Goal: Communication & Community: Answer question/provide support

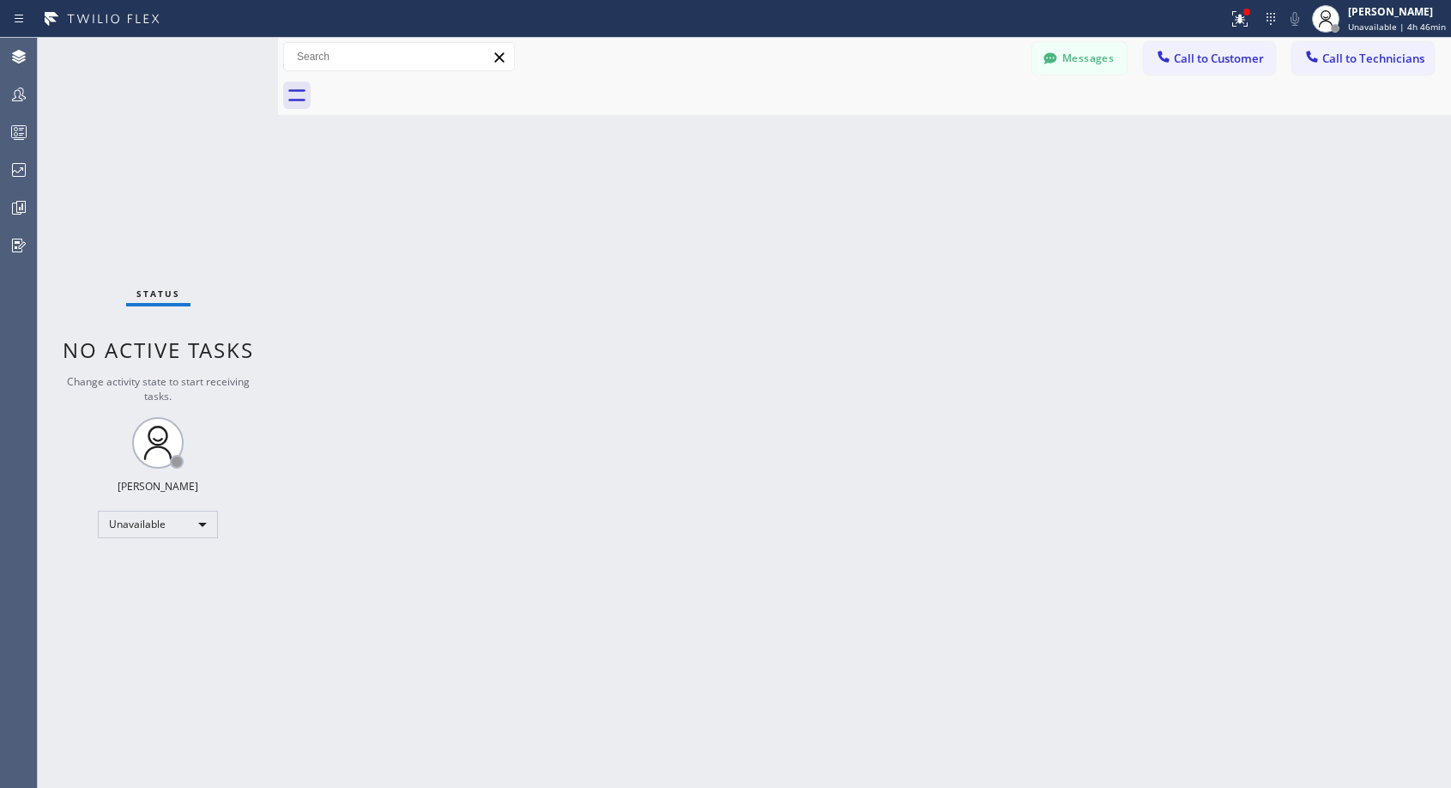
click at [1212, 64] on span "Call to Customer" at bounding box center [1219, 58] width 90 height 15
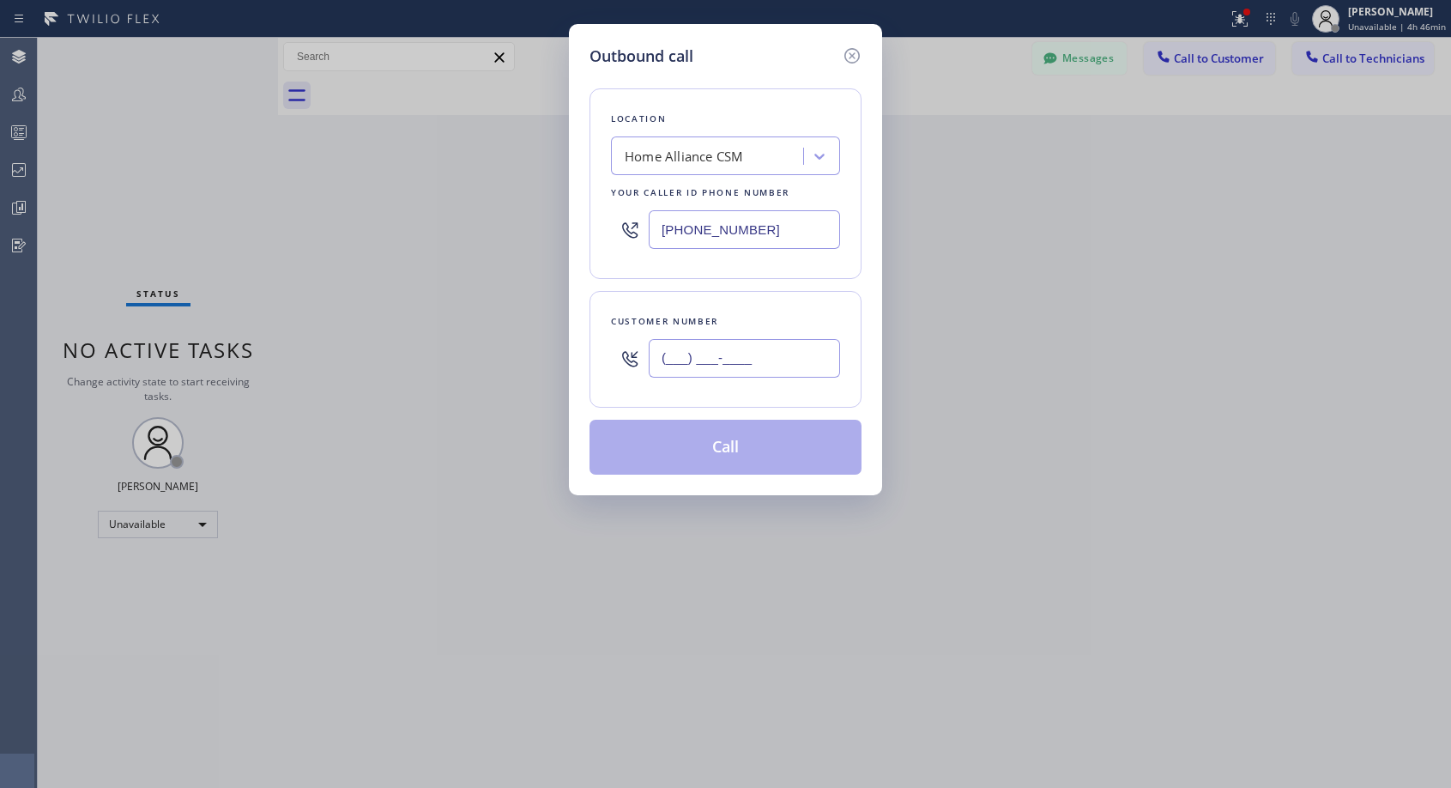
click at [748, 373] on input "(___) ___-____" at bounding box center [744, 358] width 191 height 39
paste input "310) 704-0605"
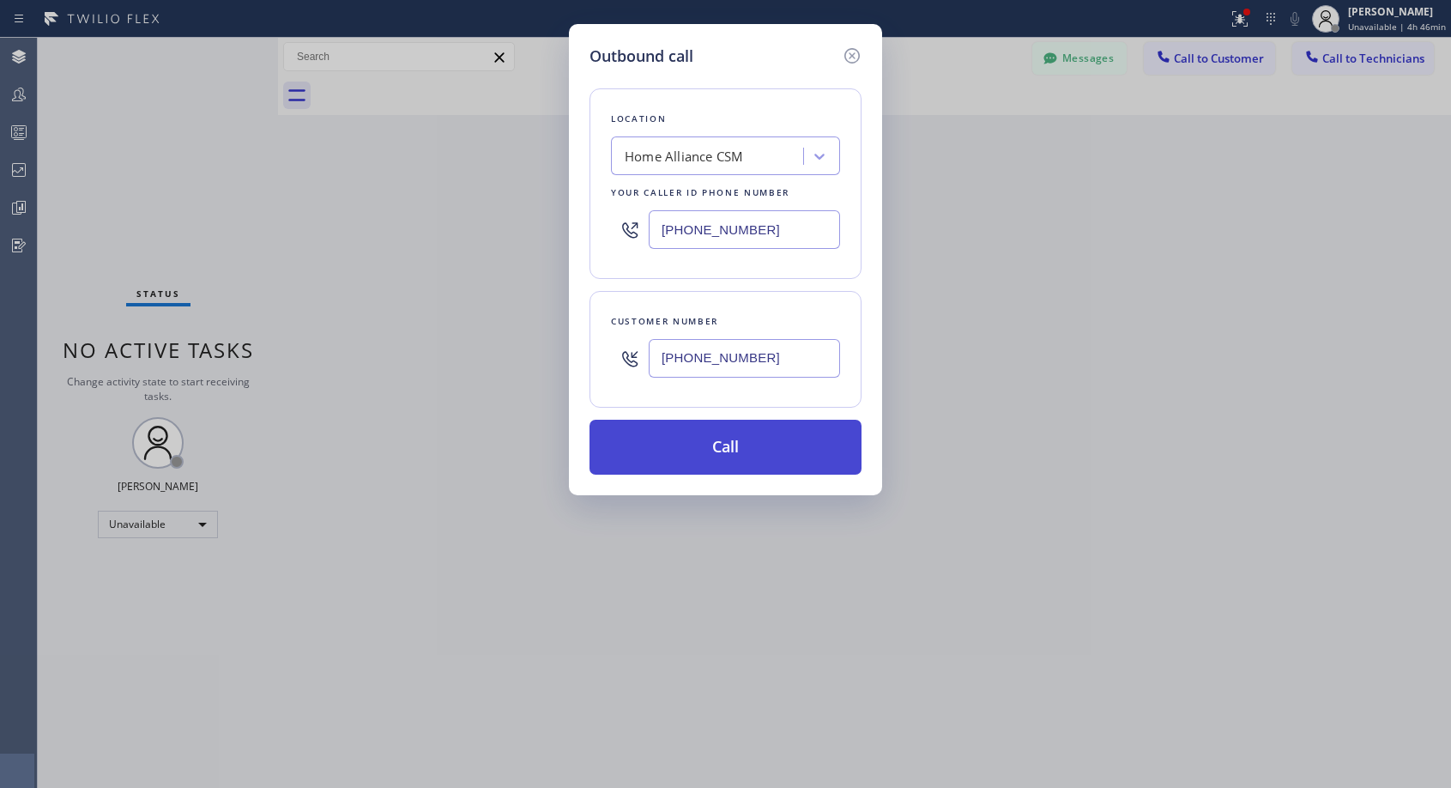
type input "[PHONE_NUMBER]"
drag, startPoint x: 736, startPoint y: 445, endPoint x: 729, endPoint y: 316, distance: 128.9
click at [736, 445] on button "Call" at bounding box center [726, 447] width 272 height 55
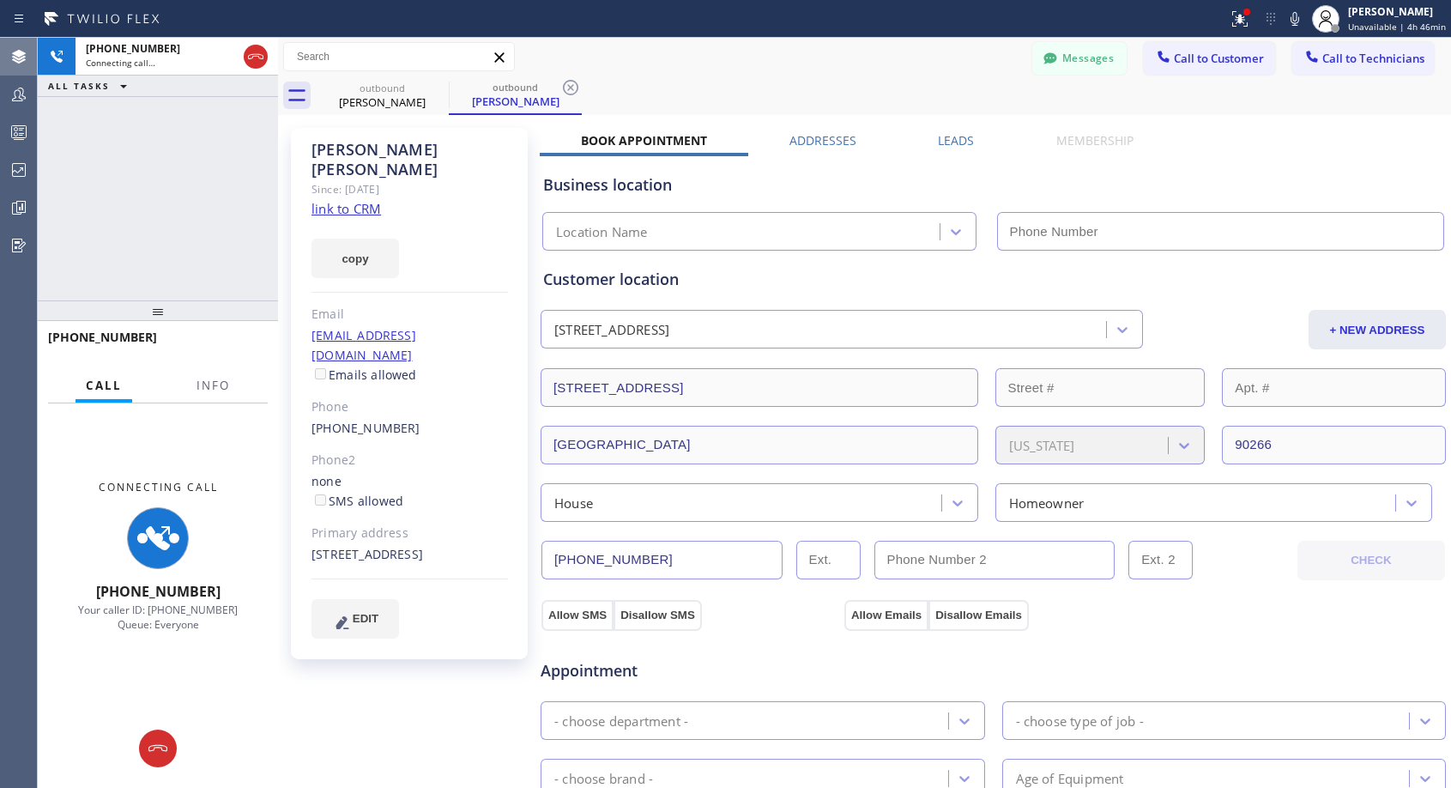
type input "[PHONE_NUMBER]"
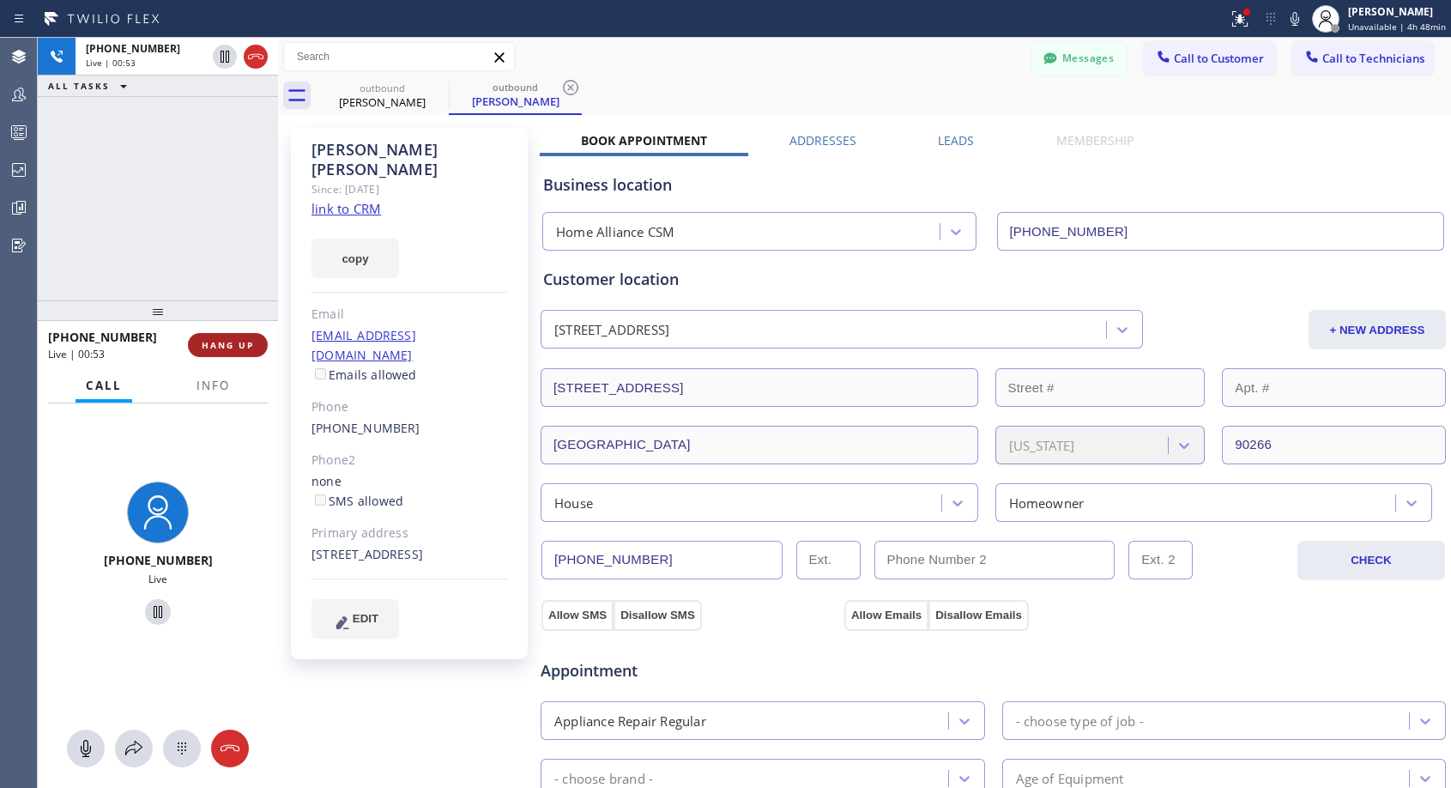
click at [215, 341] on span "HANG UP" at bounding box center [228, 345] width 52 height 12
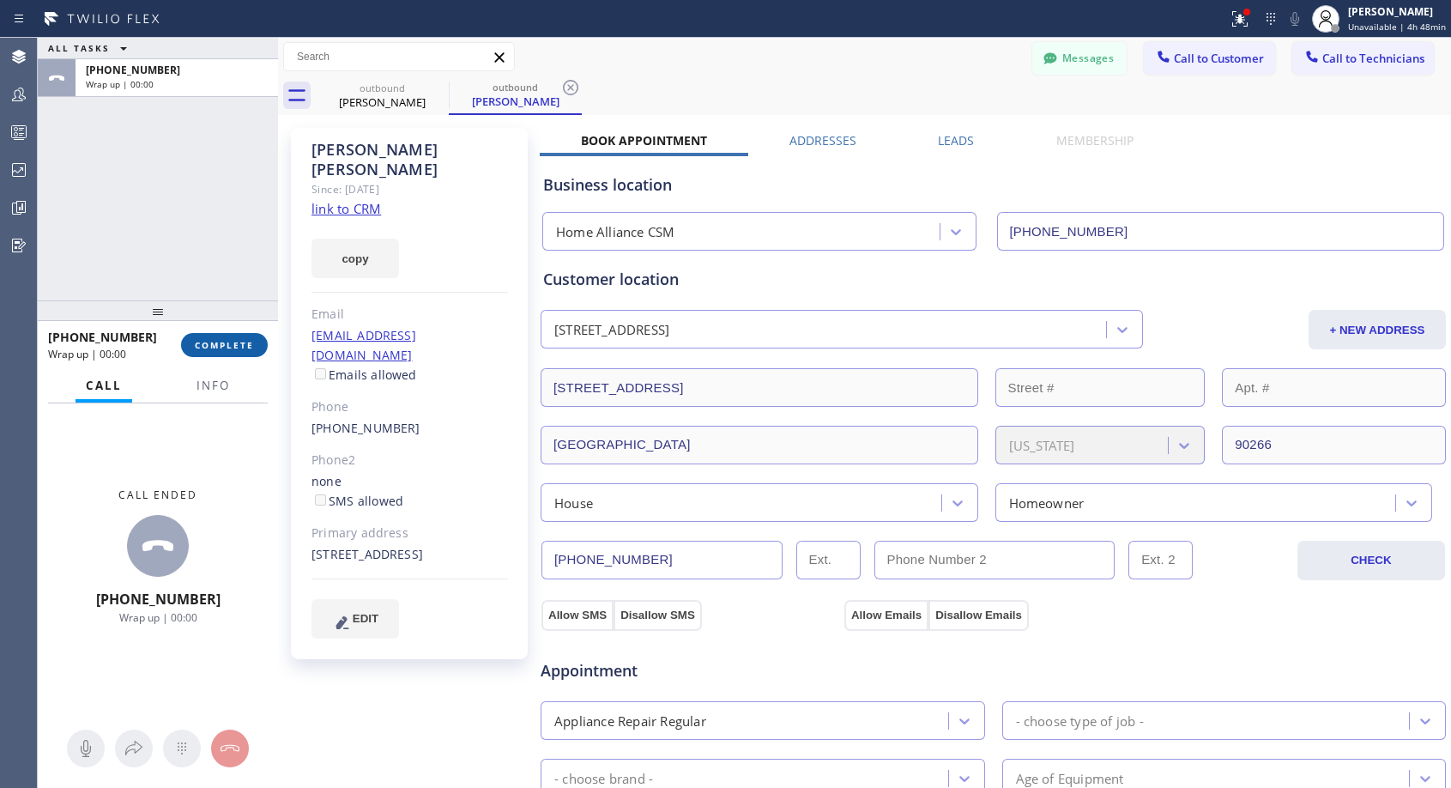
click at [215, 341] on span "COMPLETE" at bounding box center [224, 345] width 59 height 12
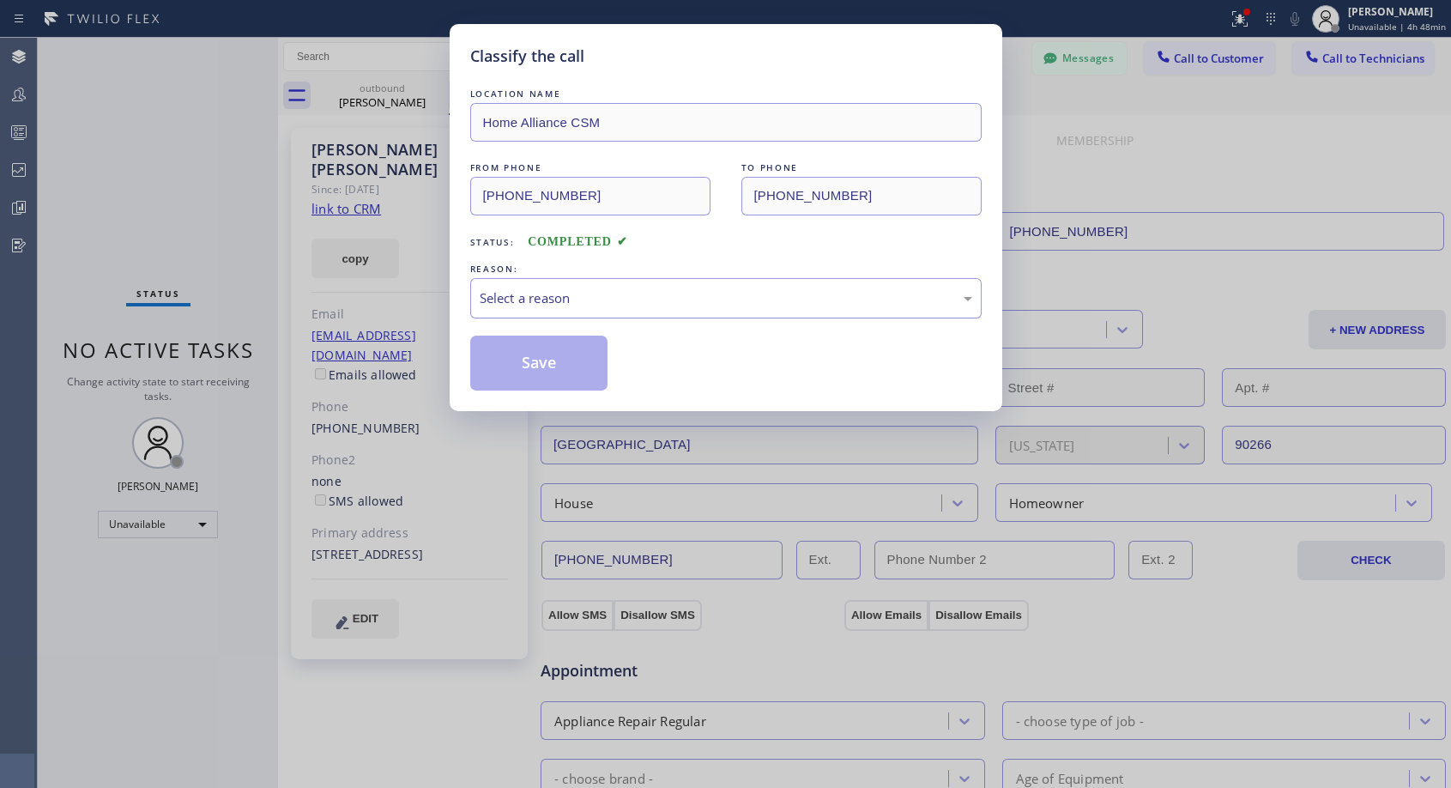
click at [591, 302] on div "Select a reason" at bounding box center [726, 298] width 493 height 20
click at [543, 366] on button "Save" at bounding box center [539, 363] width 138 height 55
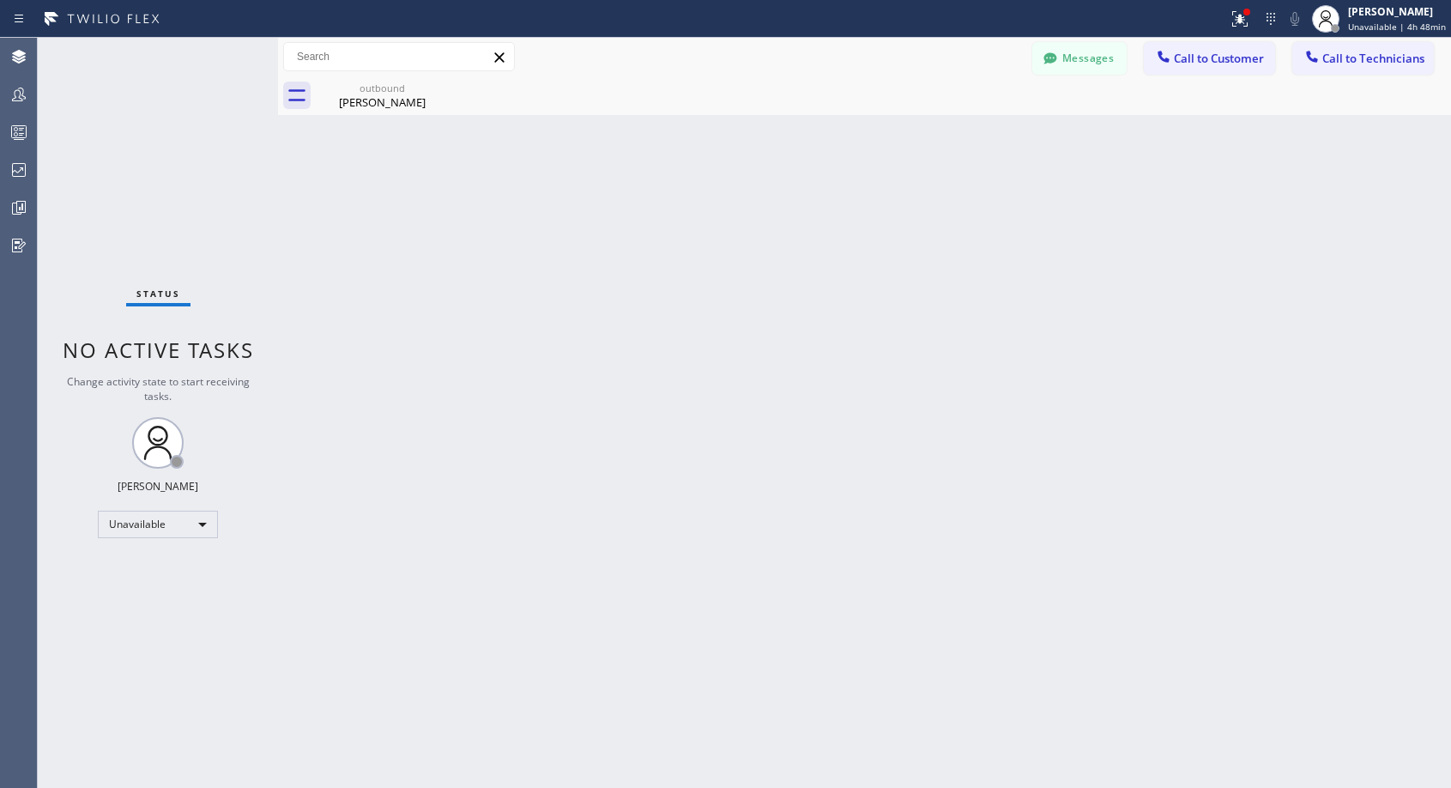
click at [1189, 57] on span "Call to Customer" at bounding box center [1219, 58] width 90 height 15
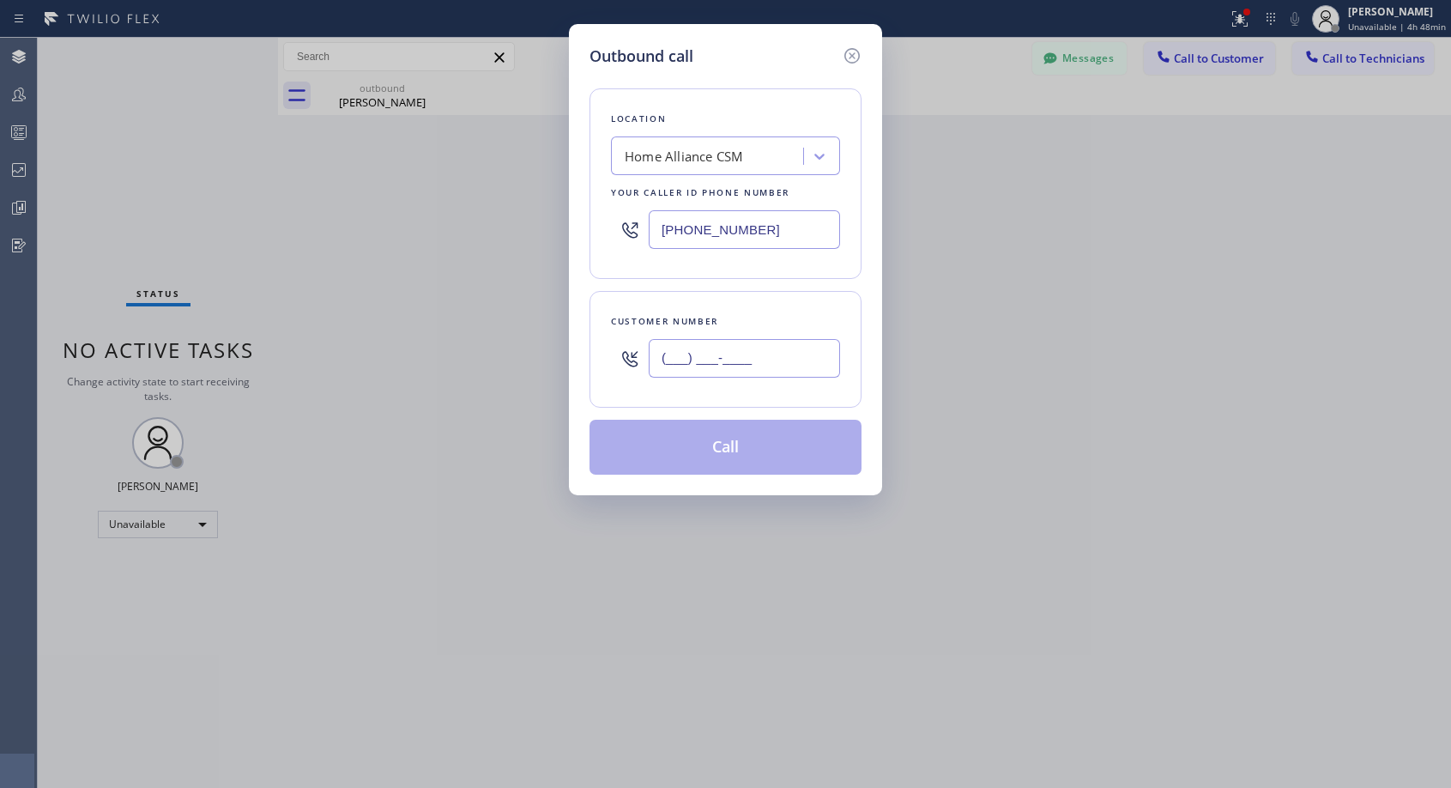
click at [701, 354] on input "(___) ___-____" at bounding box center [744, 358] width 191 height 39
paste input "text"
type input "(___) ___-____"
click at [381, 106] on div "Outbound call Location Home Alliance CSM Your caller id phone number [PHONE_NUM…" at bounding box center [725, 394] width 1451 height 788
click at [856, 56] on icon at bounding box center [852, 55] width 21 height 21
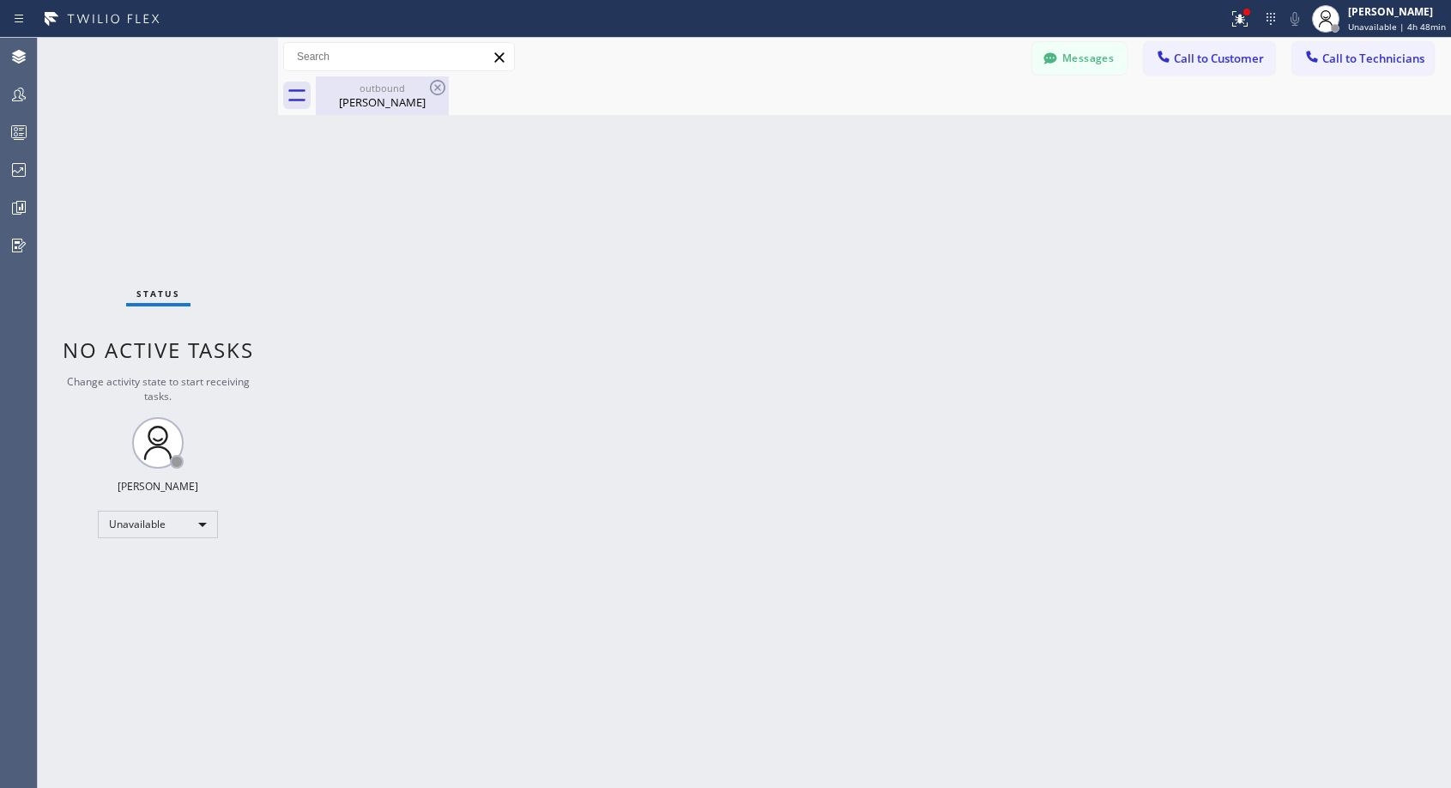
click at [385, 107] on div "[PERSON_NAME]" at bounding box center [383, 101] width 130 height 15
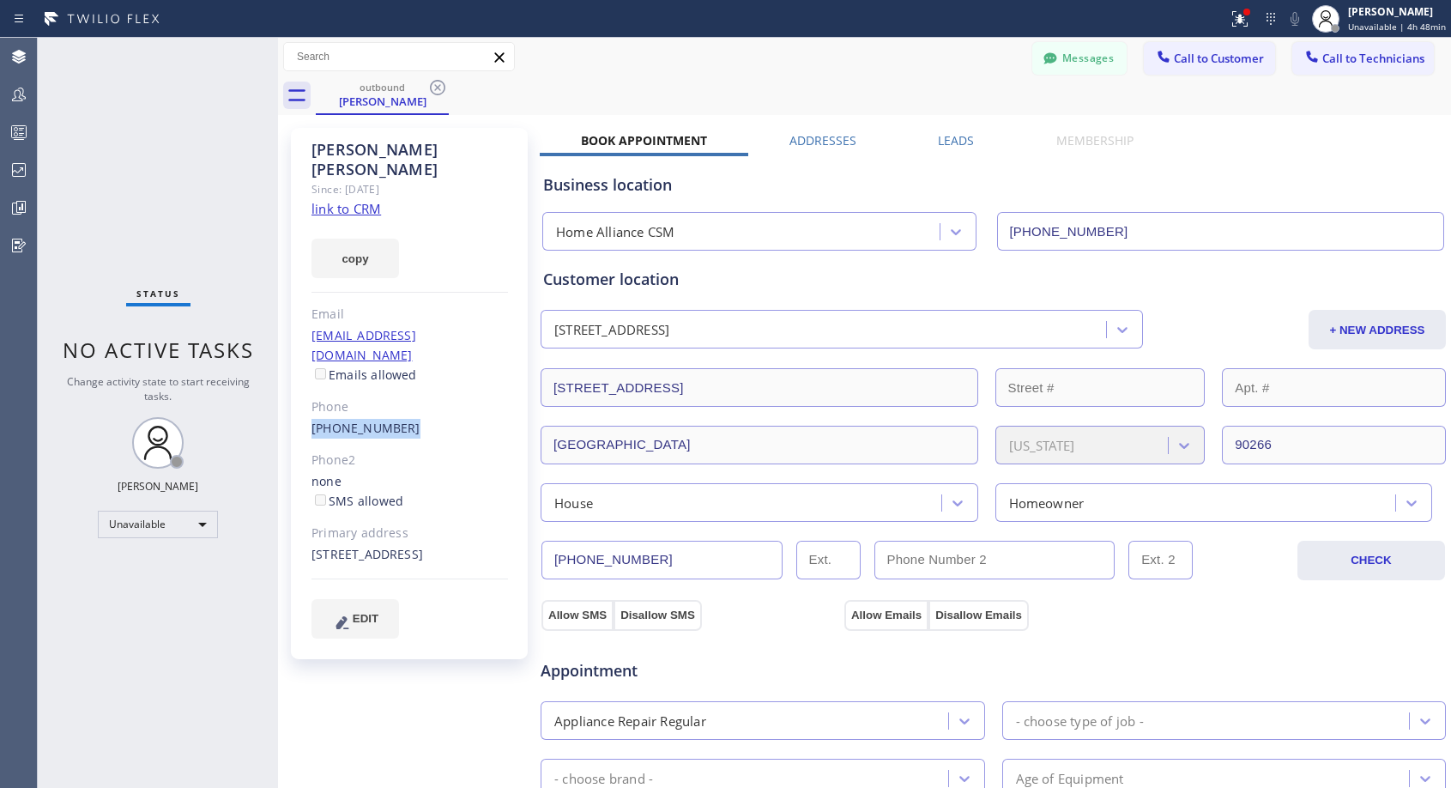
drag, startPoint x: 414, startPoint y: 385, endPoint x: 300, endPoint y: 384, distance: 113.3
click at [300, 384] on div "[PERSON_NAME] Since: [DATE] link to CRM copy Email [EMAIL_ADDRESS][DOMAIN_NAME]…" at bounding box center [409, 393] width 237 height 531
copy link "[PHONE_NUMBER]"
click at [1203, 55] on span "Call to Customer" at bounding box center [1219, 58] width 90 height 15
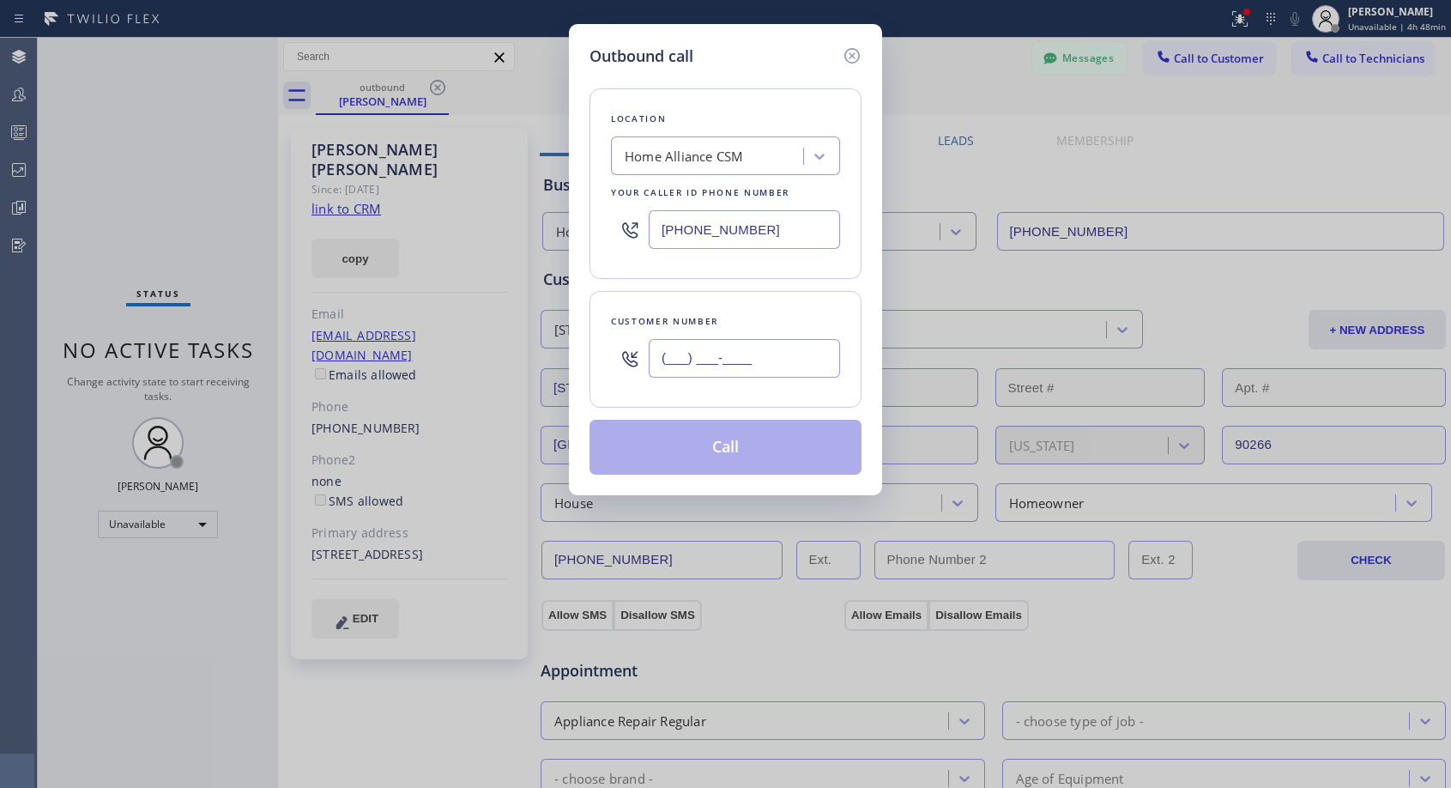
click at [743, 357] on input "(___) ___-____" at bounding box center [744, 358] width 191 height 39
paste input "310) 704-0605"
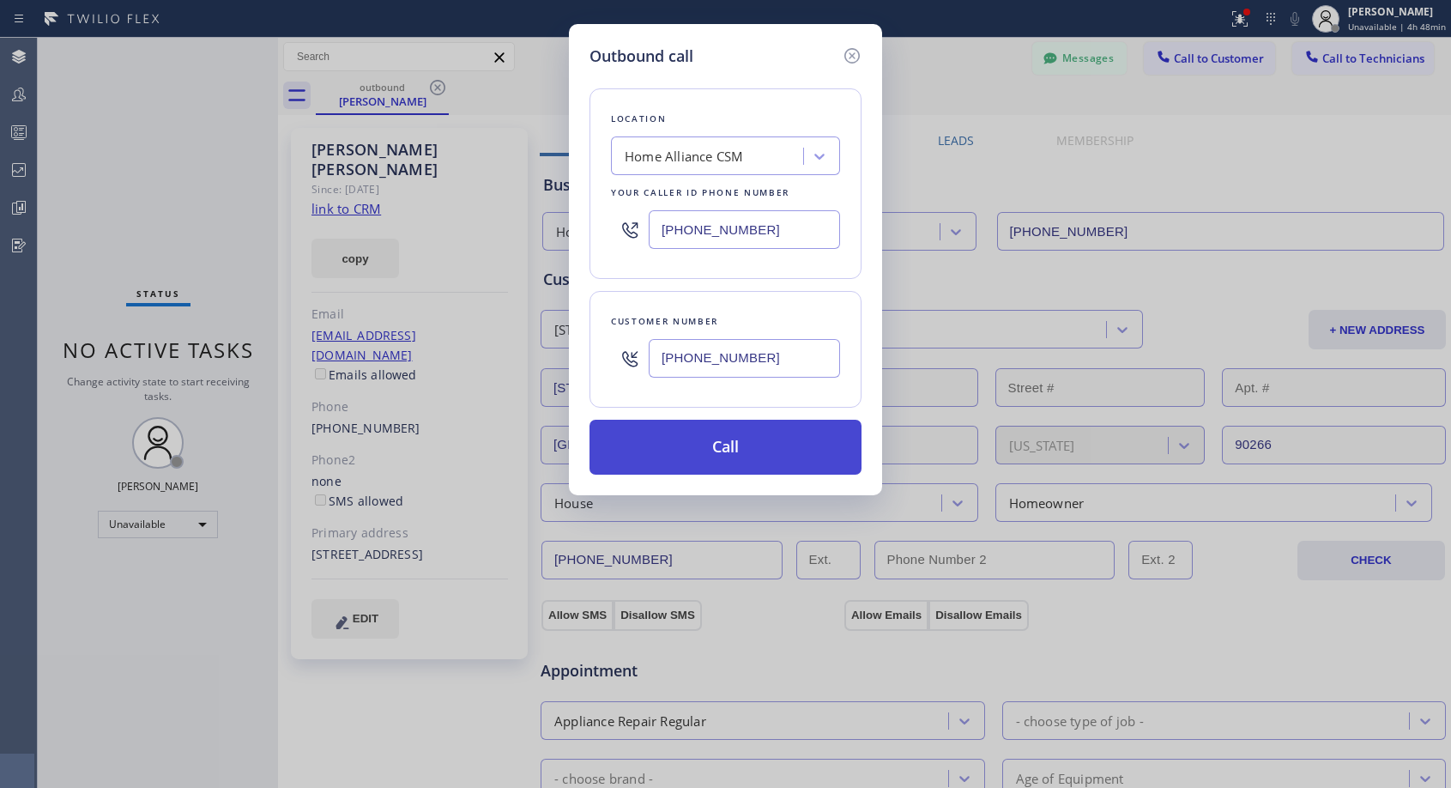
type input "[PHONE_NUMBER]"
click at [735, 448] on button "Call" at bounding box center [726, 447] width 272 height 55
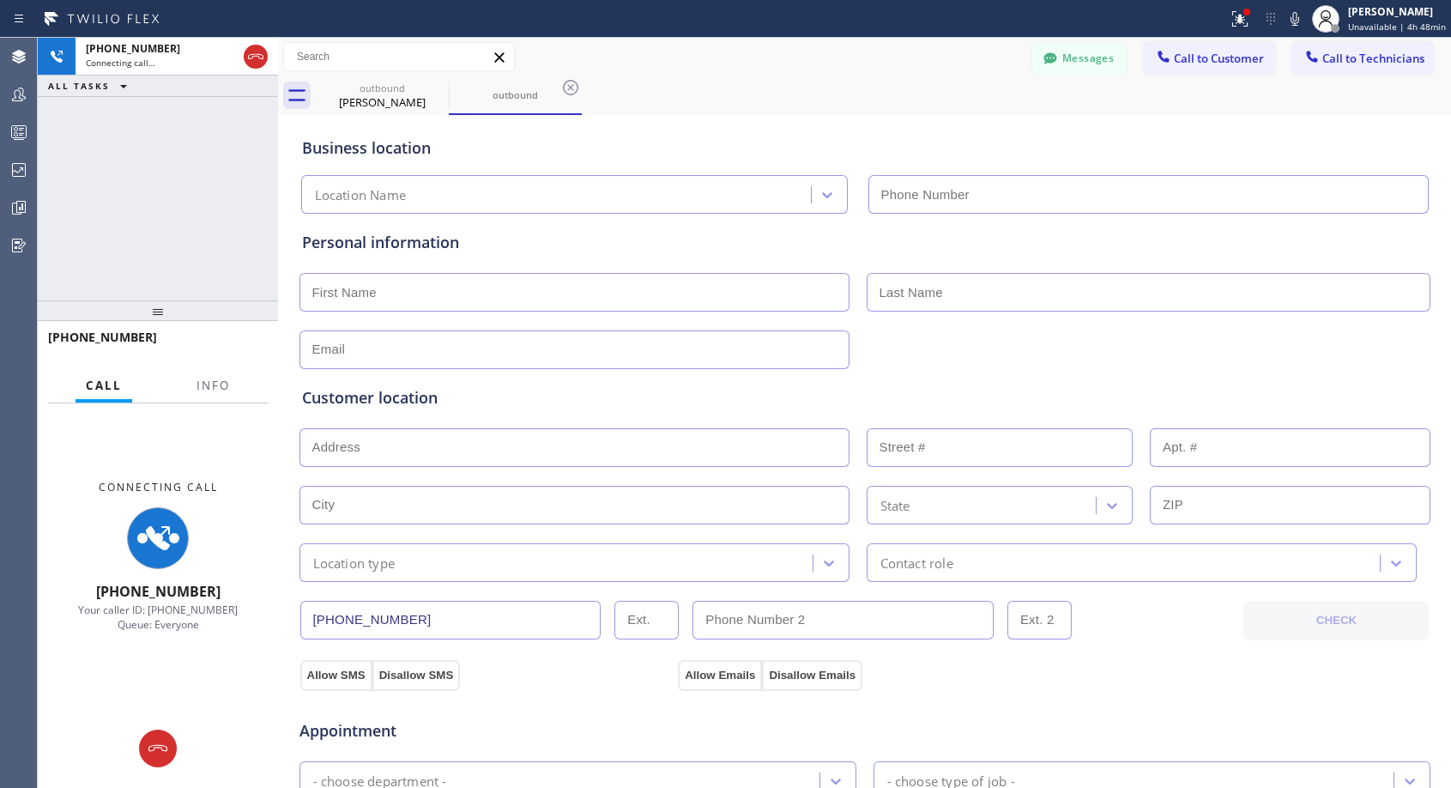
type input "[PHONE_NUMBER]"
click at [896, 60] on div "Messages Call to Customer Call to Technicians Outbound call Location Home Allia…" at bounding box center [864, 57] width 1173 height 30
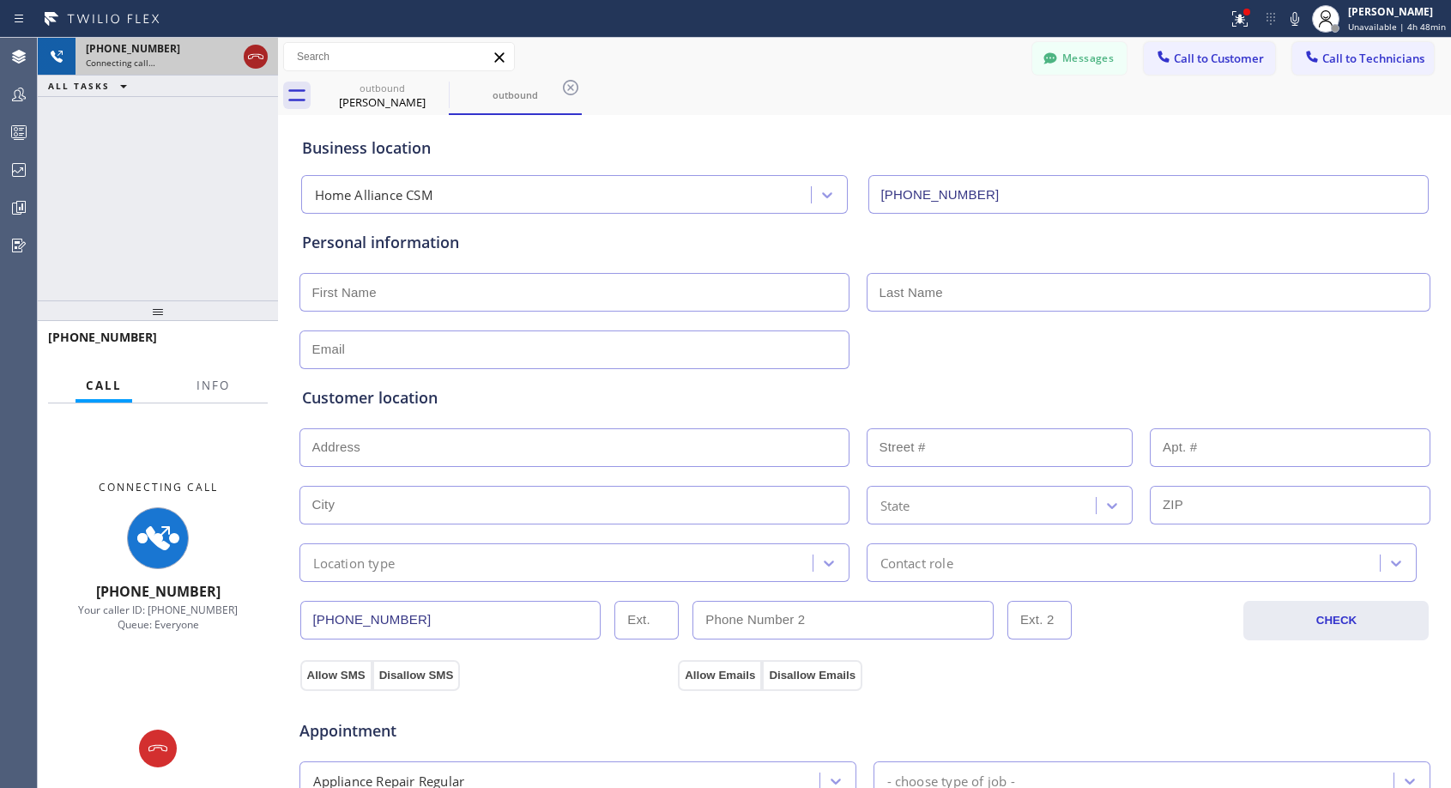
click at [255, 57] on icon at bounding box center [255, 56] width 21 height 21
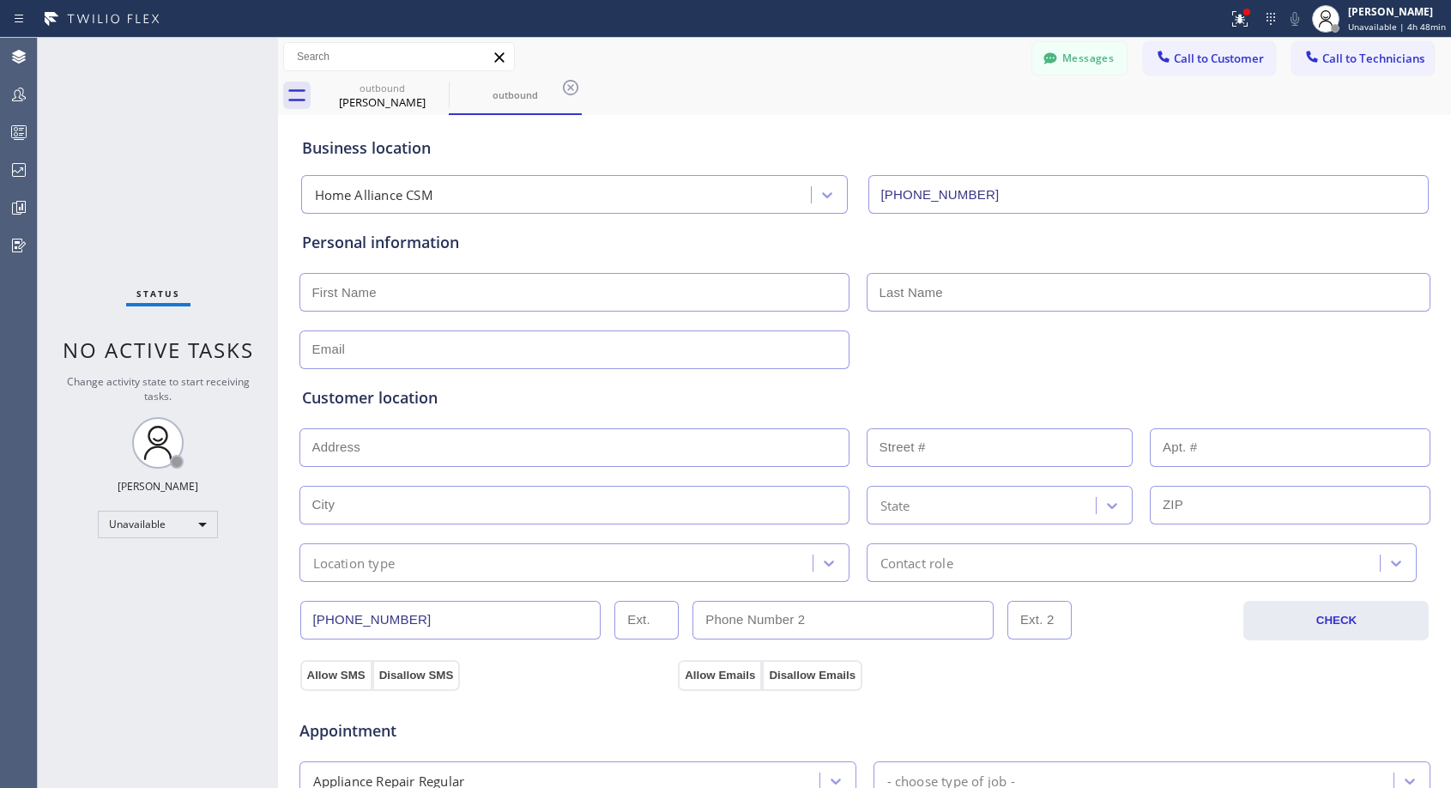
click at [1177, 56] on span "Call to Customer" at bounding box center [1219, 58] width 90 height 15
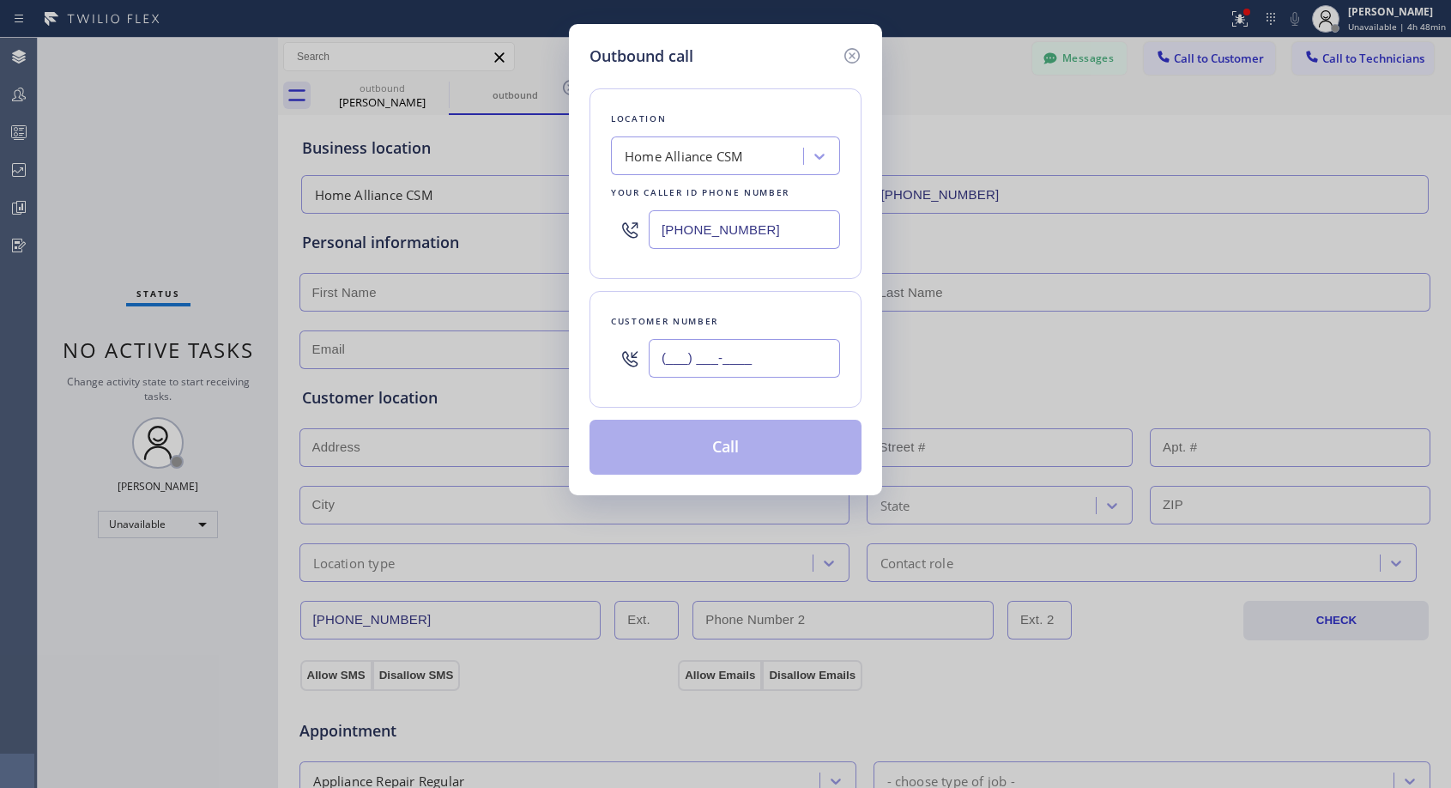
click at [779, 363] on input "(___) ___-____" at bounding box center [744, 358] width 191 height 39
paste input "310) 704-0605"
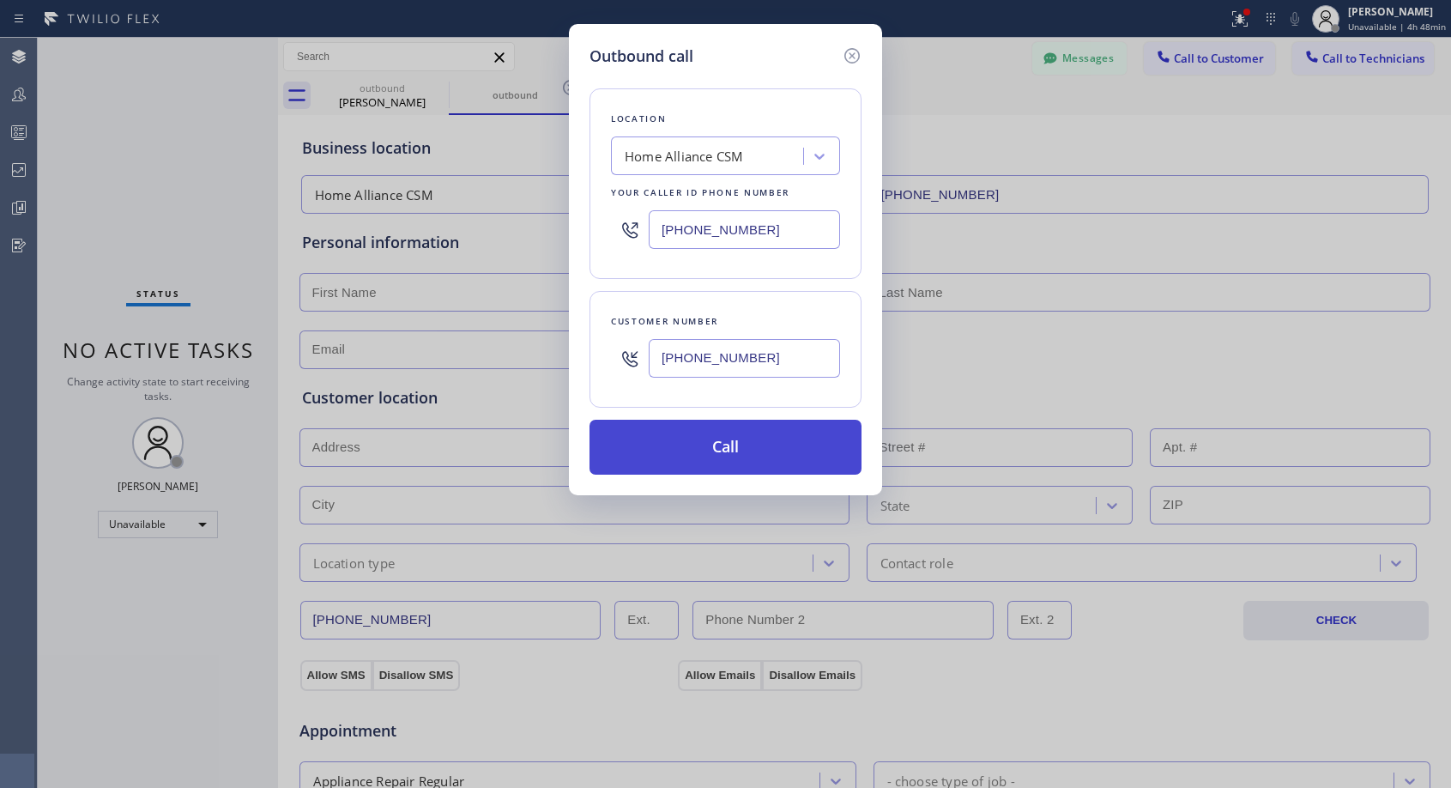
type input "[PHONE_NUMBER]"
click at [737, 469] on button "Call" at bounding box center [726, 447] width 272 height 55
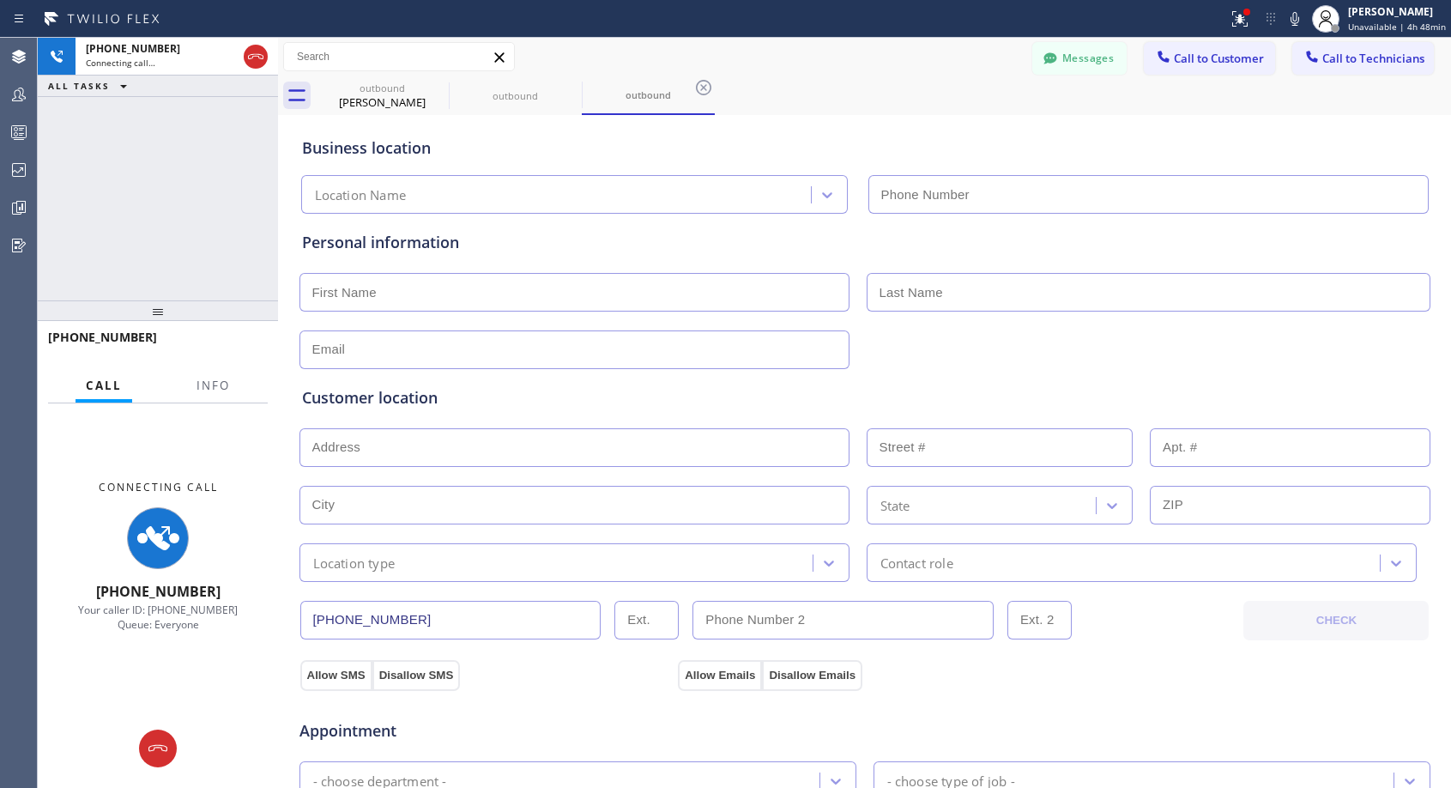
type input "[PHONE_NUMBER]"
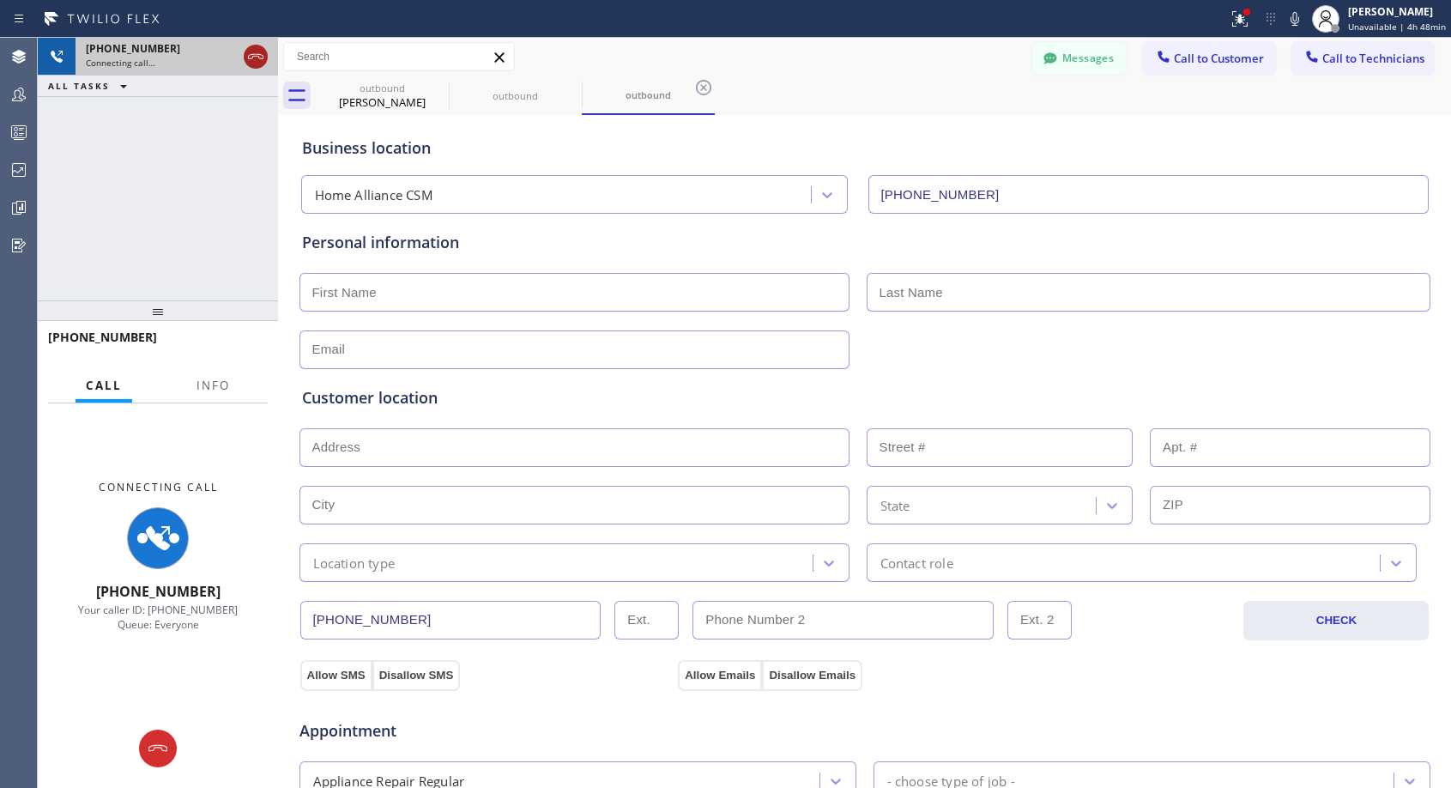
click at [250, 58] on icon at bounding box center [255, 56] width 15 height 5
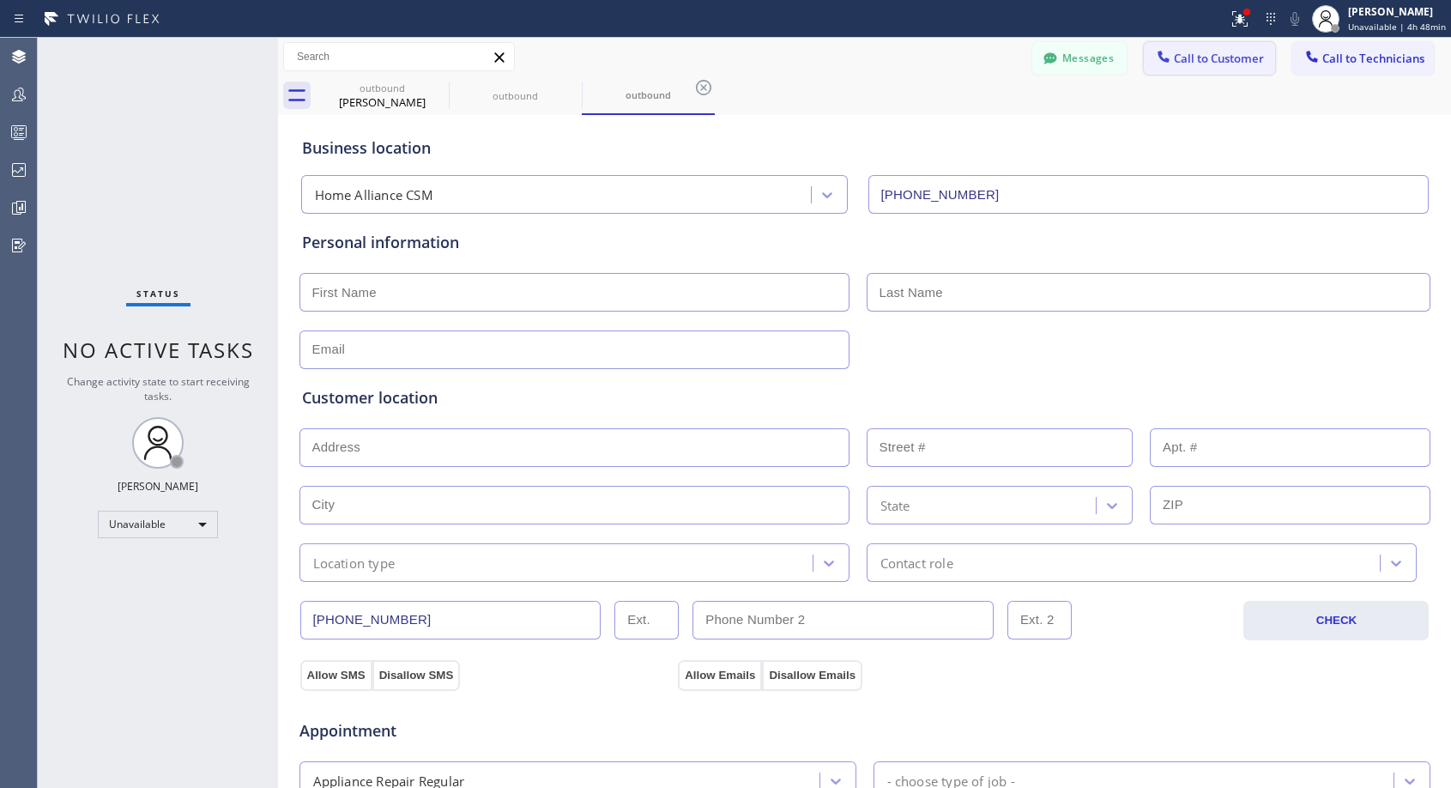
click at [1191, 57] on span "Call to Customer" at bounding box center [1219, 58] width 90 height 15
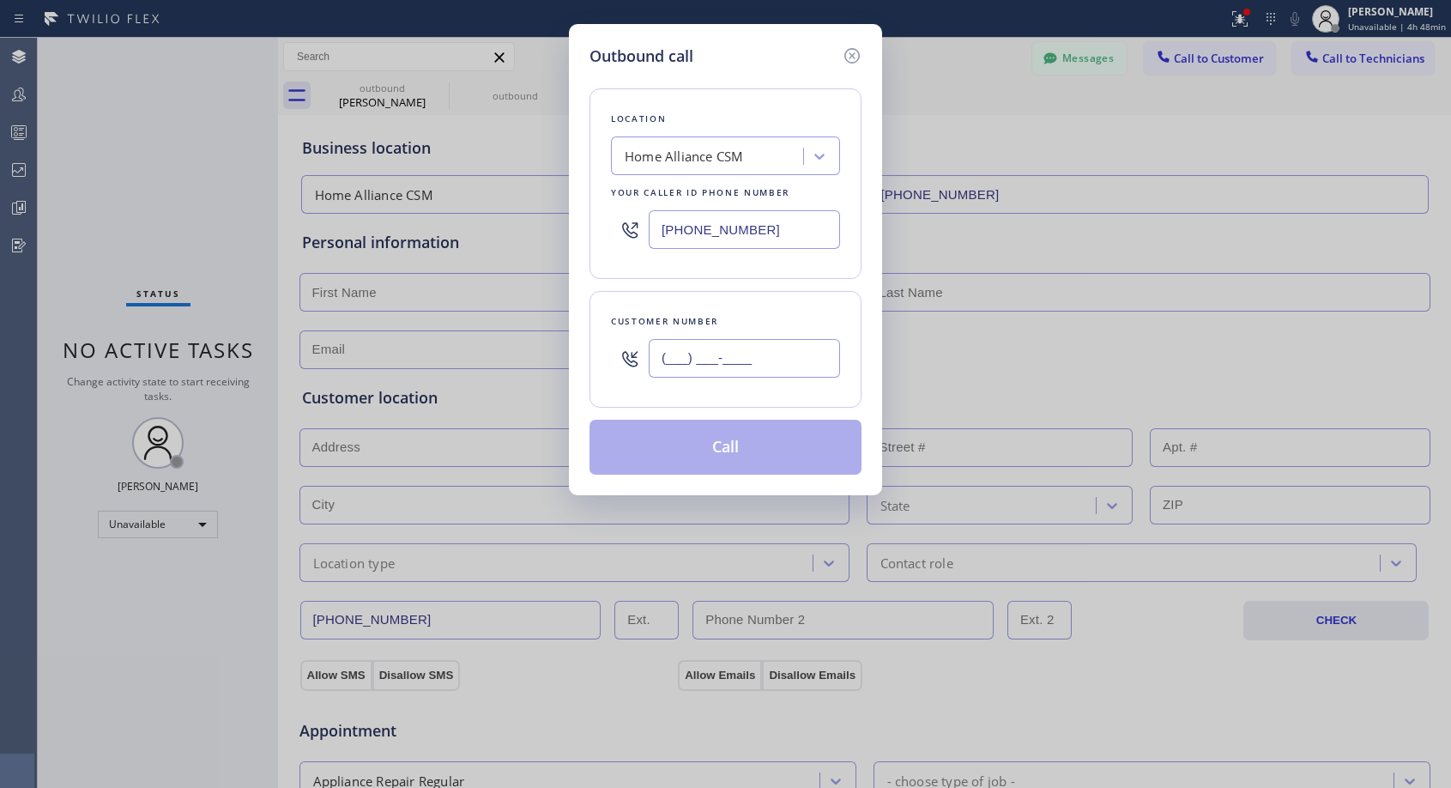
click at [796, 360] on input "(___) ___-____" at bounding box center [744, 358] width 191 height 39
paste input "310) 704-0605"
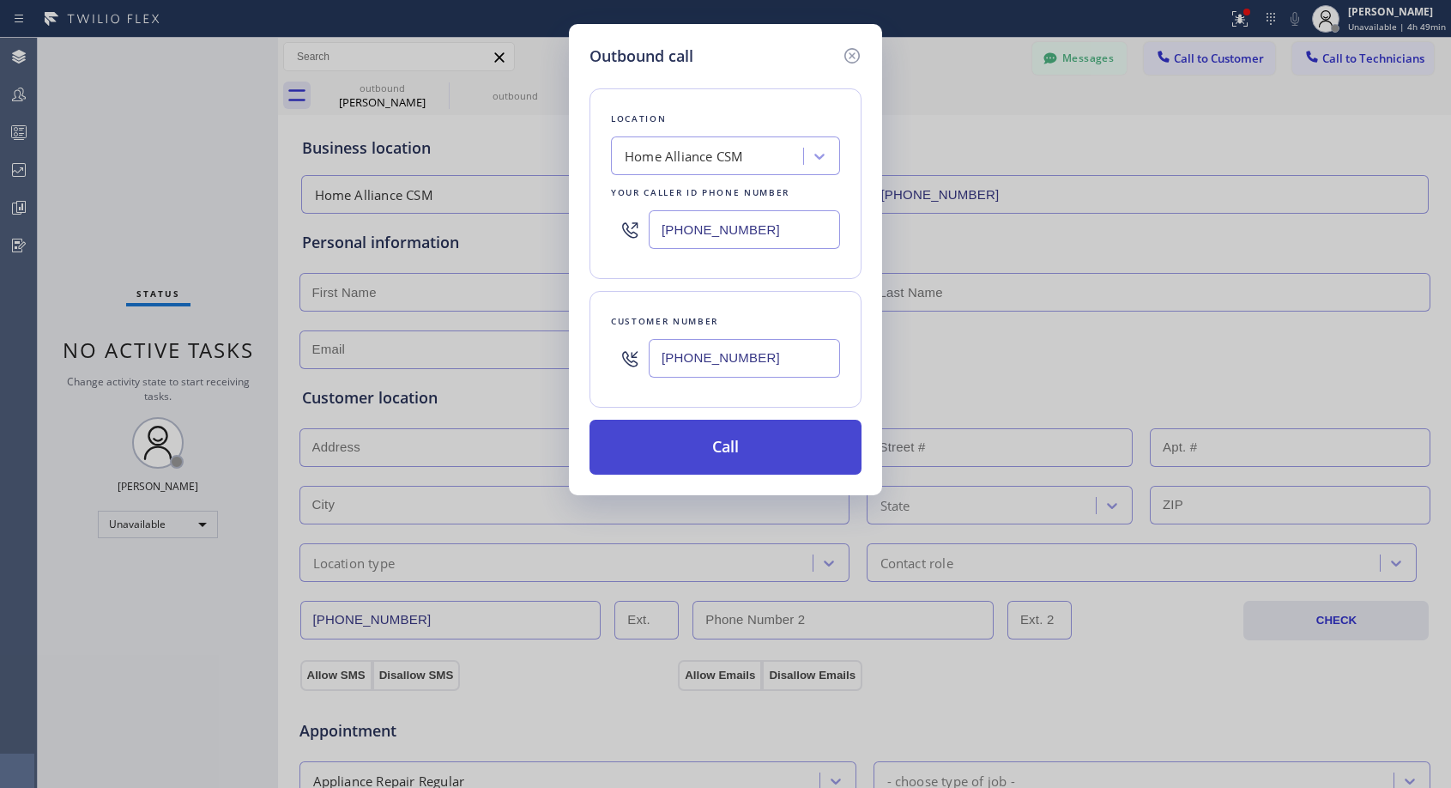
type input "[PHONE_NUMBER]"
click at [783, 452] on button "Call" at bounding box center [726, 447] width 272 height 55
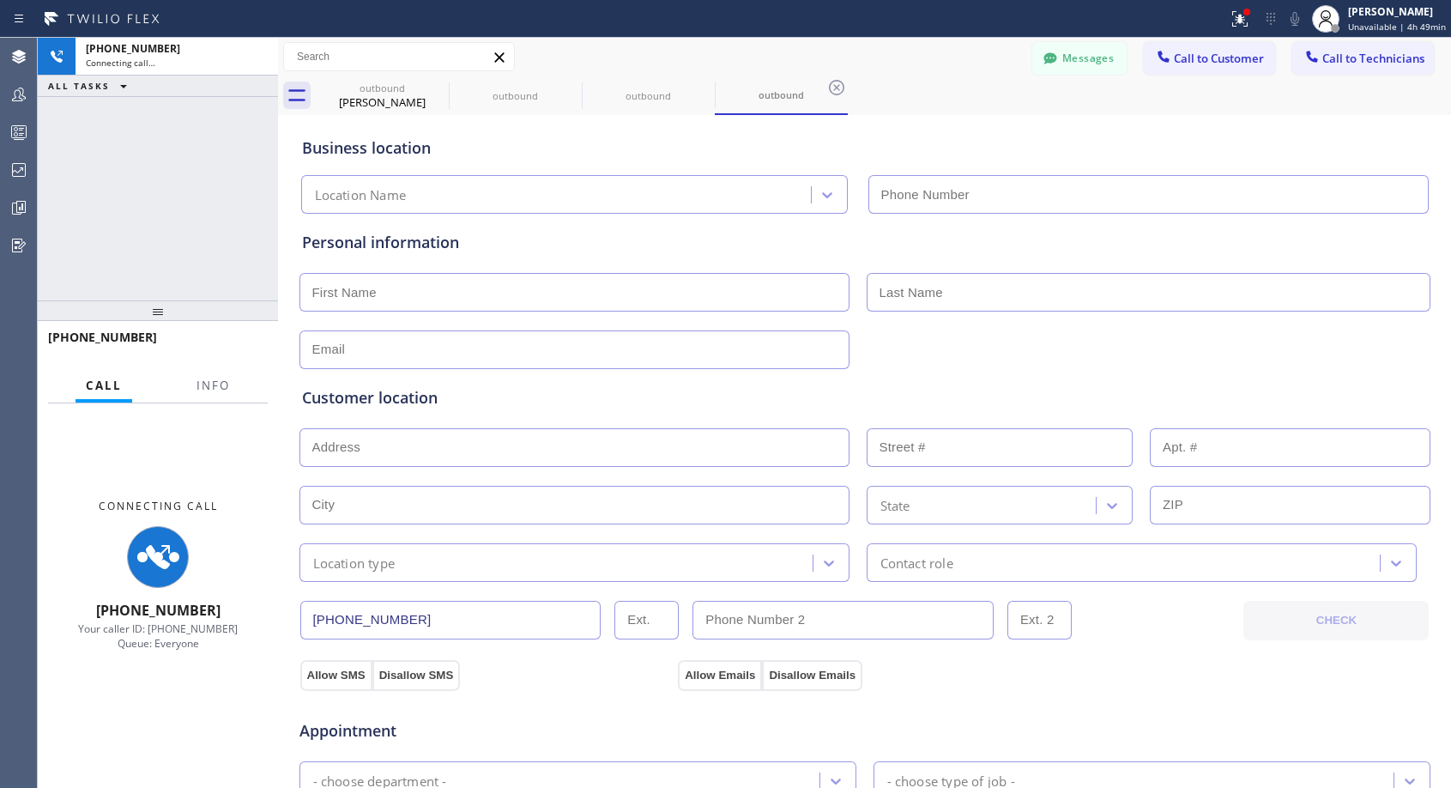
type input "[PHONE_NUMBER]"
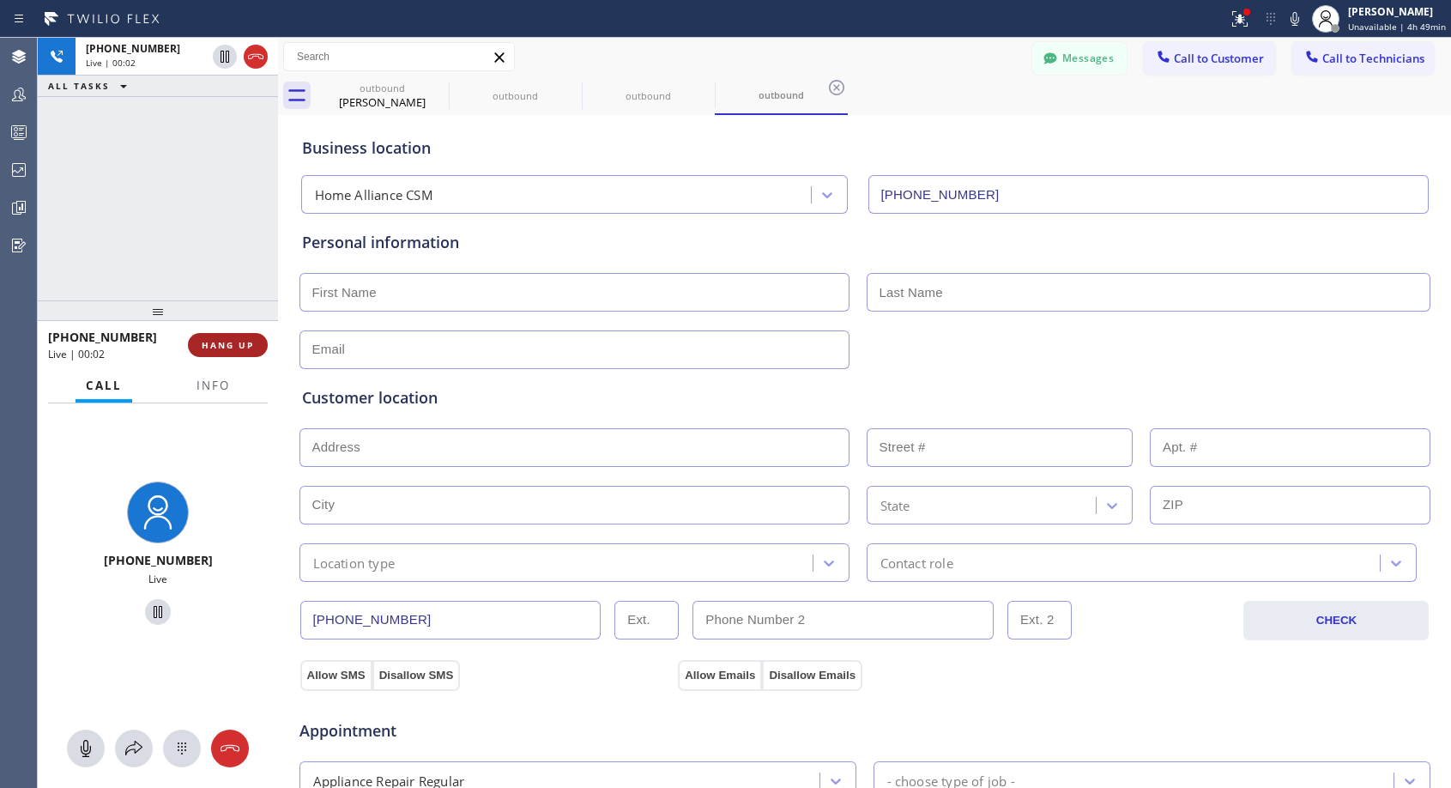
click at [221, 342] on span "HANG UP" at bounding box center [228, 345] width 52 height 12
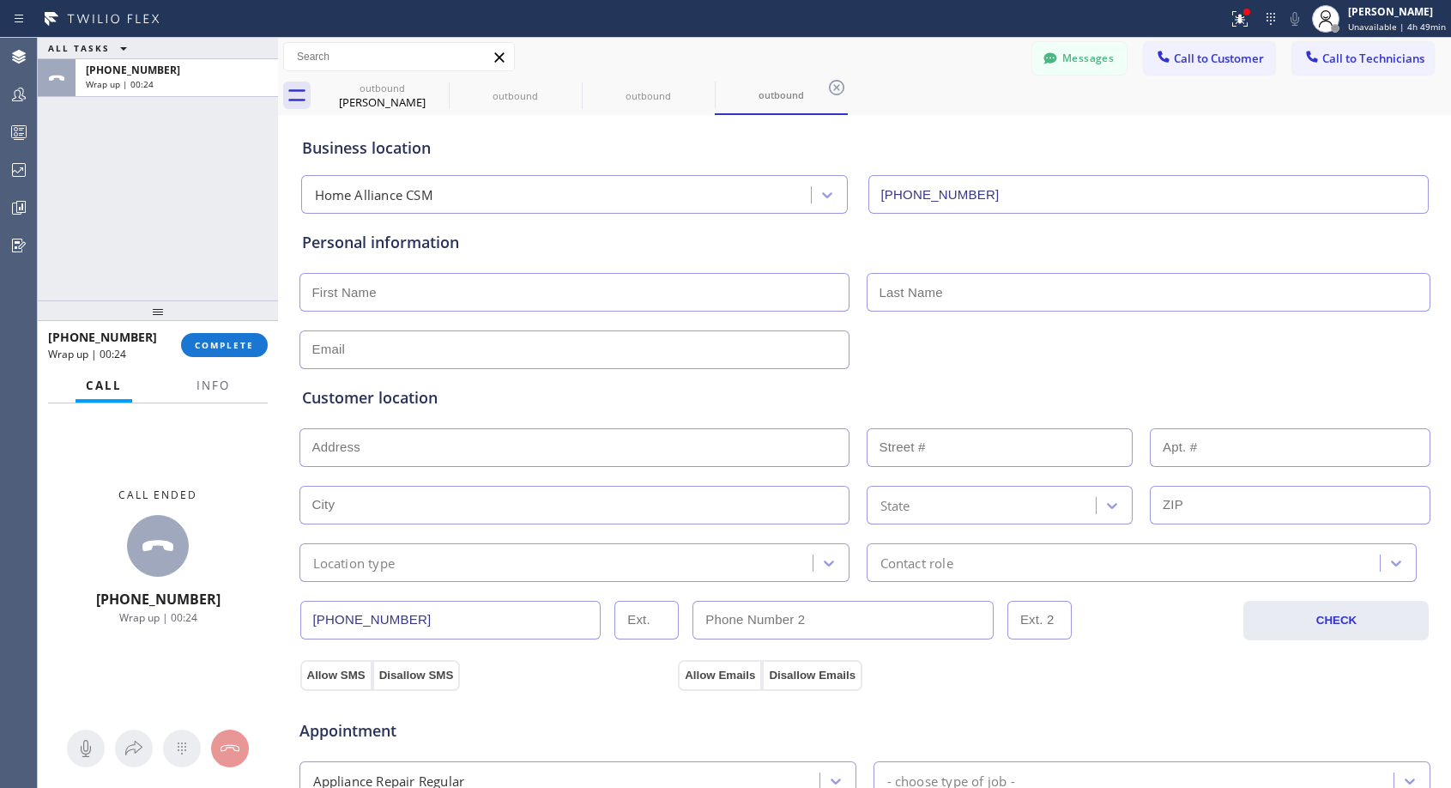
click at [977, 123] on div "Business location Home Alliance CSM [PHONE_NUMBER]" at bounding box center [865, 166] width 1133 height 94
click at [226, 346] on span "COMPLETE" at bounding box center [224, 345] width 59 height 12
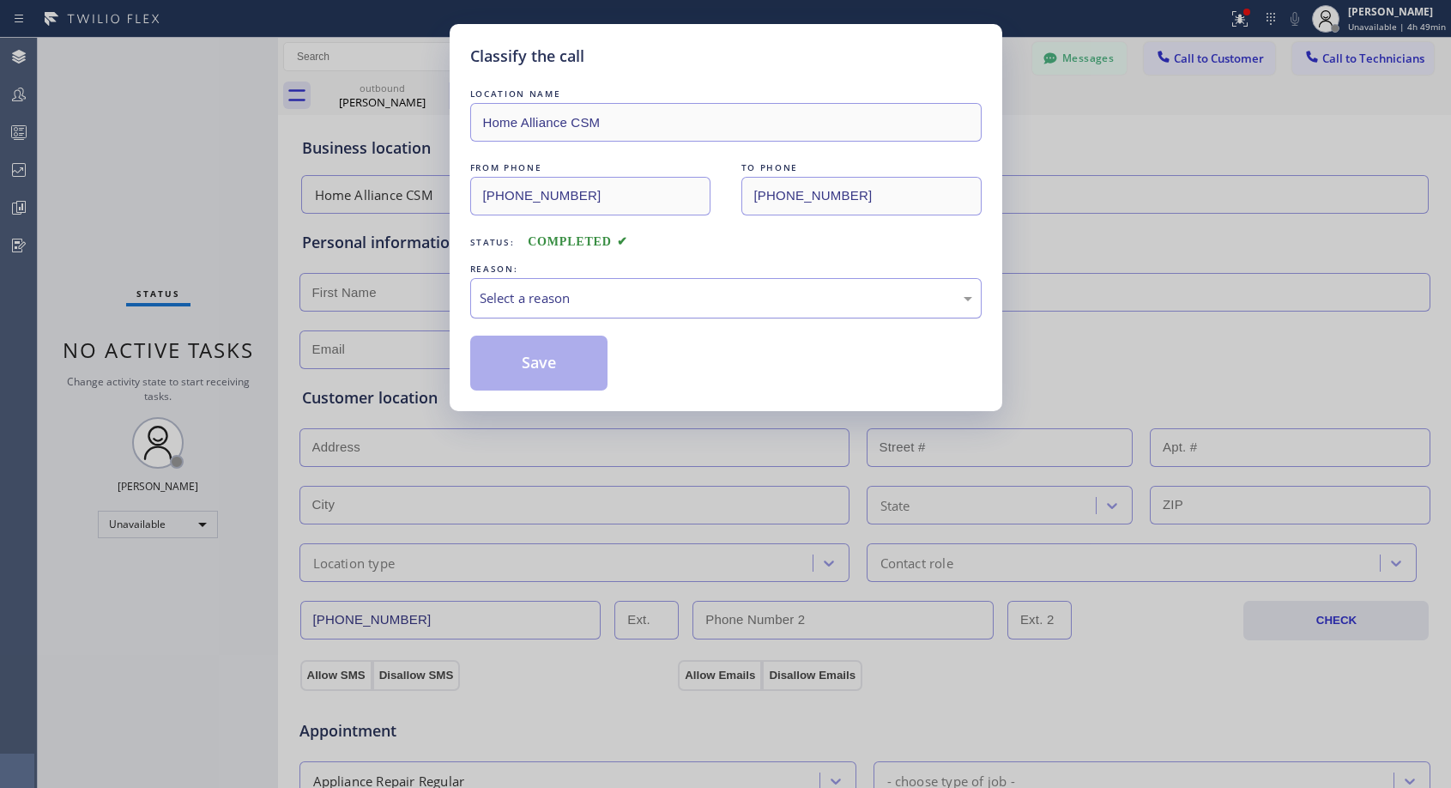
click at [583, 312] on div "Select a reason" at bounding box center [725, 298] width 511 height 40
click at [541, 370] on button "Save" at bounding box center [539, 363] width 138 height 55
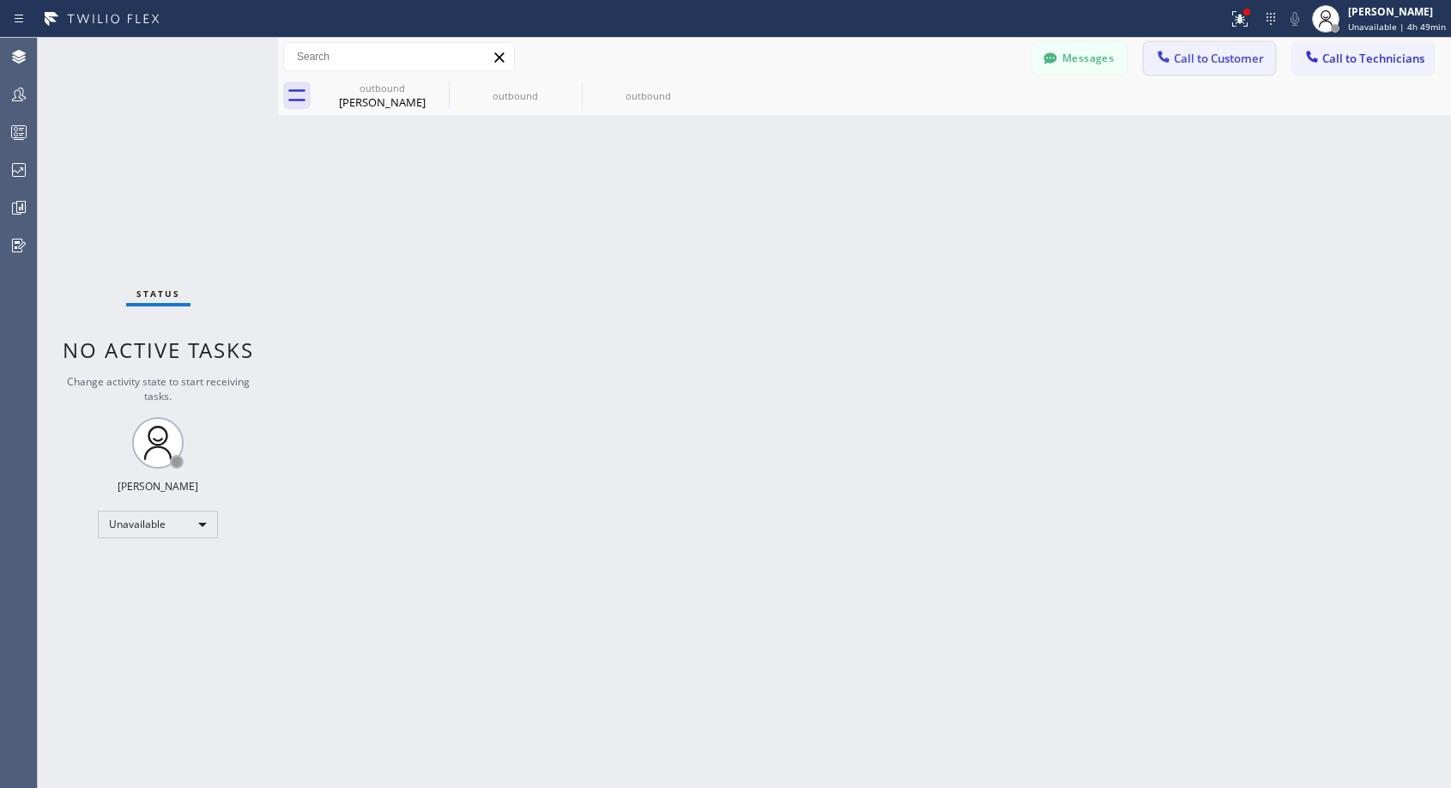
click at [1218, 60] on span "Call to Customer" at bounding box center [1219, 58] width 90 height 15
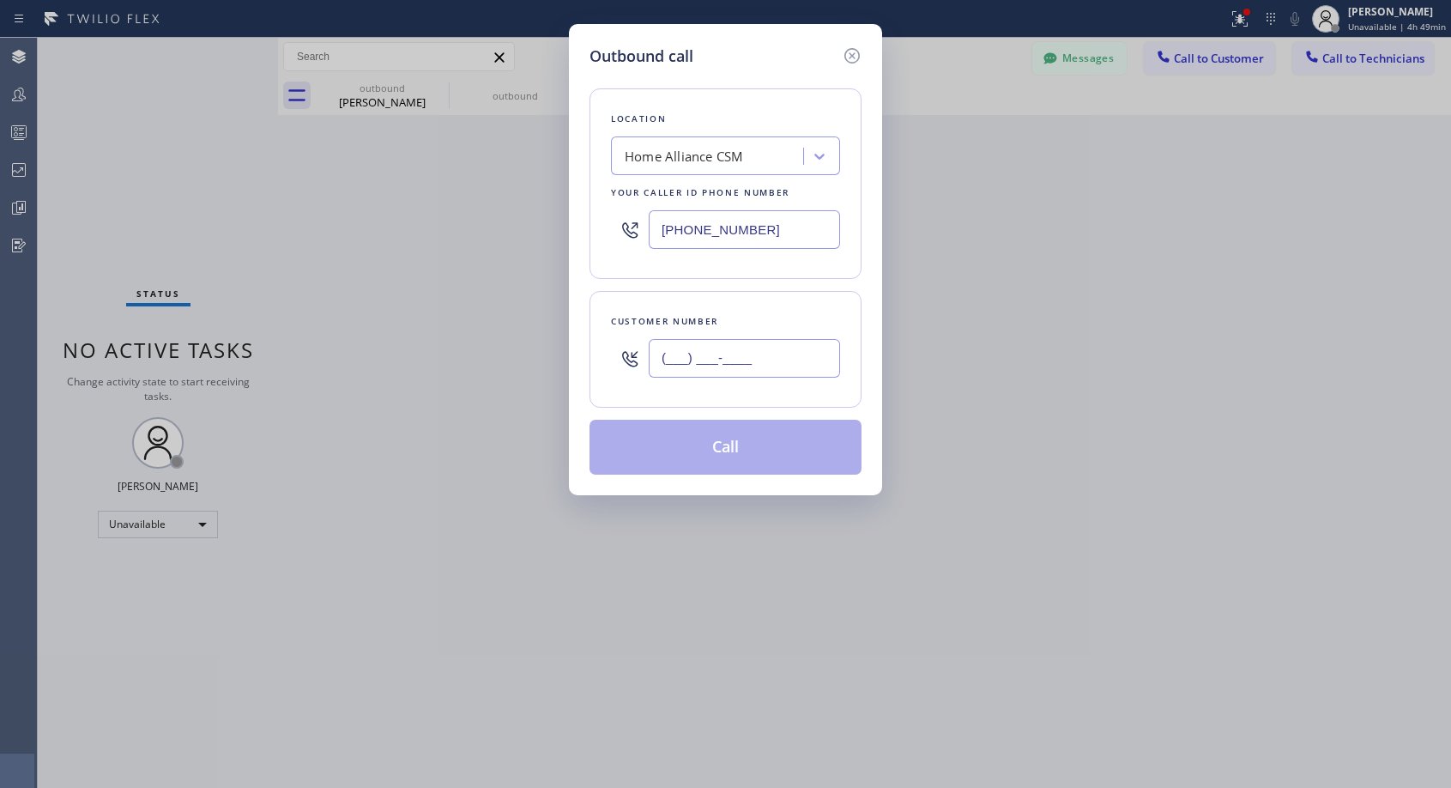
click at [819, 341] on input "(___) ___-____" at bounding box center [744, 358] width 191 height 39
paste input "310) 704-0605"
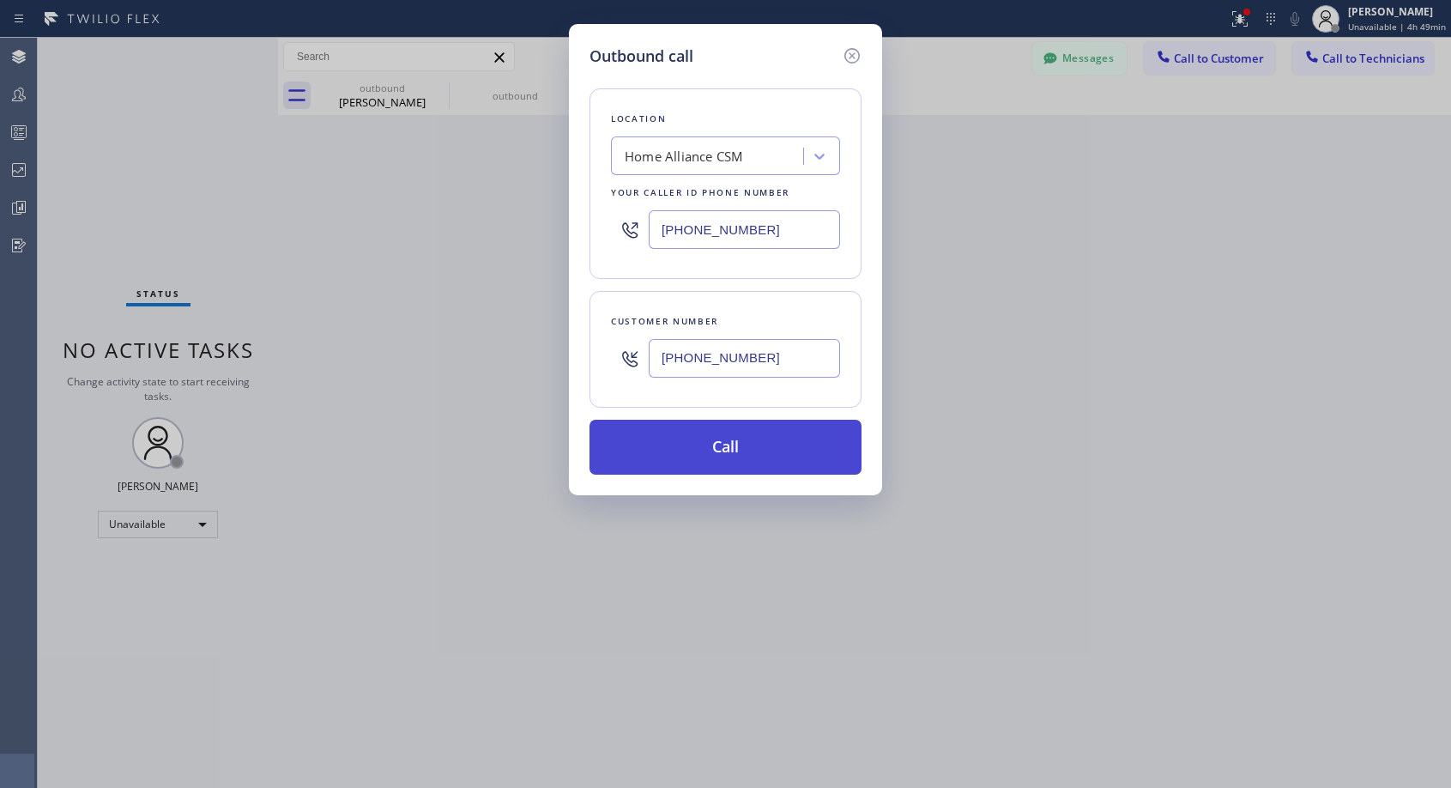
type input "[PHONE_NUMBER]"
click at [768, 438] on button "Call" at bounding box center [726, 447] width 272 height 55
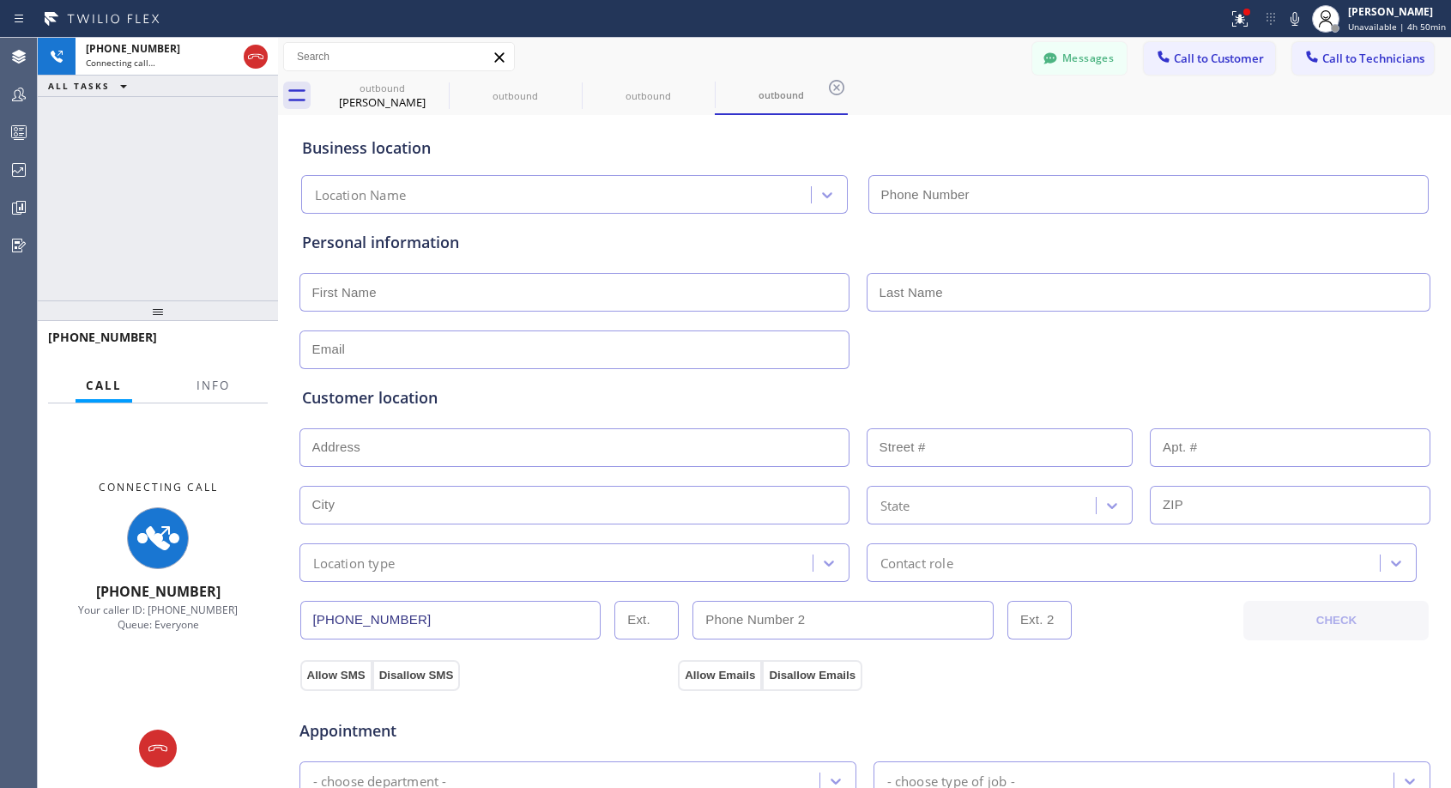
type input "[PHONE_NUMBER]"
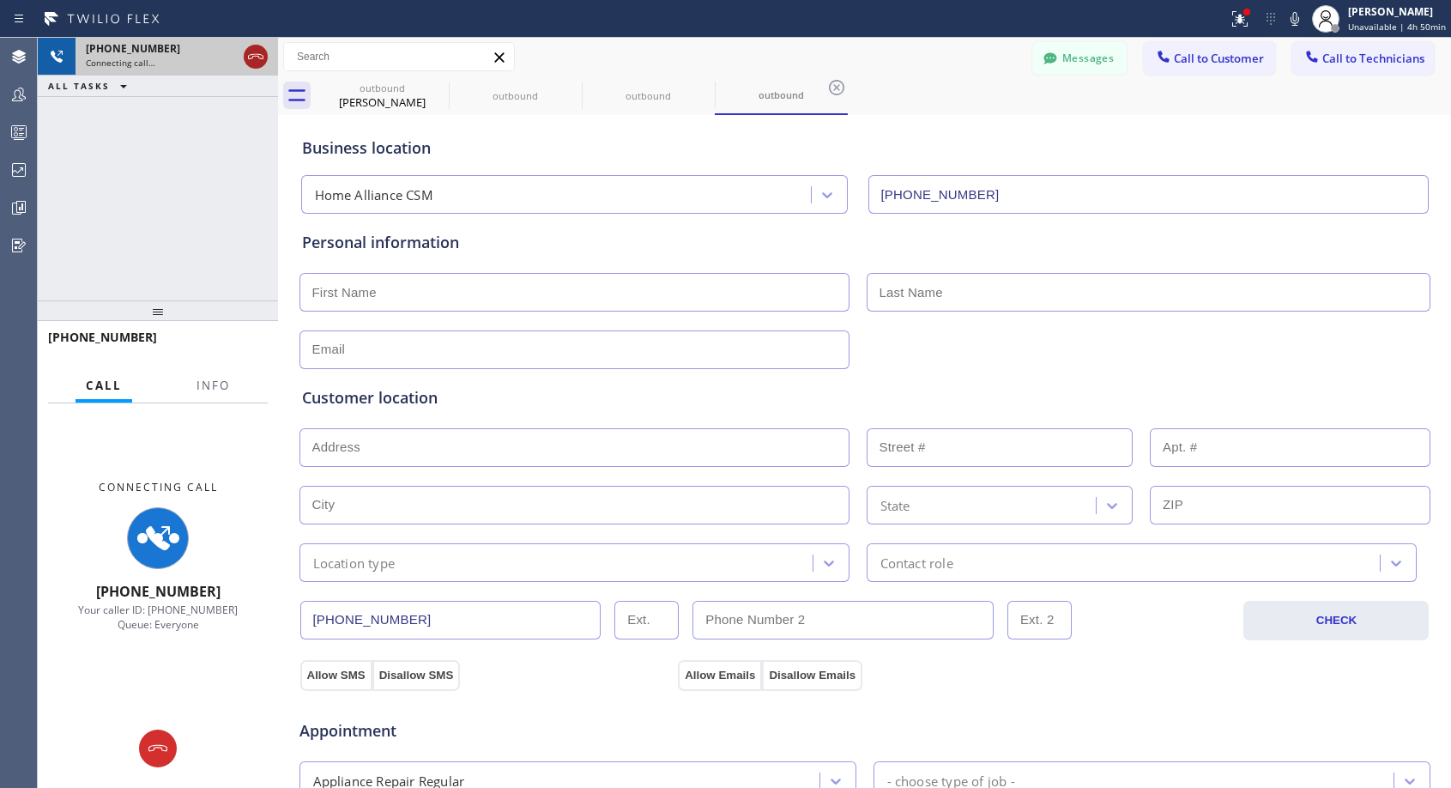
click at [248, 56] on icon at bounding box center [255, 56] width 21 height 21
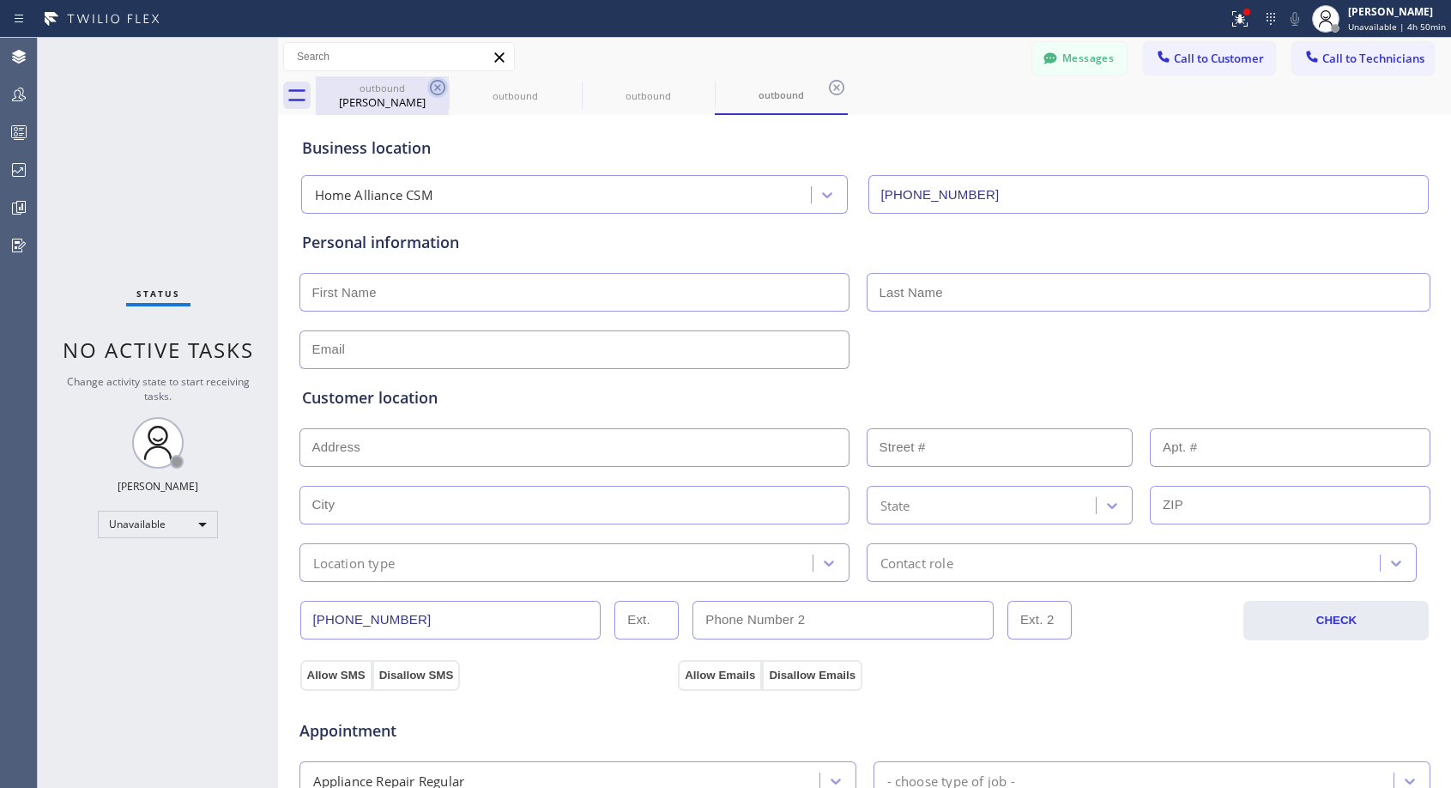
click at [441, 85] on icon at bounding box center [437, 87] width 21 height 21
click at [0, 0] on icon at bounding box center [0, 0] width 0 height 0
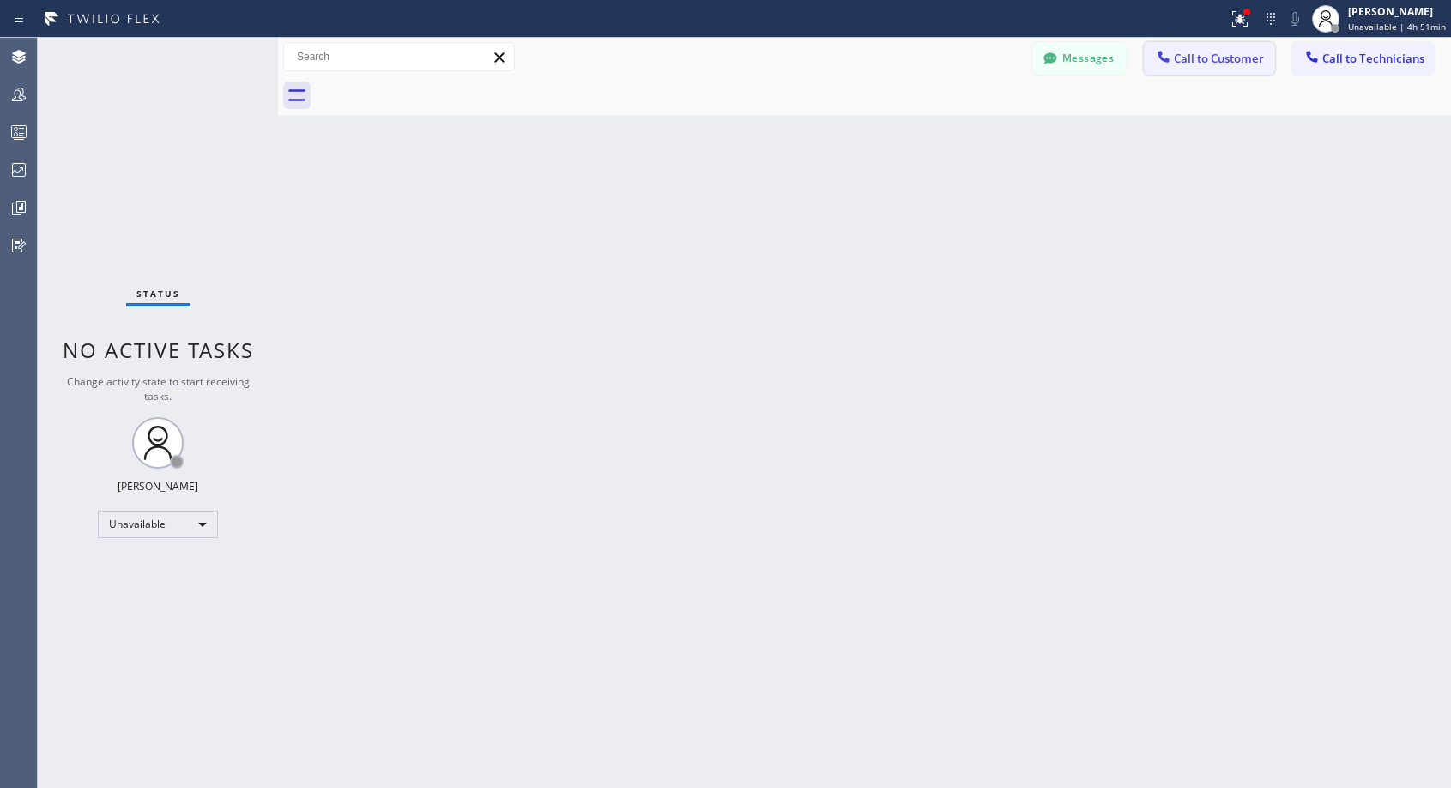
click at [1195, 57] on span "Call to Customer" at bounding box center [1219, 58] width 90 height 15
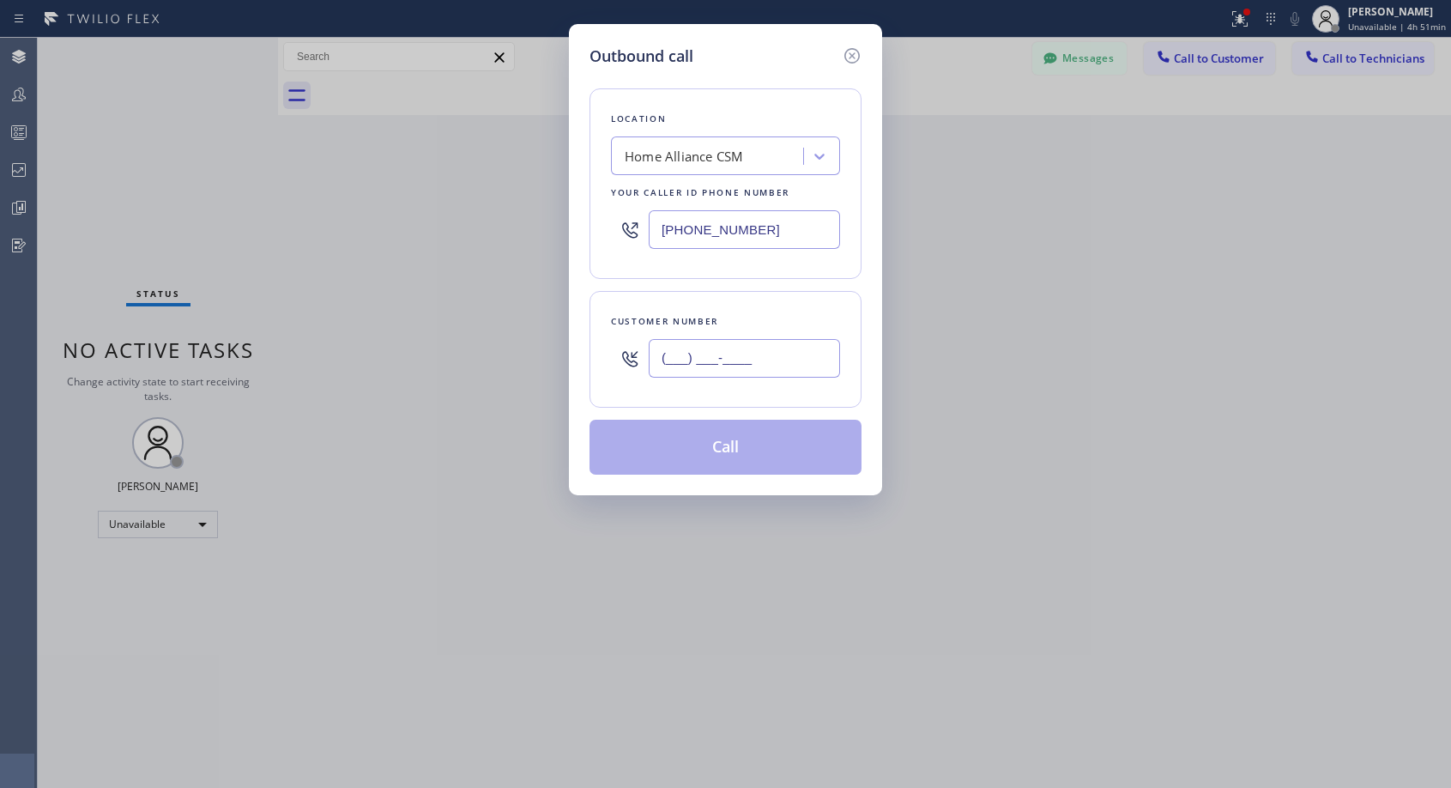
click at [789, 365] on input "(___) ___-____" at bounding box center [744, 358] width 191 height 39
paste input "415) 312-6710"
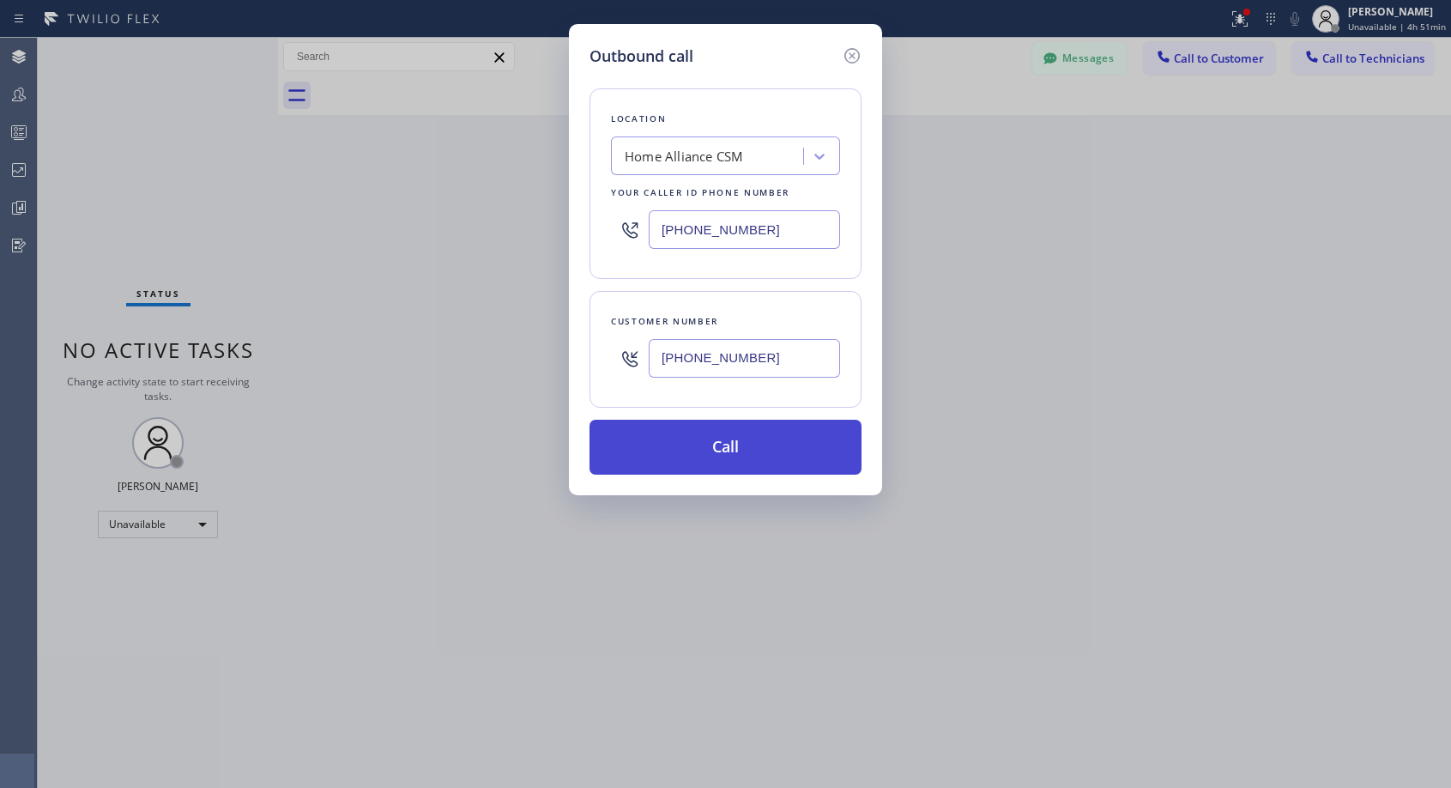
type input "[PHONE_NUMBER]"
click at [755, 459] on button "Call" at bounding box center [726, 447] width 272 height 55
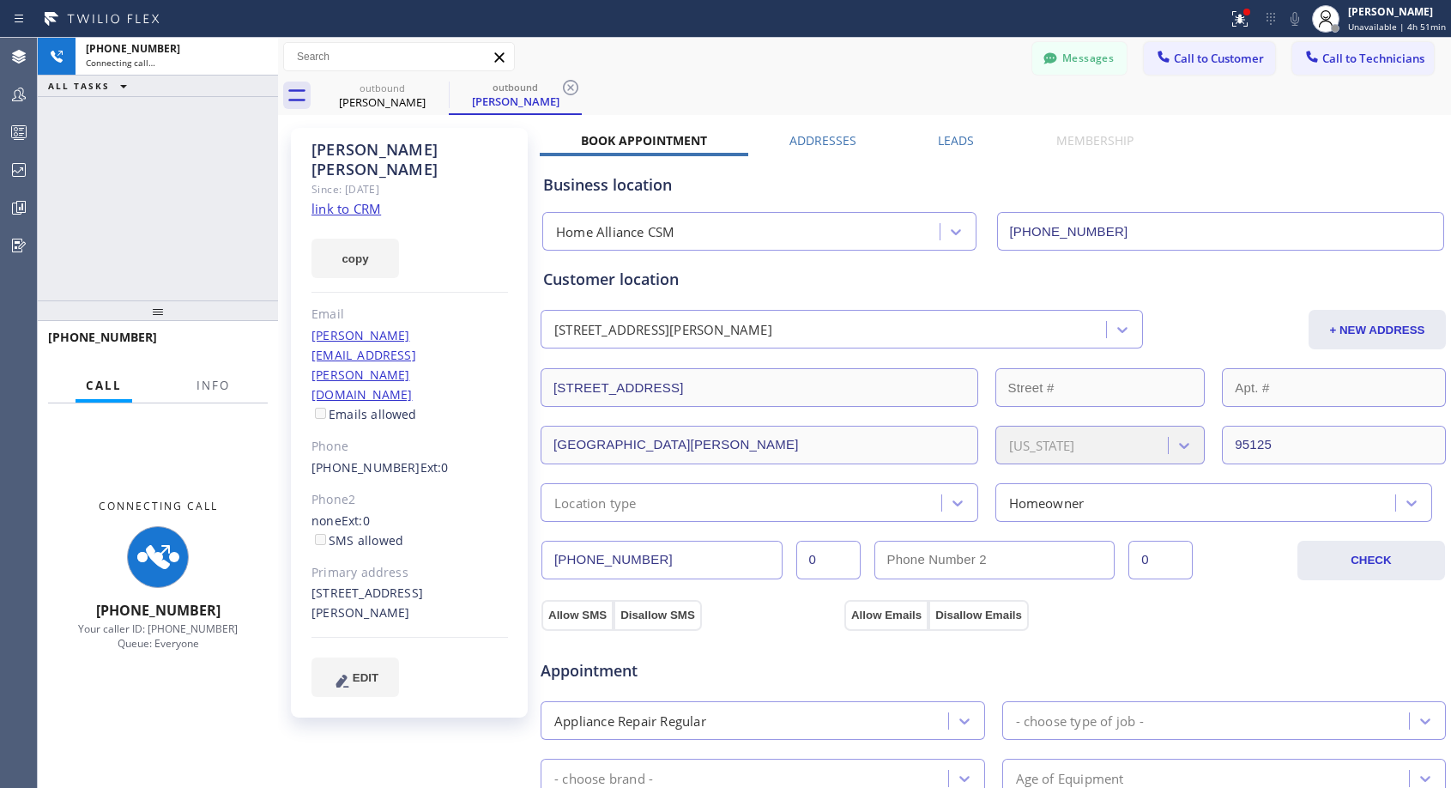
type input "[PHONE_NUMBER]"
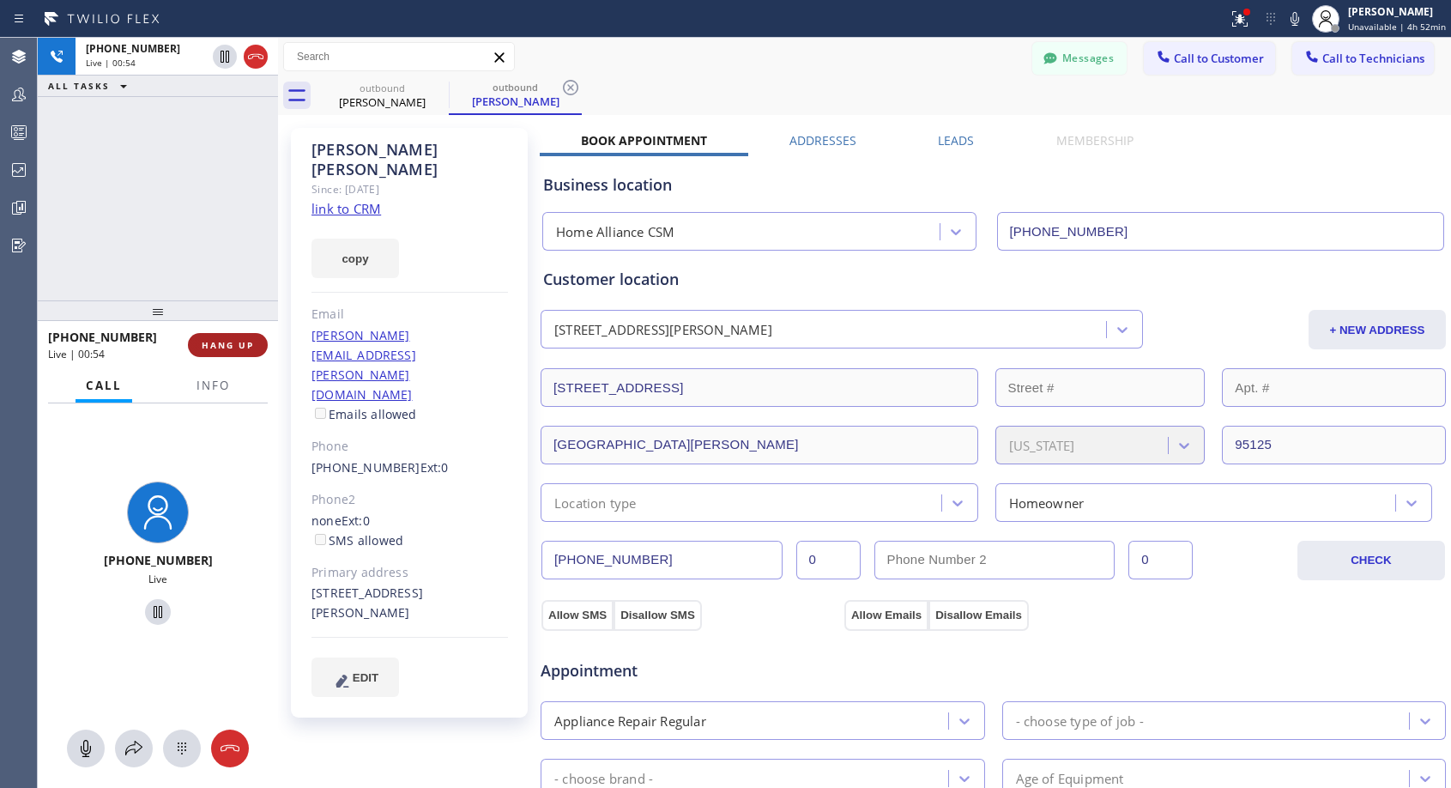
click at [248, 336] on button "HANG UP" at bounding box center [228, 345] width 80 height 24
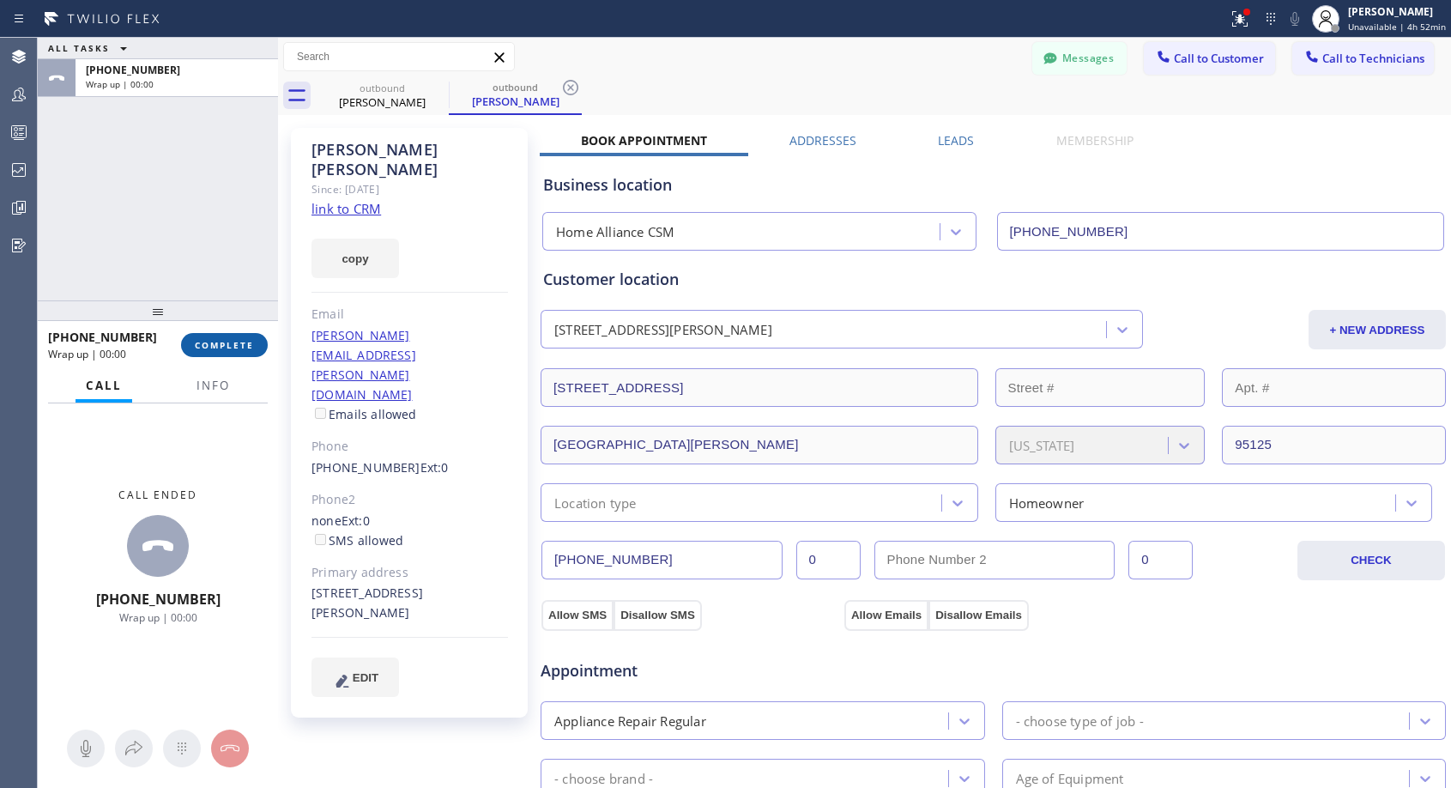
click at [248, 340] on span "COMPLETE" at bounding box center [224, 345] width 59 height 12
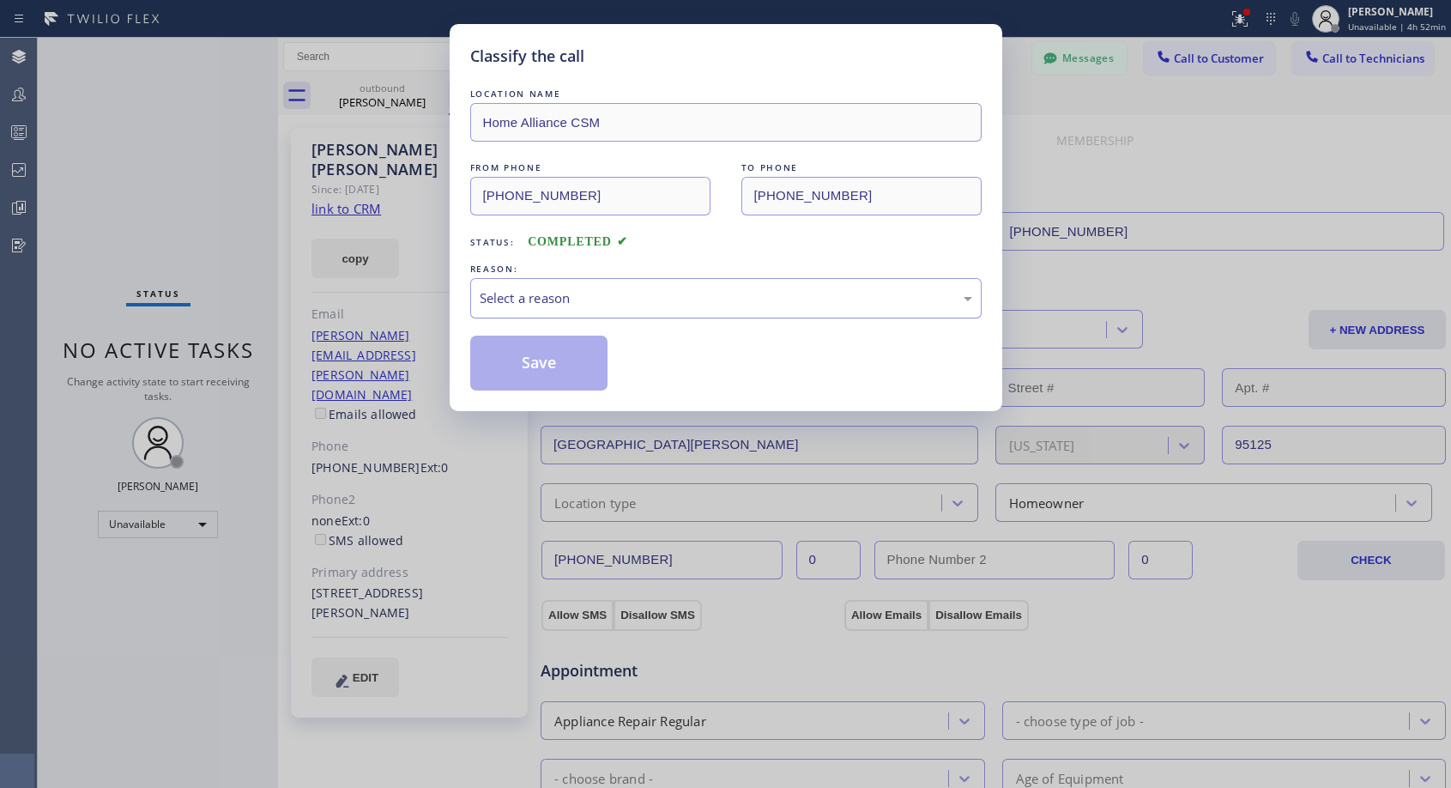
click at [583, 292] on div "Select a reason" at bounding box center [726, 298] width 493 height 20
click at [578, 360] on button "Save" at bounding box center [539, 363] width 138 height 55
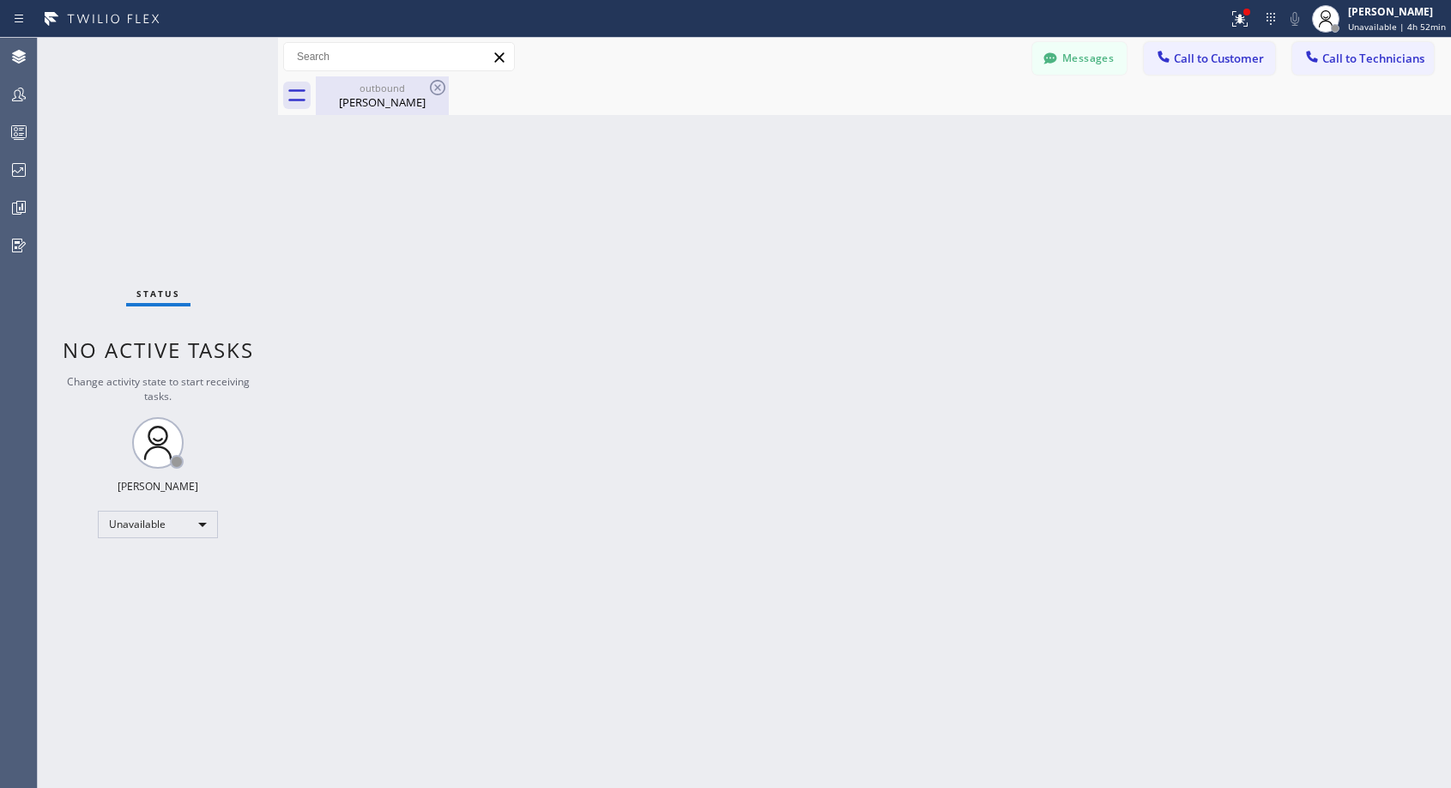
click at [382, 113] on div "outbound [PERSON_NAME]" at bounding box center [383, 95] width 130 height 39
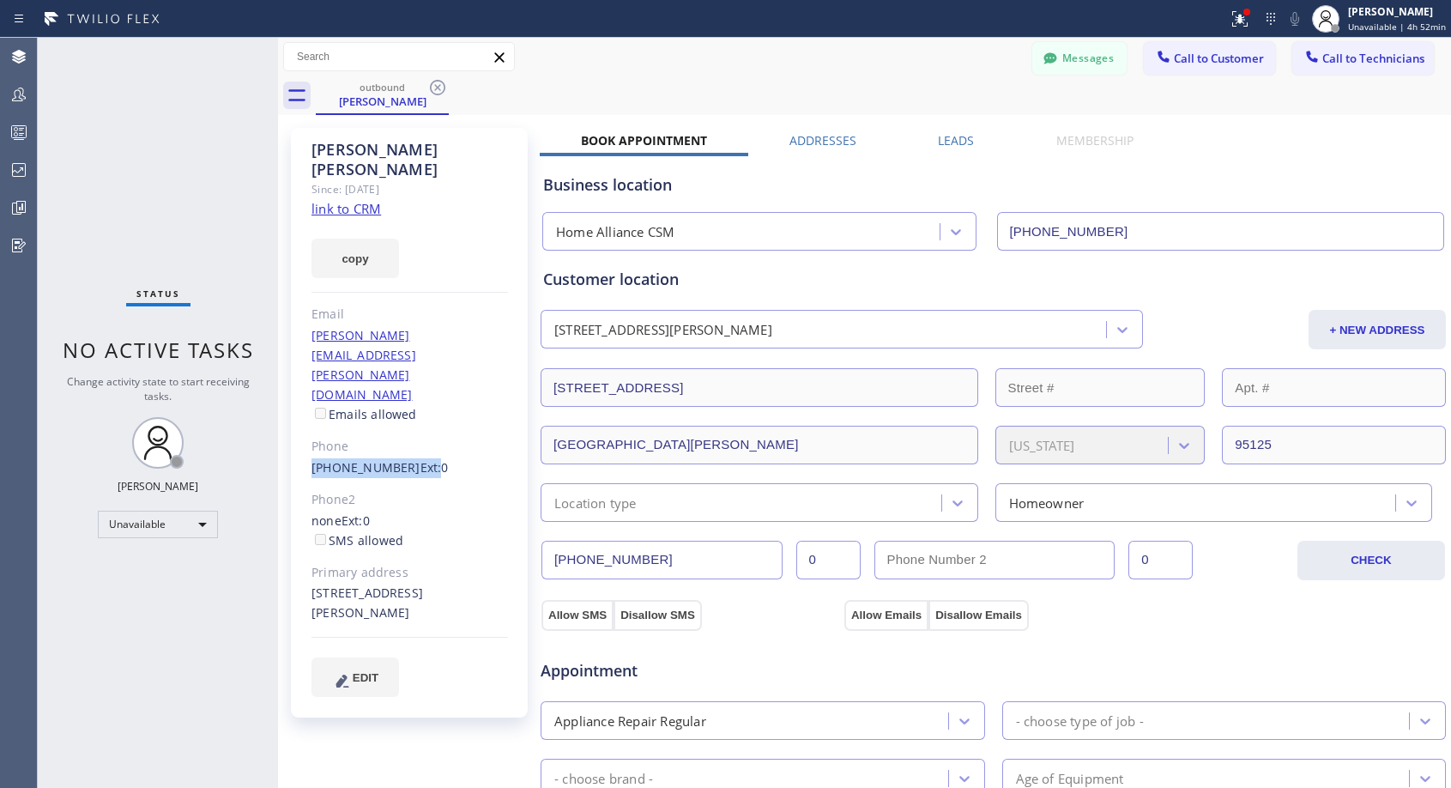
drag, startPoint x: 417, startPoint y: 382, endPoint x: 292, endPoint y: 391, distance: 125.6
click at [292, 391] on div "[PERSON_NAME] Since: [DATE] link to CRM copy Email [PERSON_NAME][EMAIL_ADDRESS]…" at bounding box center [409, 423] width 237 height 590
copy div "[PHONE_NUMBER] Ext"
click at [1196, 64] on span "Call to Customer" at bounding box center [1219, 58] width 90 height 15
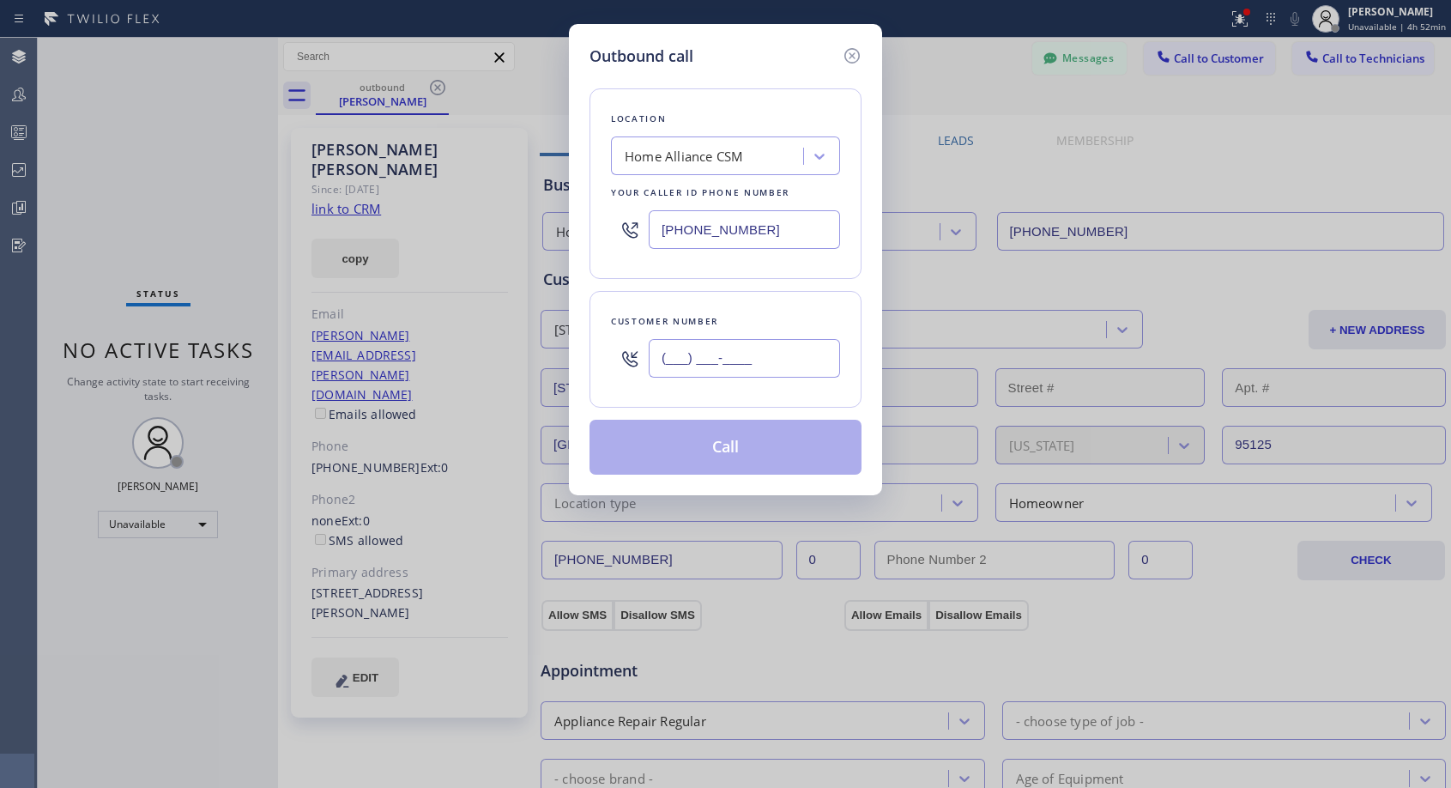
click at [807, 360] on input "(___) ___-____" at bounding box center [744, 358] width 191 height 39
paste input "415) 312-6710"
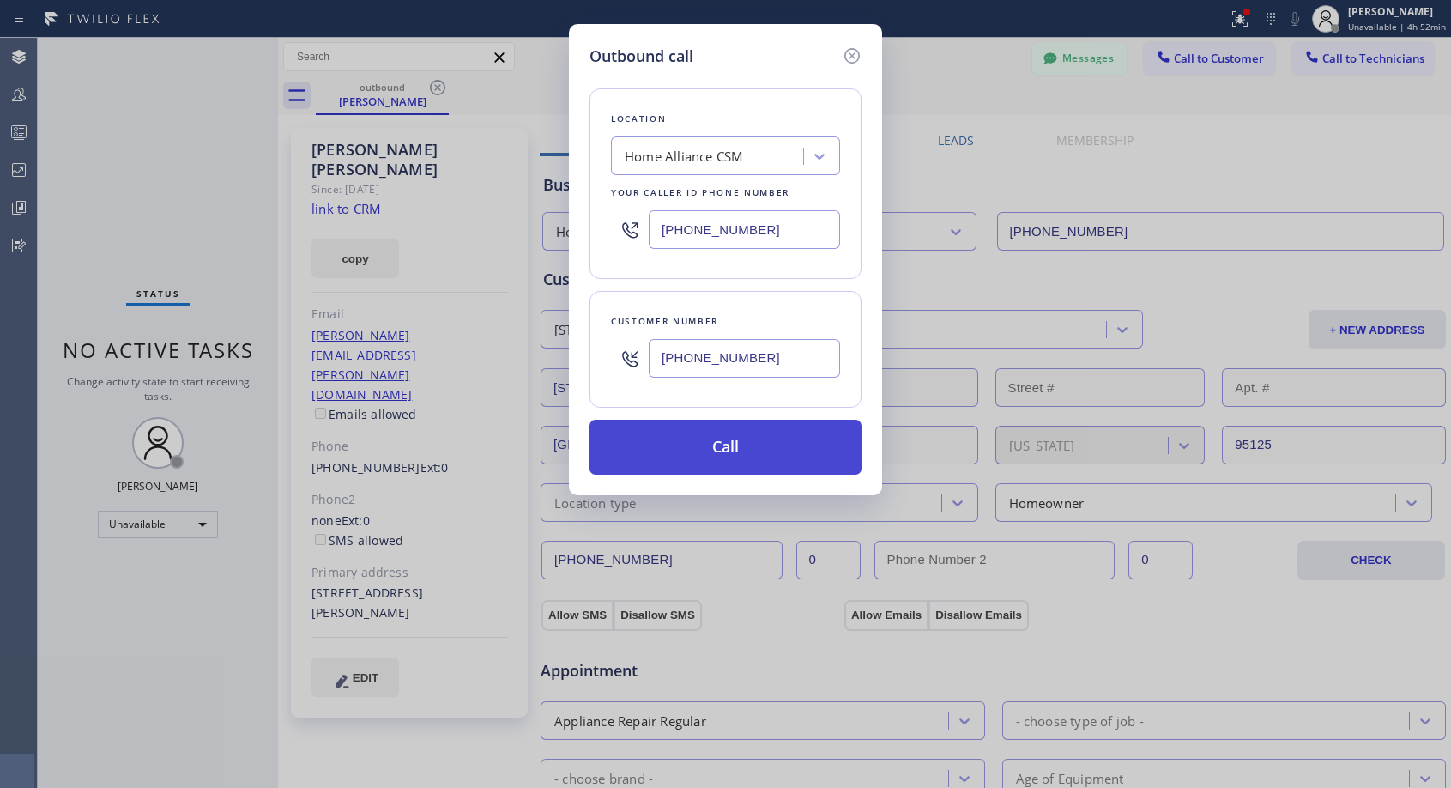
type input "[PHONE_NUMBER]"
click at [785, 443] on button "Call" at bounding box center [726, 447] width 272 height 55
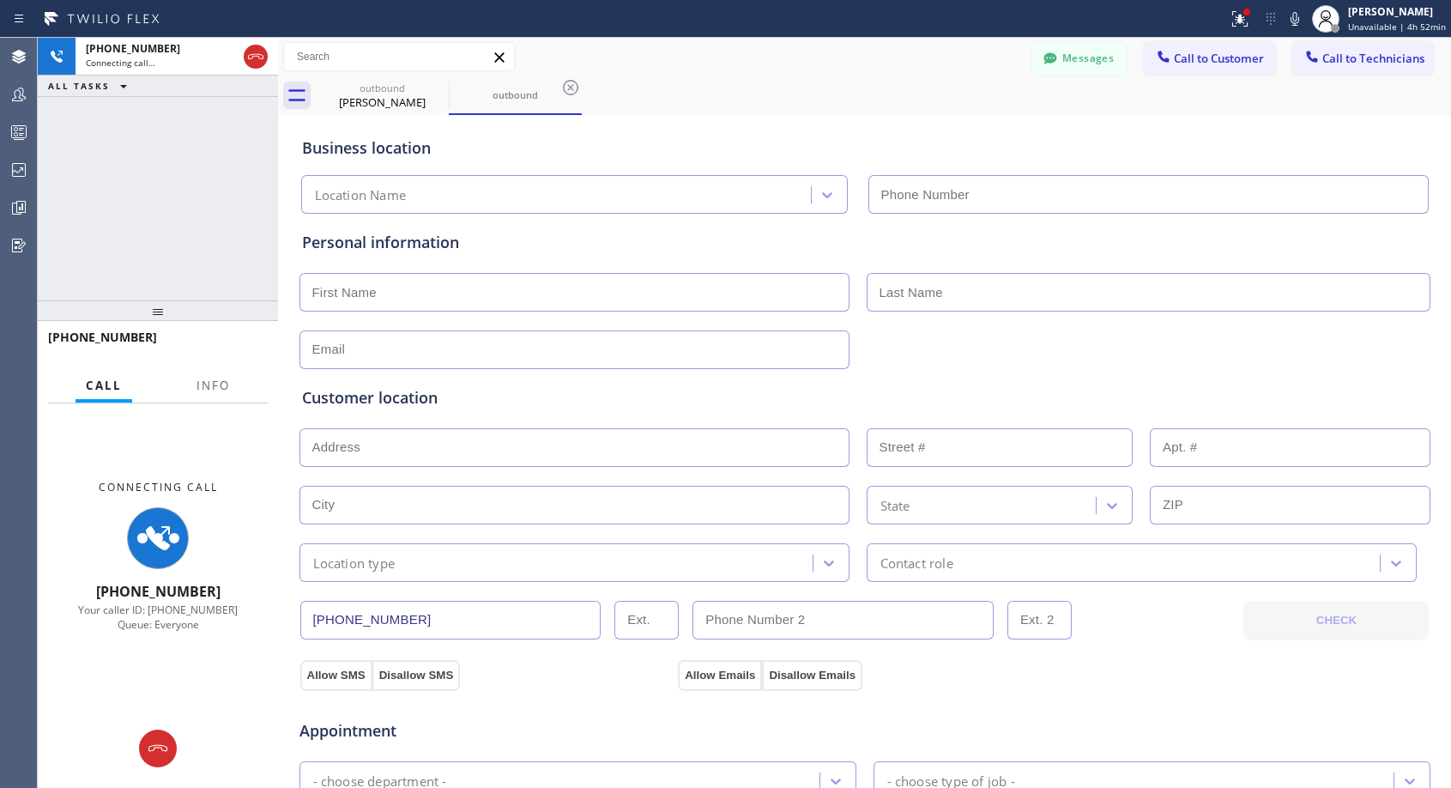
type input "[PHONE_NUMBER]"
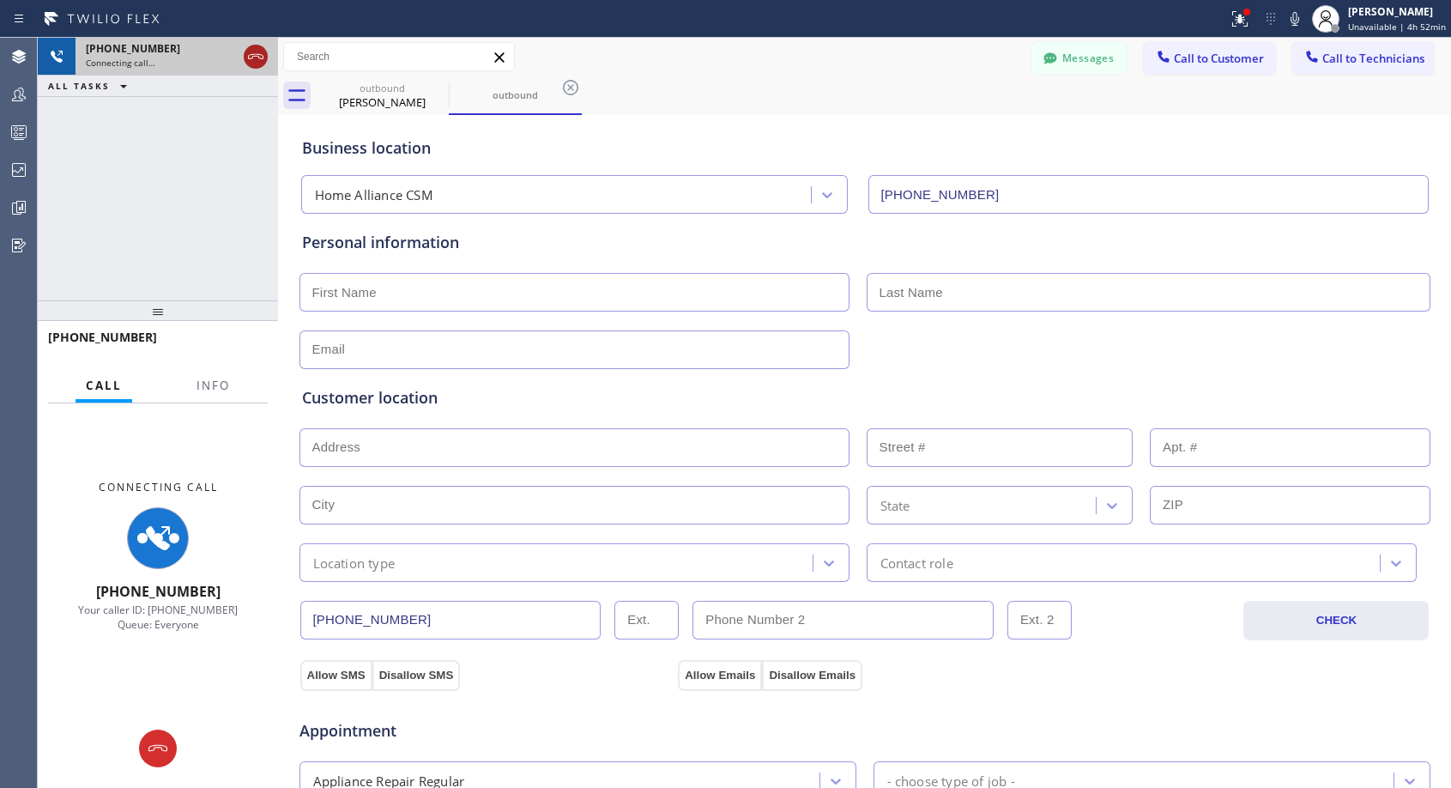
click at [260, 52] on icon at bounding box center [255, 56] width 21 height 21
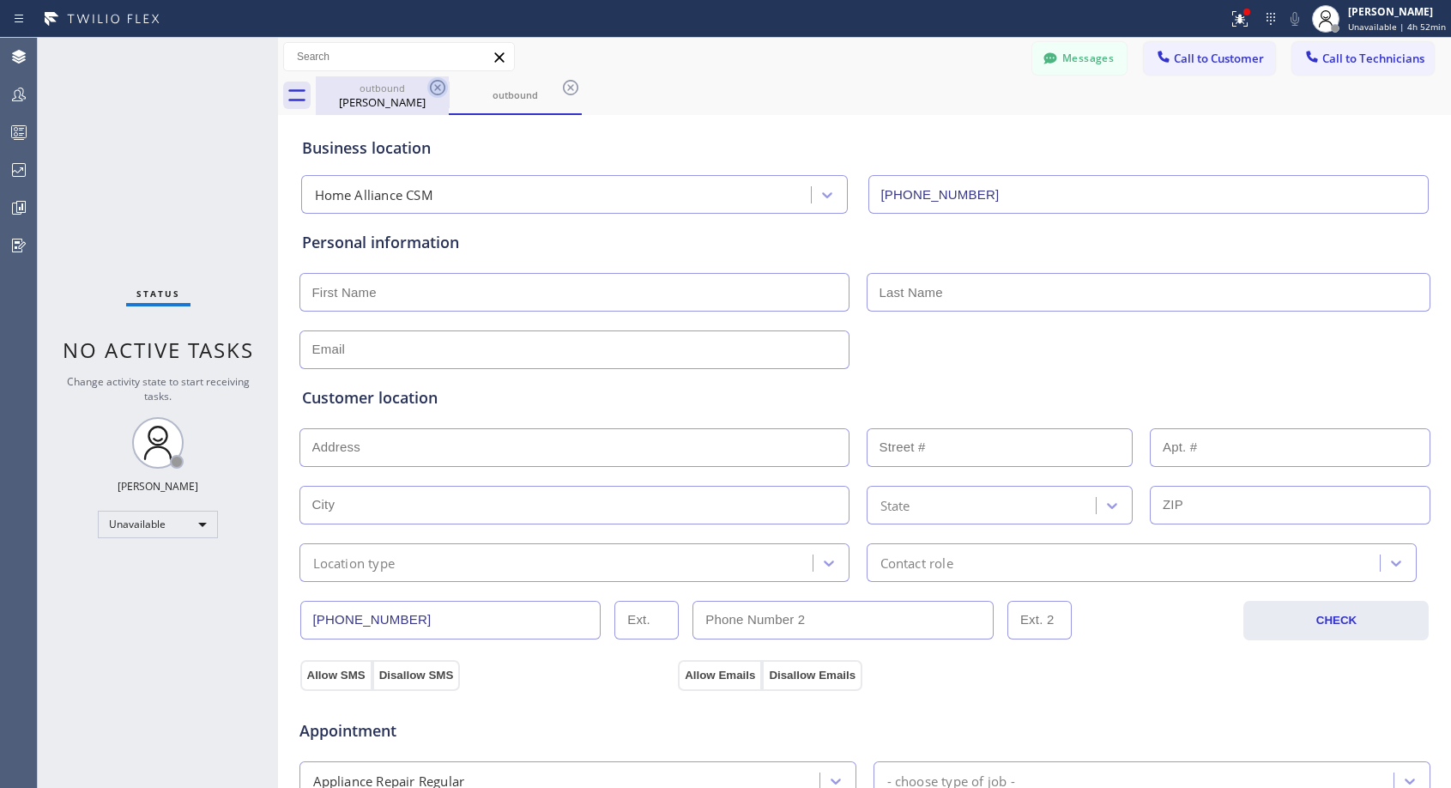
click at [437, 84] on icon at bounding box center [437, 87] width 21 height 21
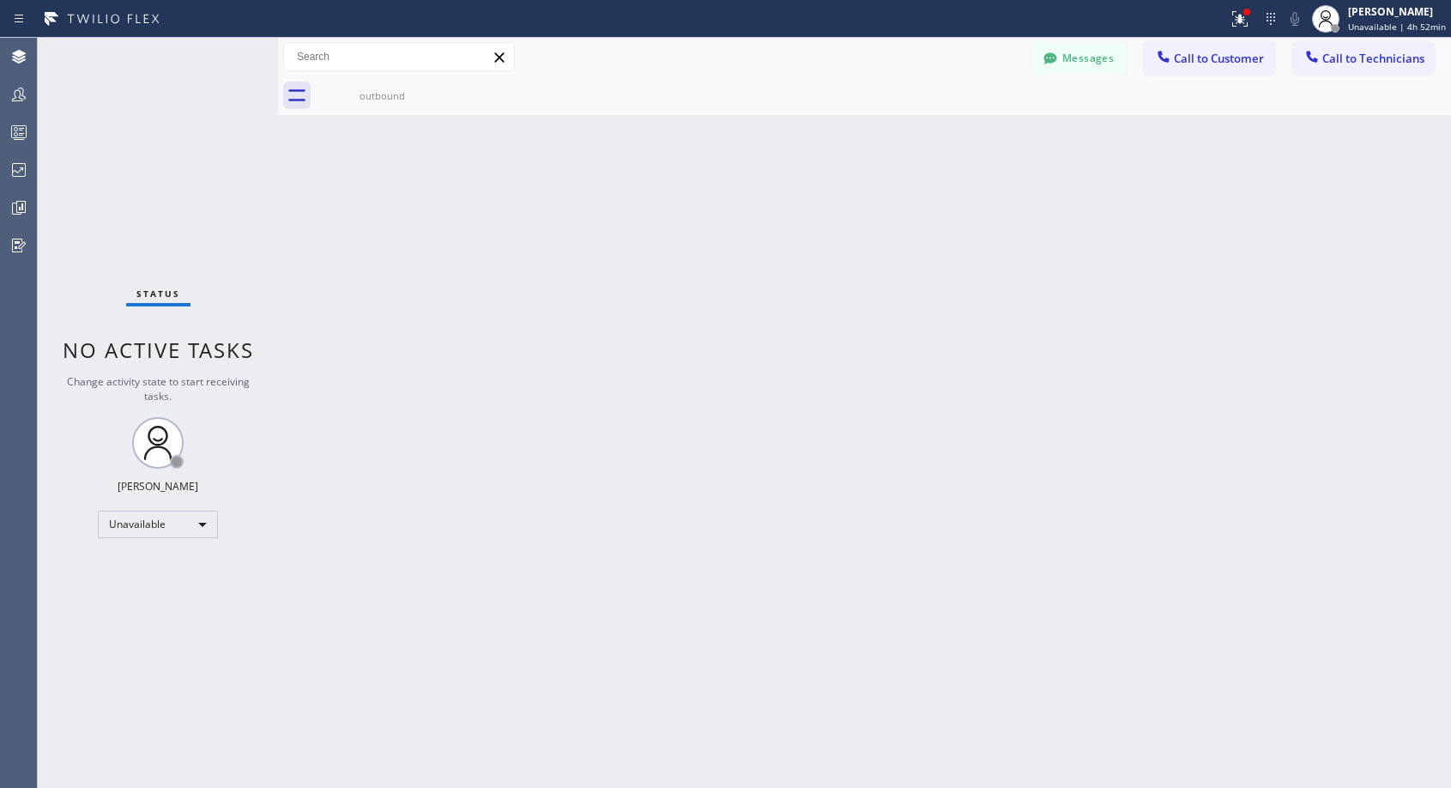
click at [0, 0] on icon at bounding box center [0, 0] width 0 height 0
click at [1210, 60] on span "Call to Customer" at bounding box center [1219, 58] width 90 height 15
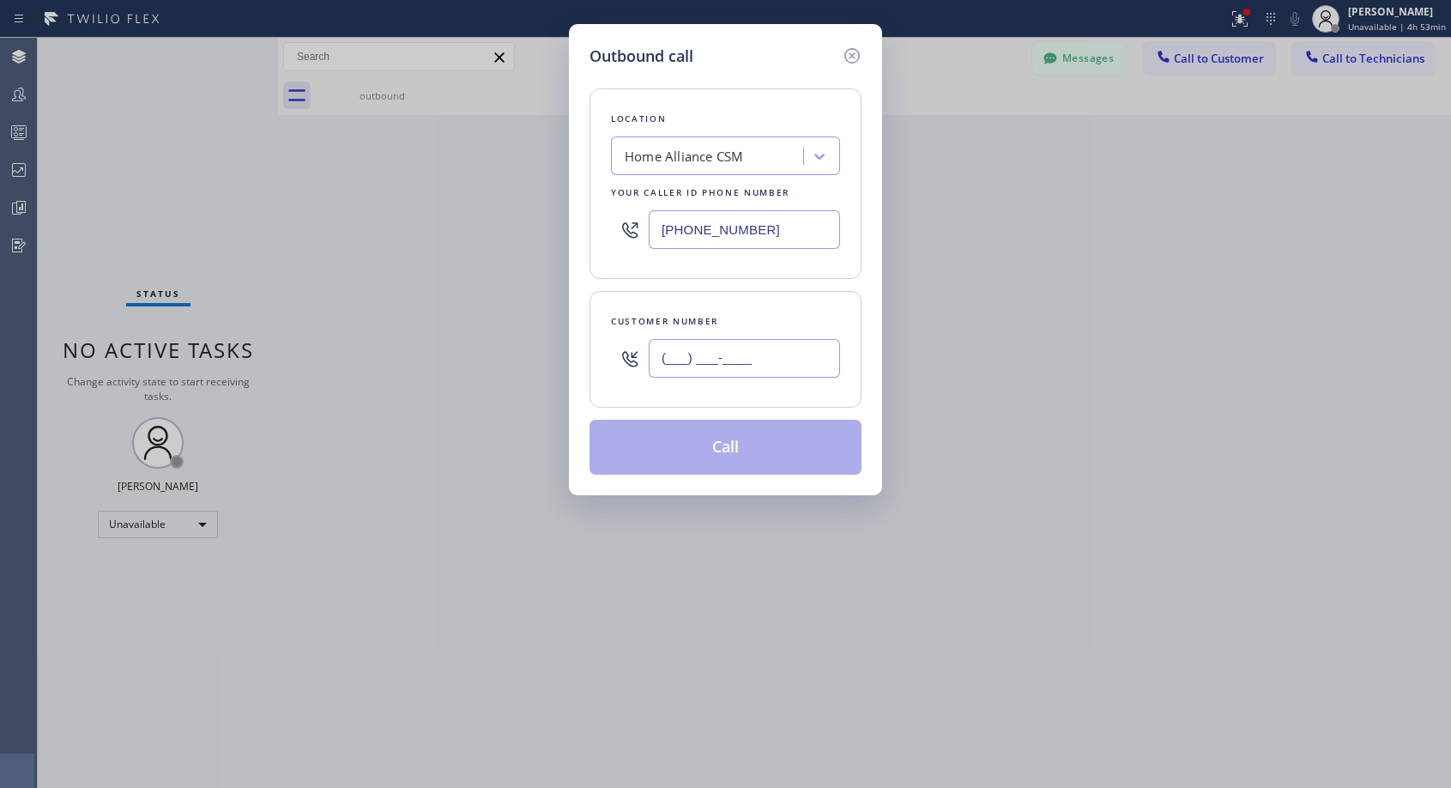
click at [783, 358] on input "(___) ___-____" at bounding box center [744, 358] width 191 height 39
paste input "818) 388-7851"
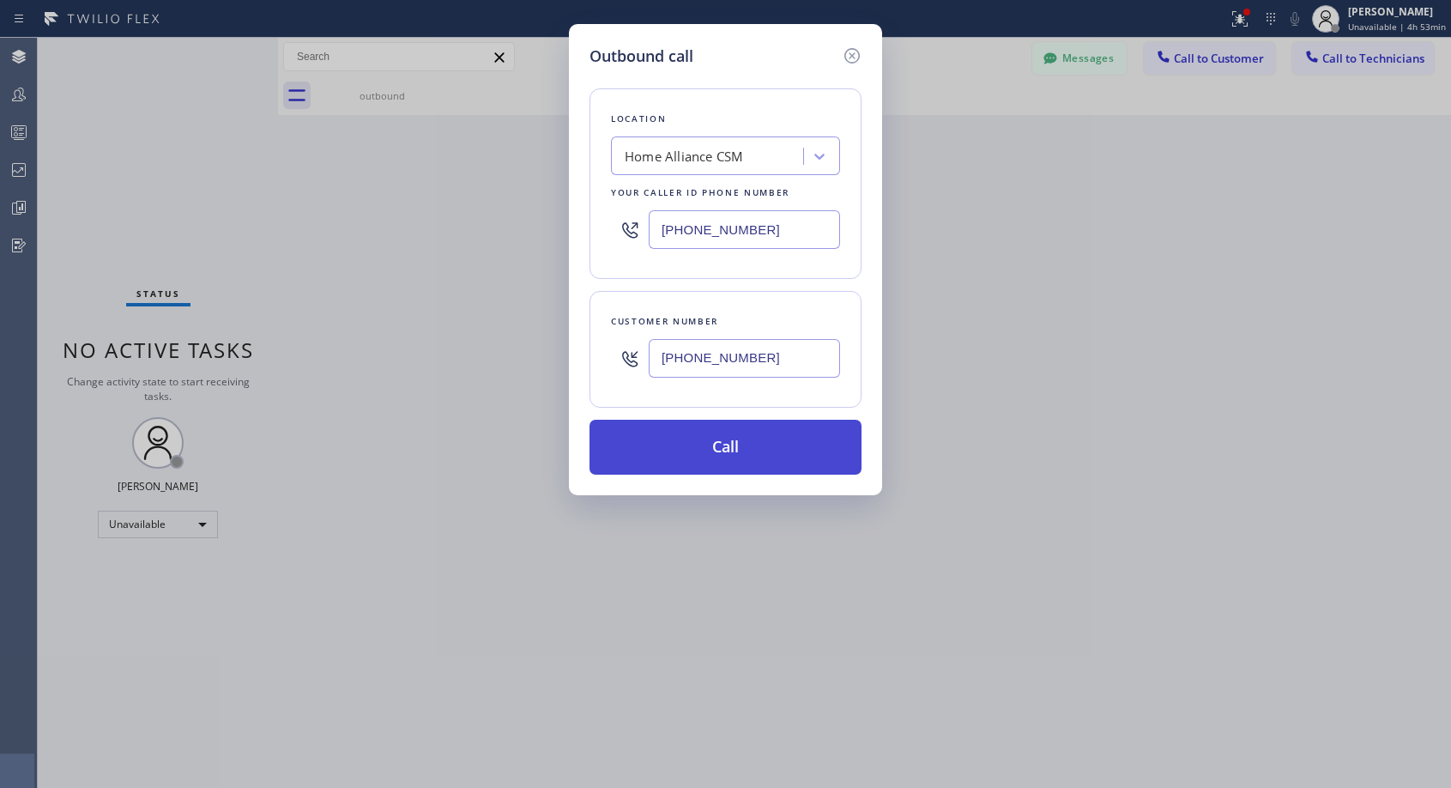
type input "[PHONE_NUMBER]"
click at [774, 452] on button "Call" at bounding box center [726, 447] width 272 height 55
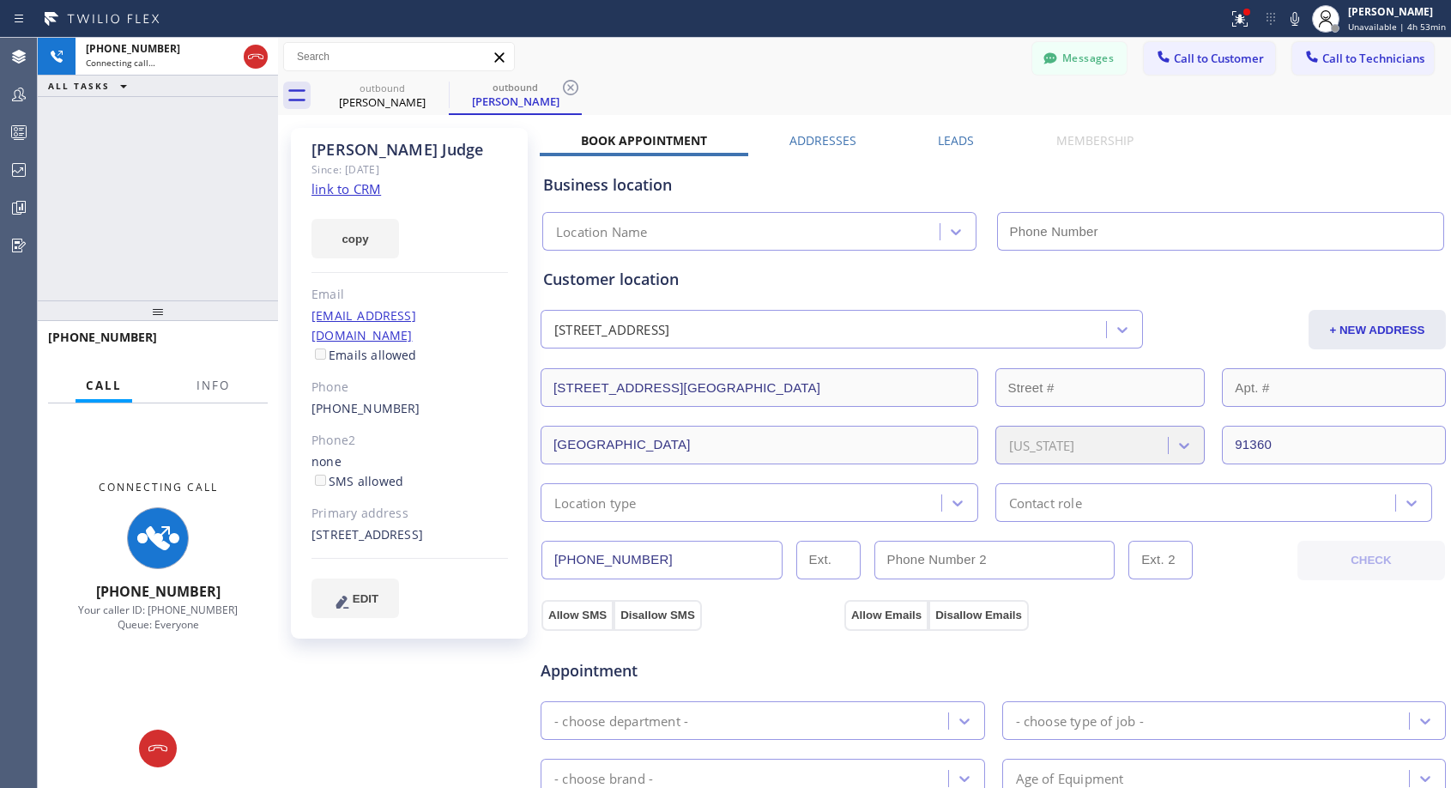
type input "[PHONE_NUMBER]"
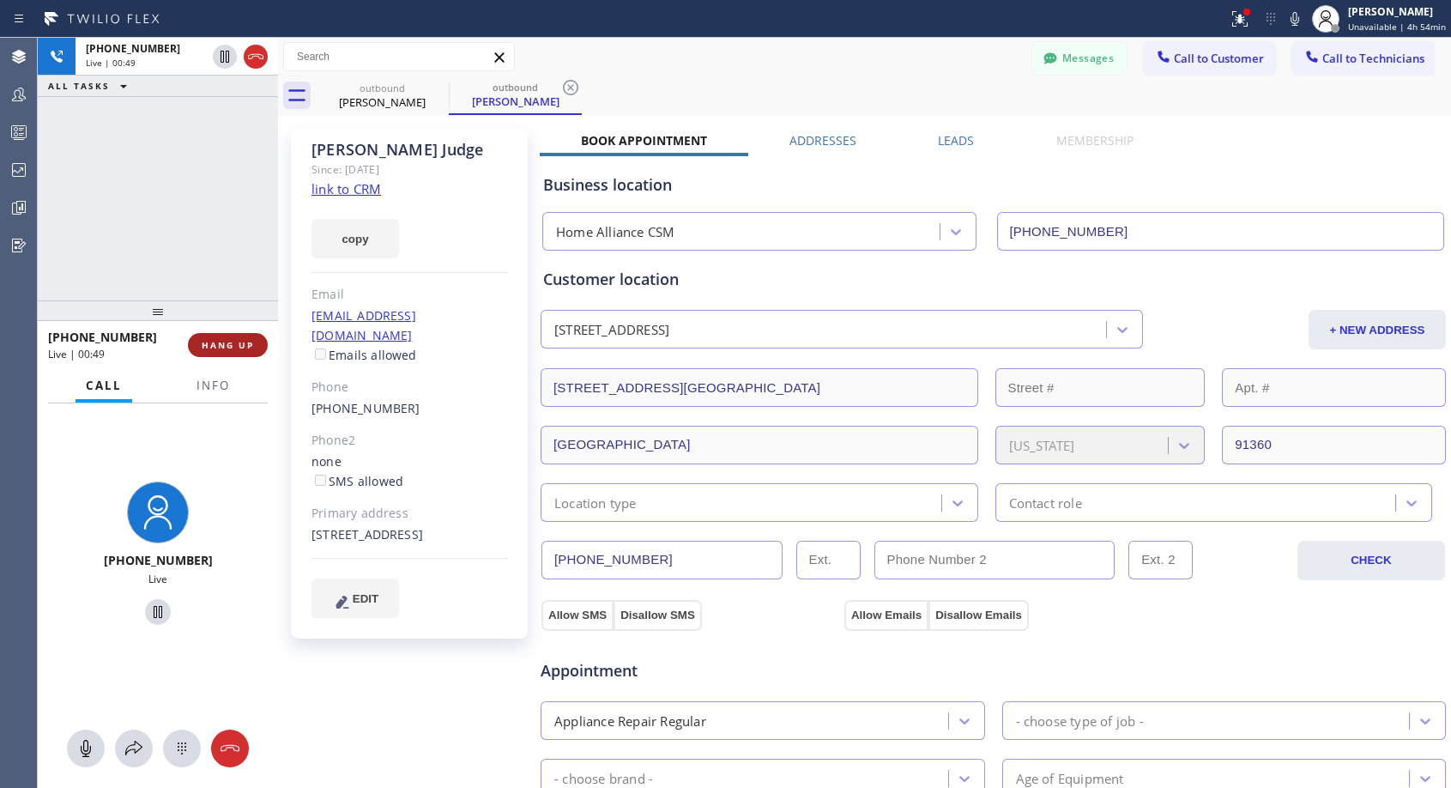
click at [232, 347] on span "HANG UP" at bounding box center [228, 345] width 52 height 12
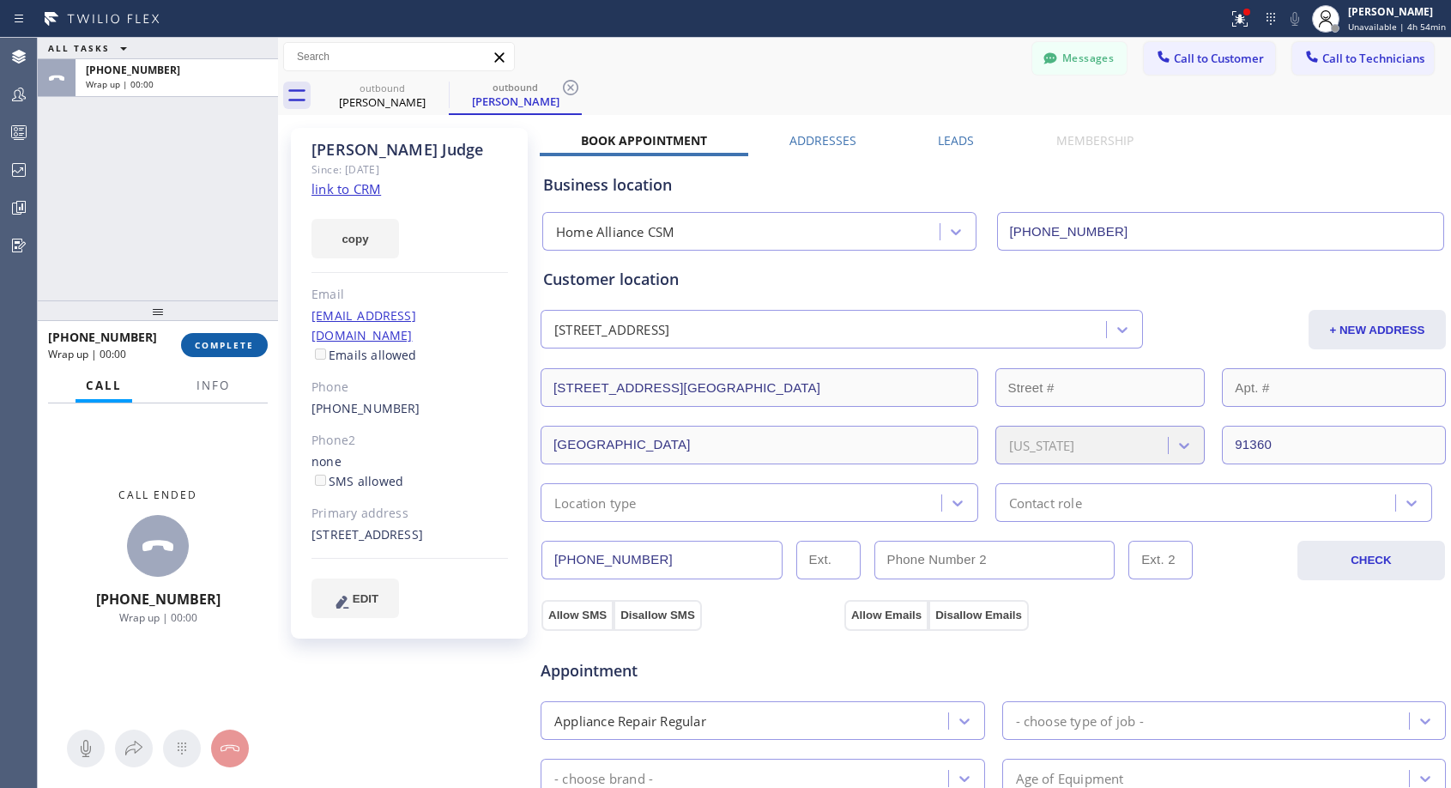
click at [239, 343] on span "COMPLETE" at bounding box center [224, 345] width 59 height 12
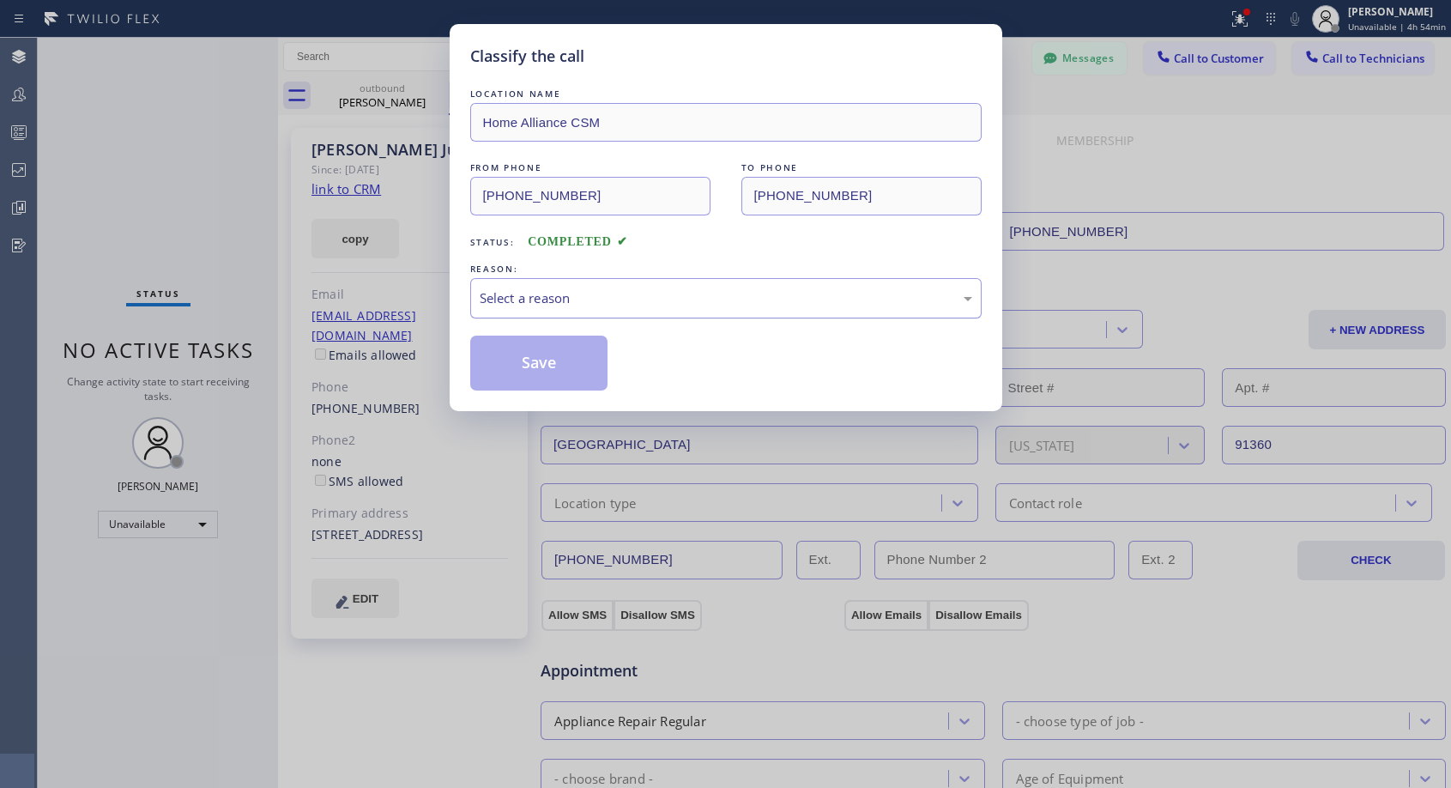
click at [568, 302] on div "Select a reason" at bounding box center [726, 298] width 493 height 20
drag, startPoint x: 536, startPoint y: 363, endPoint x: 518, endPoint y: 367, distance: 17.7
click at [536, 364] on button "Save" at bounding box center [539, 363] width 138 height 55
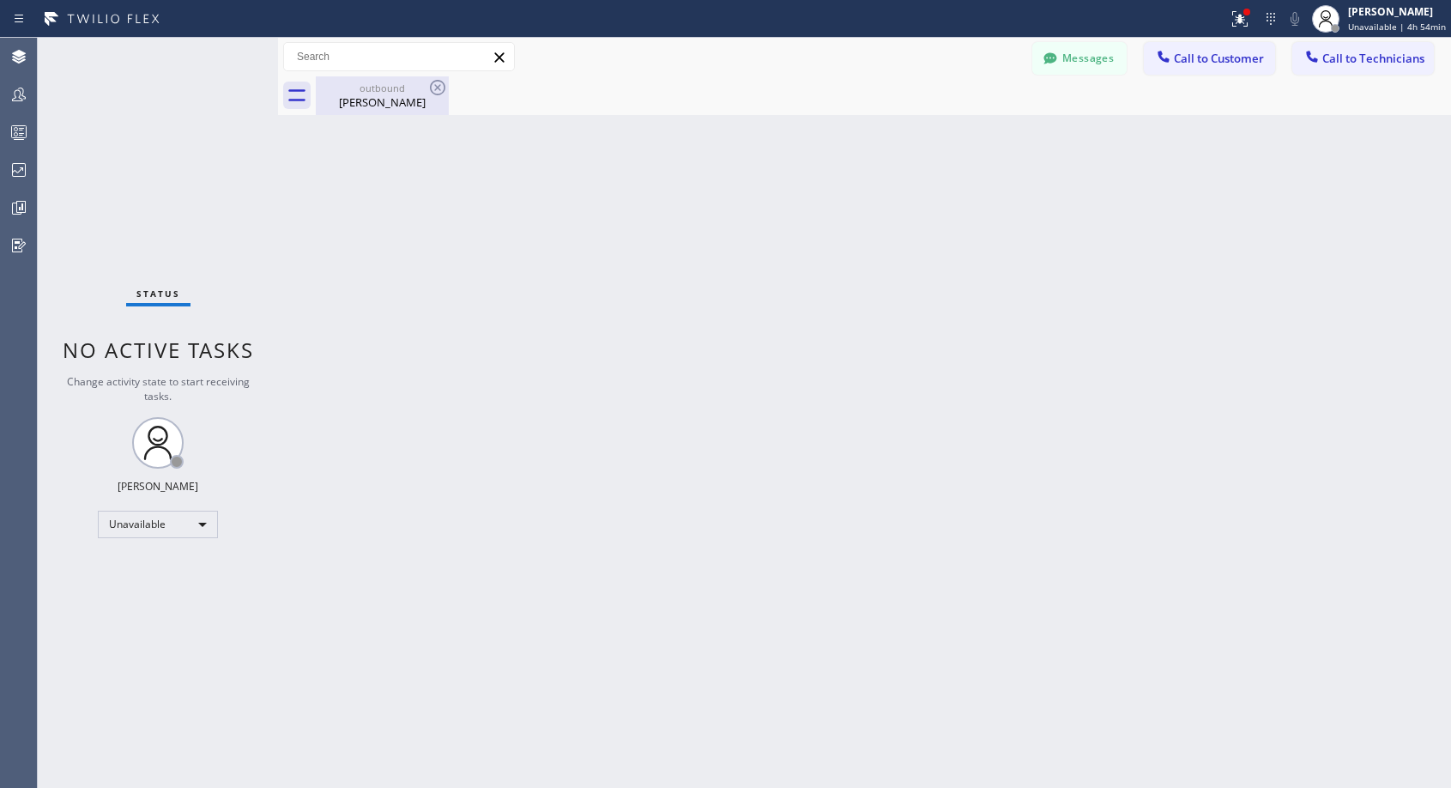
click at [387, 100] on div "[PERSON_NAME]" at bounding box center [383, 101] width 130 height 15
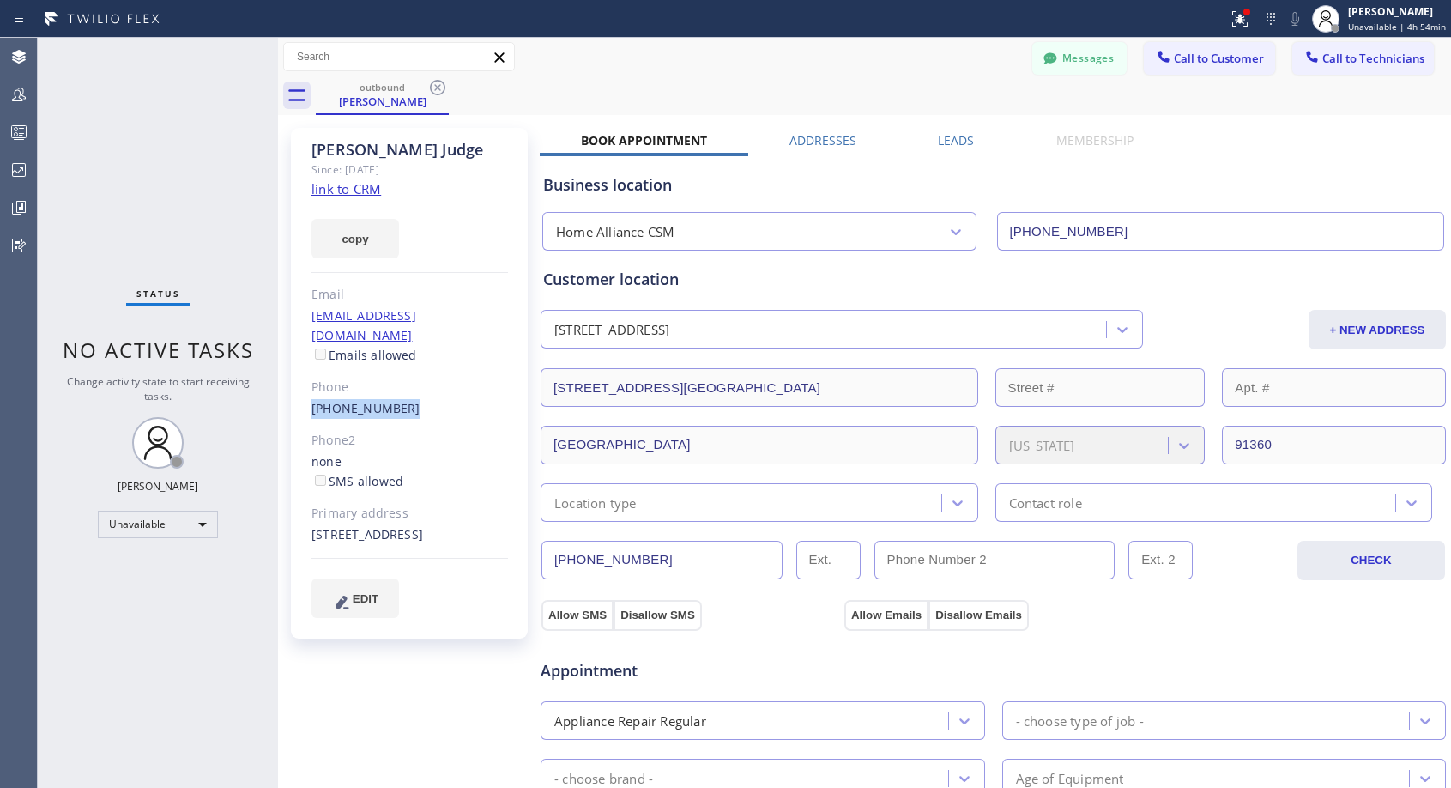
drag, startPoint x: 423, startPoint y: 392, endPoint x: 292, endPoint y: 394, distance: 131.3
click at [292, 394] on div "[PERSON_NAME] Since: [DATE] link to CRM copy Email [EMAIL_ADDRESS][DOMAIN_NAME]…" at bounding box center [409, 383] width 237 height 511
copy link "[PHONE_NUMBER]"
click at [1197, 59] on span "Call to Customer" at bounding box center [1219, 58] width 90 height 15
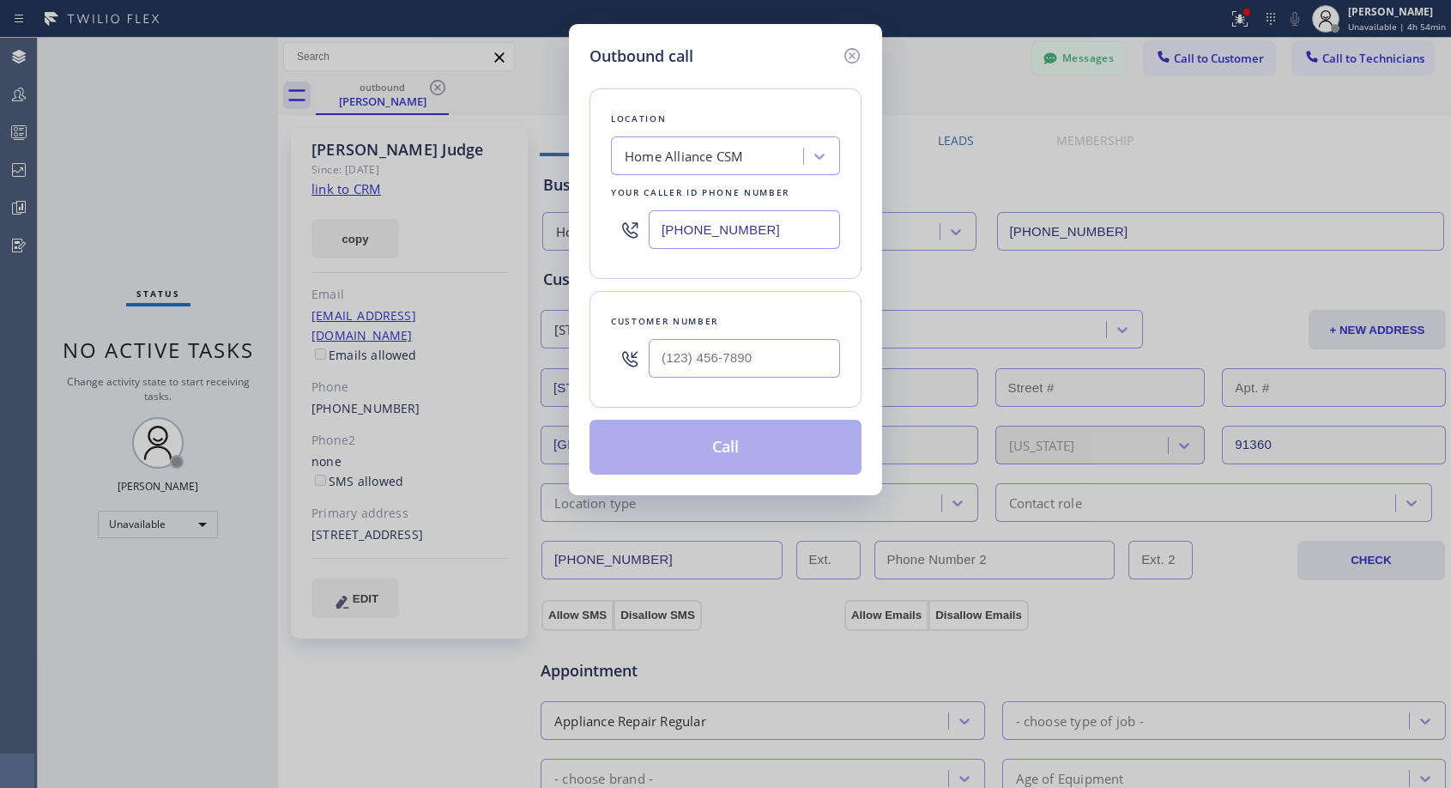
click at [806, 337] on div at bounding box center [744, 358] width 191 height 56
click at [805, 349] on input "(___) ___-____" at bounding box center [744, 358] width 191 height 39
paste input "818) 388-7851"
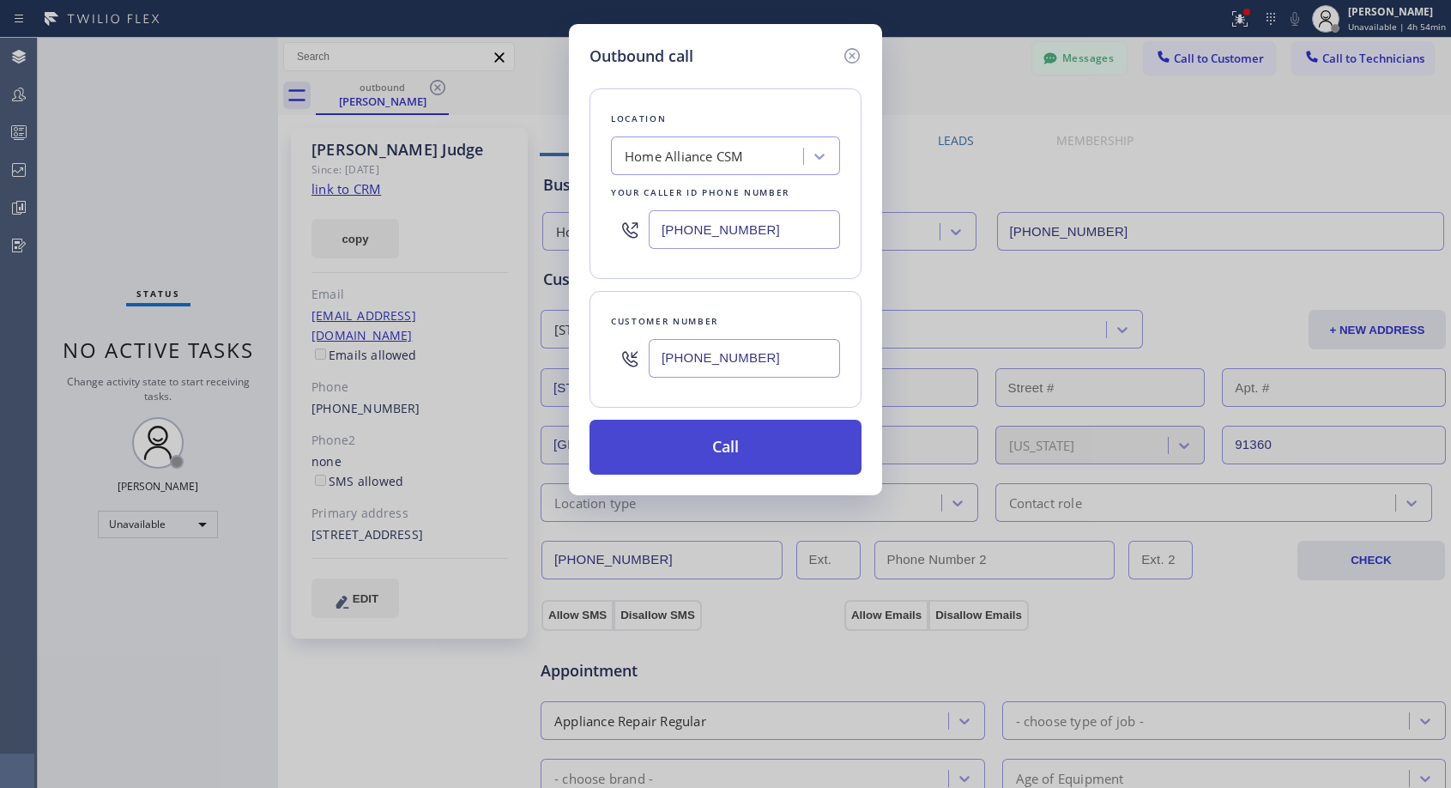
type input "[PHONE_NUMBER]"
click at [738, 451] on button "Call" at bounding box center [726, 447] width 272 height 55
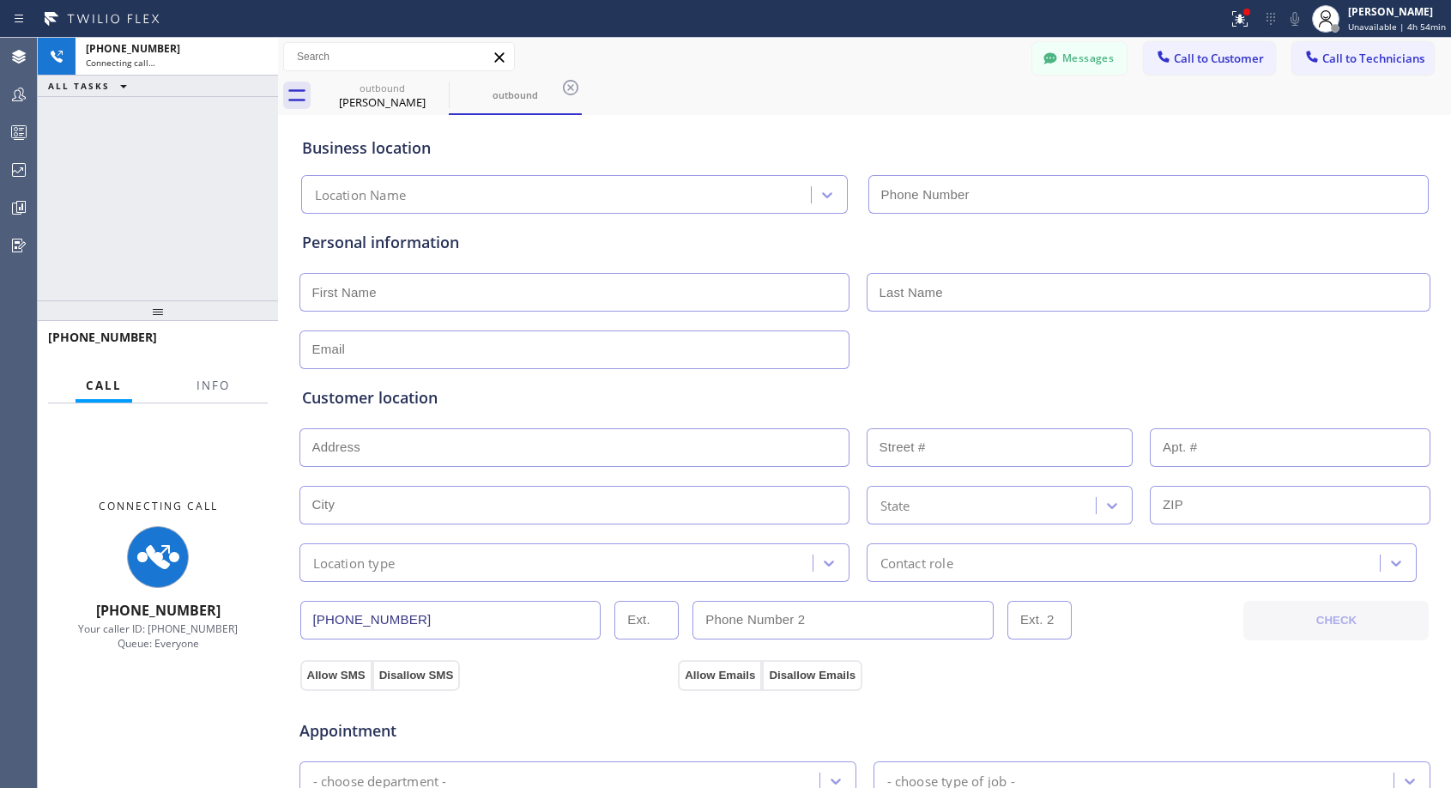
type input "[PHONE_NUMBER]"
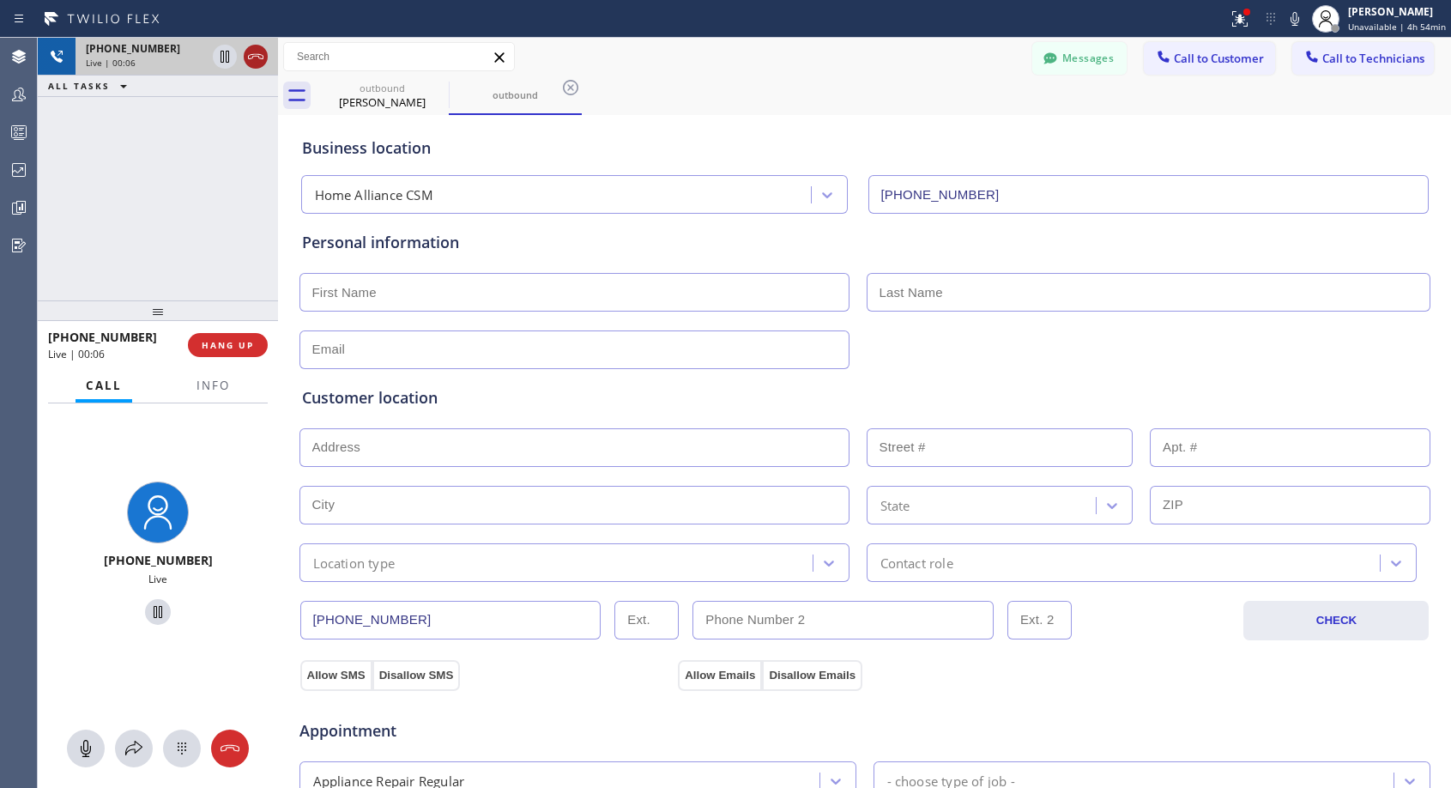
click at [261, 51] on icon at bounding box center [255, 56] width 21 height 21
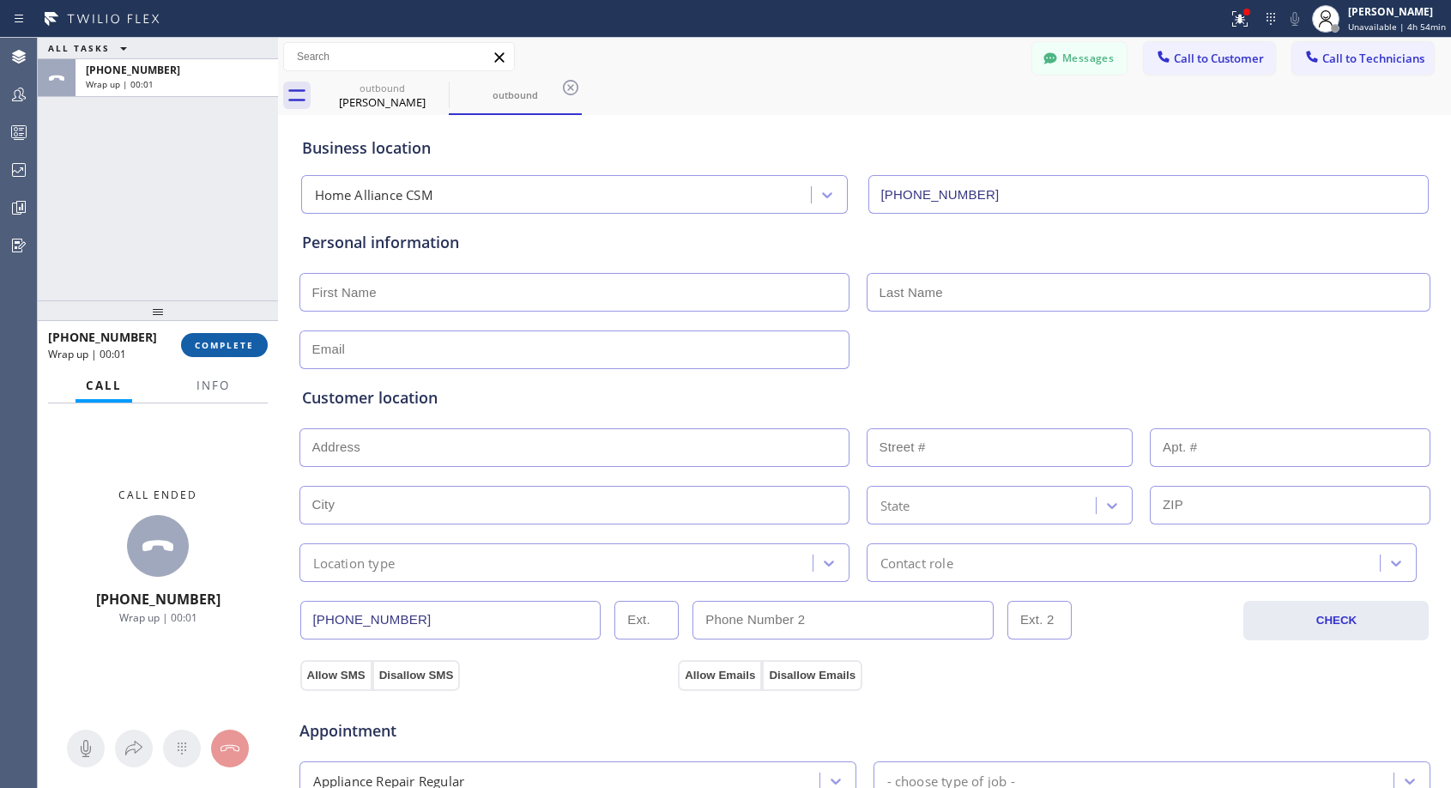
click at [240, 342] on span "COMPLETE" at bounding box center [224, 345] width 59 height 12
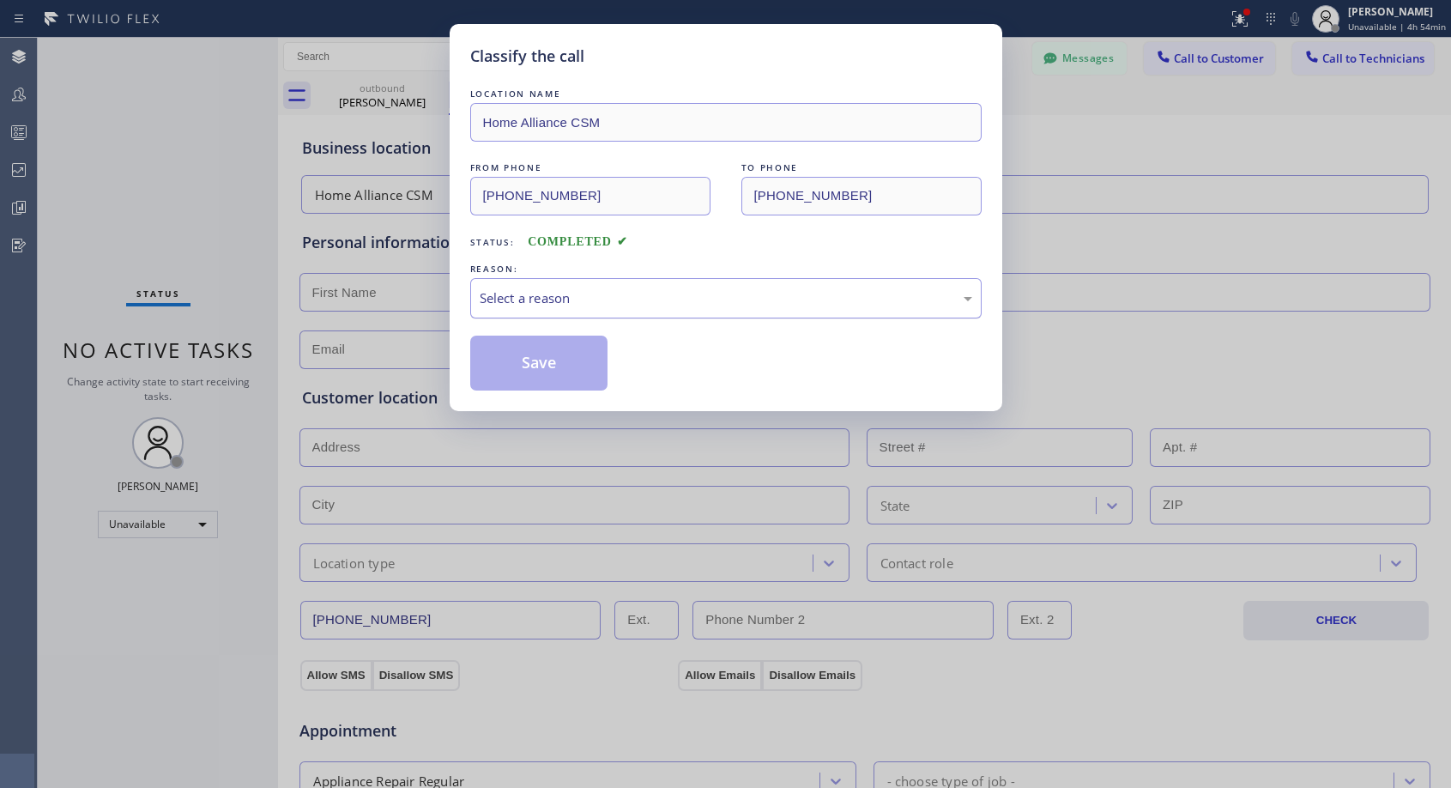
click at [575, 289] on div "Select a reason" at bounding box center [726, 298] width 493 height 20
click at [543, 360] on button "Save" at bounding box center [539, 363] width 138 height 55
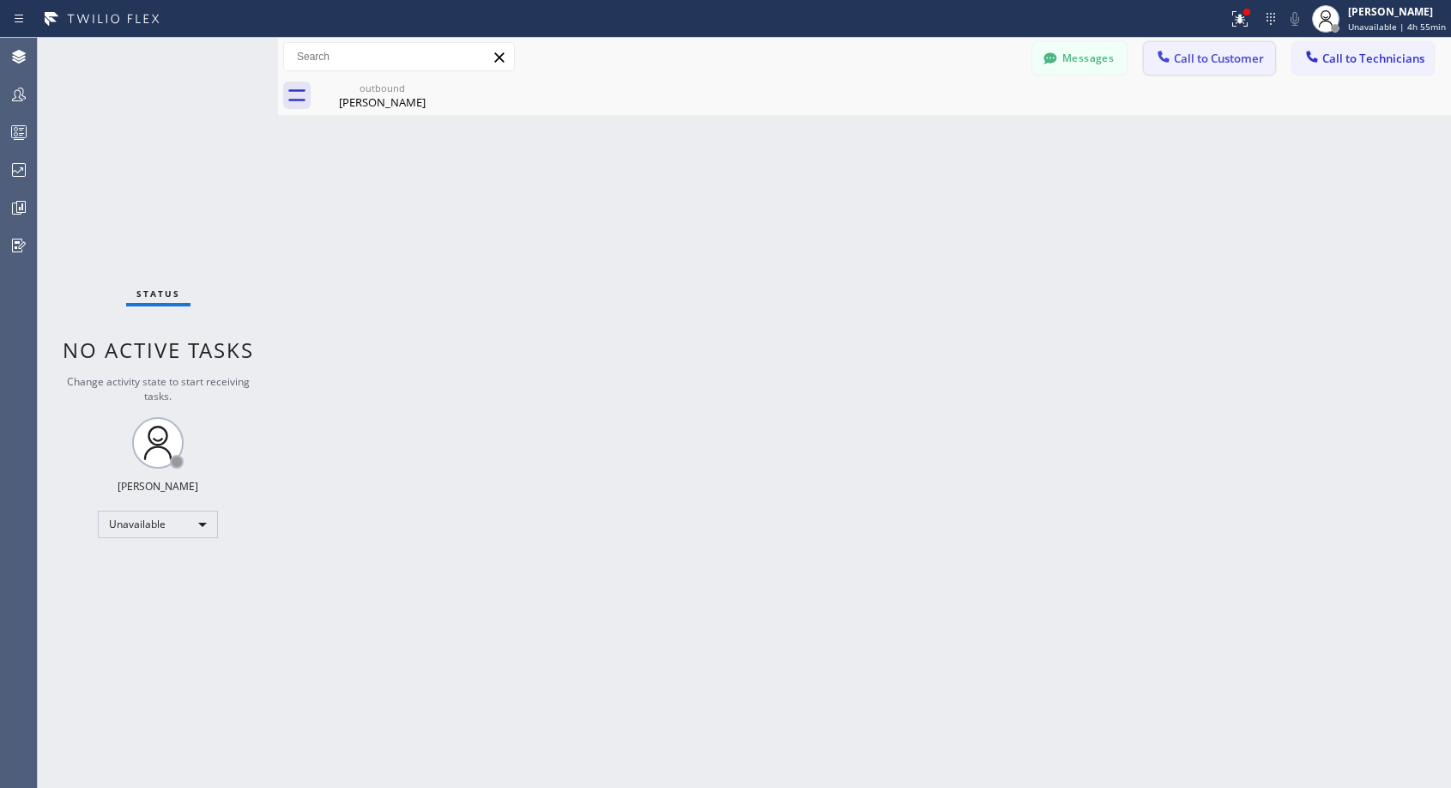
click at [1197, 62] on span "Call to Customer" at bounding box center [1219, 58] width 90 height 15
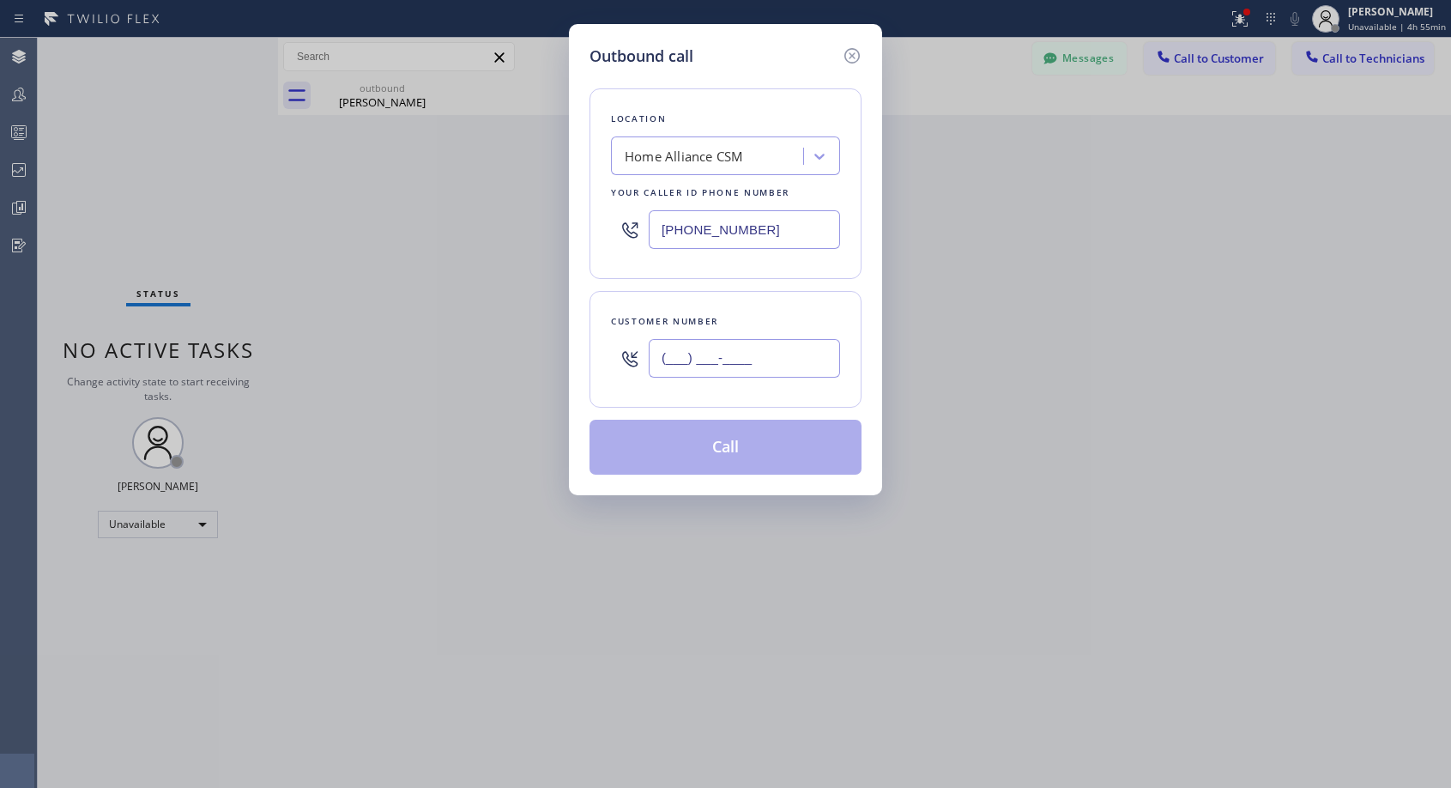
click at [784, 358] on input "(___) ___-____" at bounding box center [744, 358] width 191 height 39
paste input "602) 750-3312"
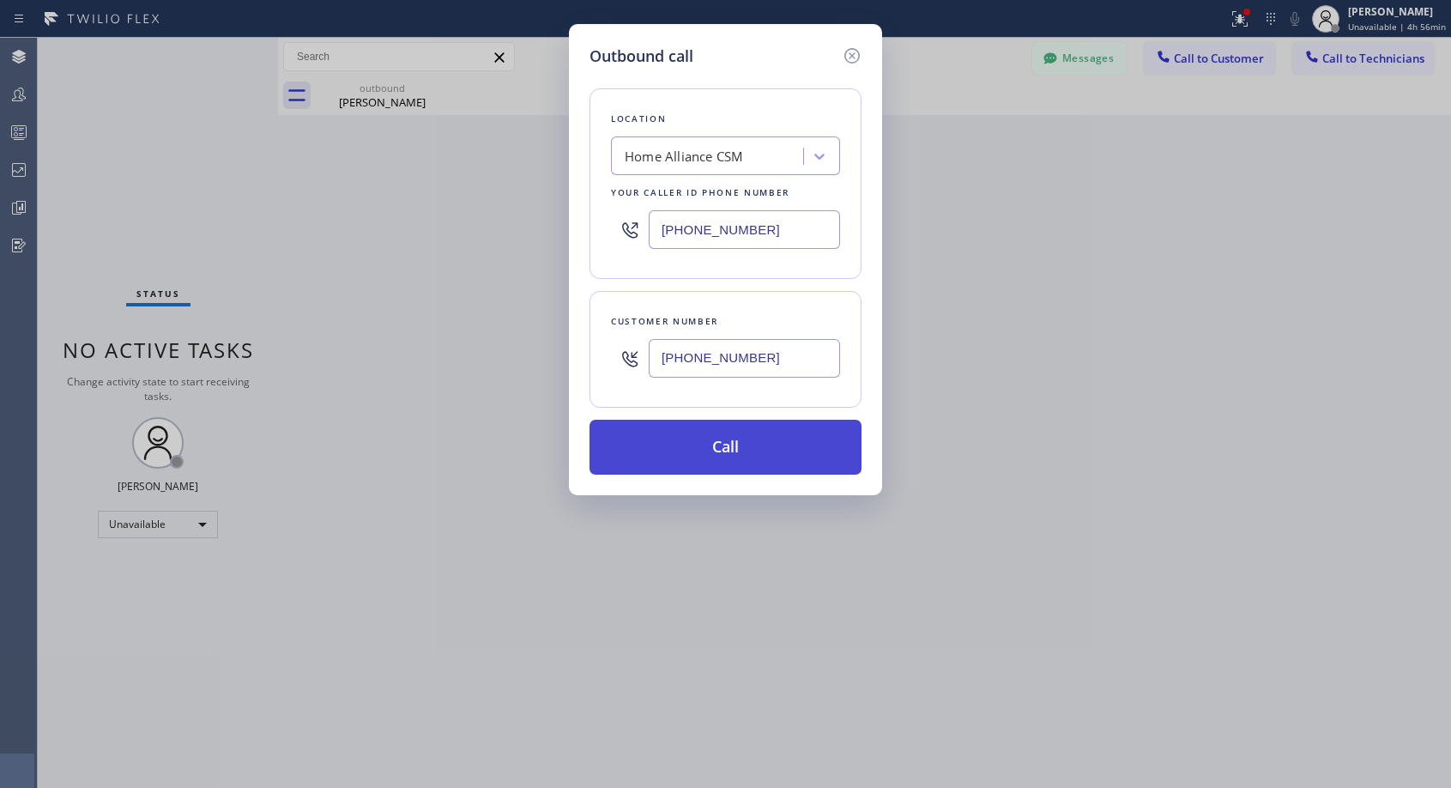
type input "[PHONE_NUMBER]"
click at [735, 449] on button "Call" at bounding box center [726, 447] width 272 height 55
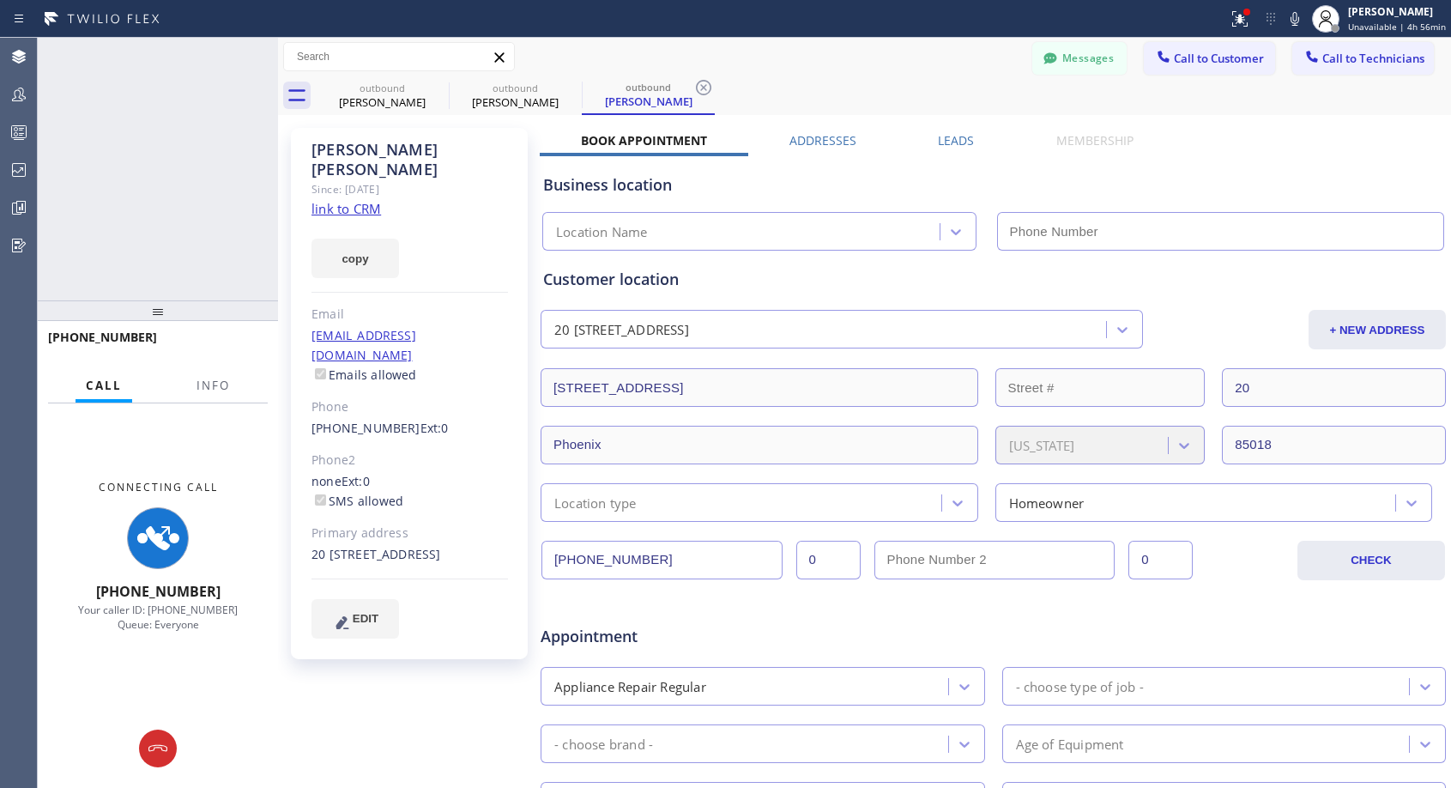
type input "[PHONE_NUMBER]"
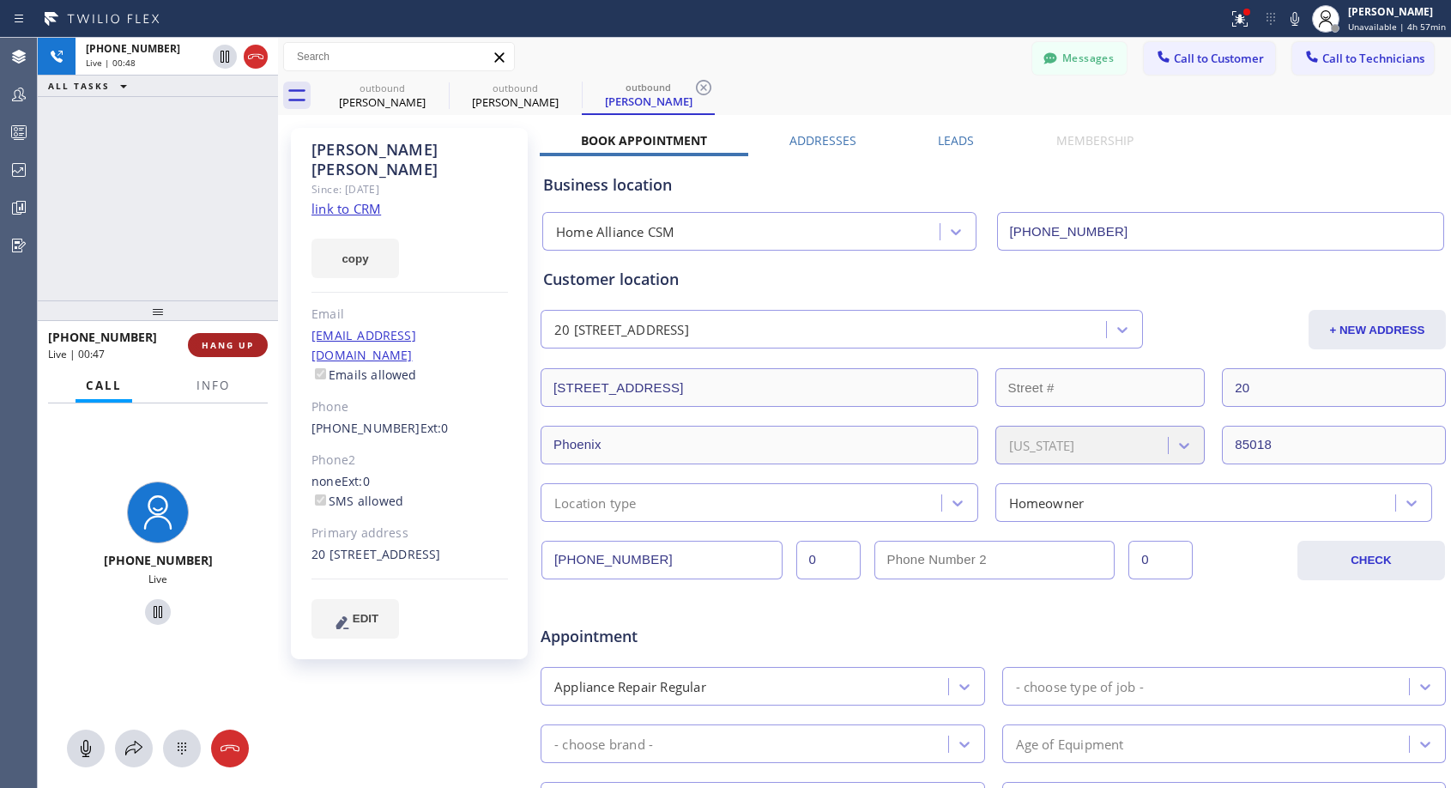
click at [231, 346] on span "HANG UP" at bounding box center [228, 345] width 52 height 12
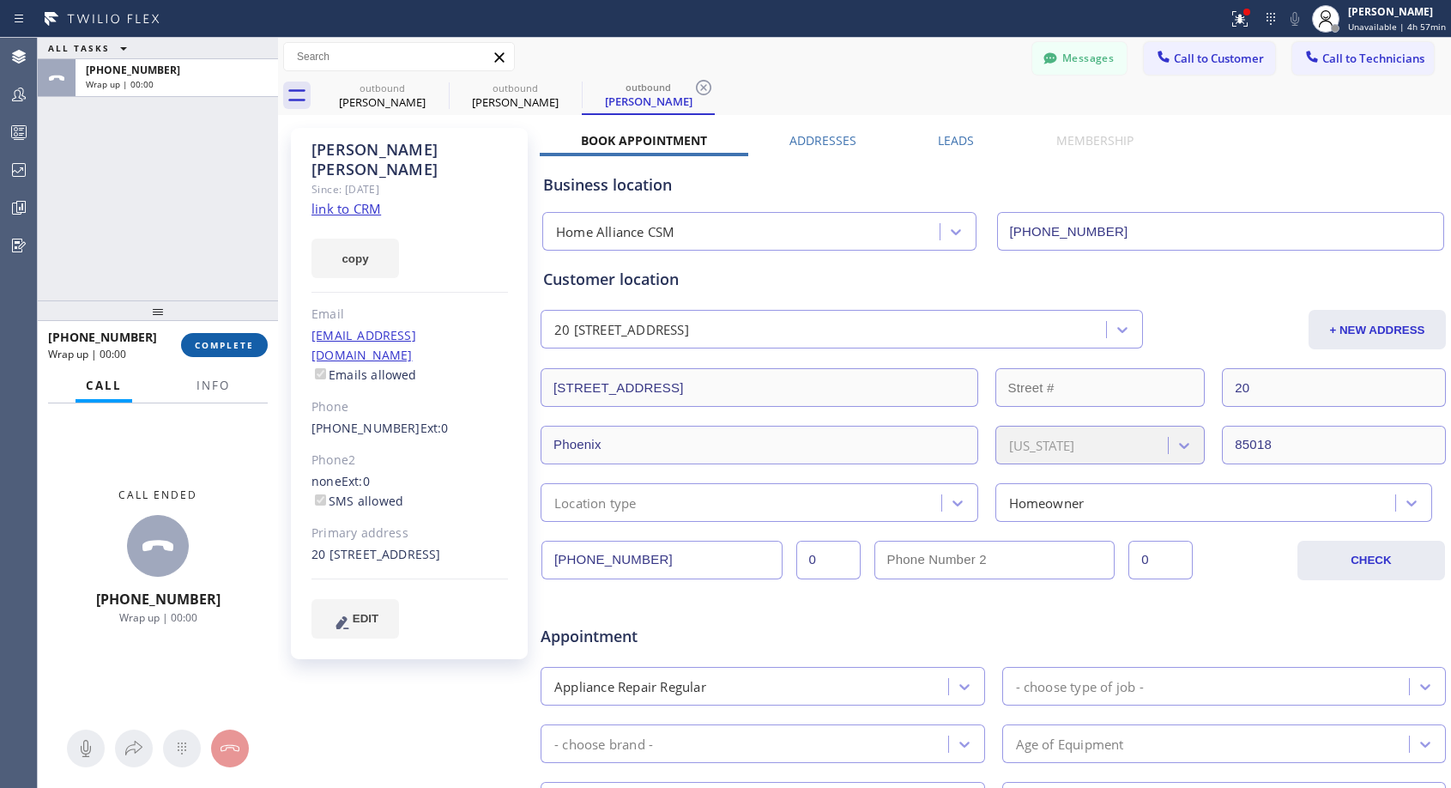
click at [232, 347] on span "COMPLETE" at bounding box center [224, 345] width 59 height 12
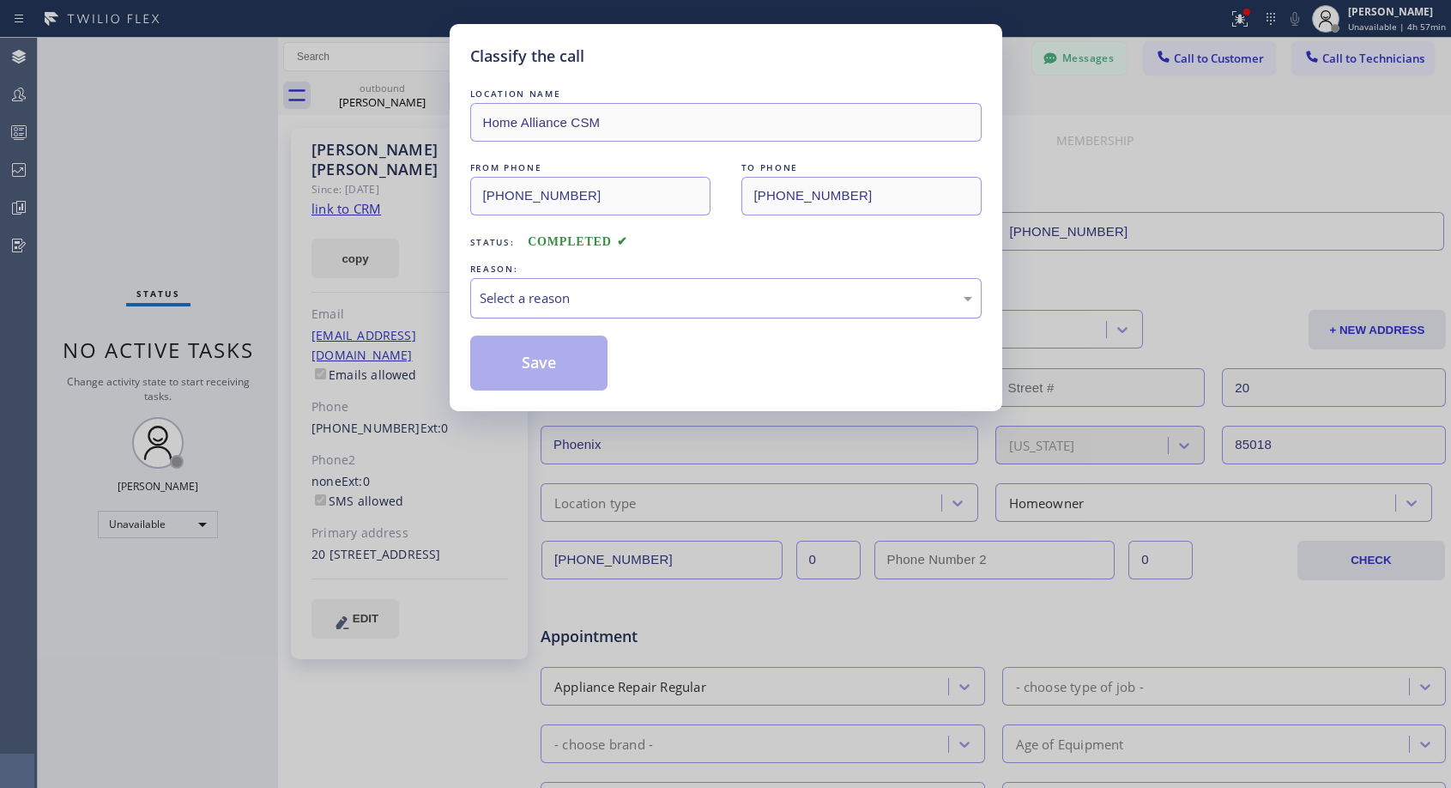
click at [632, 289] on div "Select a reason" at bounding box center [726, 298] width 493 height 20
click at [563, 366] on button "Save" at bounding box center [539, 363] width 138 height 55
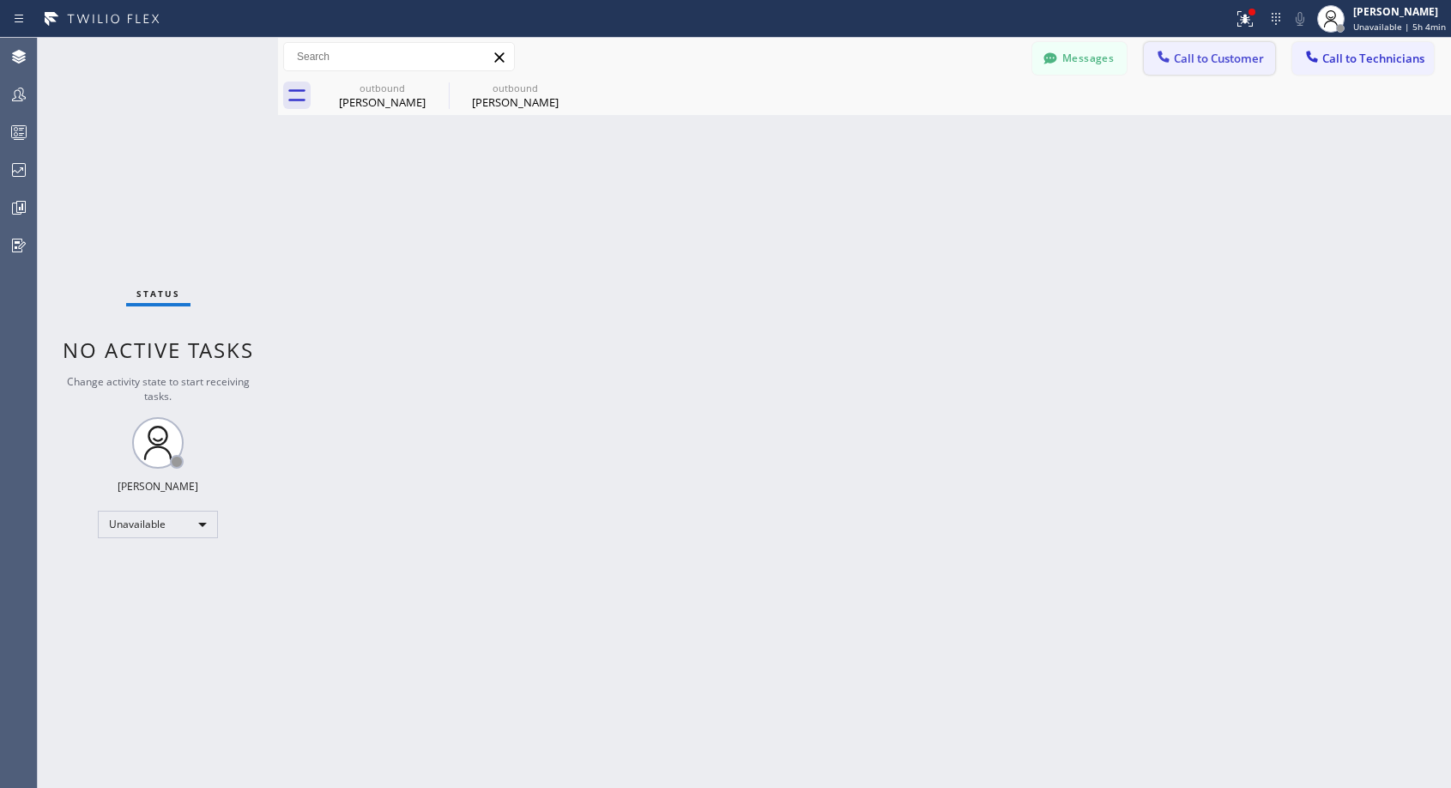
click at [1176, 55] on span "Call to Customer" at bounding box center [1219, 58] width 90 height 15
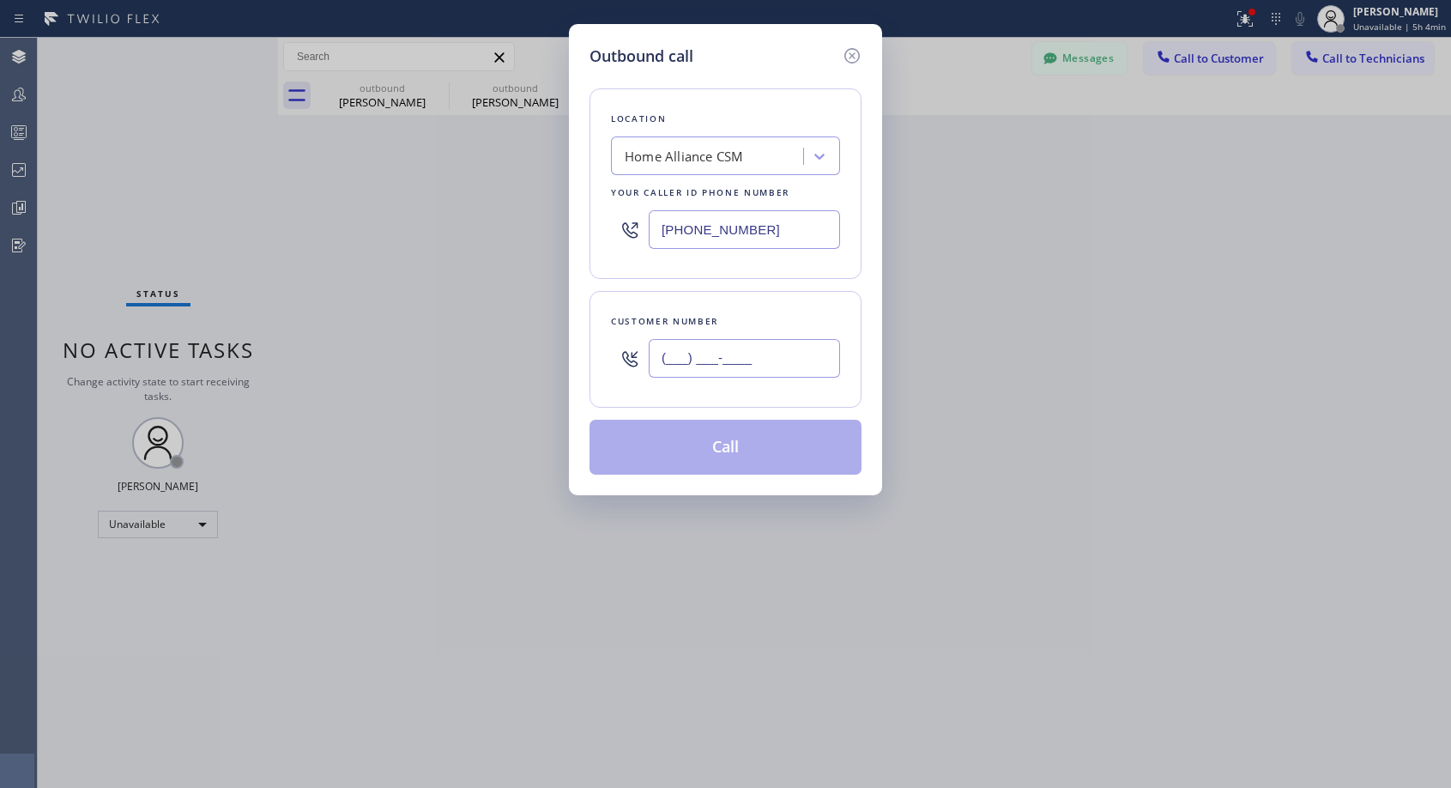
click at [675, 373] on input "(___) ___-____" at bounding box center [744, 358] width 191 height 39
paste input "562) 201-1117"
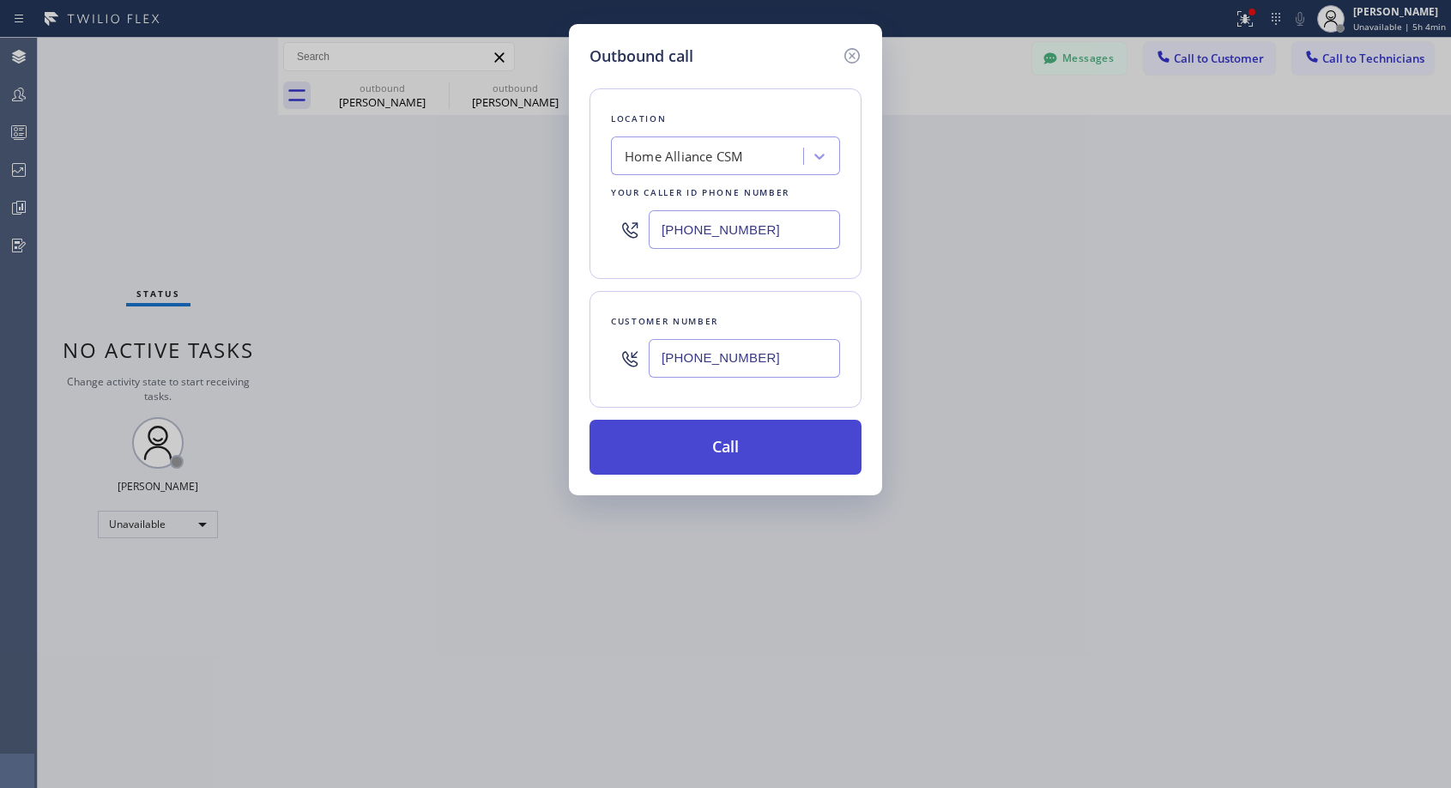
type input "[PHONE_NUMBER]"
click at [730, 445] on button "Call" at bounding box center [726, 447] width 272 height 55
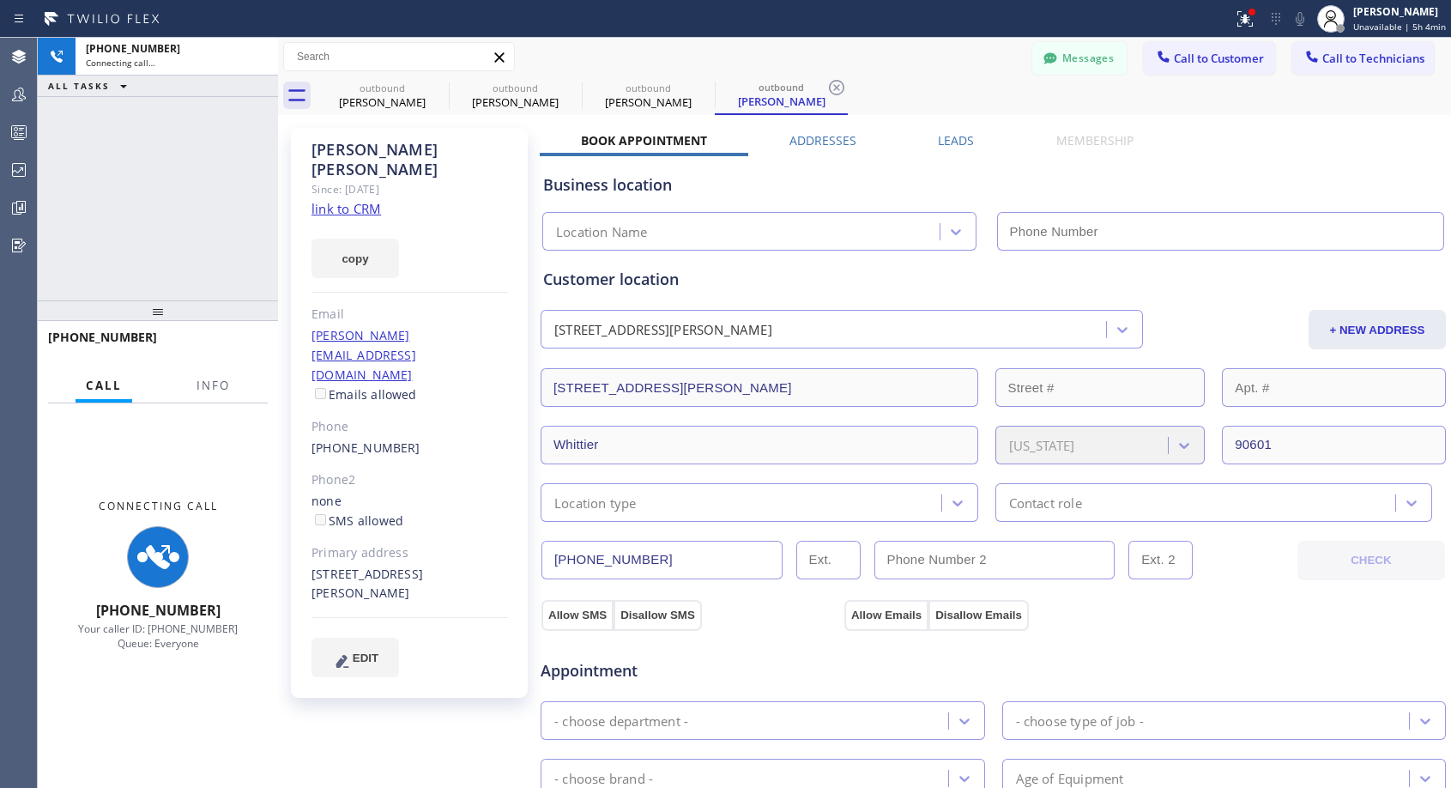
type input "[PHONE_NUMBER]"
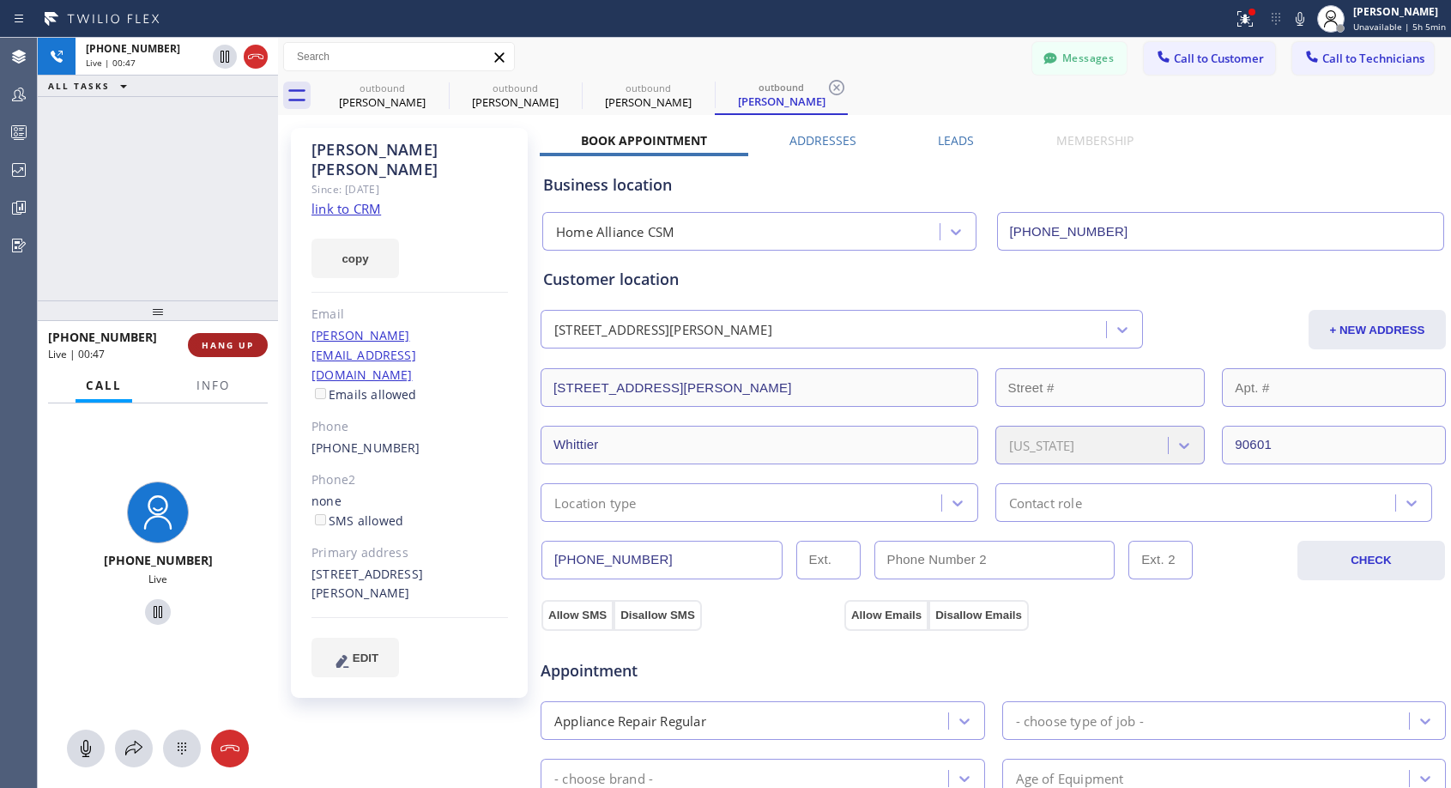
click at [225, 343] on span "HANG UP" at bounding box center [228, 345] width 52 height 12
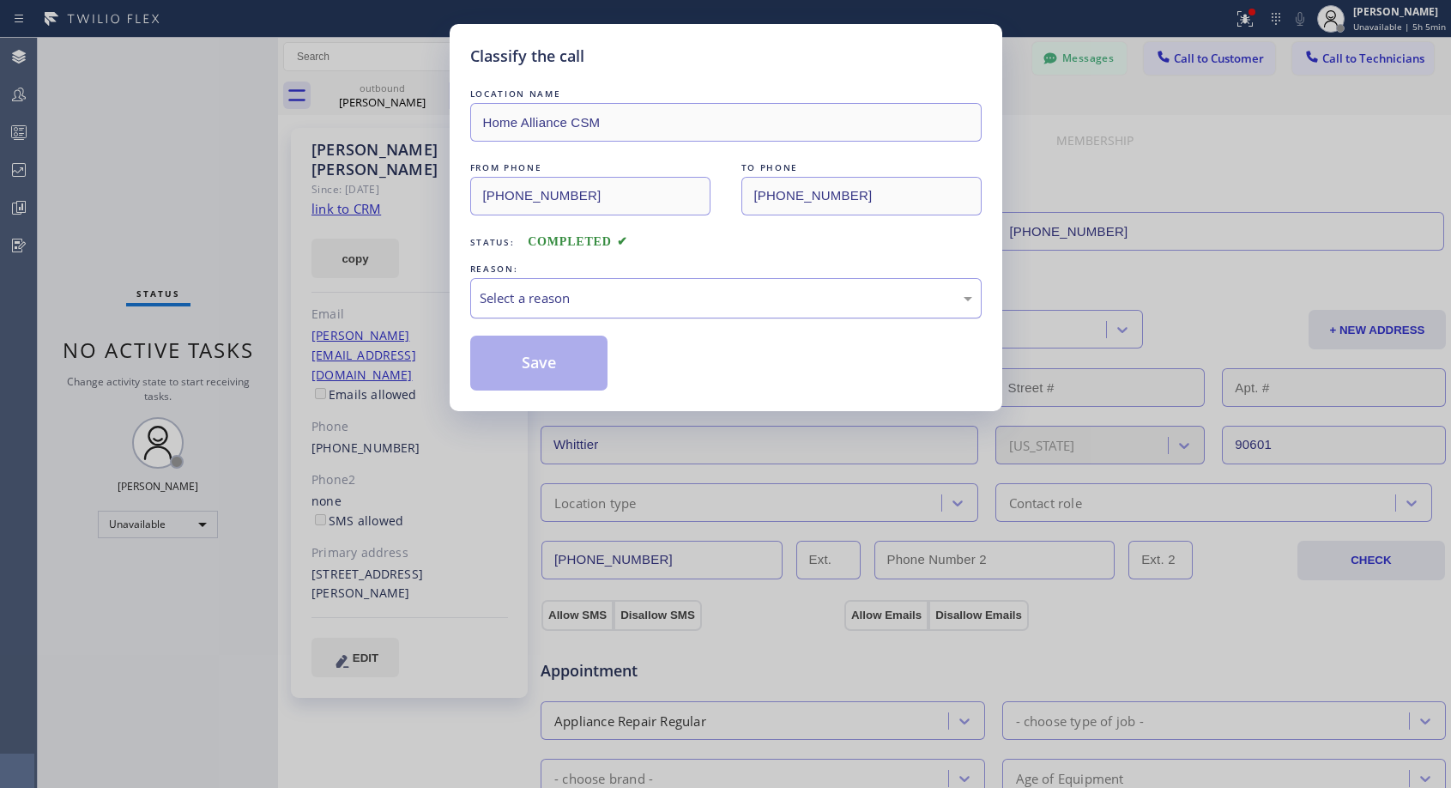
click at [604, 292] on div "Select a reason" at bounding box center [726, 298] width 493 height 20
click at [565, 361] on button "Save" at bounding box center [539, 363] width 138 height 55
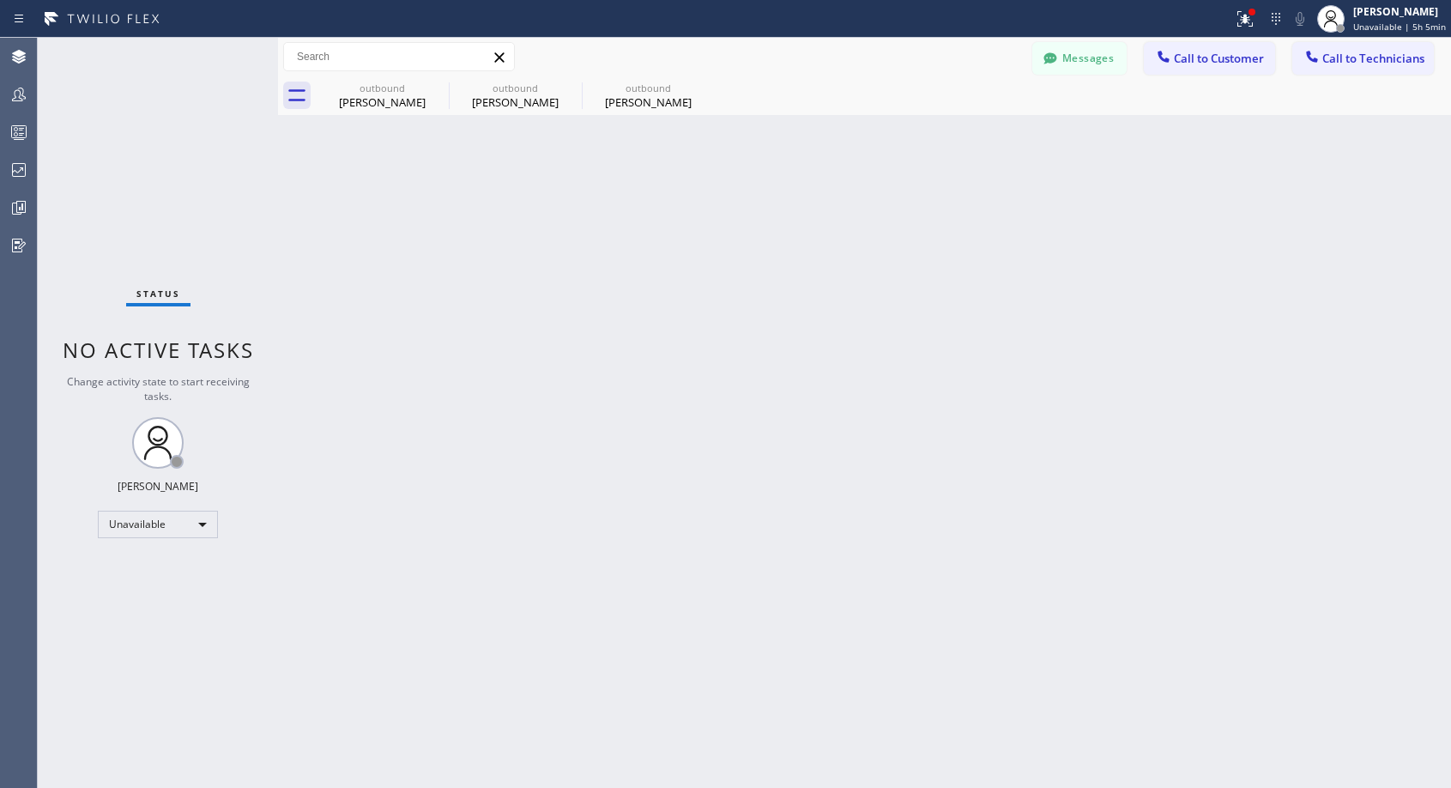
click at [509, 368] on div "Back to Dashboard Change Sender ID Customers Technicians NH [PERSON_NAME] [DATE…" at bounding box center [864, 413] width 1173 height 750
click at [646, 96] on div "[PERSON_NAME]" at bounding box center [649, 101] width 130 height 15
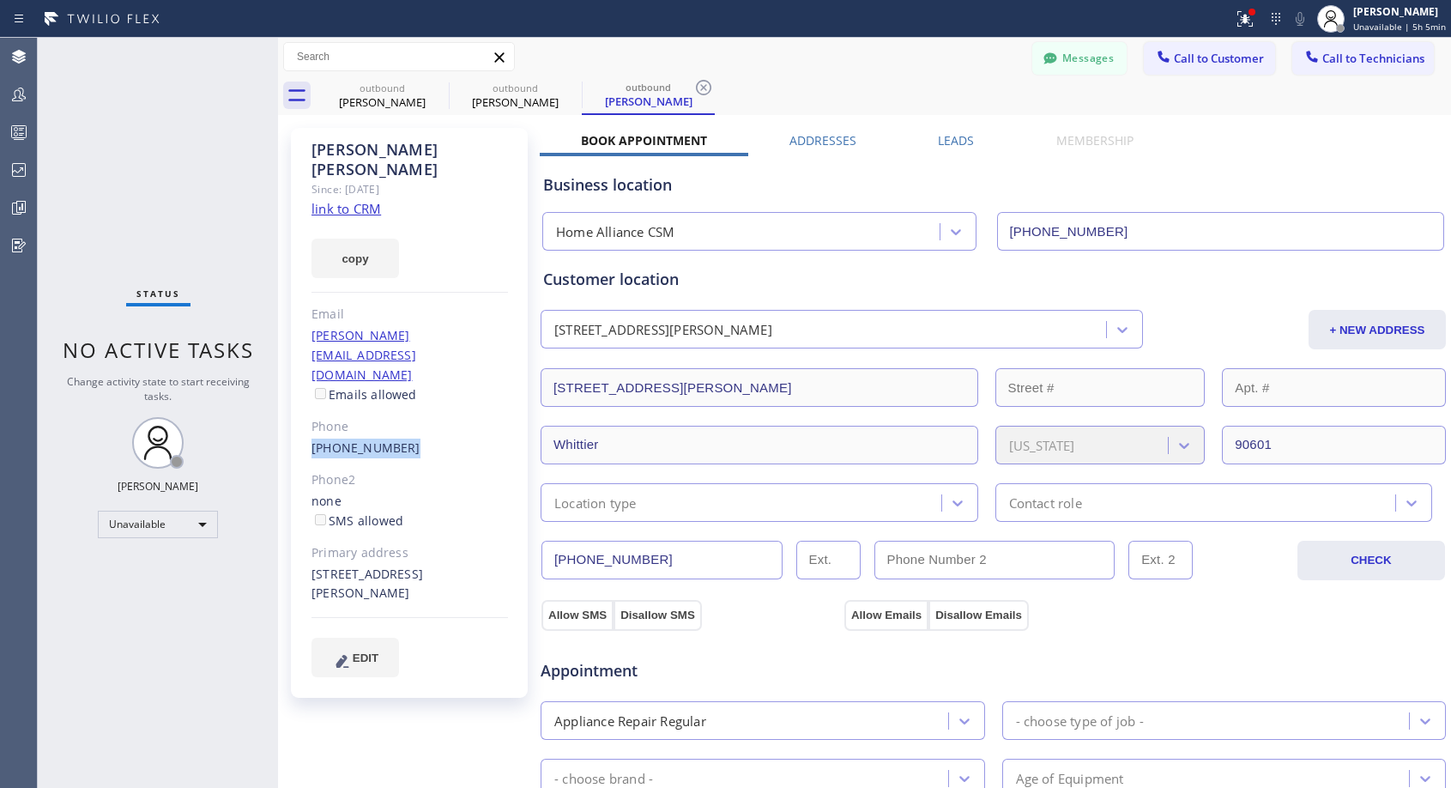
drag, startPoint x: 415, startPoint y: 386, endPoint x: 311, endPoint y: 394, distance: 104.1
click at [311, 394] on div "[PERSON_NAME] Since: [DATE] link to CRM copy Email [PERSON_NAME][EMAIL_ADDRESS]…" at bounding box center [409, 413] width 237 height 570
copy link "[PHONE_NUMBER]"
click at [1195, 61] on span "Call to Customer" at bounding box center [1219, 58] width 90 height 15
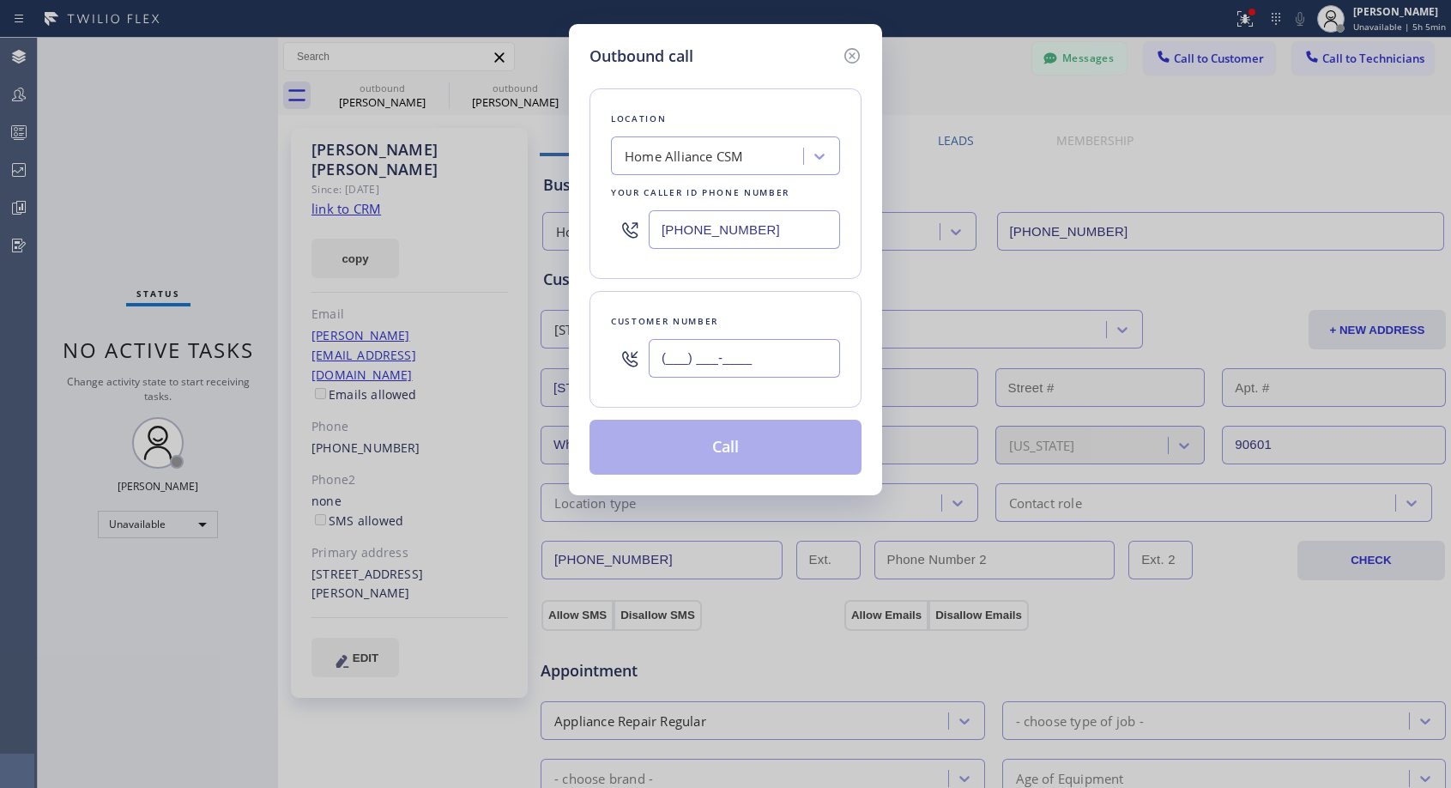
click at [753, 342] on input "(___) ___-____" at bounding box center [744, 358] width 191 height 39
paste input "562) 201-1117"
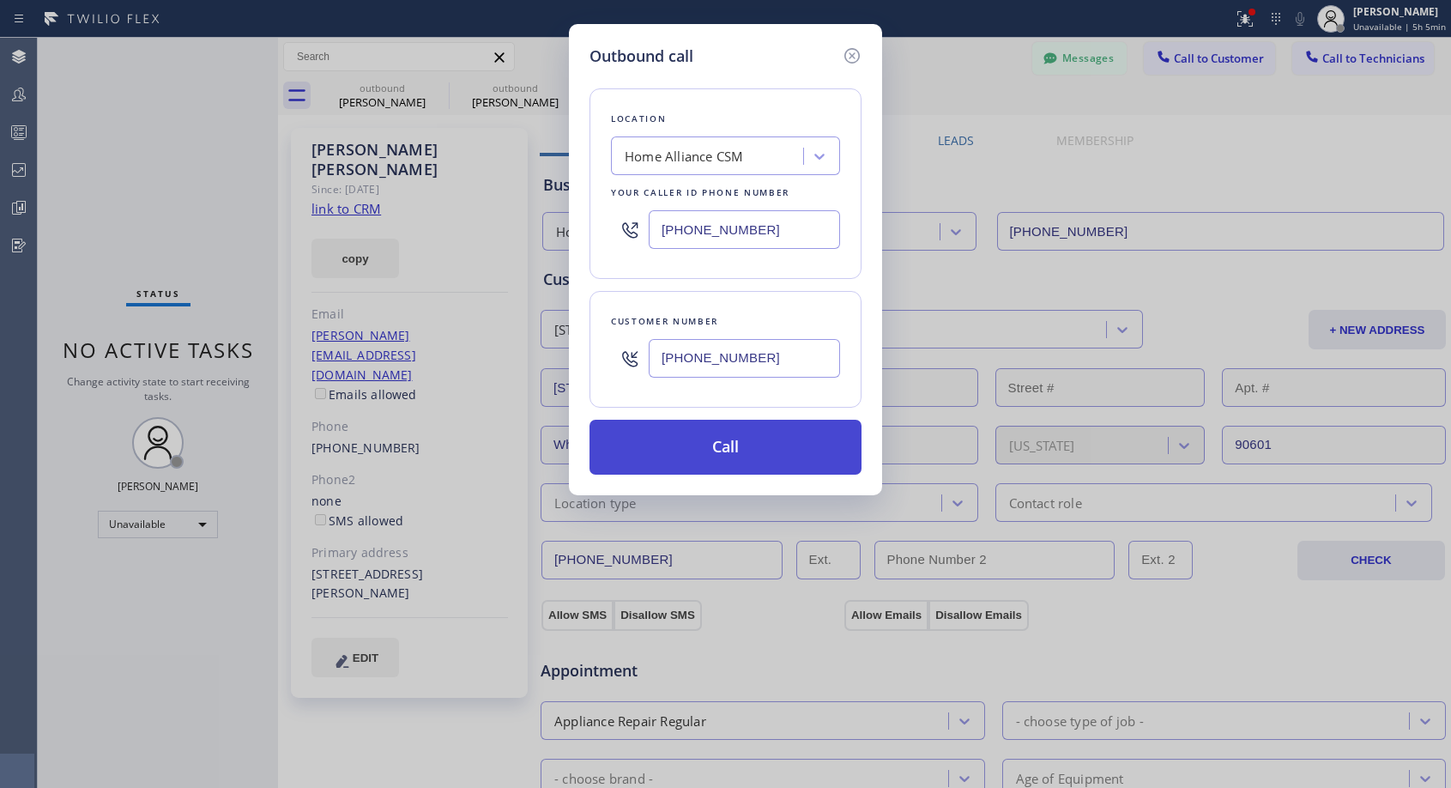
type input "[PHONE_NUMBER]"
click at [741, 445] on button "Call" at bounding box center [726, 447] width 272 height 55
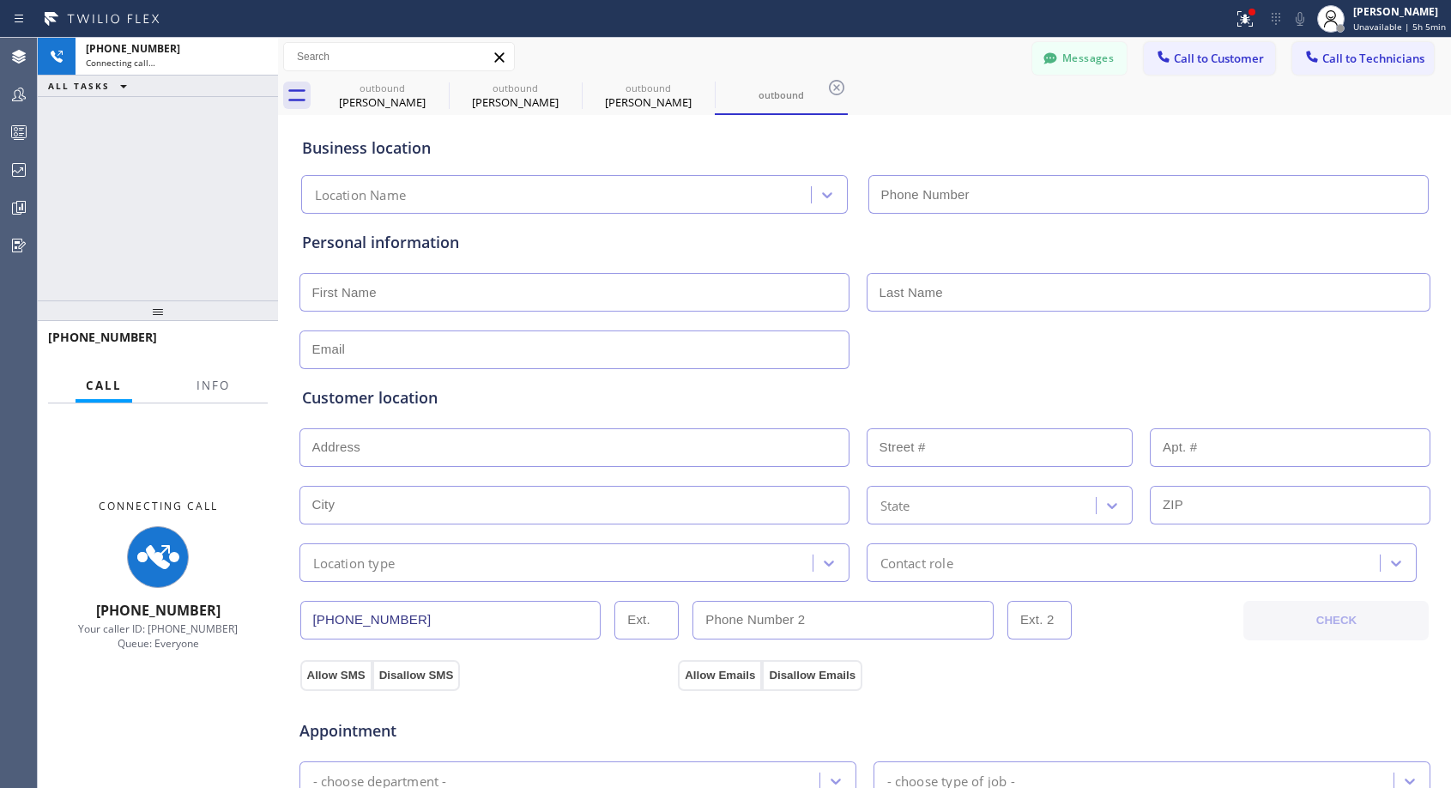
type input "[PHONE_NUMBER]"
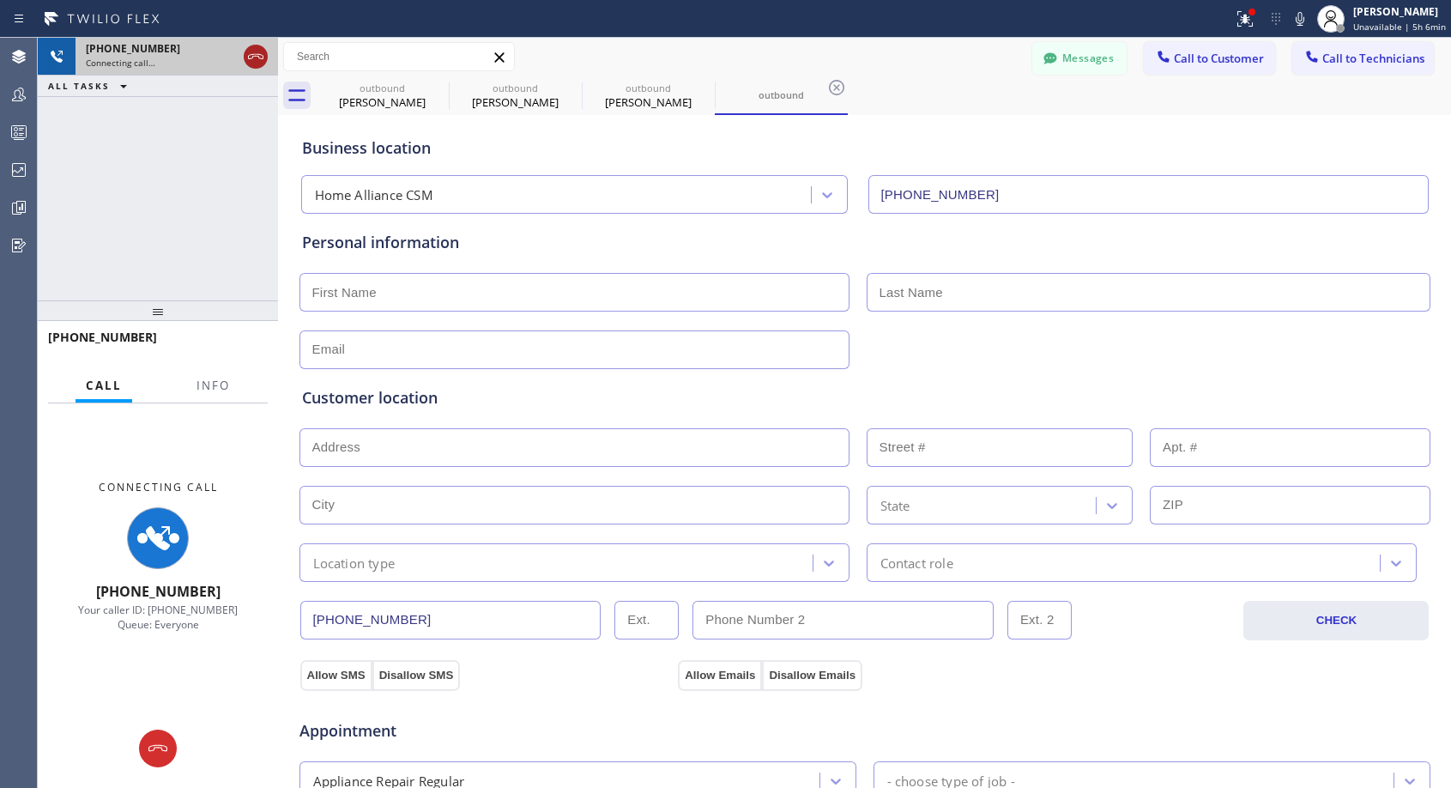
click at [254, 57] on icon at bounding box center [255, 56] width 21 height 21
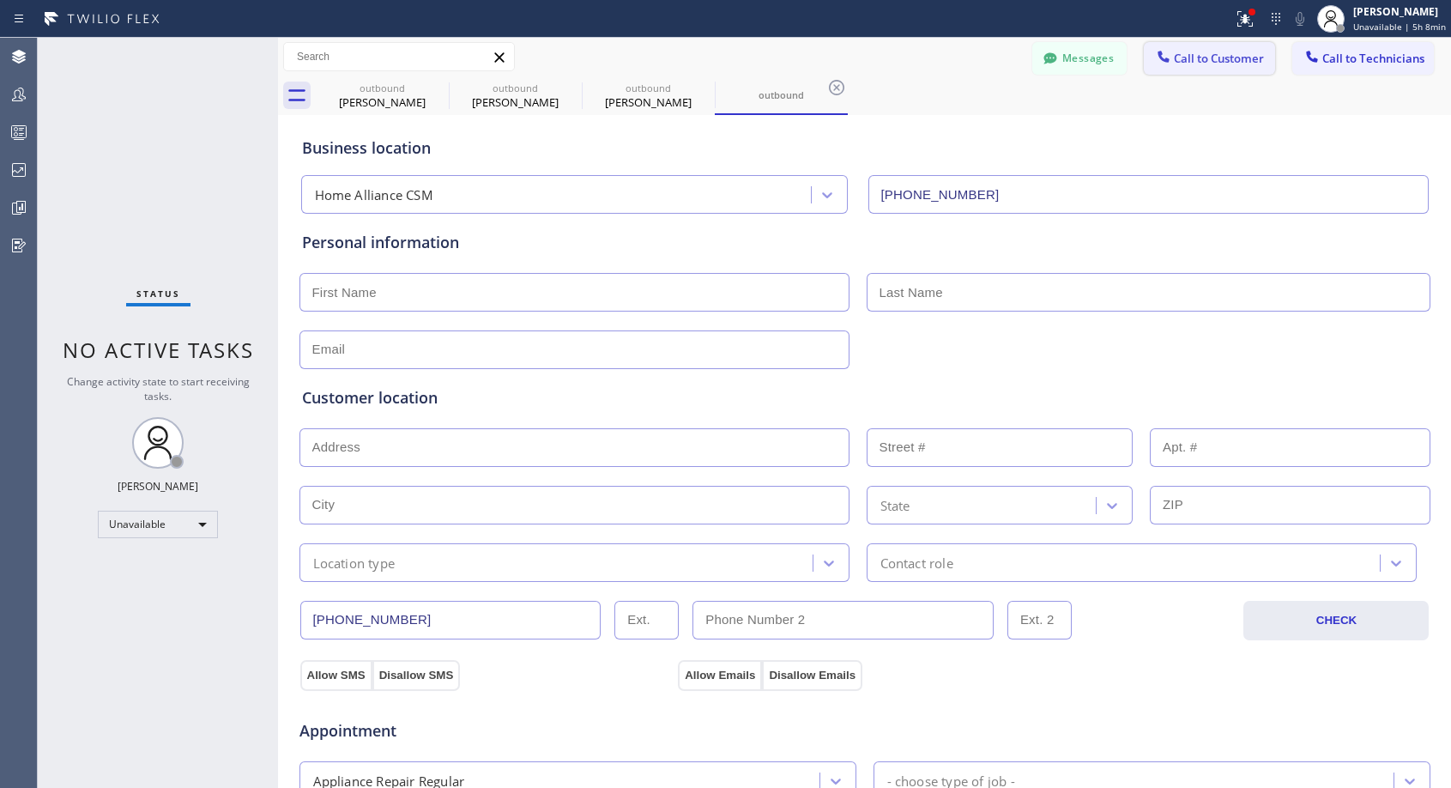
click at [1197, 61] on span "Call to Customer" at bounding box center [1219, 58] width 90 height 15
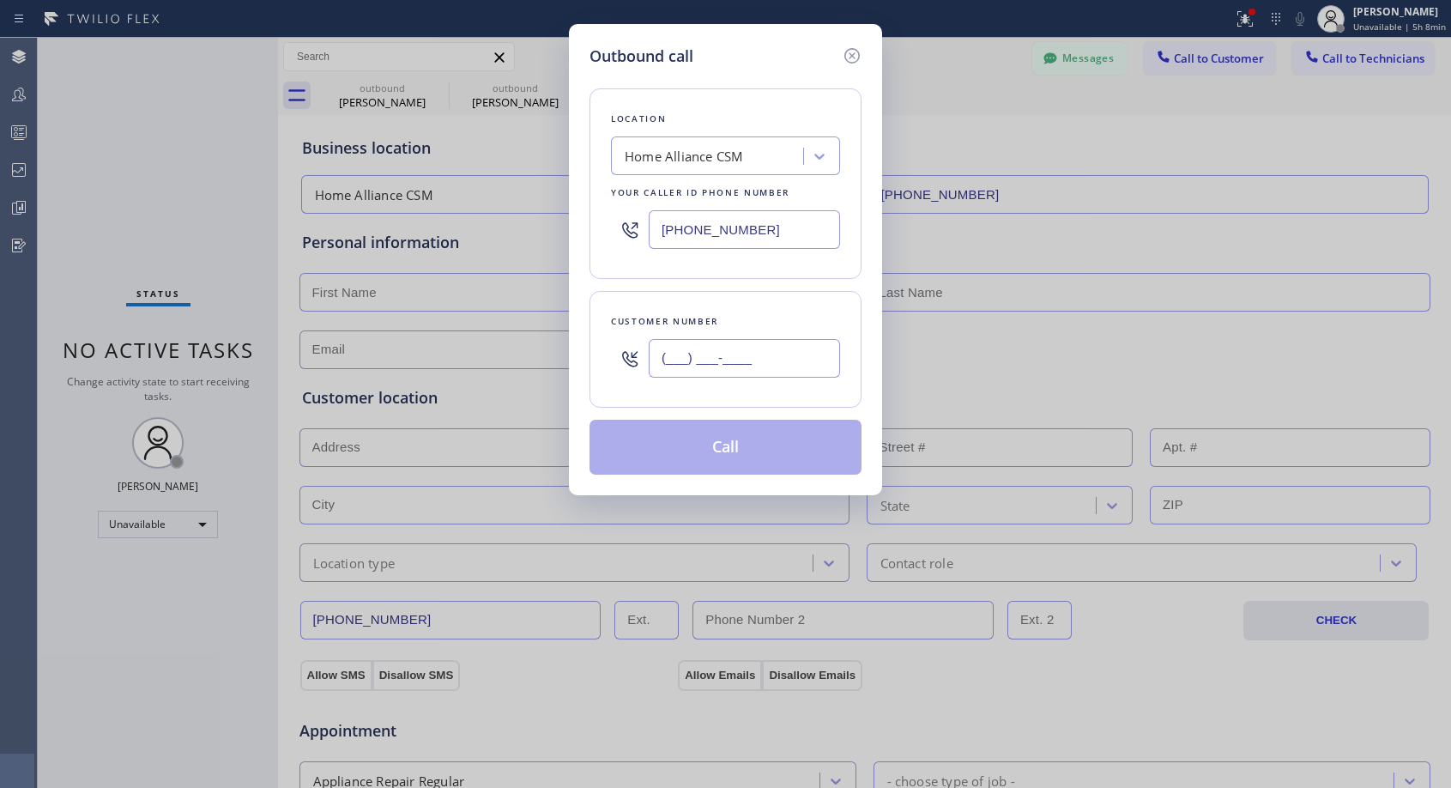
click at [776, 361] on input "(___) ___-____" at bounding box center [744, 358] width 191 height 39
paste input "309) 472-7045"
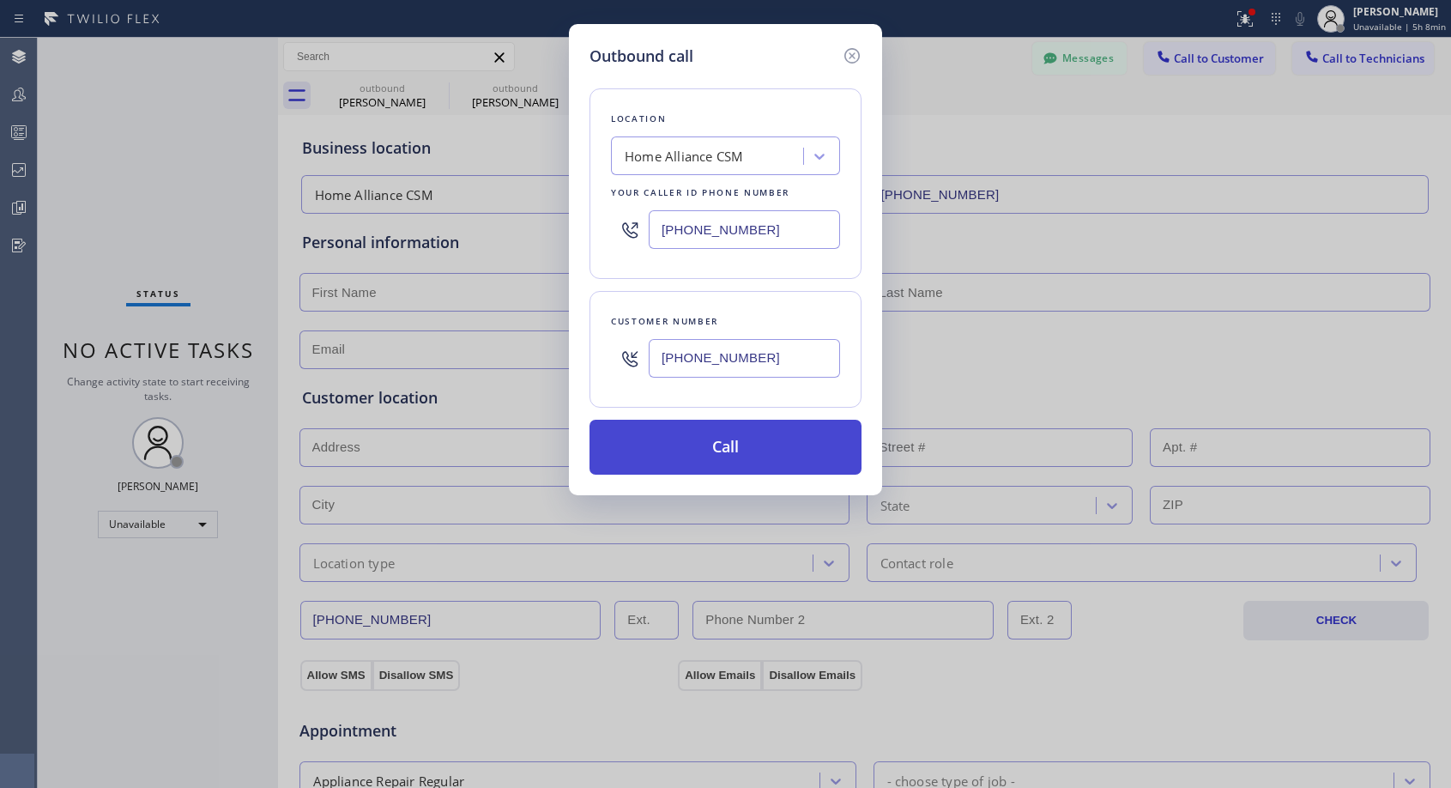
type input "[PHONE_NUMBER]"
click at [722, 444] on button "Call" at bounding box center [726, 447] width 272 height 55
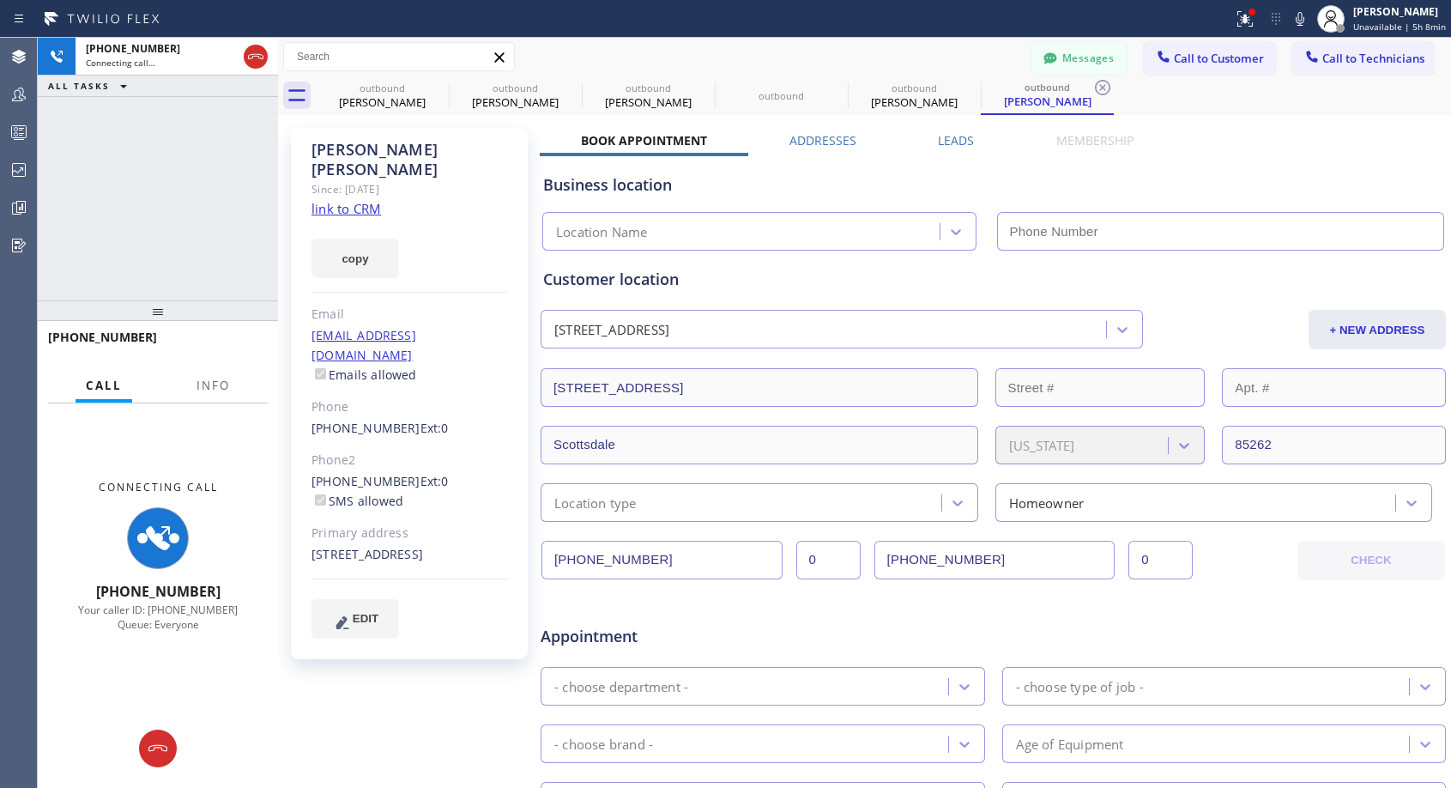
type input "[PHONE_NUMBER]"
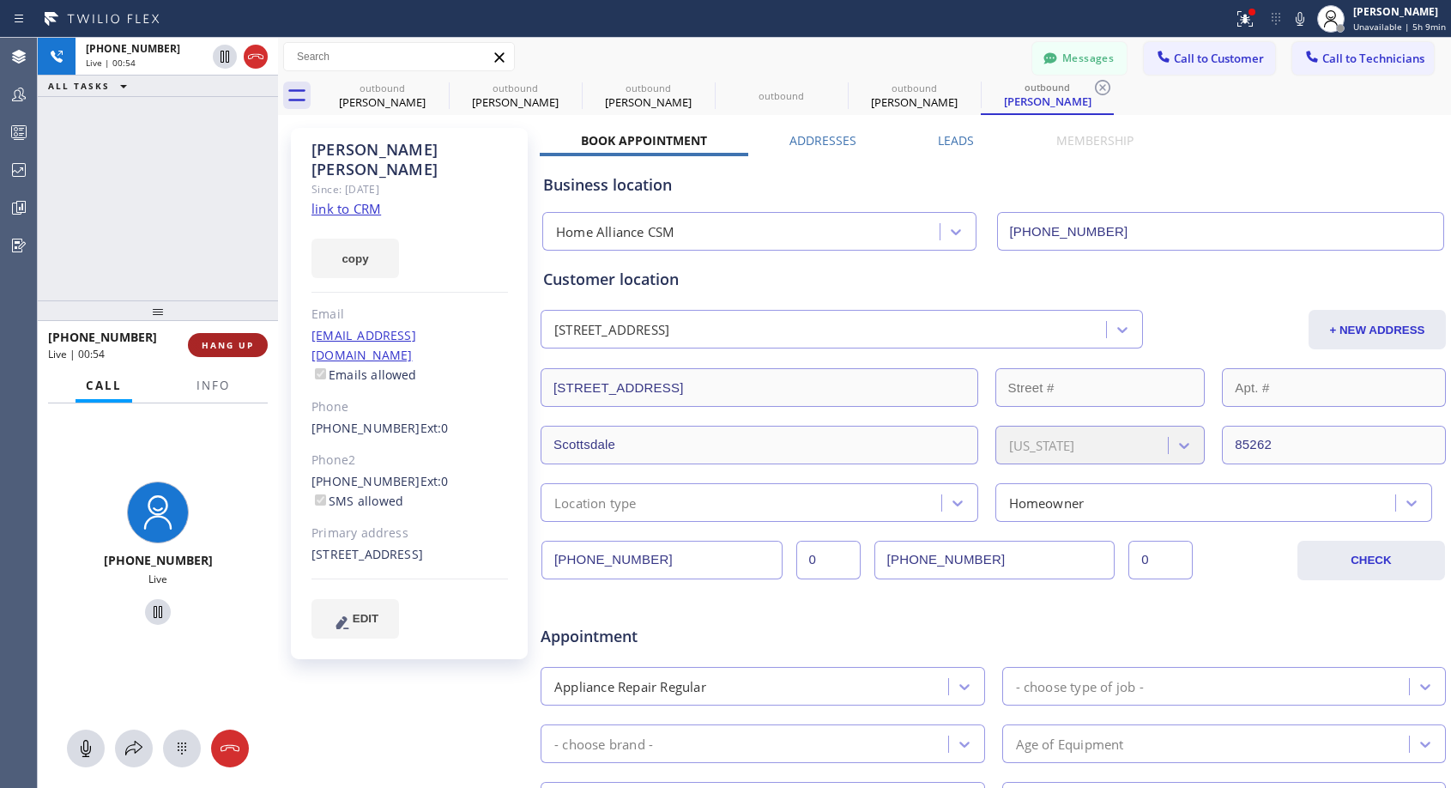
click at [239, 348] on span "HANG UP" at bounding box center [228, 345] width 52 height 12
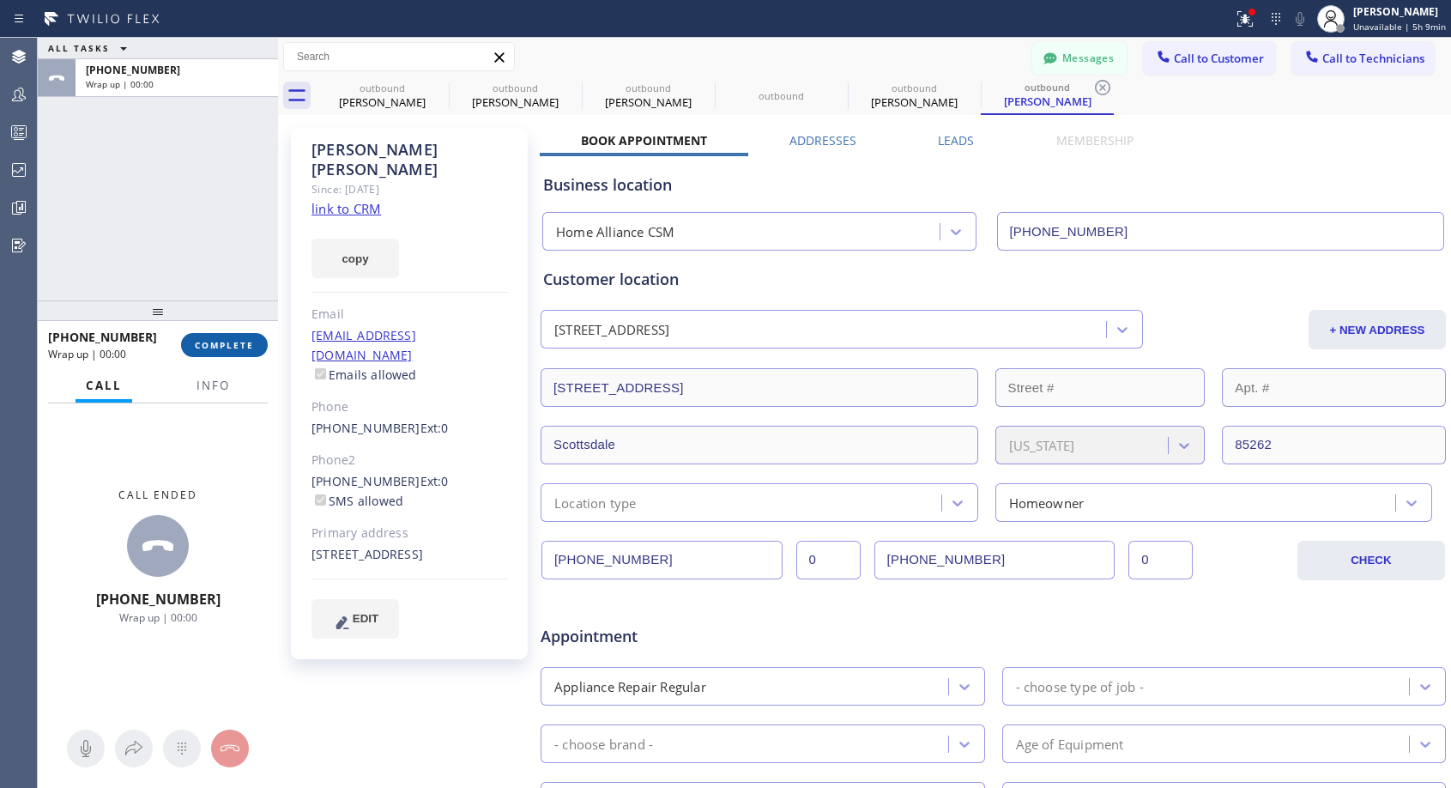
click at [239, 348] on span "COMPLETE" at bounding box center [224, 345] width 59 height 12
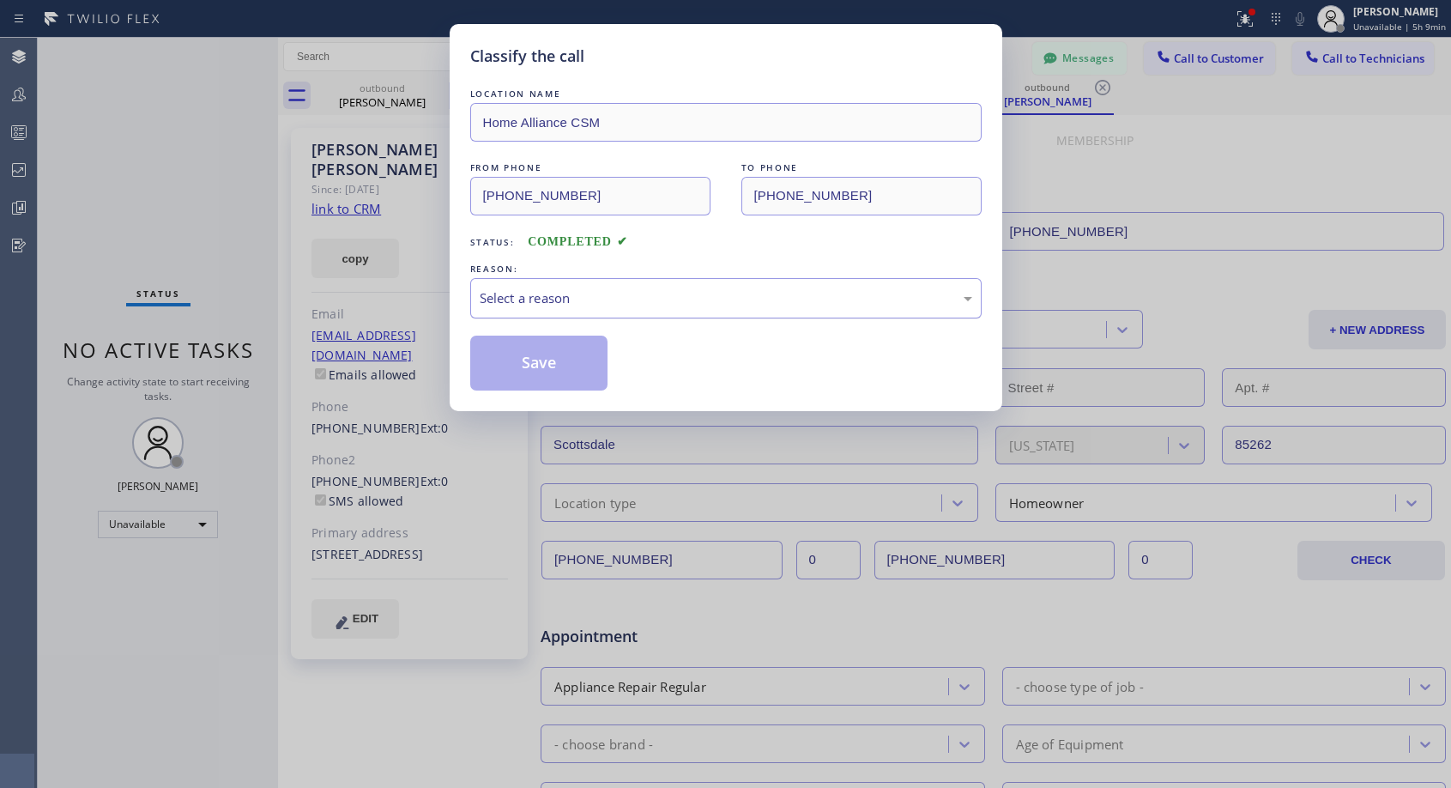
click at [618, 305] on div "Select a reason" at bounding box center [726, 298] width 493 height 20
click at [516, 362] on button "Save" at bounding box center [539, 363] width 138 height 55
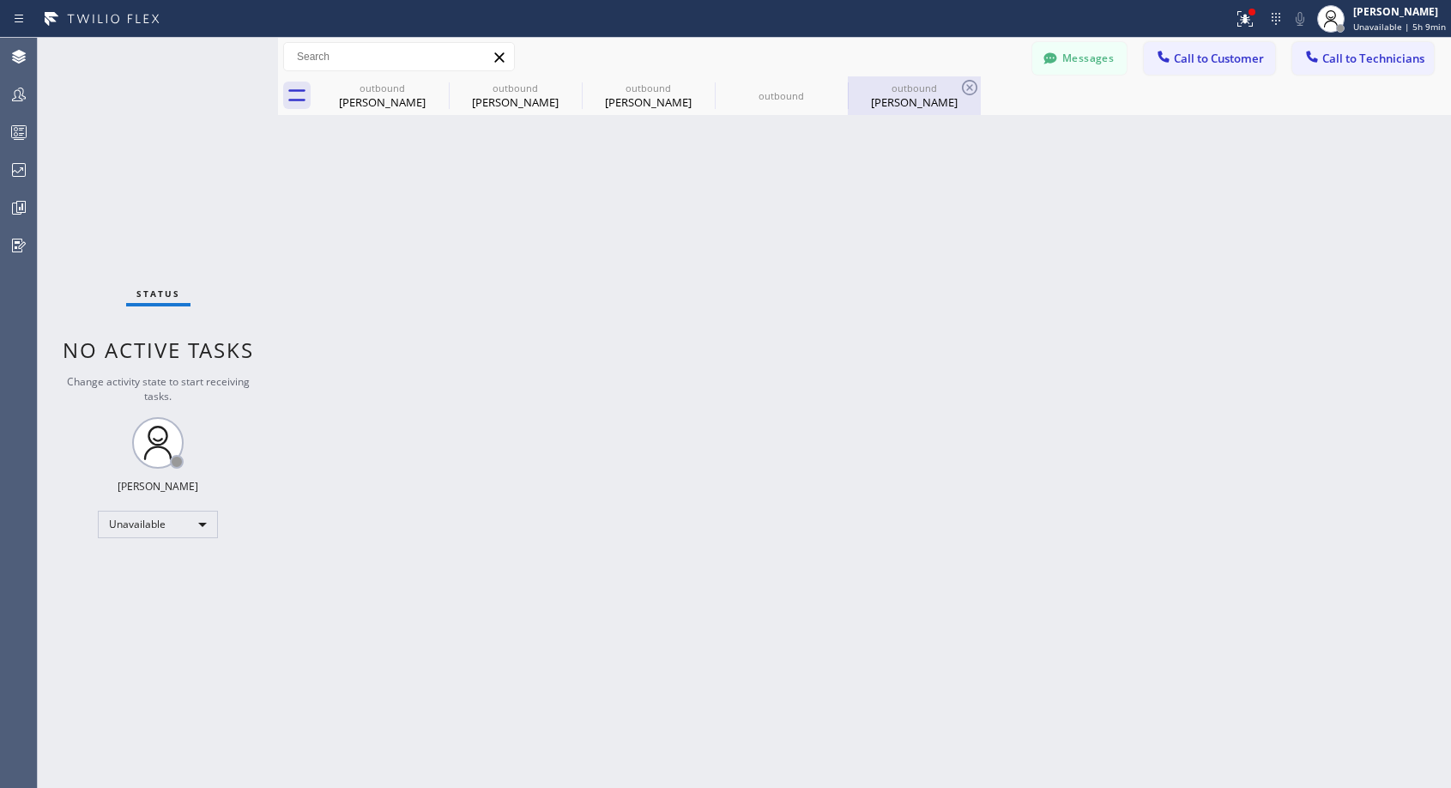
click at [918, 105] on div "[PERSON_NAME]" at bounding box center [915, 101] width 130 height 15
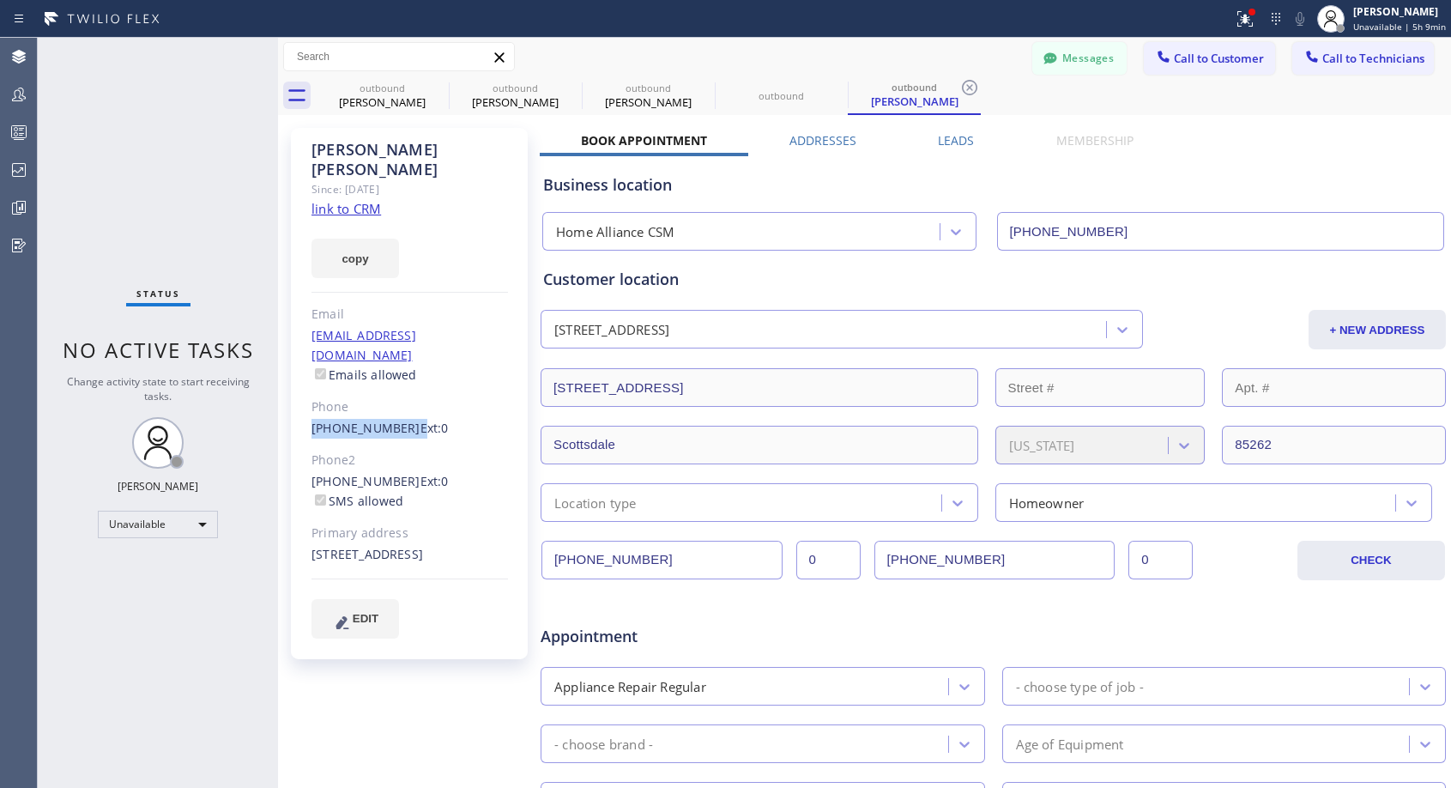
copy div "[PHONE_NUMBER]"
drag, startPoint x: 400, startPoint y: 388, endPoint x: 297, endPoint y: 388, distance: 103.0
click at [297, 388] on div "[PERSON_NAME] Since: [DATE] link to CRM copy Email [EMAIL_ADDRESS][DOMAIN_NAME]…" at bounding box center [409, 393] width 237 height 531
click at [1221, 57] on span "Call to Customer" at bounding box center [1219, 58] width 90 height 15
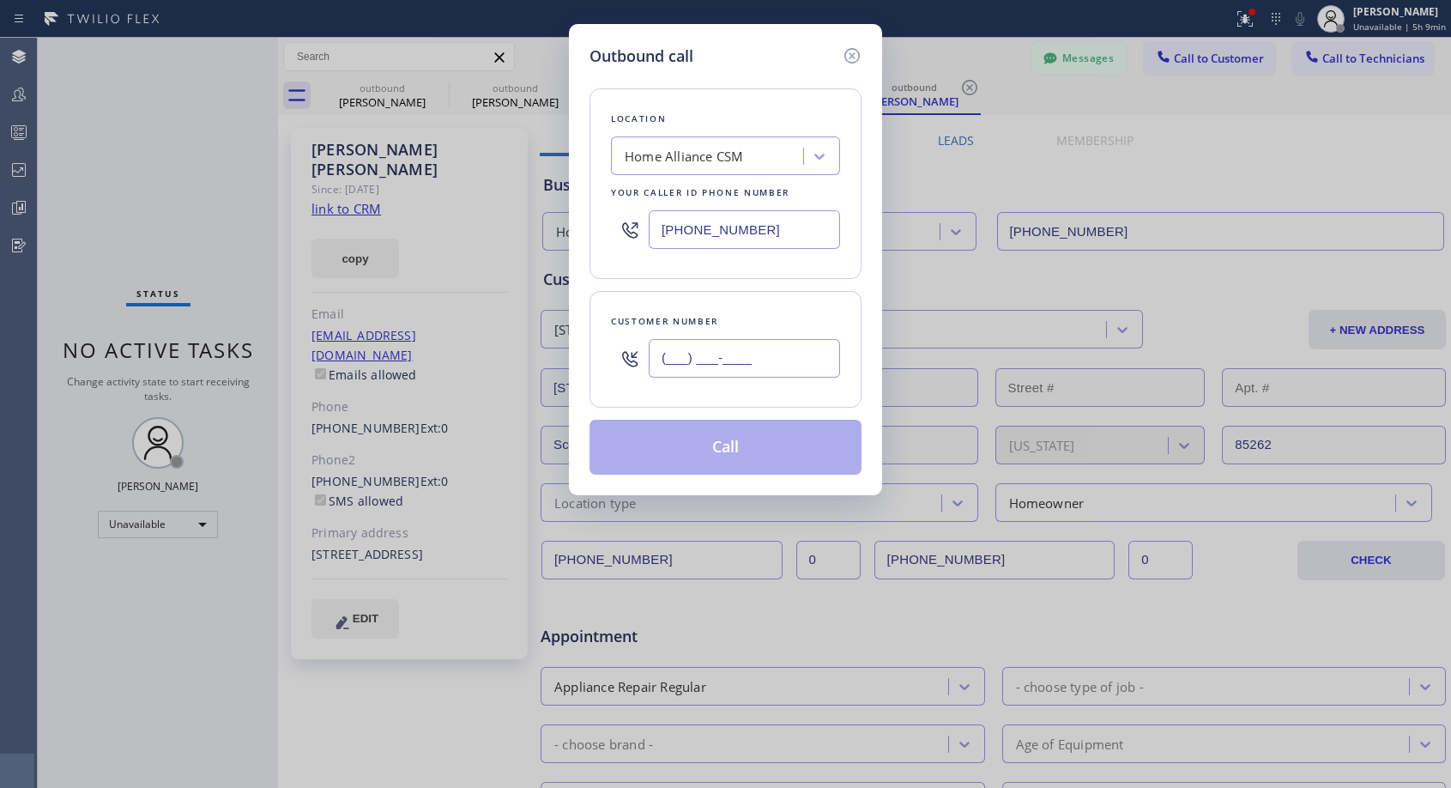
click at [783, 358] on input "(___) ___-____" at bounding box center [744, 358] width 191 height 39
paste input "309) 472-7045"
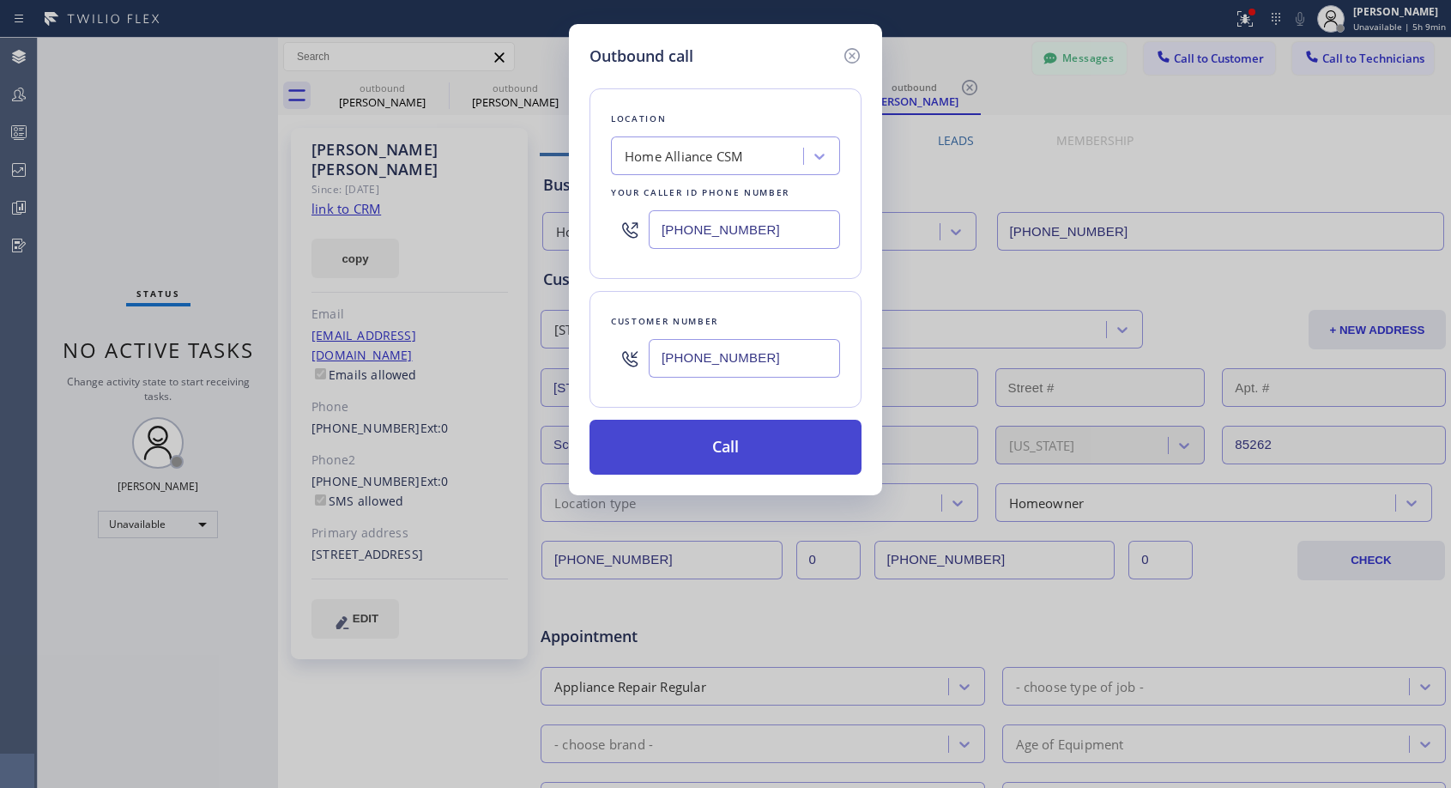
type input "[PHONE_NUMBER]"
click at [821, 447] on button "Call" at bounding box center [726, 447] width 272 height 55
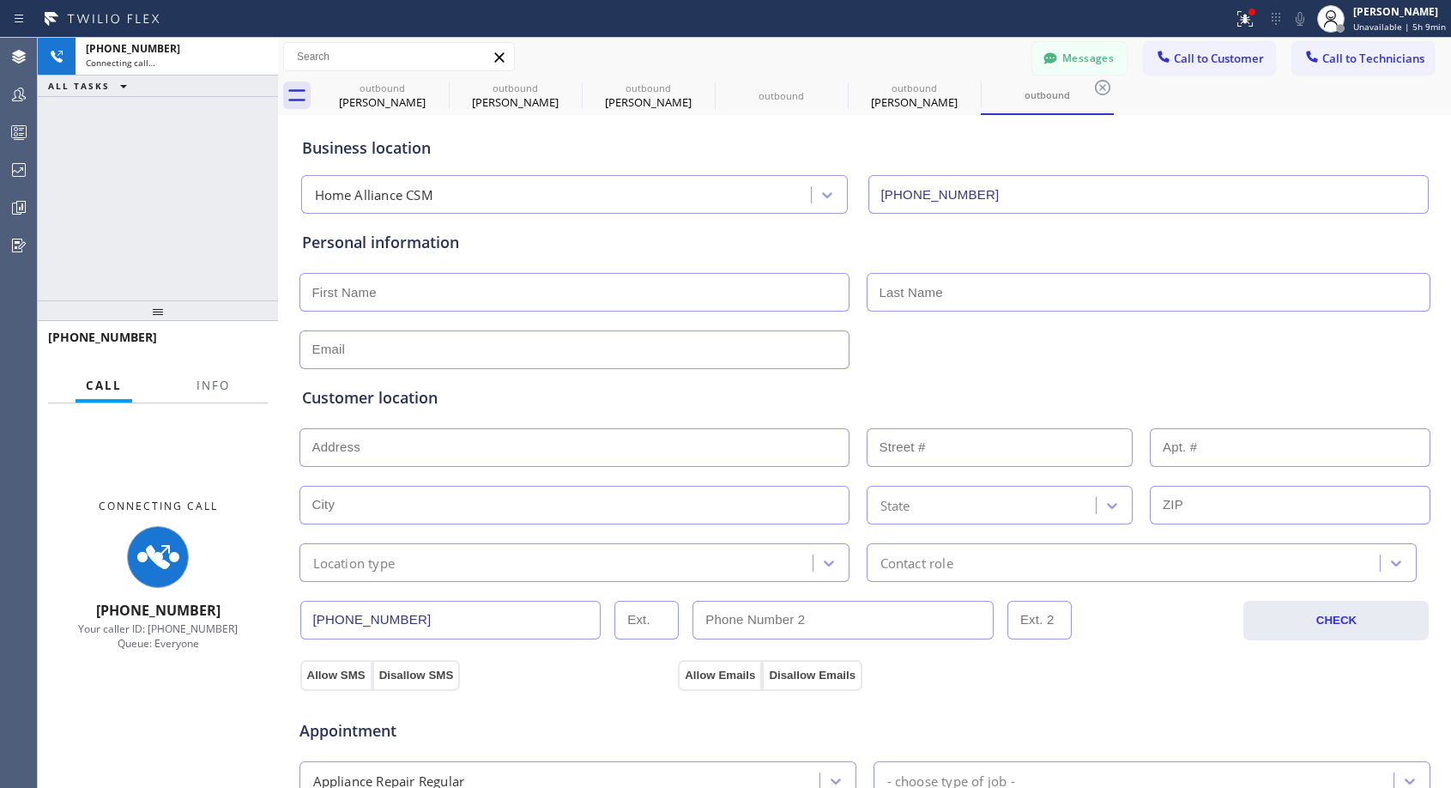
type input "[PHONE_NUMBER]"
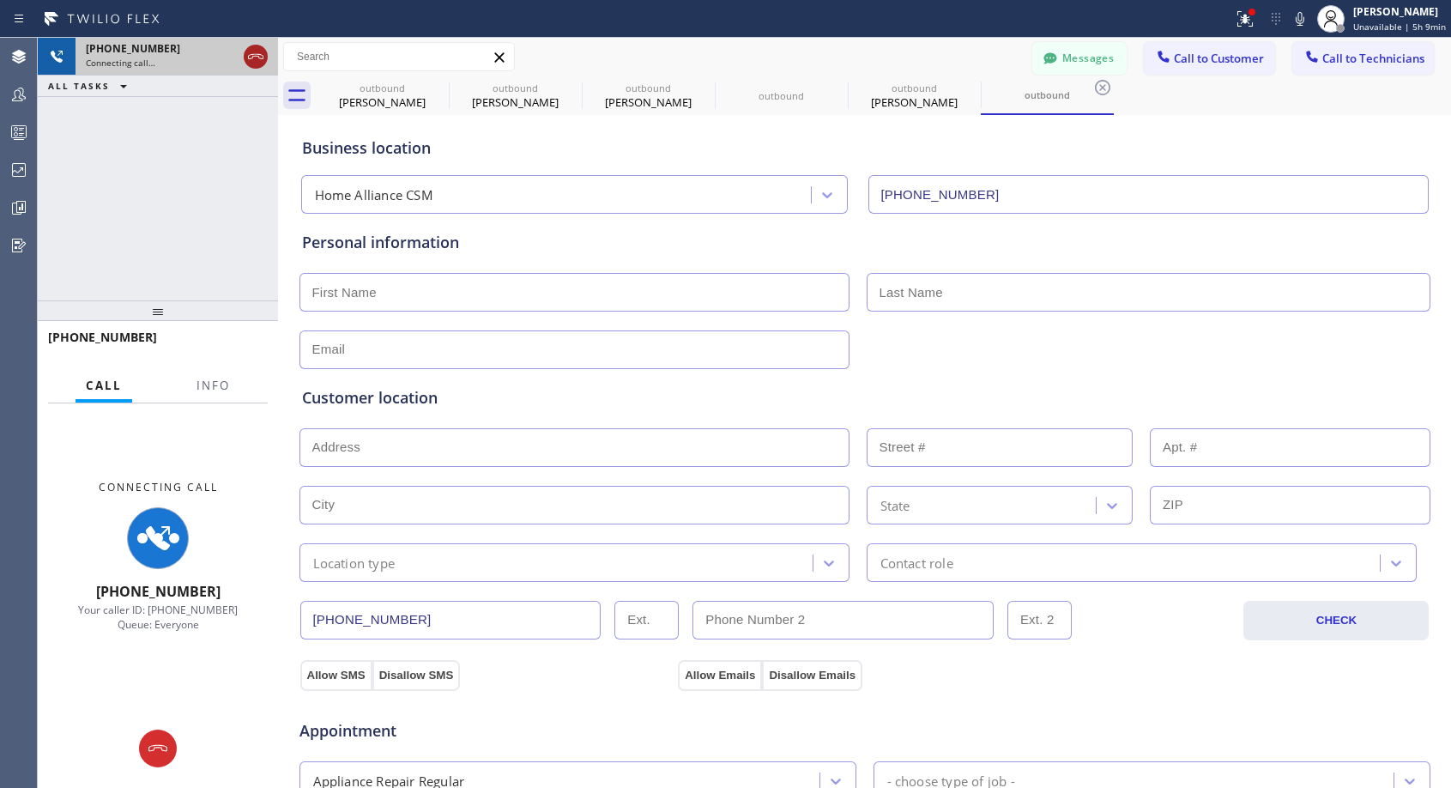
click at [251, 60] on icon at bounding box center [255, 56] width 21 height 21
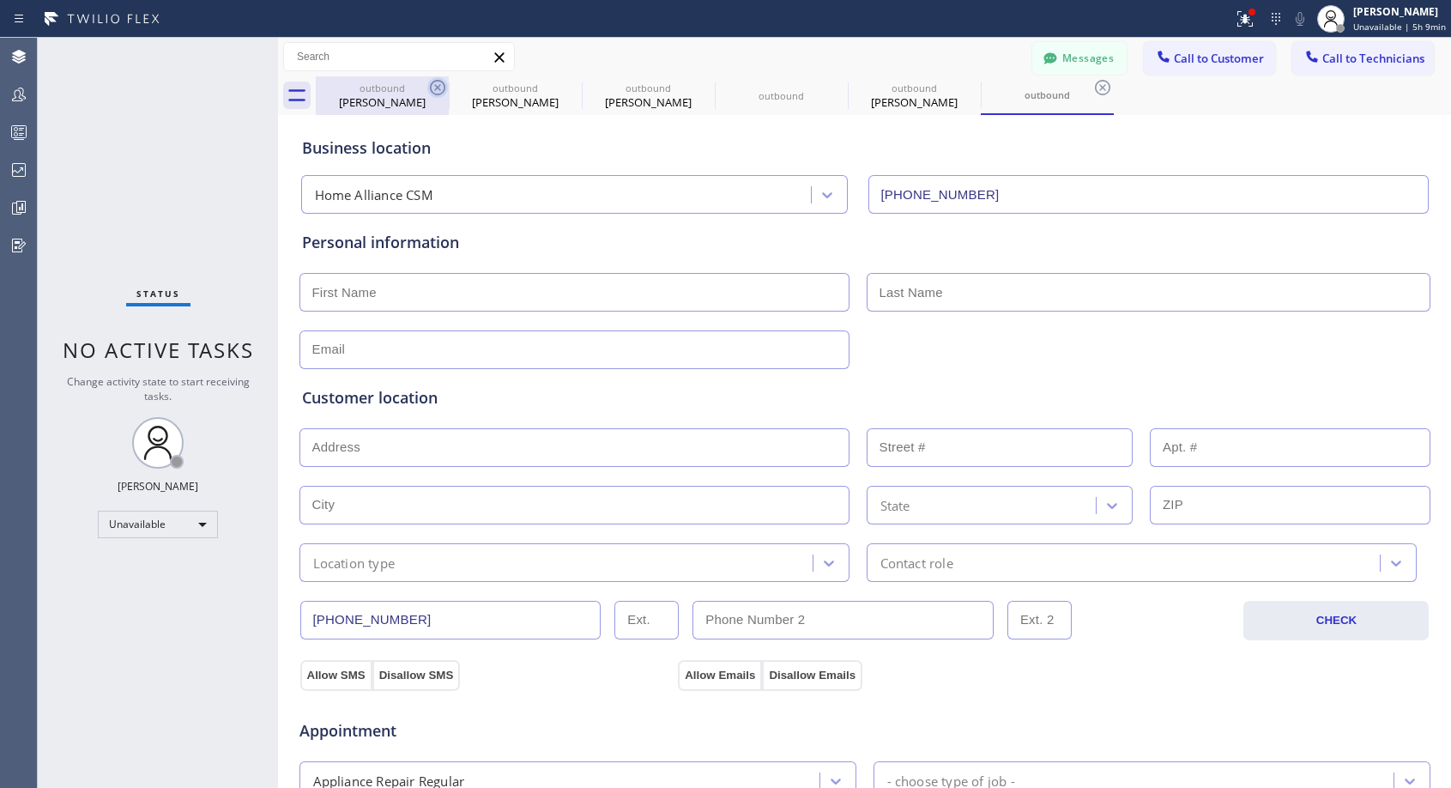
click at [430, 89] on icon at bounding box center [437, 87] width 21 height 21
click at [0, 0] on icon at bounding box center [0, 0] width 0 height 0
click at [430, 89] on icon at bounding box center [437, 87] width 21 height 21
click at [0, 0] on icon at bounding box center [0, 0] width 0 height 0
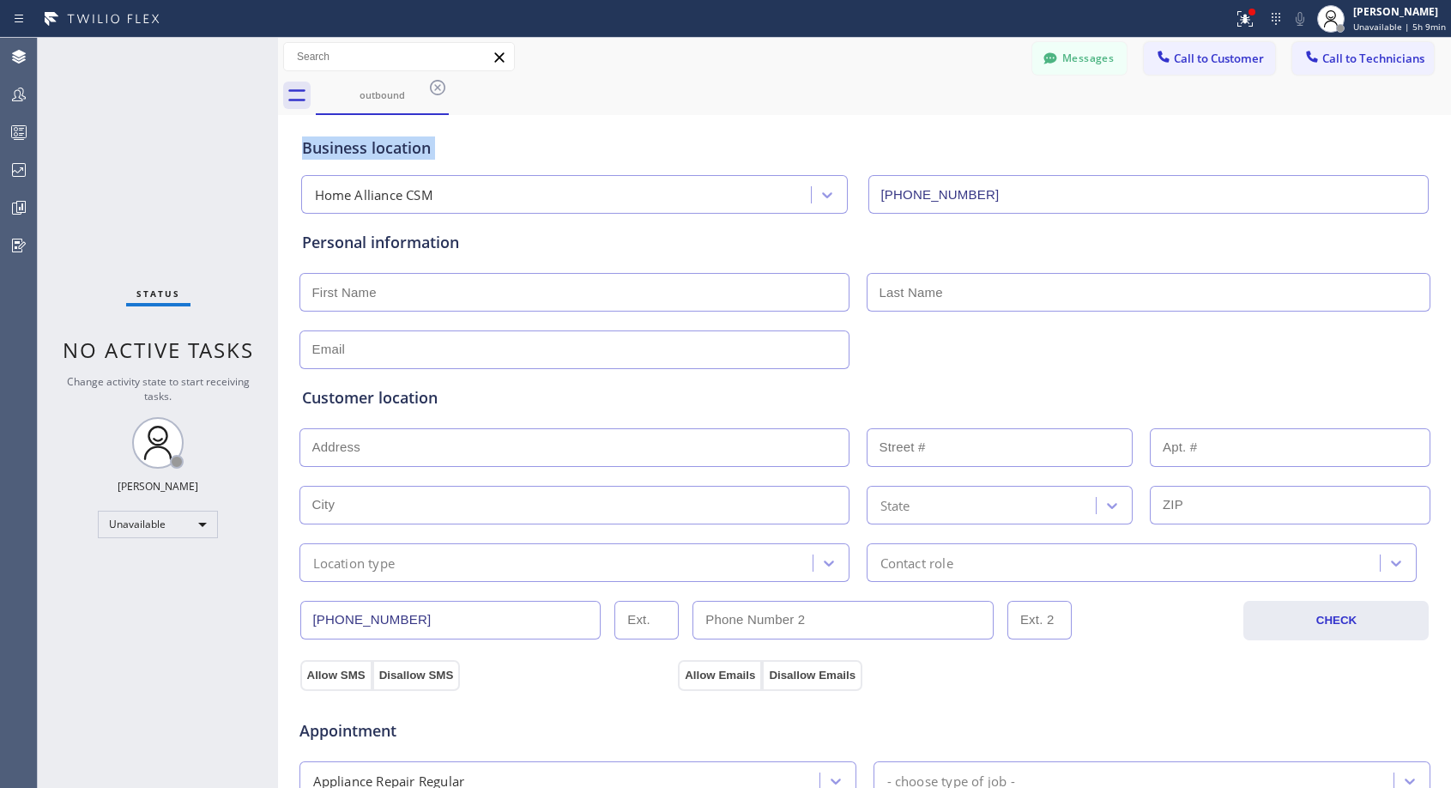
click at [430, 89] on icon at bounding box center [437, 87] width 21 height 21
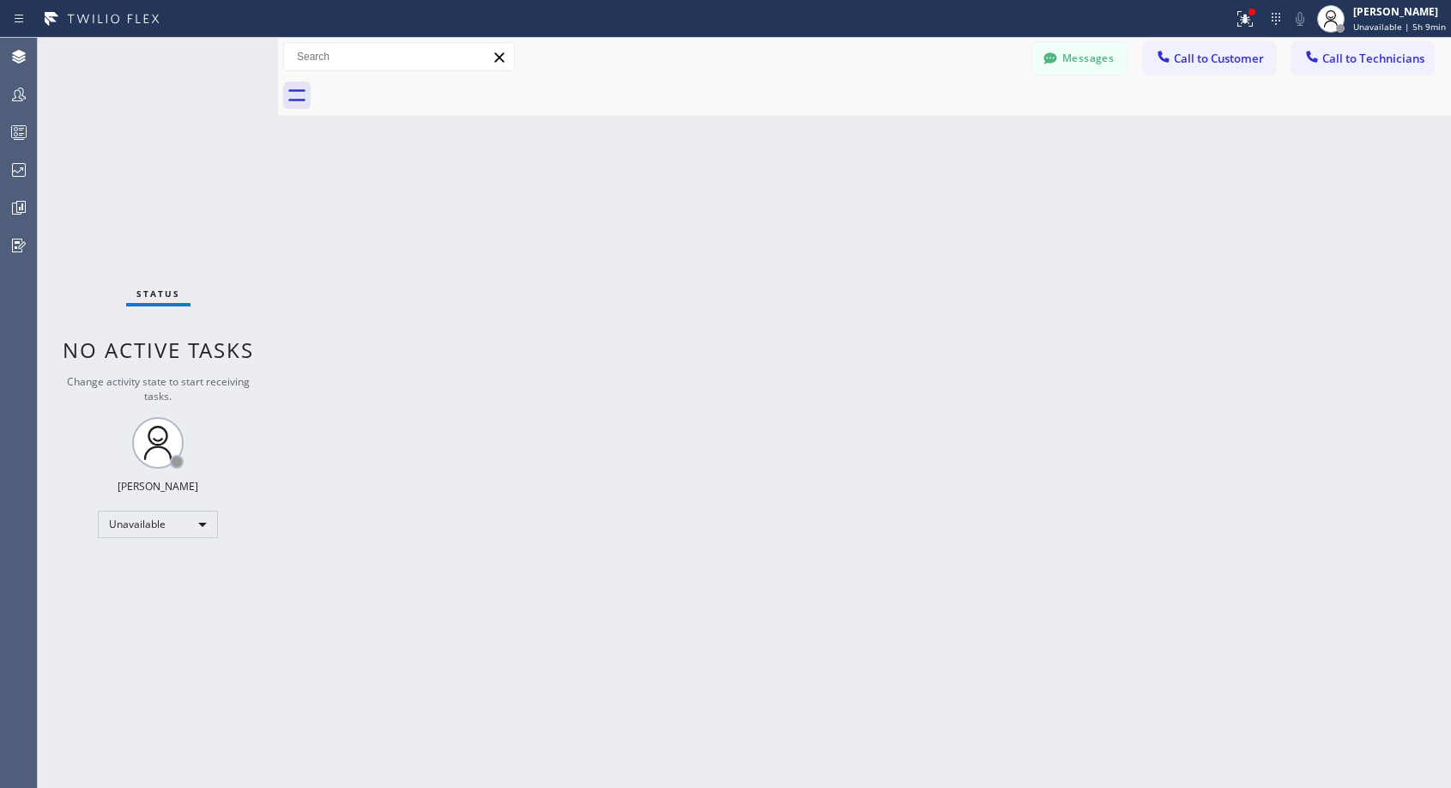
click at [430, 89] on div at bounding box center [883, 95] width 1135 height 39
click at [1219, 58] on span "Call to Customer" at bounding box center [1219, 58] width 90 height 15
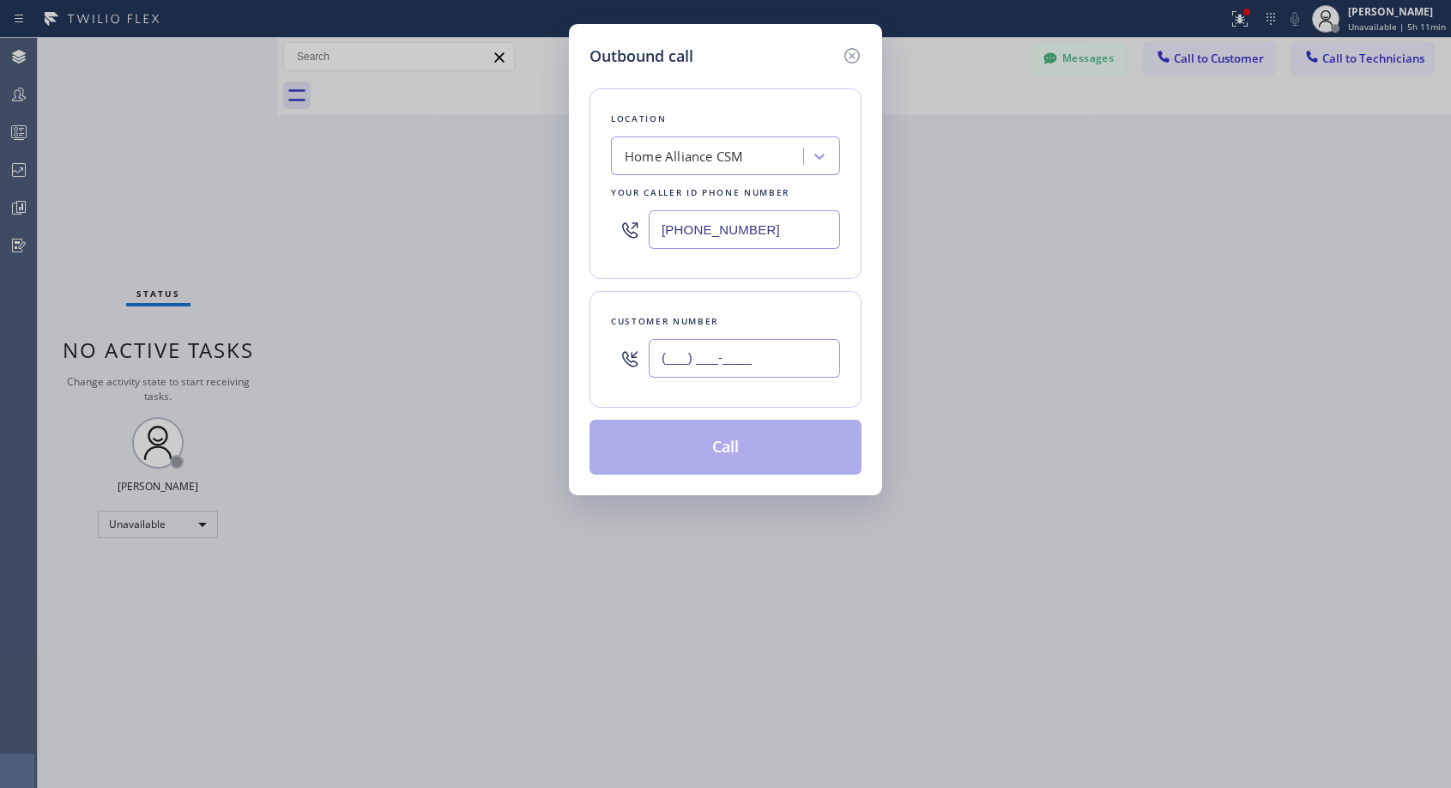
click at [714, 369] on input "(___) ___-____" at bounding box center [744, 358] width 191 height 39
paste input "714) 809-2672"
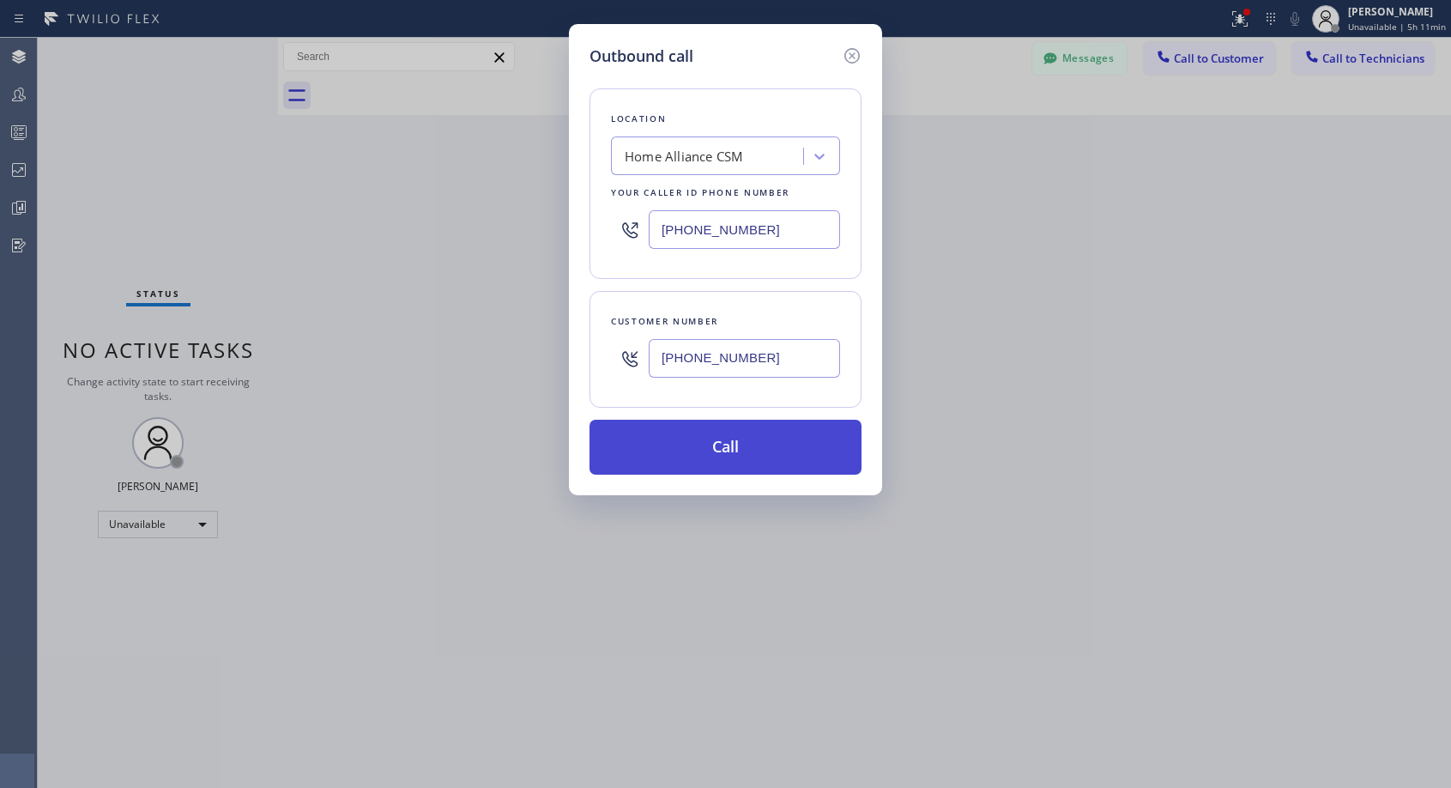
type input "[PHONE_NUMBER]"
click at [743, 443] on button "Call" at bounding box center [726, 447] width 272 height 55
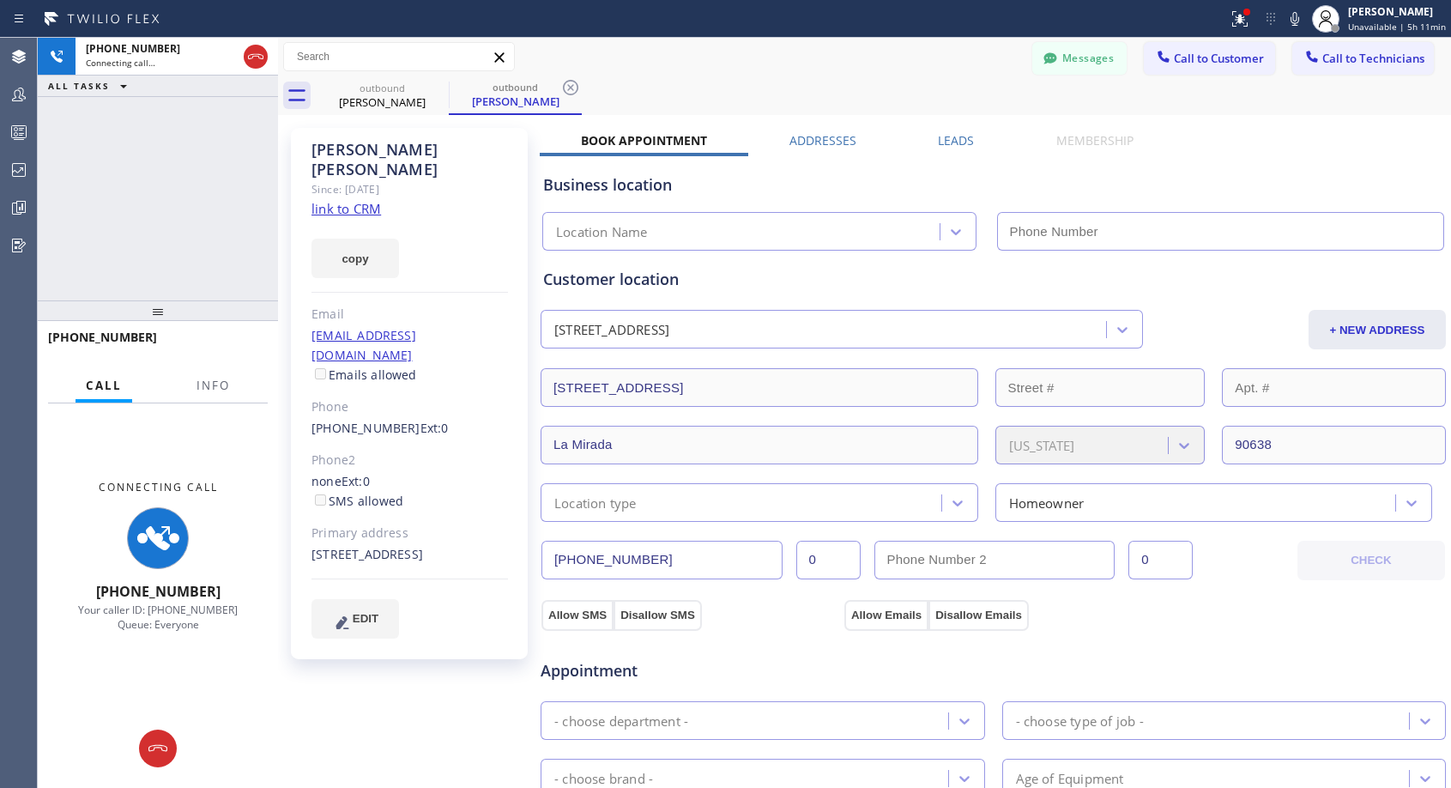
type input "[PHONE_NUMBER]"
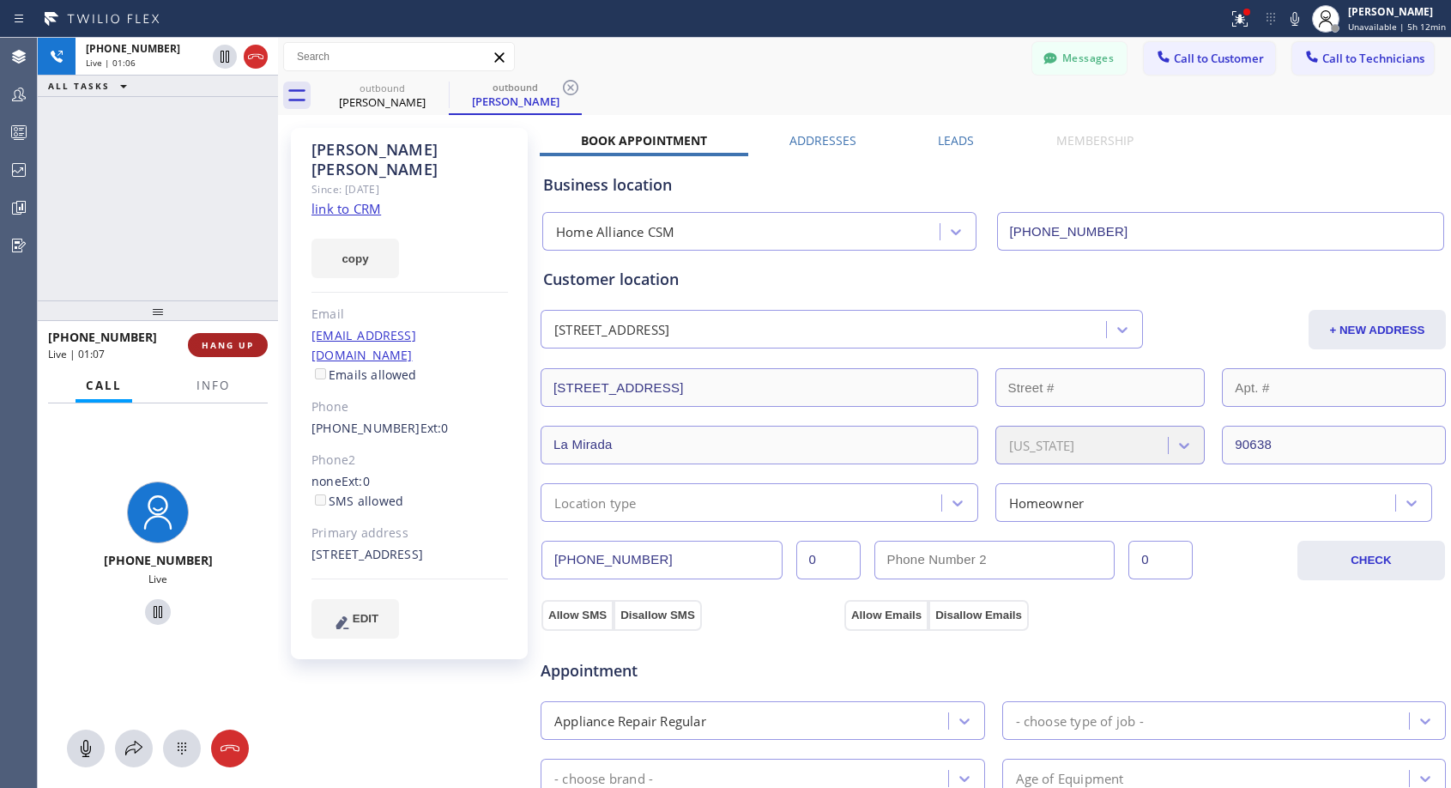
click at [205, 348] on span "HANG UP" at bounding box center [228, 345] width 52 height 12
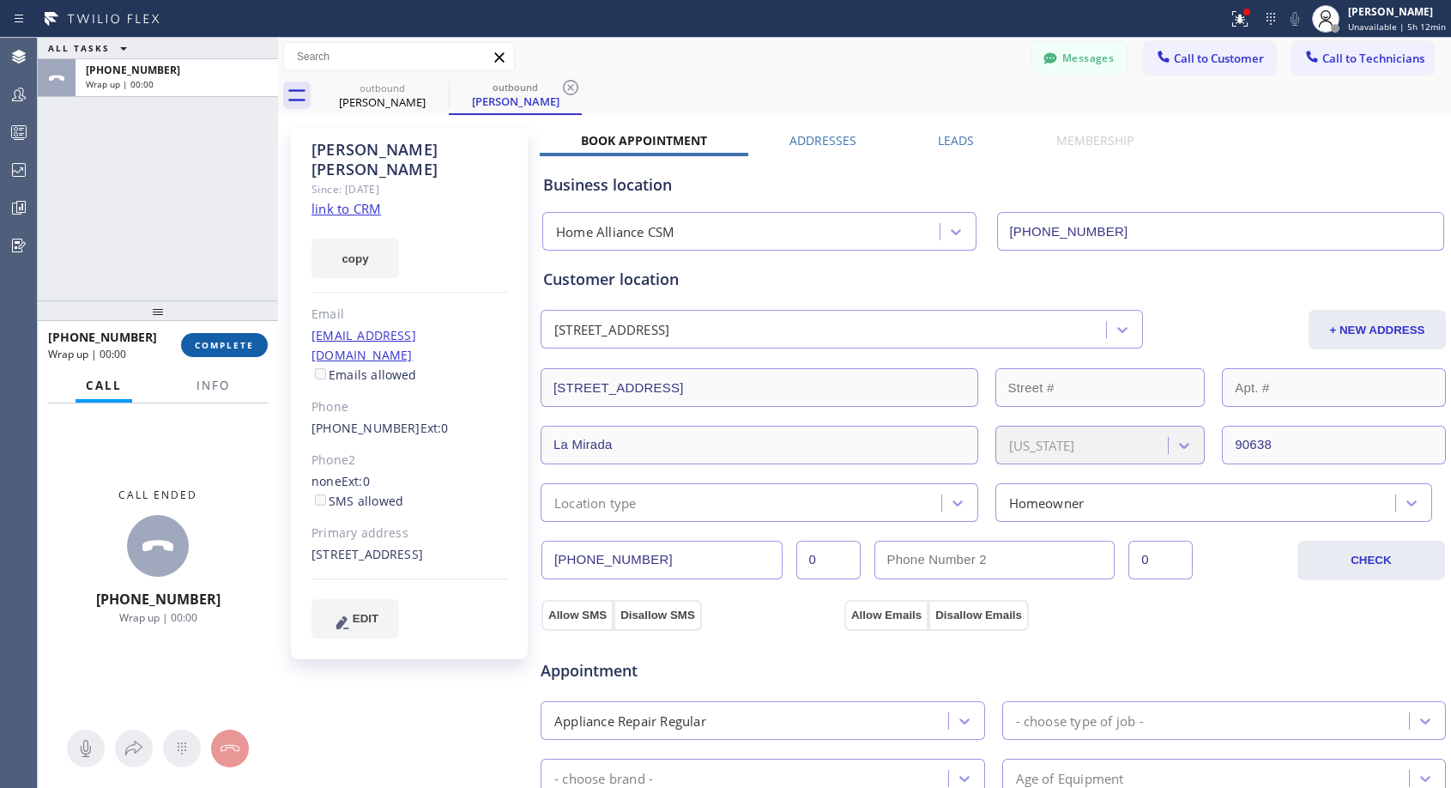
click at [205, 348] on span "COMPLETE" at bounding box center [224, 345] width 59 height 12
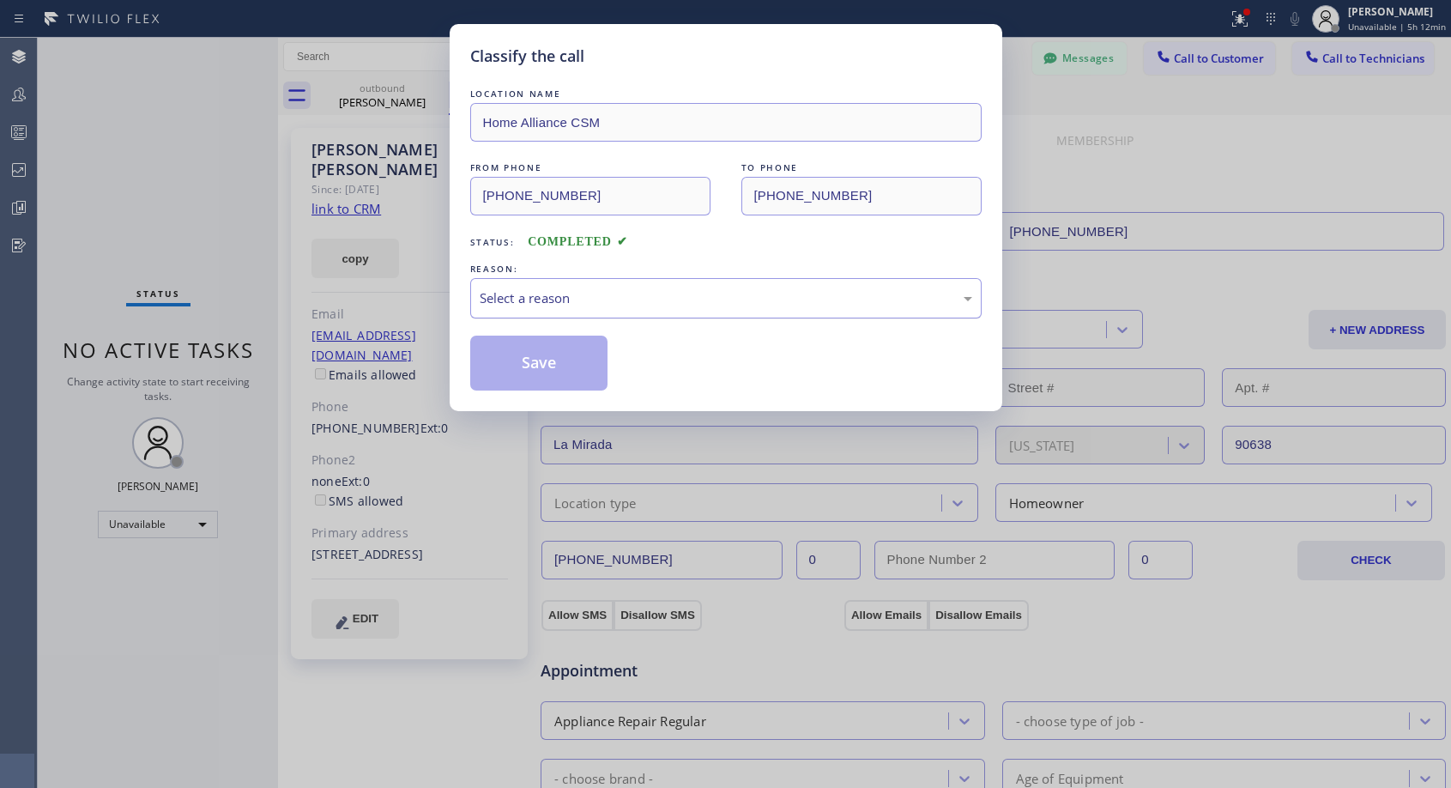
click at [701, 300] on div "Select a reason" at bounding box center [726, 298] width 493 height 20
click at [616, 356] on div "Save" at bounding box center [725, 363] width 511 height 55
click at [560, 366] on button "Save" at bounding box center [539, 363] width 138 height 55
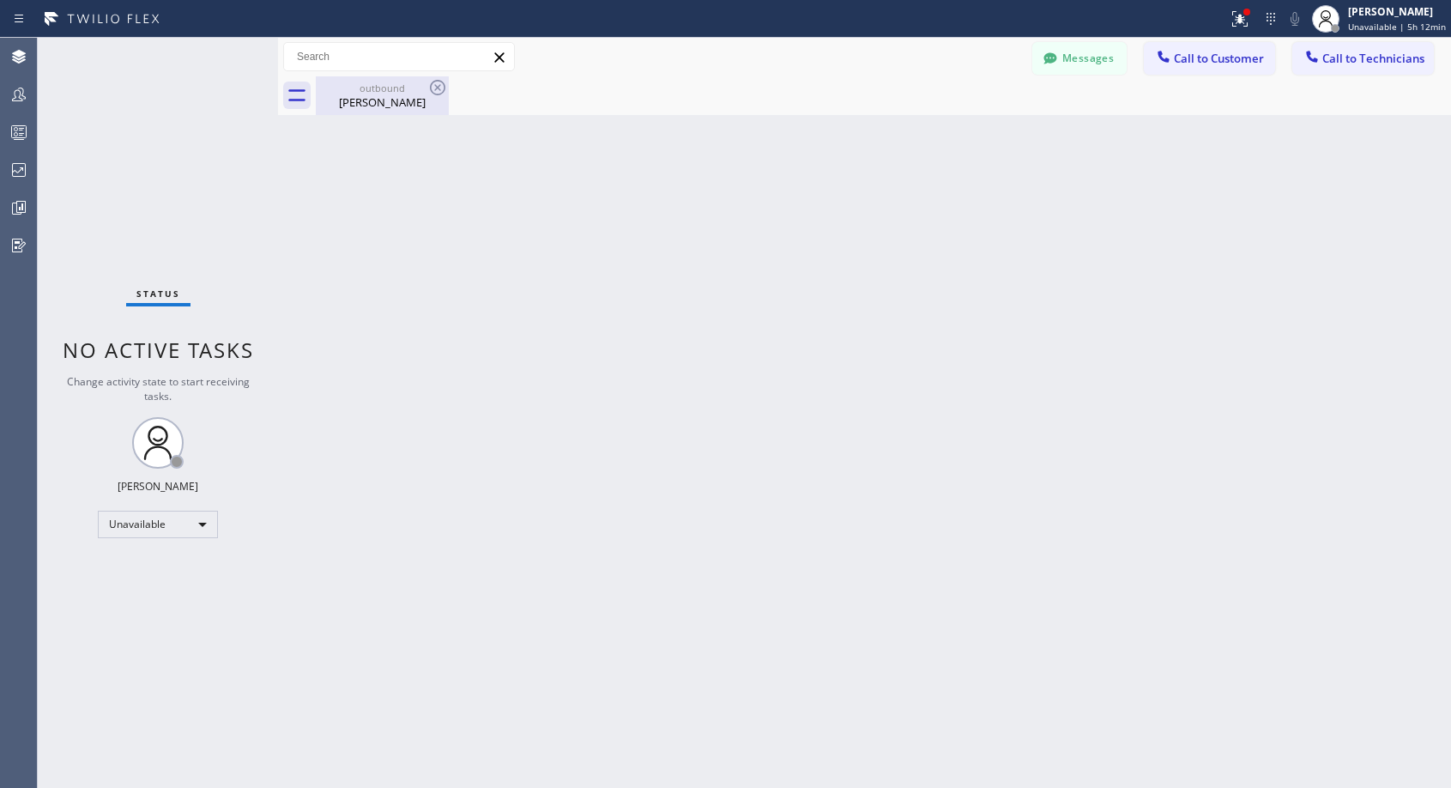
click at [392, 103] on div "[PERSON_NAME]" at bounding box center [383, 101] width 130 height 15
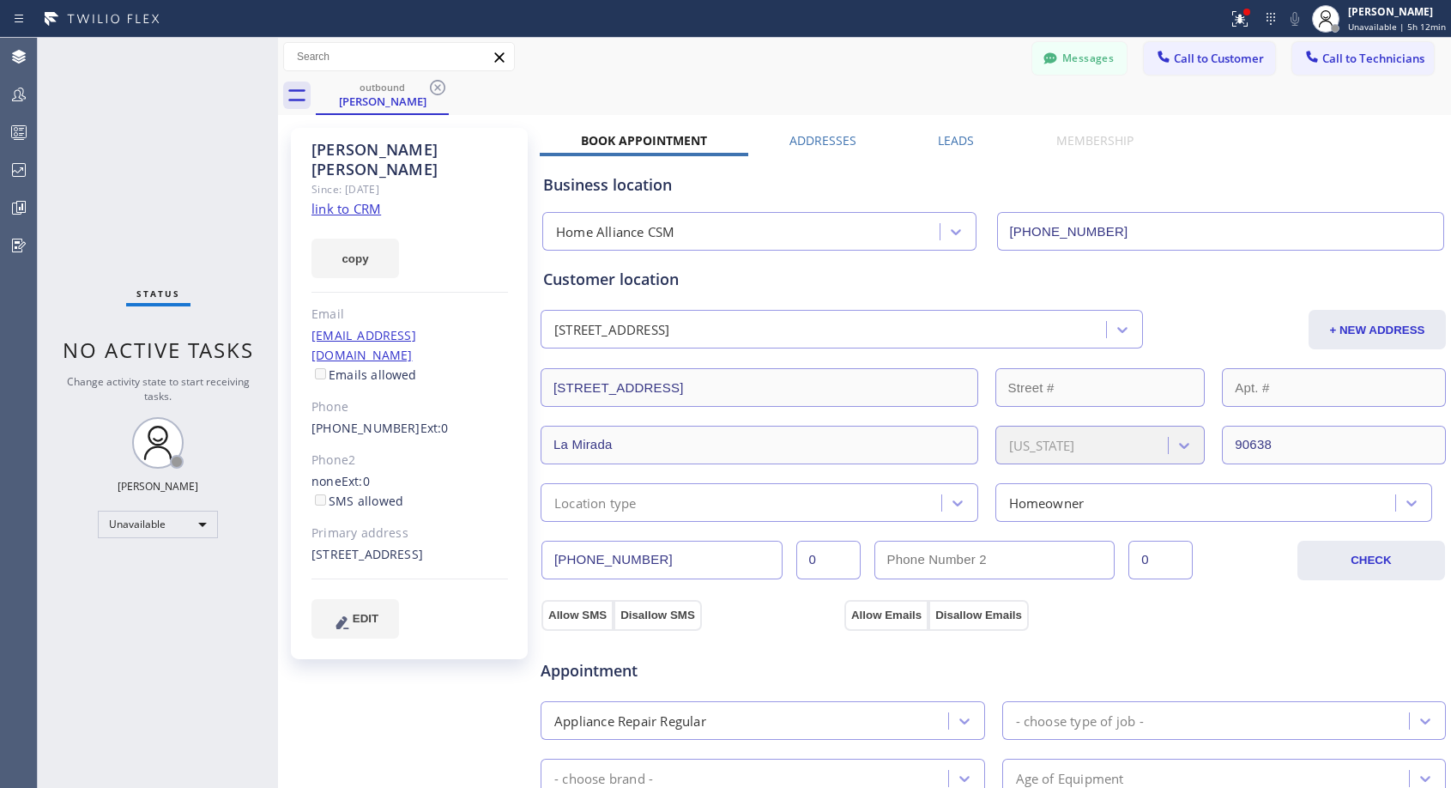
click at [461, 419] on div "[PHONE_NUMBER] Ext: 0" at bounding box center [410, 429] width 197 height 20
copy div "[PHONE_NUMBER] Ext: 0"
click at [1185, 57] on span "Call to Customer" at bounding box center [1219, 58] width 90 height 15
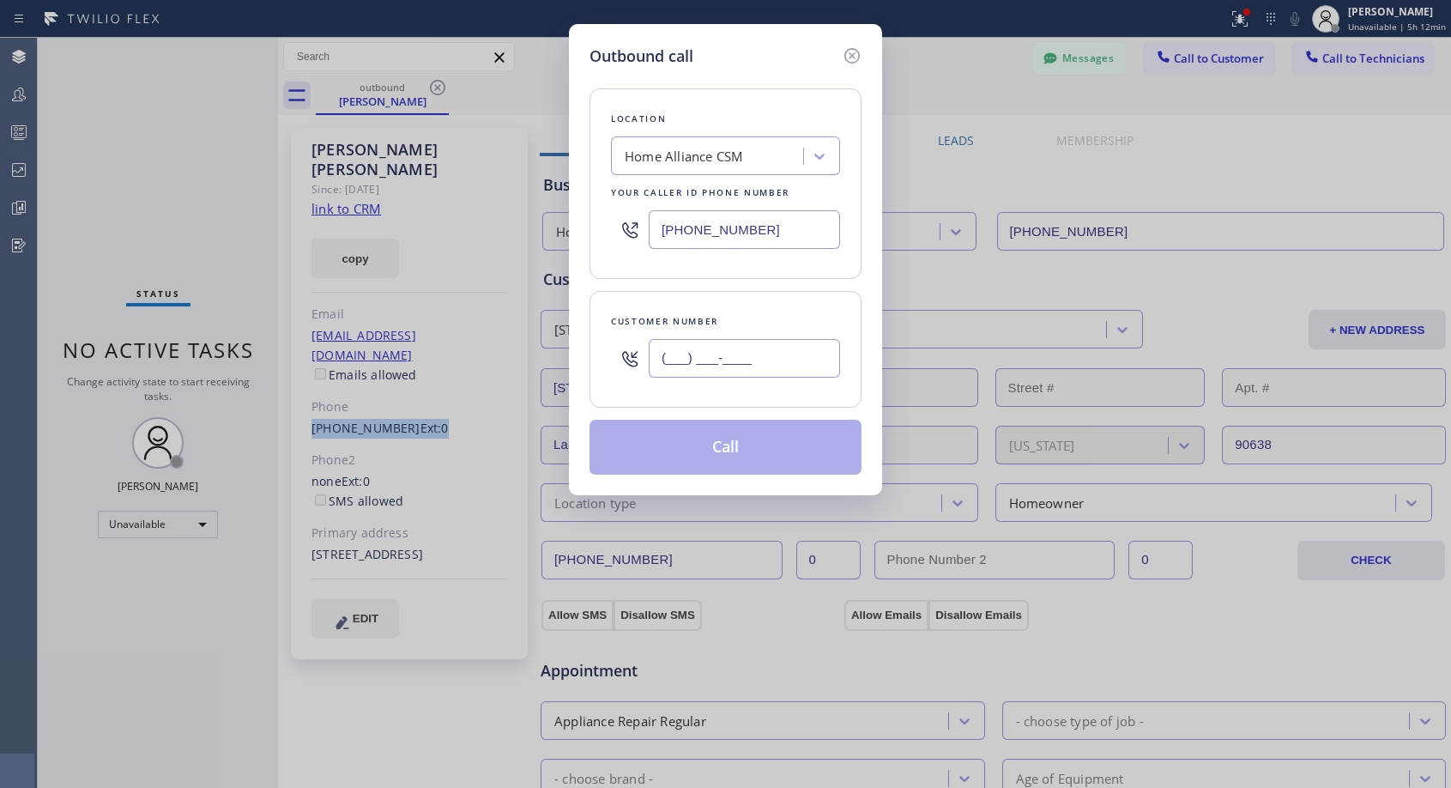
click at [808, 357] on input "(___) ___-____" at bounding box center [744, 358] width 191 height 39
paste input "714) 809-2672"
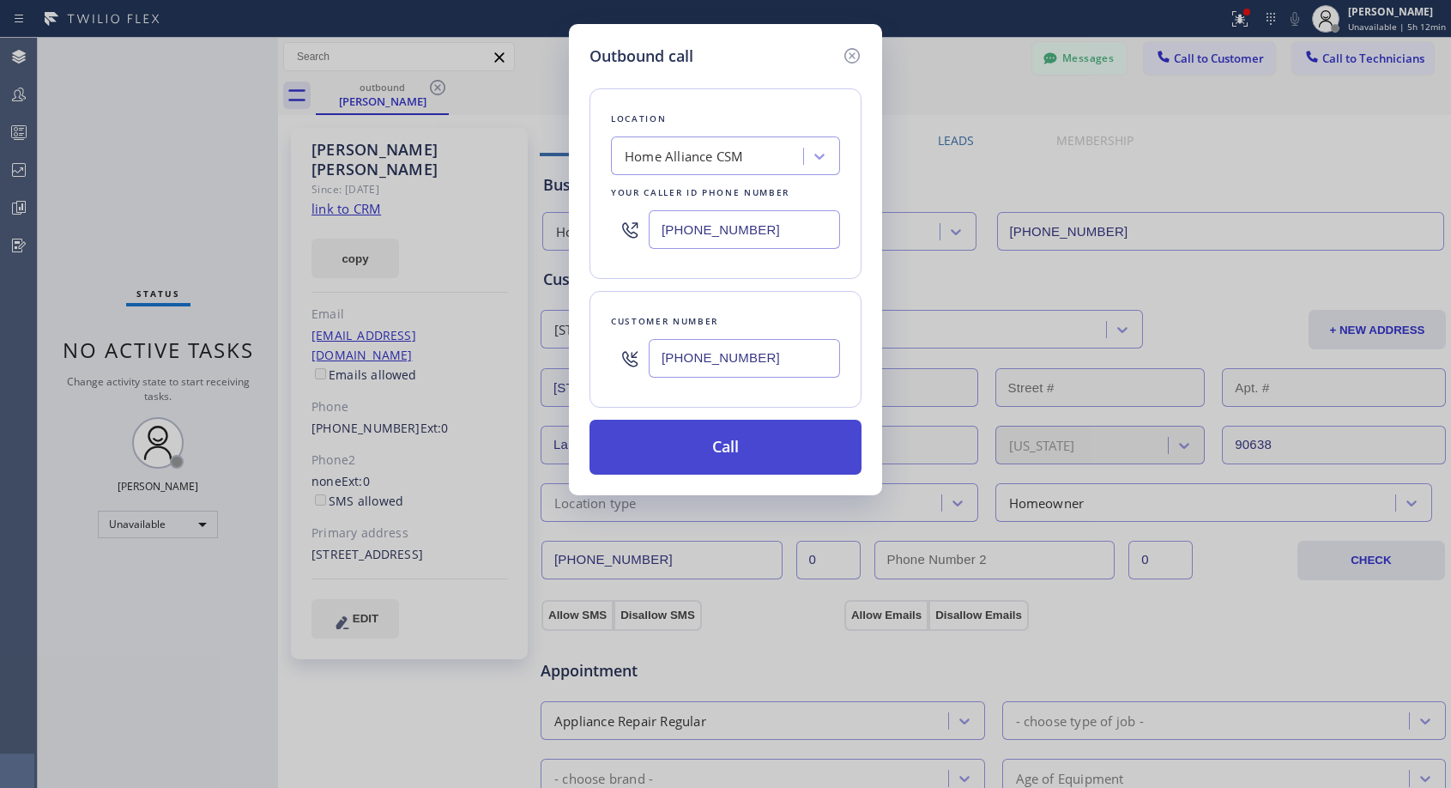
type input "[PHONE_NUMBER]"
click at [757, 451] on button "Call" at bounding box center [726, 447] width 272 height 55
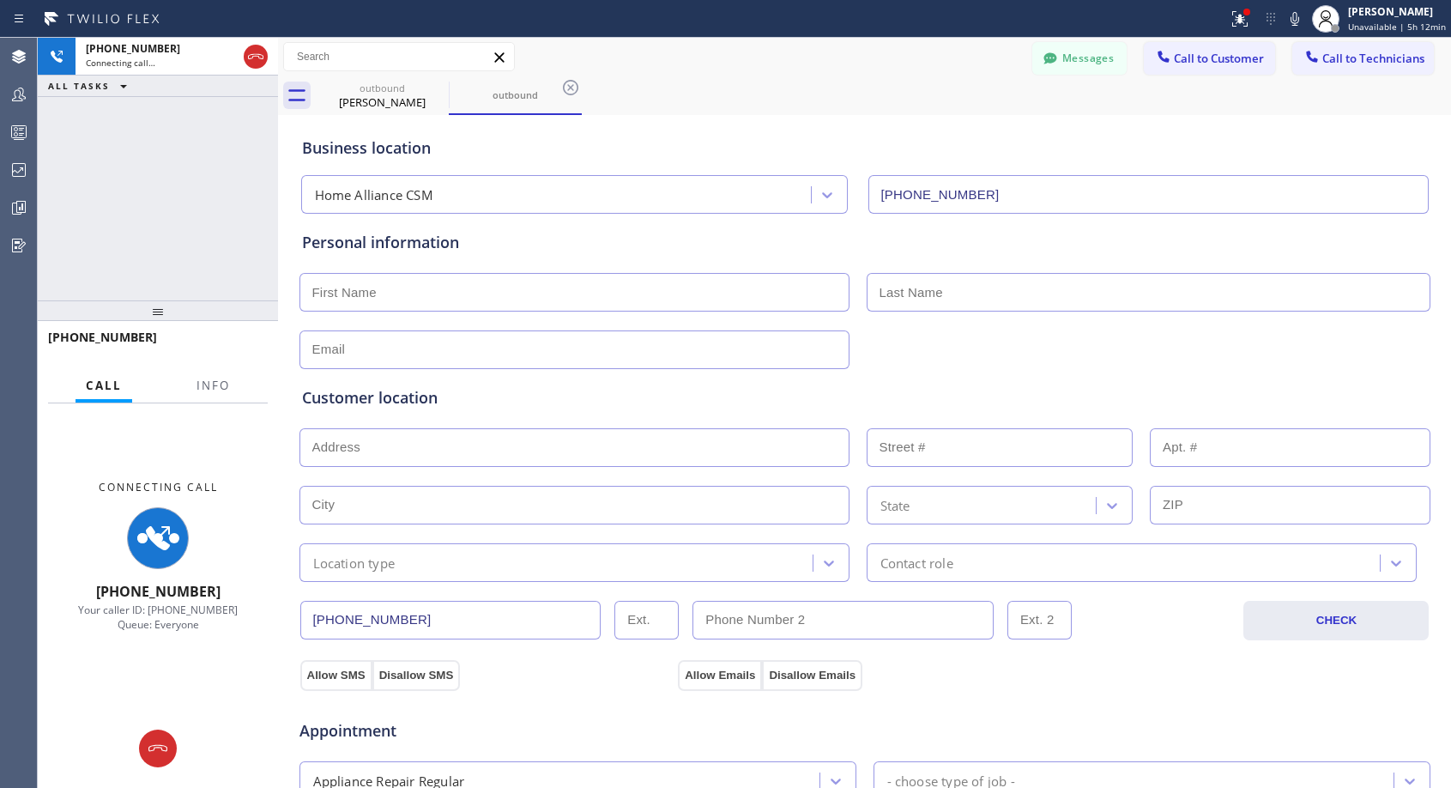
type input "[PHONE_NUMBER]"
click at [251, 52] on icon at bounding box center [255, 56] width 21 height 21
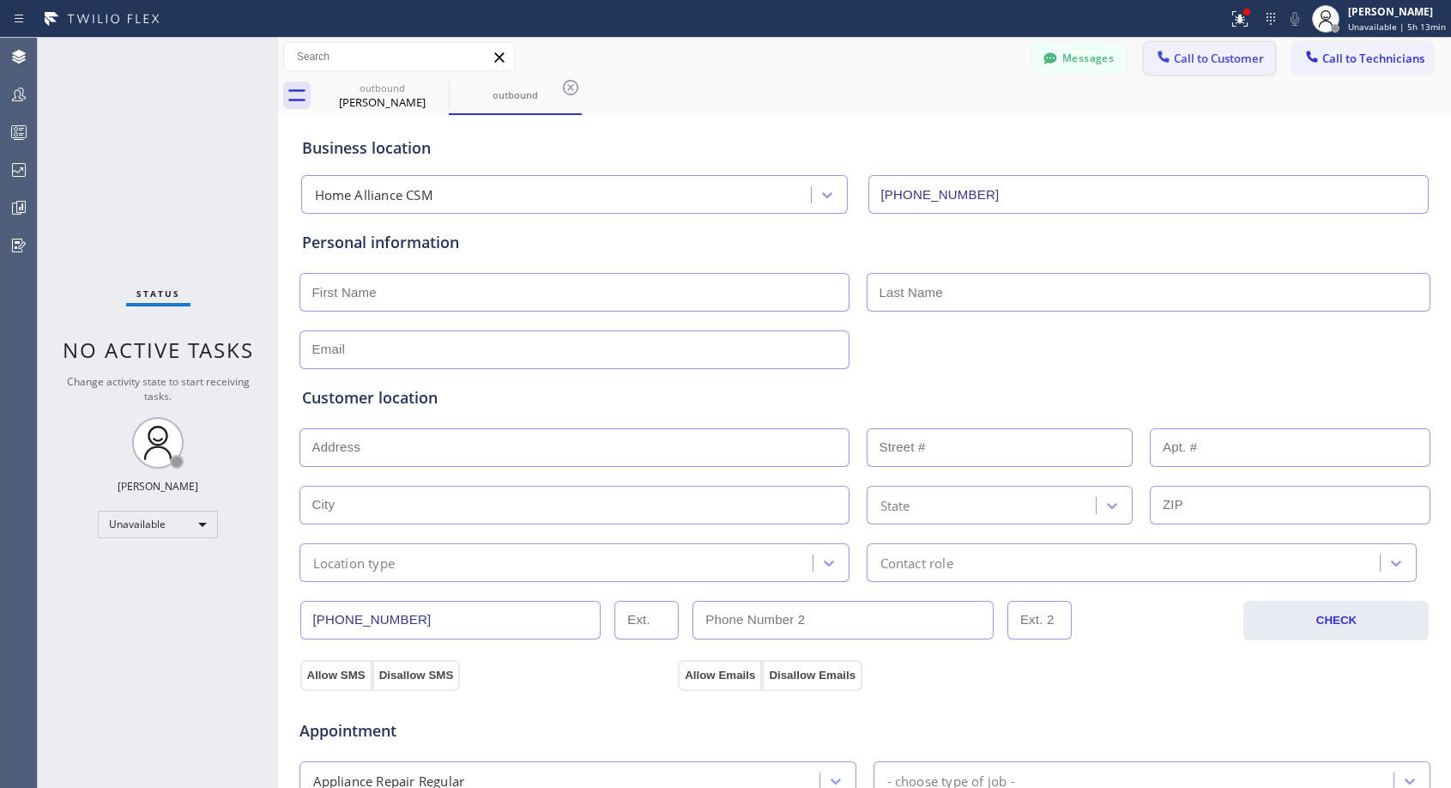
click at [1206, 58] on span "Call to Customer" at bounding box center [1219, 58] width 90 height 15
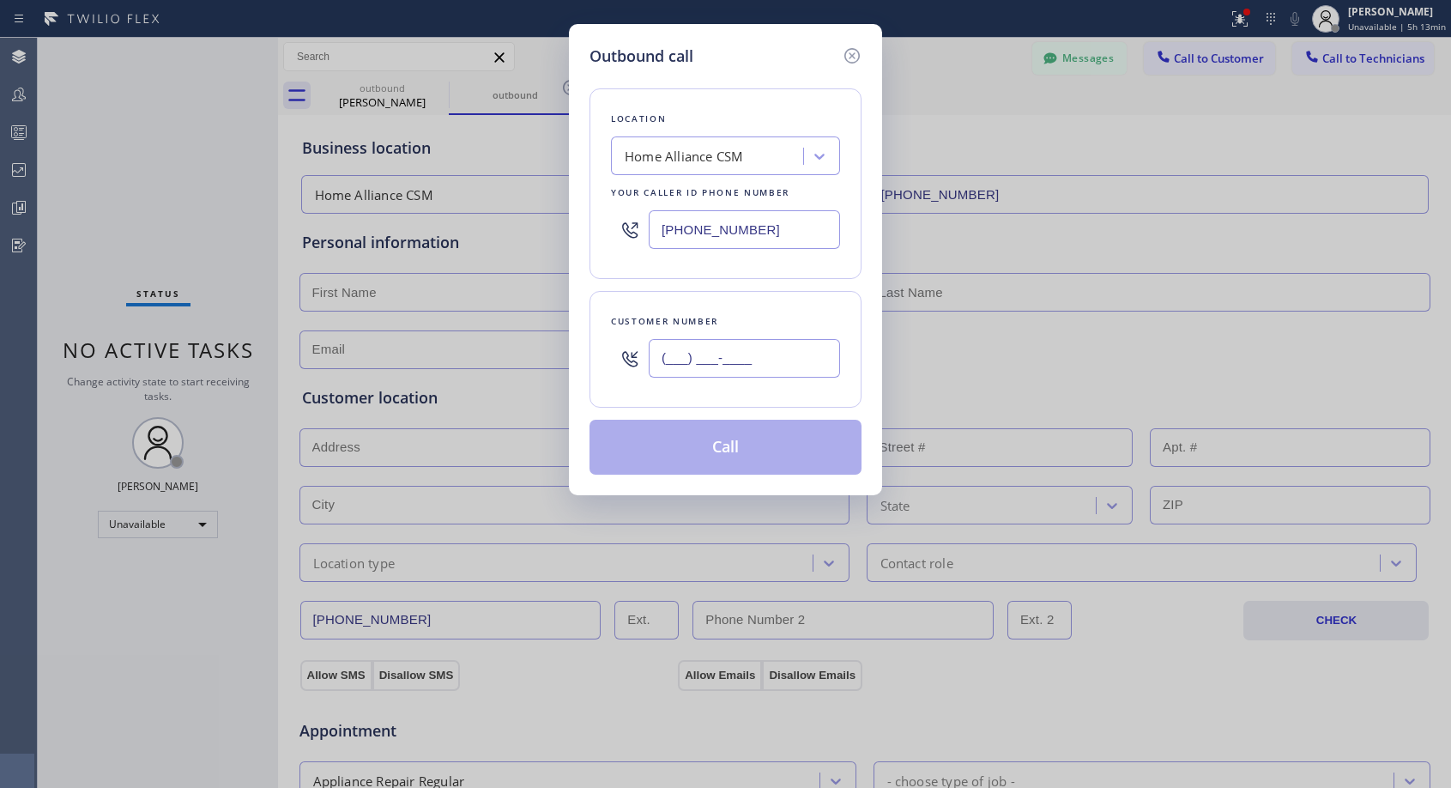
click at [729, 358] on input "(___) ___-____" at bounding box center [744, 358] width 191 height 39
paste input "818) 648-2039"
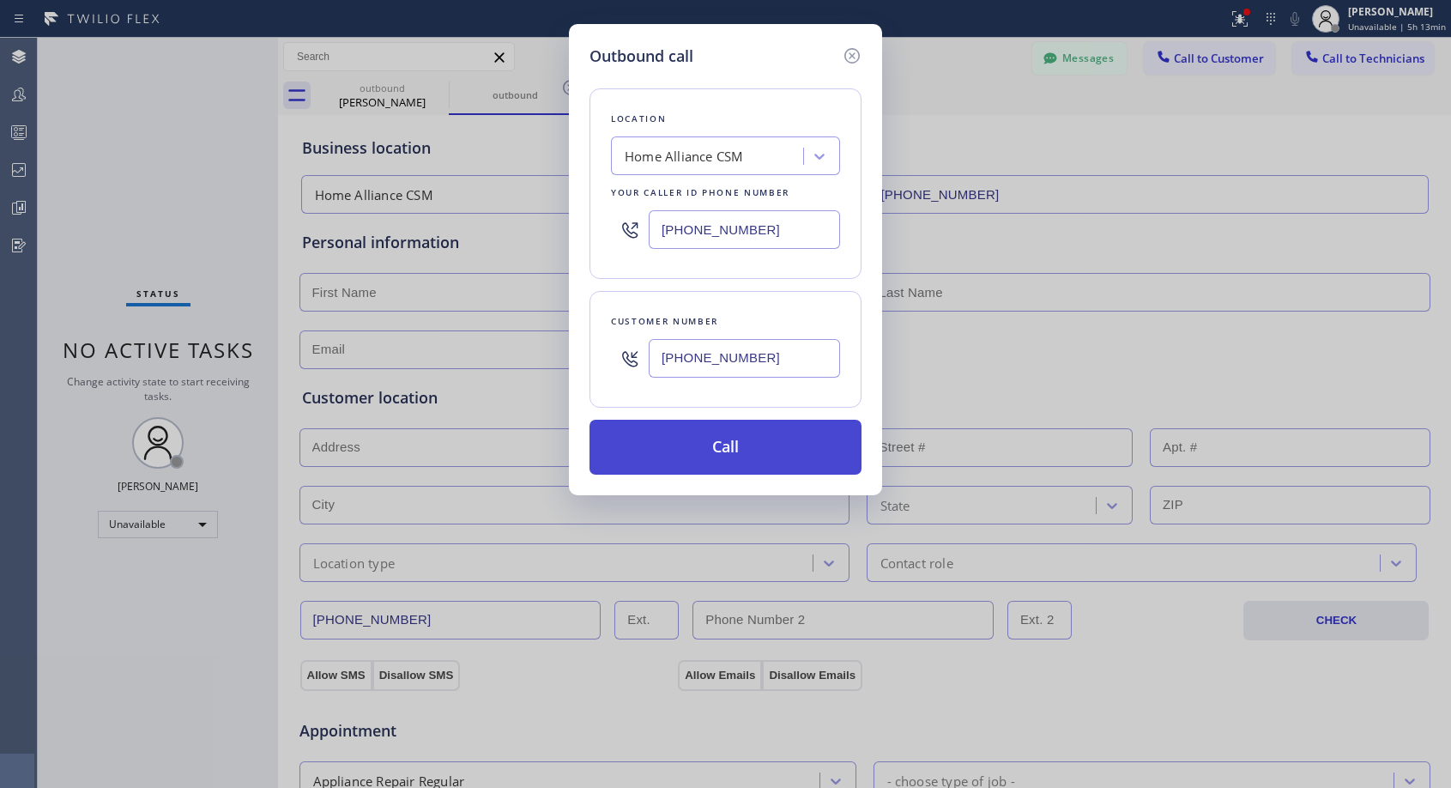
type input "[PHONE_NUMBER]"
click at [721, 443] on button "Call" at bounding box center [726, 447] width 272 height 55
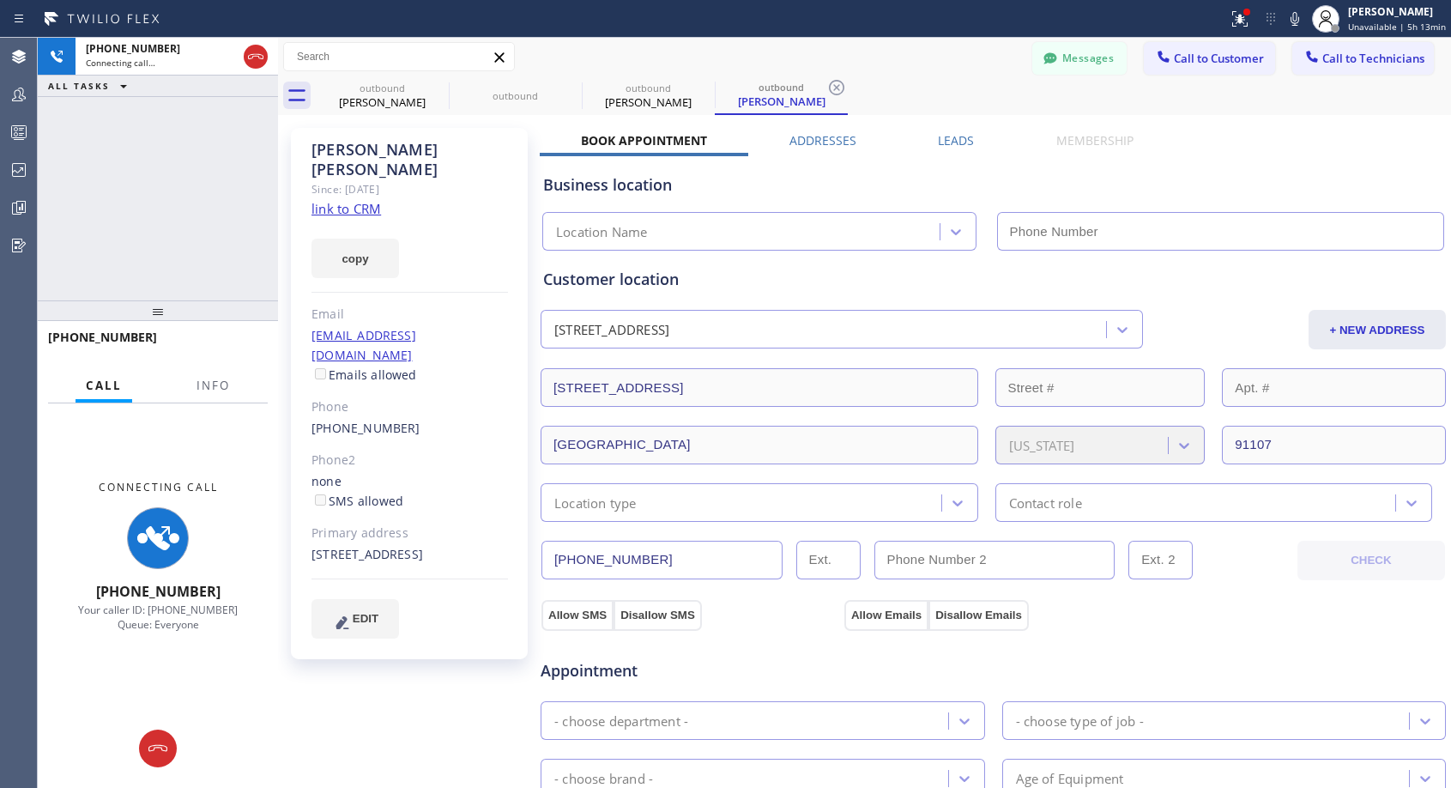
type input "[PHONE_NUMBER]"
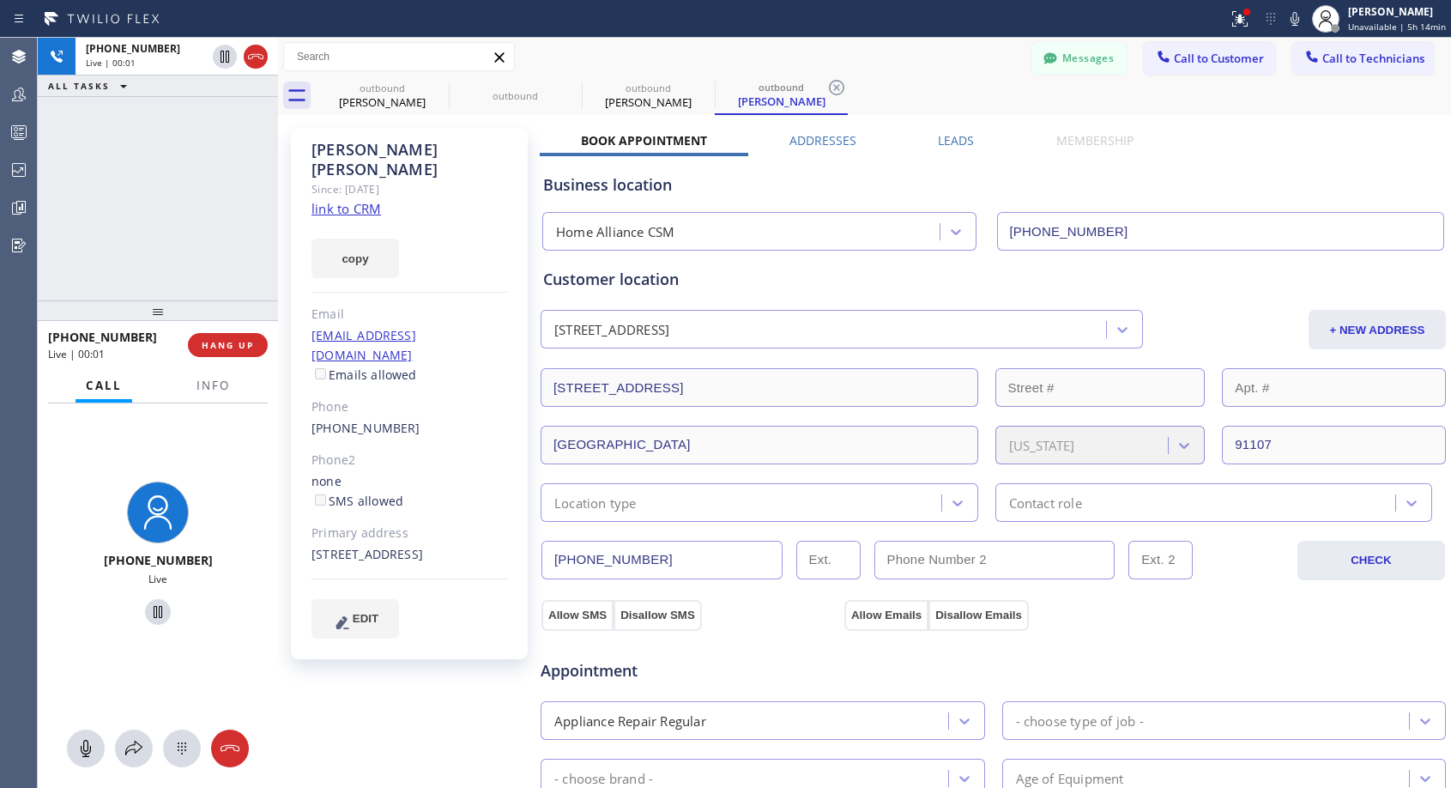
click at [932, 60] on div "Messages Call to Customer Call to Technicians Outbound call Location Home Allia…" at bounding box center [864, 57] width 1173 height 30
click at [220, 346] on span "HANG UP" at bounding box center [228, 345] width 52 height 12
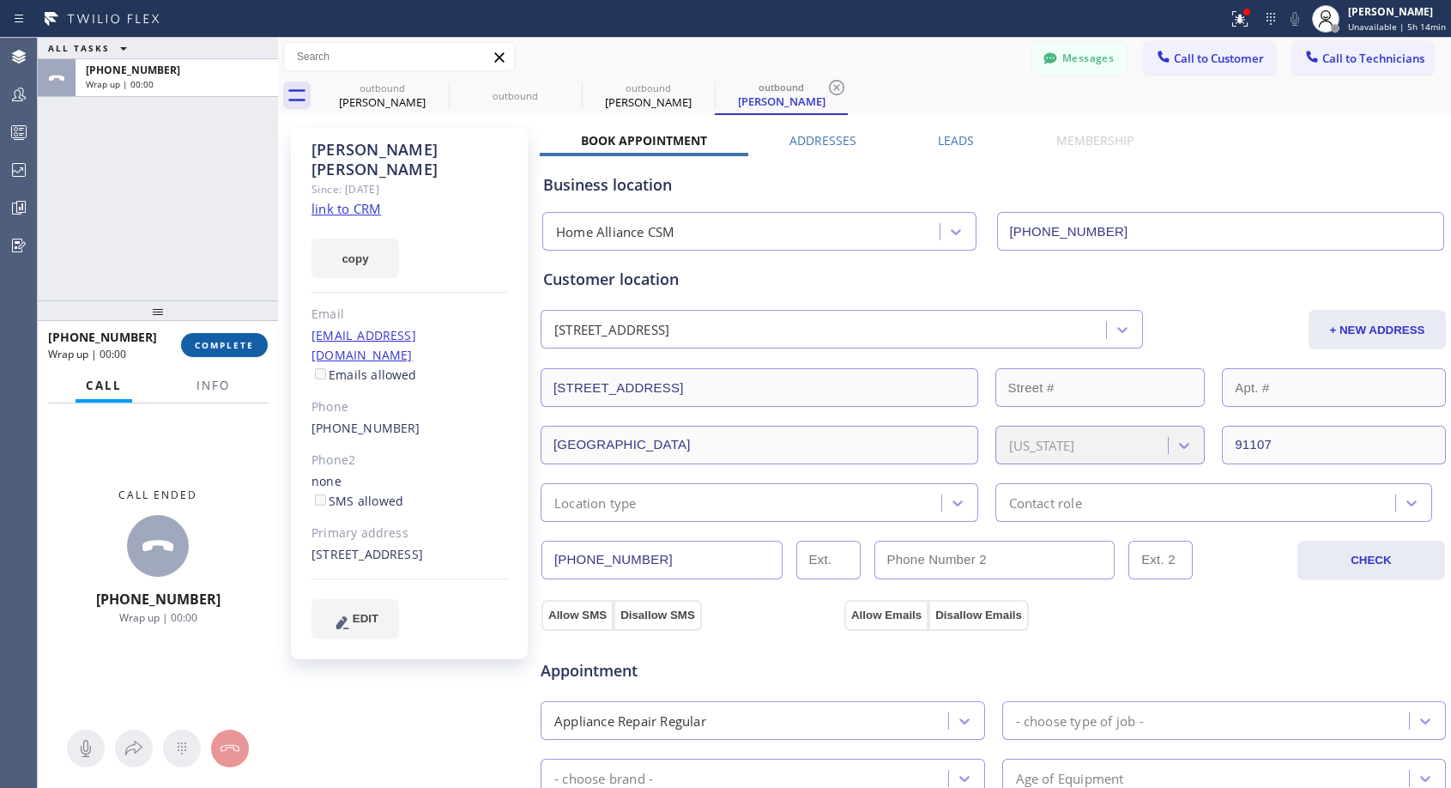
click at [221, 340] on span "COMPLETE" at bounding box center [224, 345] width 59 height 12
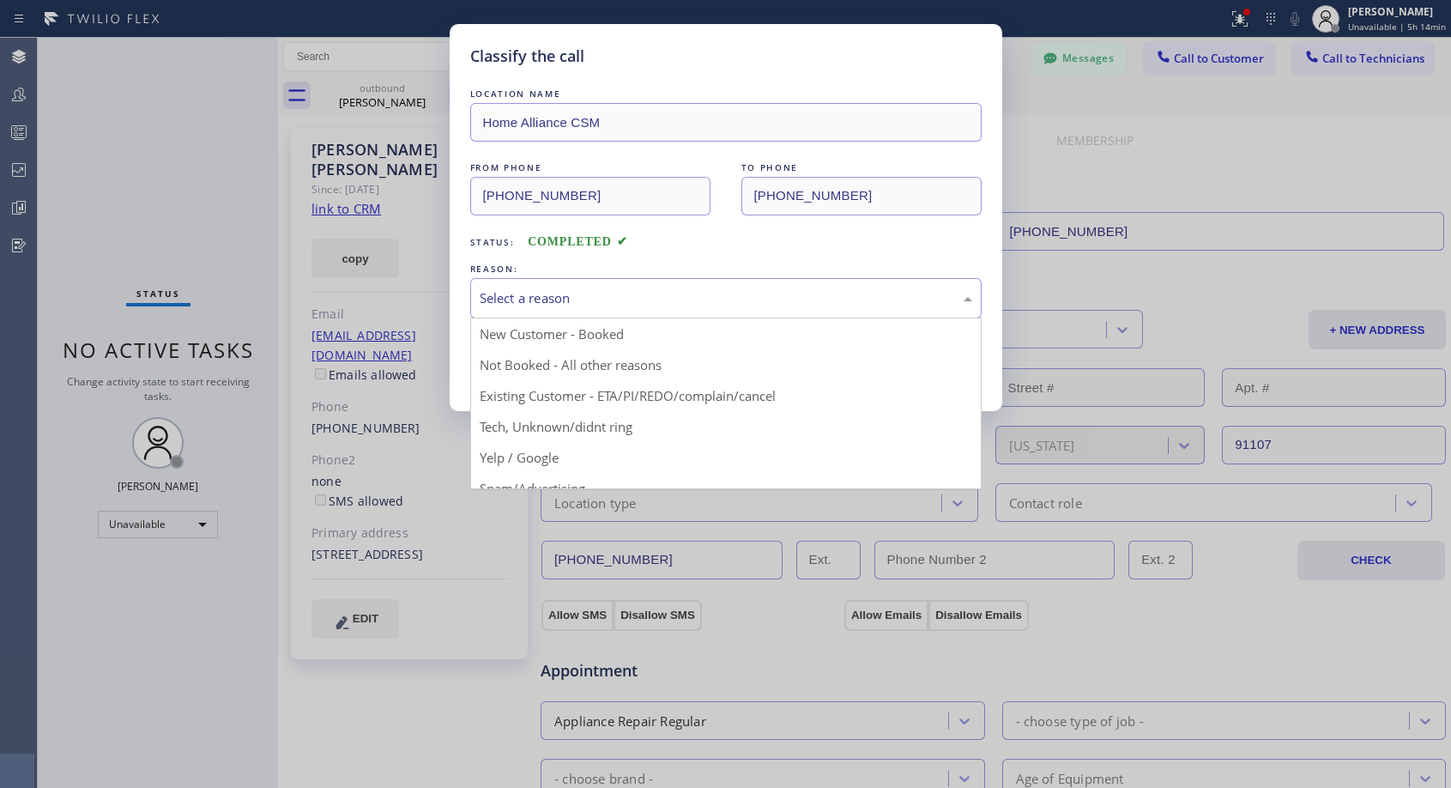
click at [522, 292] on div "Select a reason" at bounding box center [726, 298] width 493 height 20
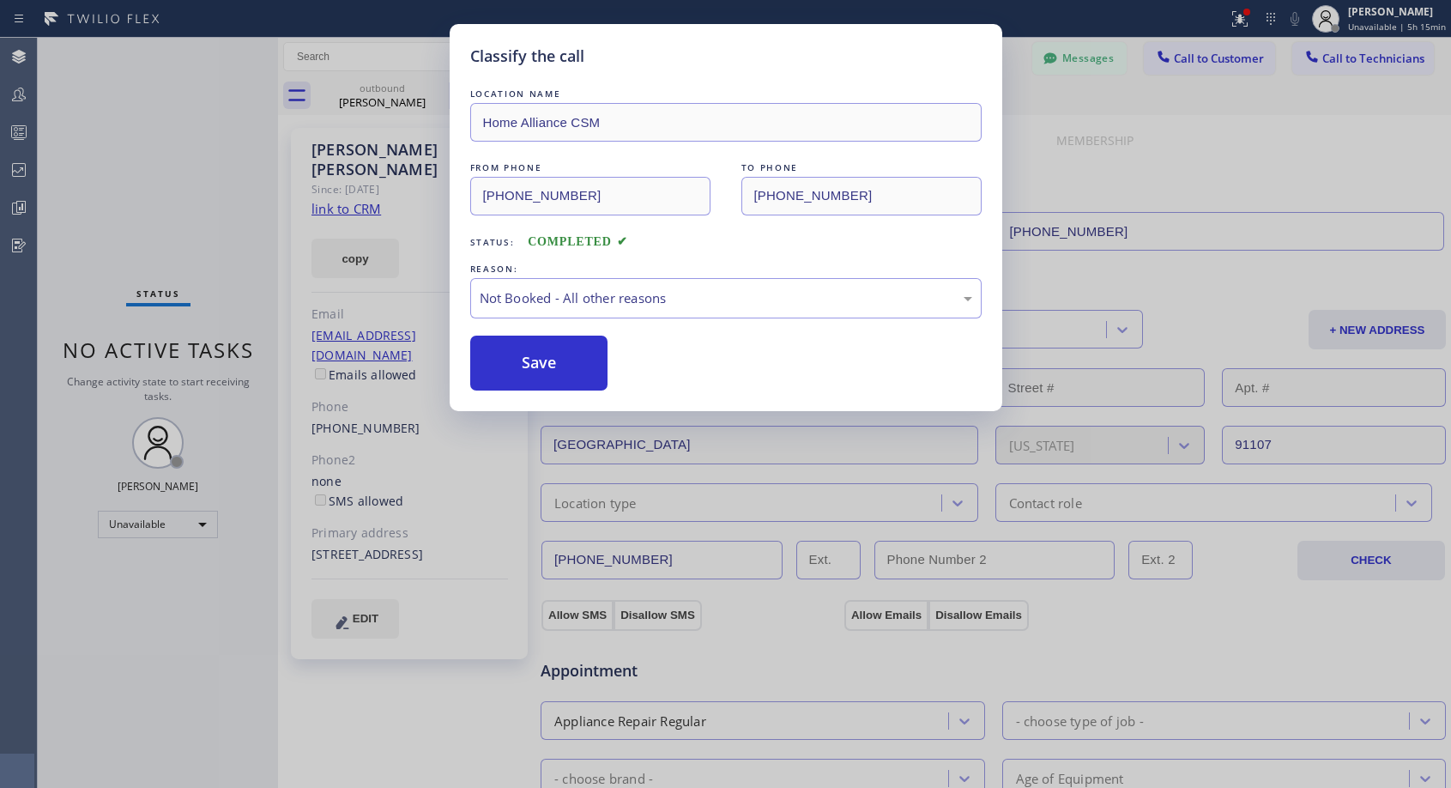
click at [510, 356] on button "Save" at bounding box center [539, 363] width 138 height 55
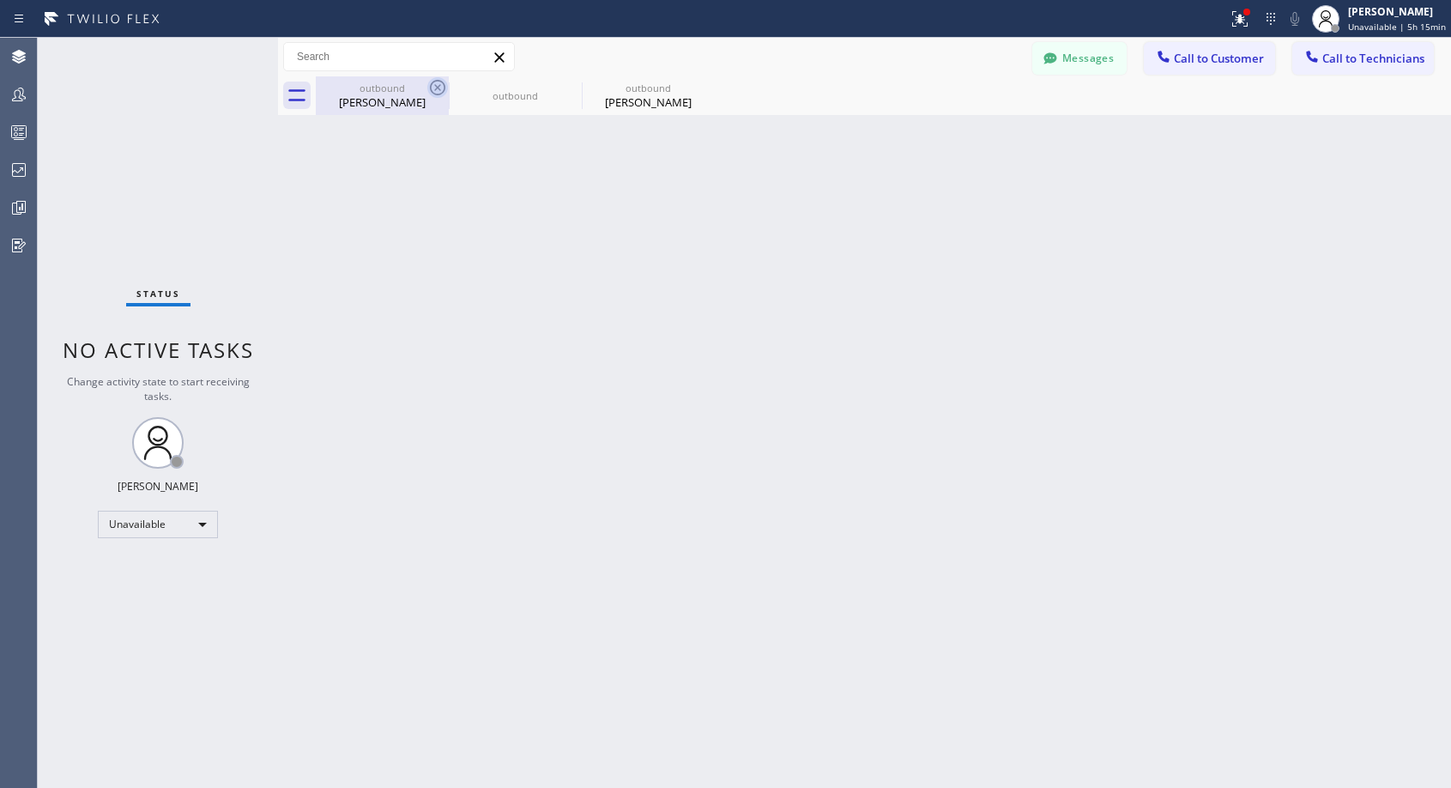
click at [430, 82] on icon at bounding box center [437, 87] width 21 height 21
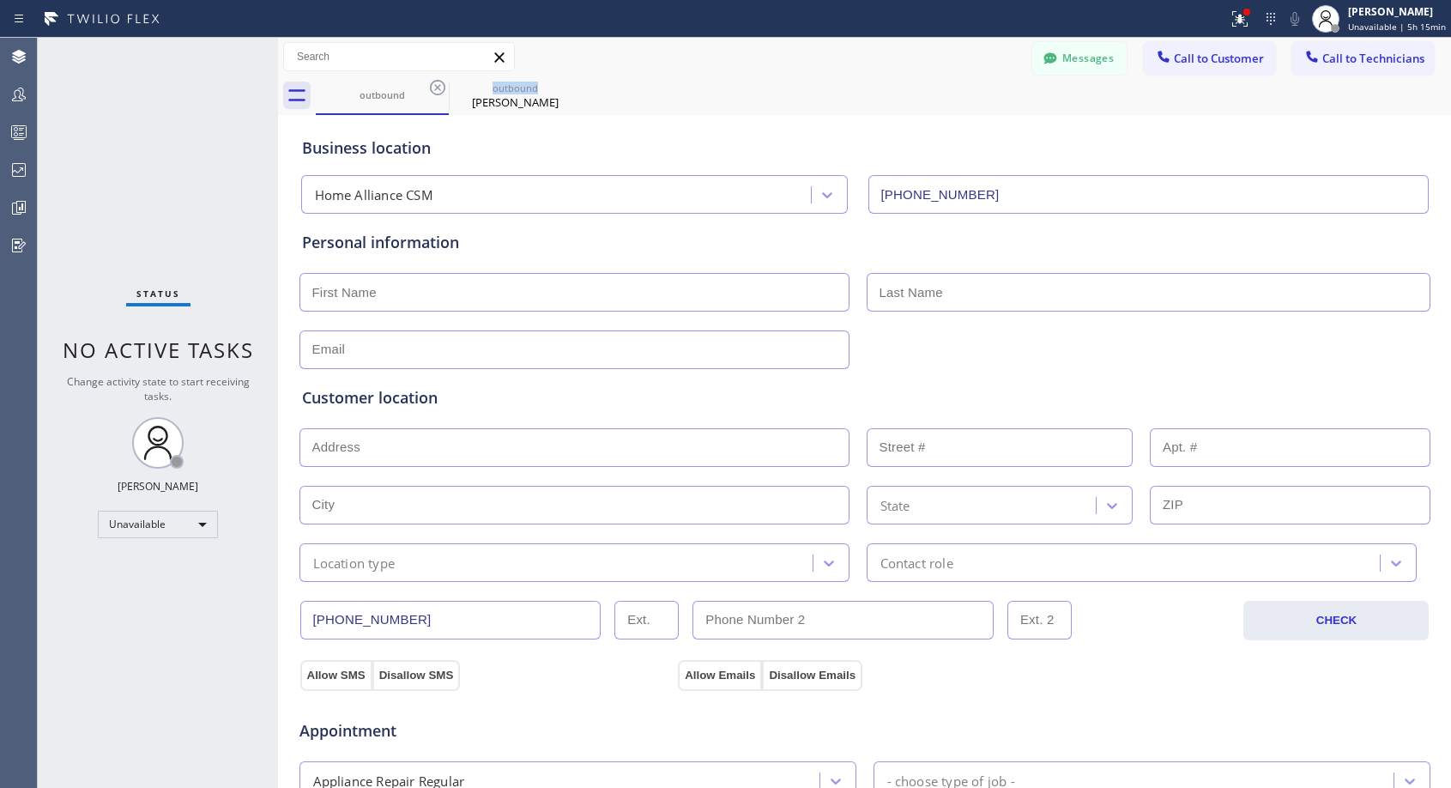
click at [430, 82] on icon at bounding box center [437, 87] width 21 height 21
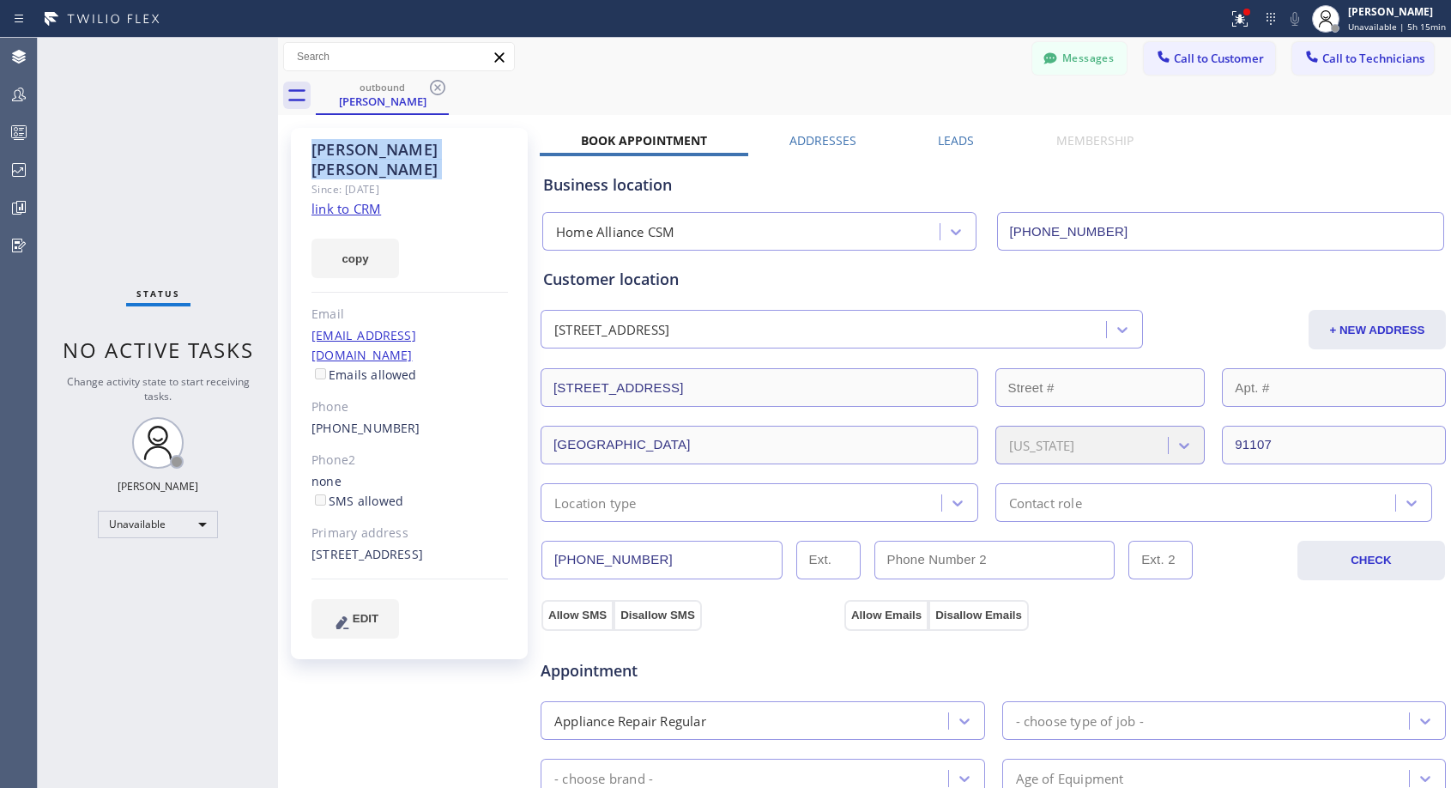
click at [430, 82] on icon at bounding box center [437, 87] width 21 height 21
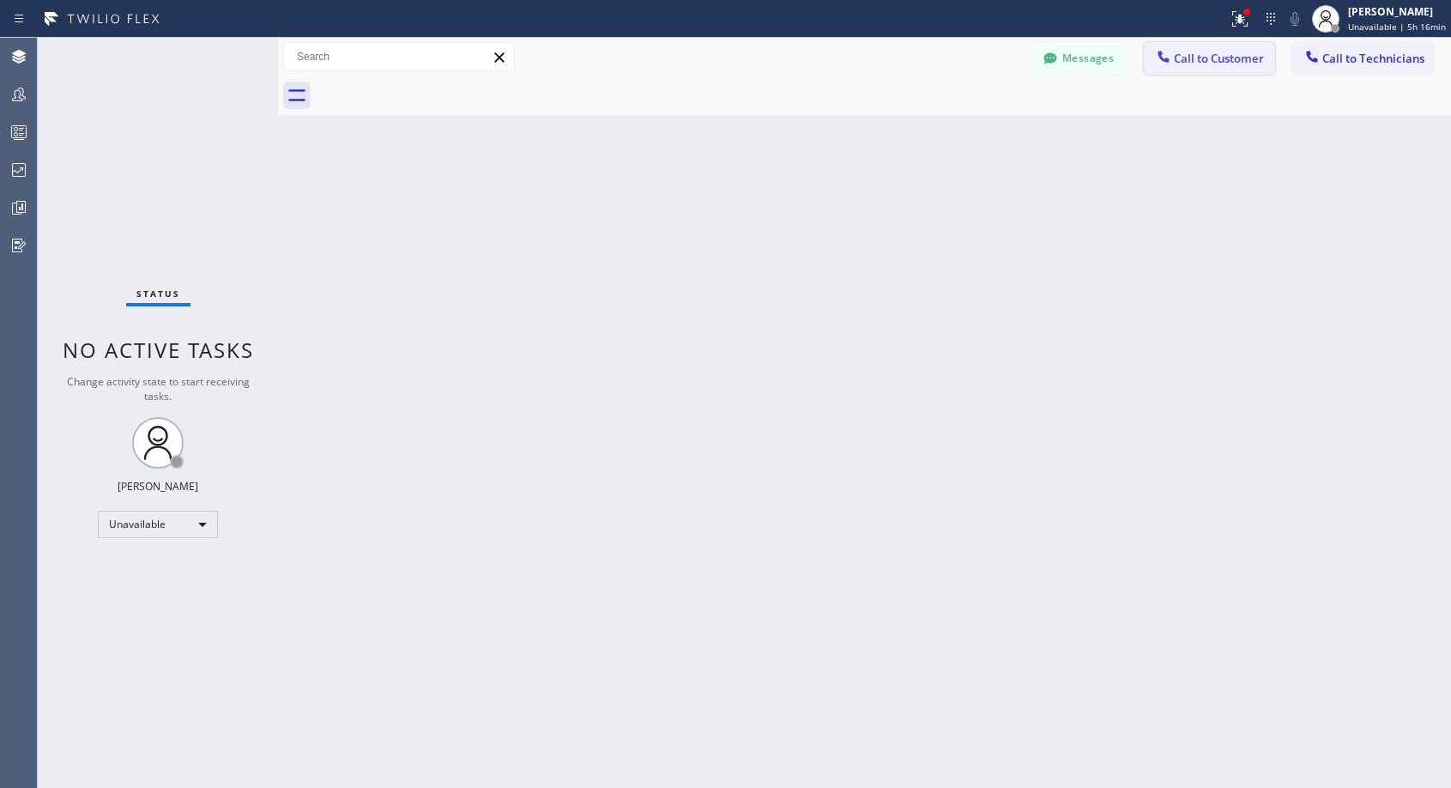
click at [1191, 57] on span "Call to Customer" at bounding box center [1219, 58] width 90 height 15
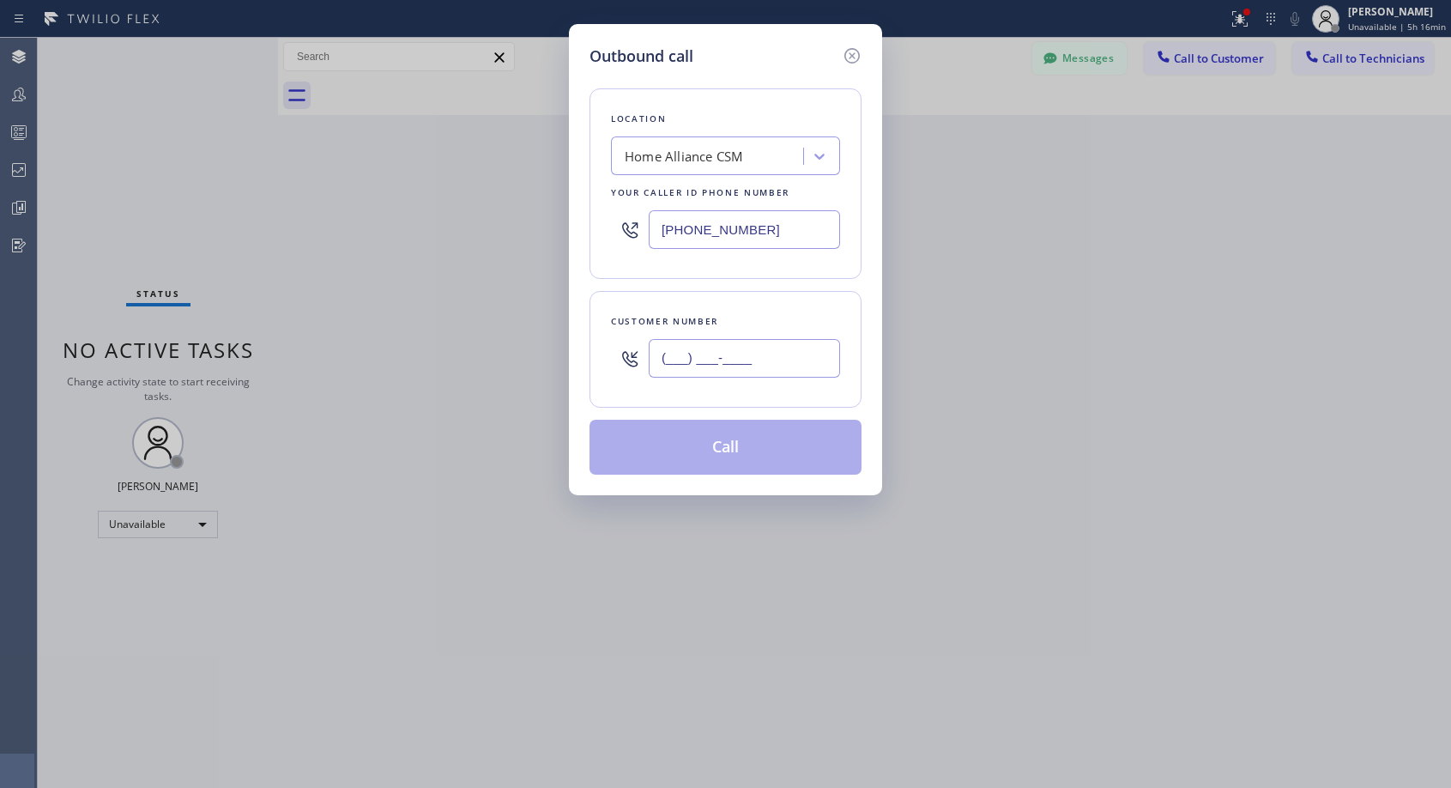
click at [764, 371] on input "(___) ___-____" at bounding box center [744, 358] width 191 height 39
paste input "714) 566-4575"
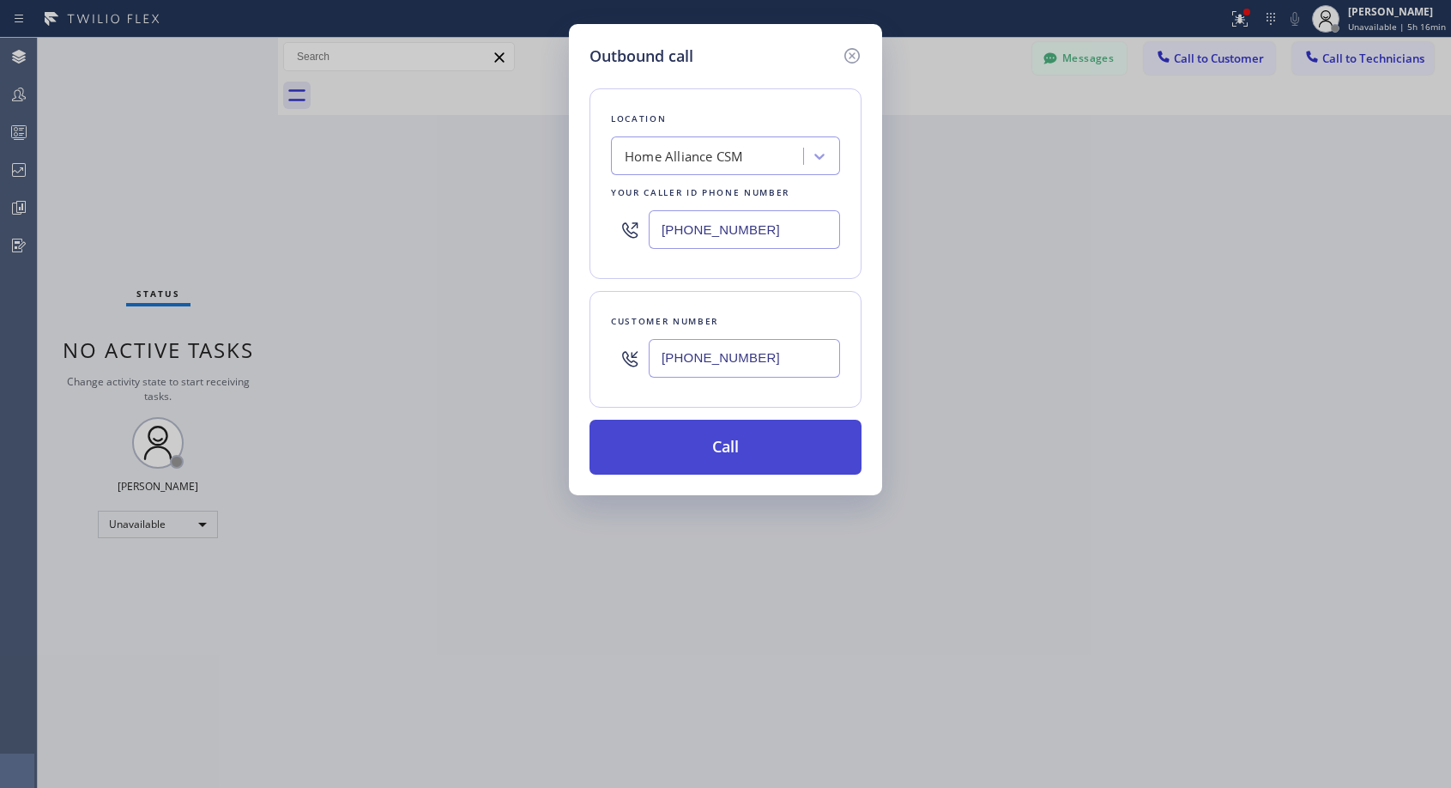
type input "[PHONE_NUMBER]"
click at [735, 451] on button "Call" at bounding box center [726, 447] width 272 height 55
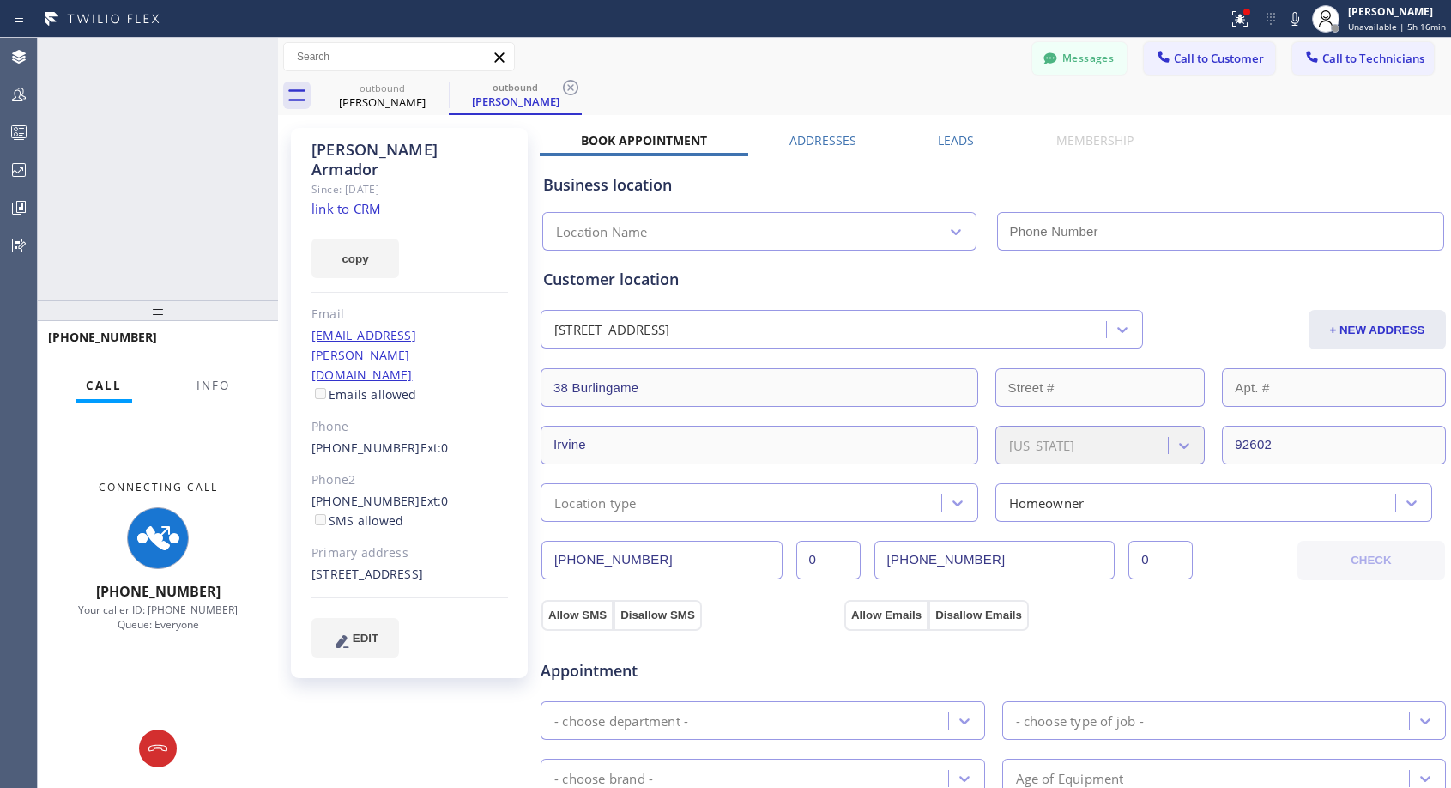
type input "[PHONE_NUMBER]"
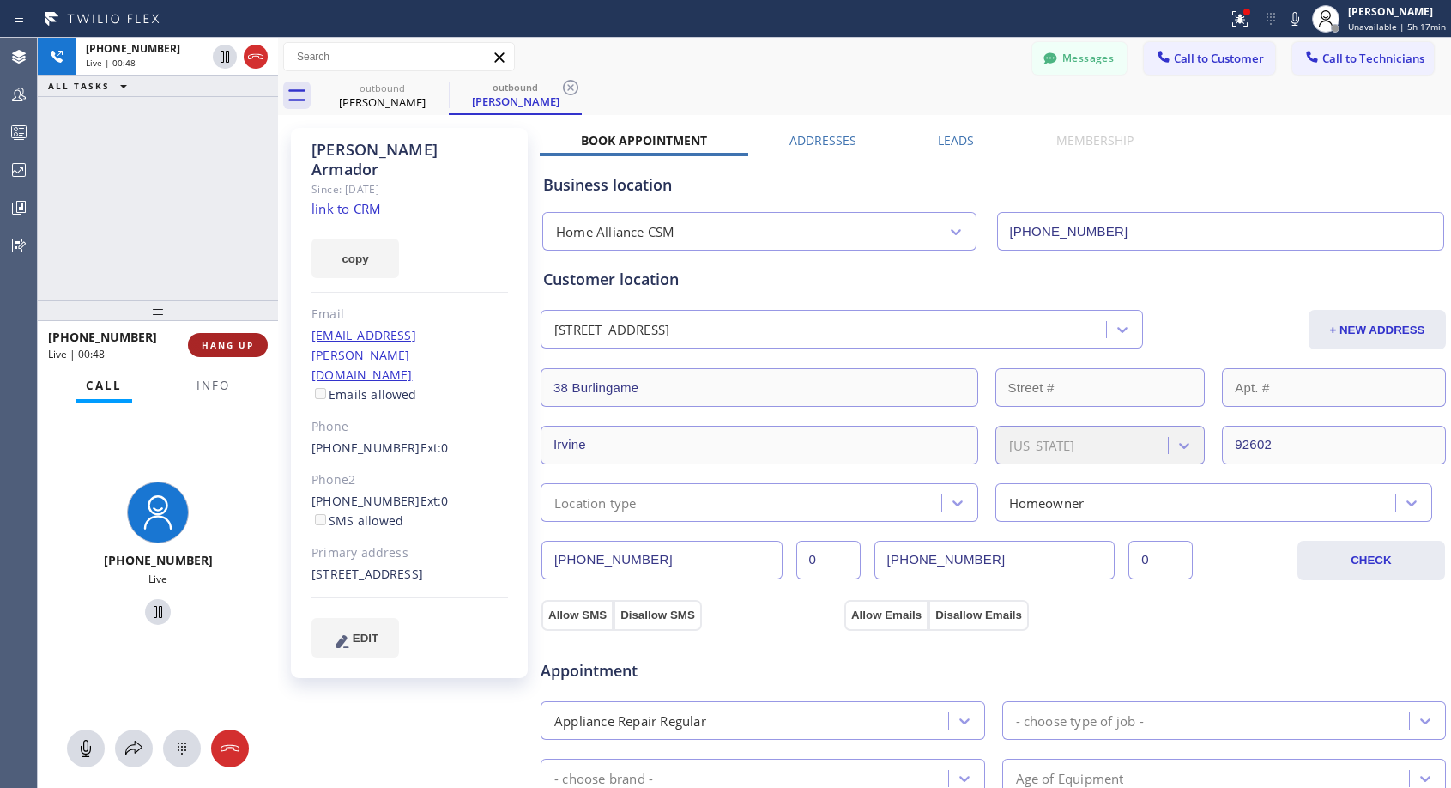
click at [239, 347] on span "HANG UP" at bounding box center [228, 345] width 52 height 12
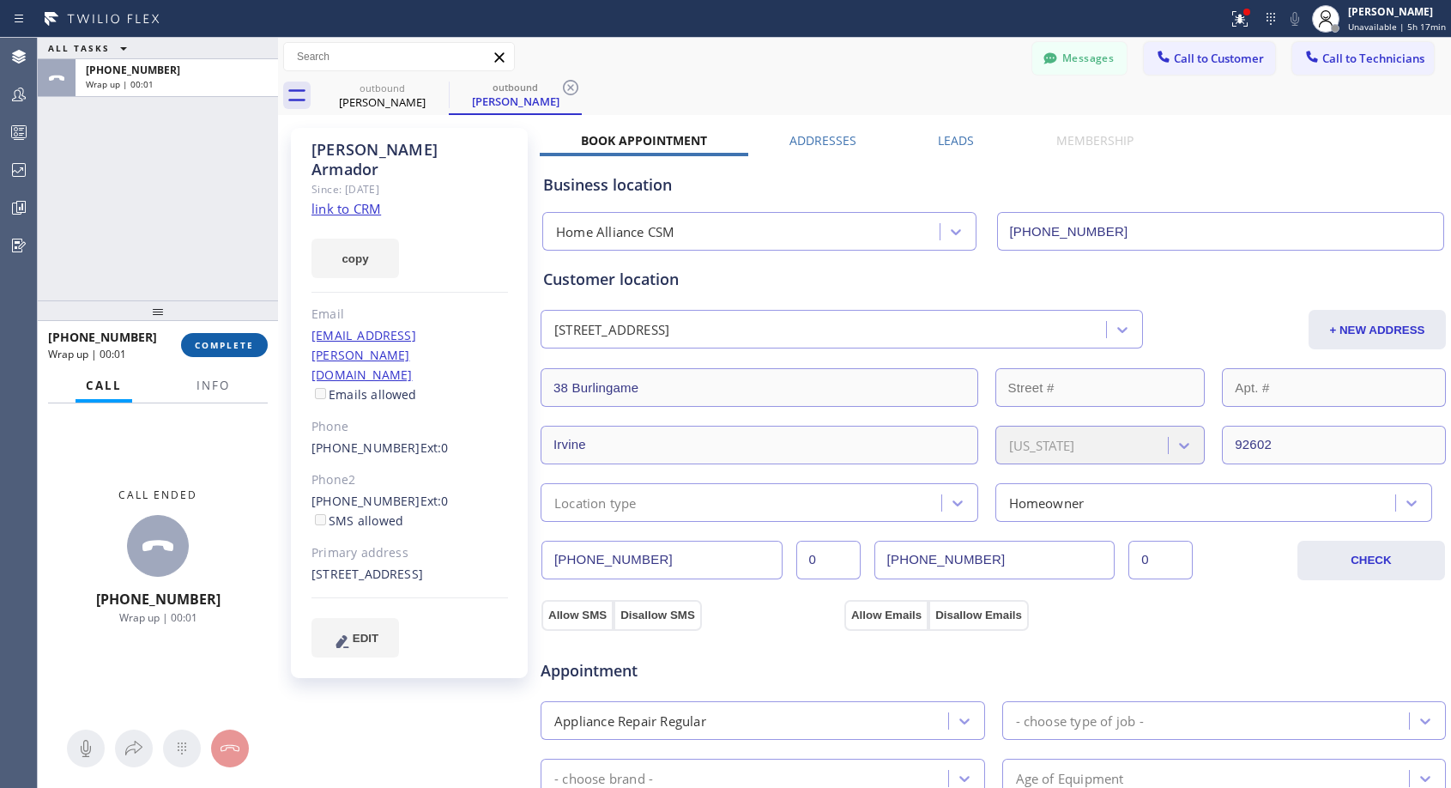
click at [239, 347] on span "COMPLETE" at bounding box center [224, 345] width 59 height 12
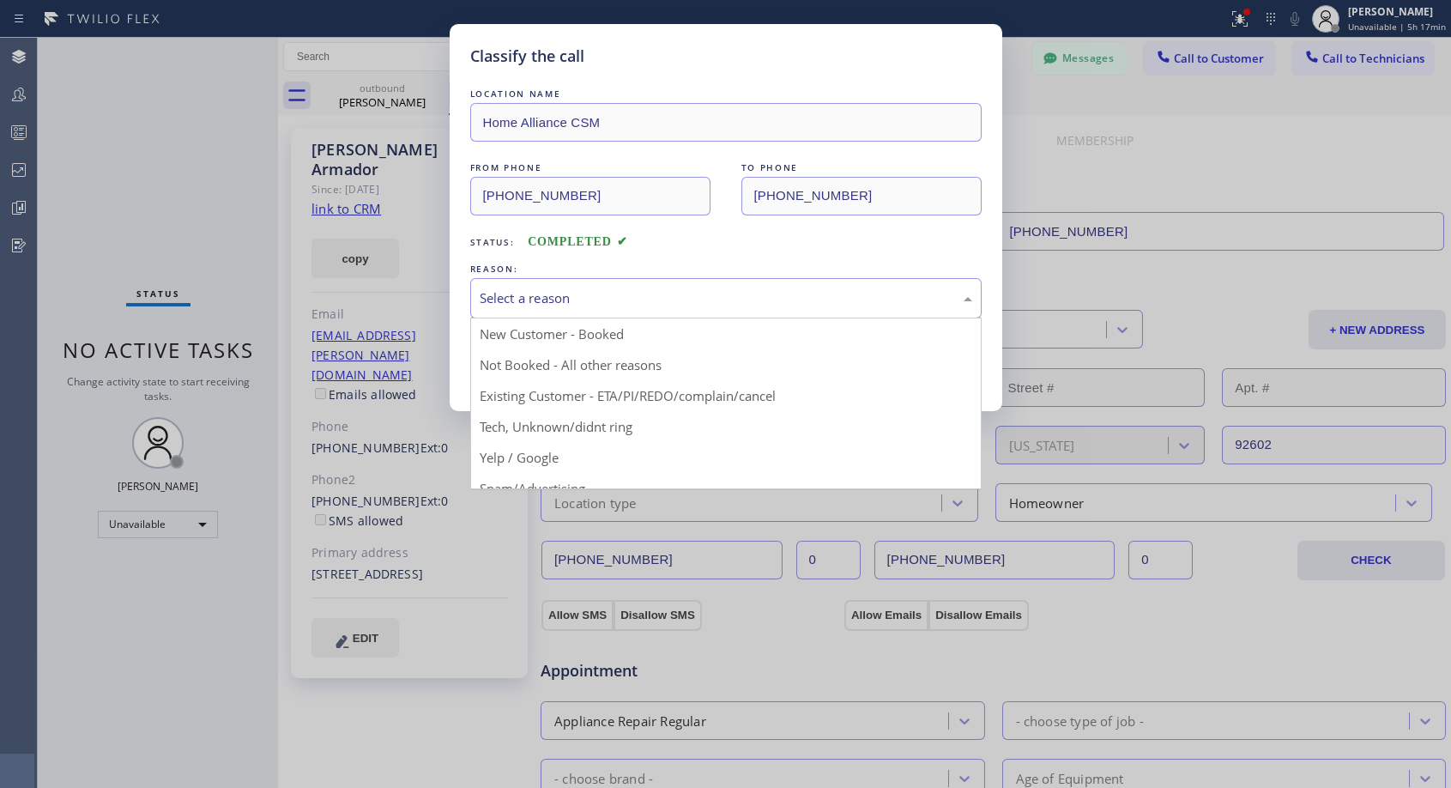
click at [527, 300] on div "Select a reason" at bounding box center [726, 298] width 493 height 20
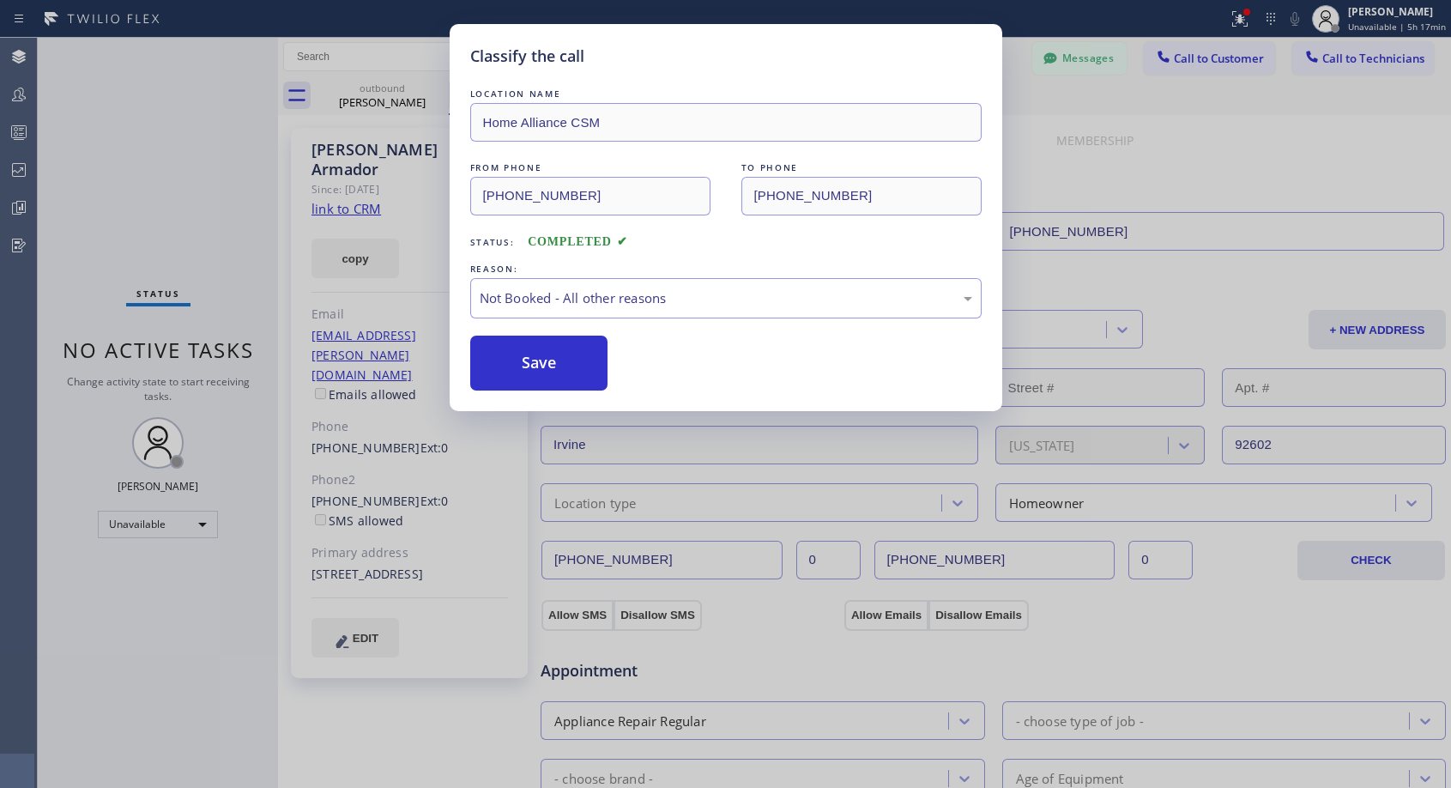
click at [520, 366] on button "Save" at bounding box center [539, 363] width 138 height 55
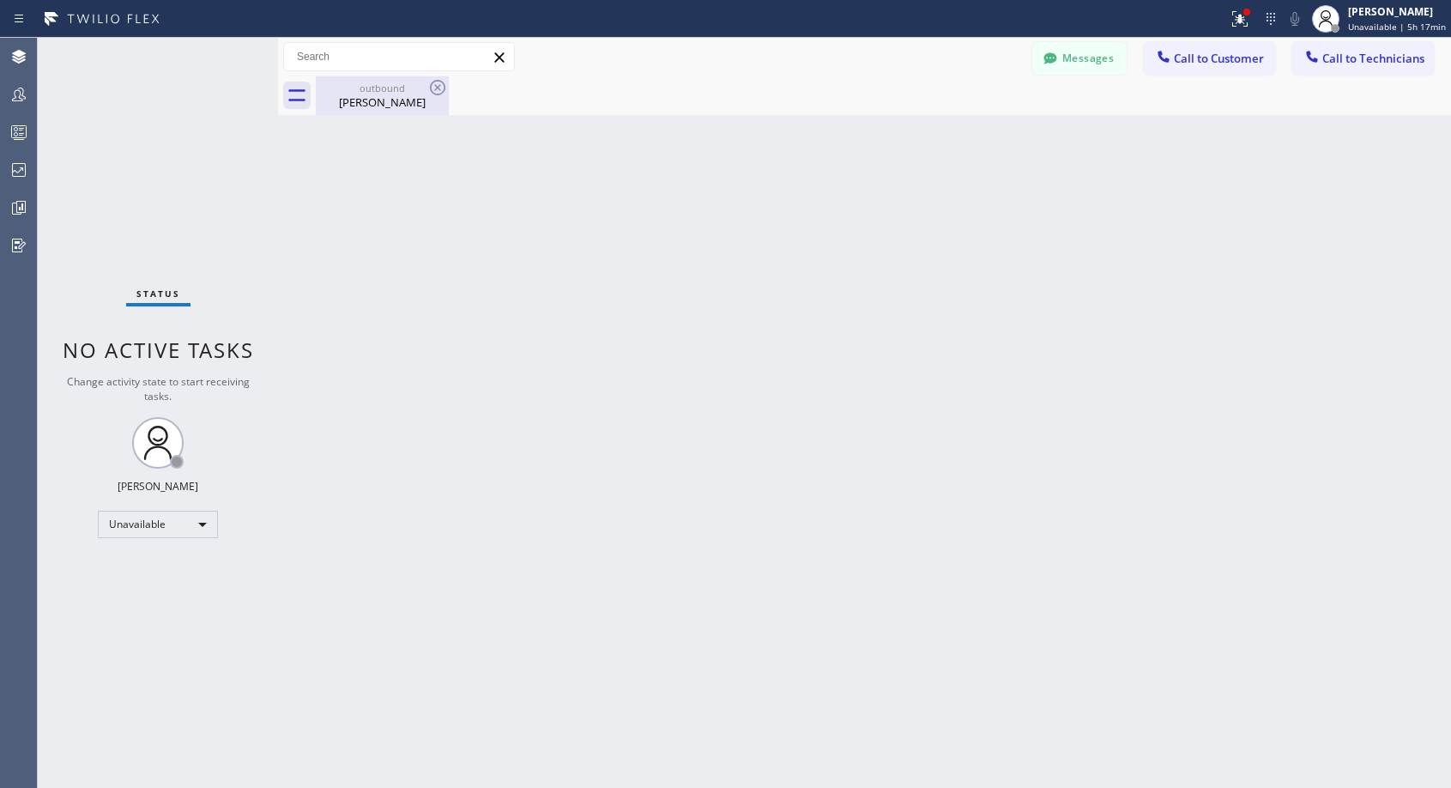
click at [384, 105] on div "[PERSON_NAME]" at bounding box center [383, 101] width 130 height 15
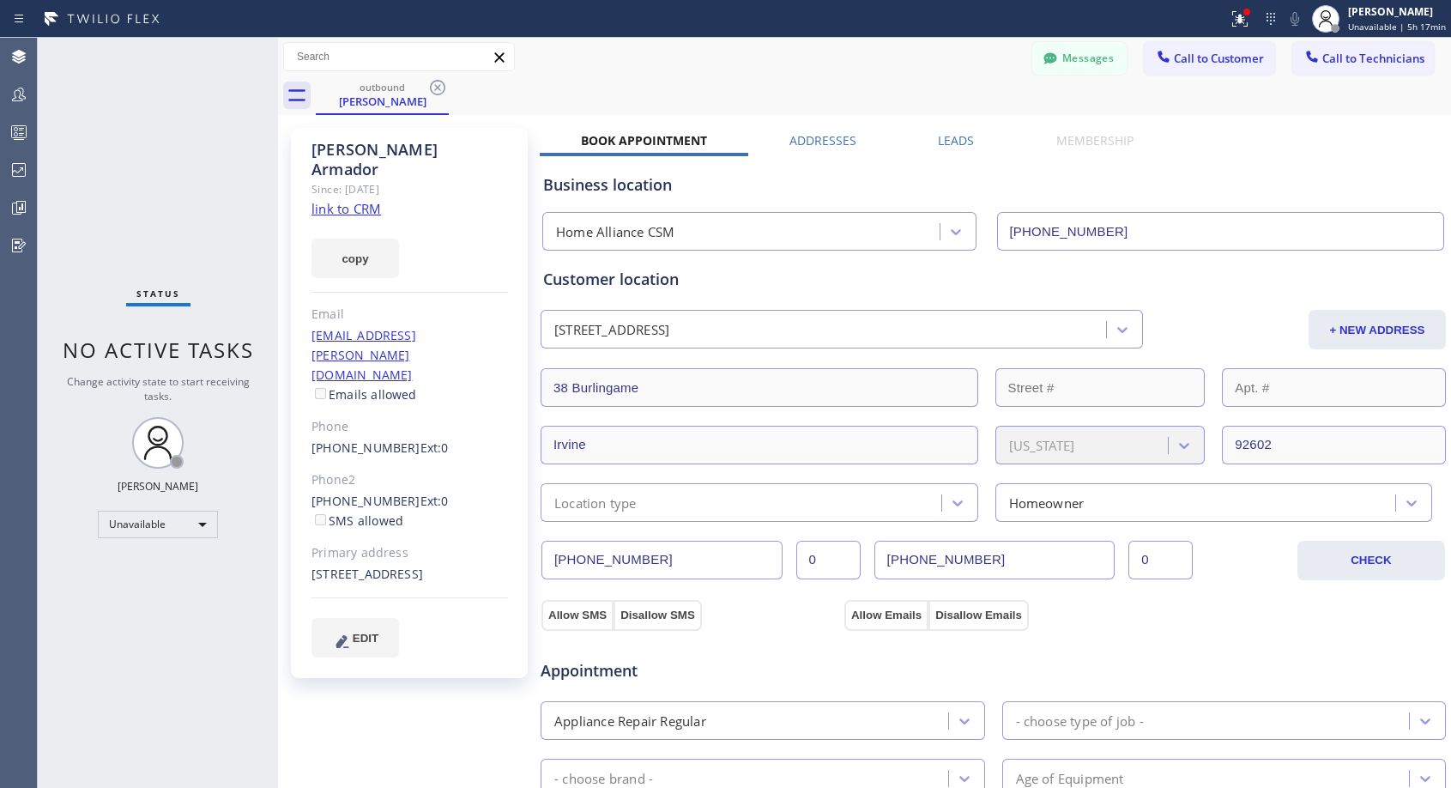
click at [453, 439] on div "[PHONE_NUMBER] Ext: 0" at bounding box center [410, 449] width 197 height 20
copy div "[PHONE_NUMBER] Ext: 0"
drag, startPoint x: 1214, startPoint y: 64, endPoint x: 1006, endPoint y: 256, distance: 283.0
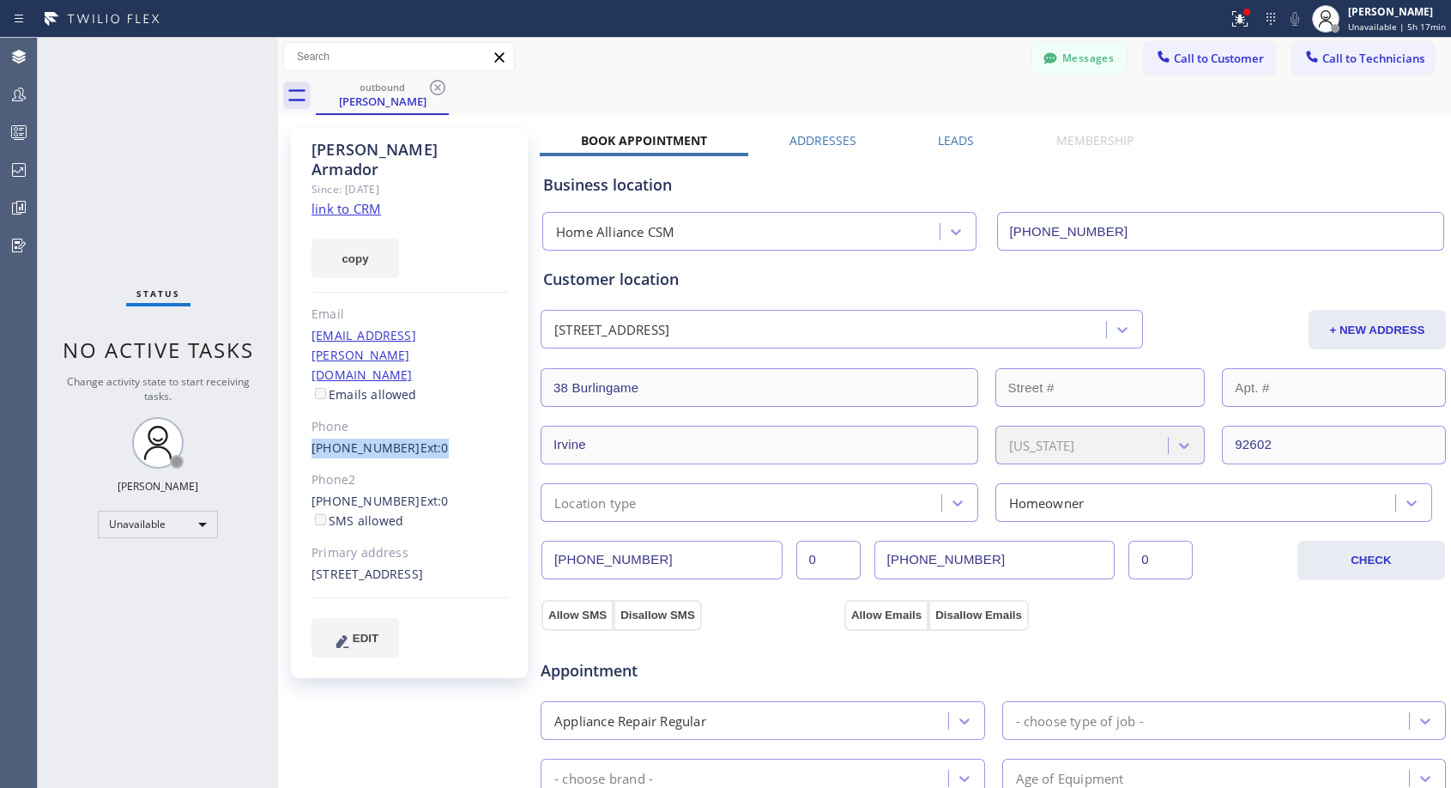
click at [1213, 64] on span "Call to Customer" at bounding box center [1219, 58] width 90 height 15
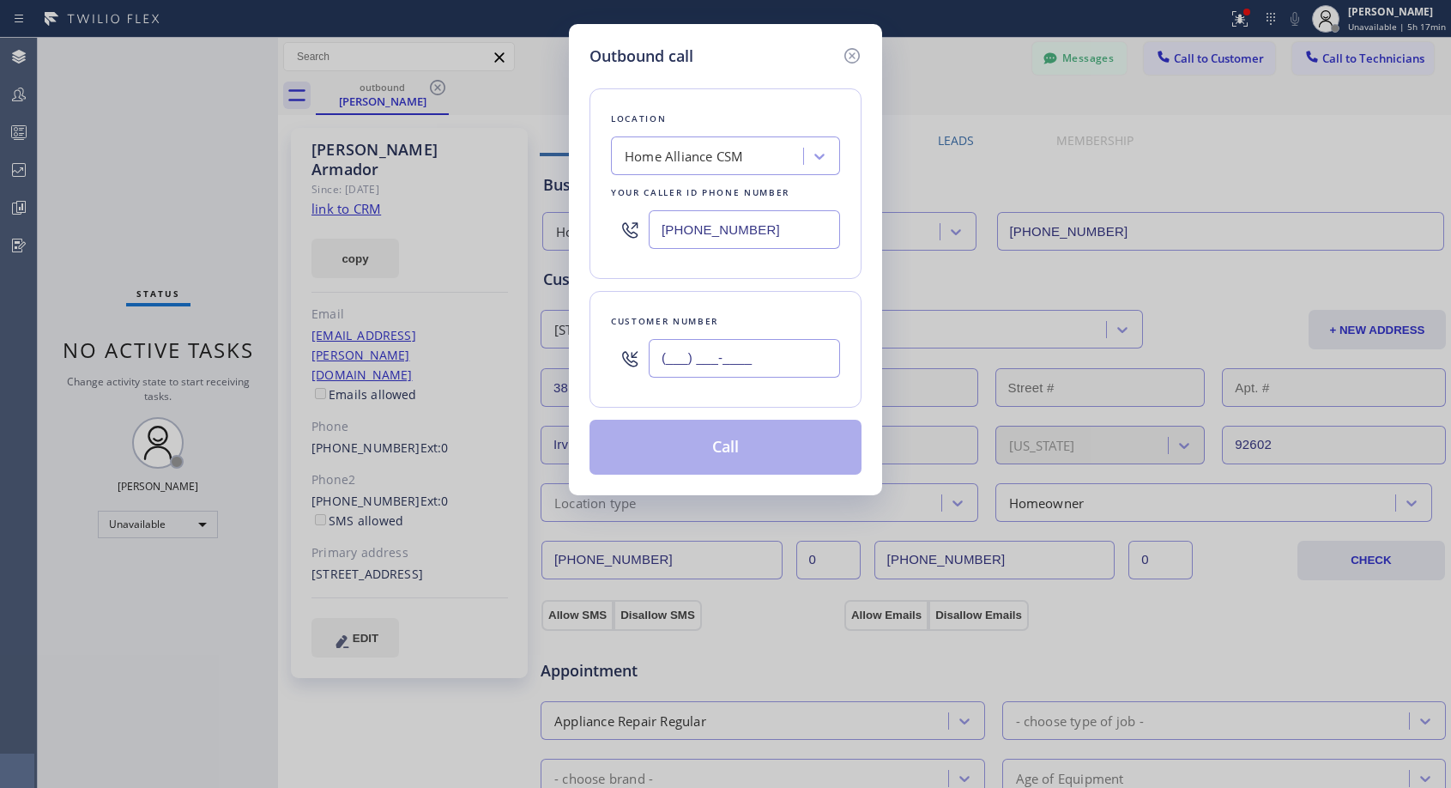
click at [765, 365] on input "(___) ___-____" at bounding box center [744, 358] width 191 height 39
paste input "714) 566-4575"
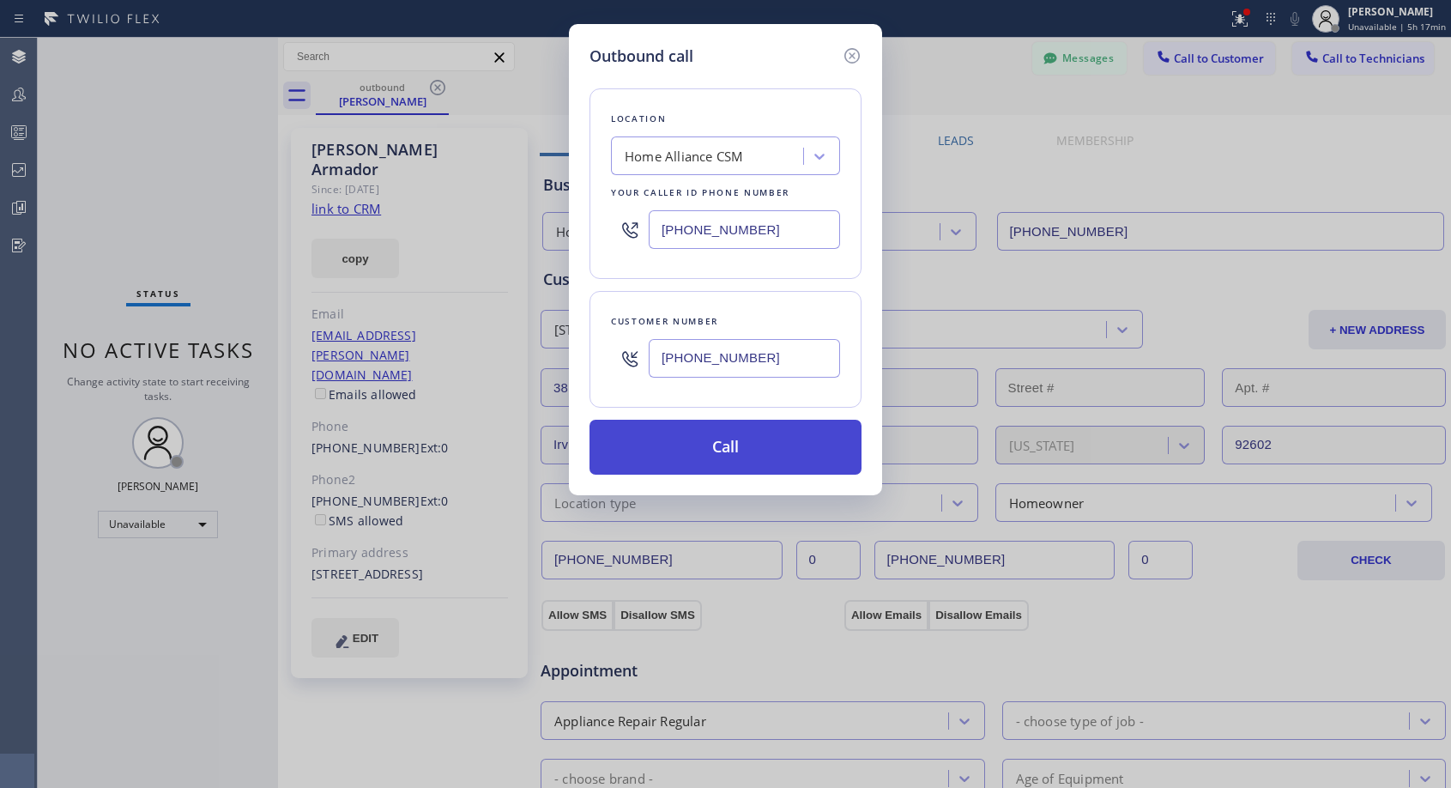
type input "[PHONE_NUMBER]"
click at [749, 440] on button "Call" at bounding box center [726, 447] width 272 height 55
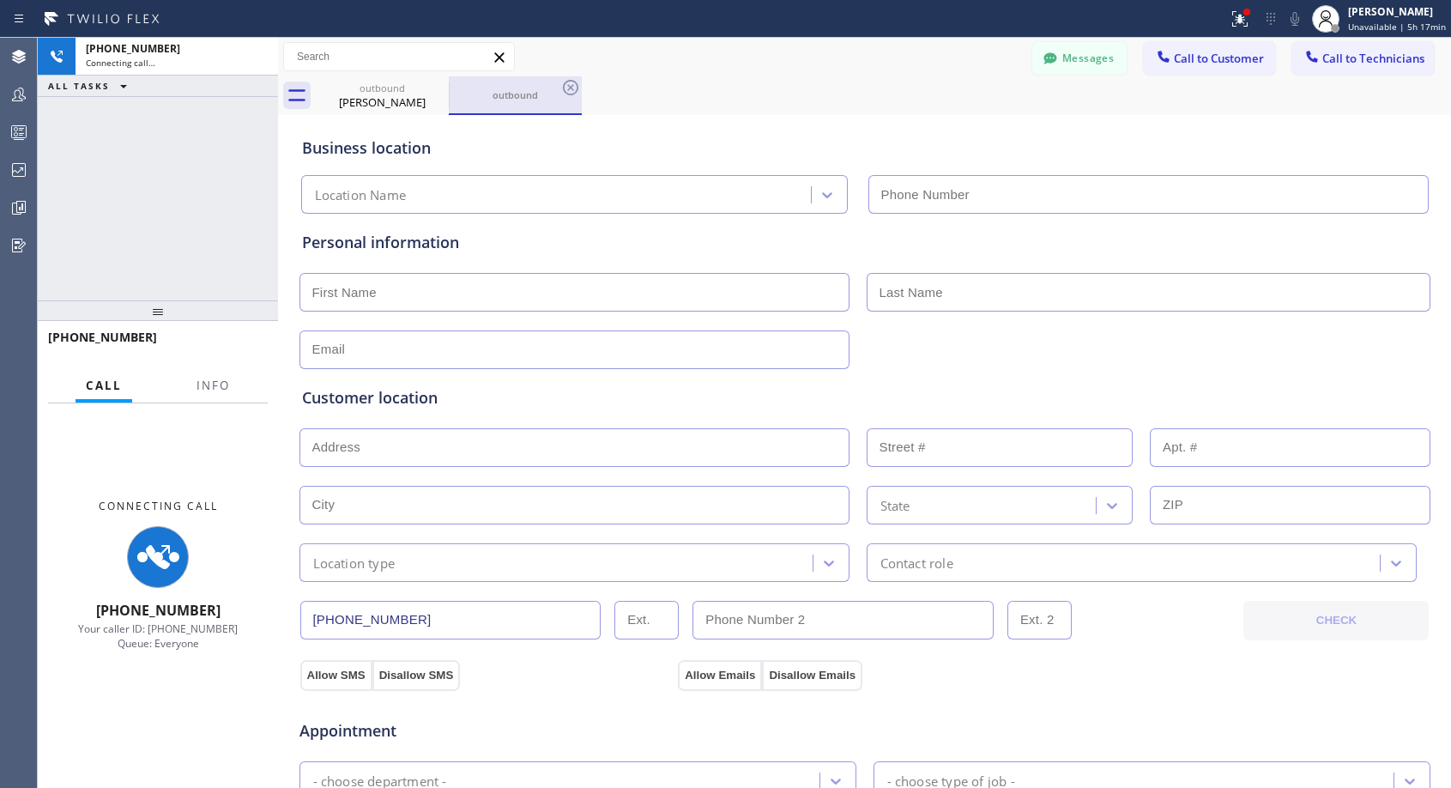
type input "[PHONE_NUMBER]"
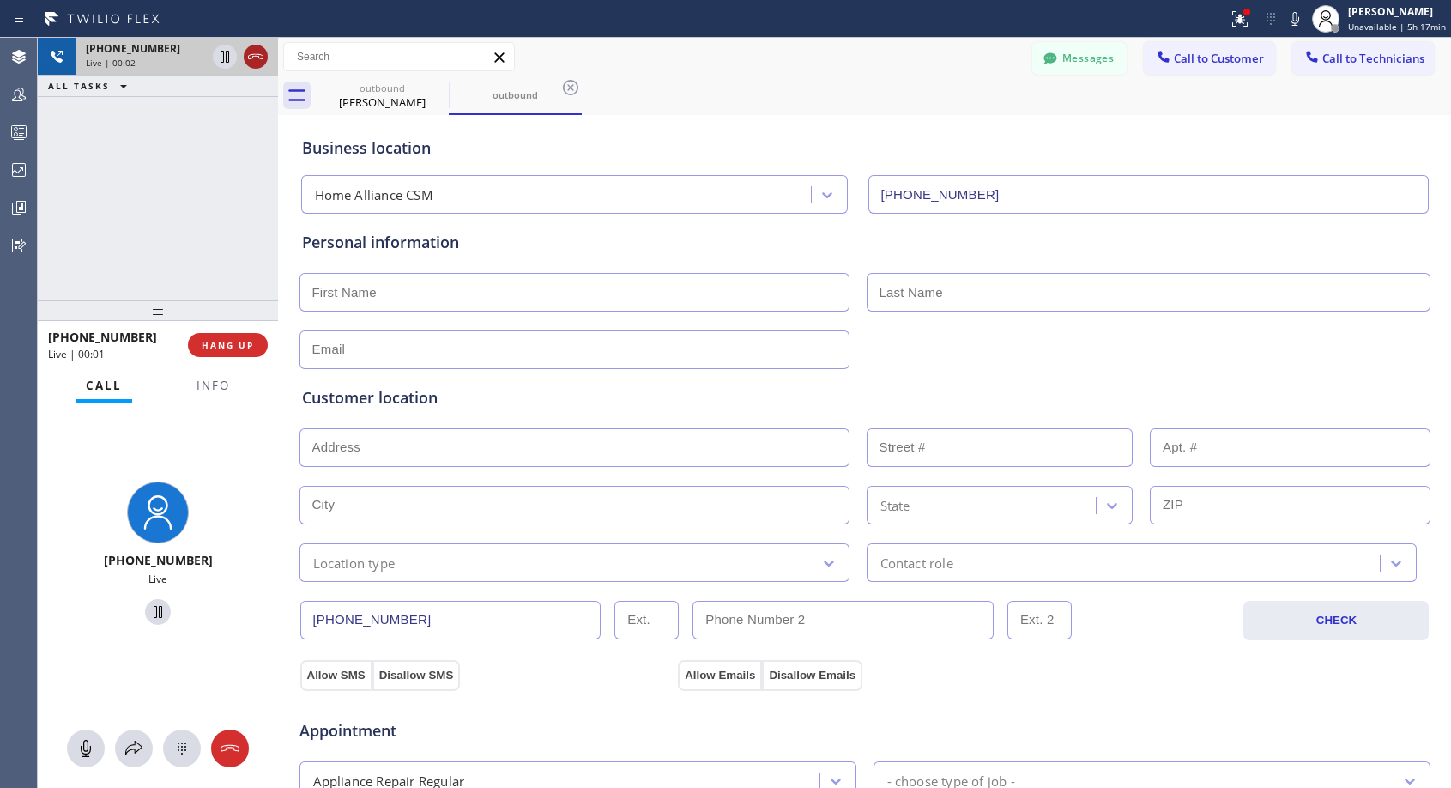
click at [259, 52] on icon at bounding box center [255, 56] width 21 height 21
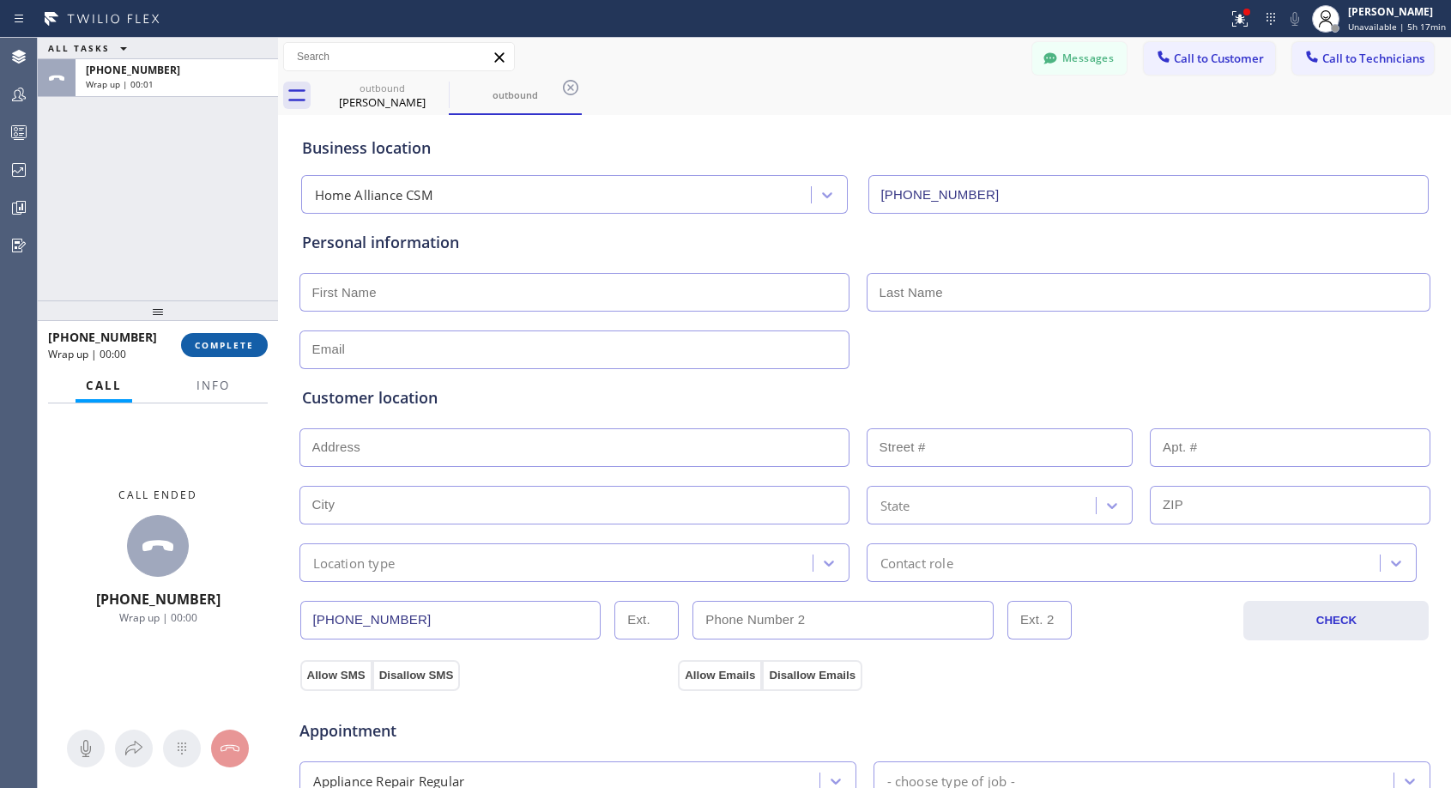
click at [247, 342] on span "COMPLETE" at bounding box center [224, 345] width 59 height 12
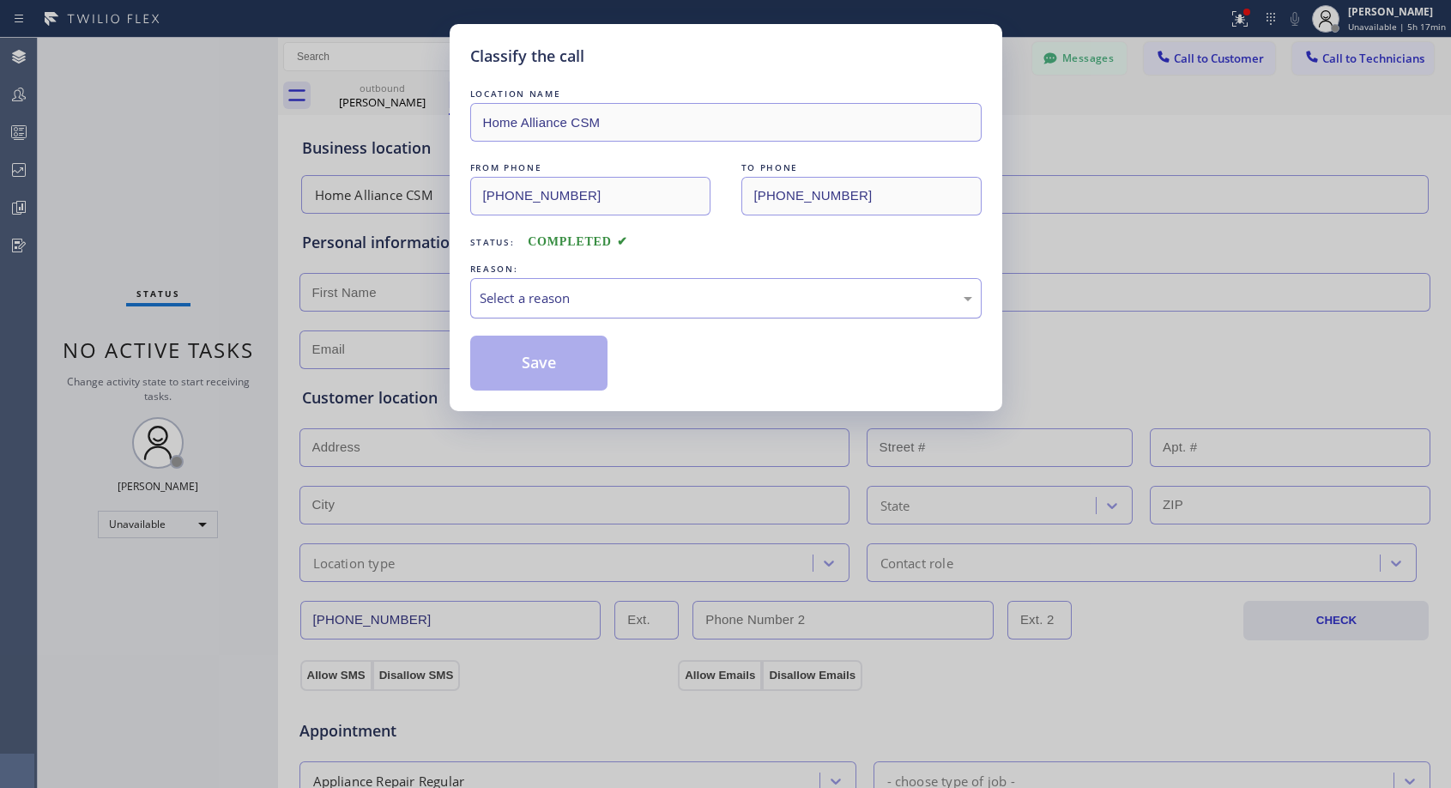
click at [553, 287] on div "Select a reason" at bounding box center [725, 298] width 511 height 40
drag, startPoint x: 529, startPoint y: 365, endPoint x: 599, endPoint y: 109, distance: 265.0
click at [530, 365] on button "Save" at bounding box center [539, 363] width 138 height 55
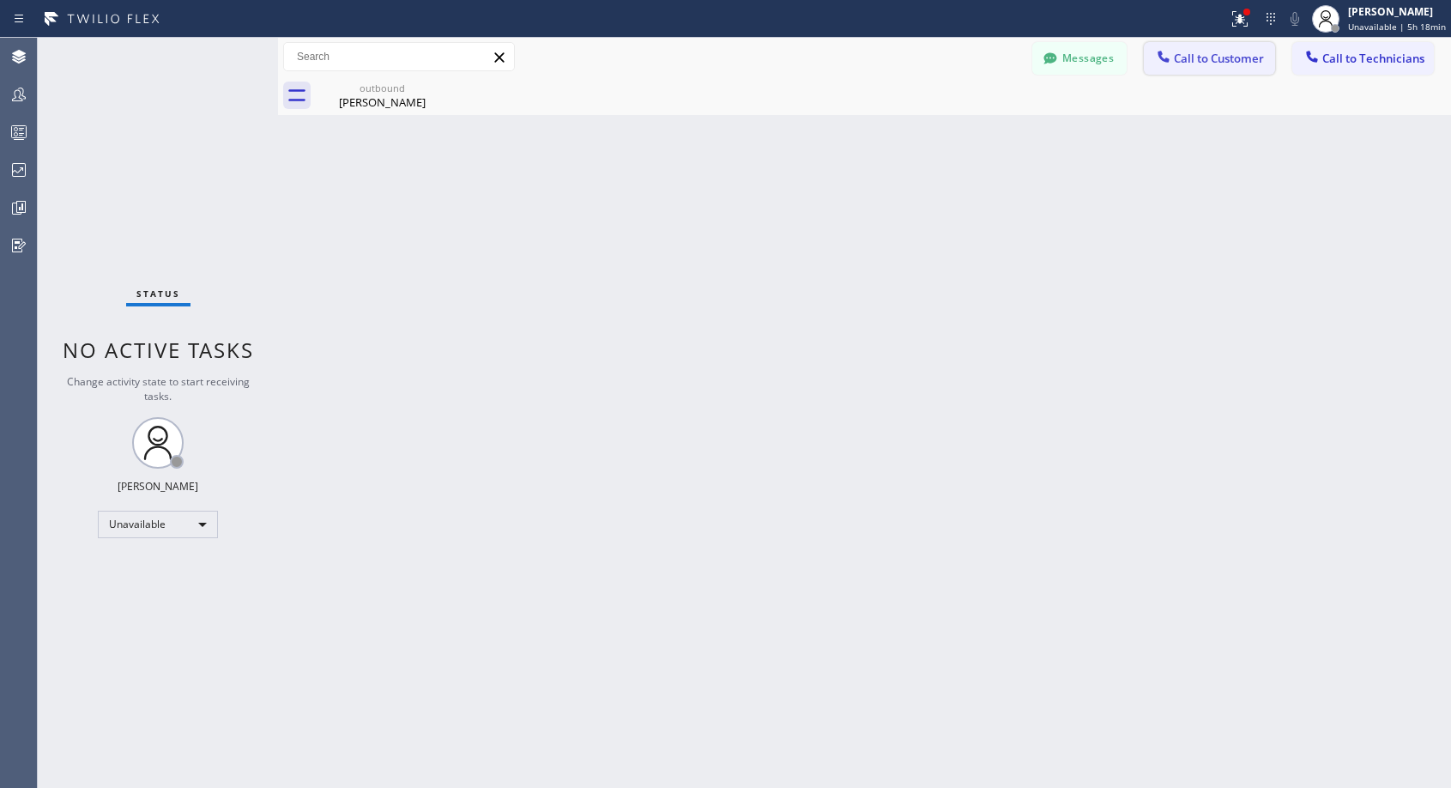
drag, startPoint x: 1191, startPoint y: 55, endPoint x: 816, endPoint y: 301, distance: 448.7
click at [1192, 55] on span "Call to Customer" at bounding box center [1219, 58] width 90 height 15
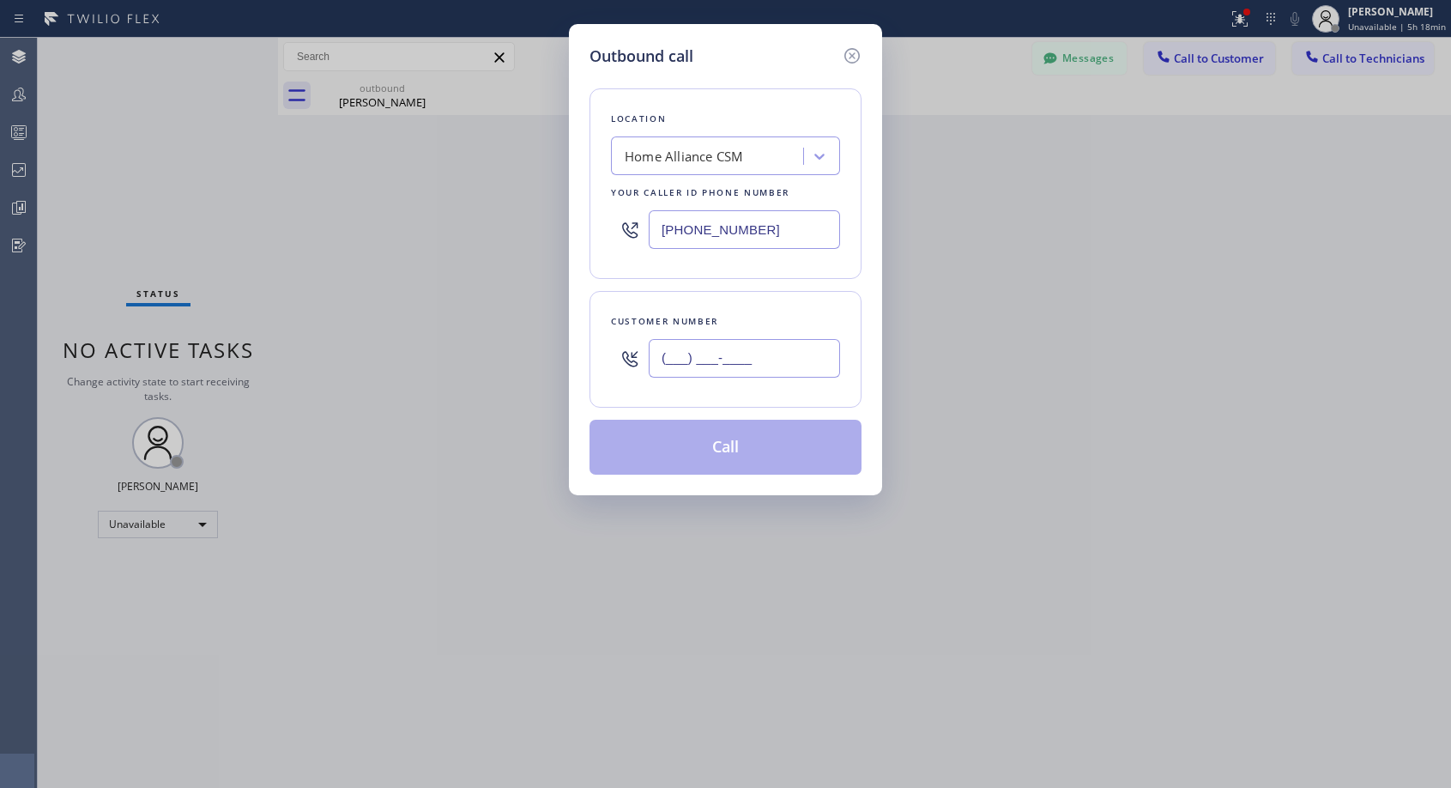
click at [759, 365] on input "(___) ___-____" at bounding box center [744, 358] width 191 height 39
paste input "650) 302-6112"
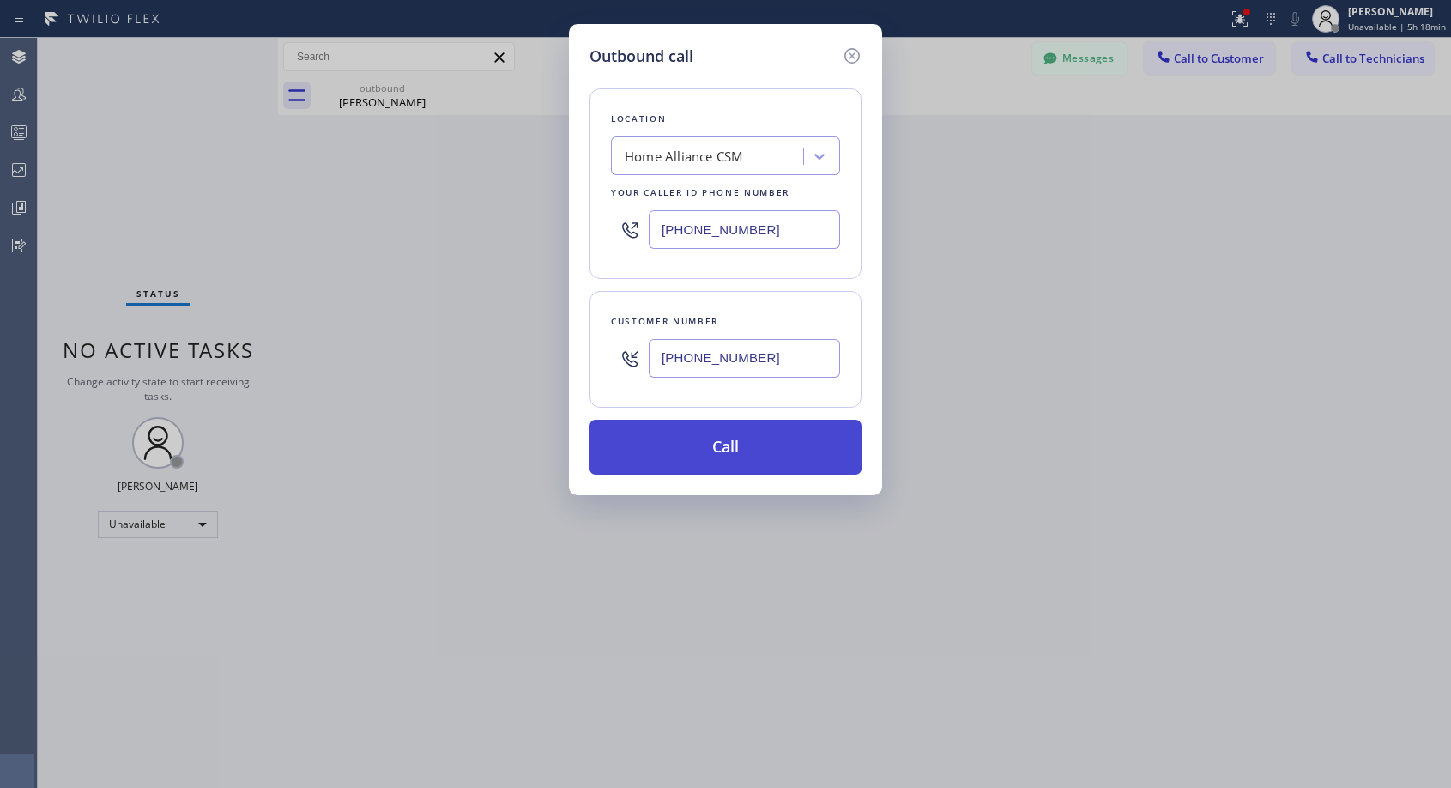
type input "[PHONE_NUMBER]"
click at [772, 444] on button "Call" at bounding box center [726, 447] width 272 height 55
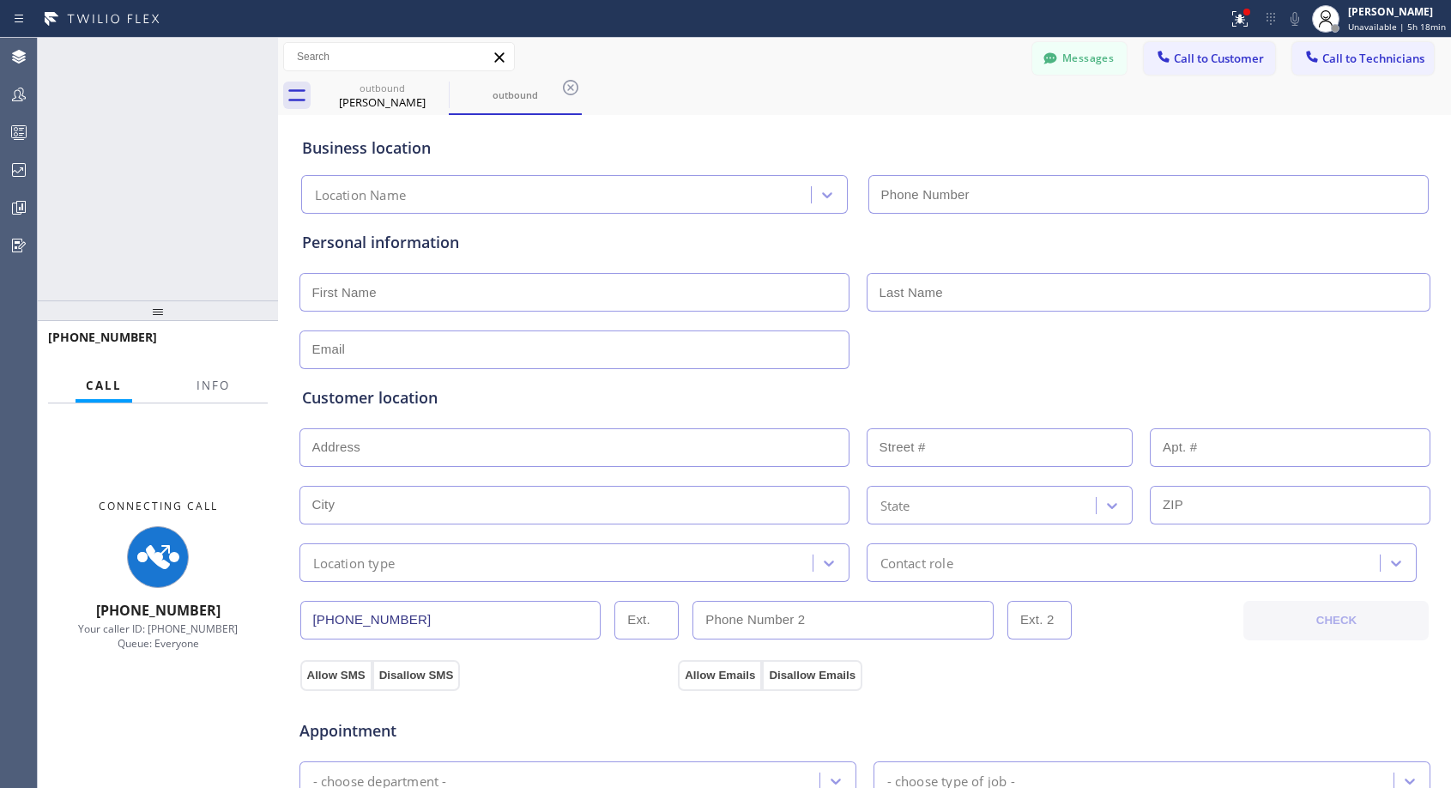
type input "[PHONE_NUMBER]"
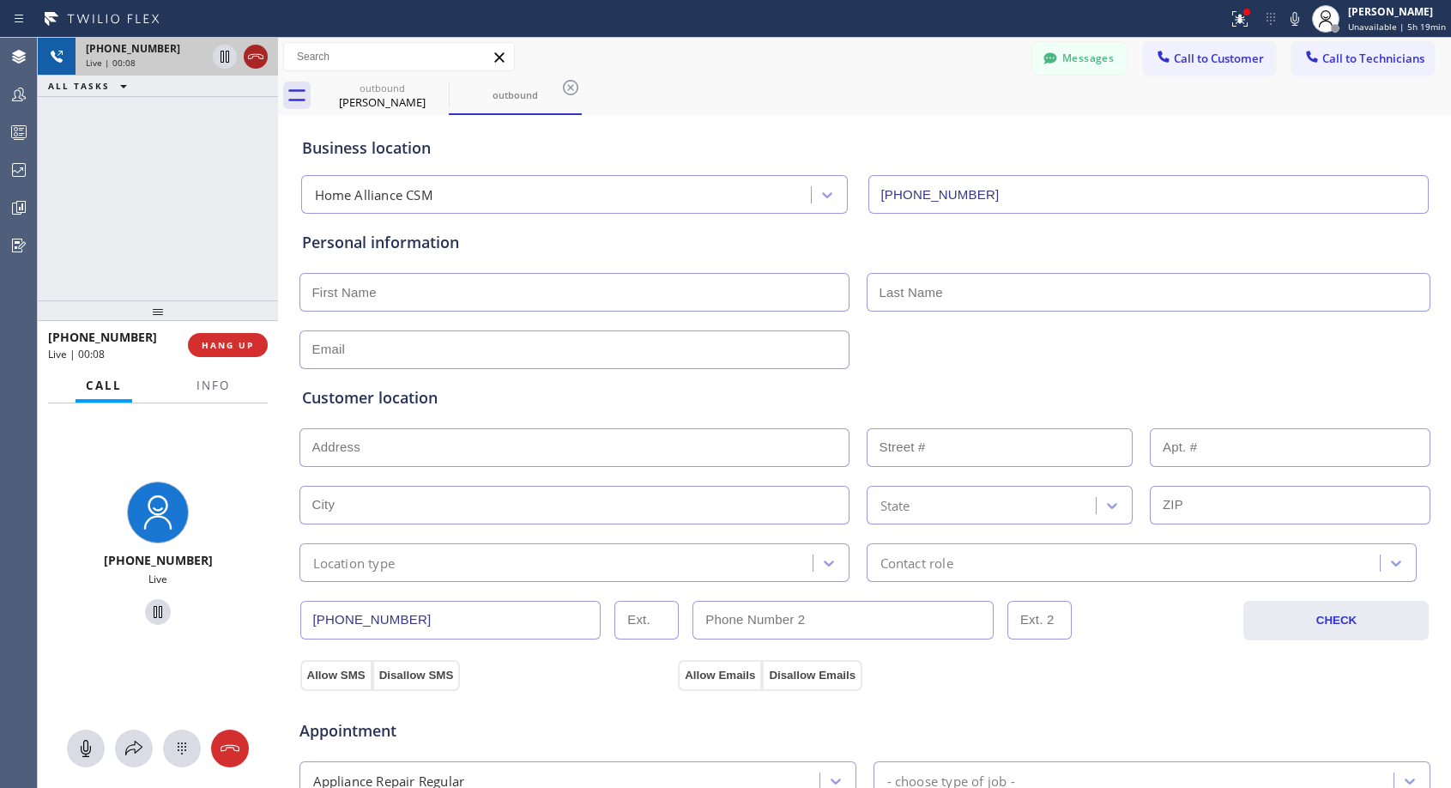
click at [257, 58] on icon at bounding box center [255, 56] width 21 height 21
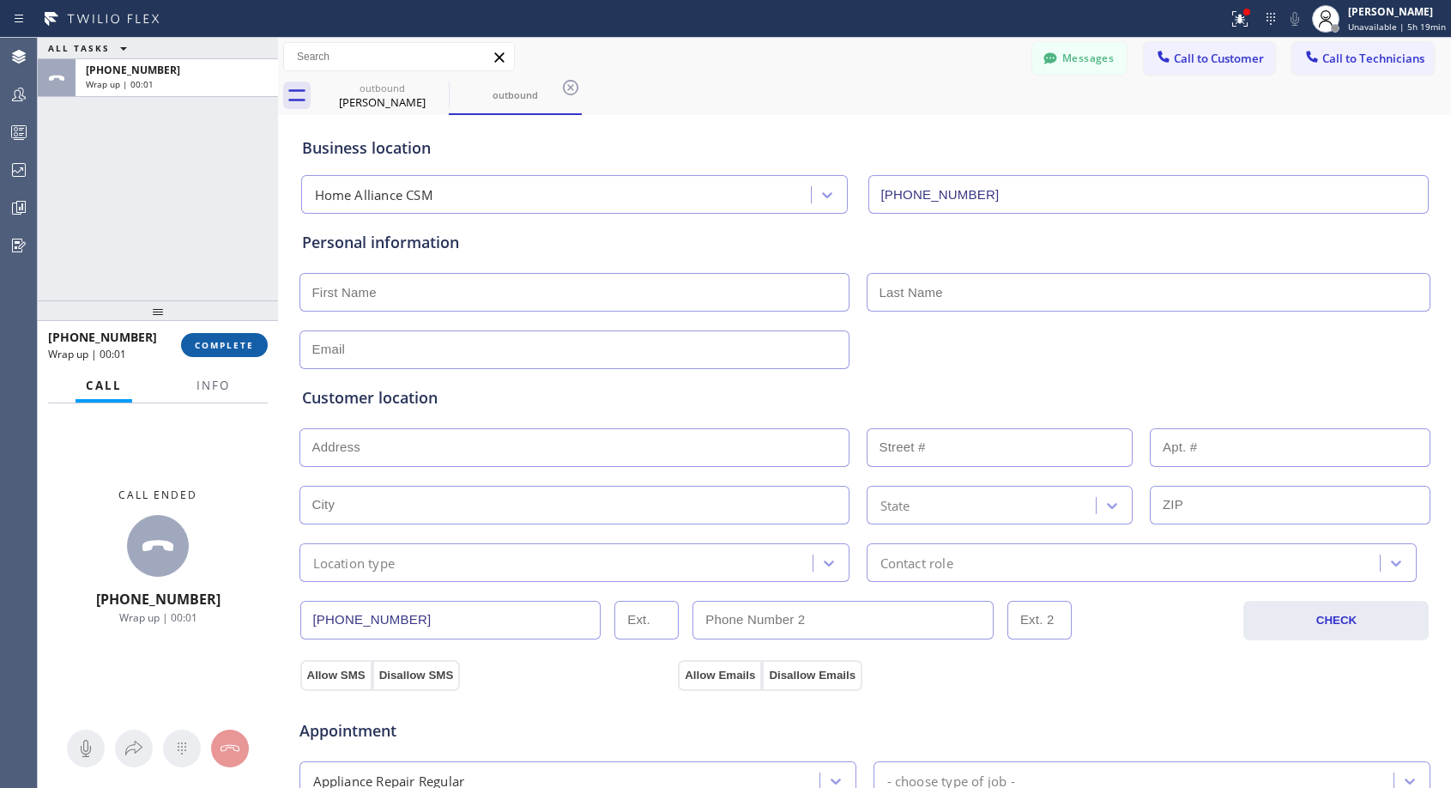
click at [230, 343] on span "COMPLETE" at bounding box center [224, 345] width 59 height 12
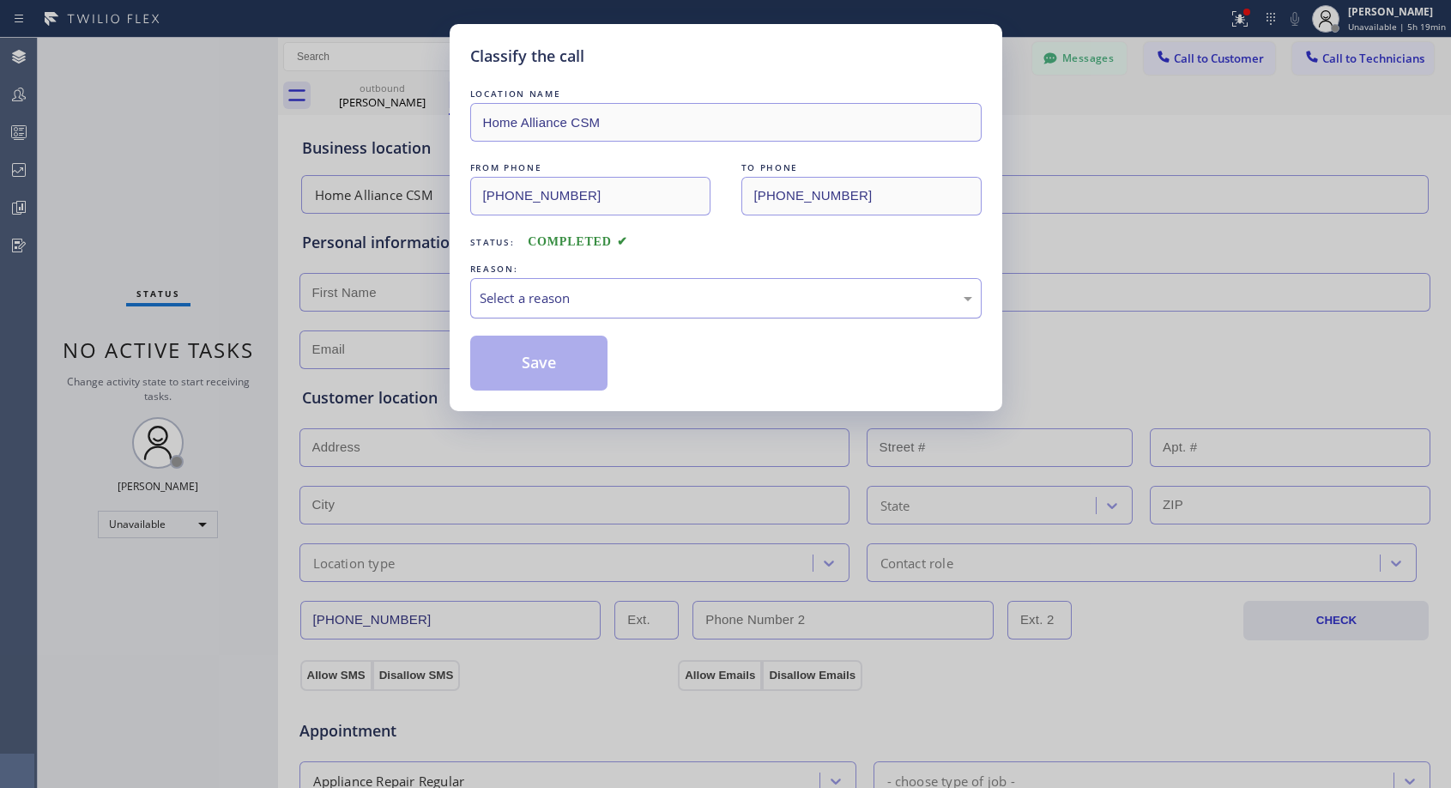
click at [615, 290] on div "Select a reason" at bounding box center [726, 298] width 493 height 20
click at [527, 359] on button "Save" at bounding box center [539, 363] width 138 height 55
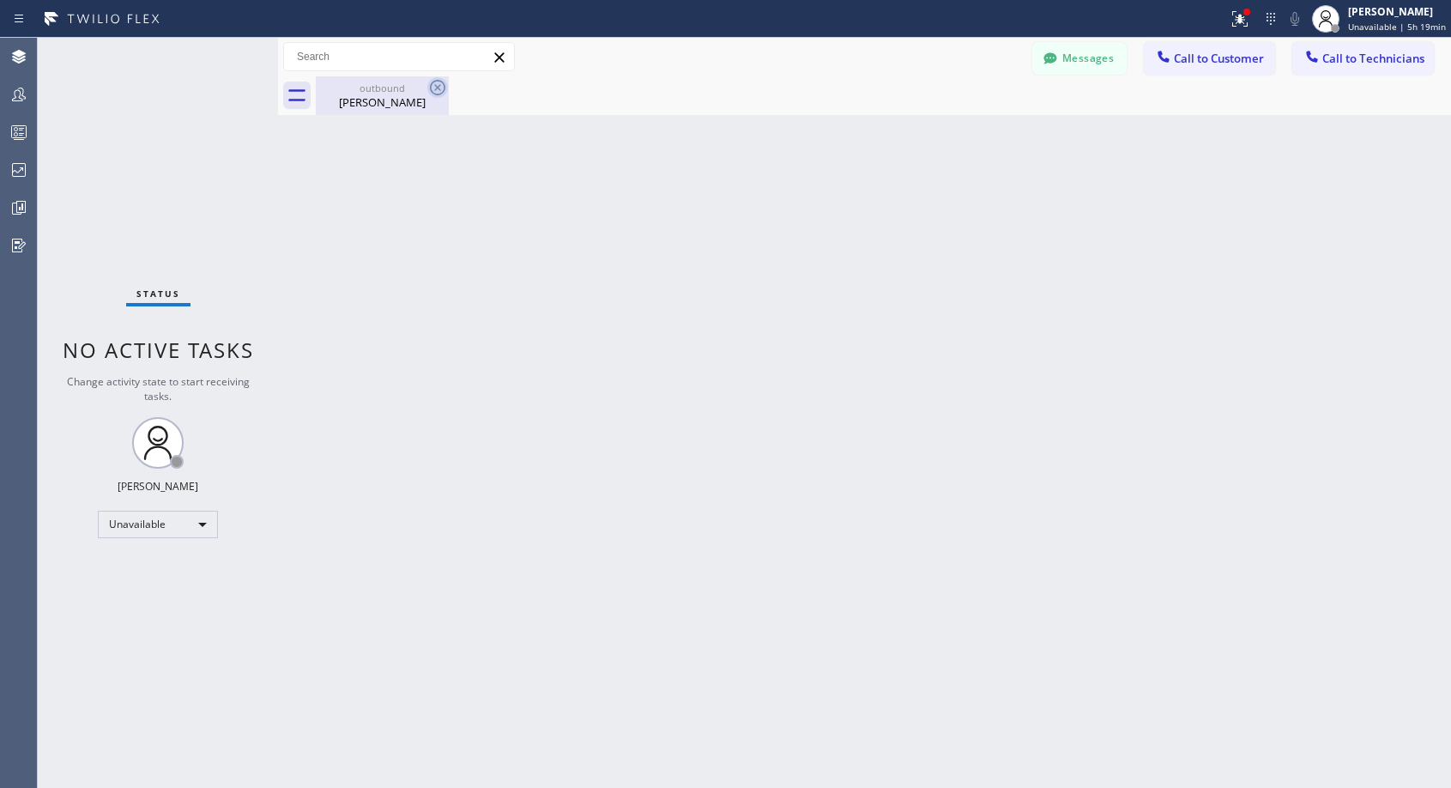
click at [443, 87] on icon at bounding box center [437, 87] width 21 height 21
click at [1201, 60] on span "Call to Customer" at bounding box center [1219, 58] width 90 height 15
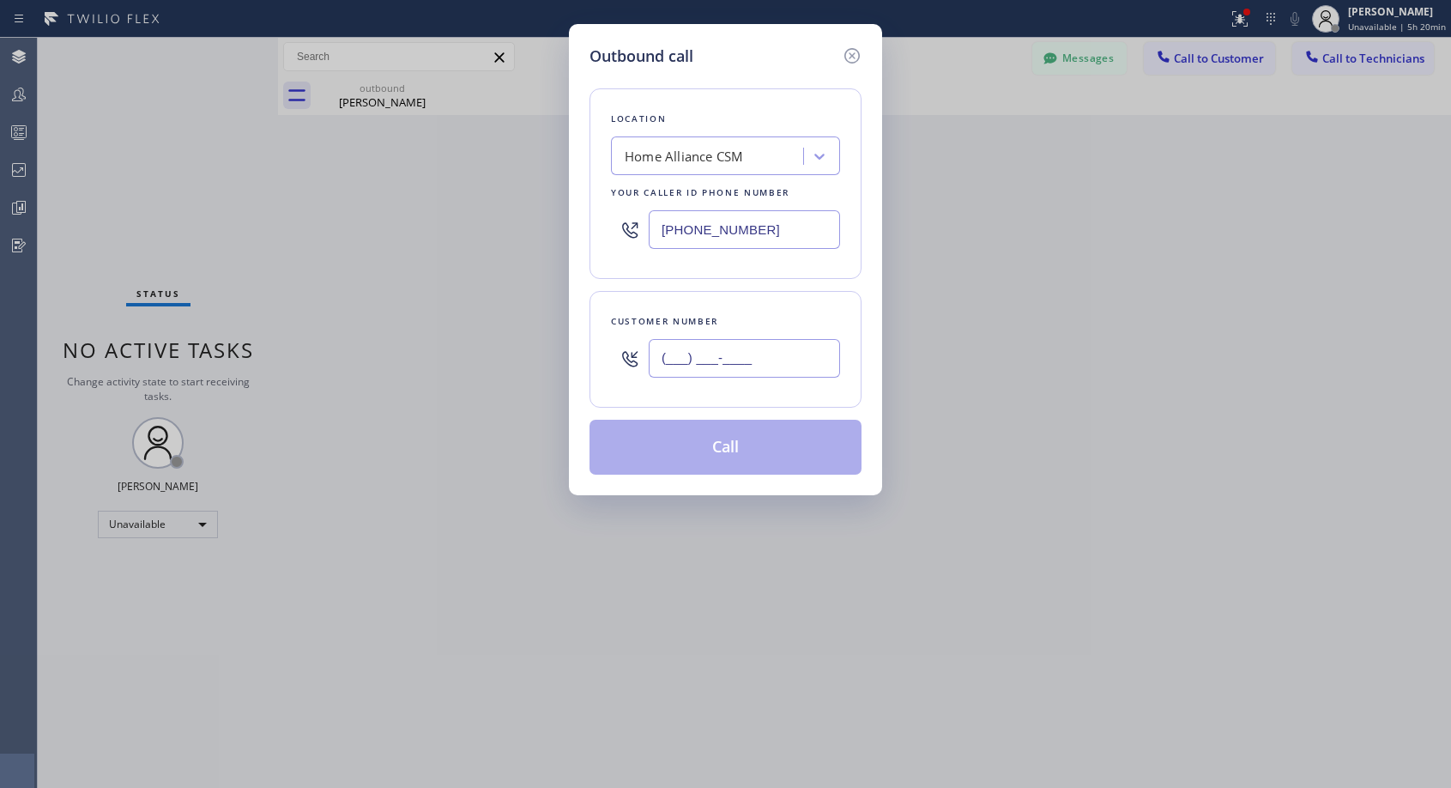
click at [673, 366] on input "(___) ___-____" at bounding box center [744, 358] width 191 height 39
paste input "949) 246-8373"
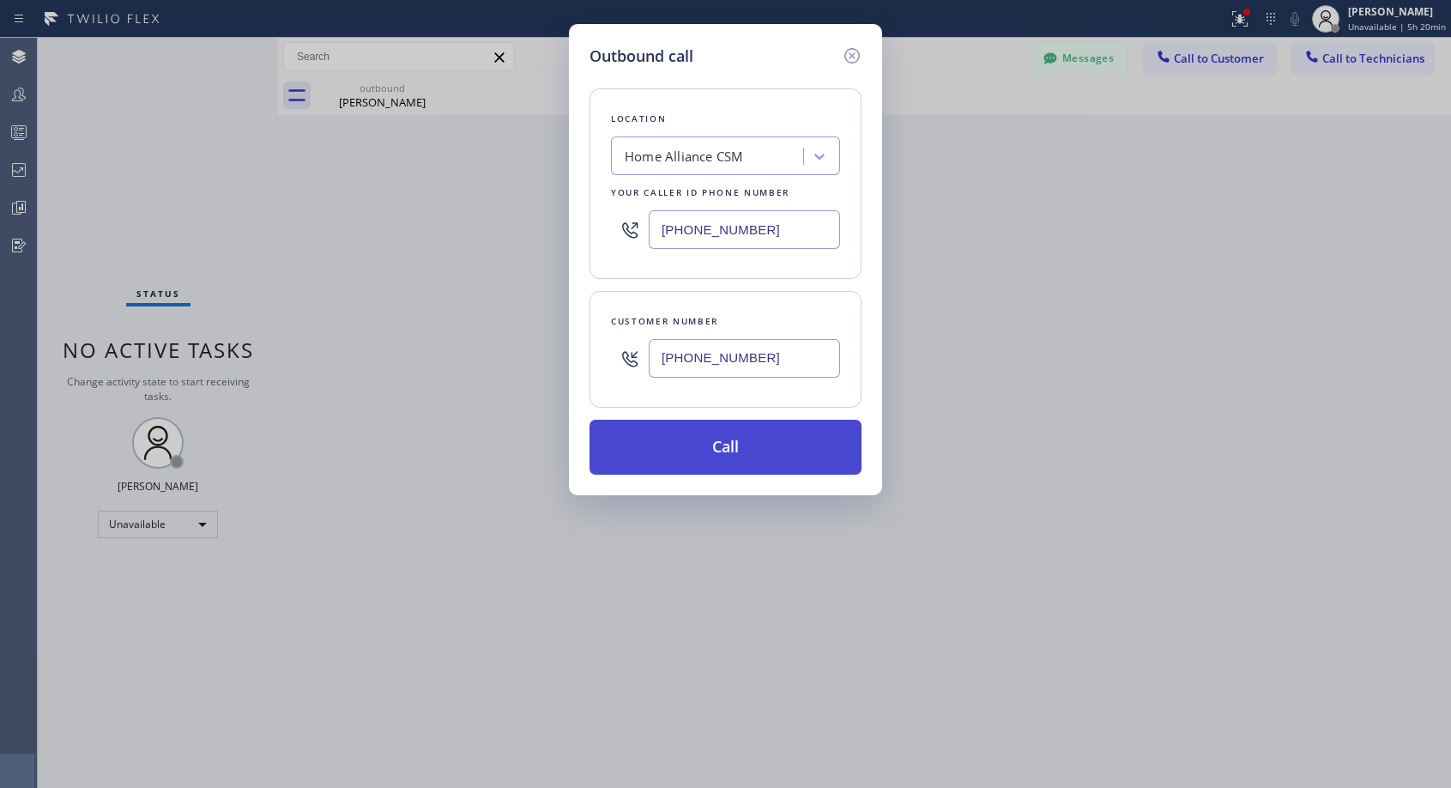
type input "[PHONE_NUMBER]"
click at [696, 443] on button "Call" at bounding box center [726, 447] width 272 height 55
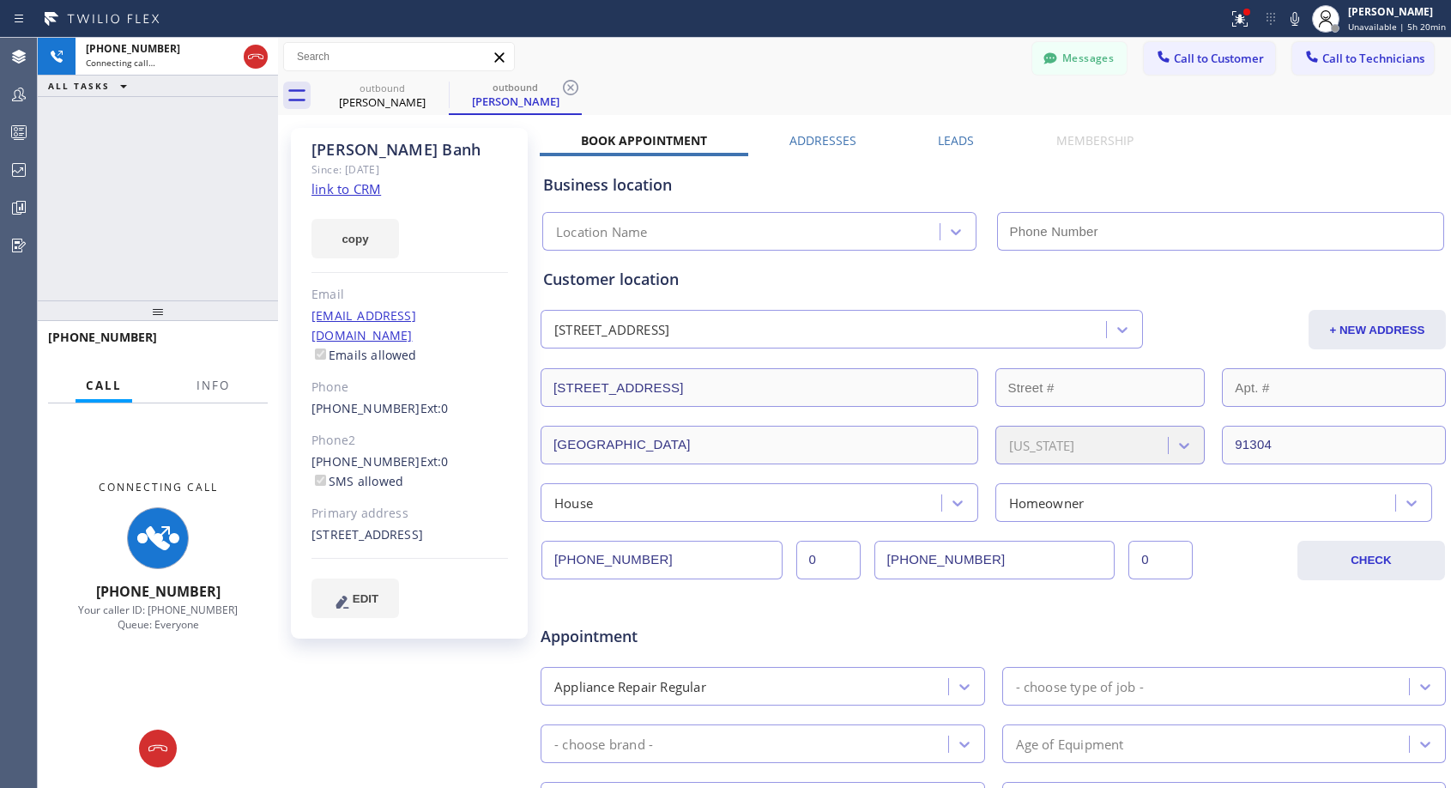
type input "[PHONE_NUMBER]"
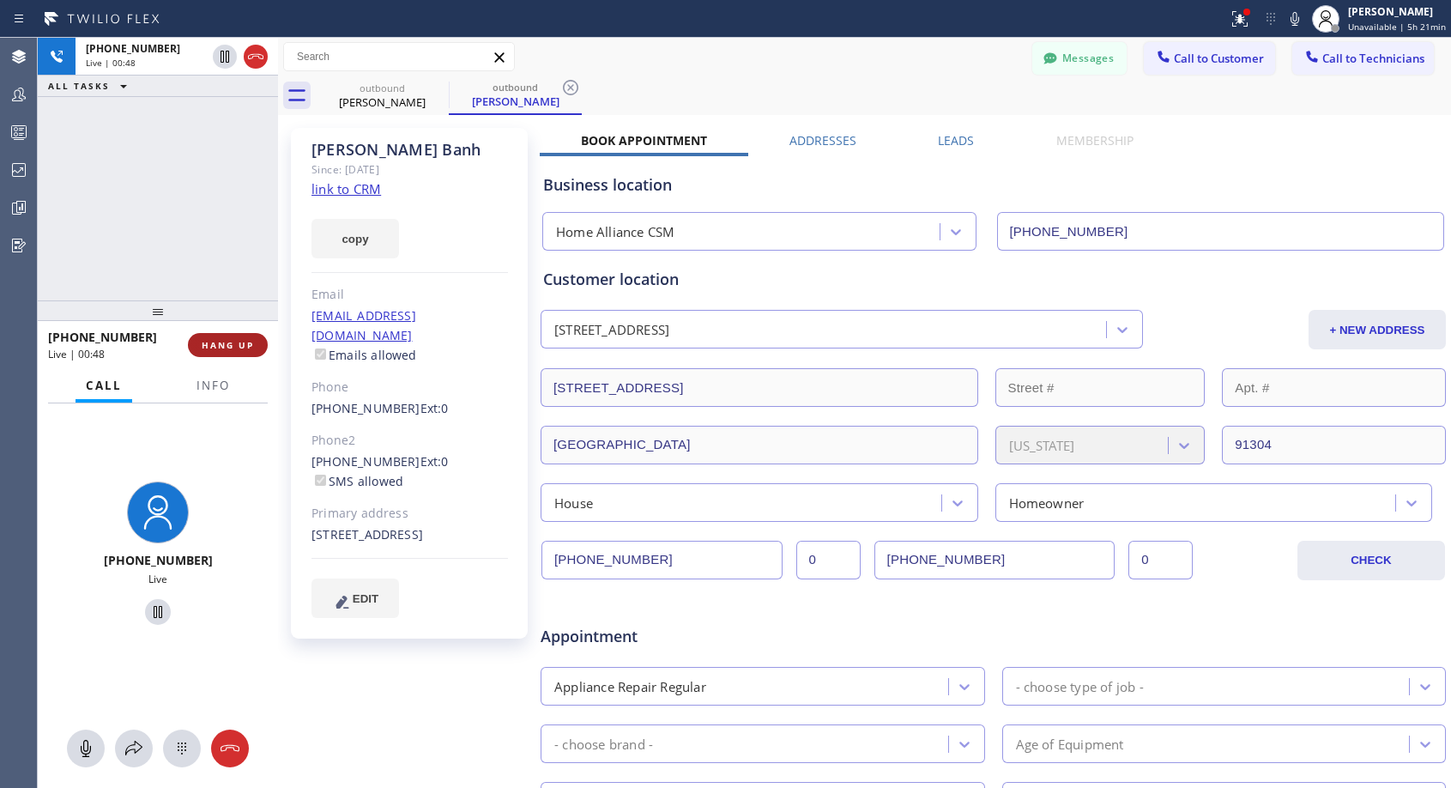
click at [236, 342] on span "HANG UP" at bounding box center [228, 345] width 52 height 12
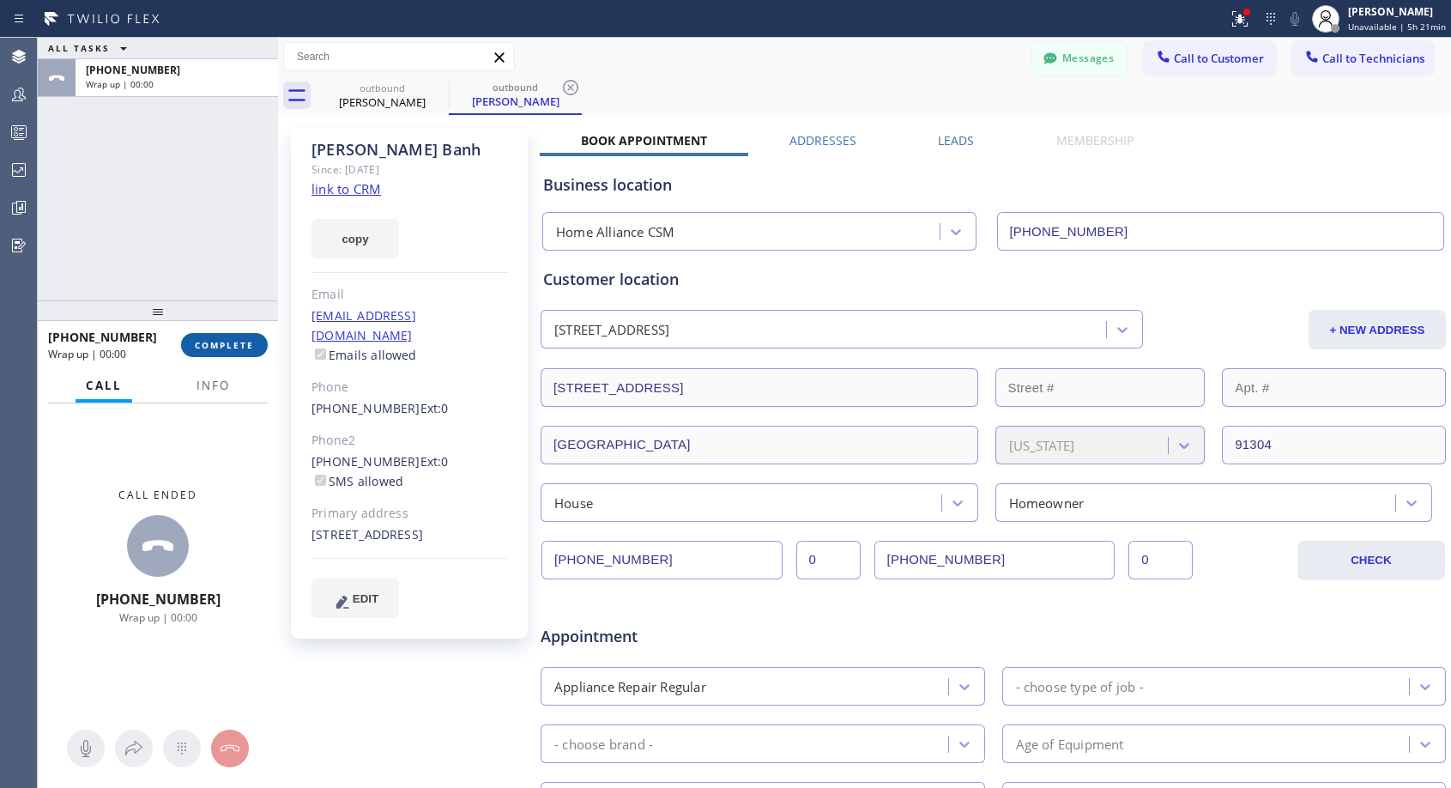
click at [236, 342] on span "COMPLETE" at bounding box center [224, 345] width 59 height 12
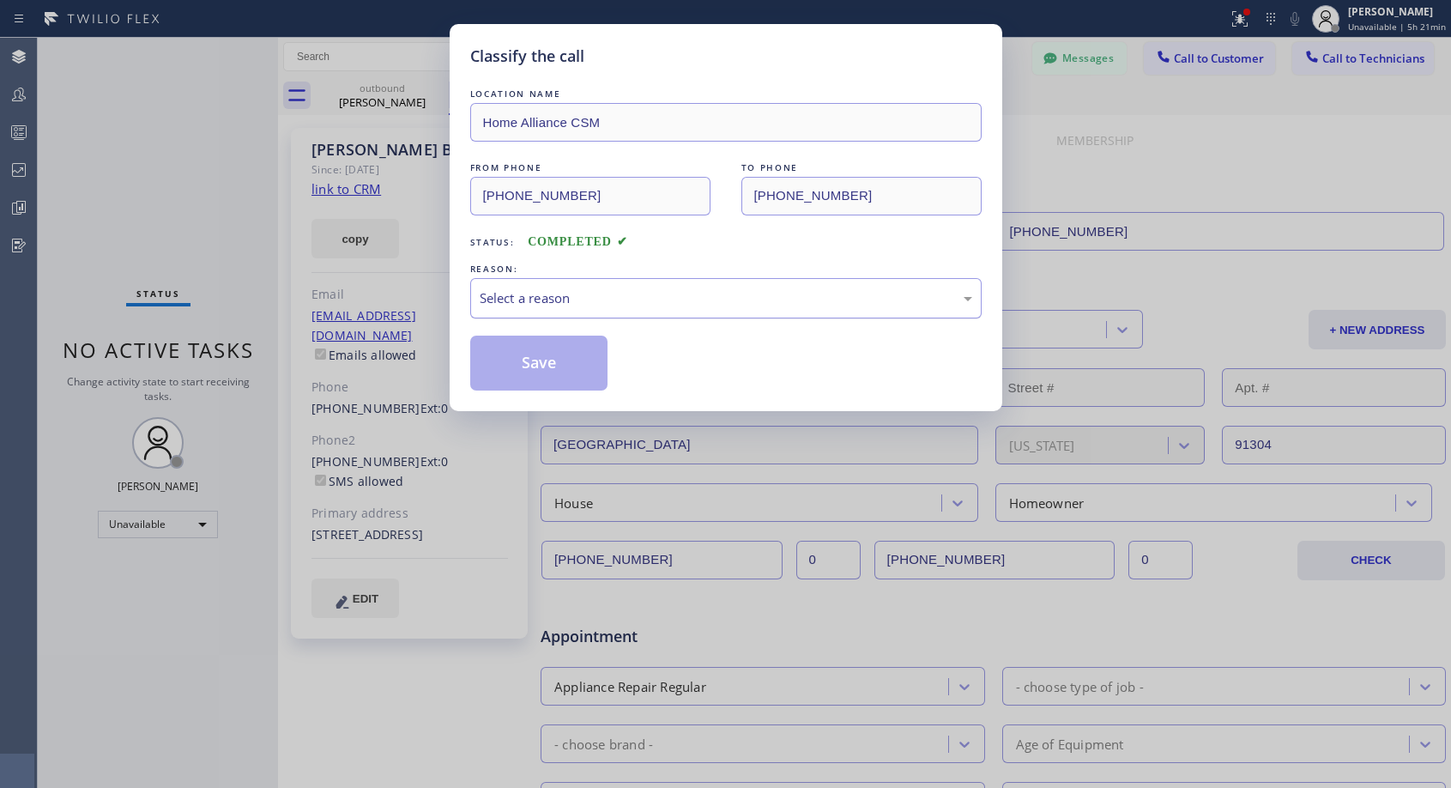
click at [614, 304] on div "Select a reason" at bounding box center [726, 298] width 493 height 20
click at [571, 360] on button "Save" at bounding box center [539, 363] width 138 height 55
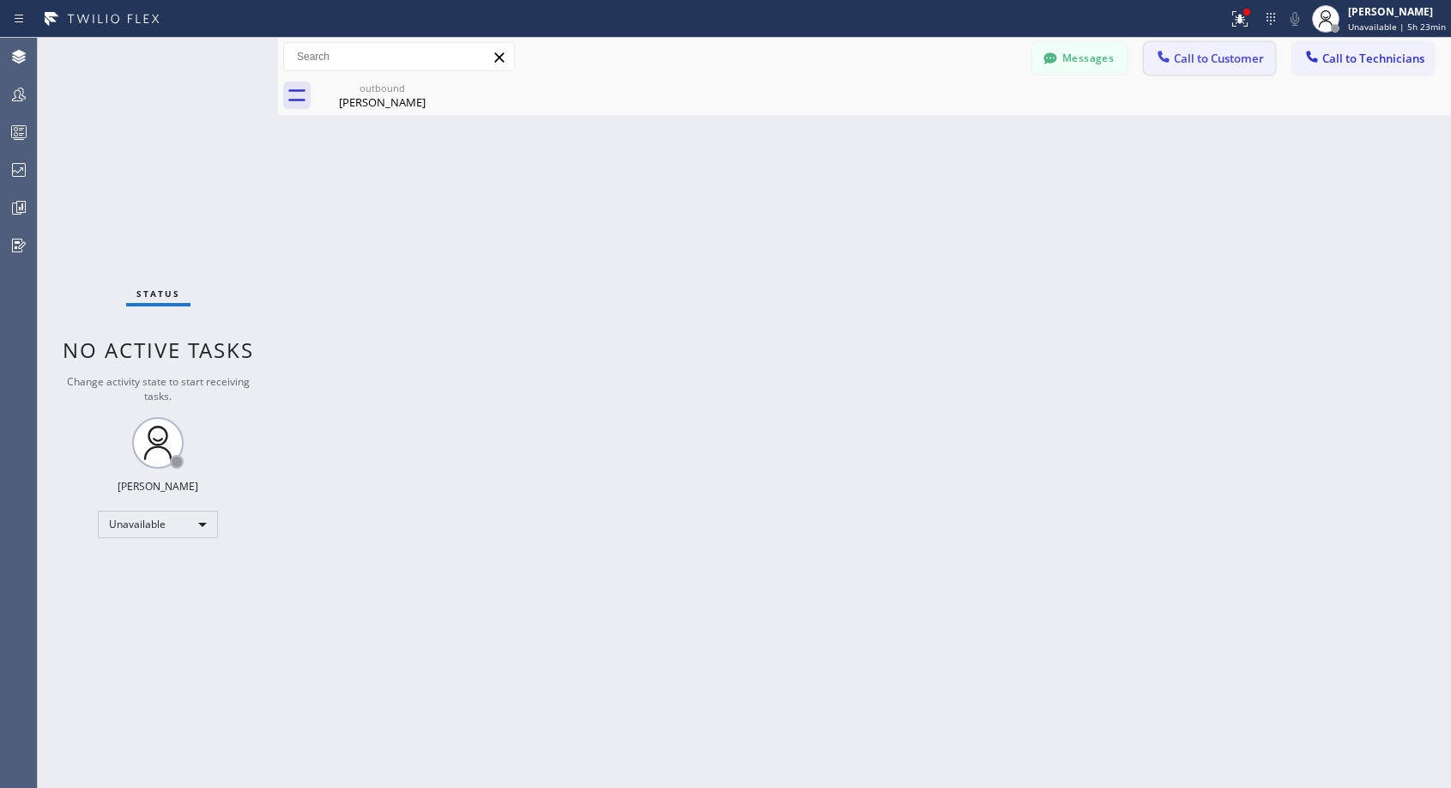
click at [1185, 66] on button "Call to Customer" at bounding box center [1209, 58] width 131 height 33
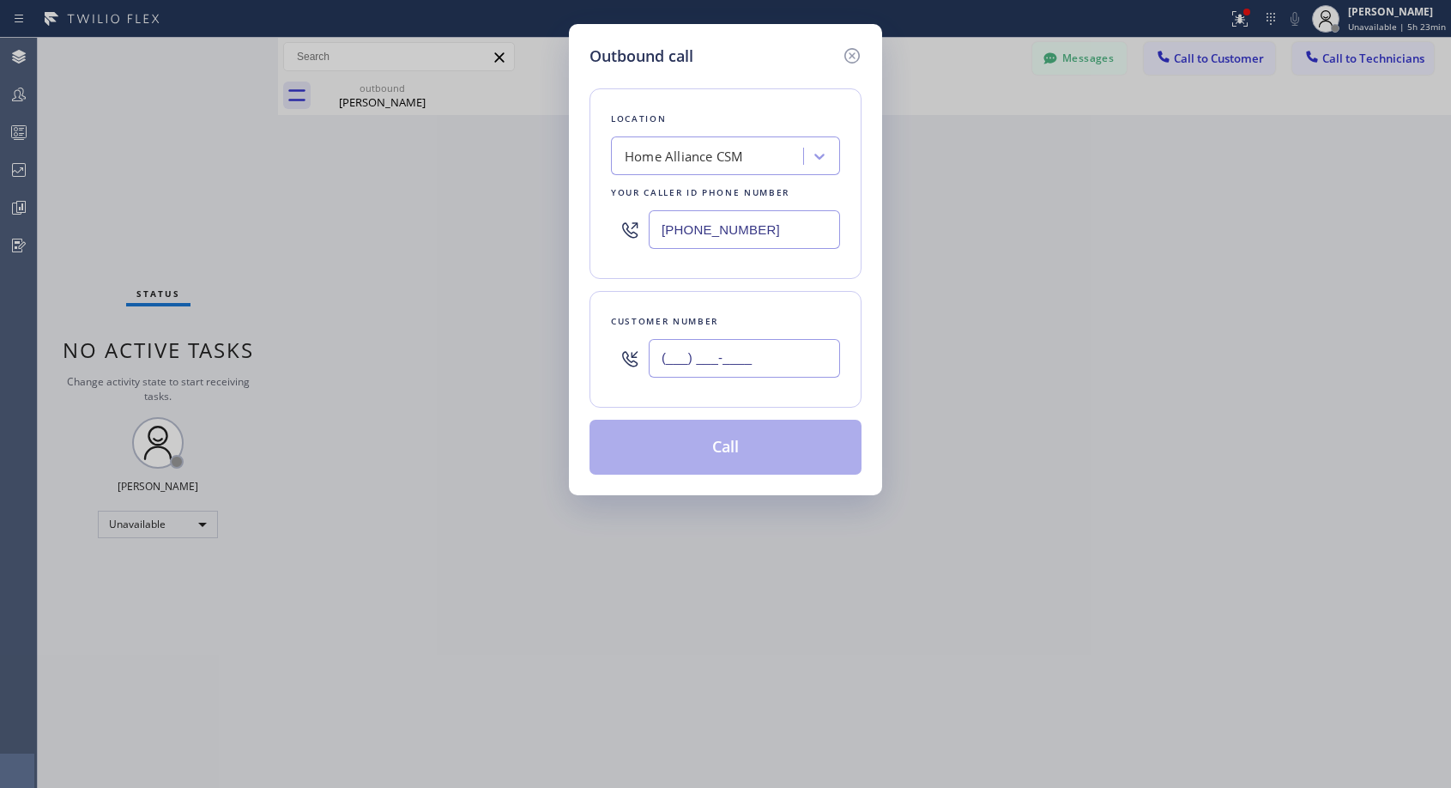
click at [798, 361] on input "(___) ___-____" at bounding box center [744, 358] width 191 height 39
paste input "218) 850-0735"
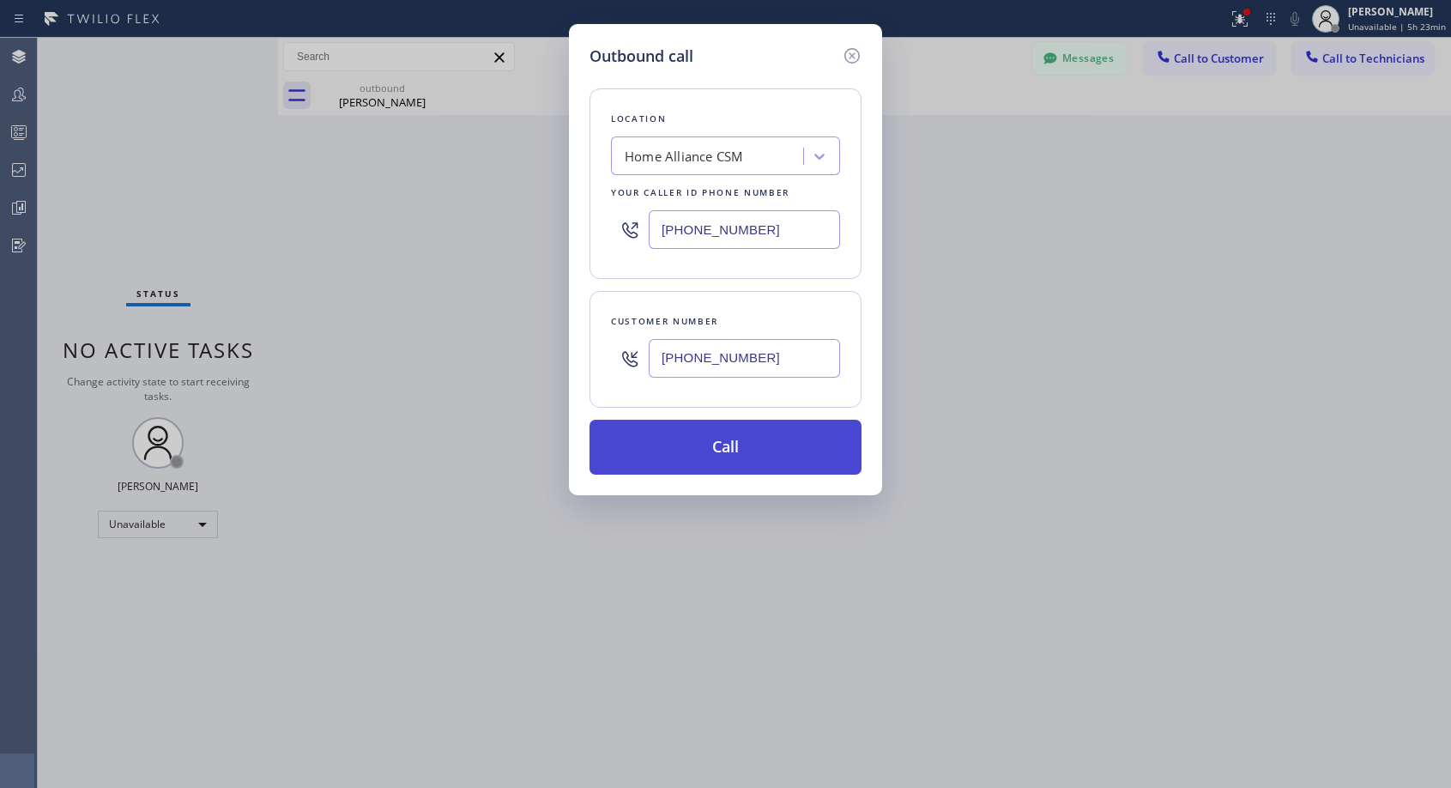
type input "[PHONE_NUMBER]"
drag, startPoint x: 735, startPoint y: 451, endPoint x: 681, endPoint y: 10, distance: 443.6
click at [735, 448] on button "Call" at bounding box center [726, 447] width 272 height 55
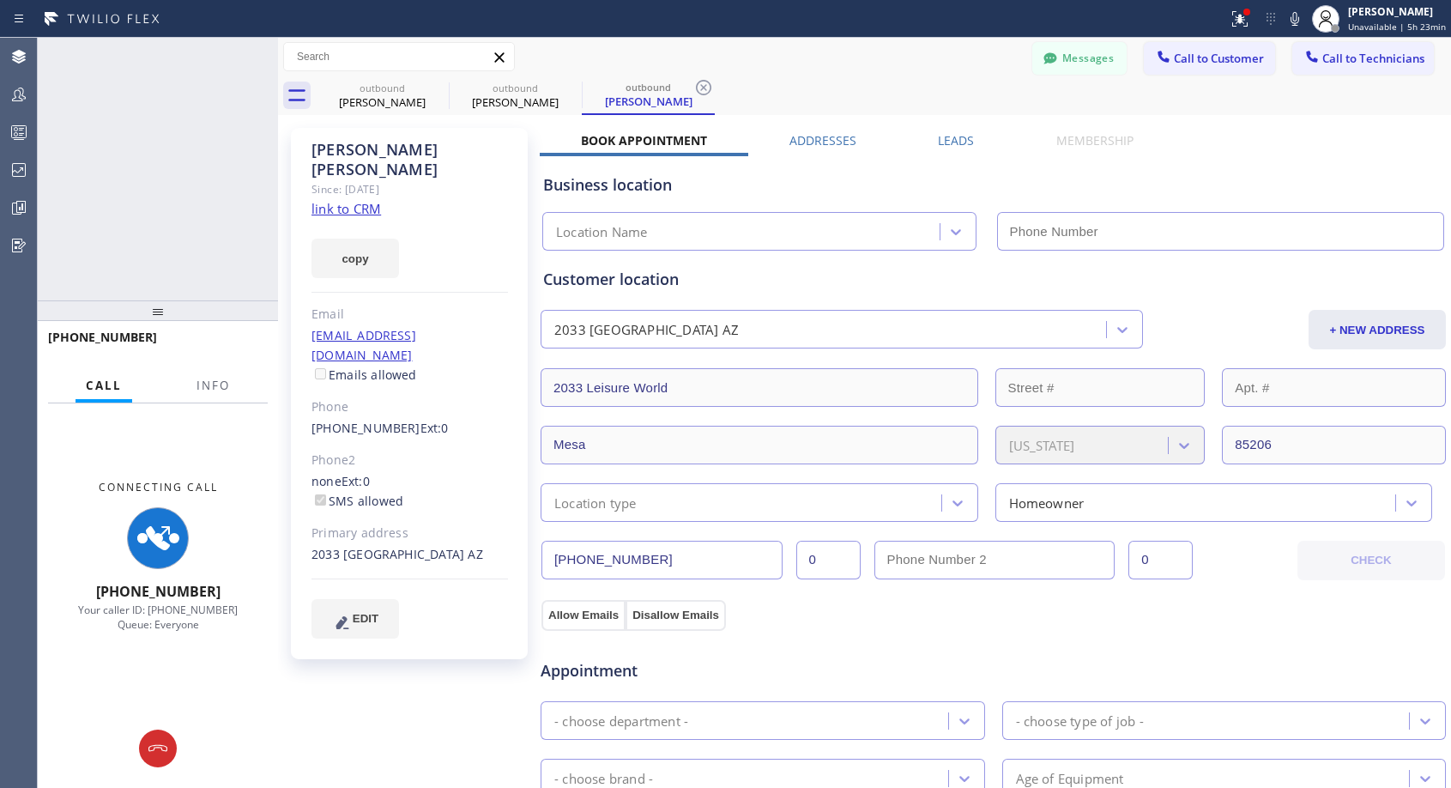
type input "[PHONE_NUMBER]"
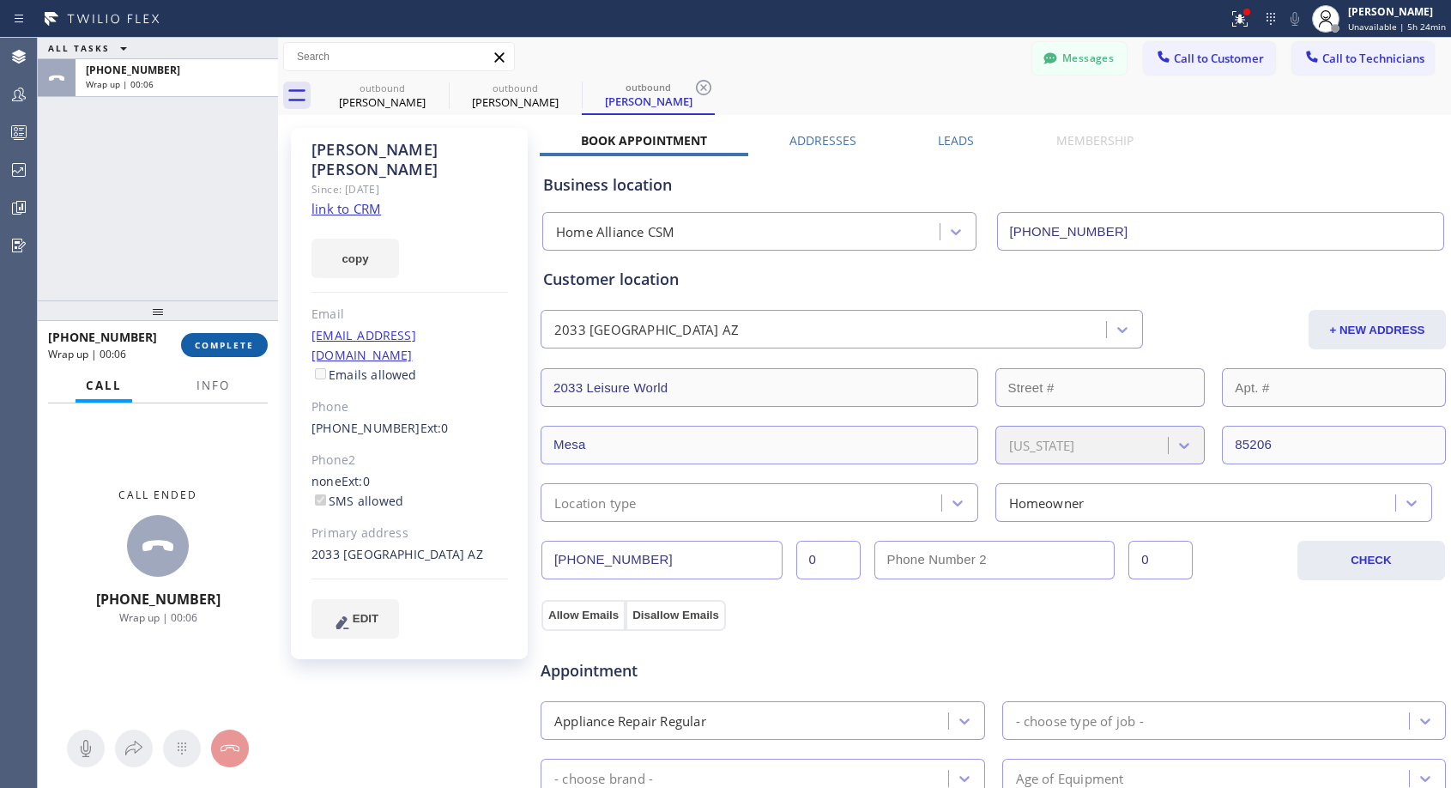
click at [233, 337] on button "COMPLETE" at bounding box center [224, 345] width 87 height 24
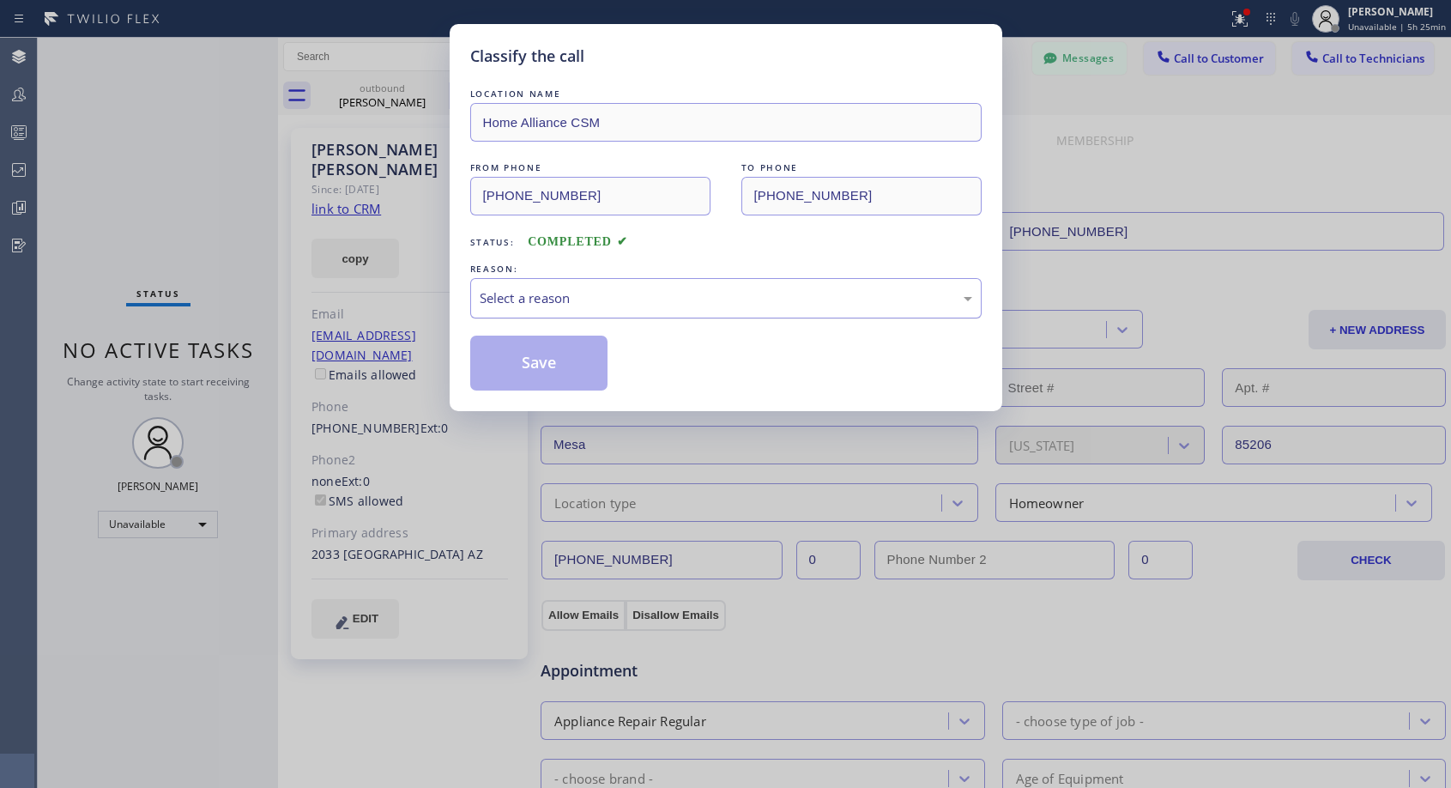
click at [595, 292] on div "Select a reason" at bounding box center [726, 298] width 493 height 20
click at [575, 361] on button "Save" at bounding box center [539, 363] width 138 height 55
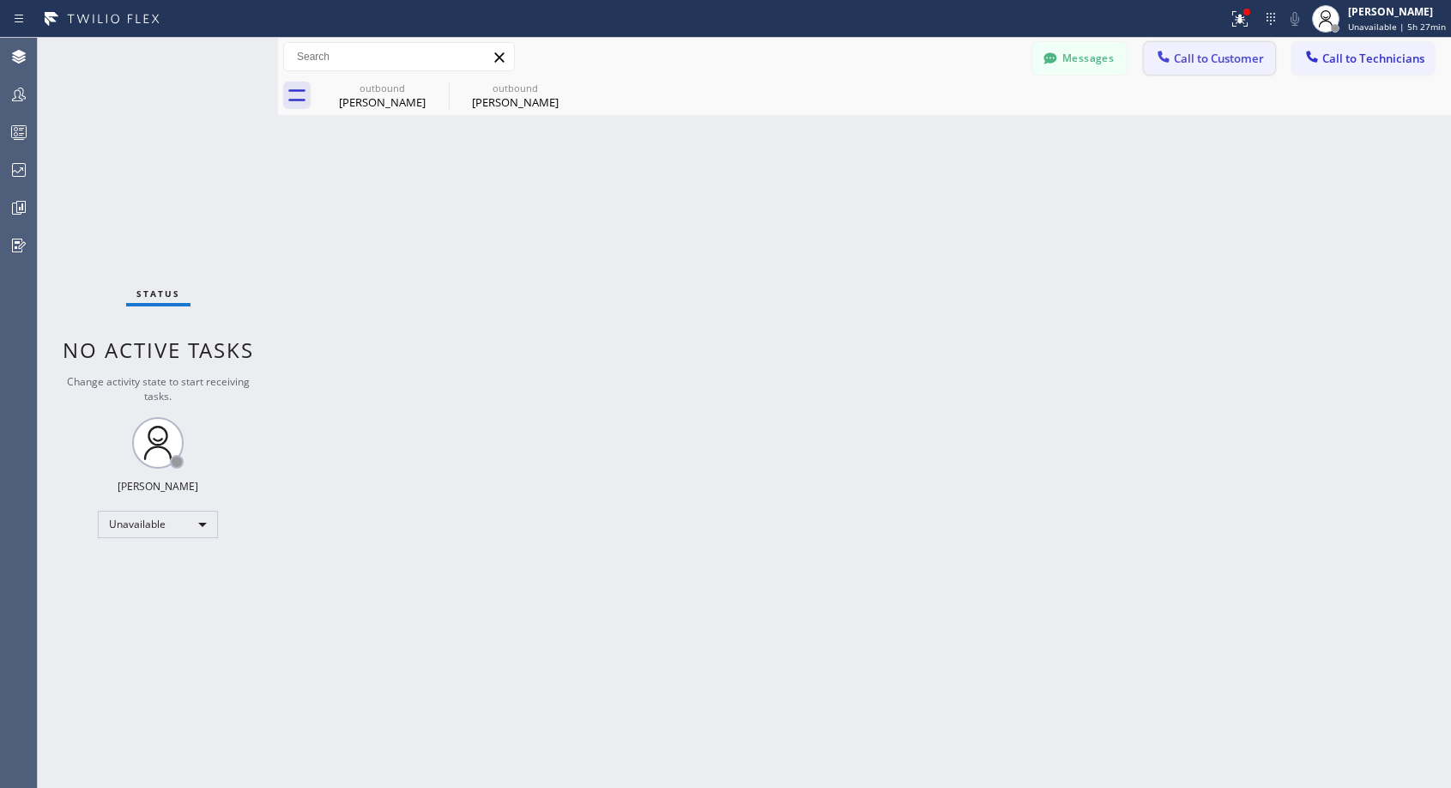
click at [1213, 64] on span "Call to Customer" at bounding box center [1219, 58] width 90 height 15
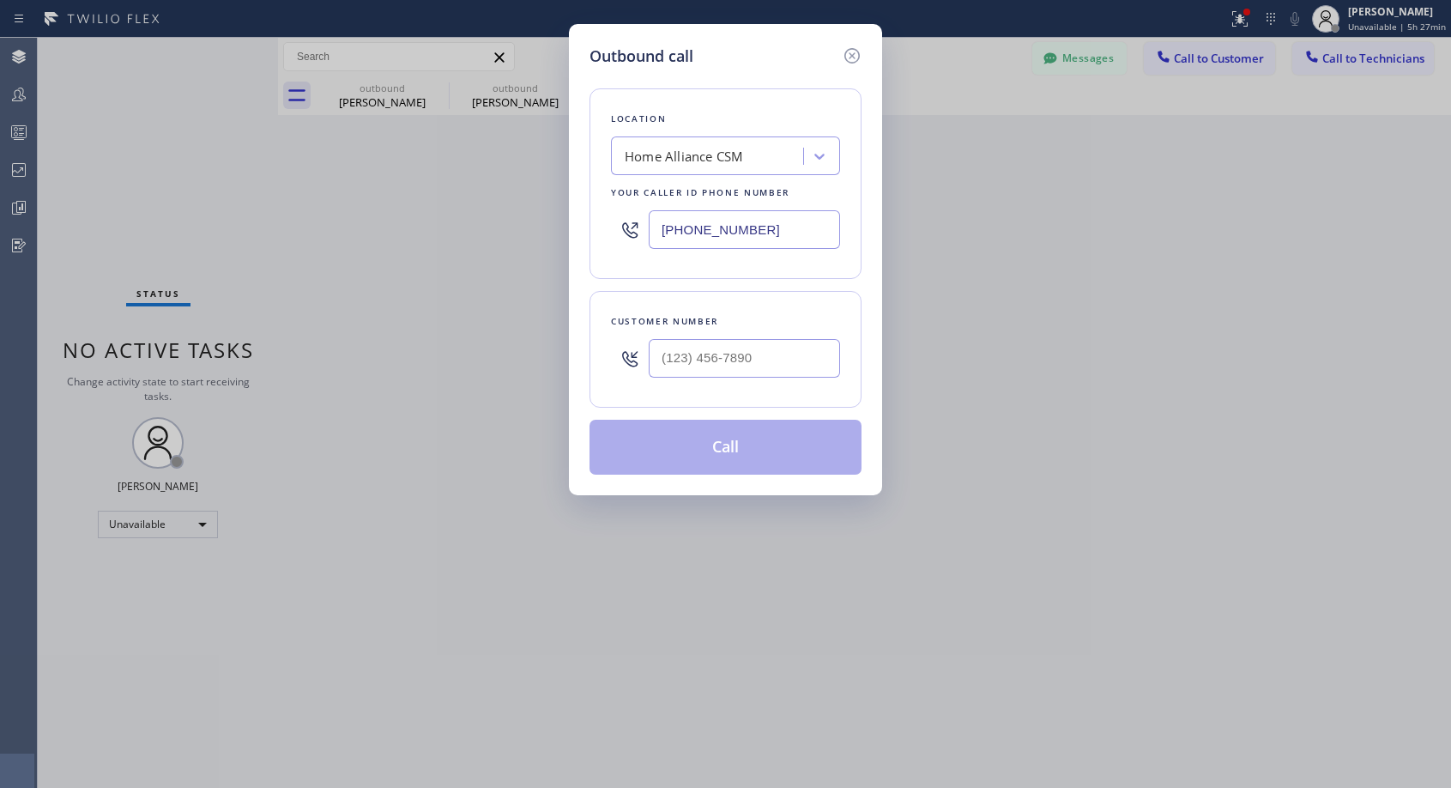
click at [800, 378] on div at bounding box center [744, 358] width 191 height 56
click at [807, 358] on input "(___) ___-____" at bounding box center [744, 358] width 191 height 39
paste input "218) 850-0735"
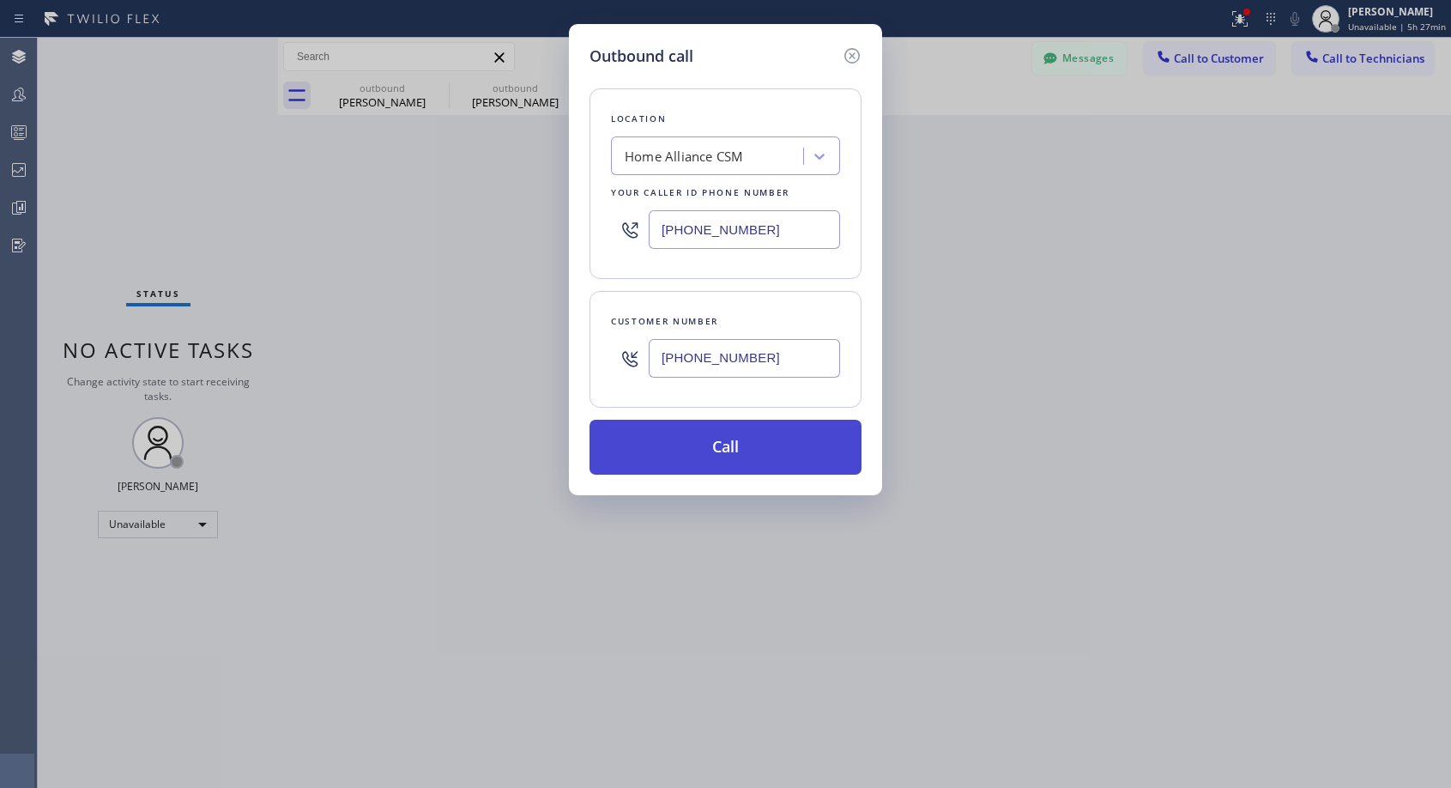
type input "[PHONE_NUMBER]"
click at [786, 435] on button "Call" at bounding box center [726, 447] width 272 height 55
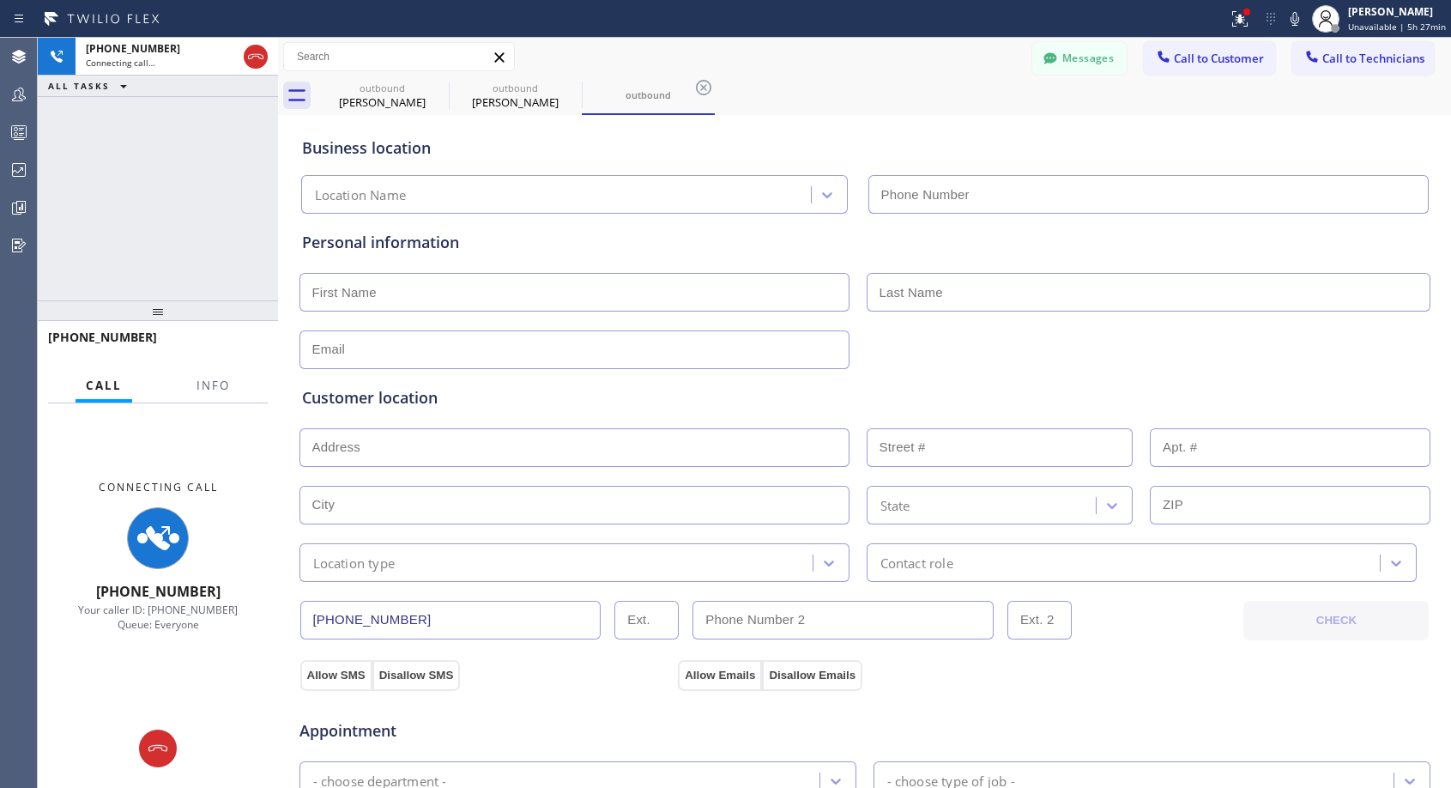
type input "[PHONE_NUMBER]"
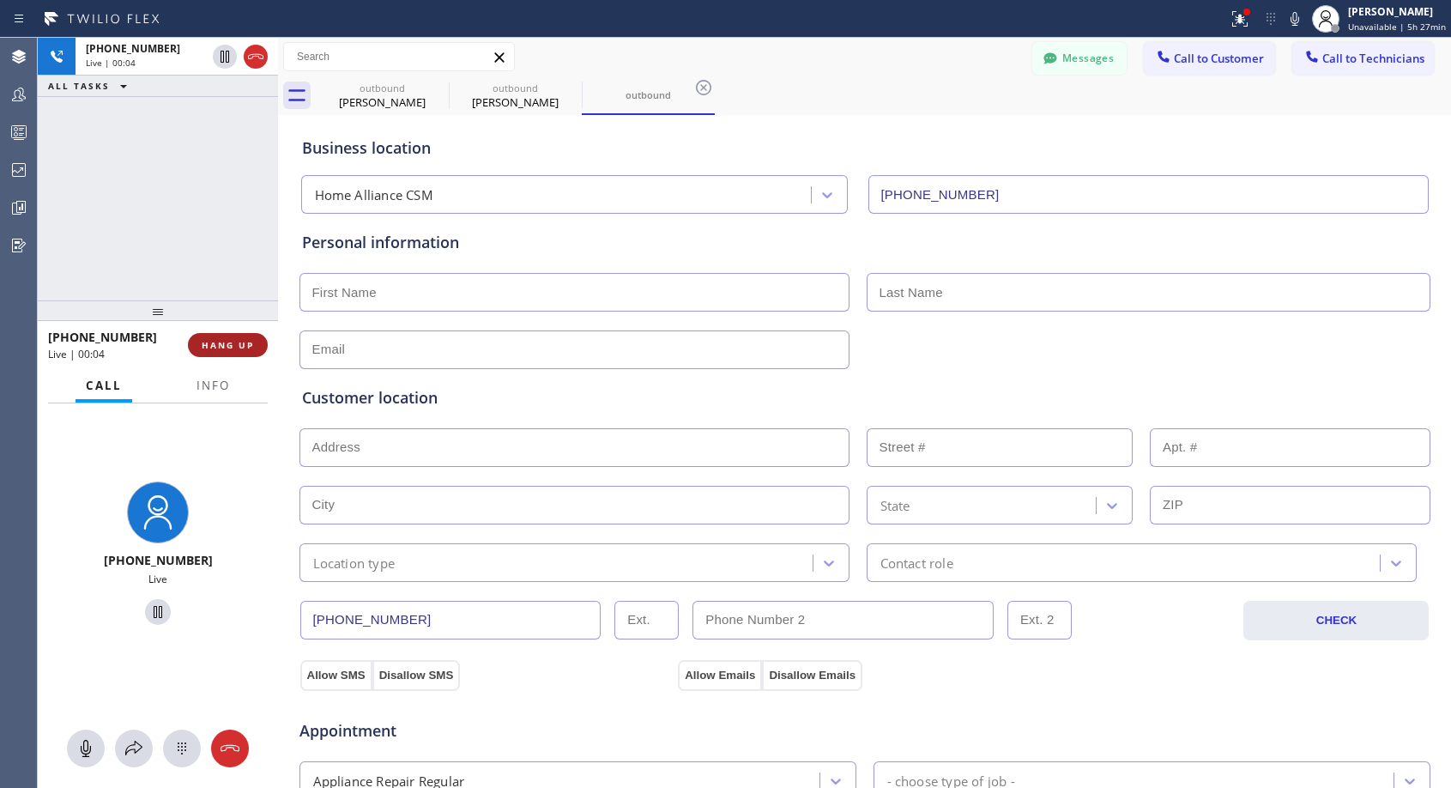
click at [238, 343] on span "HANG UP" at bounding box center [228, 345] width 52 height 12
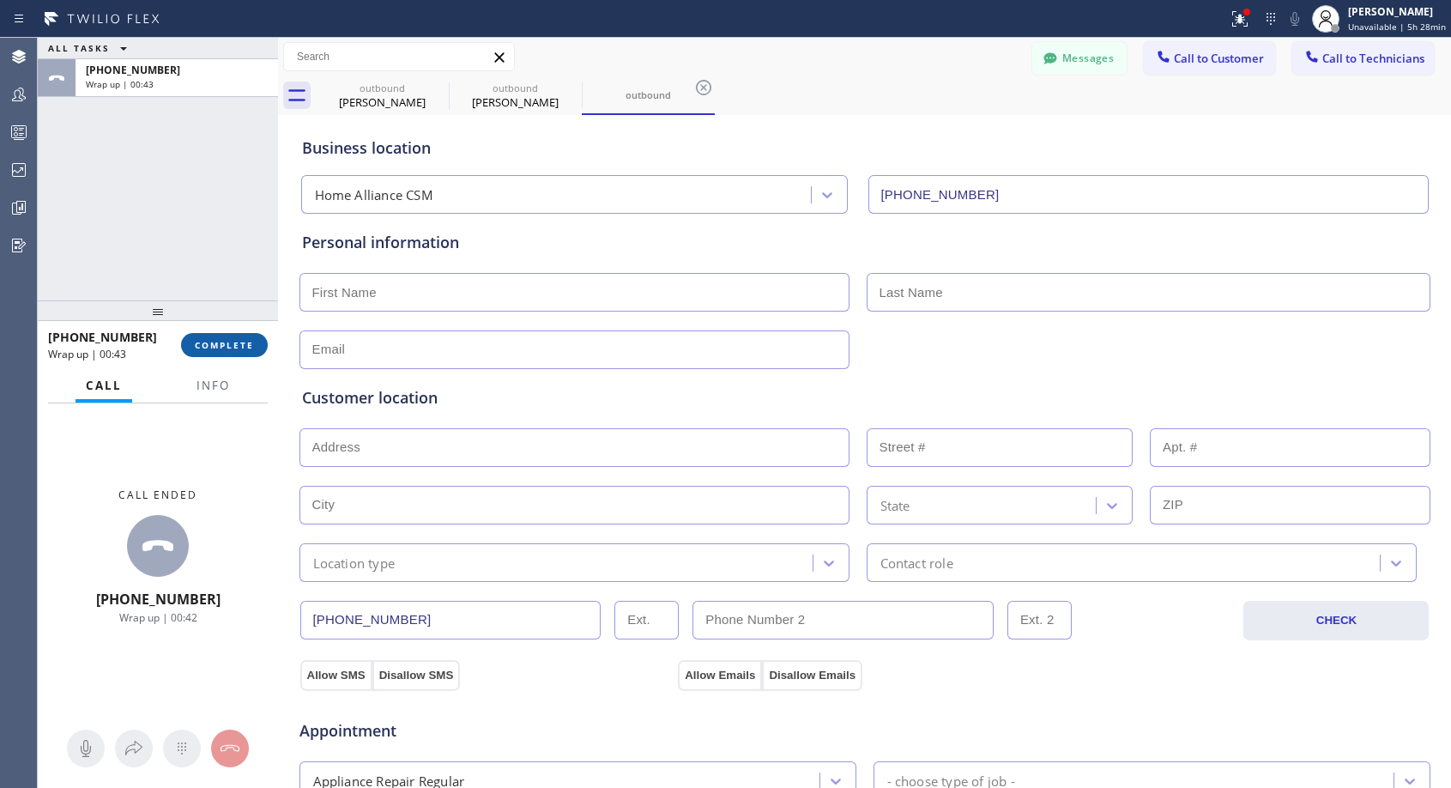
click at [215, 346] on span "COMPLETE" at bounding box center [224, 345] width 59 height 12
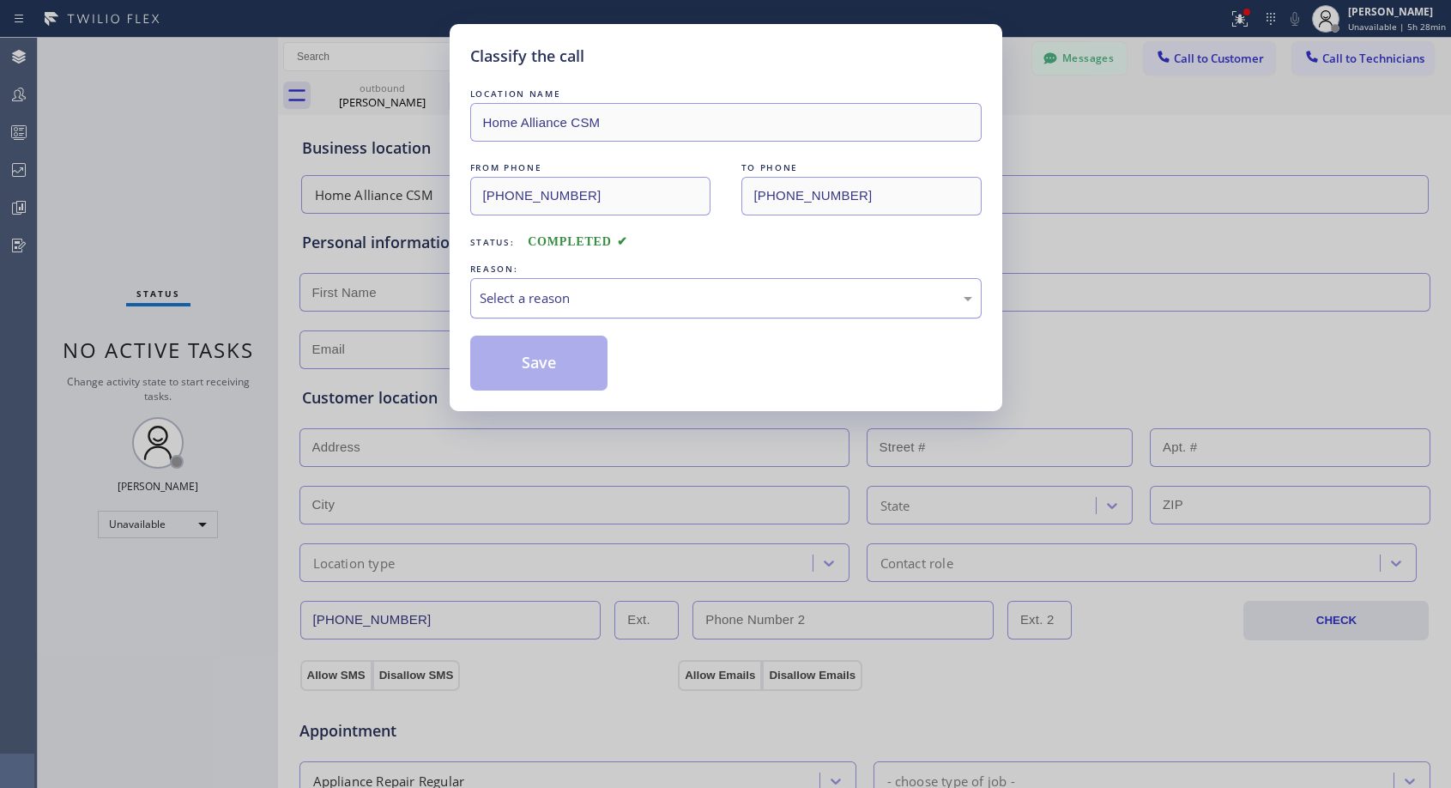
click at [557, 289] on div "Select a reason" at bounding box center [726, 298] width 493 height 20
click at [536, 364] on button "Save" at bounding box center [539, 363] width 138 height 55
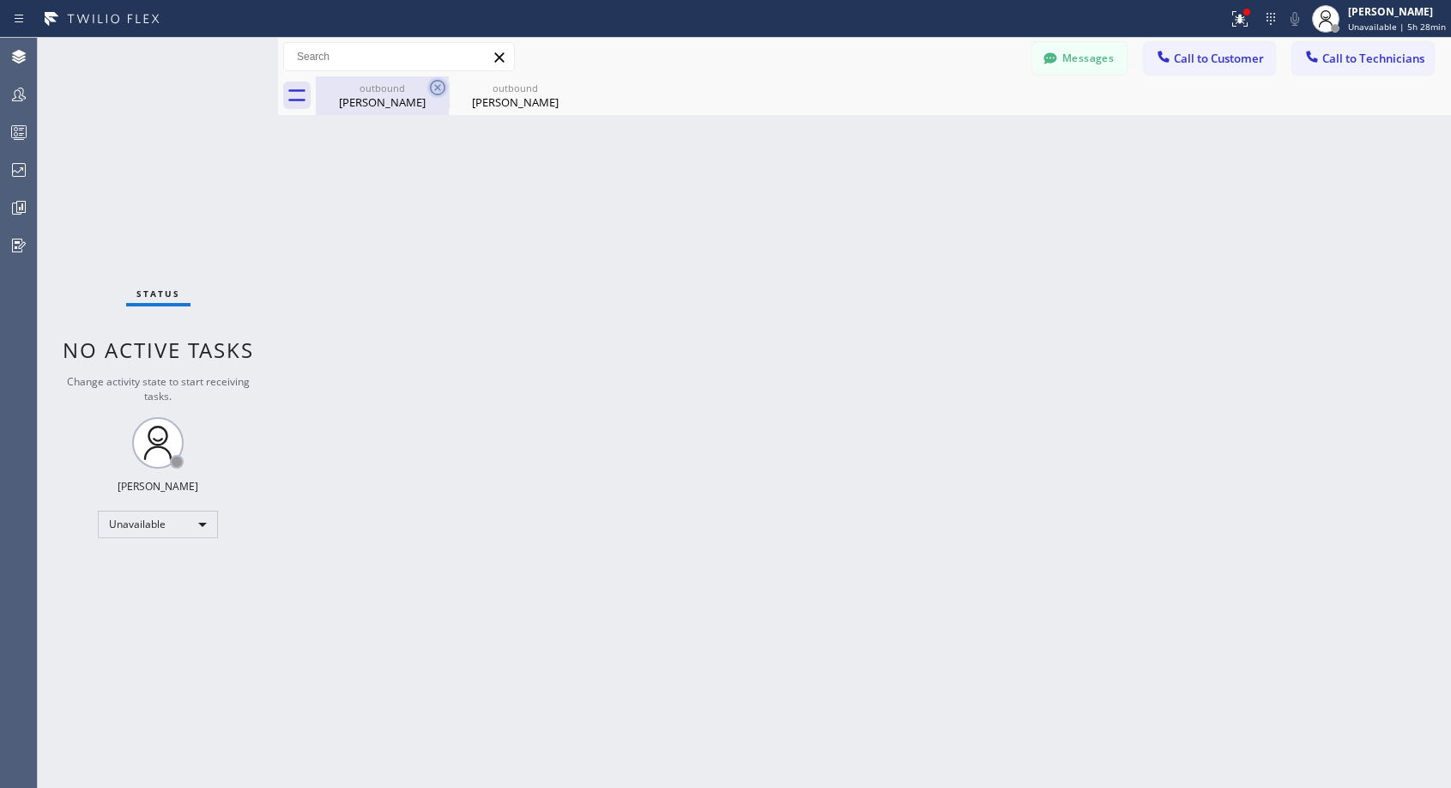
click at [433, 83] on icon at bounding box center [437, 87] width 15 height 15
click at [0, 0] on icon at bounding box center [0, 0] width 0 height 0
click at [433, 83] on div at bounding box center [883, 95] width 1135 height 39
click at [1205, 57] on span "Call to Customer" at bounding box center [1219, 58] width 90 height 15
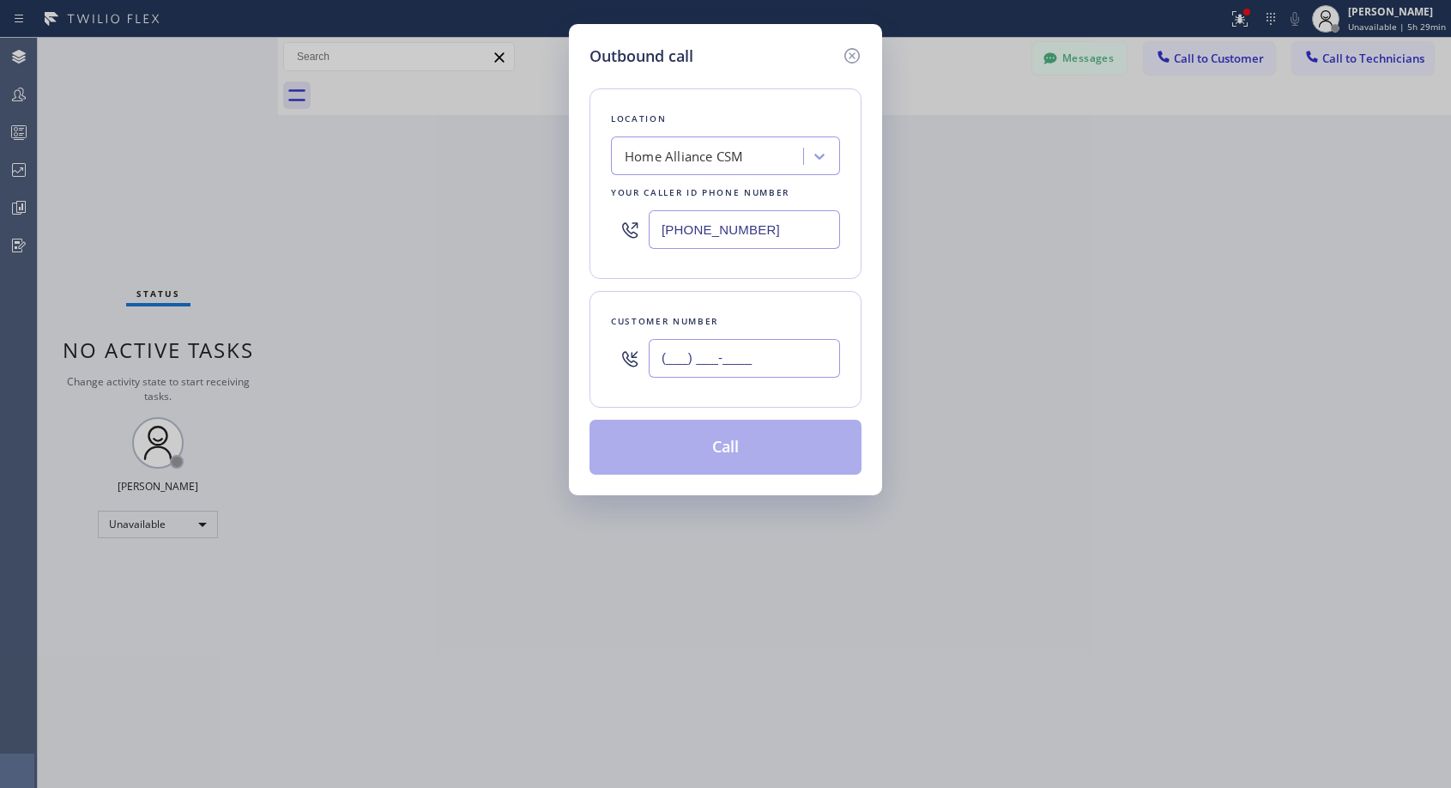
click at [811, 344] on input "(___) ___-____" at bounding box center [744, 358] width 191 height 39
paste input "510) 325-8448"
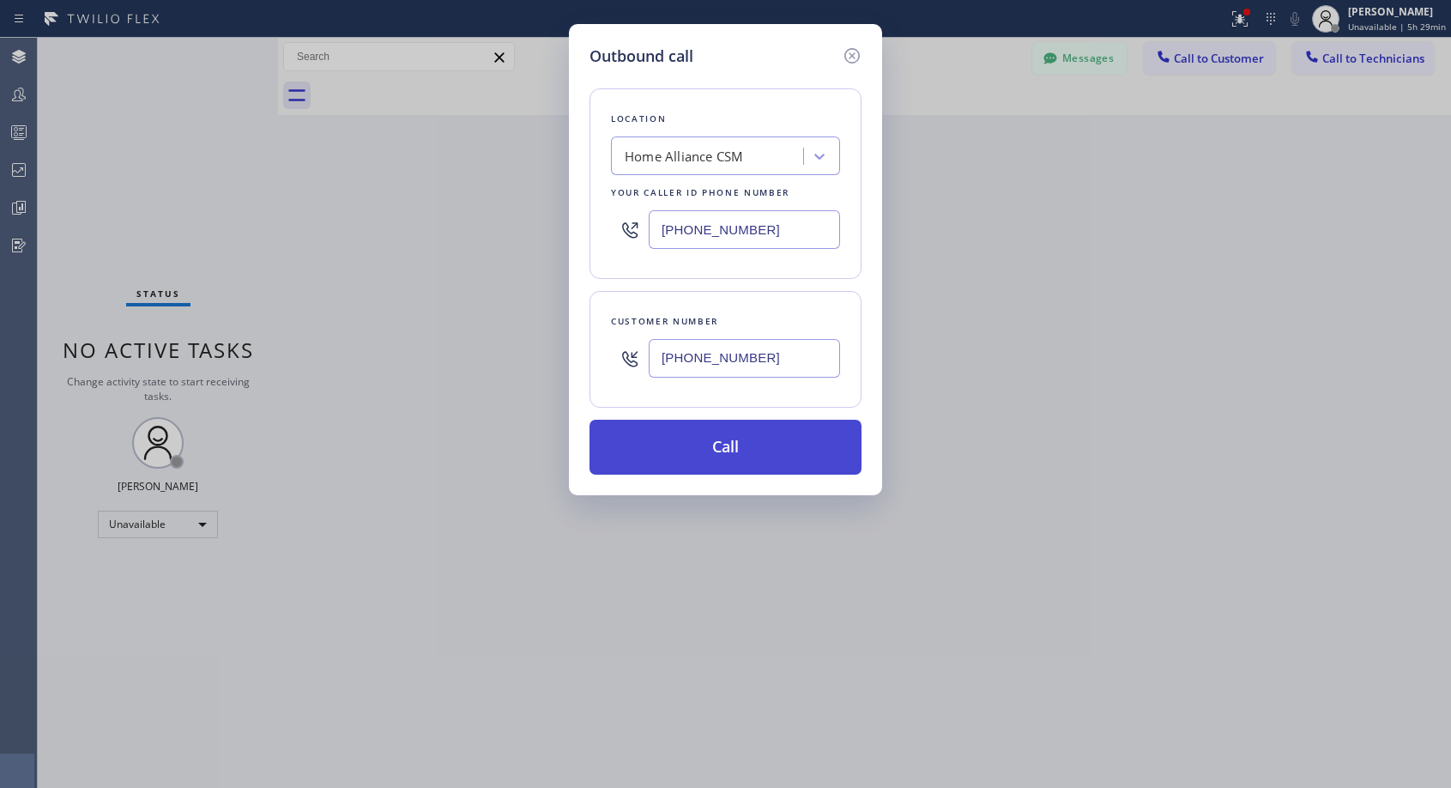
type input "[PHONE_NUMBER]"
click at [763, 442] on button "Call" at bounding box center [726, 447] width 272 height 55
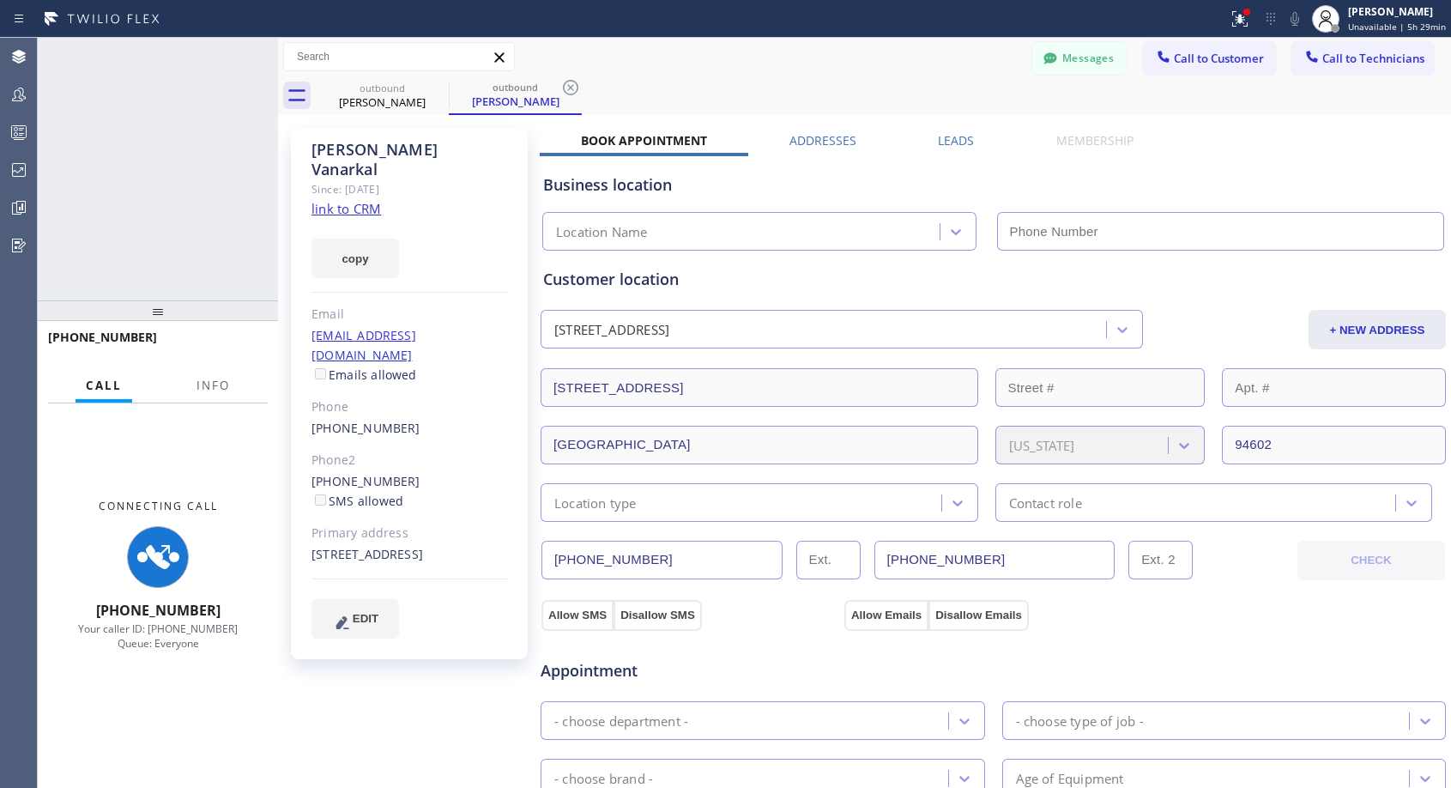
type input "[PHONE_NUMBER]"
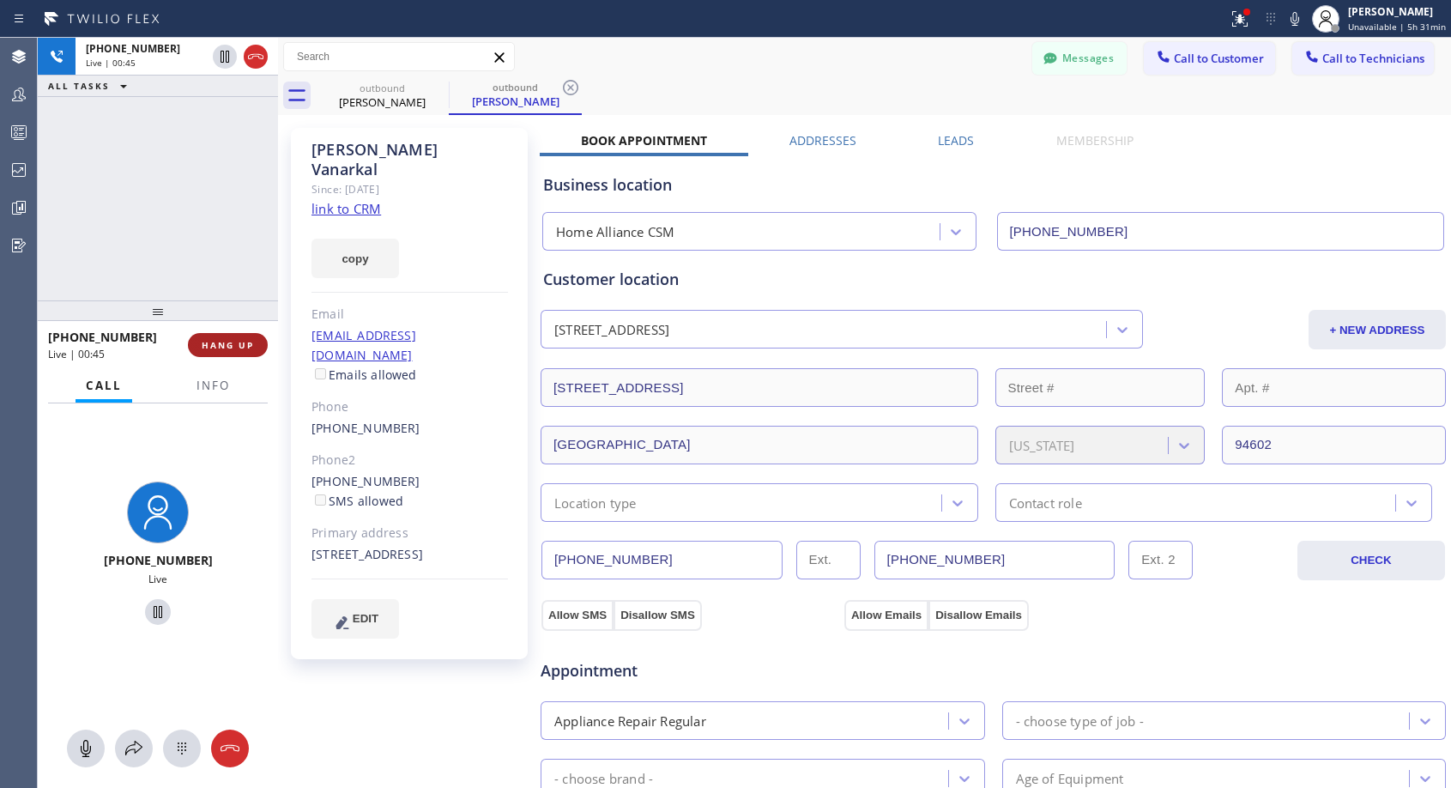
click at [245, 339] on span "HANG UP" at bounding box center [228, 345] width 52 height 12
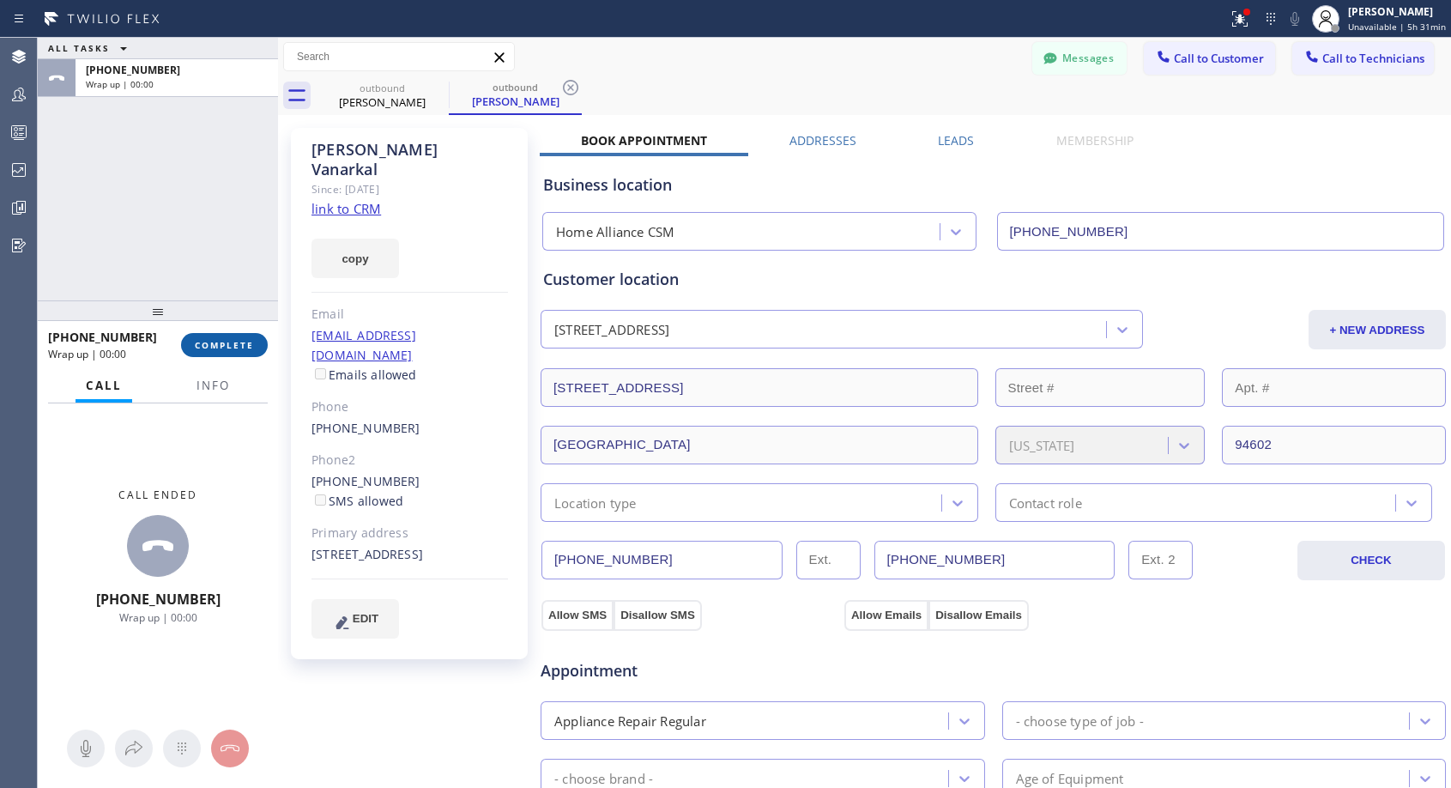
click at [245, 339] on span "COMPLETE" at bounding box center [224, 345] width 59 height 12
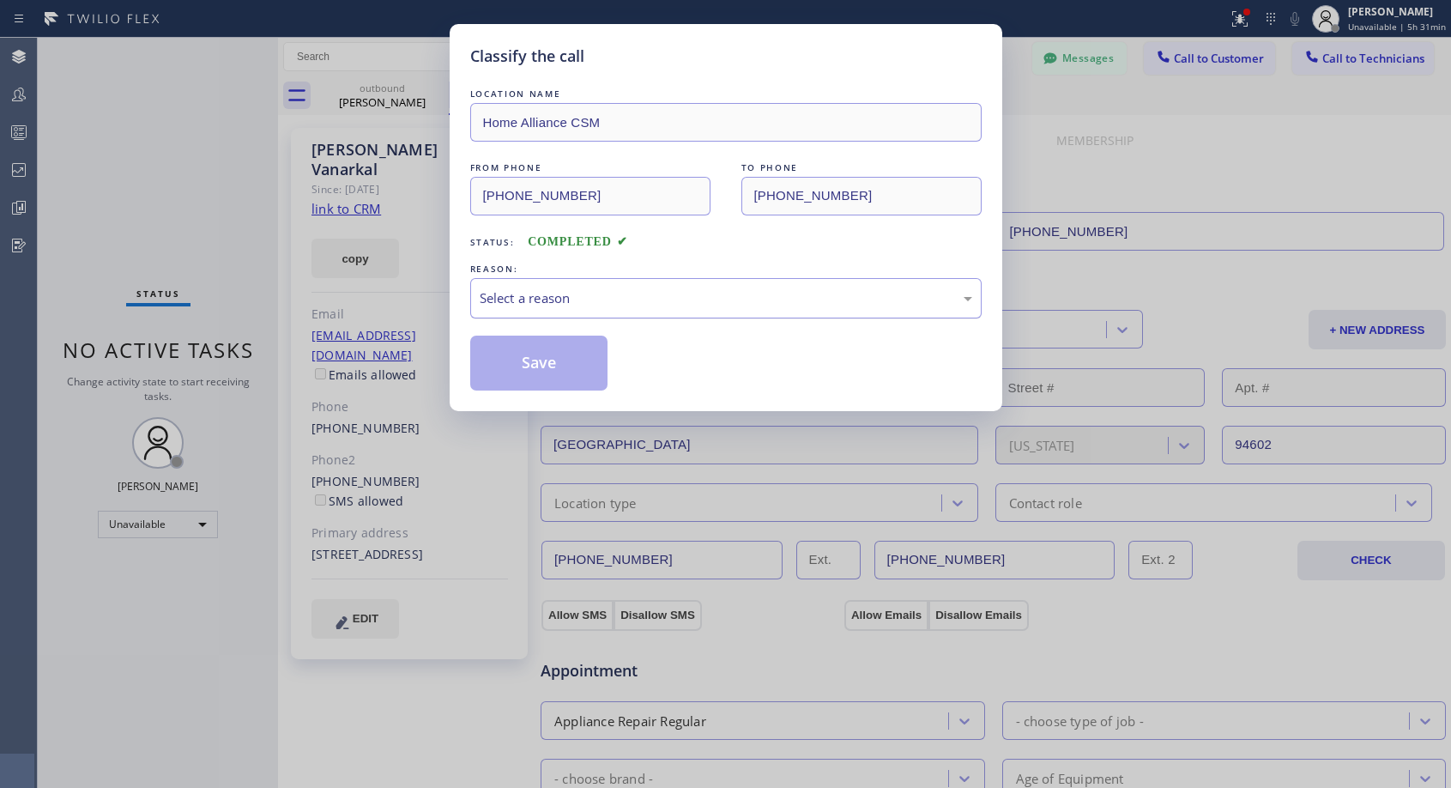
click at [639, 293] on div "Select a reason" at bounding box center [726, 298] width 493 height 20
click at [549, 365] on button "Save" at bounding box center [539, 363] width 138 height 55
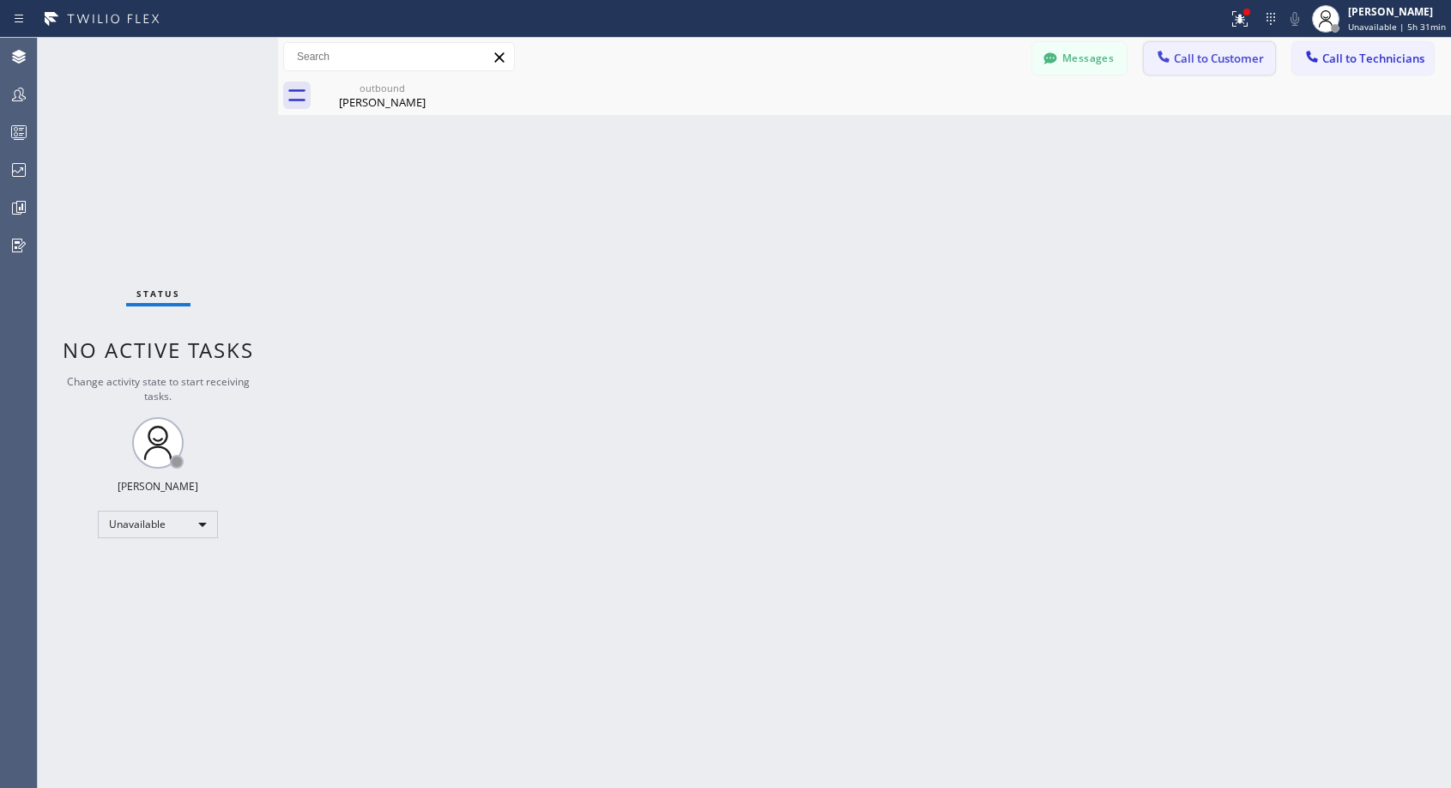
click at [1237, 59] on span "Call to Customer" at bounding box center [1219, 58] width 90 height 15
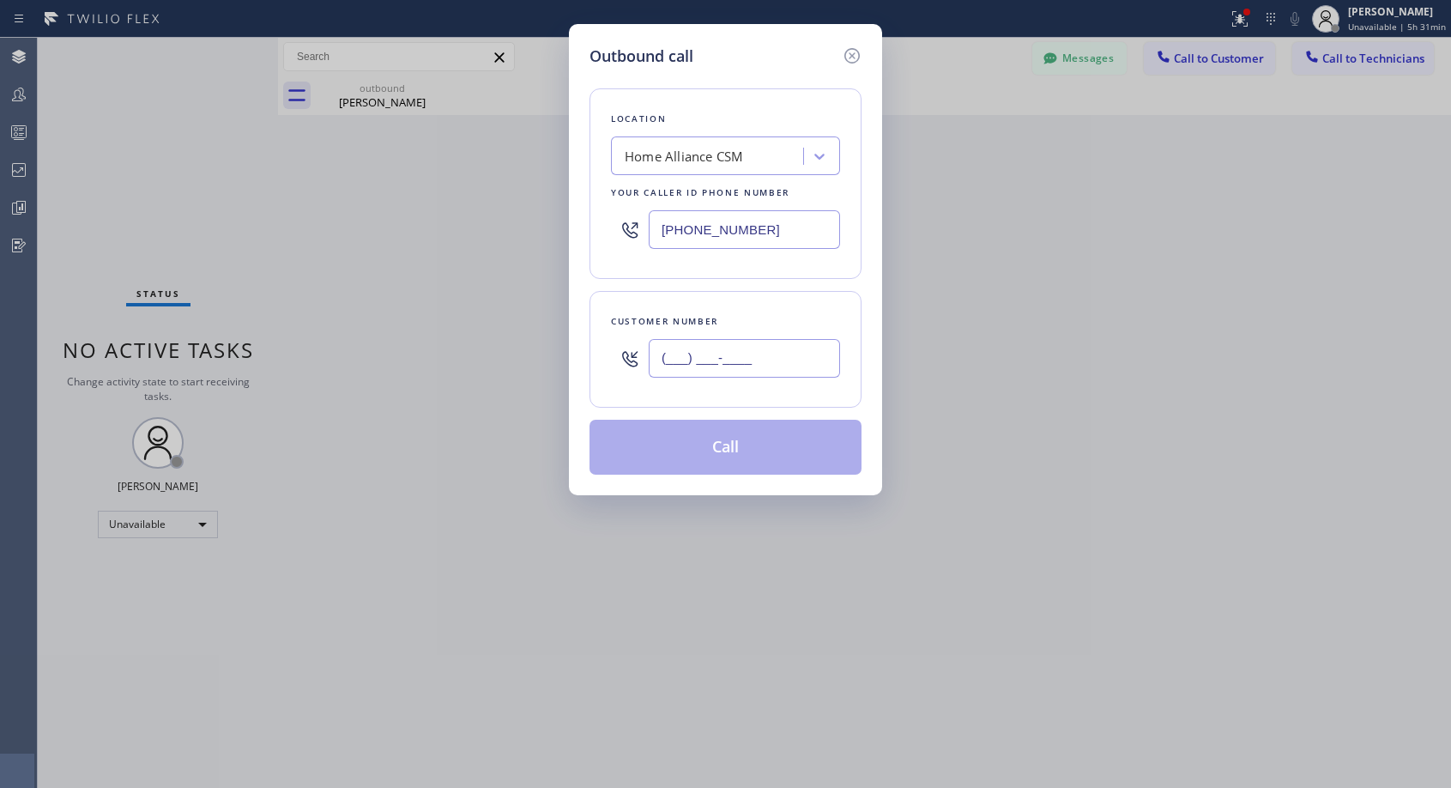
click at [759, 351] on input "(___) ___-____" at bounding box center [744, 358] width 191 height 39
paste input "909) 702-0076"
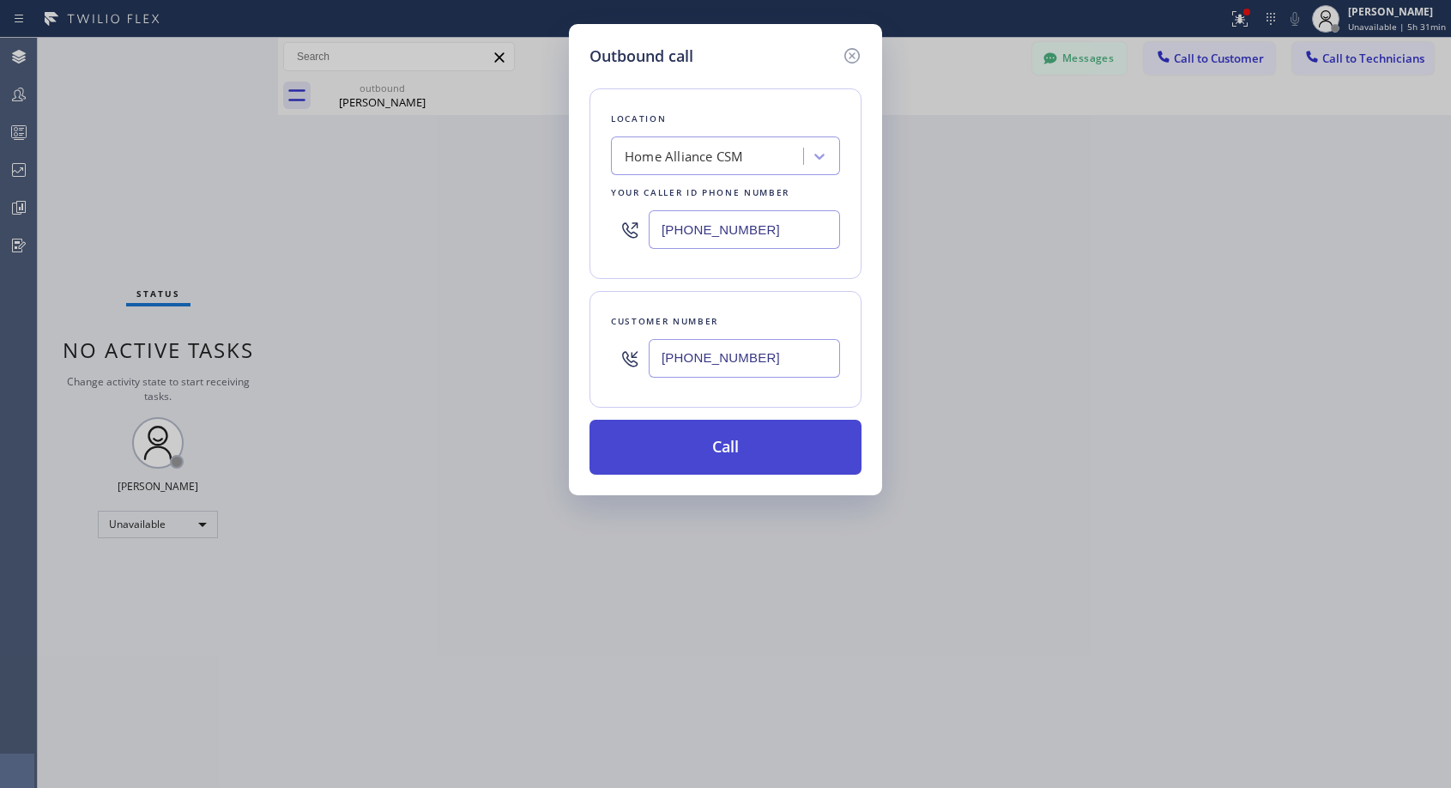
type input "[PHONE_NUMBER]"
click at [767, 432] on button "Call" at bounding box center [726, 447] width 272 height 55
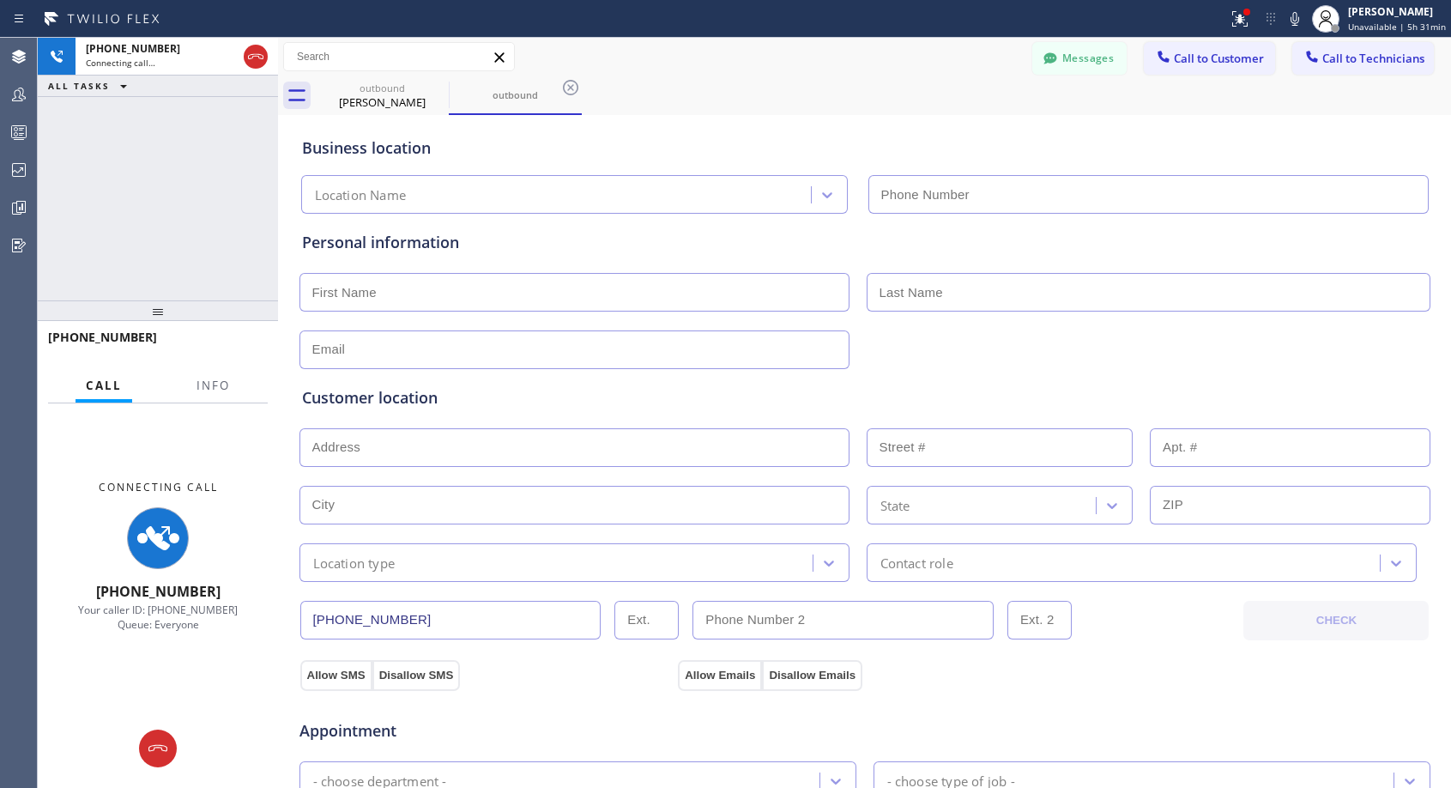
type input "[PHONE_NUMBER]"
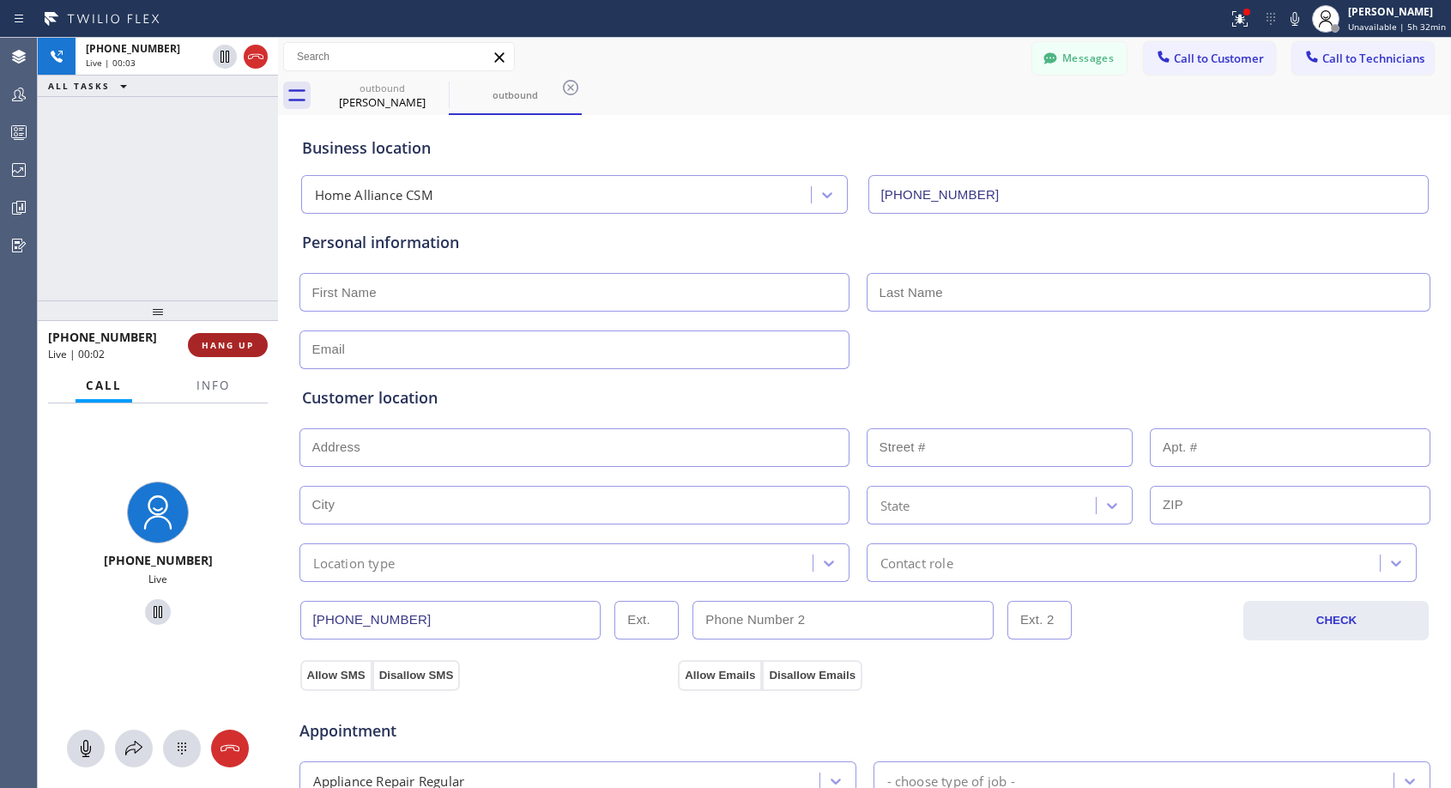
click at [241, 344] on span "HANG UP" at bounding box center [228, 345] width 52 height 12
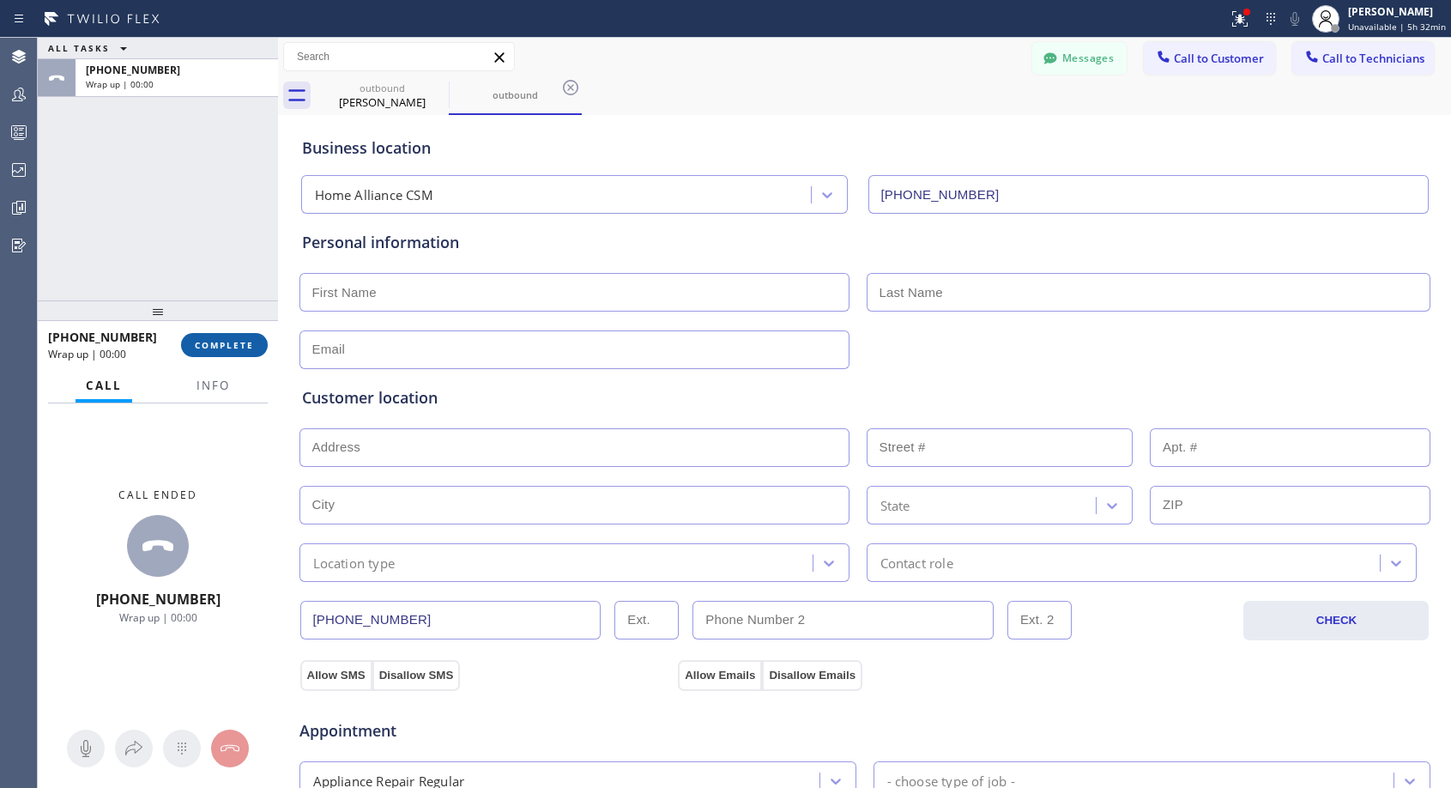
click at [241, 344] on span "COMPLETE" at bounding box center [224, 345] width 59 height 12
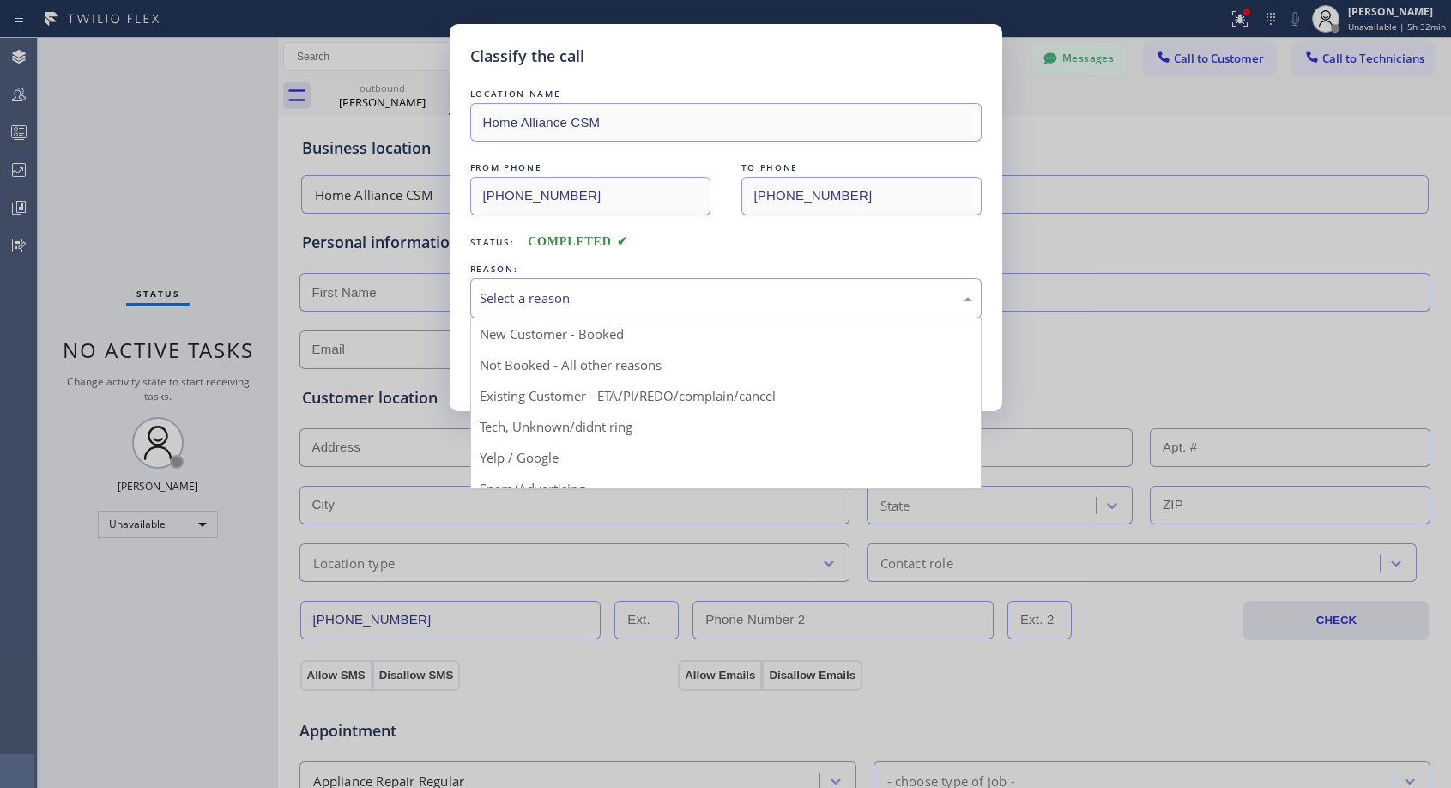
click at [756, 297] on div "Select a reason" at bounding box center [726, 298] width 493 height 20
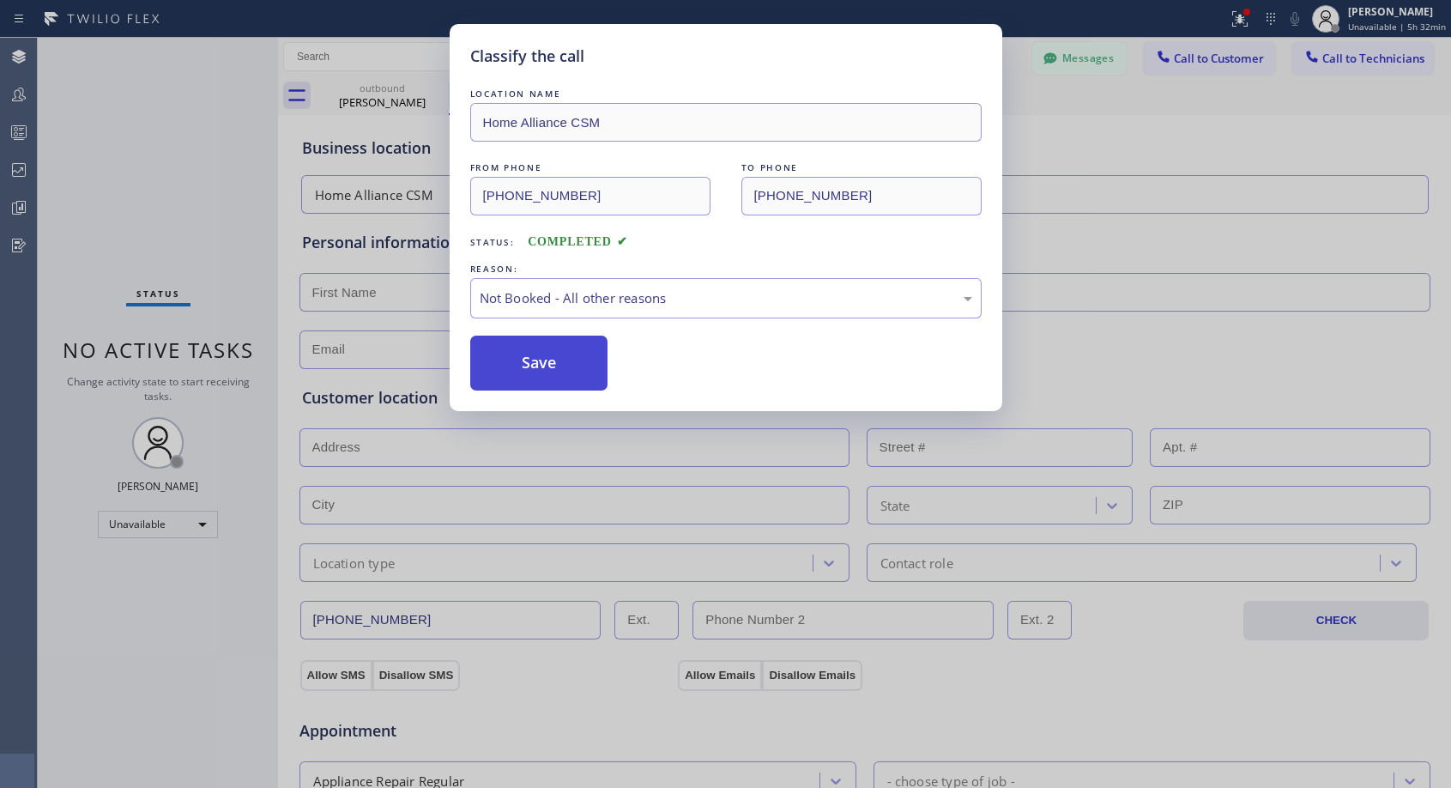
click at [554, 366] on button "Save" at bounding box center [539, 363] width 138 height 55
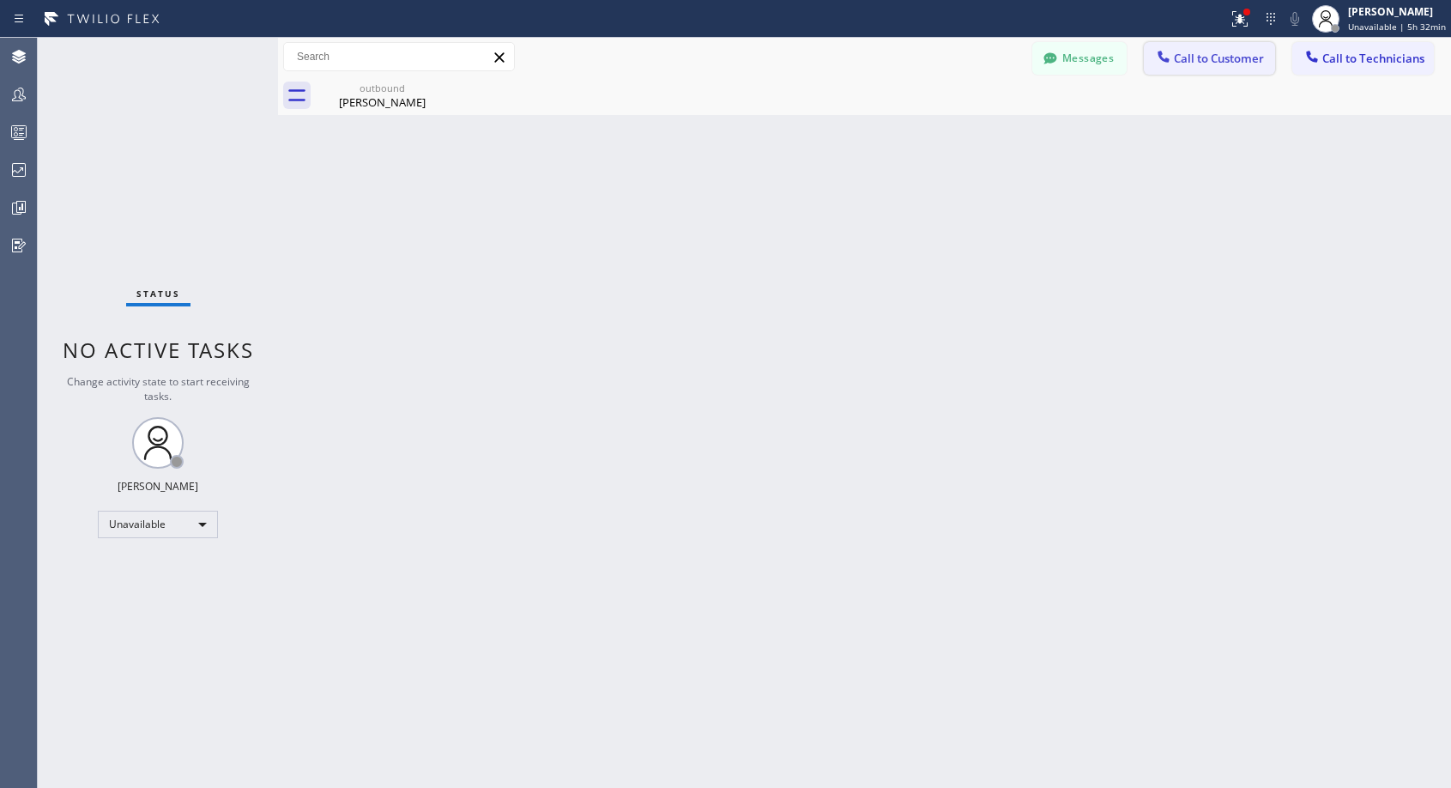
click at [1223, 66] on button "Call to Customer" at bounding box center [1209, 58] width 131 height 33
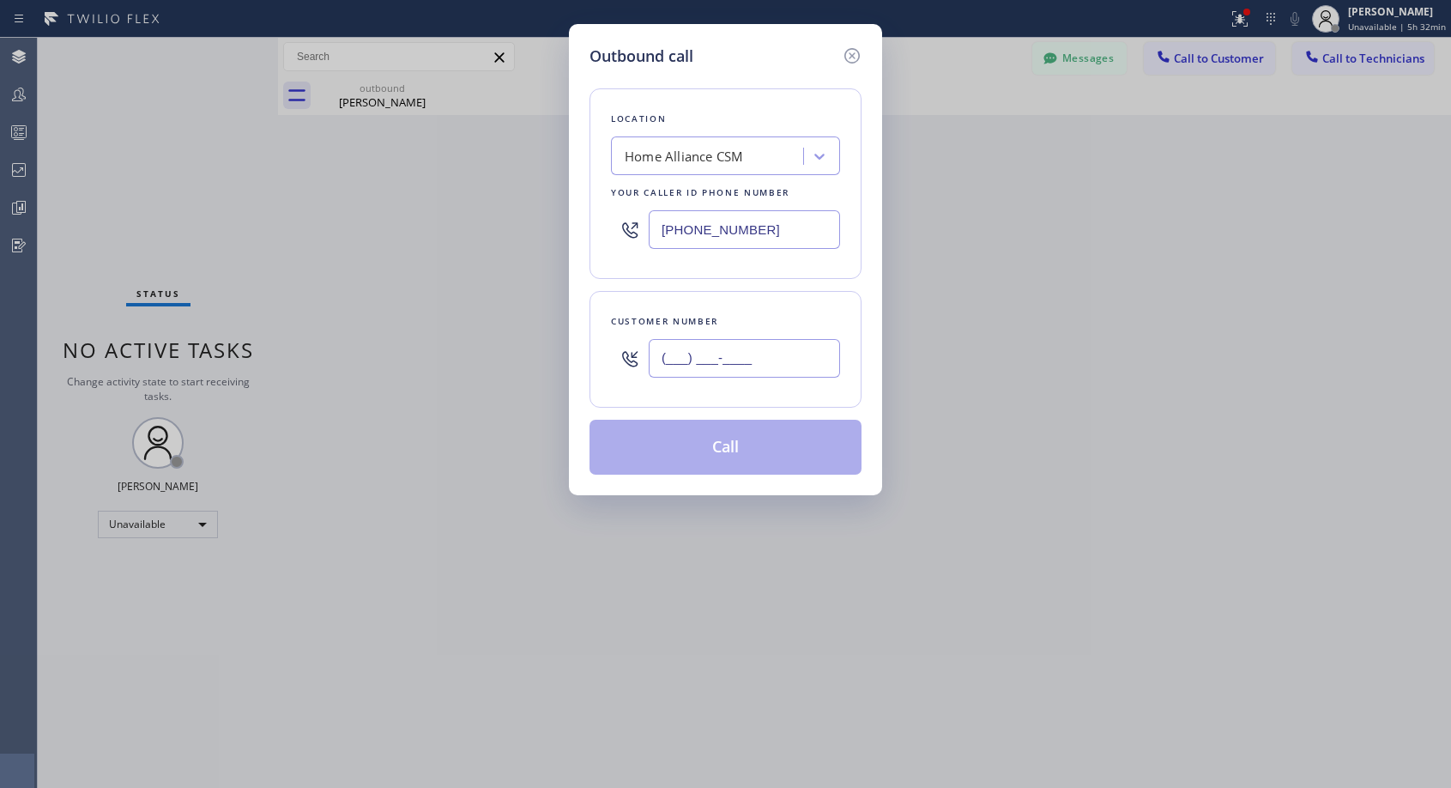
click at [814, 359] on input "(___) ___-____" at bounding box center [744, 358] width 191 height 39
paste input "909) 702-0076"
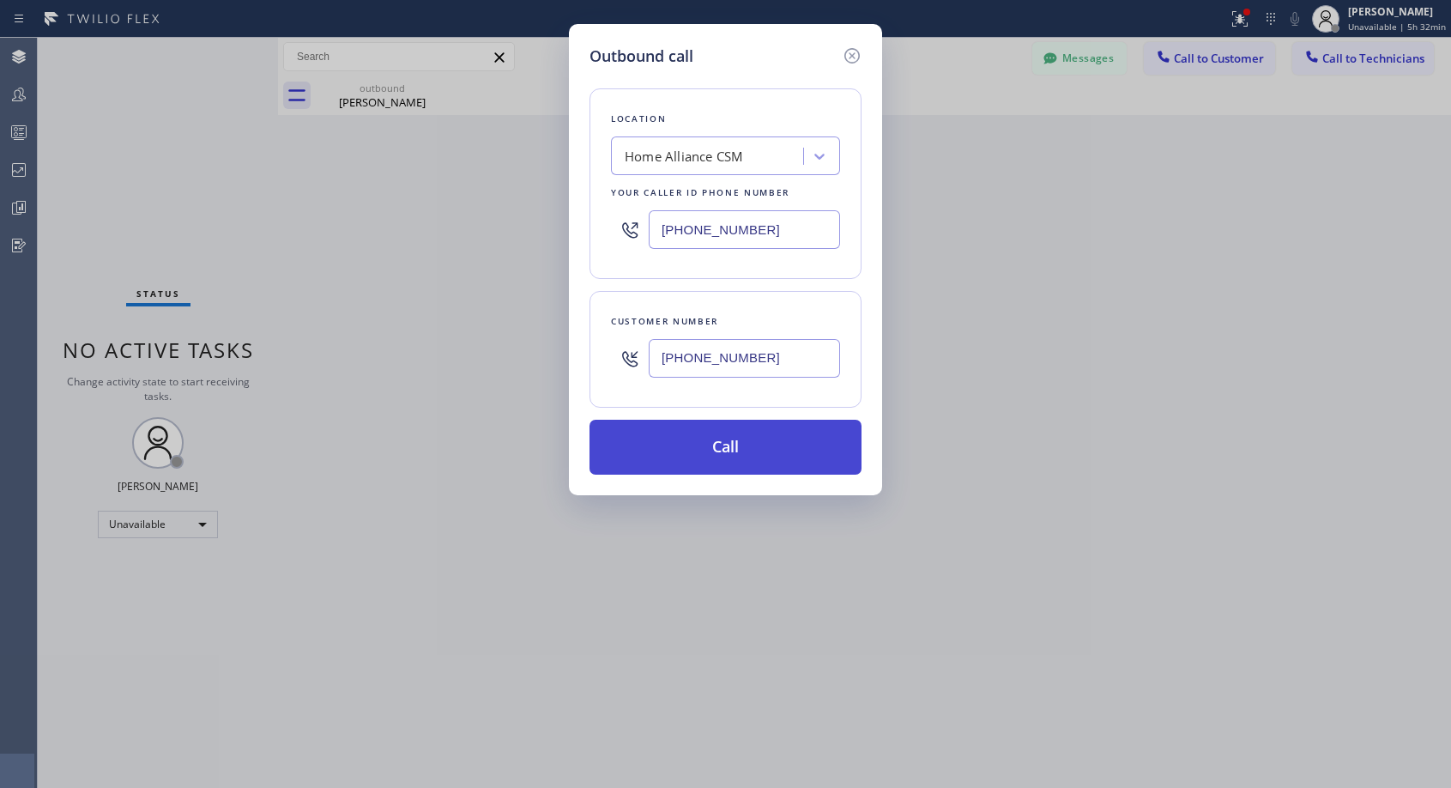
type input "[PHONE_NUMBER]"
click at [804, 433] on button "Call" at bounding box center [726, 447] width 272 height 55
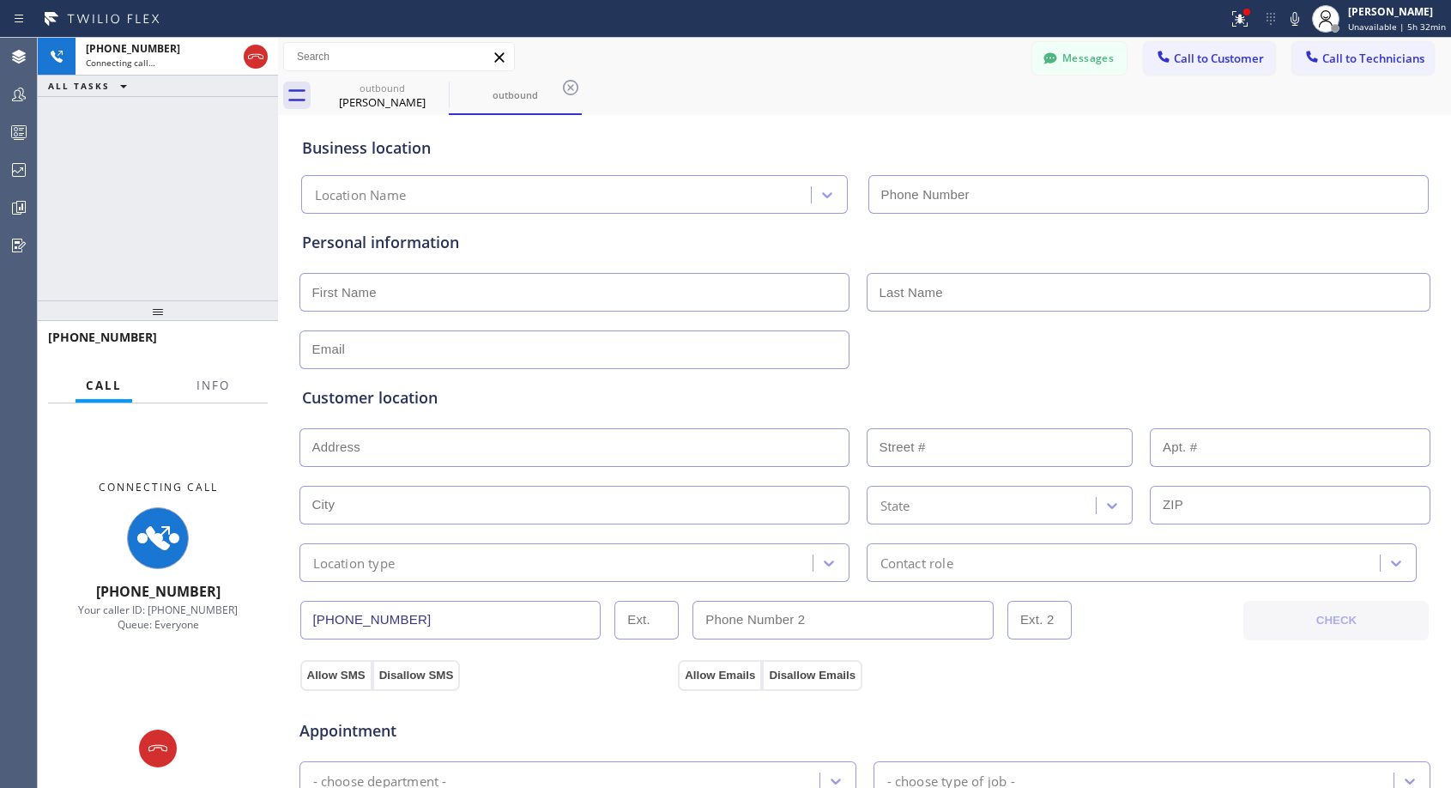
type input "[PHONE_NUMBER]"
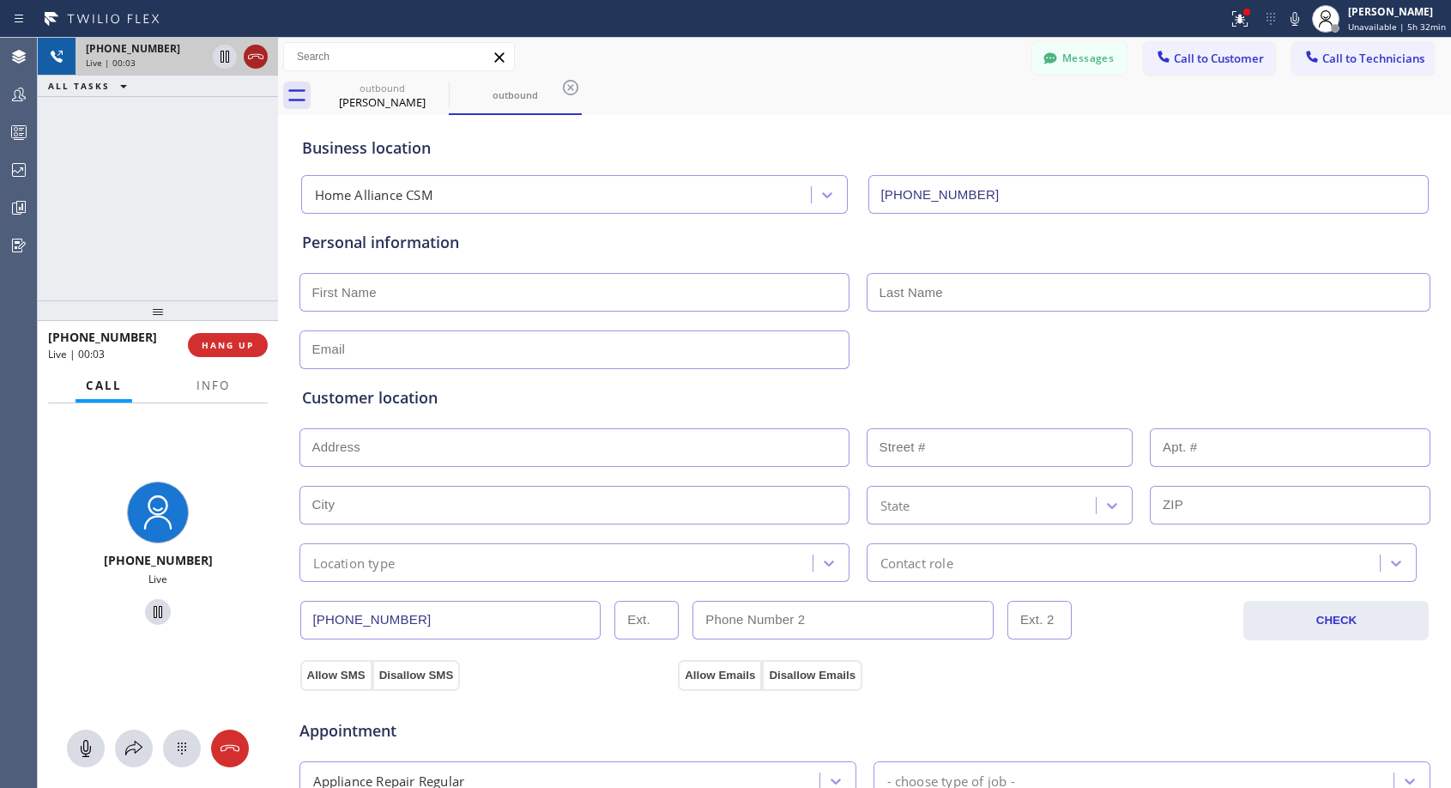
click at [264, 58] on icon at bounding box center [255, 56] width 21 height 21
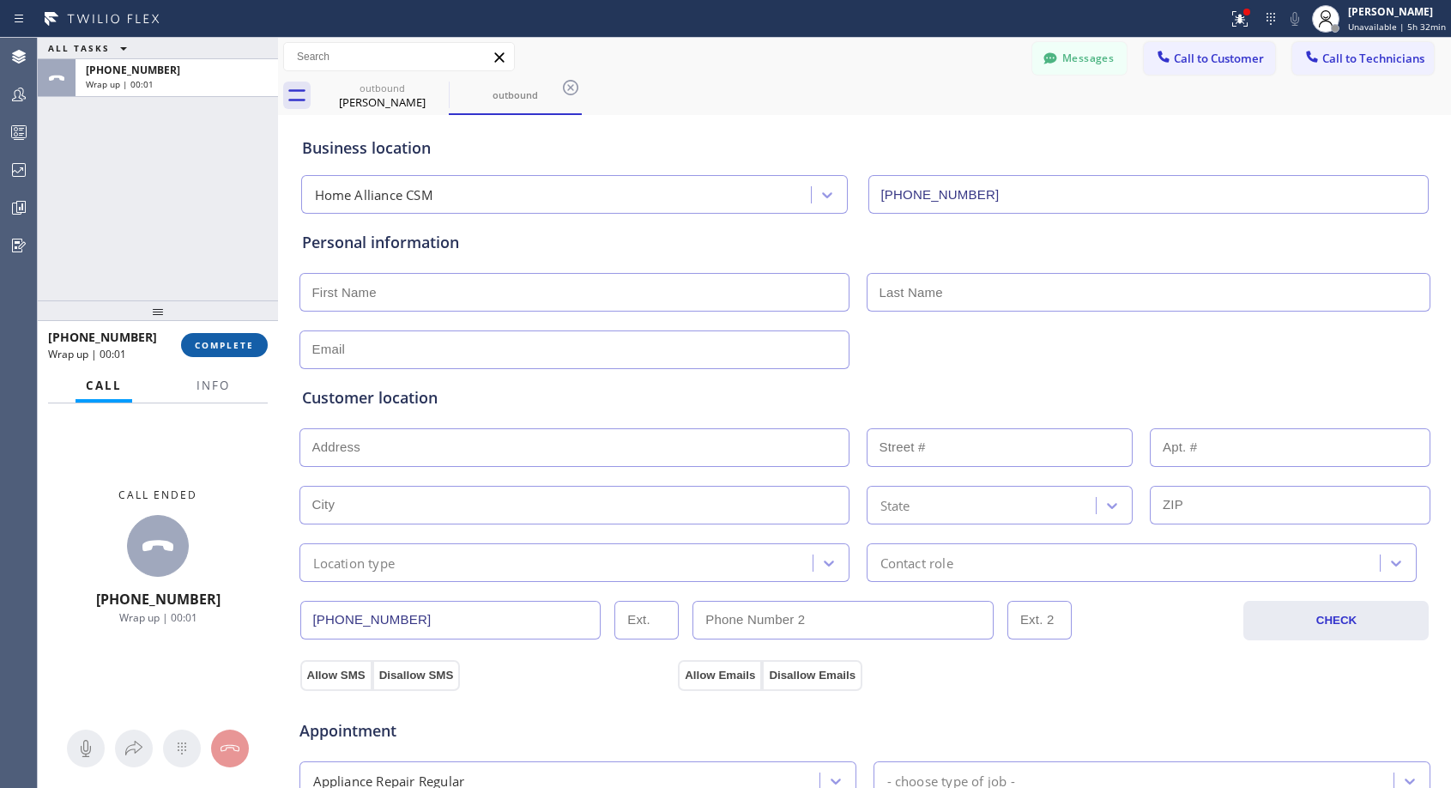
click at [233, 351] on button "COMPLETE" at bounding box center [224, 345] width 87 height 24
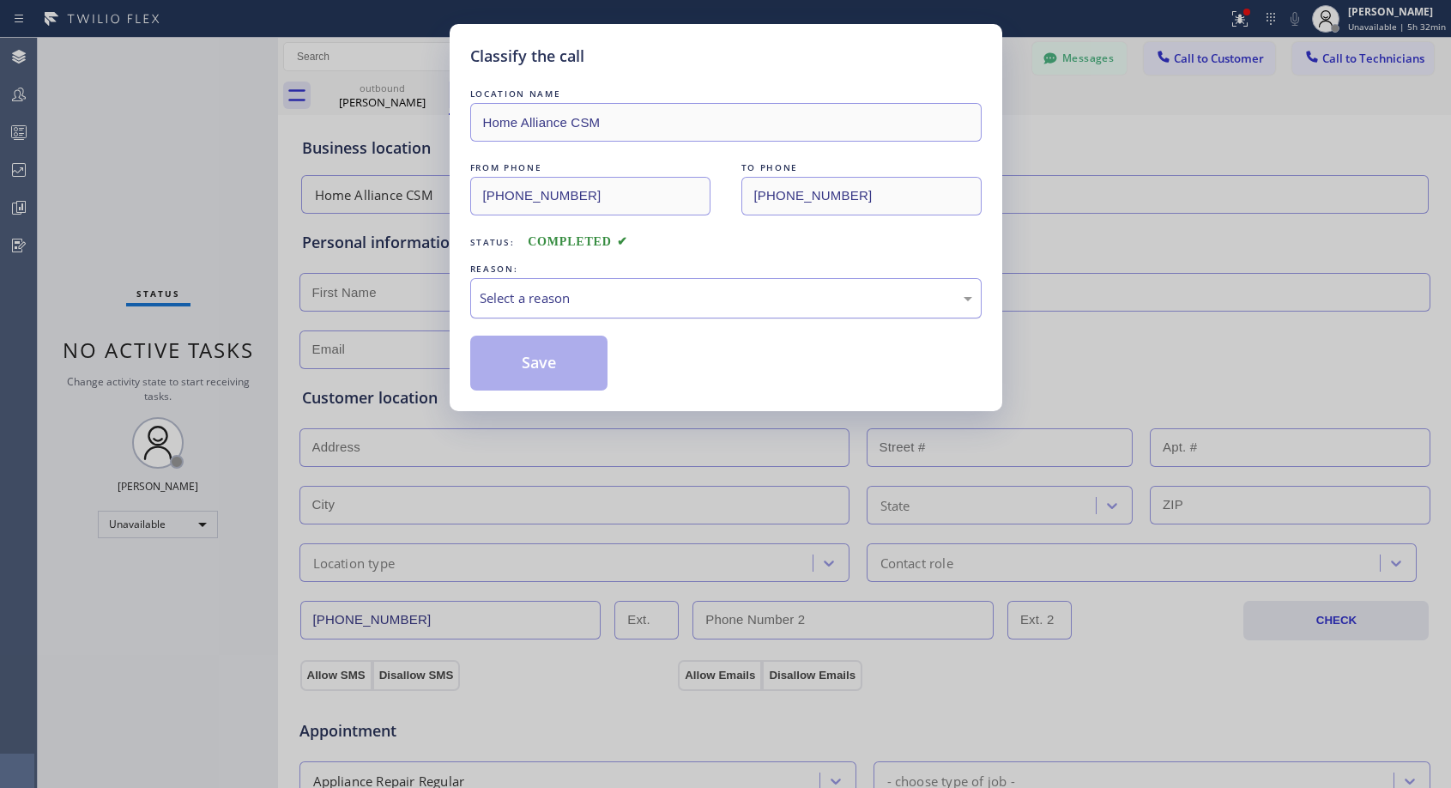
click at [564, 287] on div "Select a reason" at bounding box center [725, 298] width 511 height 40
click at [545, 362] on button "Save" at bounding box center [539, 363] width 138 height 55
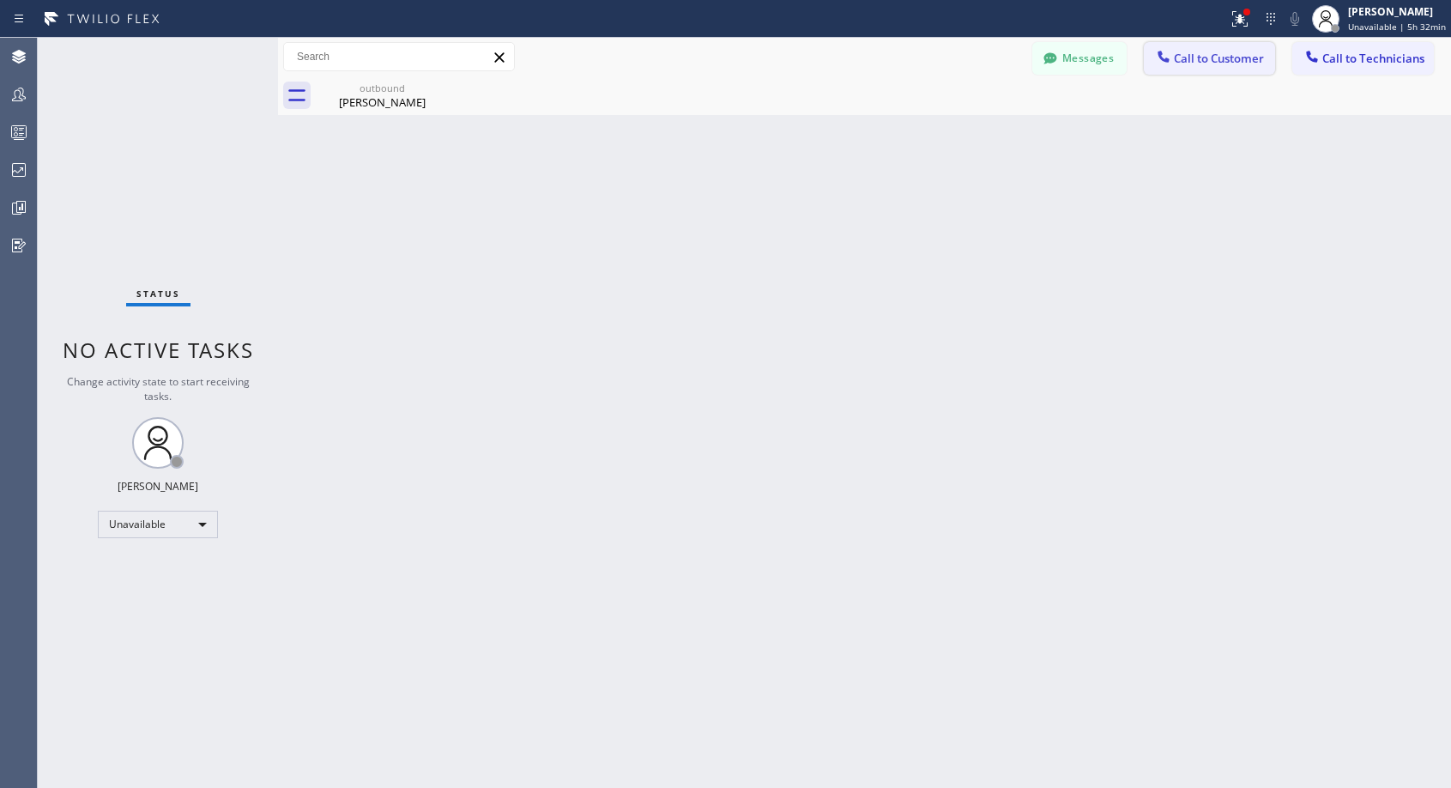
click at [1225, 57] on span "Call to Customer" at bounding box center [1219, 58] width 90 height 15
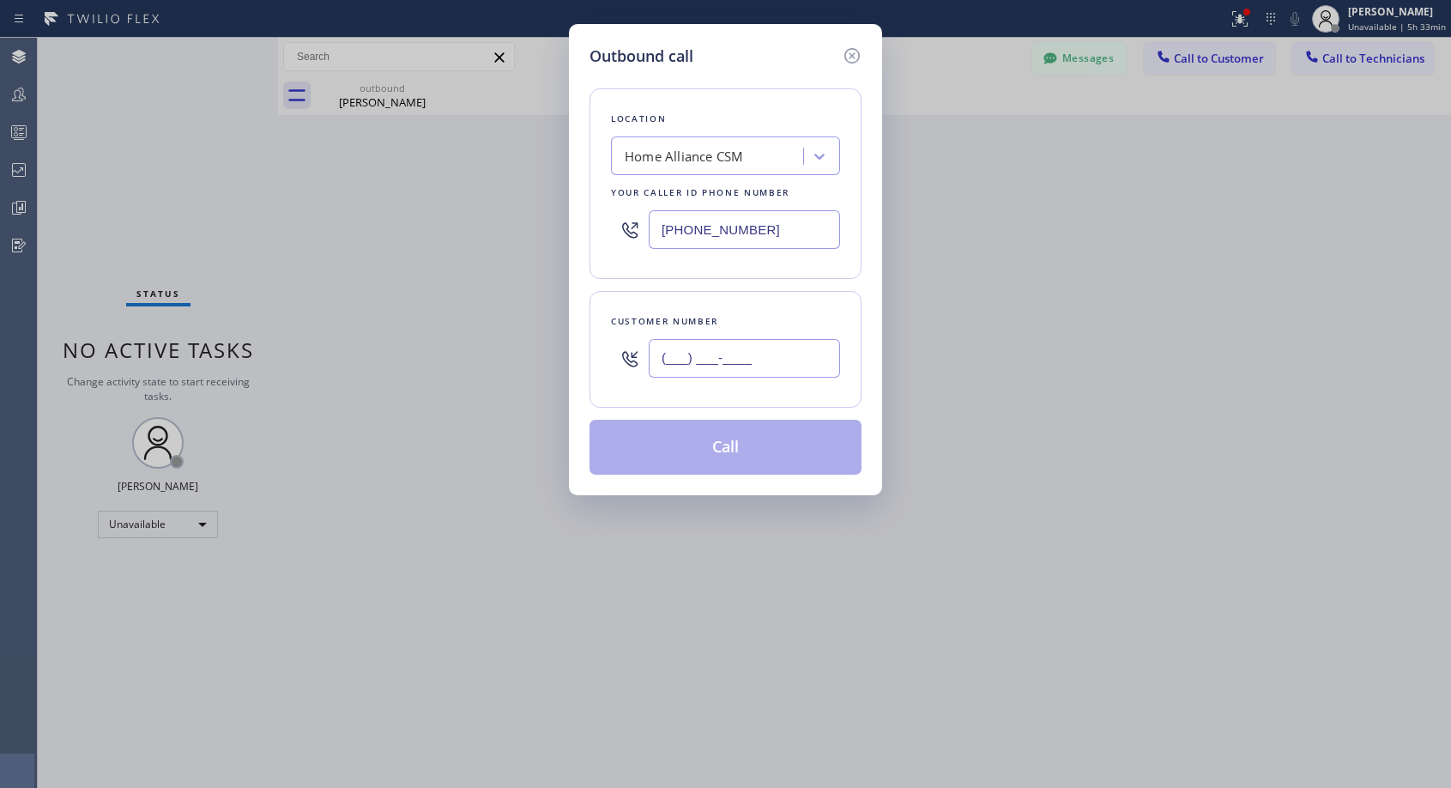
click at [809, 356] on input "(___) ___-____" at bounding box center [744, 358] width 191 height 39
paste input "909) 702-0076"
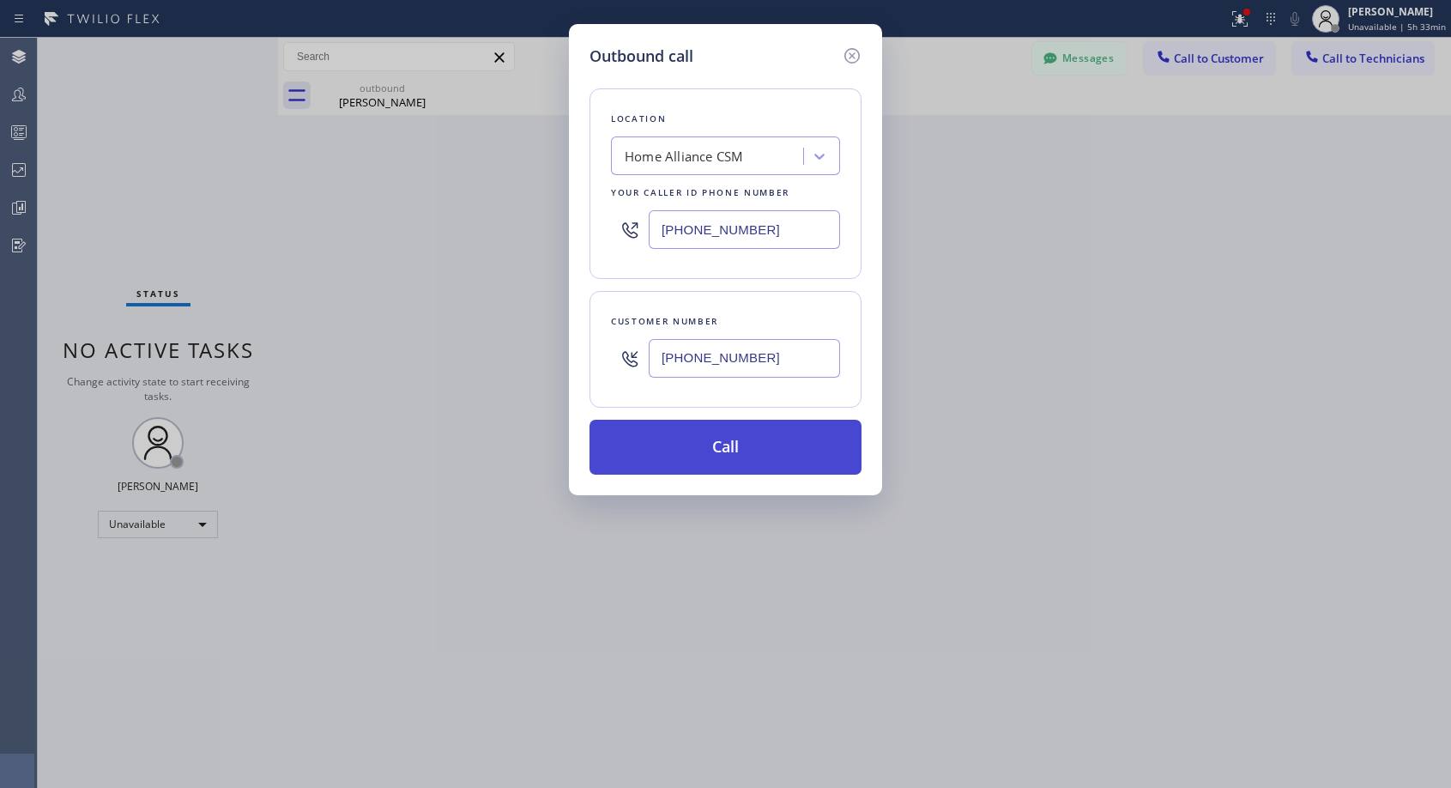
type input "[PHONE_NUMBER]"
click at [747, 443] on button "Call" at bounding box center [726, 447] width 272 height 55
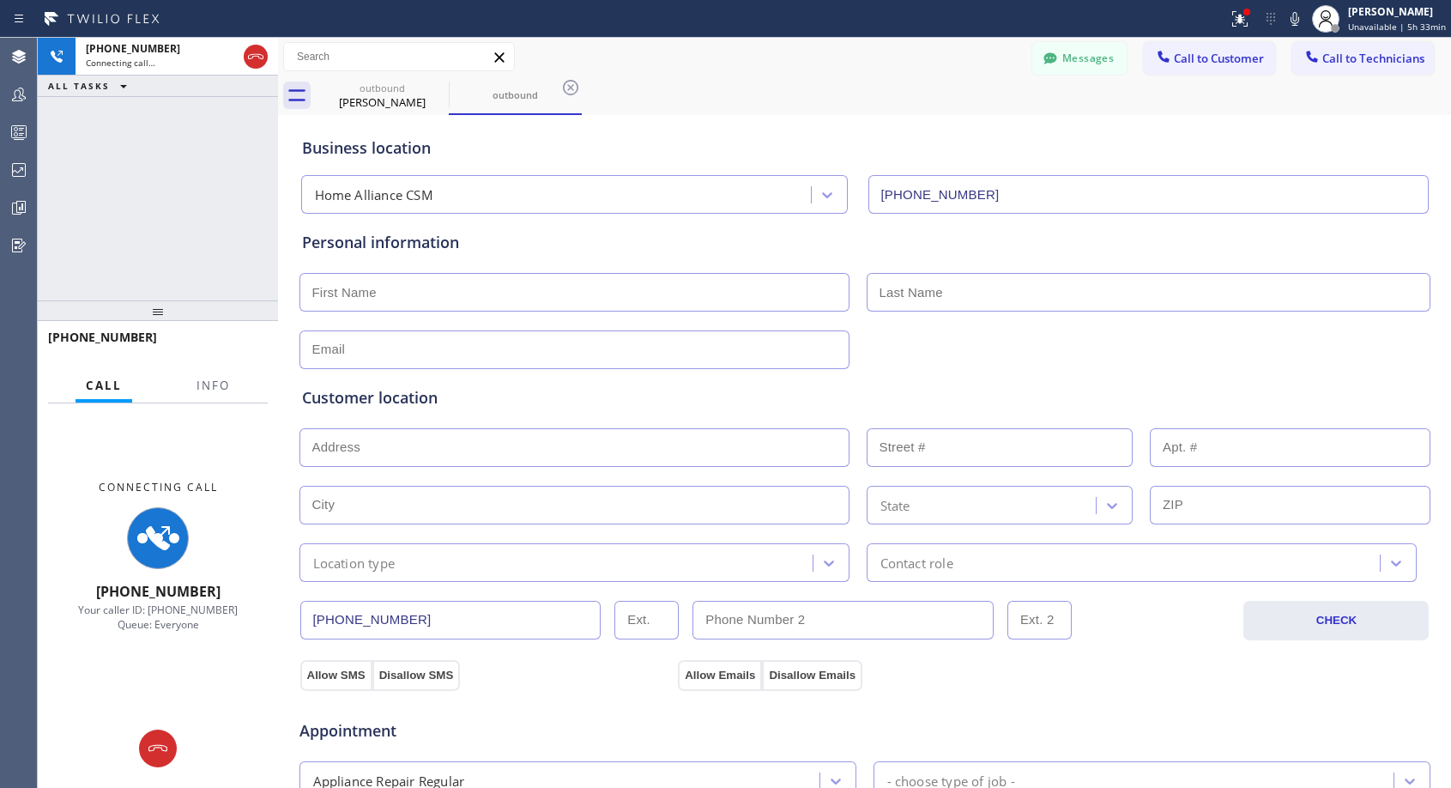
type input "[PHONE_NUMBER]"
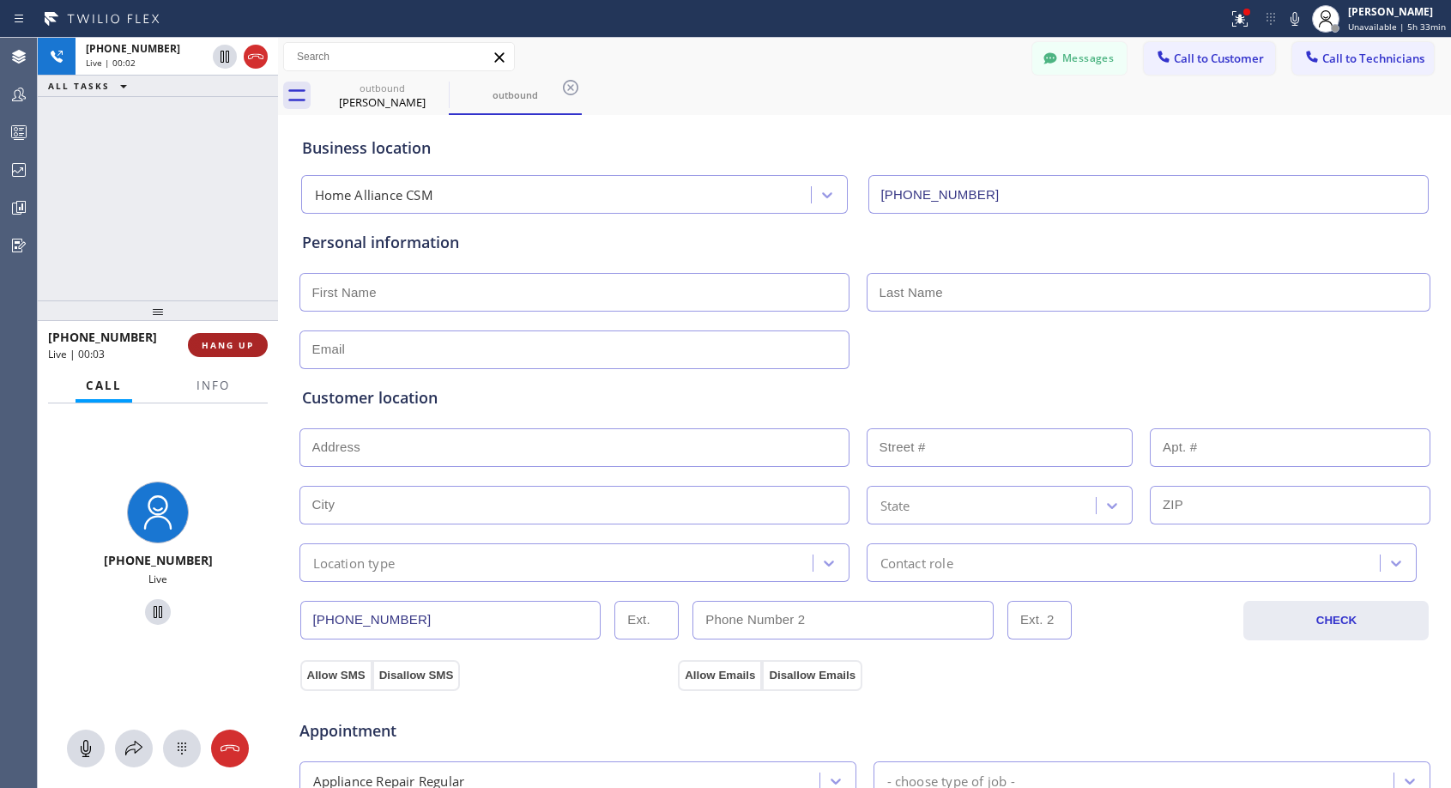
click at [223, 344] on span "HANG UP" at bounding box center [228, 345] width 52 height 12
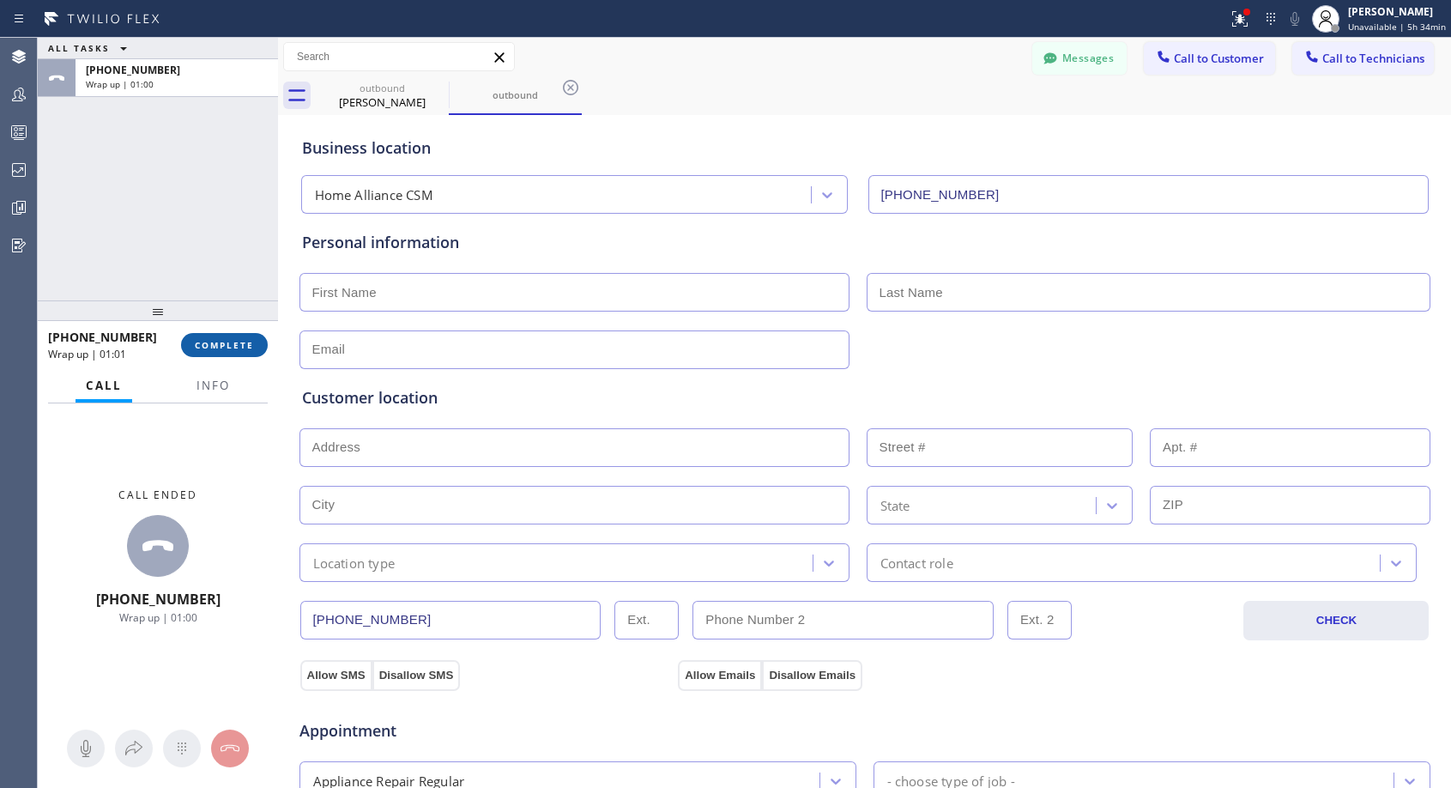
click at [239, 346] on span "COMPLETE" at bounding box center [224, 345] width 59 height 12
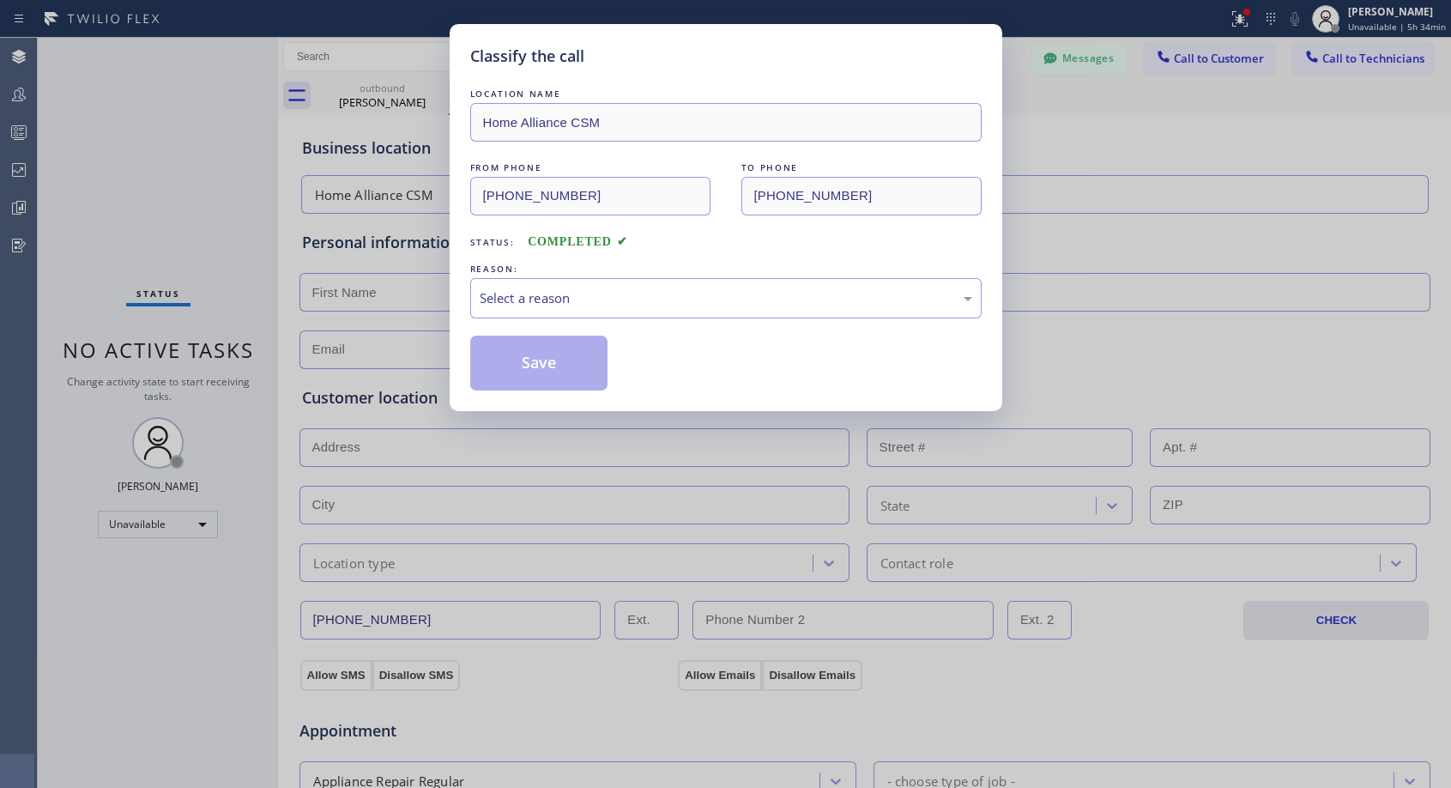
click at [239, 346] on div "Classify the call LOCATION NAME Home Alliance CSM FROM PHONE [PHONE_NUMBER] TO …" at bounding box center [725, 394] width 1451 height 788
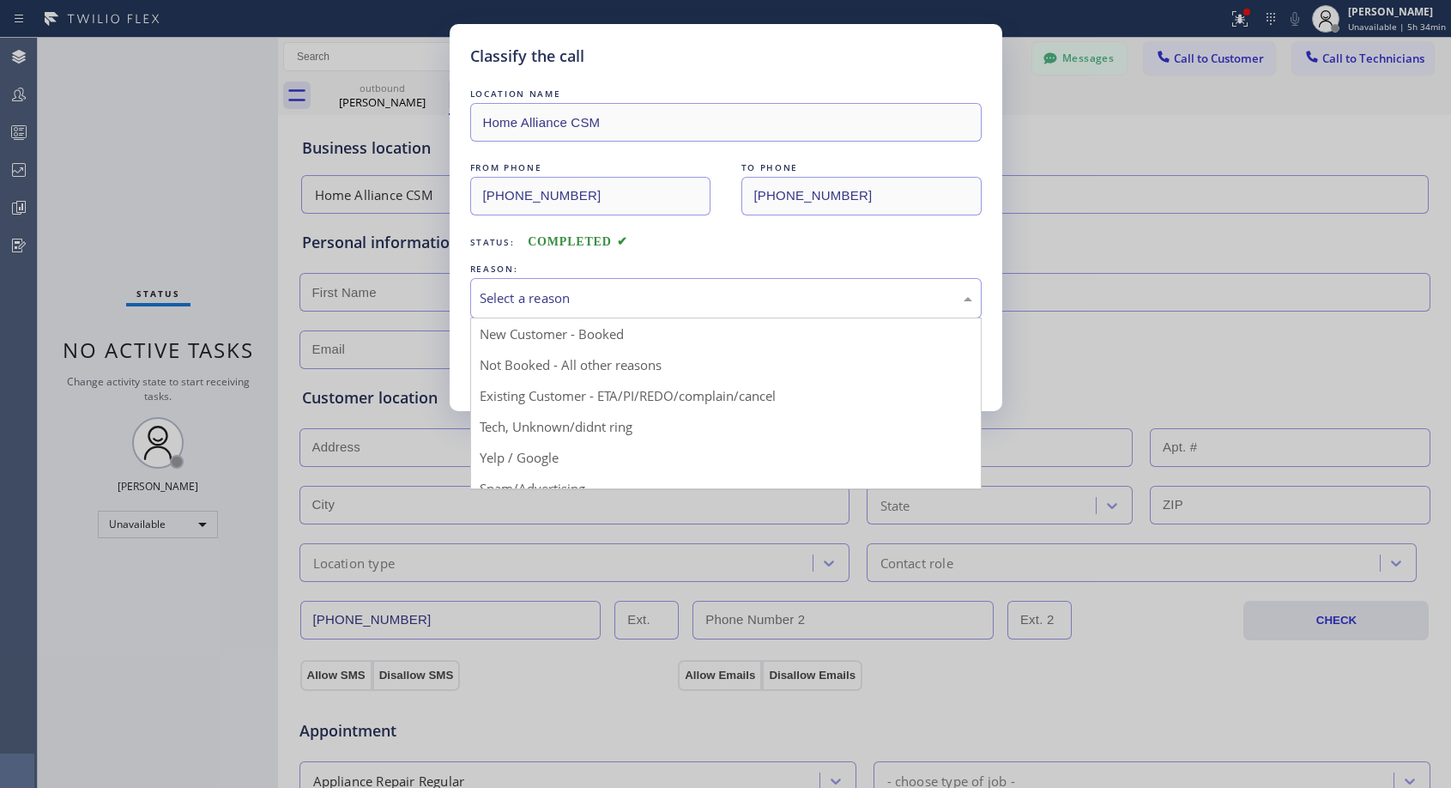
click at [552, 312] on div "Select a reason" at bounding box center [725, 298] width 511 height 40
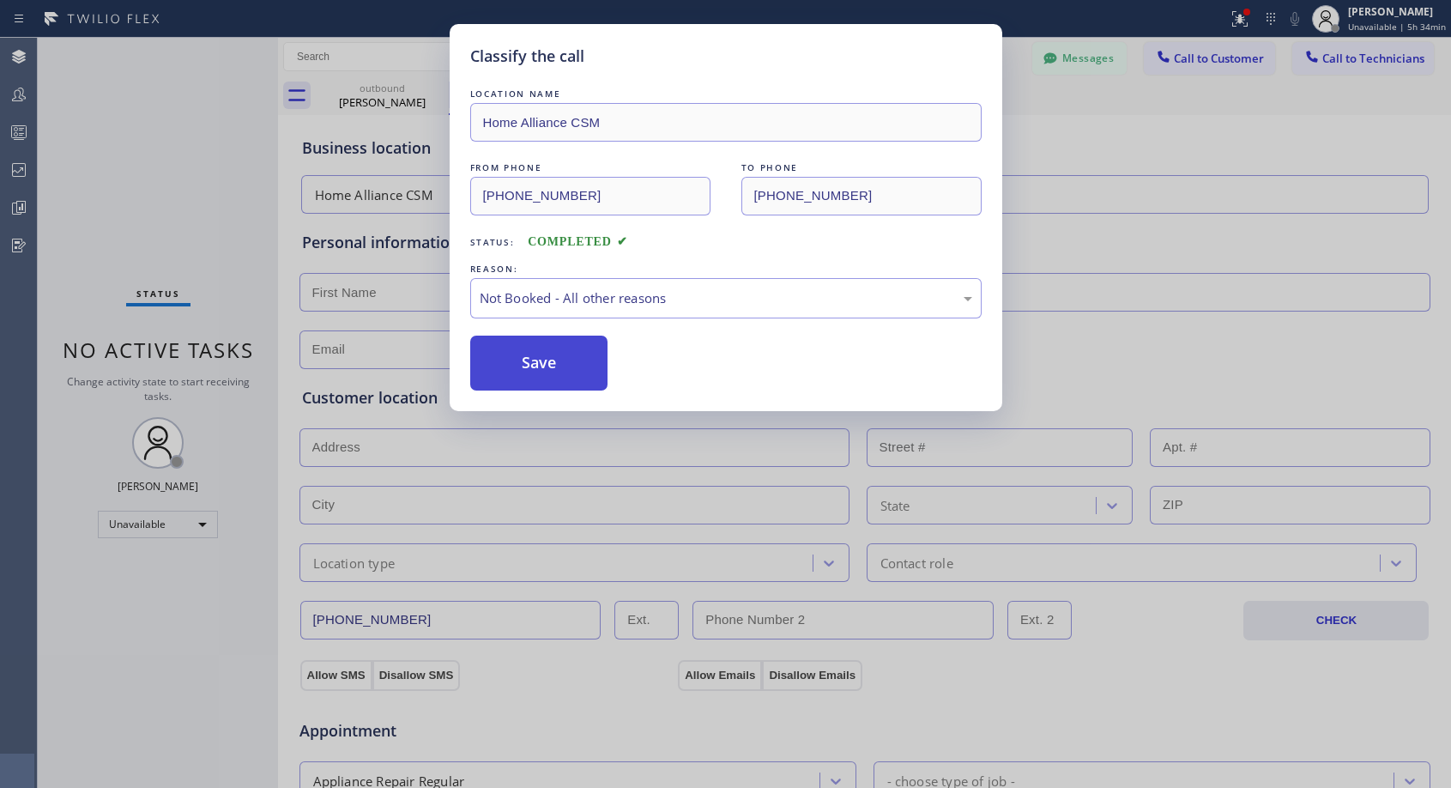
click at [542, 360] on button "Save" at bounding box center [539, 363] width 138 height 55
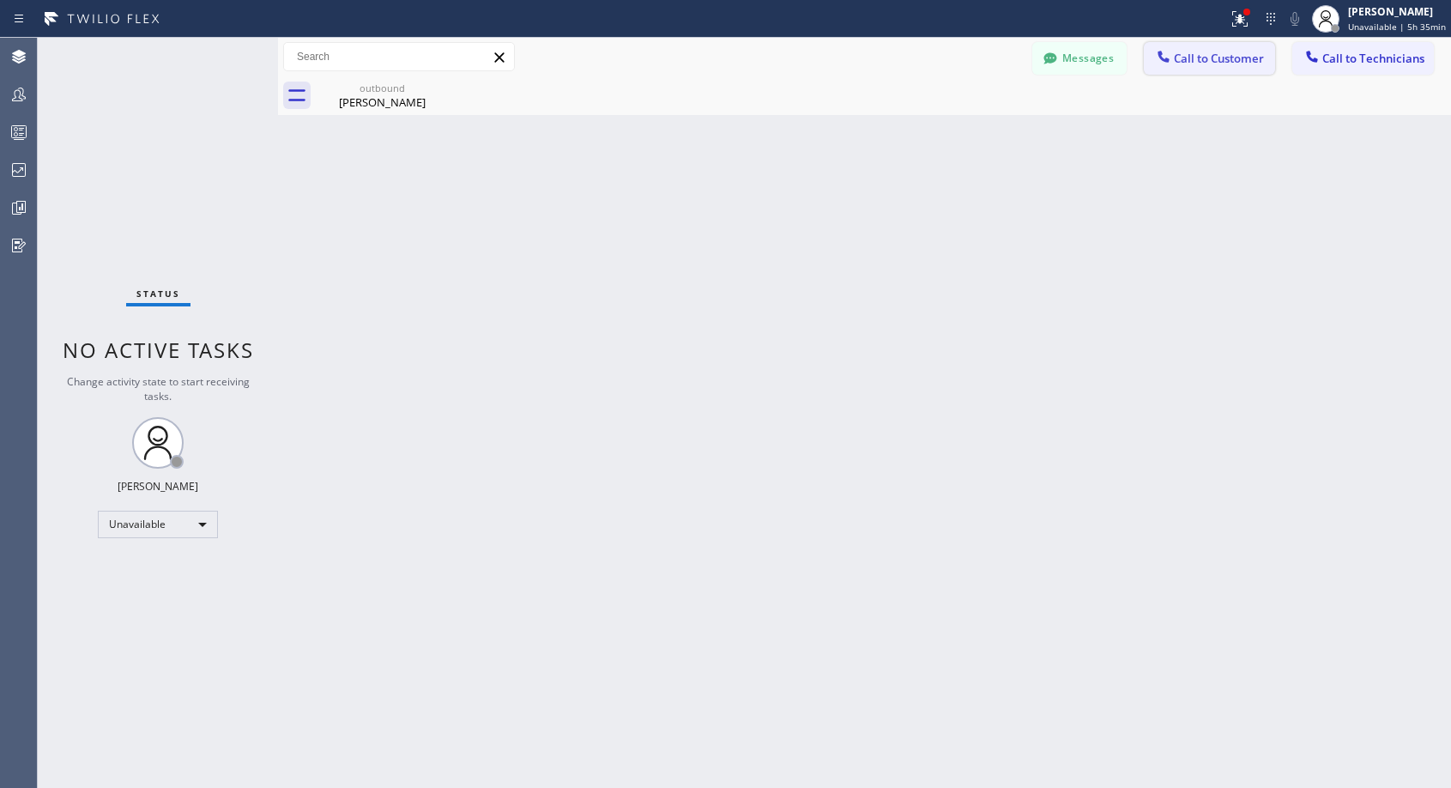
click at [1203, 67] on button "Call to Customer" at bounding box center [1209, 58] width 131 height 33
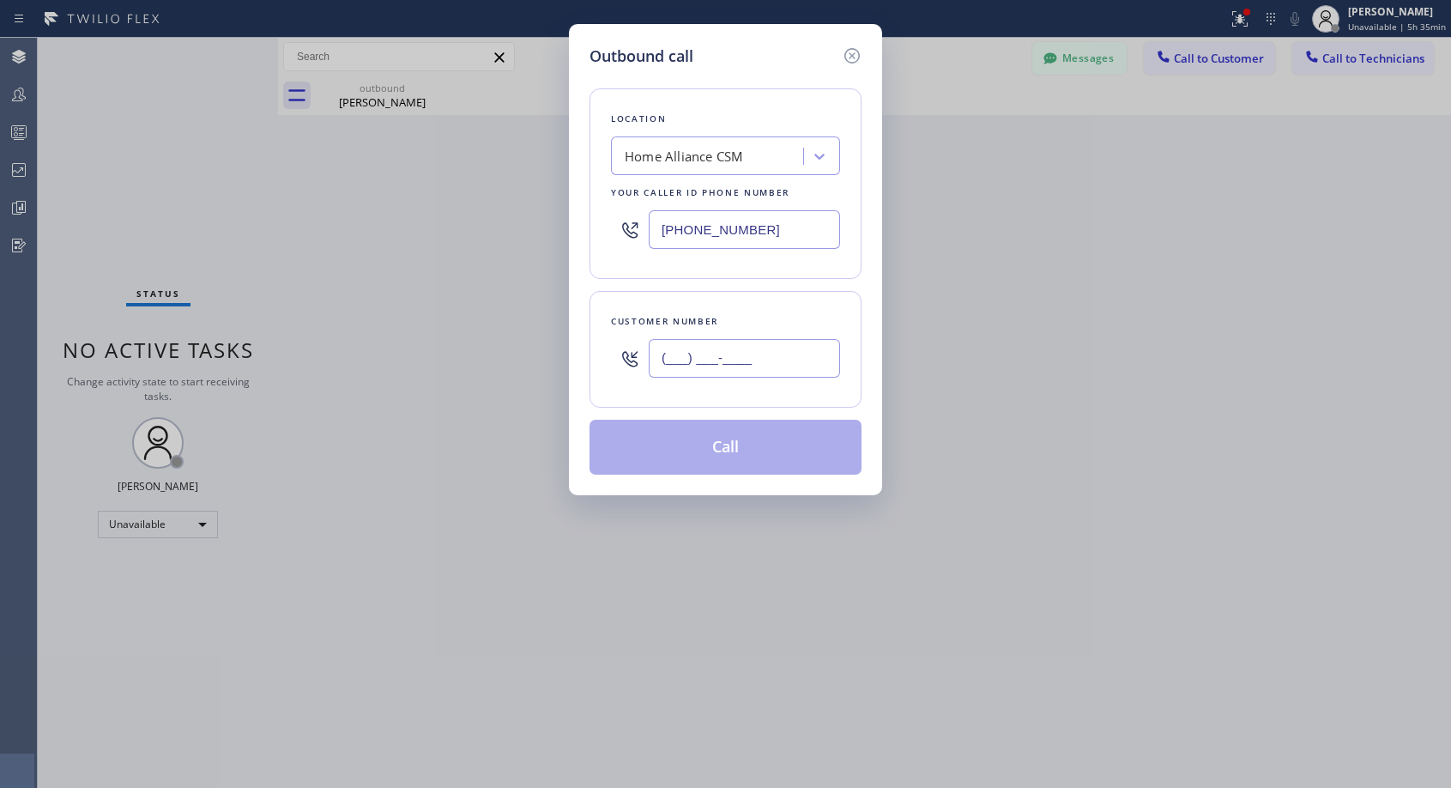
click at [768, 360] on input "(___) ___-____" at bounding box center [744, 358] width 191 height 39
paste input "650) 422-9654"
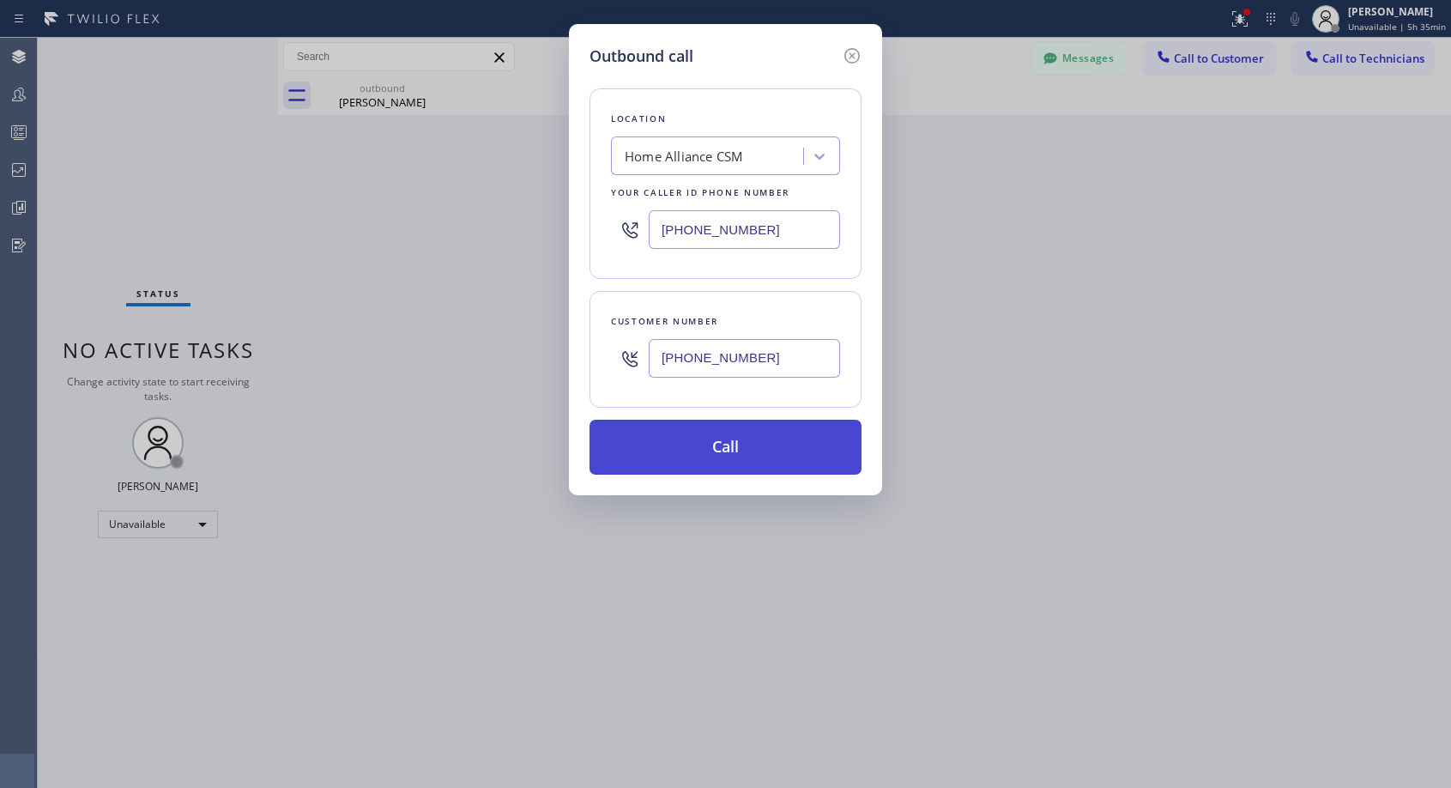
type input "[PHONE_NUMBER]"
click at [742, 449] on button "Call" at bounding box center [726, 447] width 272 height 55
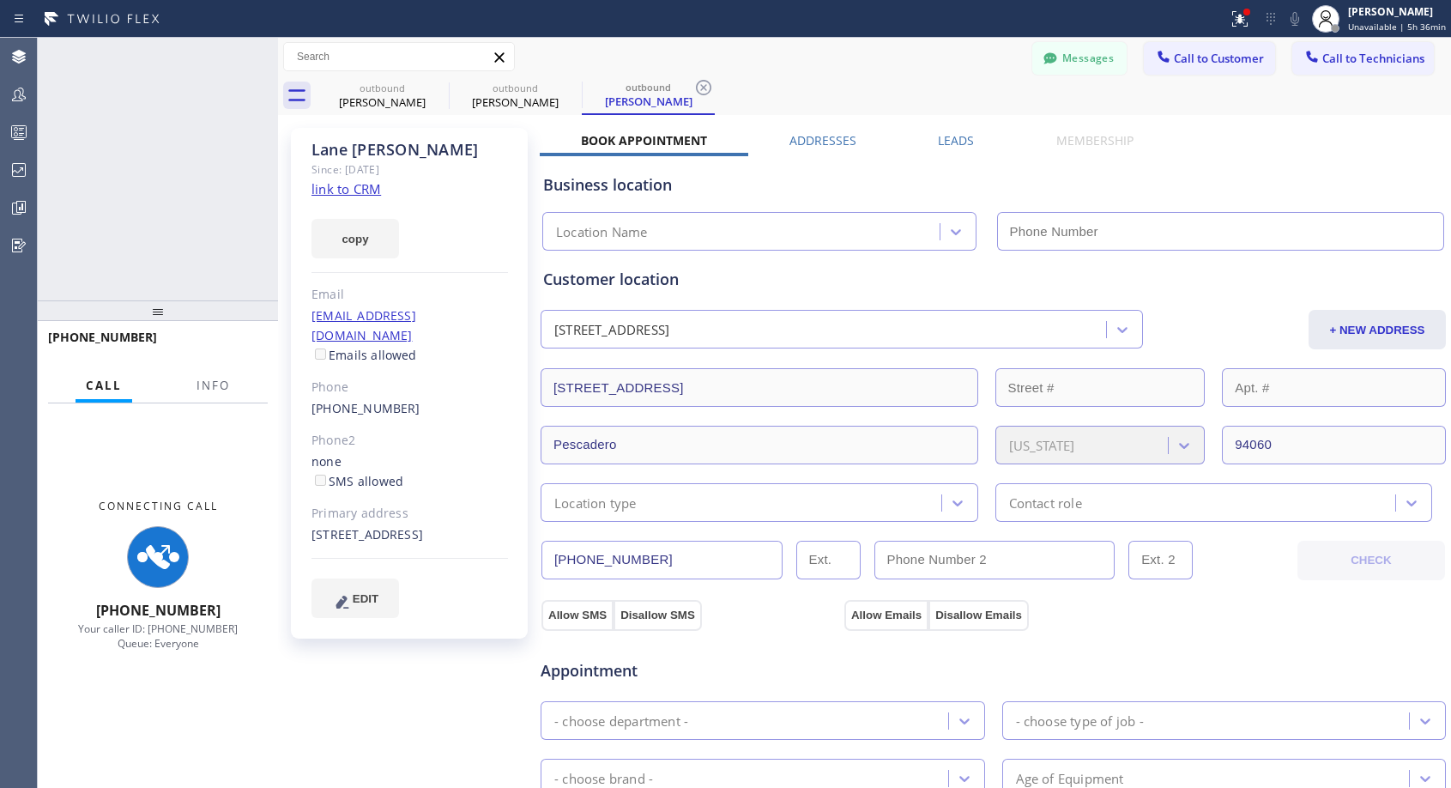
type input "[PHONE_NUMBER]"
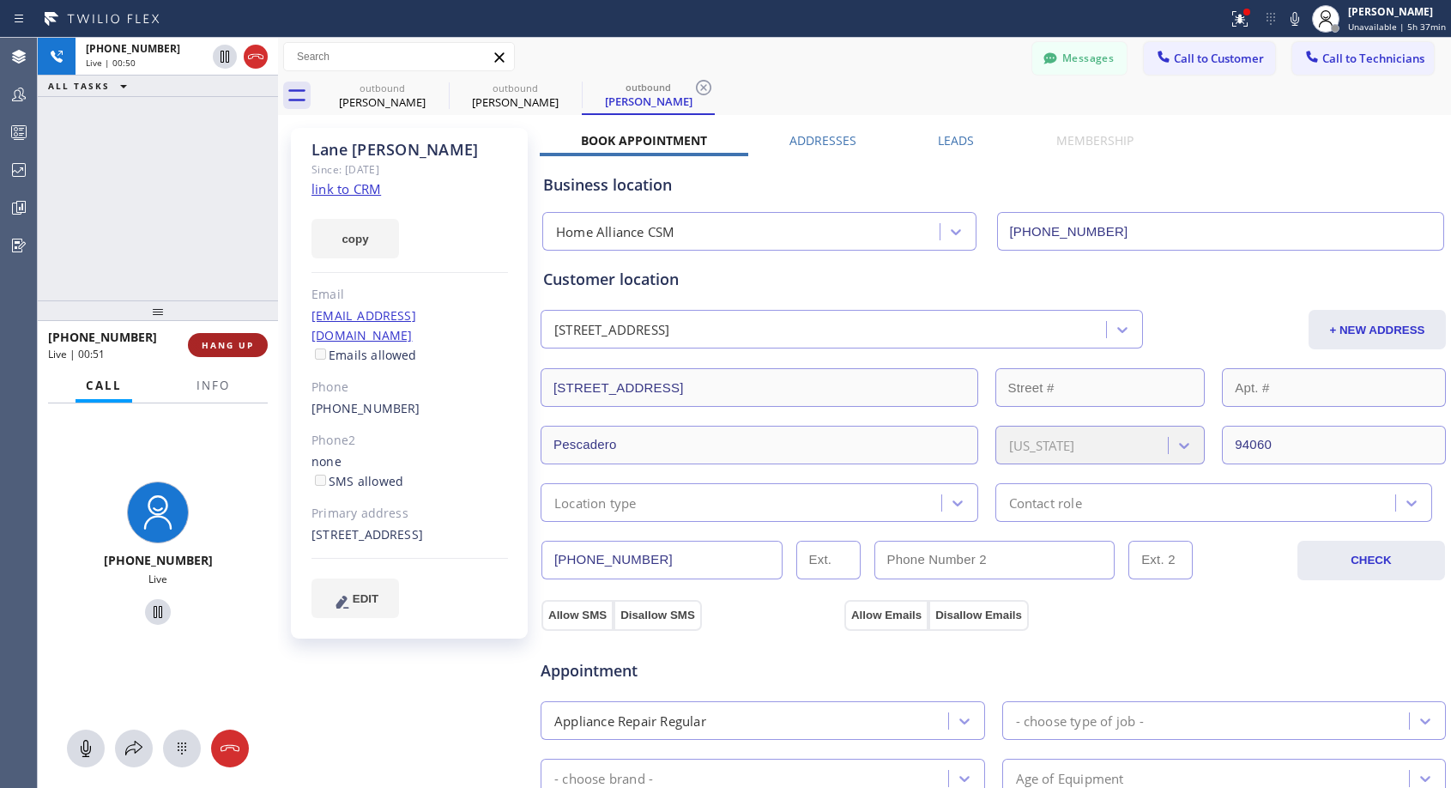
click at [219, 348] on span "HANG UP" at bounding box center [228, 345] width 52 height 12
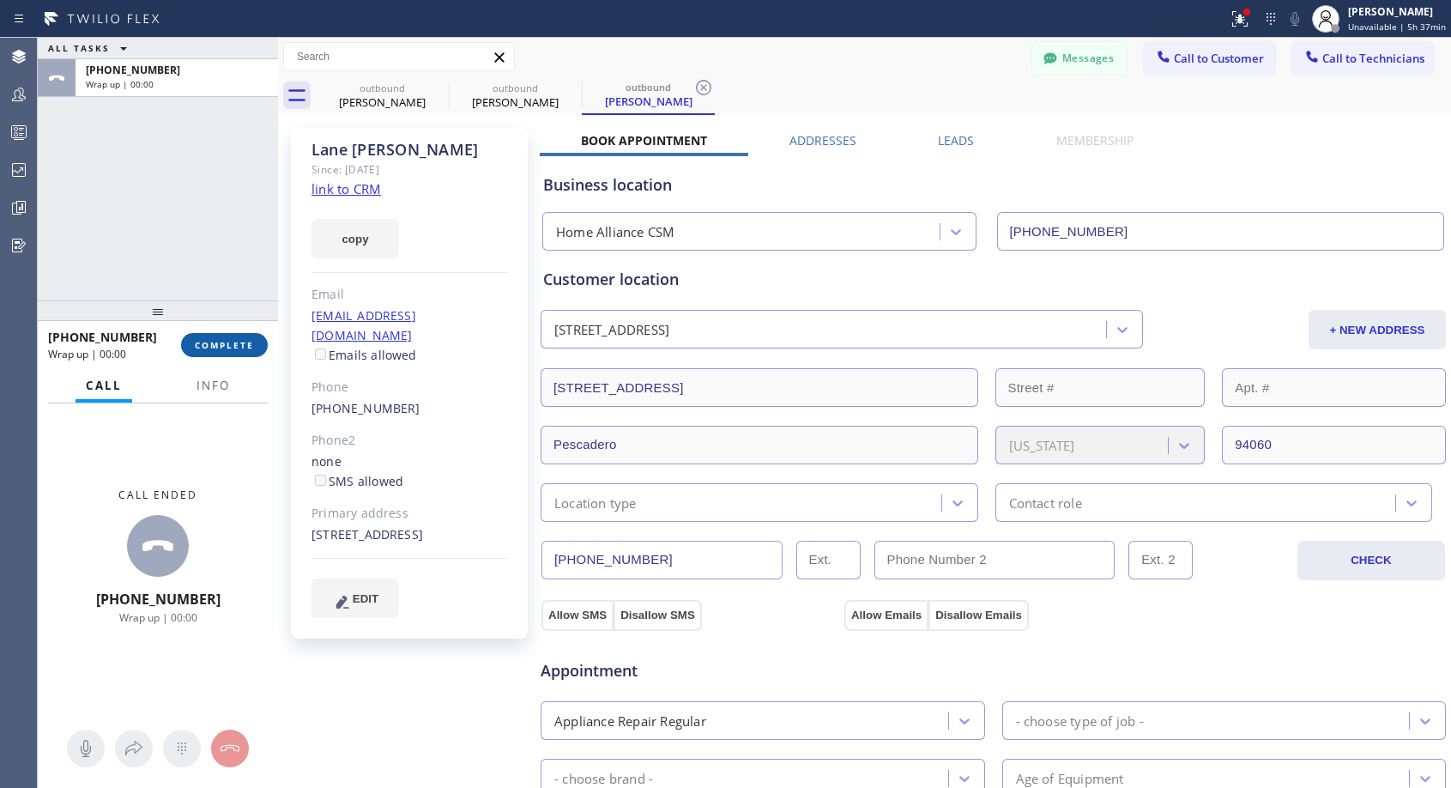
click at [219, 348] on span "COMPLETE" at bounding box center [224, 345] width 59 height 12
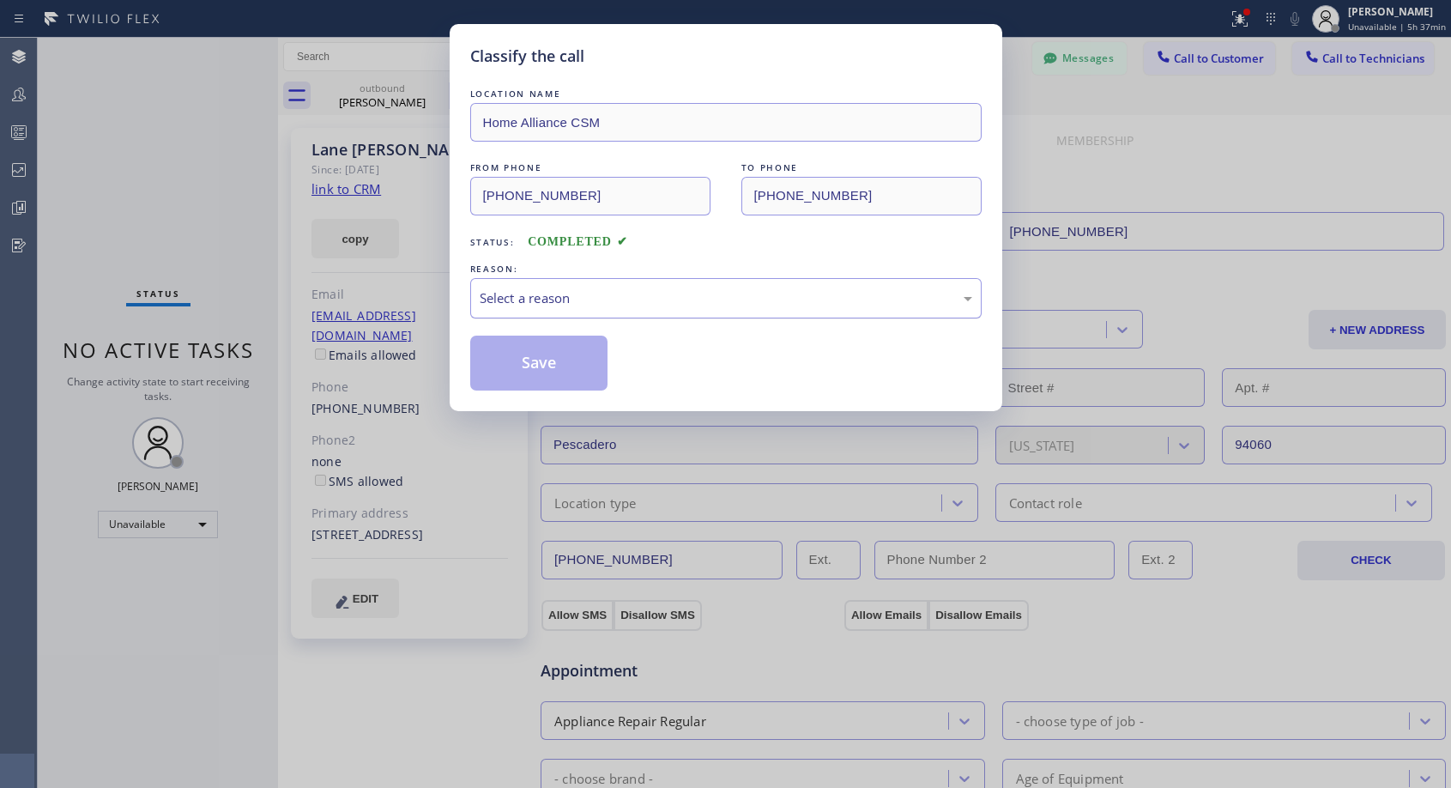
click at [602, 285] on div "Select a reason" at bounding box center [725, 298] width 511 height 40
click at [550, 359] on button "Save" at bounding box center [539, 363] width 138 height 55
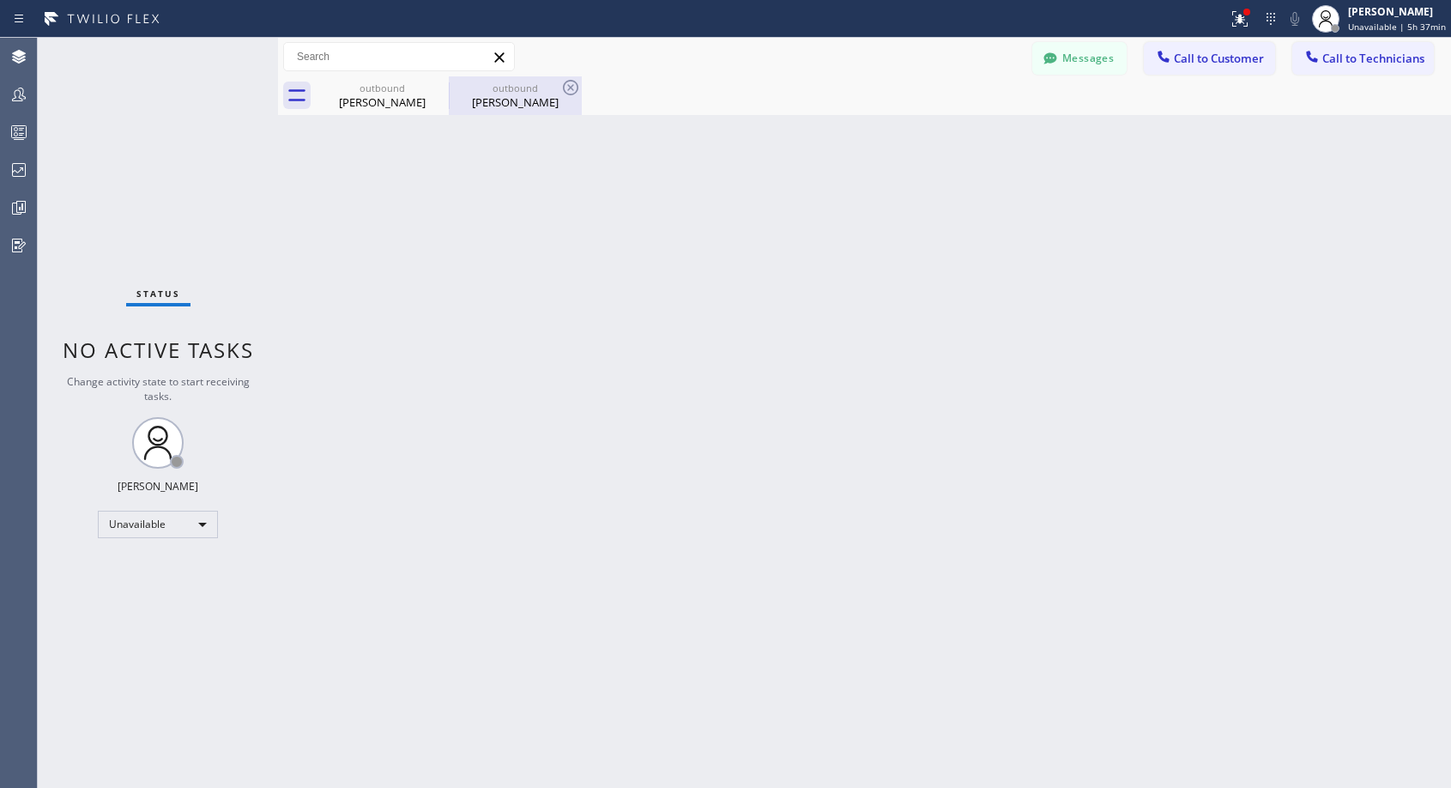
click at [529, 107] on div "[PERSON_NAME]" at bounding box center [516, 101] width 130 height 15
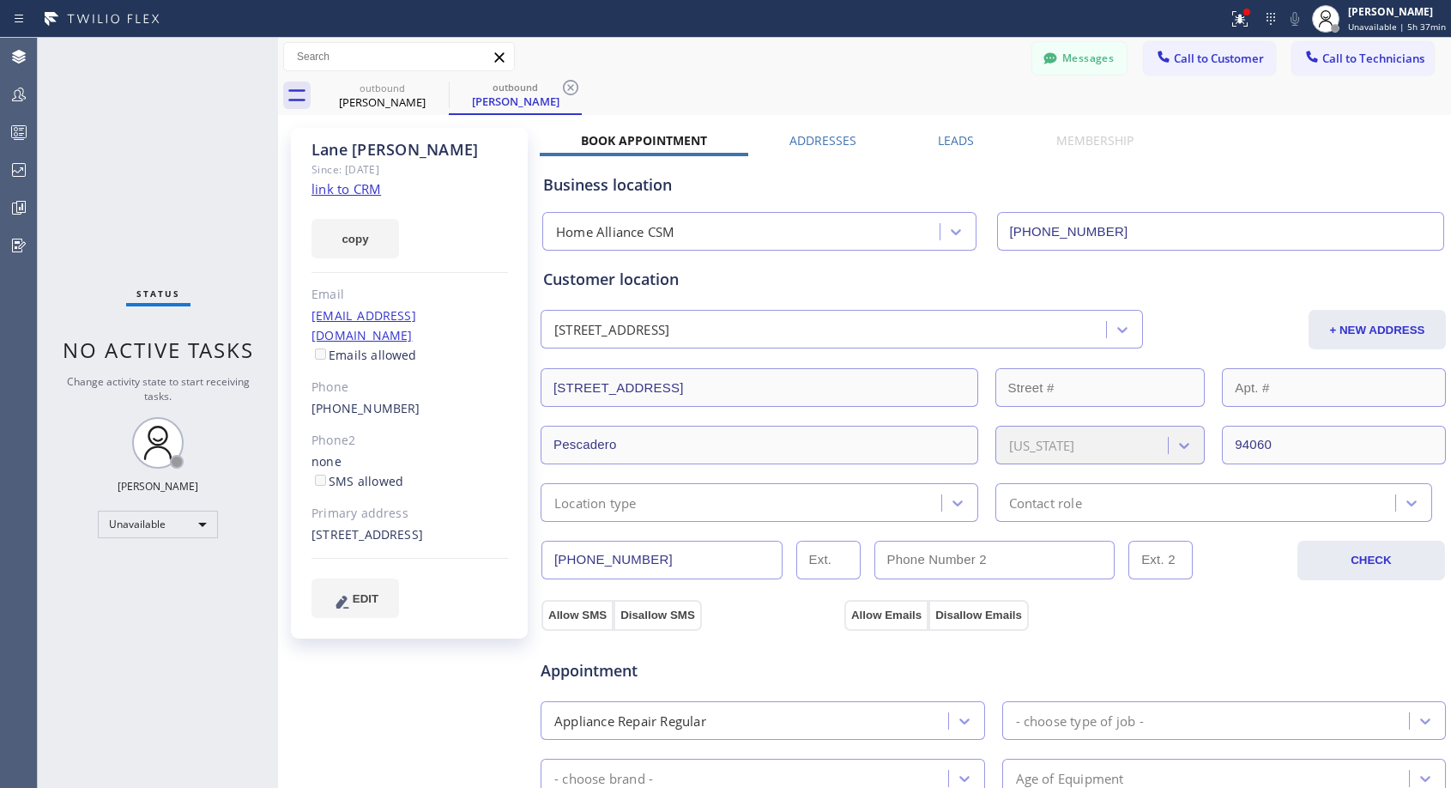
click at [418, 399] on div "[PHONE_NUMBER]" at bounding box center [410, 409] width 197 height 20
copy div "[PHONE_NUMBER]"
click at [1215, 63] on span "Call to Customer" at bounding box center [1219, 58] width 90 height 15
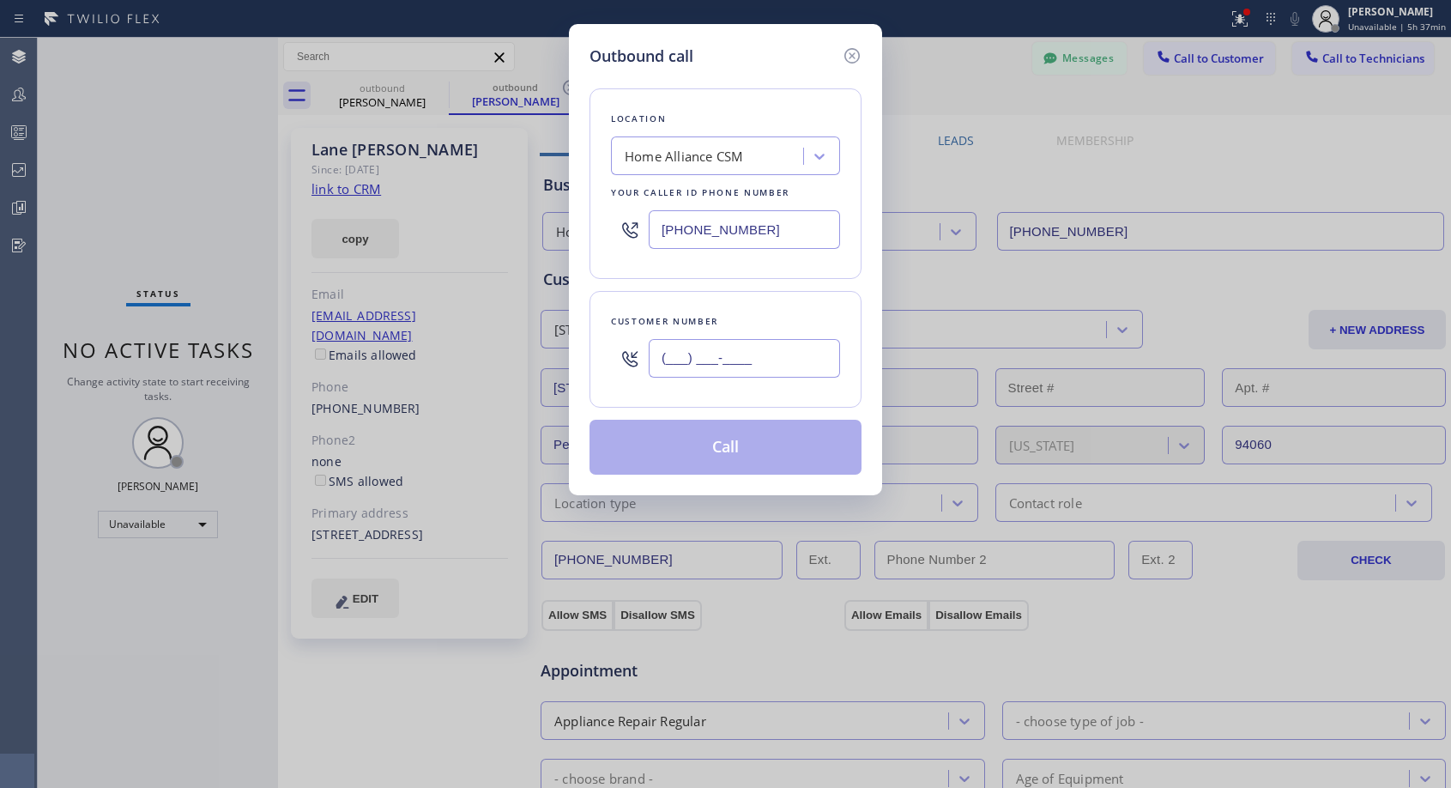
click at [789, 347] on input "(___) ___-____" at bounding box center [744, 358] width 191 height 39
paste input "650) 422-9654"
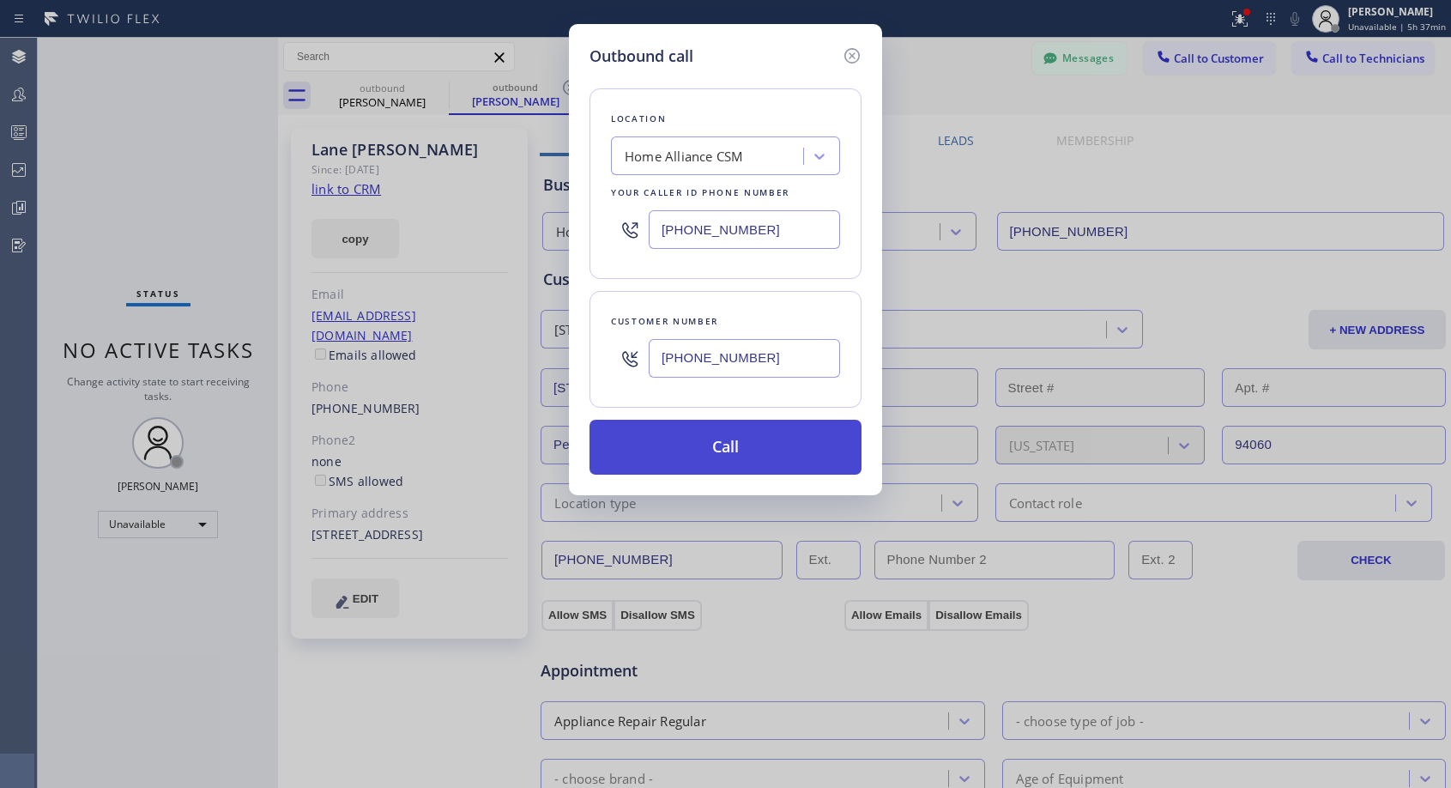
type input "[PHONE_NUMBER]"
click at [818, 446] on button "Call" at bounding box center [726, 447] width 272 height 55
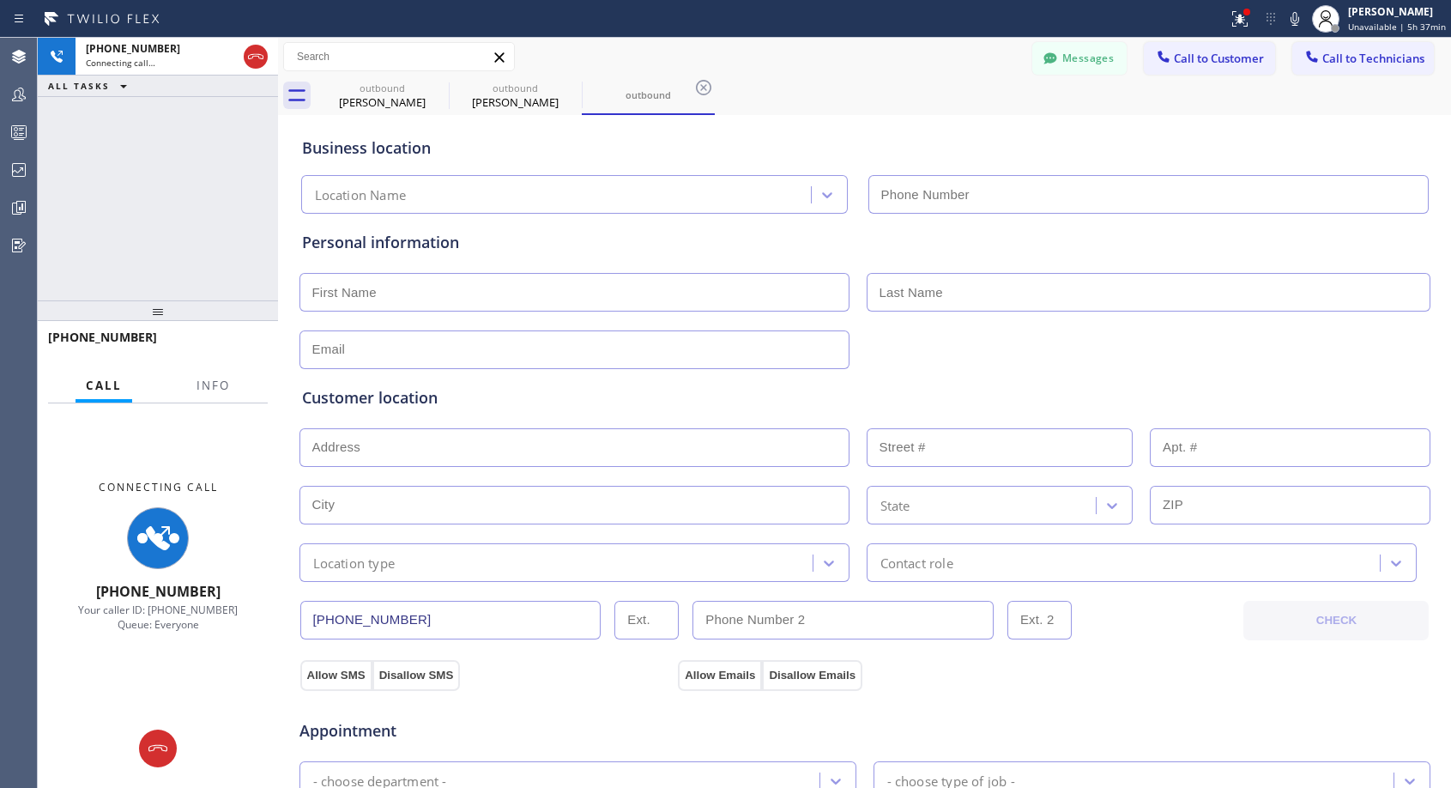
type input "[PHONE_NUMBER]"
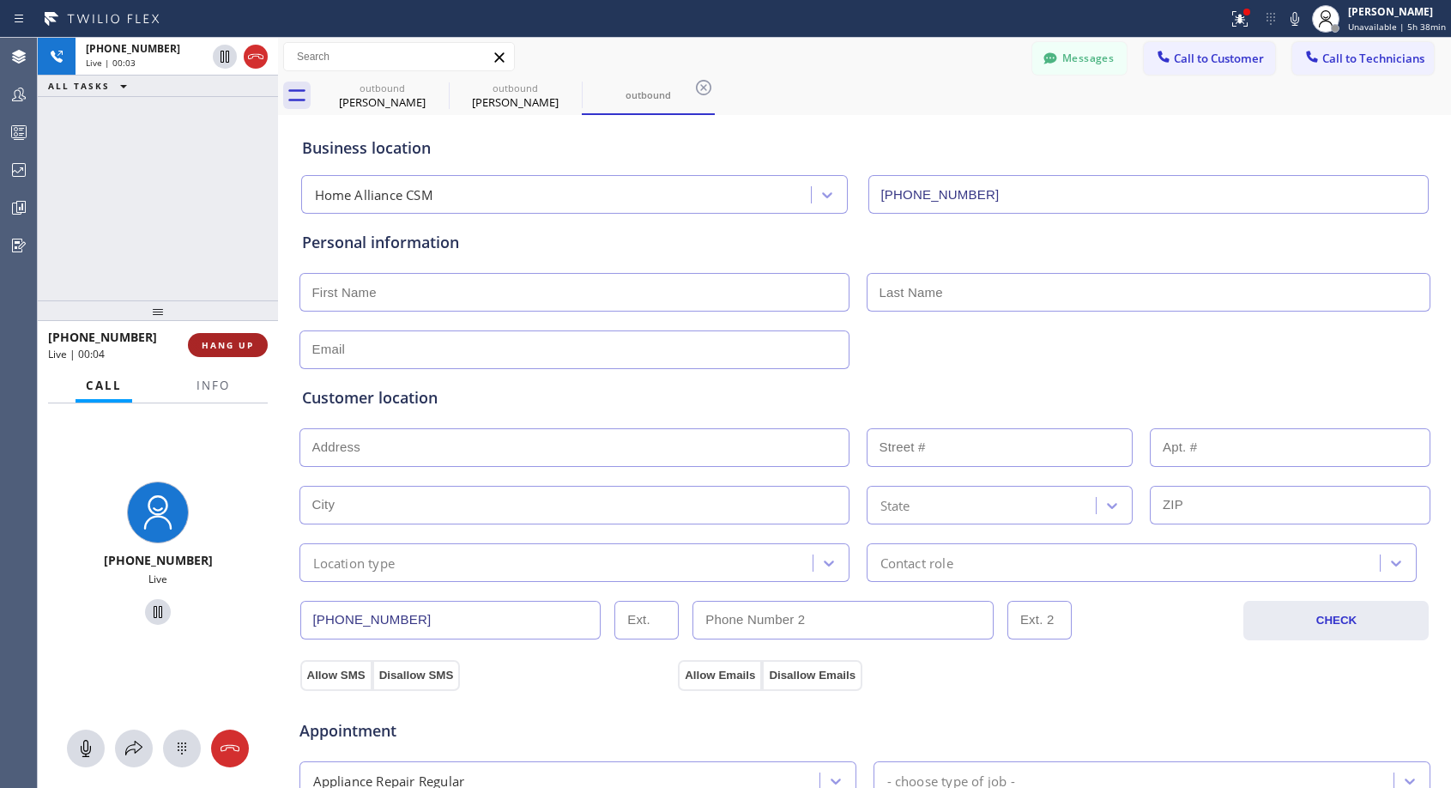
click at [262, 337] on button "HANG UP" at bounding box center [228, 345] width 80 height 24
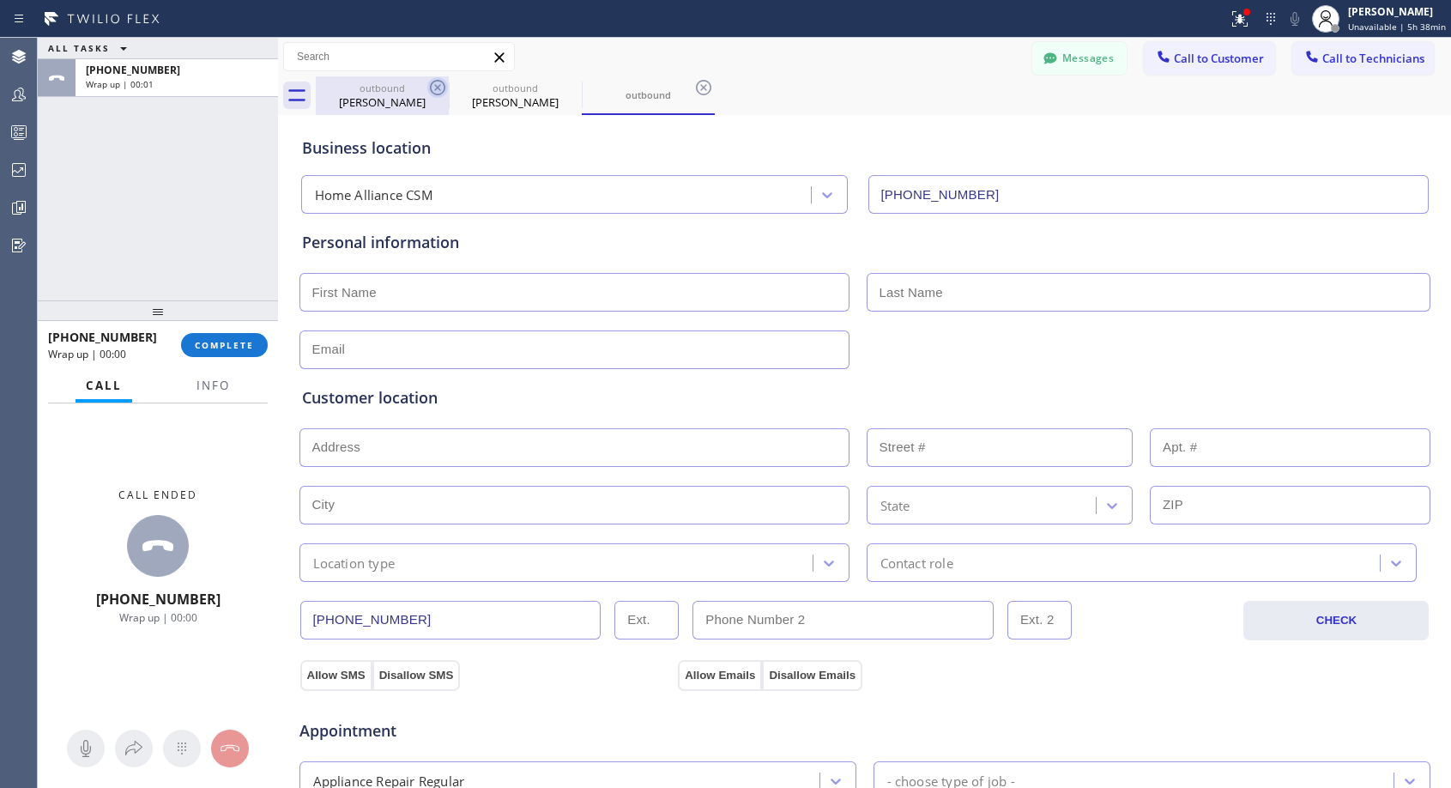
click at [433, 84] on icon at bounding box center [437, 87] width 21 height 21
click at [0, 0] on icon at bounding box center [0, 0] width 0 height 0
click at [693, 84] on icon at bounding box center [703, 87] width 21 height 21
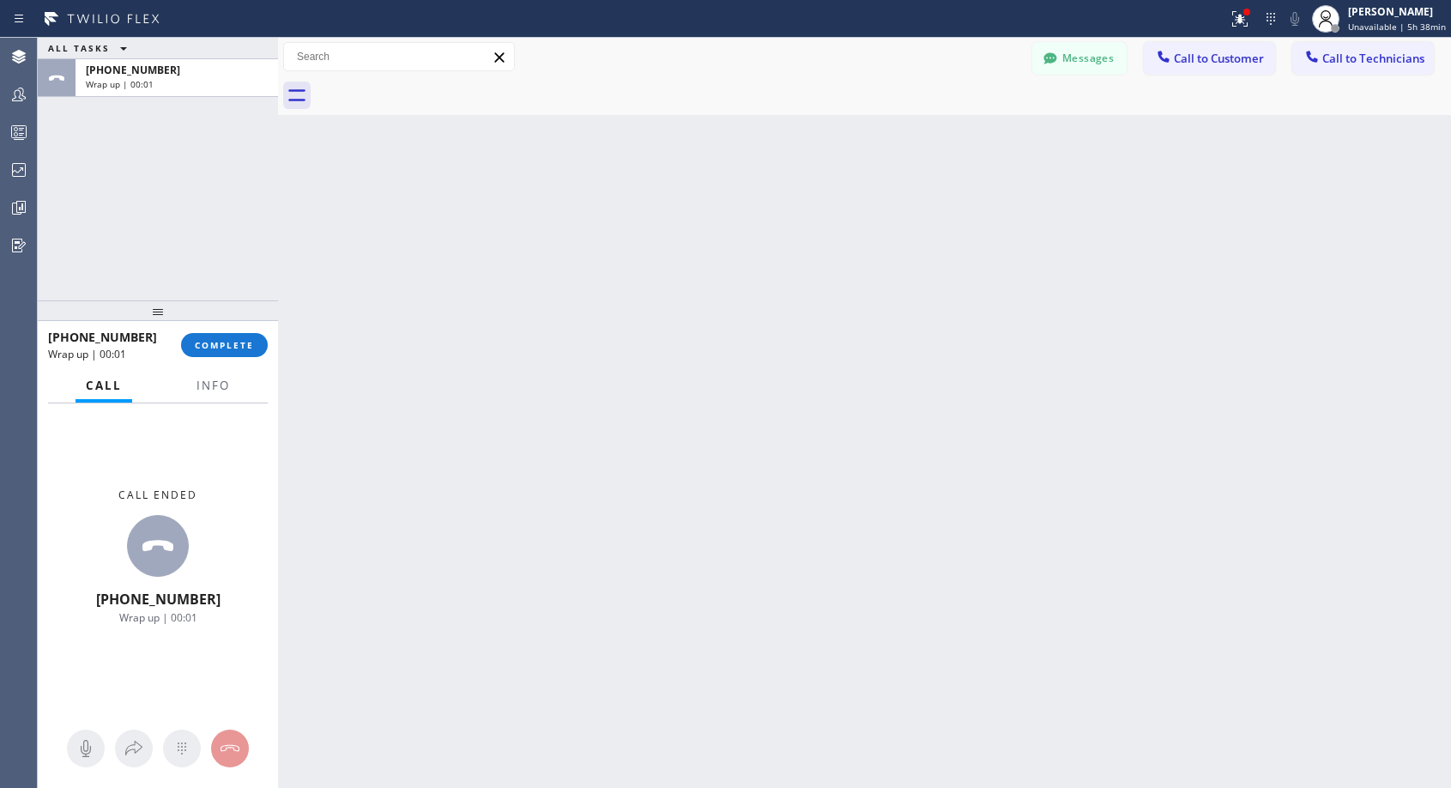
click at [433, 84] on div at bounding box center [883, 95] width 1135 height 39
click at [240, 349] on span "COMPLETE" at bounding box center [224, 345] width 59 height 12
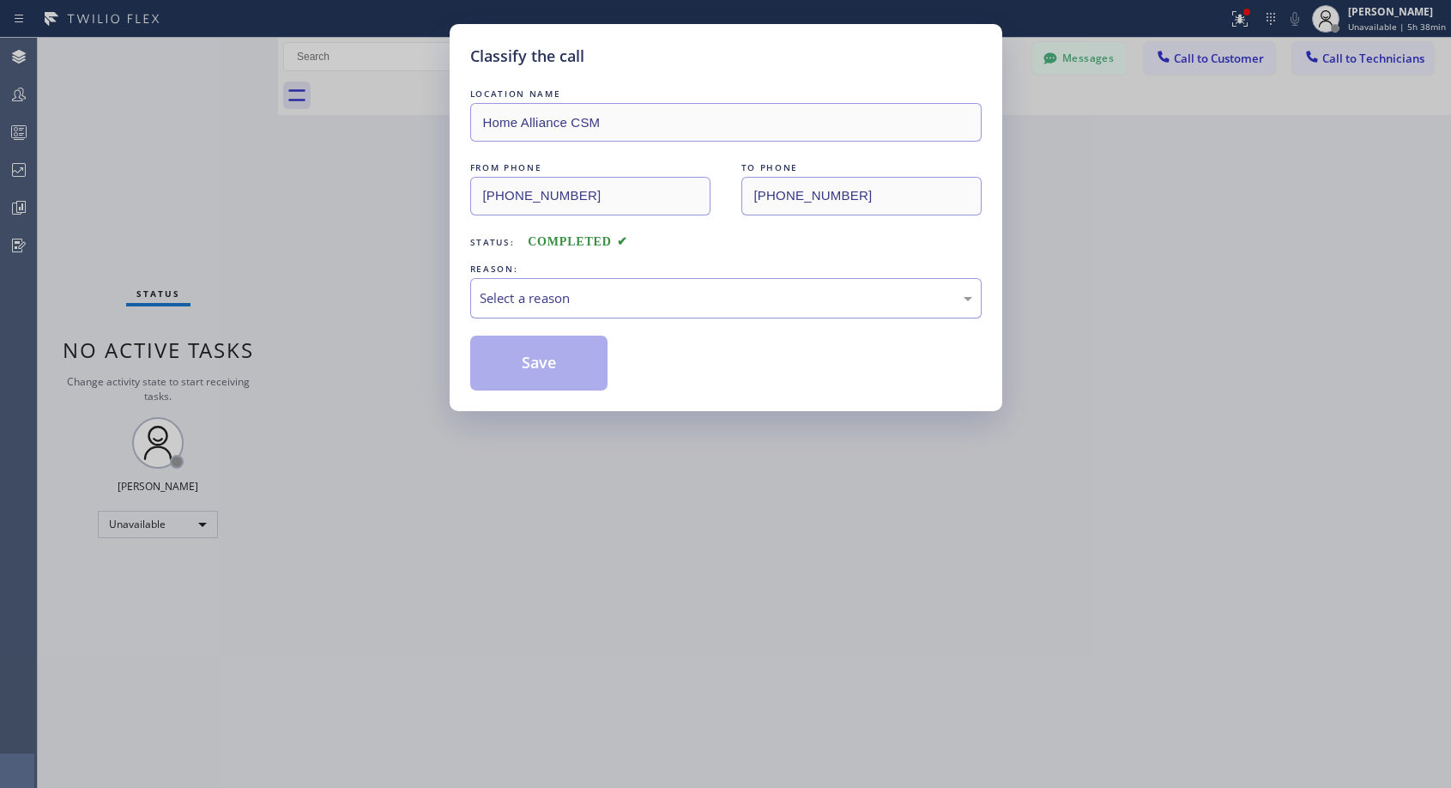
click at [537, 293] on div "Select a reason" at bounding box center [726, 298] width 493 height 20
click at [529, 363] on button "Save" at bounding box center [539, 363] width 138 height 55
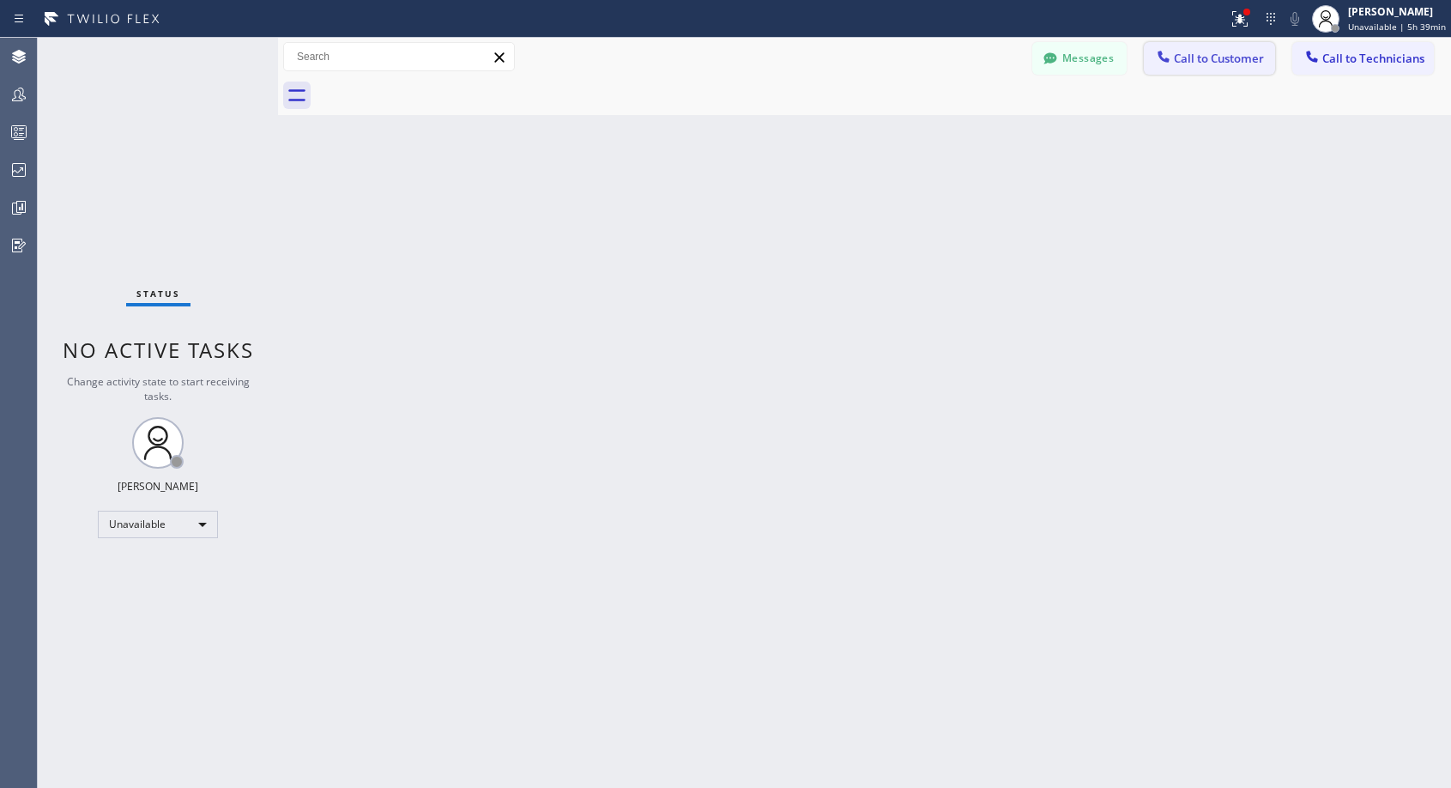
click at [1212, 70] on button "Call to Customer" at bounding box center [1209, 58] width 131 height 33
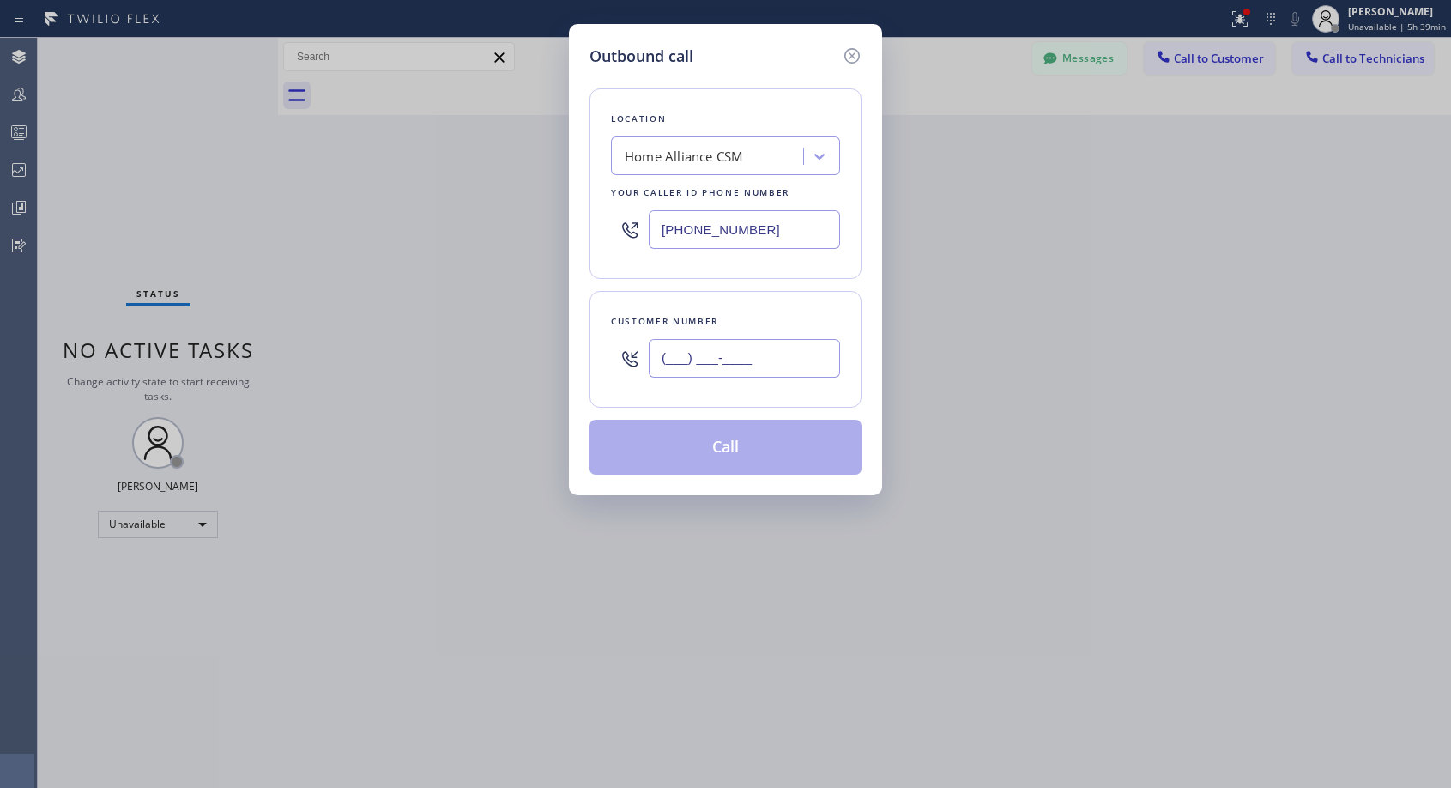
click at [802, 363] on input "(___) ___-____" at bounding box center [744, 358] width 191 height 39
paste input "510) 333-2222"
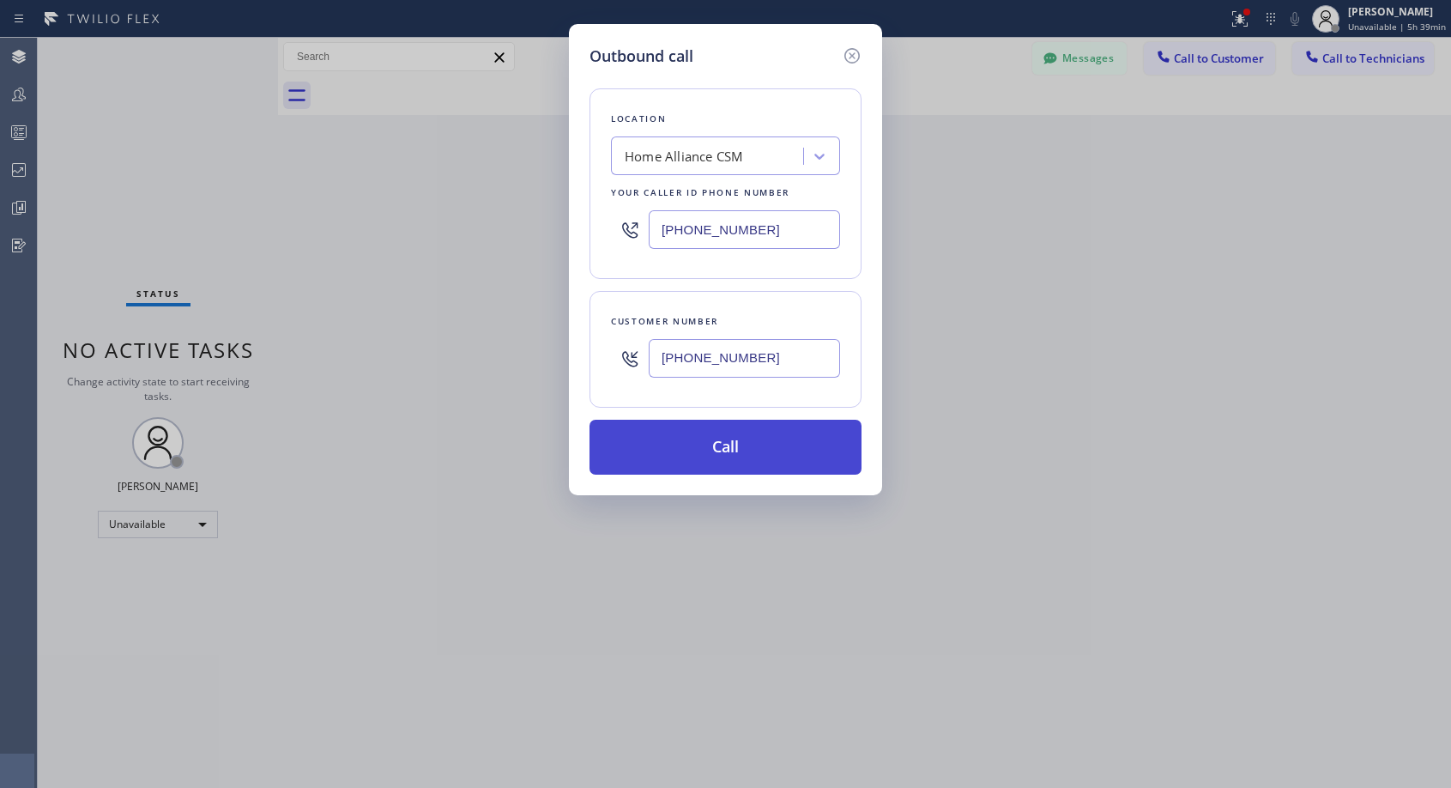
type input "[PHONE_NUMBER]"
click at [790, 434] on button "Call" at bounding box center [726, 447] width 272 height 55
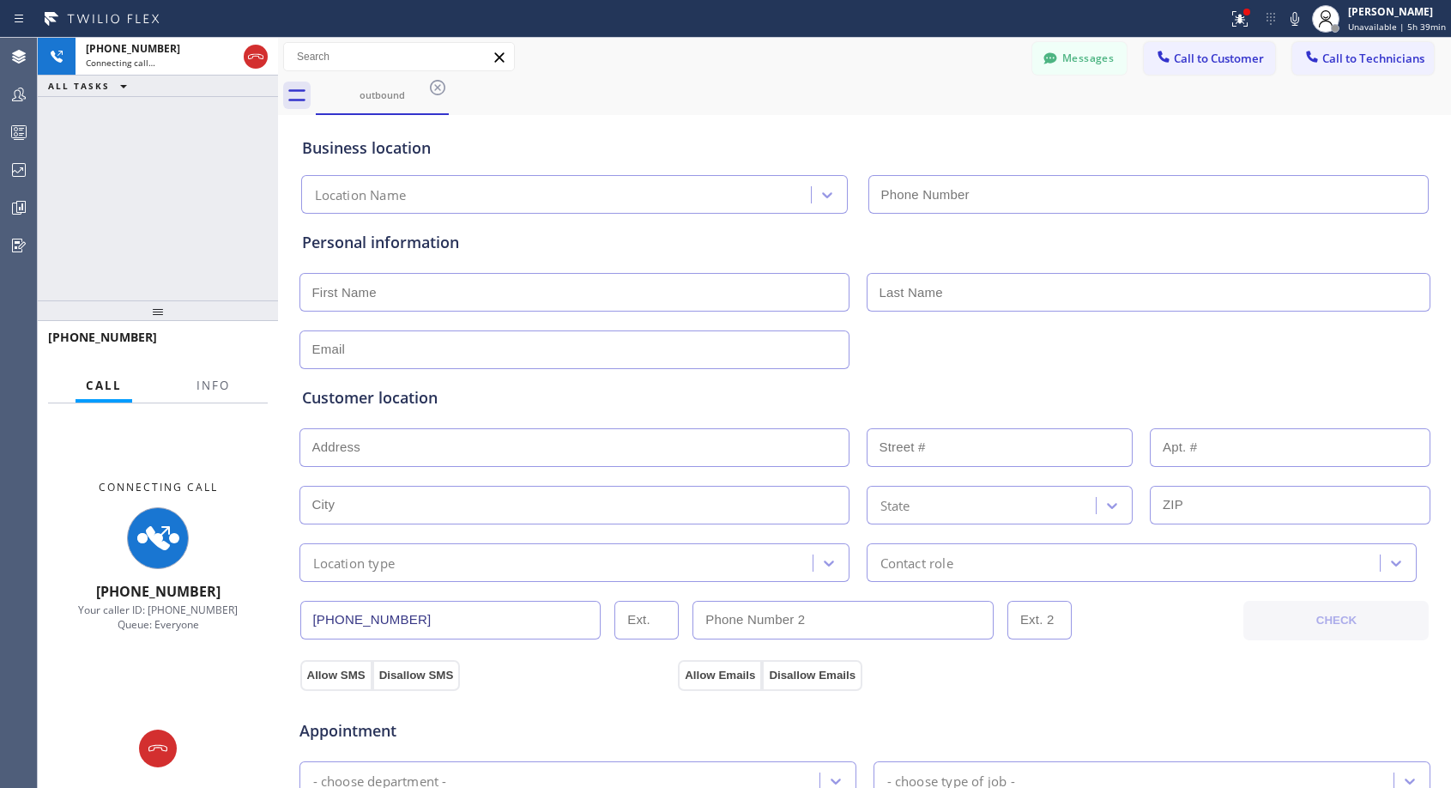
type input "[PHONE_NUMBER]"
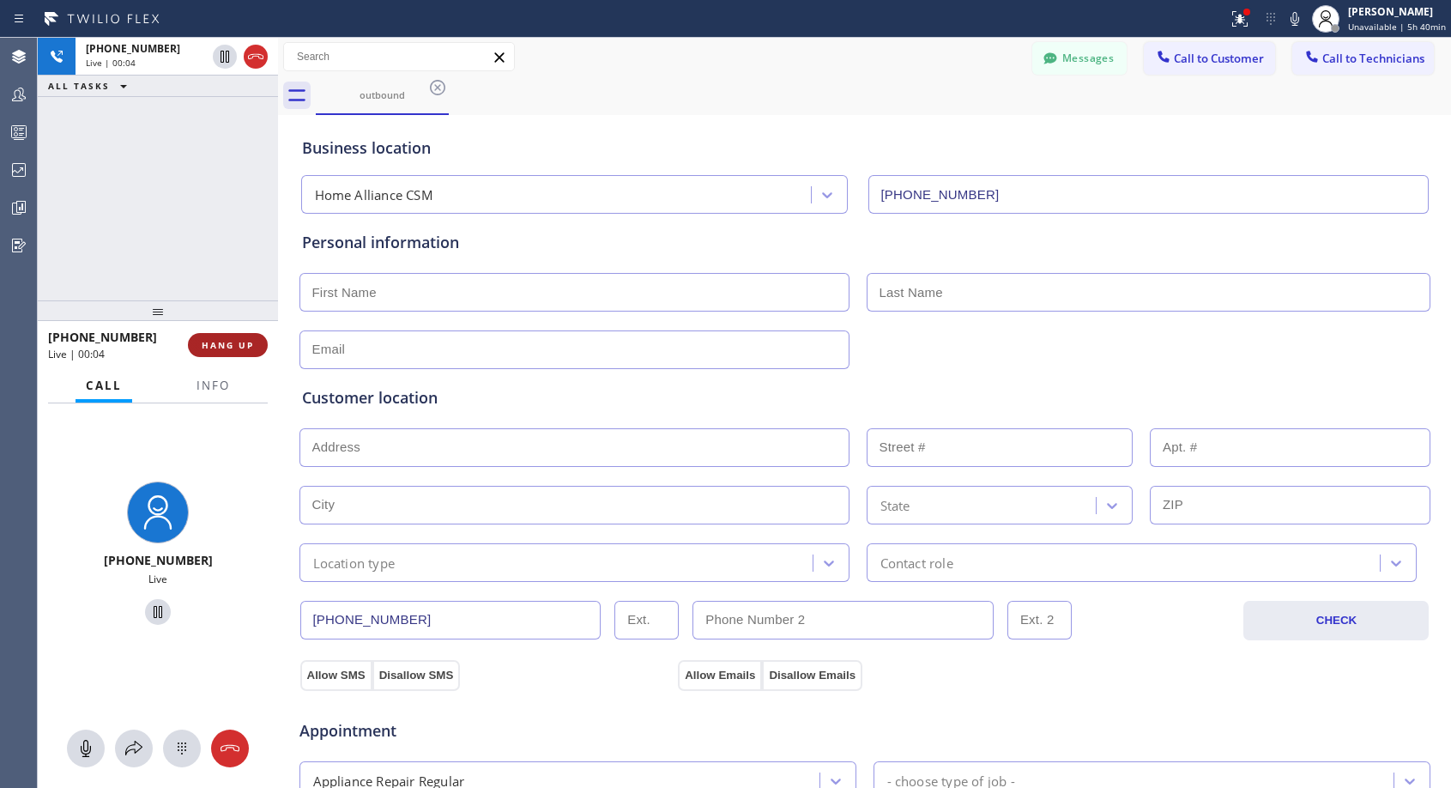
click at [207, 339] on span "HANG UP" at bounding box center [228, 345] width 52 height 12
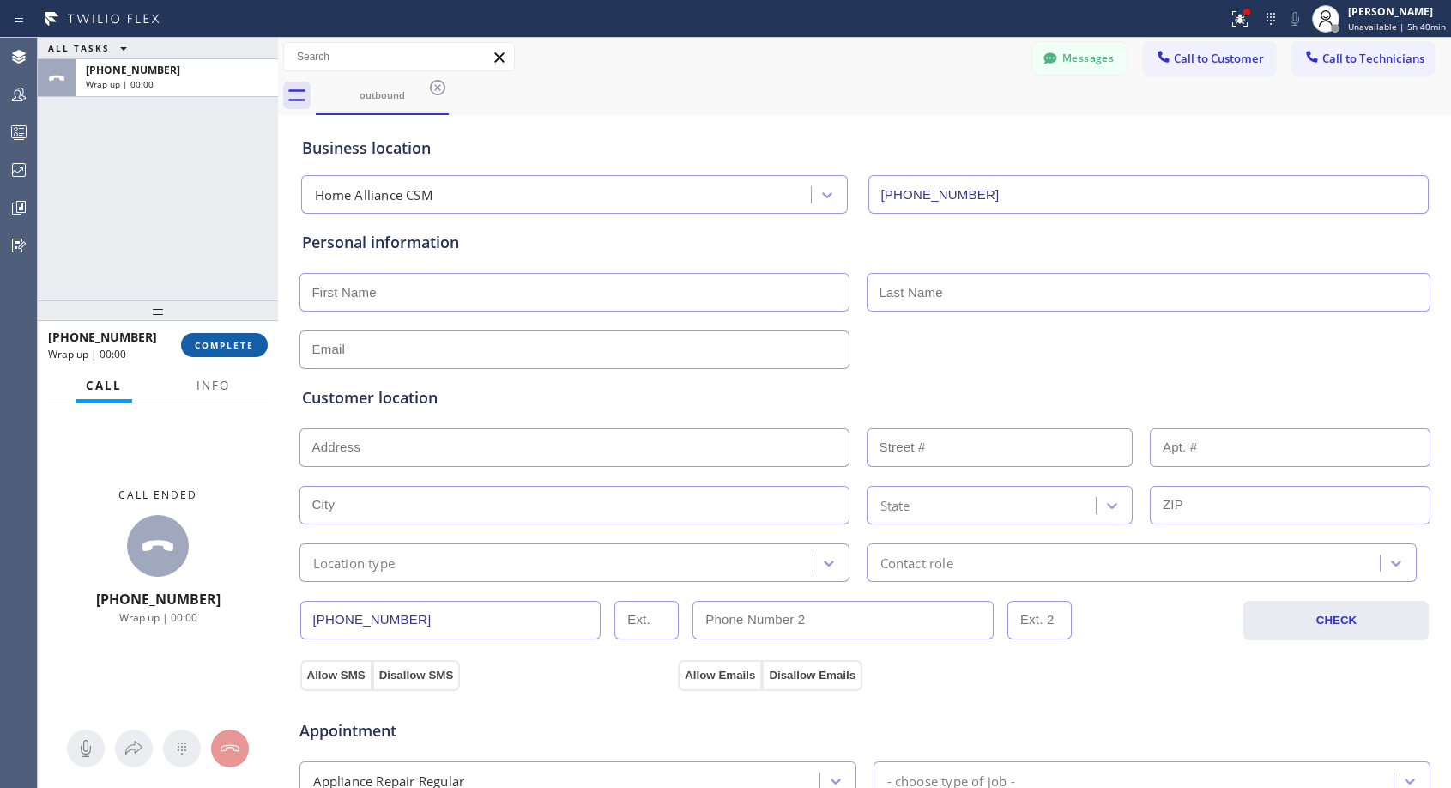
click at [250, 350] on span "COMPLETE" at bounding box center [224, 345] width 59 height 12
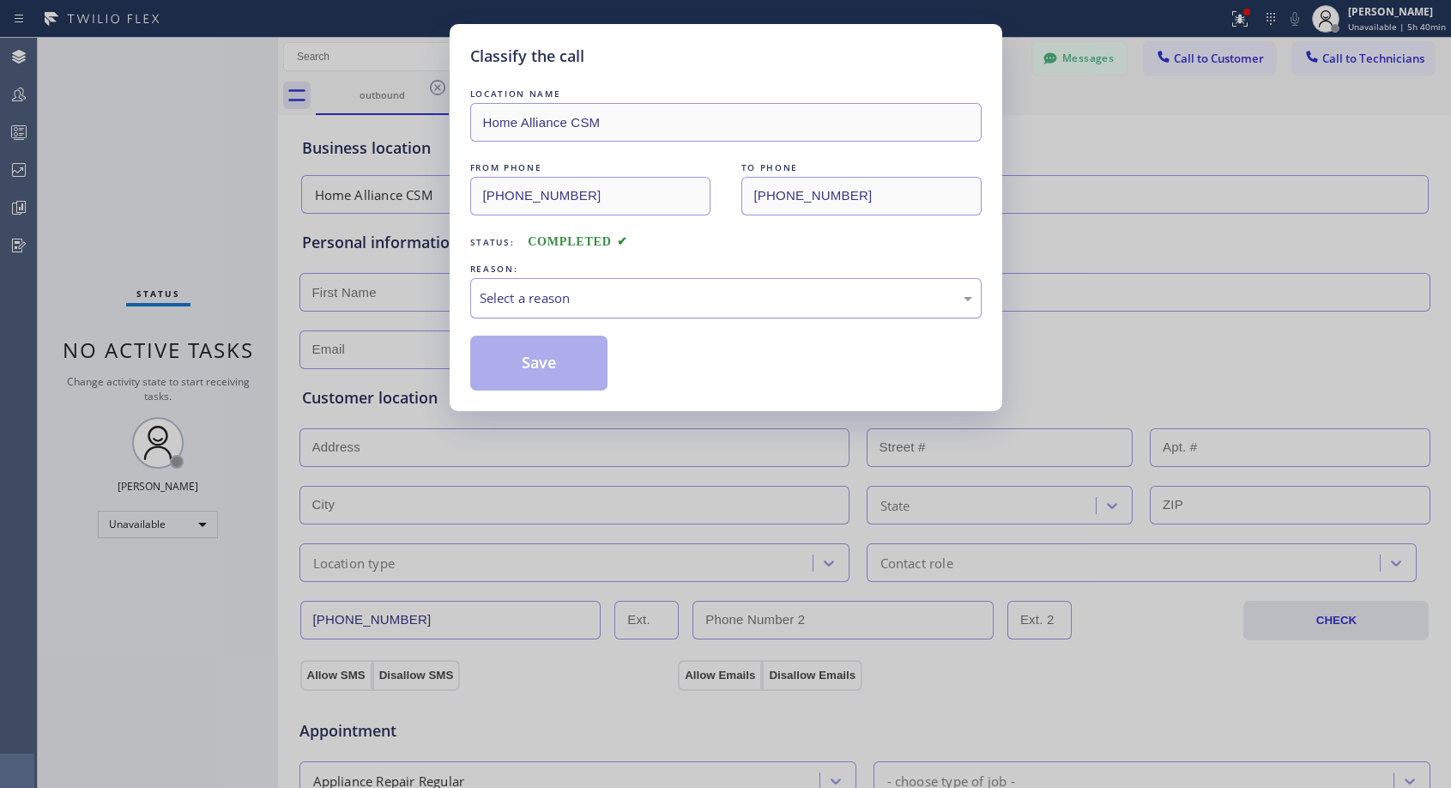
click at [536, 299] on div "Select a reason" at bounding box center [726, 298] width 493 height 20
click at [523, 357] on button "Save" at bounding box center [539, 363] width 138 height 55
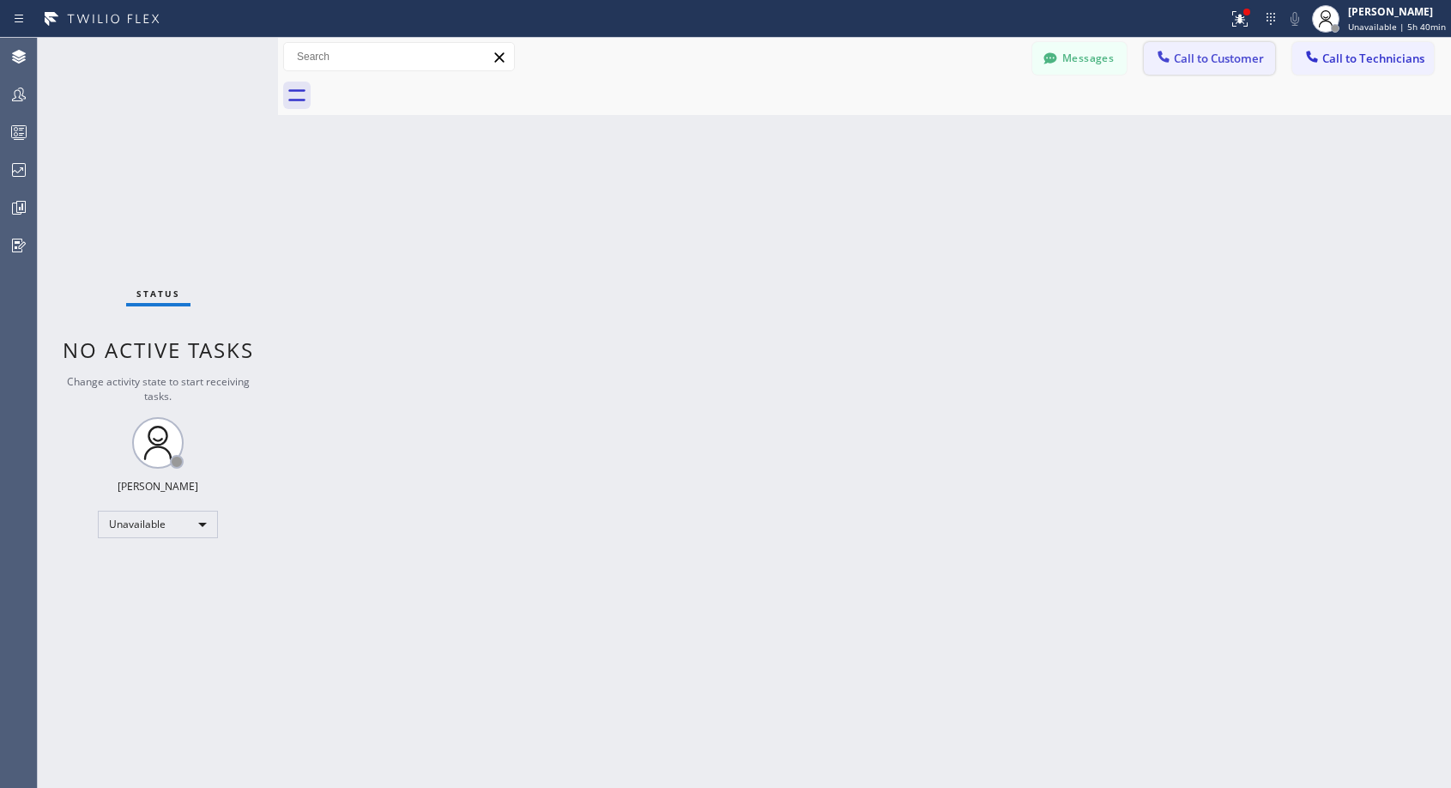
drag, startPoint x: 1223, startPoint y: 64, endPoint x: 1193, endPoint y: 76, distance: 32.7
click at [1219, 63] on span "Call to Customer" at bounding box center [1219, 58] width 90 height 15
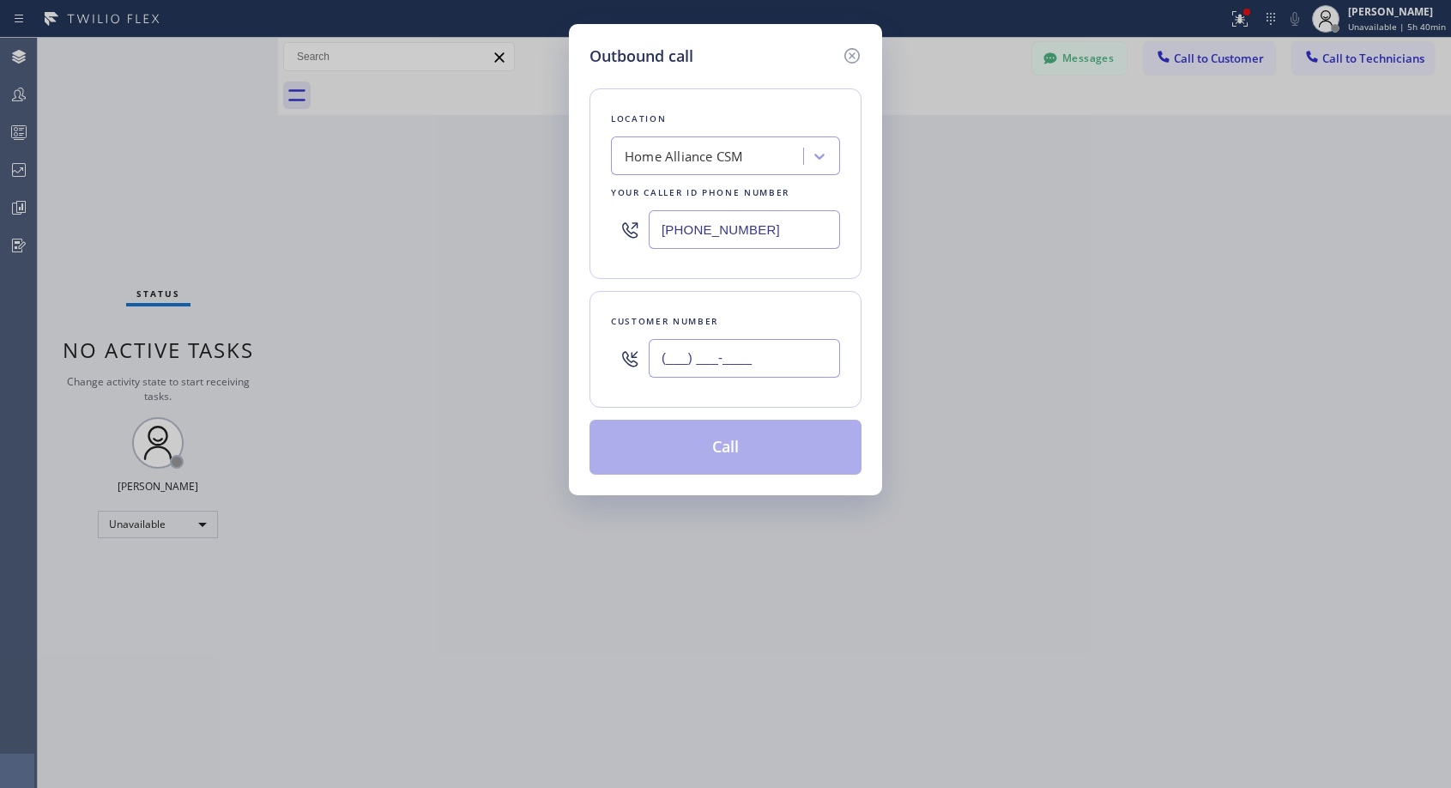
click at [745, 359] on input "(___) ___-____" at bounding box center [744, 358] width 191 height 39
paste input "510) 333-2222"
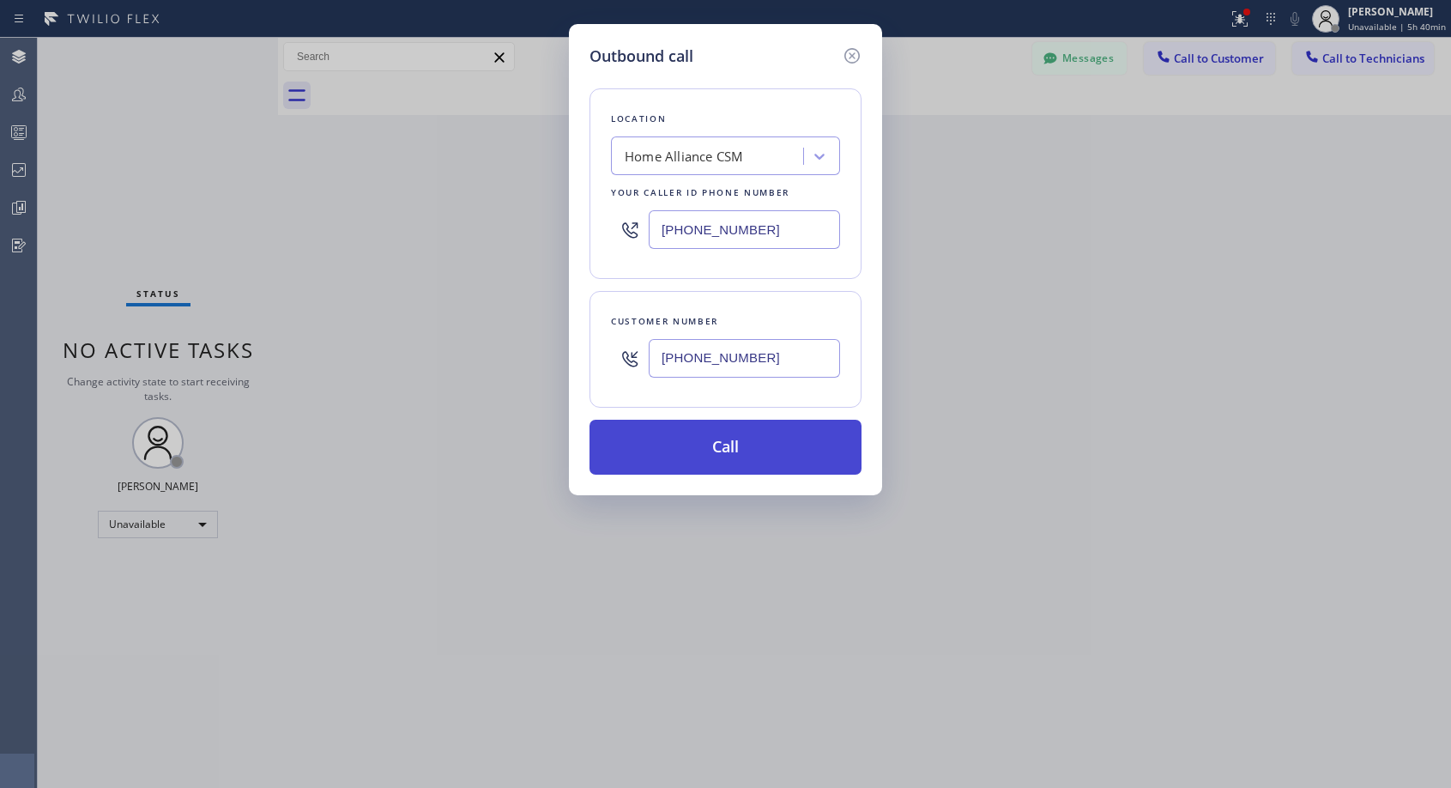
type input "[PHONE_NUMBER]"
click at [800, 452] on button "Call" at bounding box center [726, 447] width 272 height 55
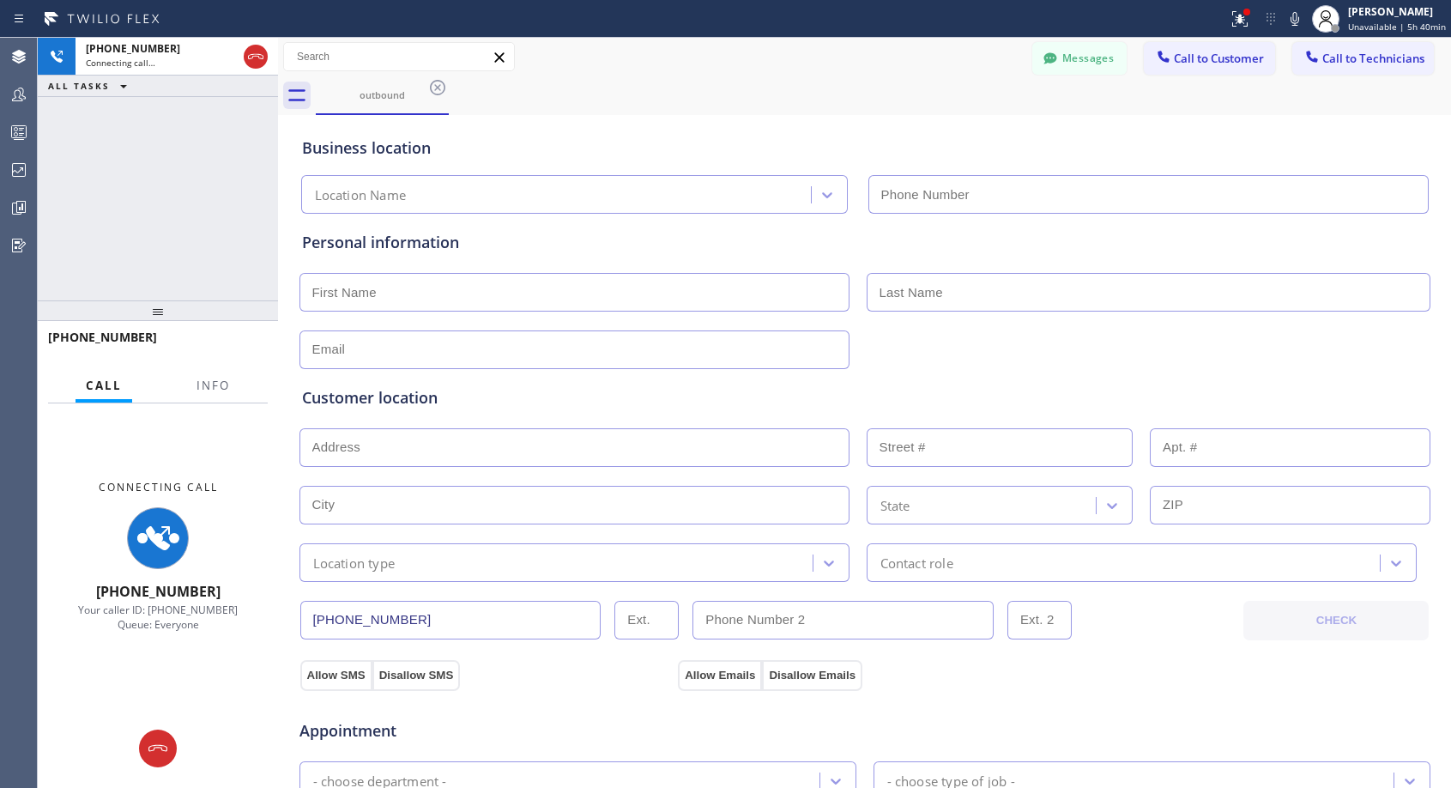
type input "[PHONE_NUMBER]"
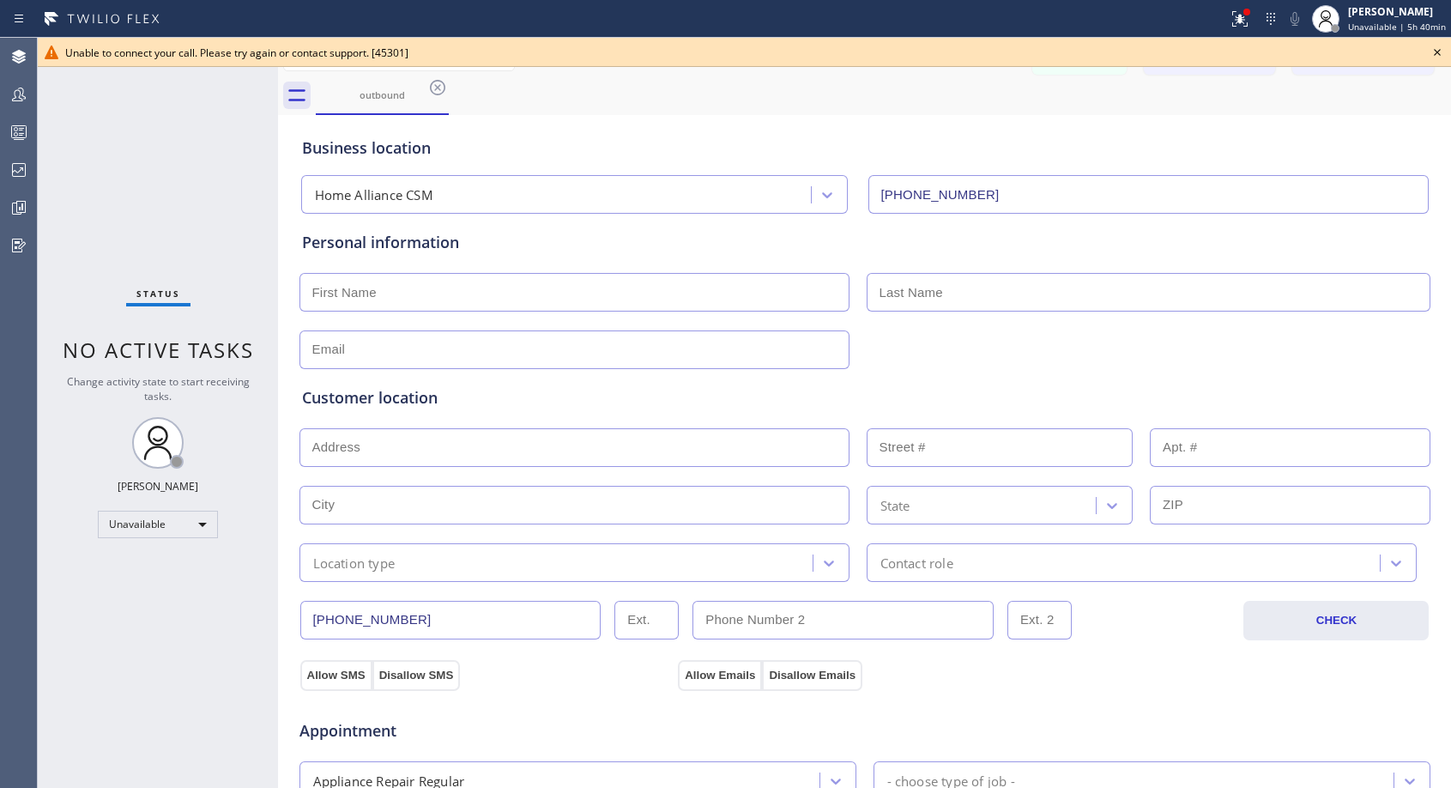
click at [1434, 52] on icon at bounding box center [1437, 52] width 21 height 21
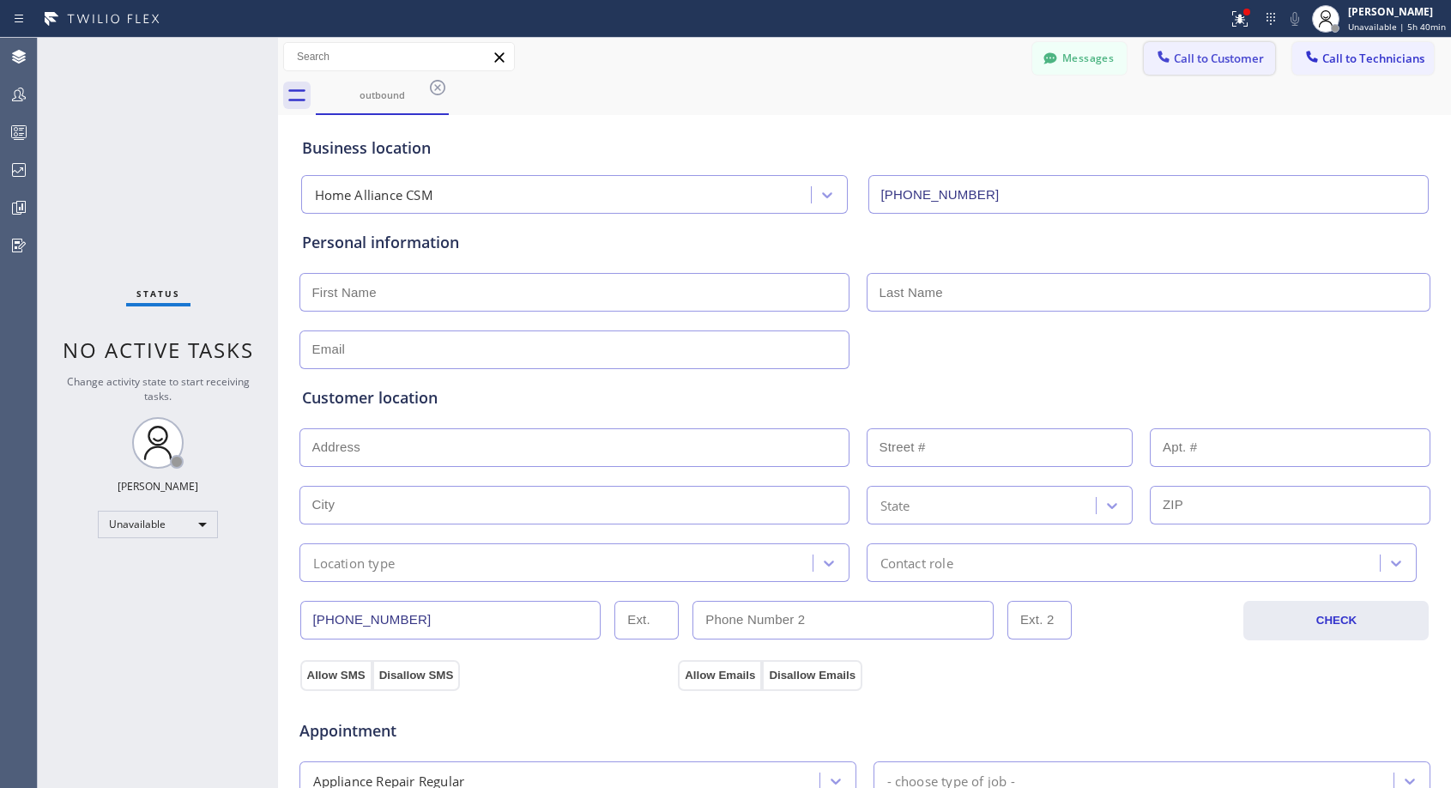
click at [1219, 64] on span "Call to Customer" at bounding box center [1219, 58] width 90 height 15
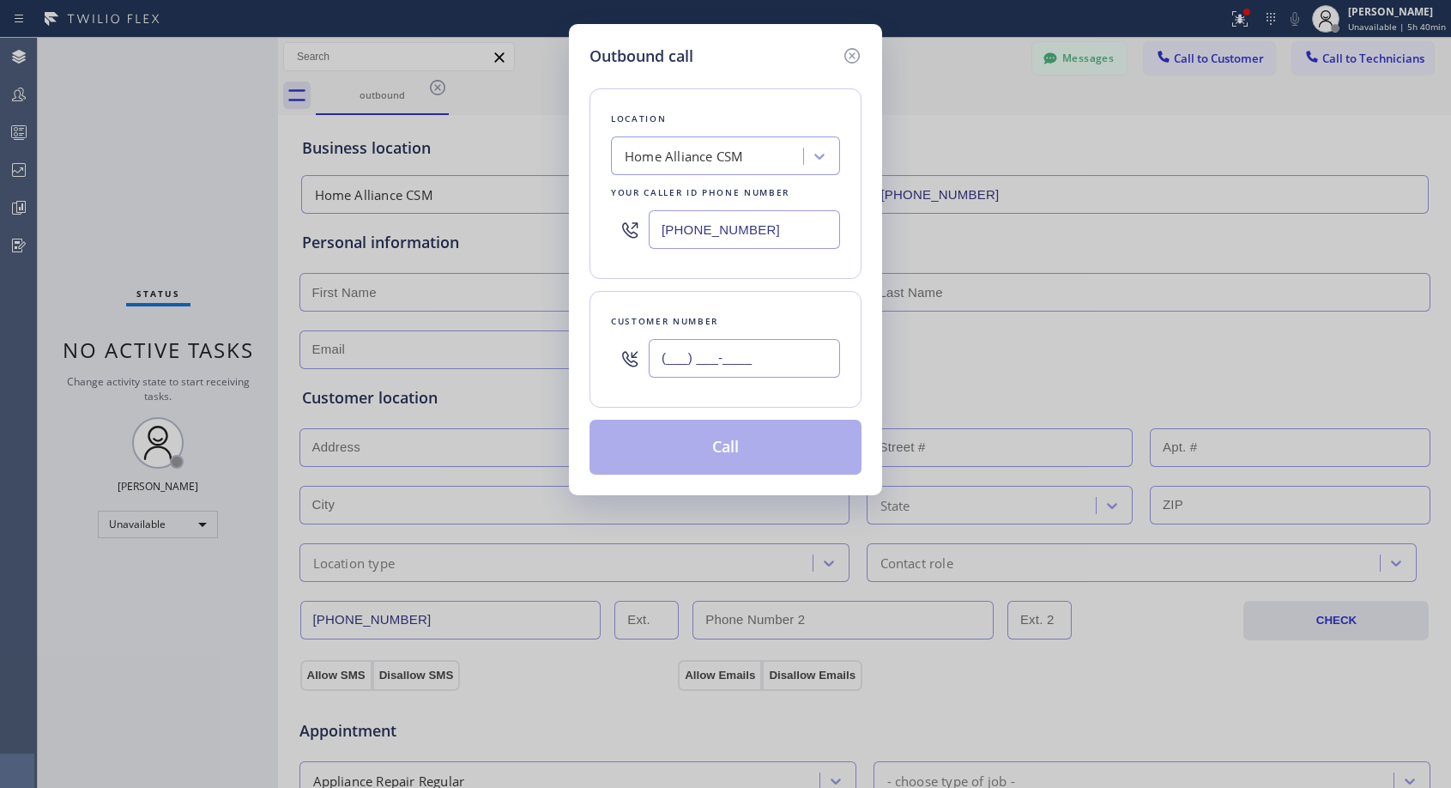
click at [771, 371] on input "(___) ___-____" at bounding box center [744, 358] width 191 height 39
paste input "510) 333-2222"
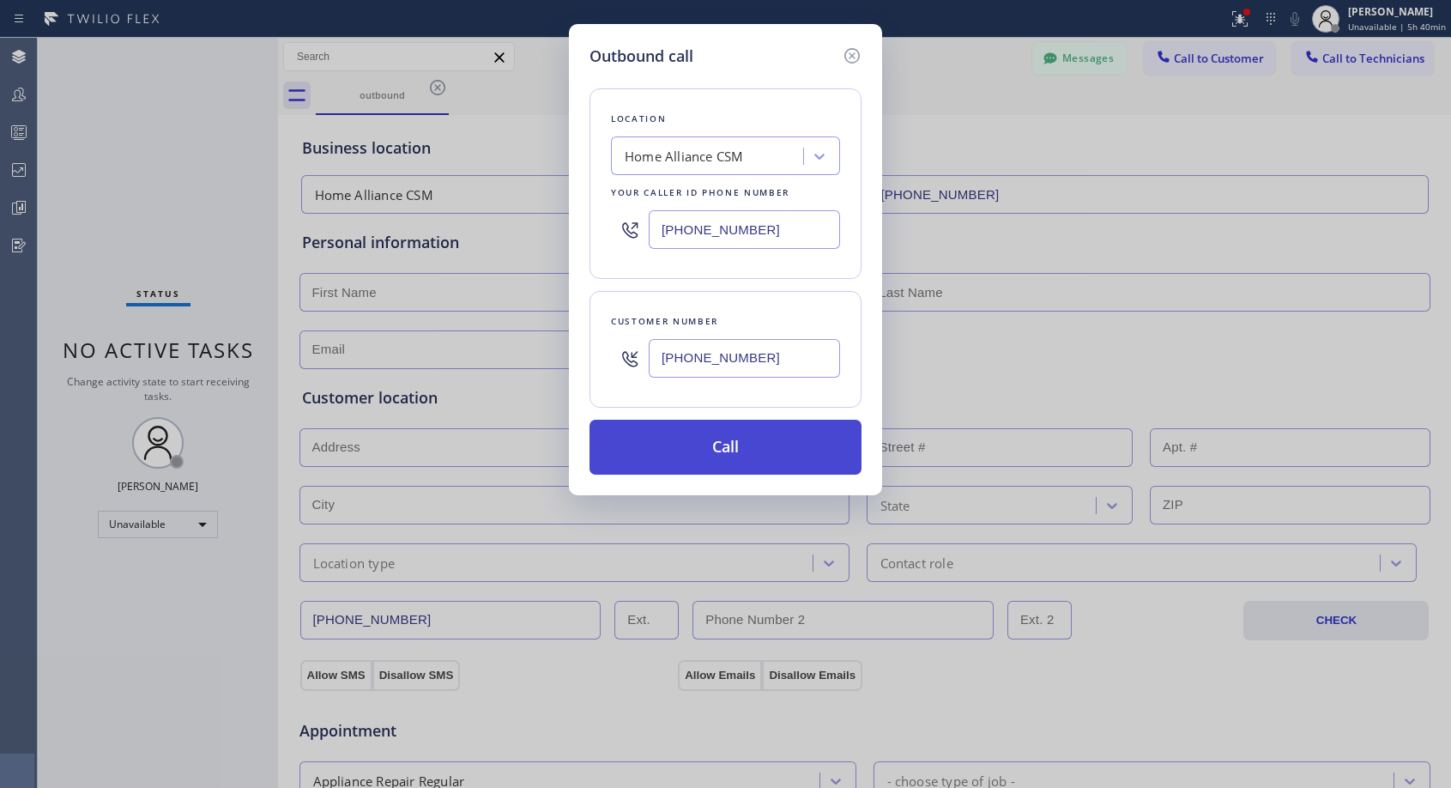
type input "[PHONE_NUMBER]"
click at [747, 442] on button "Call" at bounding box center [726, 447] width 272 height 55
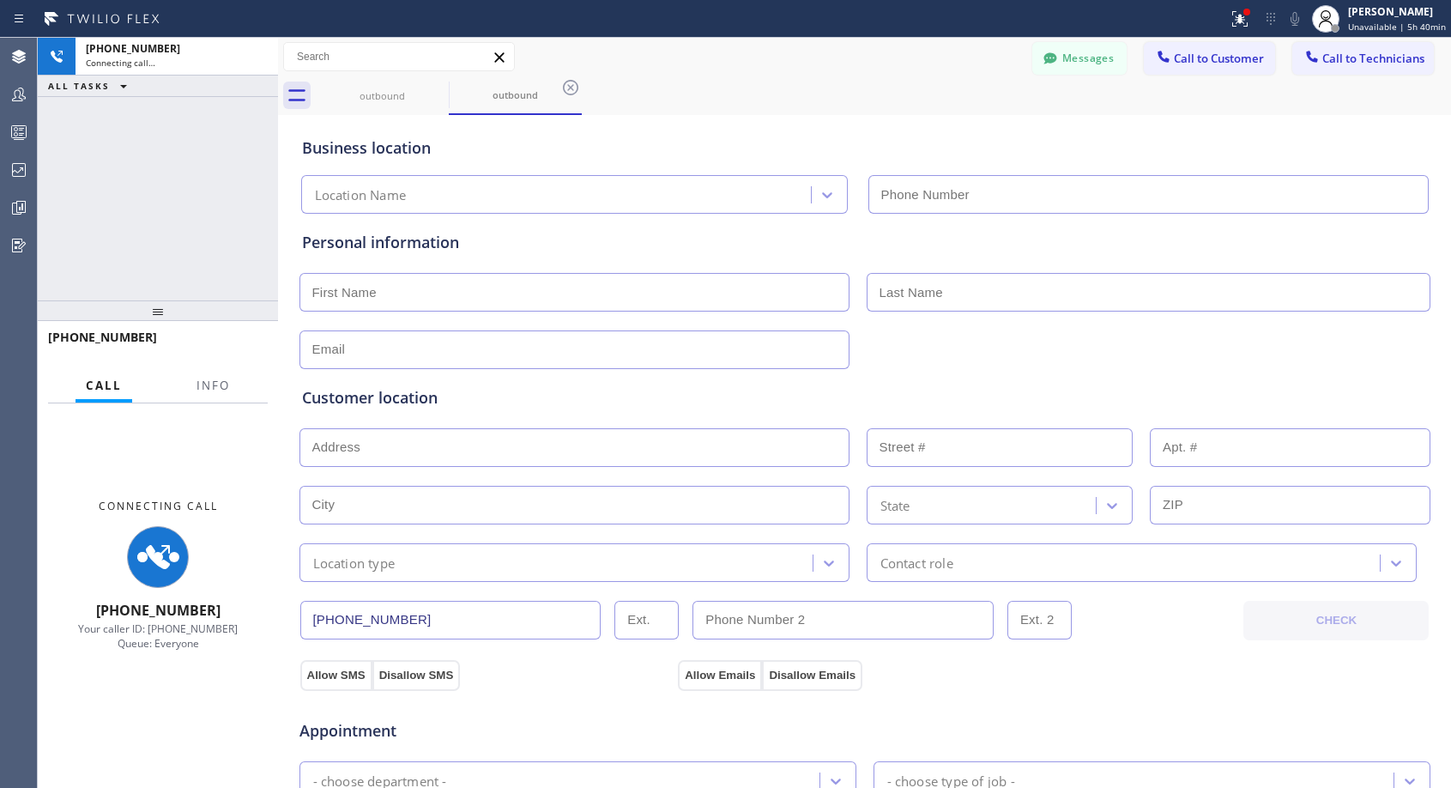
type input "[PHONE_NUMBER]"
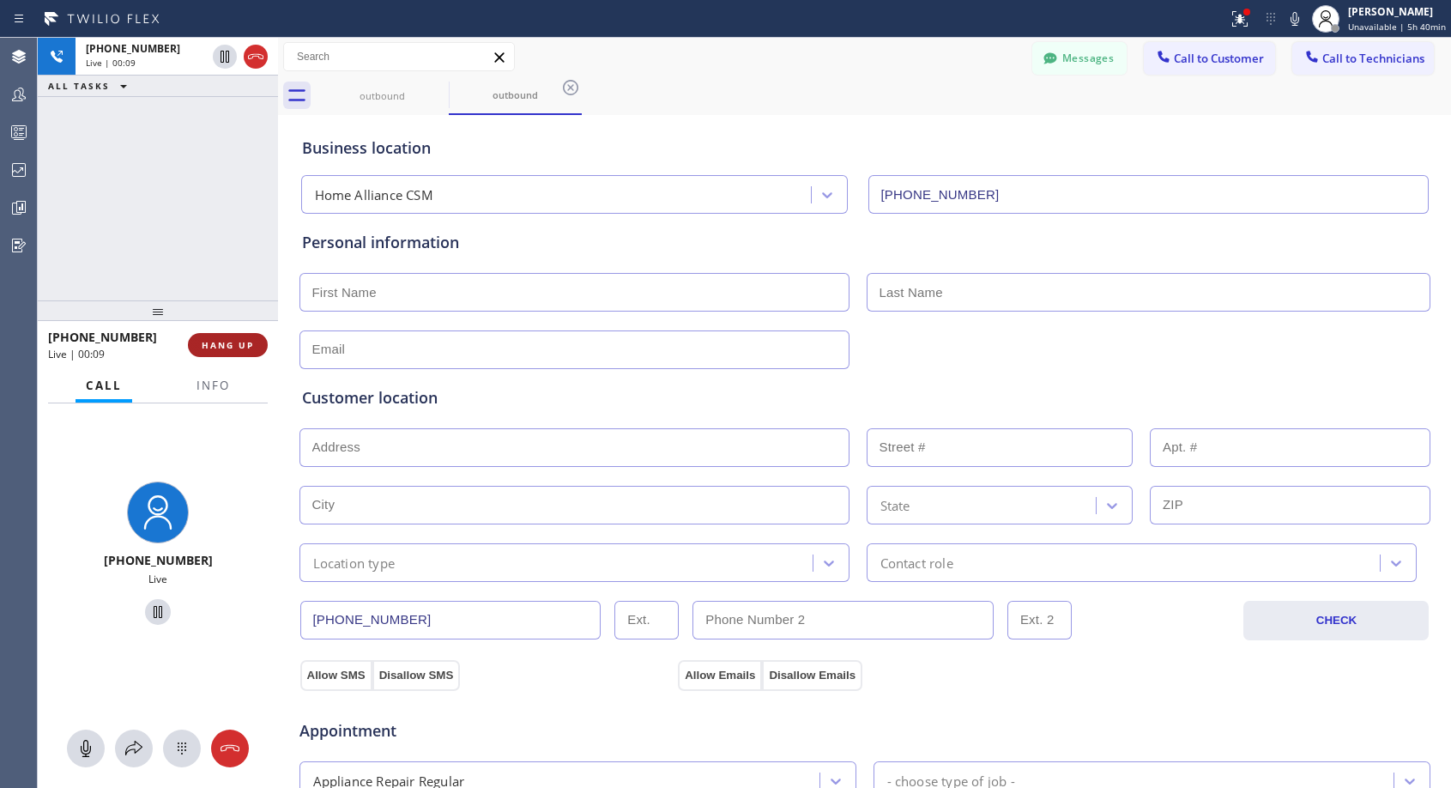
click at [227, 355] on button "HANG UP" at bounding box center [228, 345] width 80 height 24
click at [227, 354] on button "HANG UP" at bounding box center [228, 345] width 80 height 24
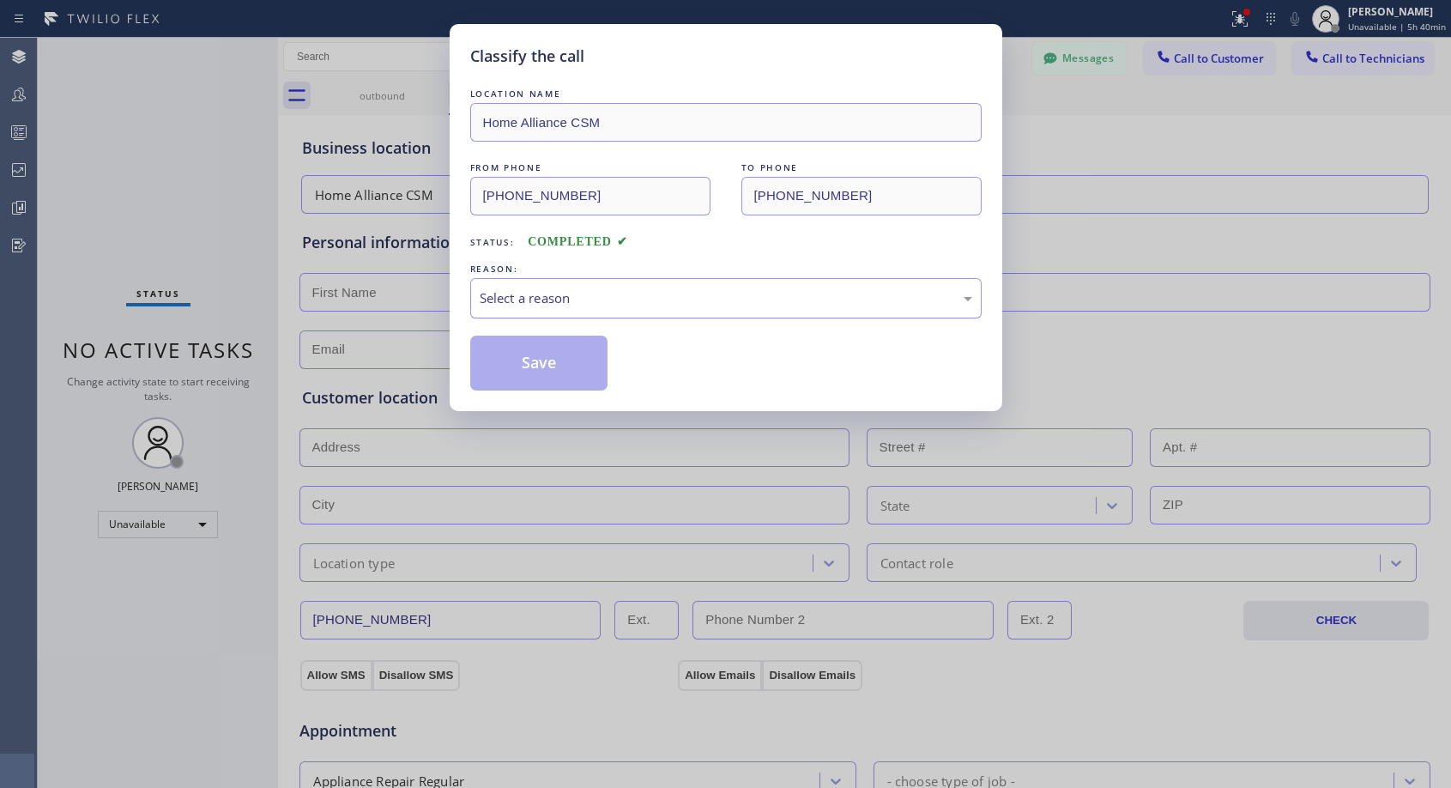
click at [585, 294] on div "Select a reason" at bounding box center [726, 298] width 493 height 20
click at [541, 366] on button "Save" at bounding box center [539, 363] width 138 height 55
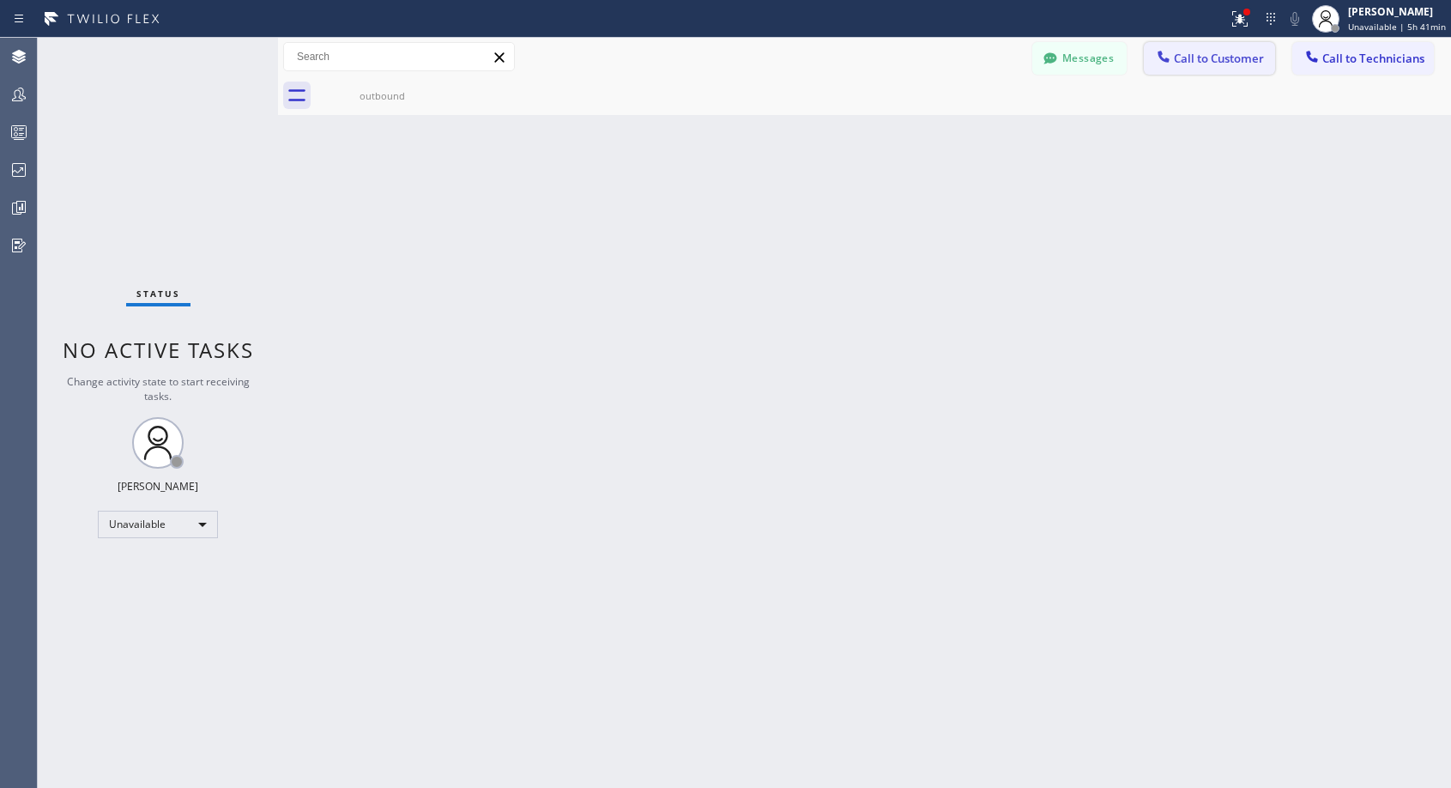
click at [1216, 70] on button "Call to Customer" at bounding box center [1209, 58] width 131 height 33
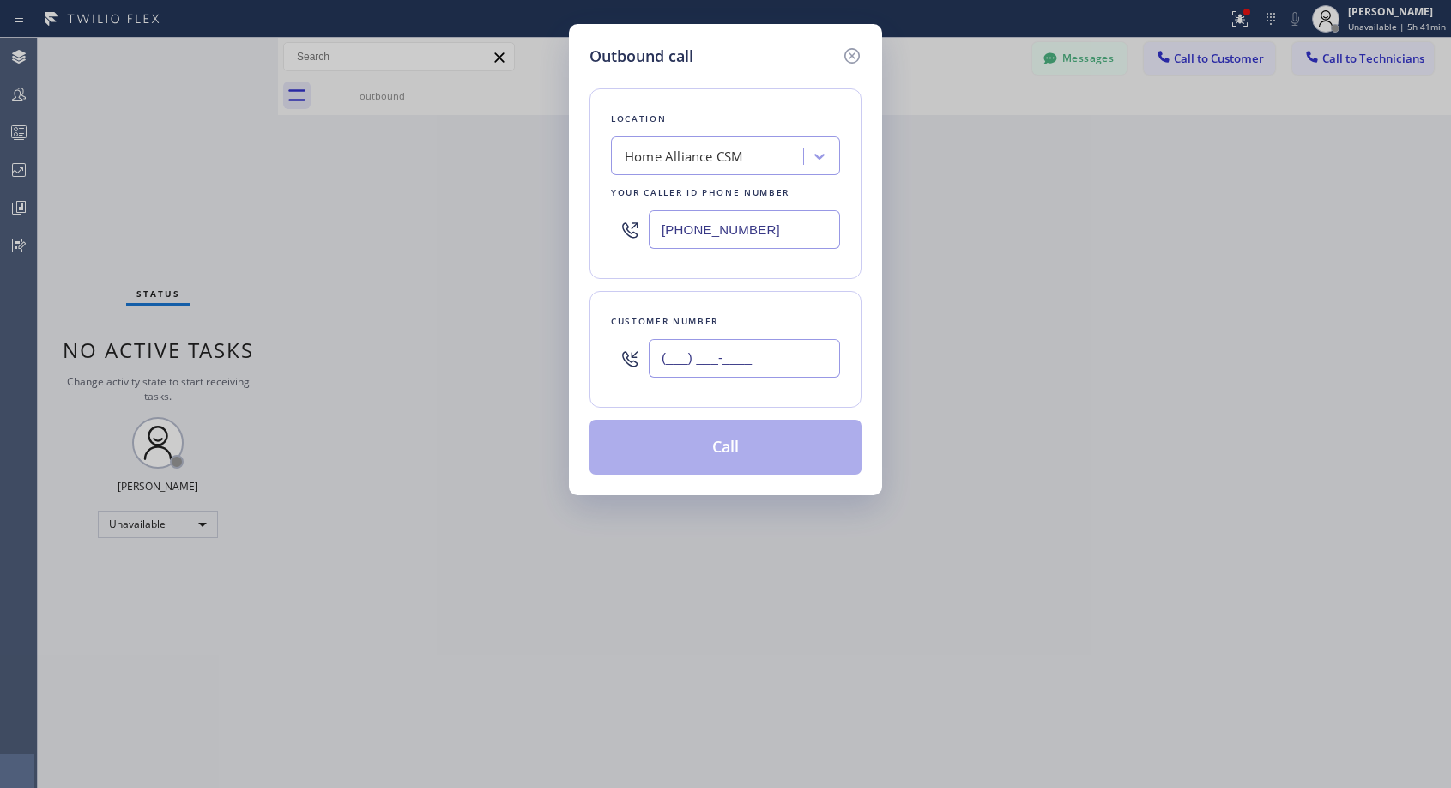
click at [787, 352] on input "(___) ___-____" at bounding box center [744, 358] width 191 height 39
paste input "310) 721-2900"
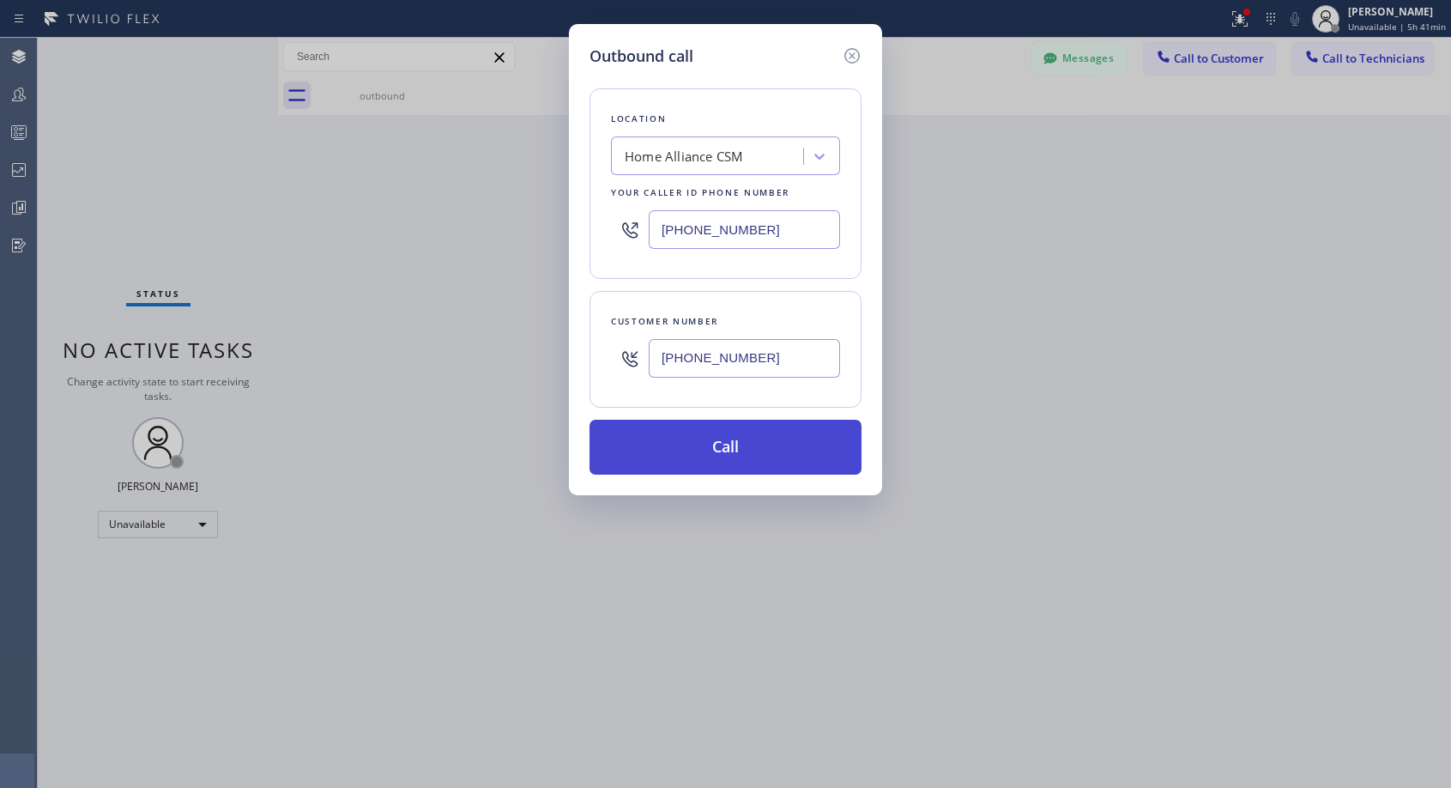
type input "[PHONE_NUMBER]"
click at [765, 451] on button "Call" at bounding box center [726, 447] width 272 height 55
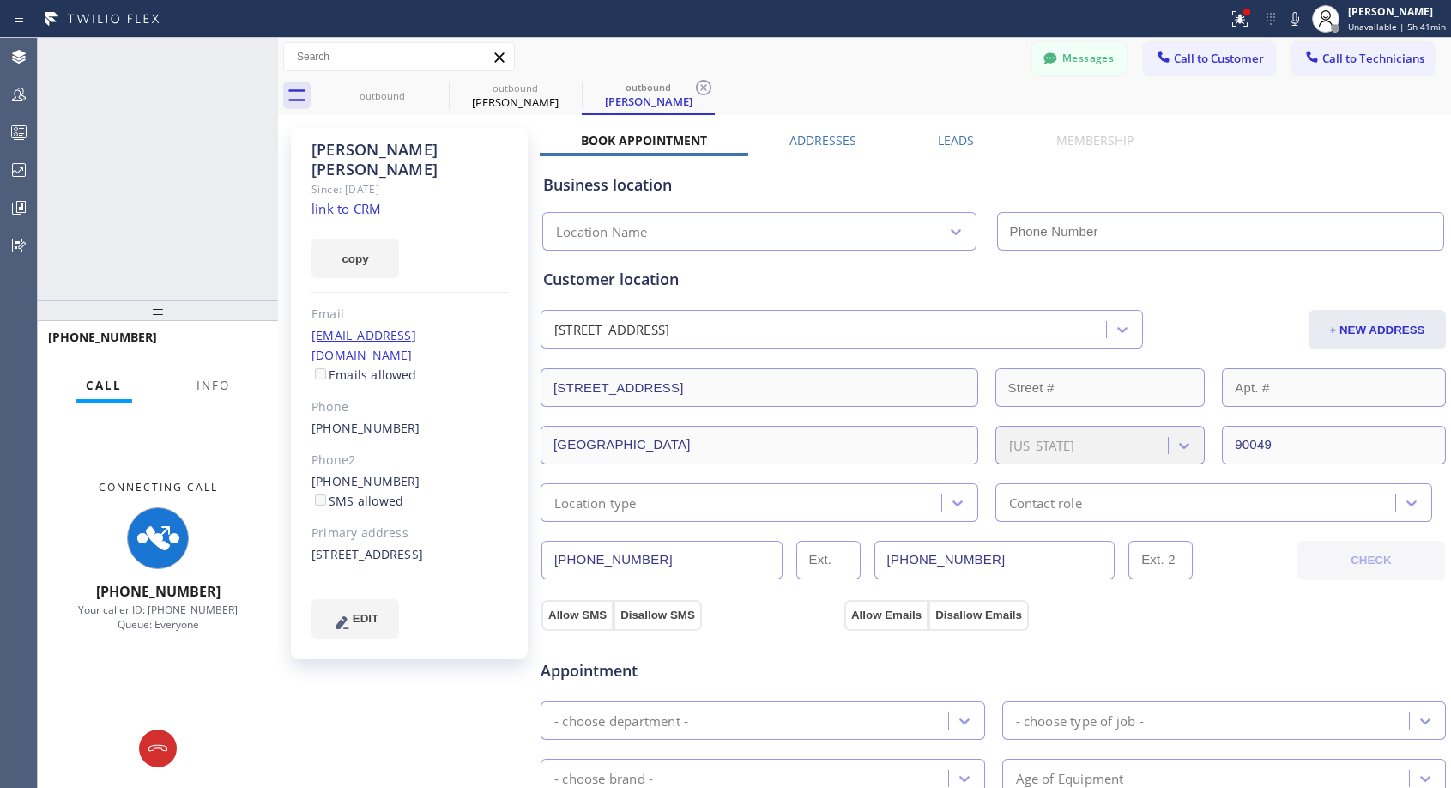
type input "[PHONE_NUMBER]"
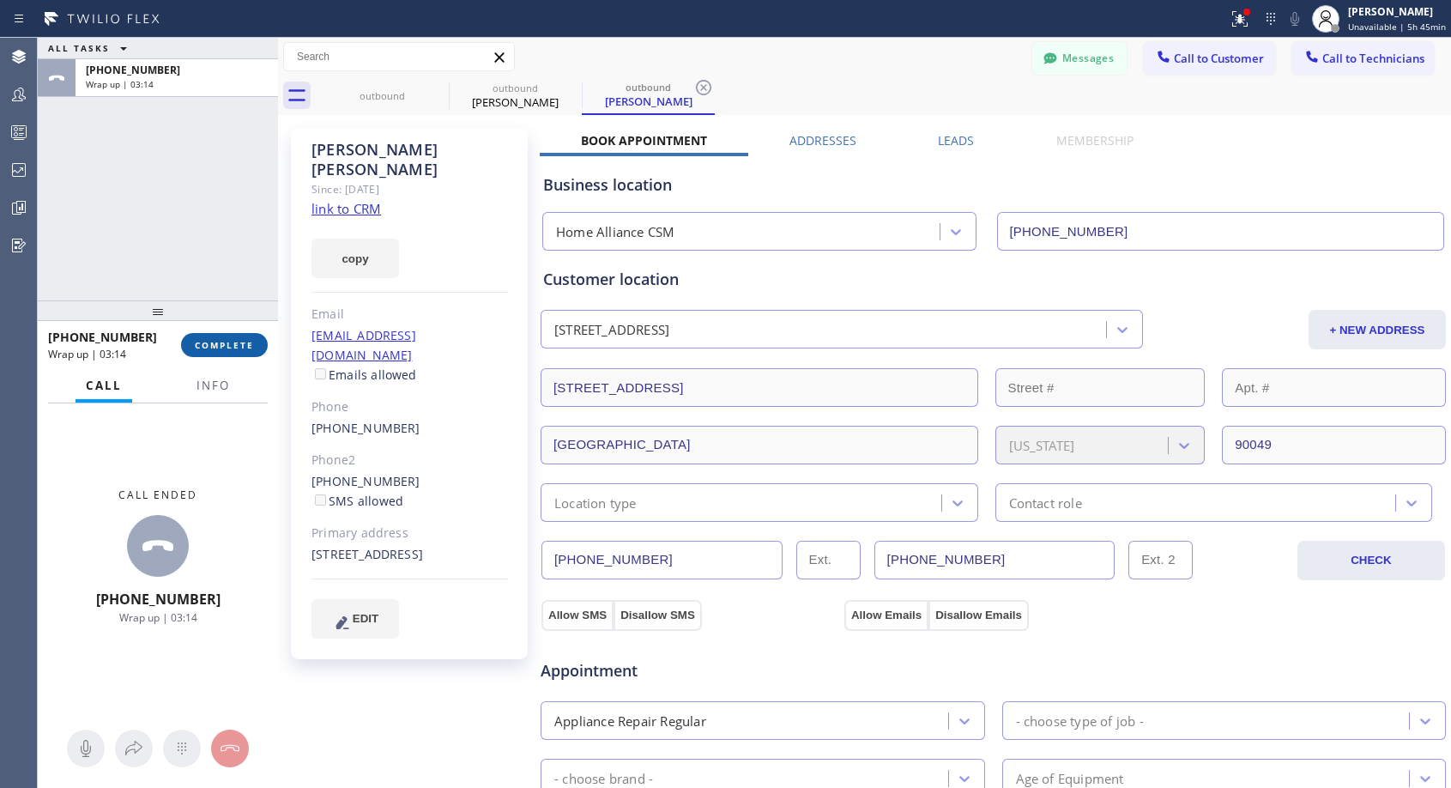
click at [246, 339] on span "COMPLETE" at bounding box center [224, 345] width 59 height 12
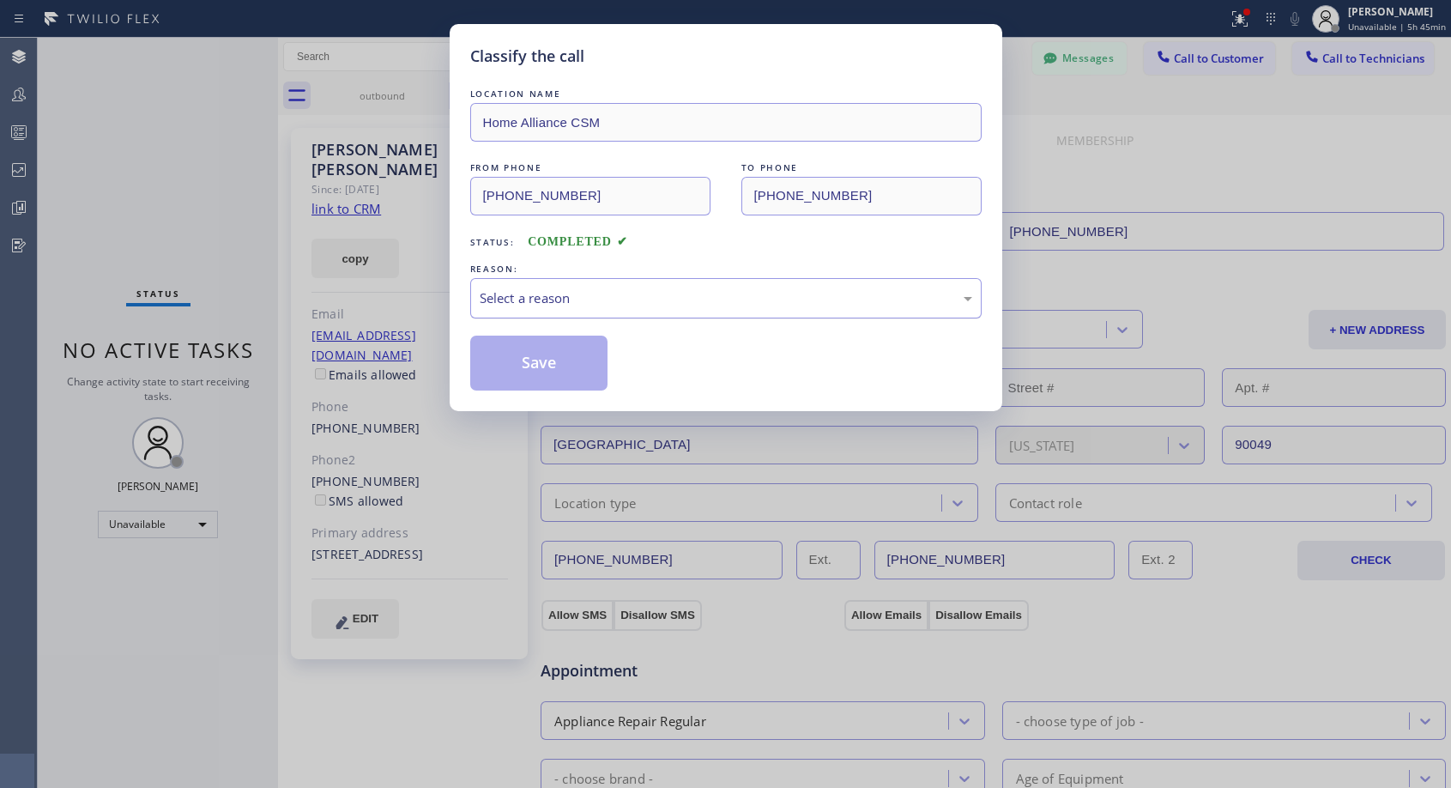
click at [644, 292] on div "Select a reason" at bounding box center [726, 298] width 493 height 20
click at [551, 370] on button "Save" at bounding box center [539, 363] width 138 height 55
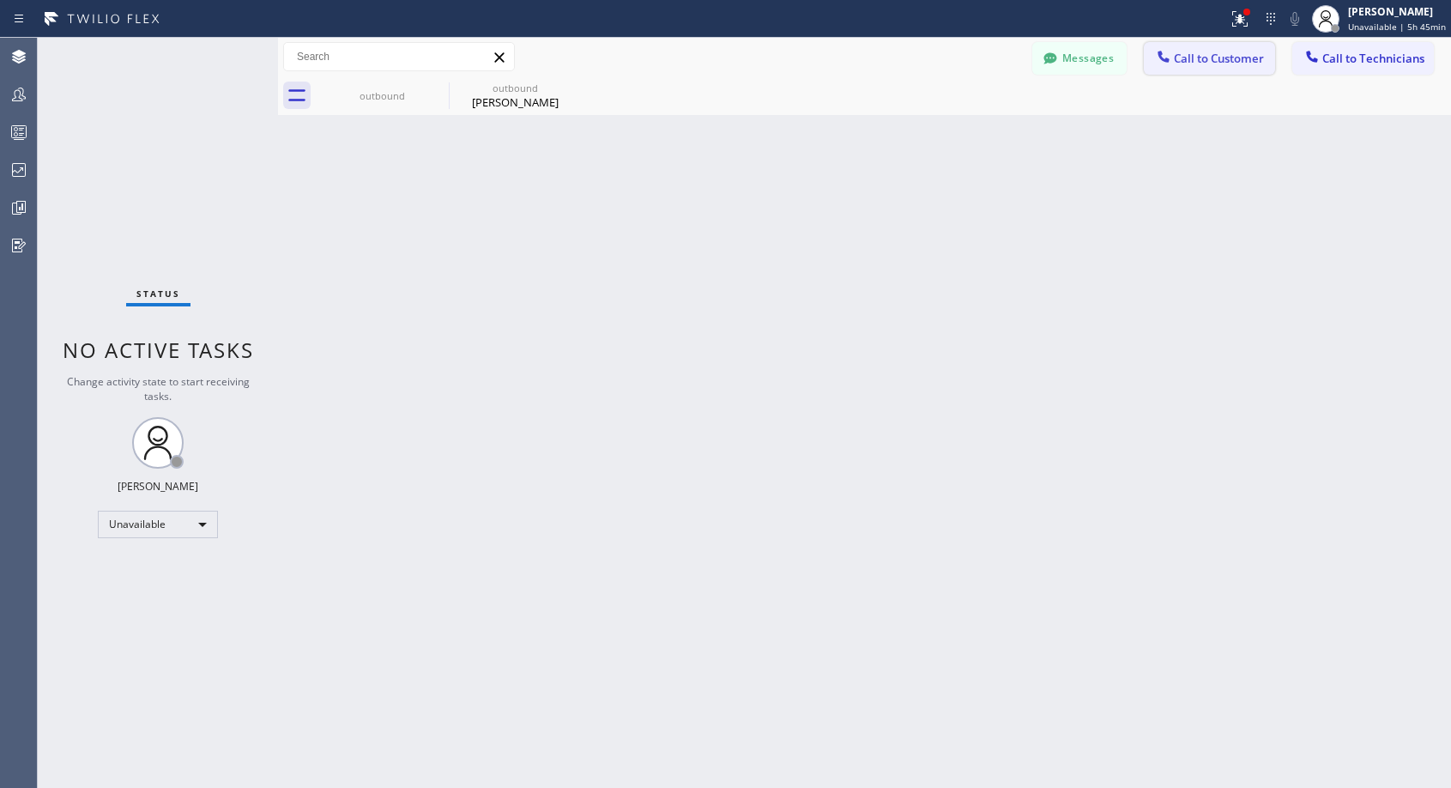
click at [1193, 64] on span "Call to Customer" at bounding box center [1219, 58] width 90 height 15
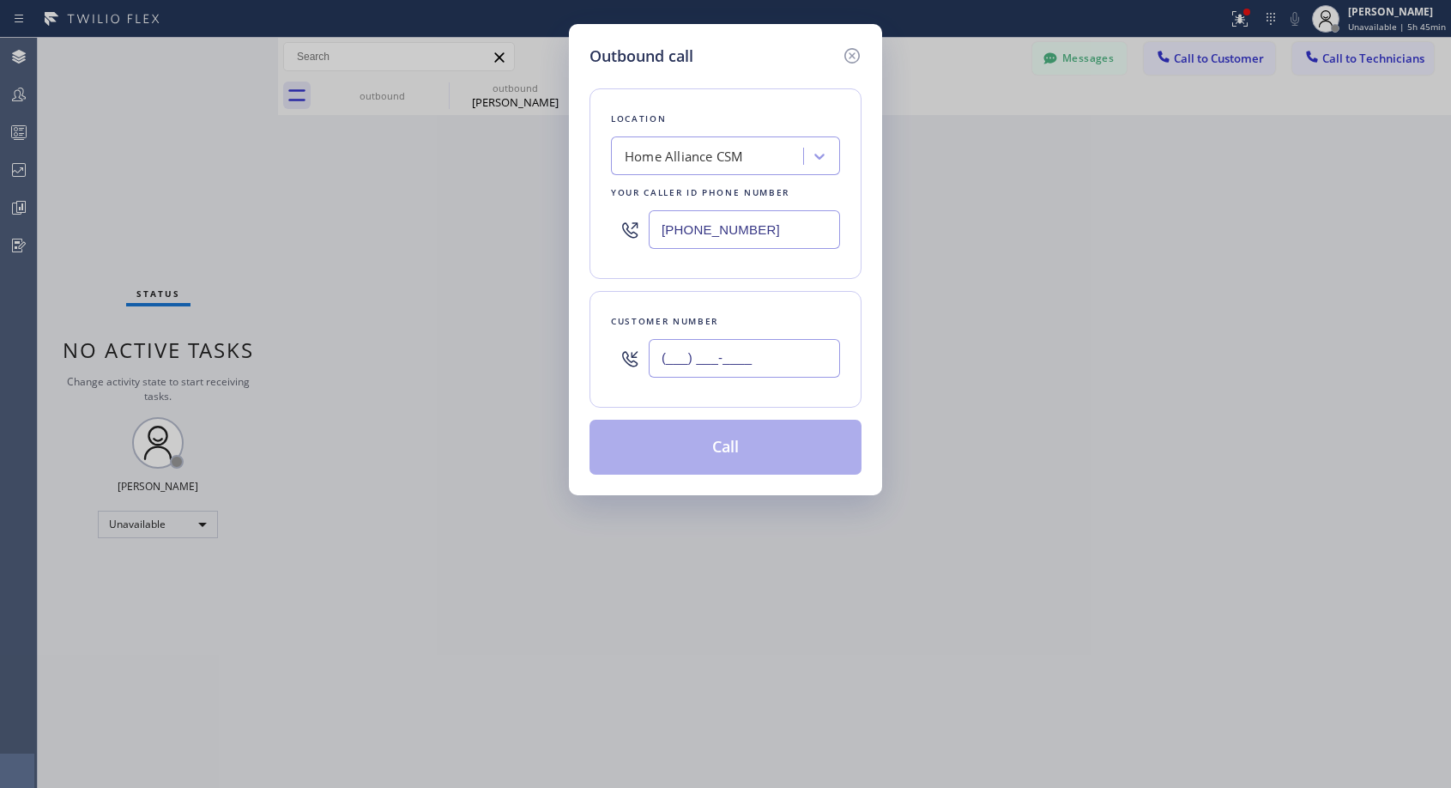
click at [686, 362] on input "(___) ___-____" at bounding box center [744, 358] width 191 height 39
paste input "720) 272-1090"
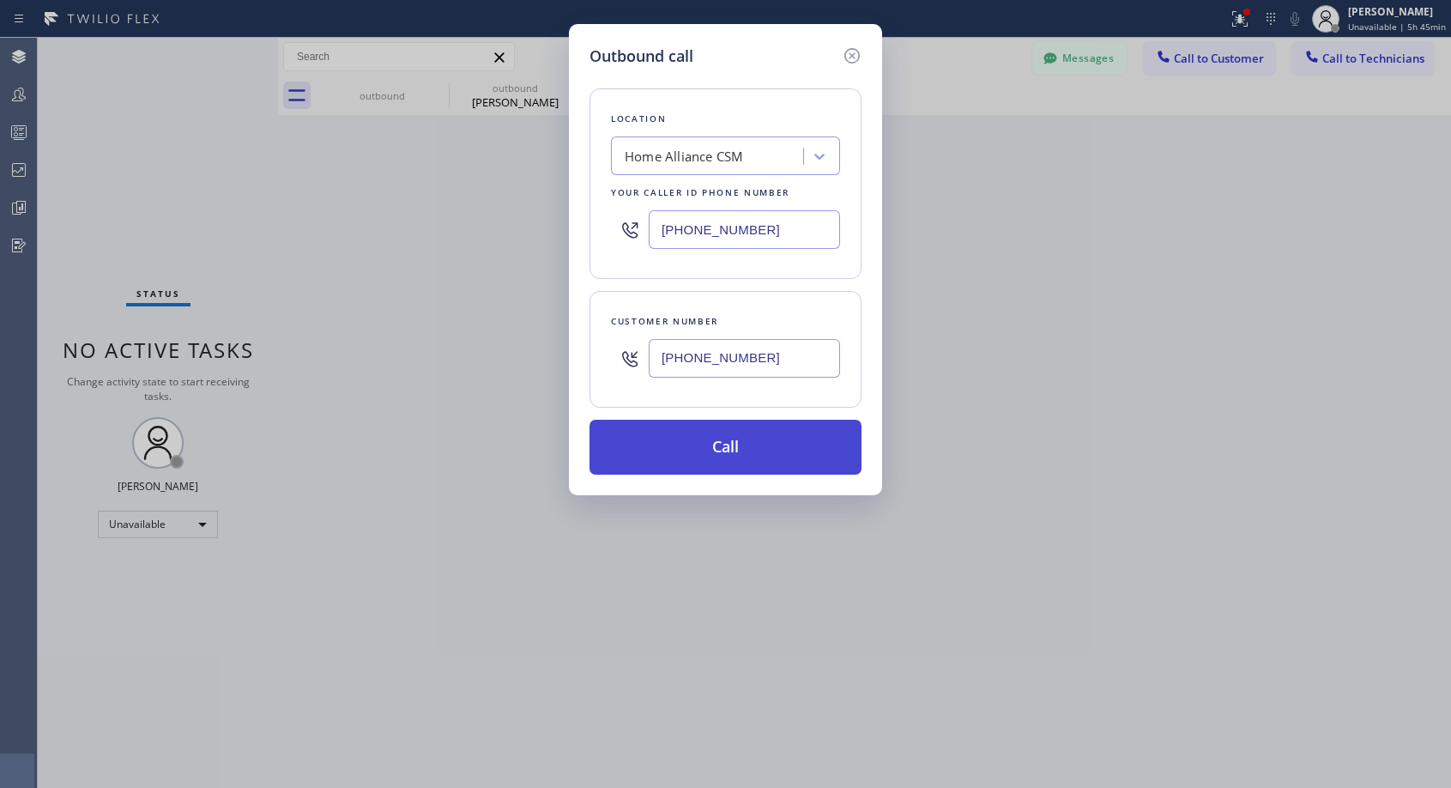
type input "[PHONE_NUMBER]"
click at [718, 439] on button "Call" at bounding box center [726, 447] width 272 height 55
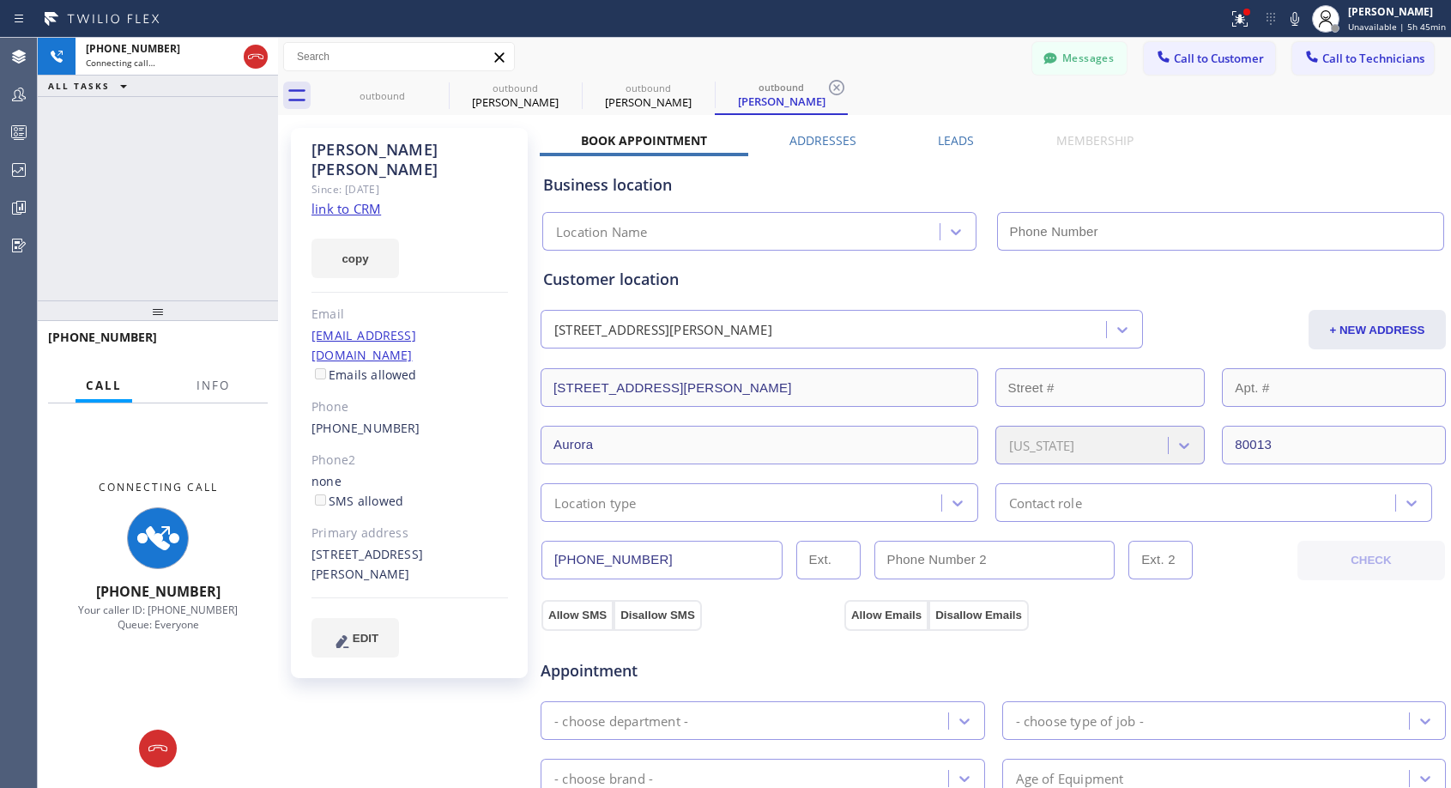
type input "[PHONE_NUMBER]"
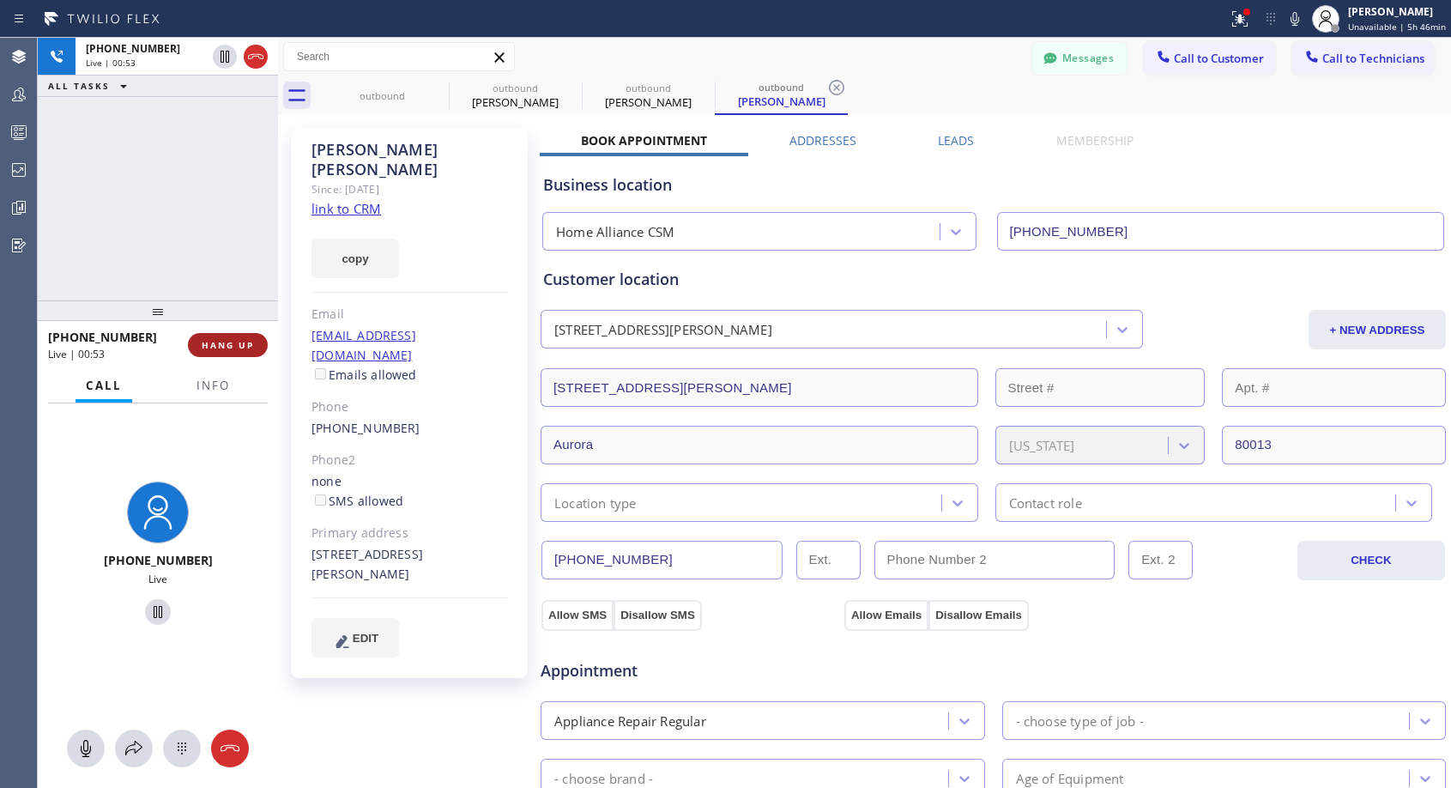
click at [228, 345] on span "HANG UP" at bounding box center [228, 345] width 52 height 12
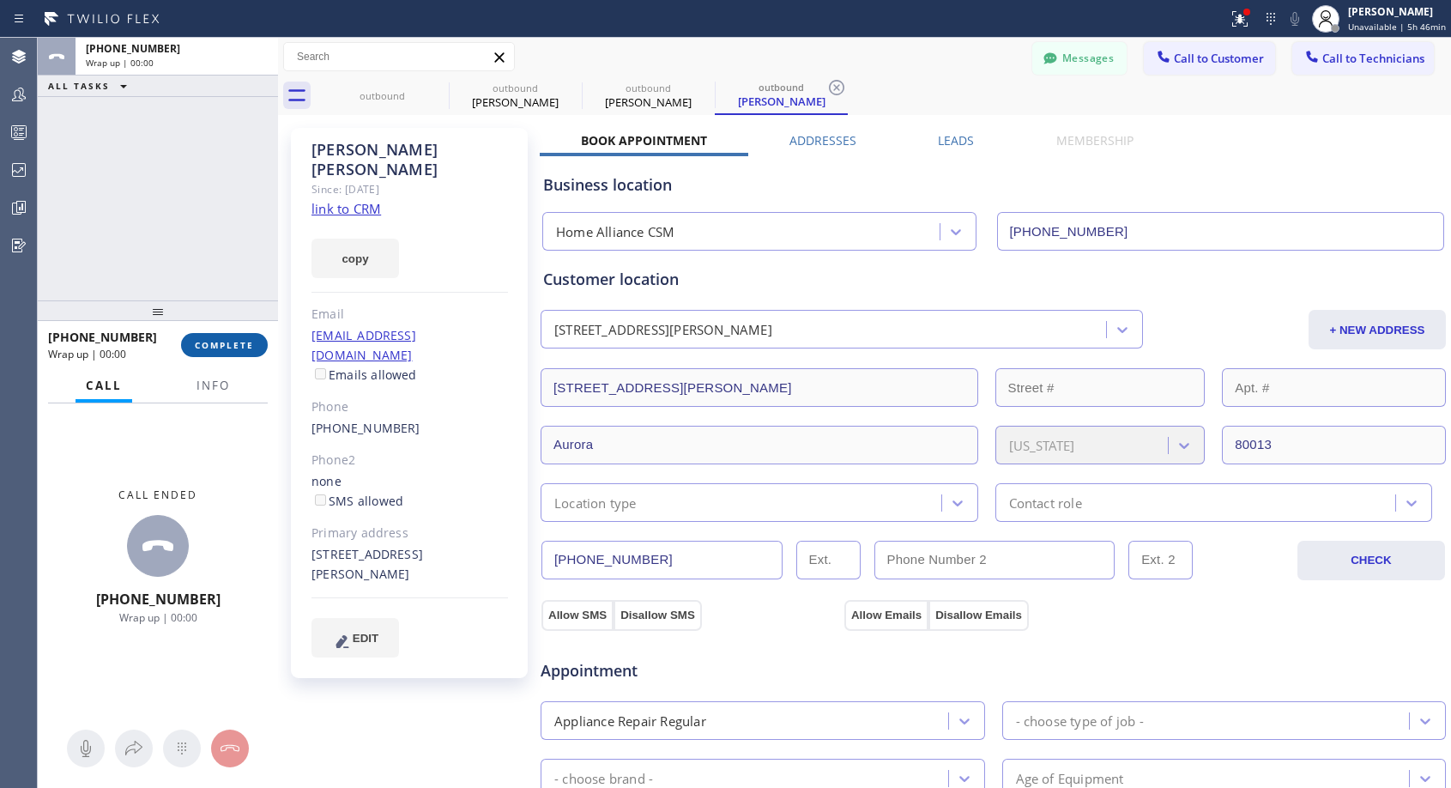
click at [228, 345] on span "COMPLETE" at bounding box center [224, 345] width 59 height 12
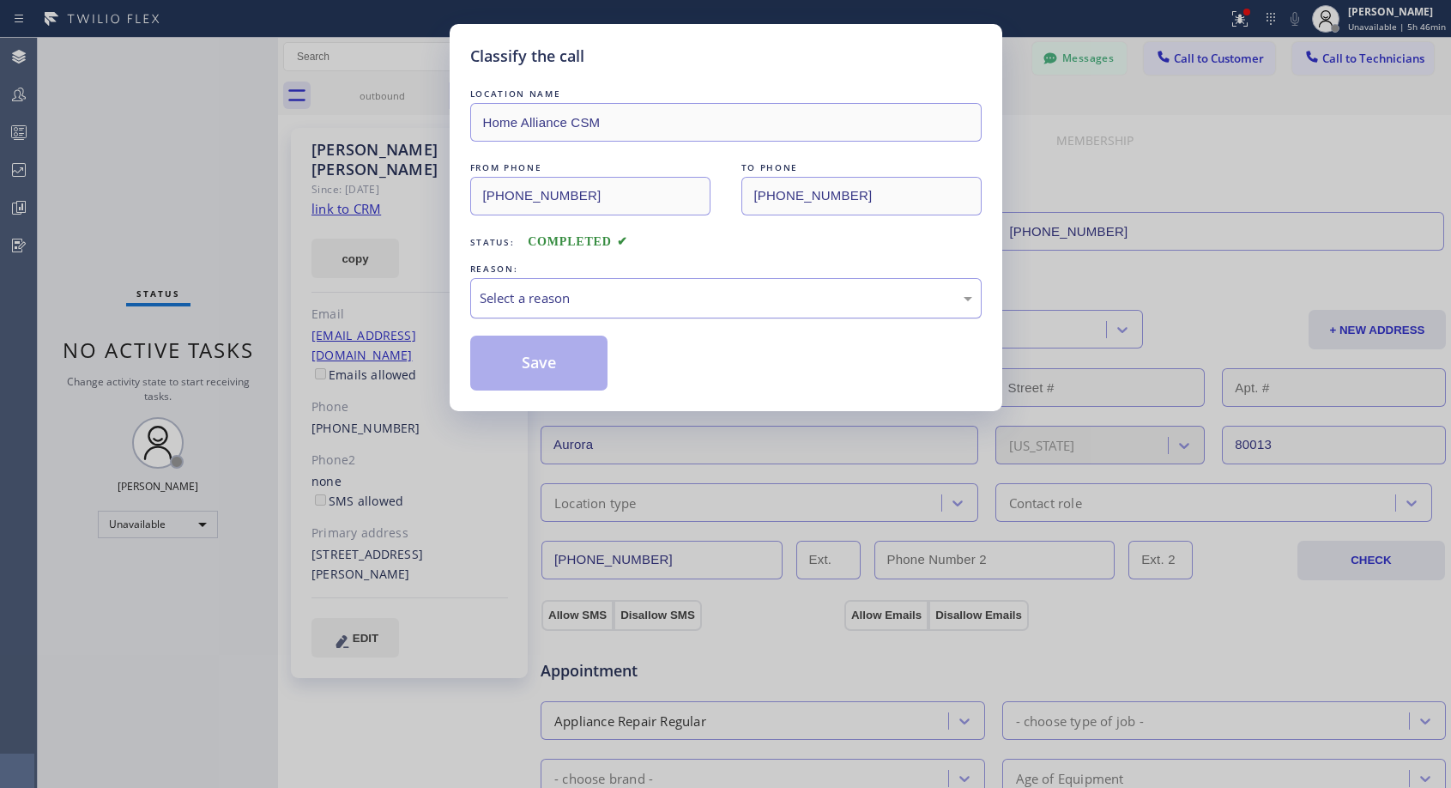
click at [641, 300] on div "Select a reason" at bounding box center [726, 298] width 493 height 20
click at [590, 382] on button "Save" at bounding box center [539, 363] width 138 height 55
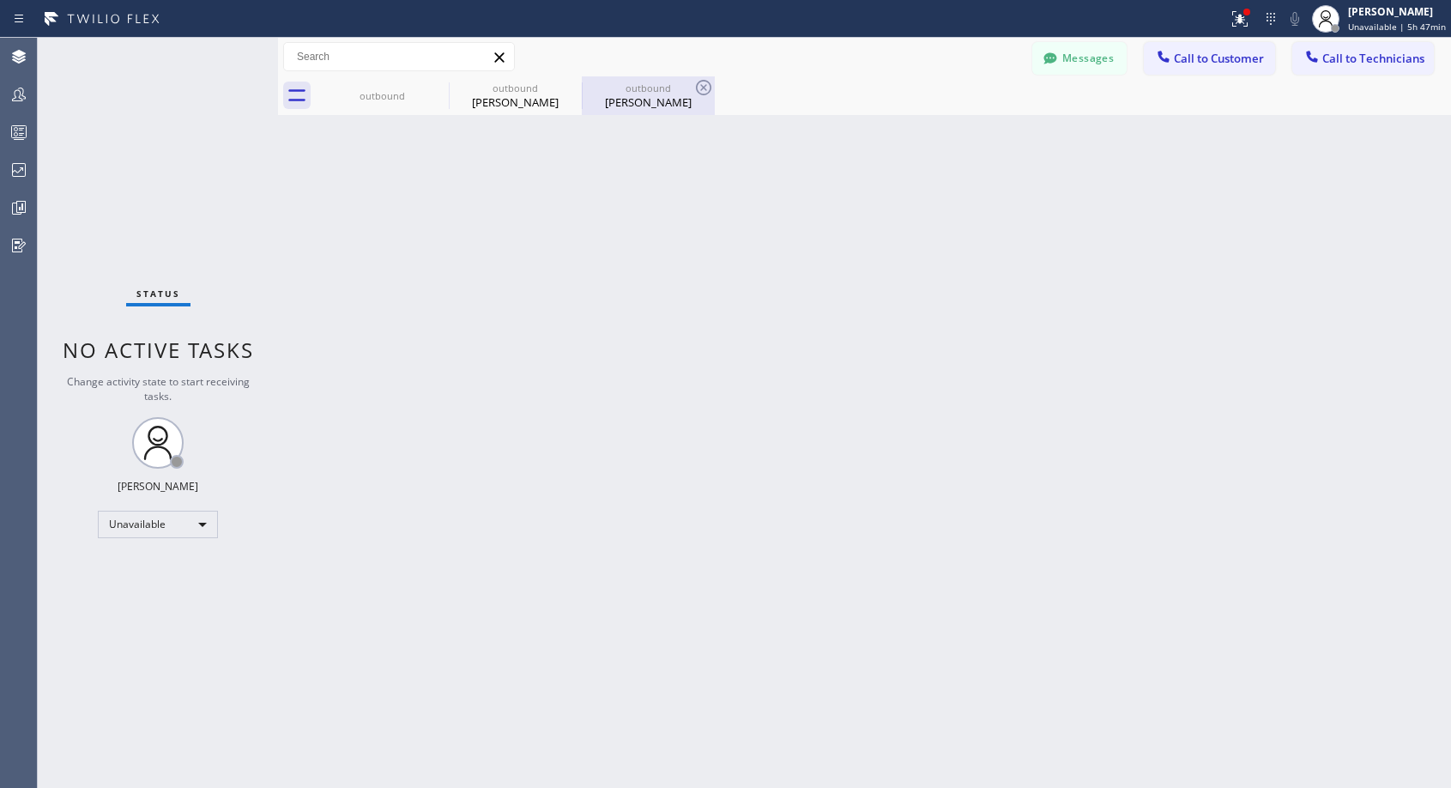
click at [656, 111] on div "outbound [PERSON_NAME]" at bounding box center [649, 95] width 130 height 39
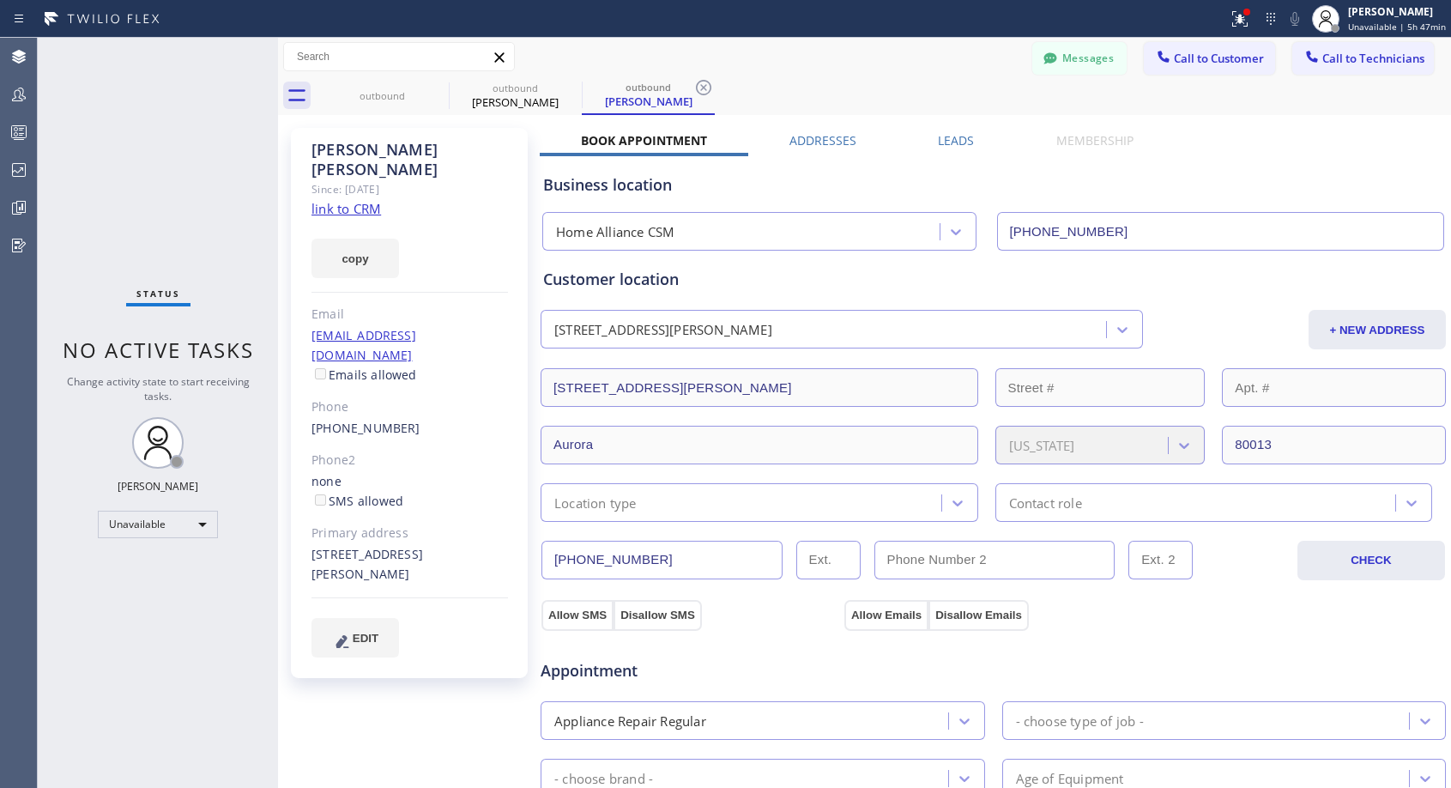
click at [427, 419] on div "[PHONE_NUMBER]" at bounding box center [410, 429] width 197 height 20
copy div "[PHONE_NUMBER]"
click at [1216, 63] on span "Call to Customer" at bounding box center [1219, 58] width 90 height 15
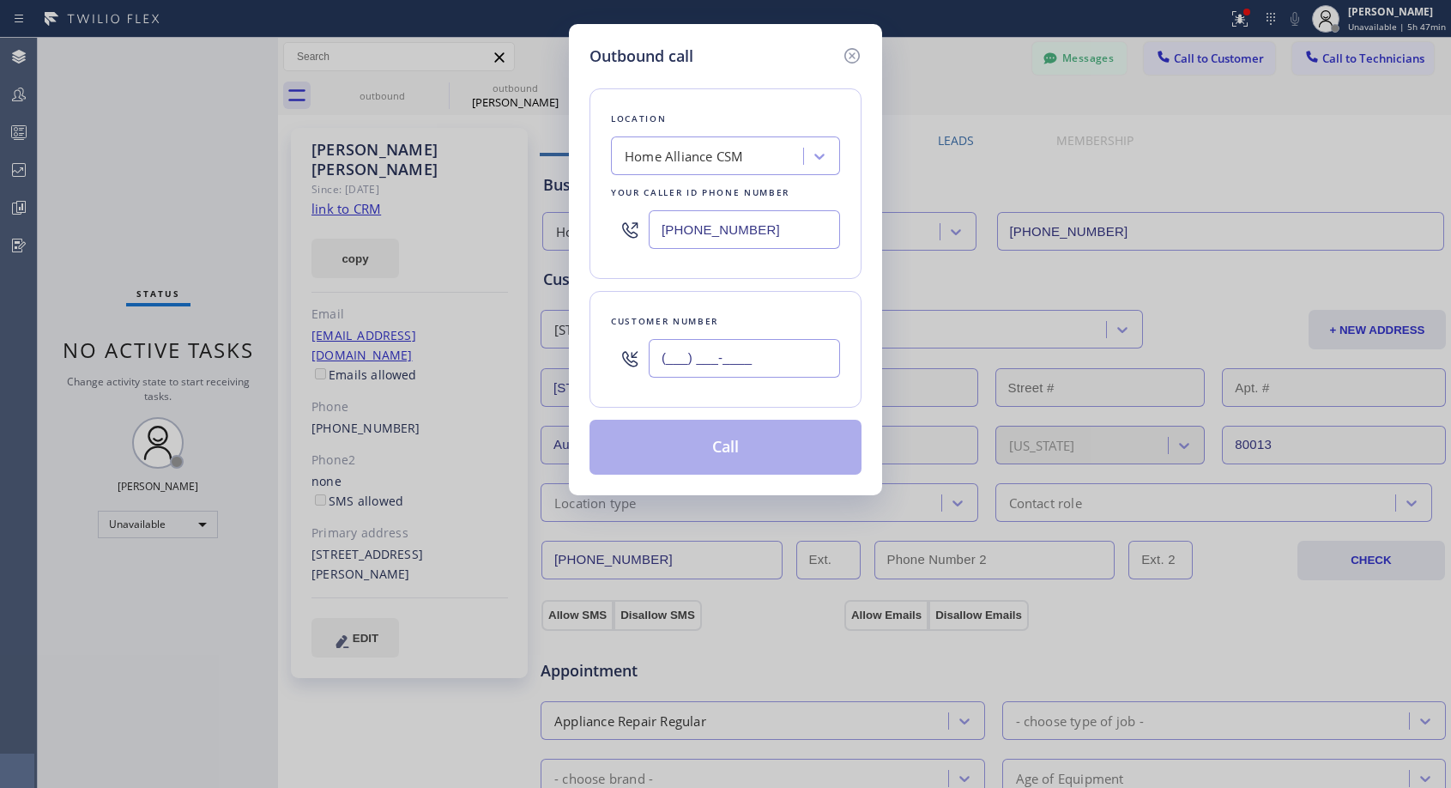
click at [823, 354] on input "(___) ___-____" at bounding box center [744, 358] width 191 height 39
paste input "720) 272-1090"
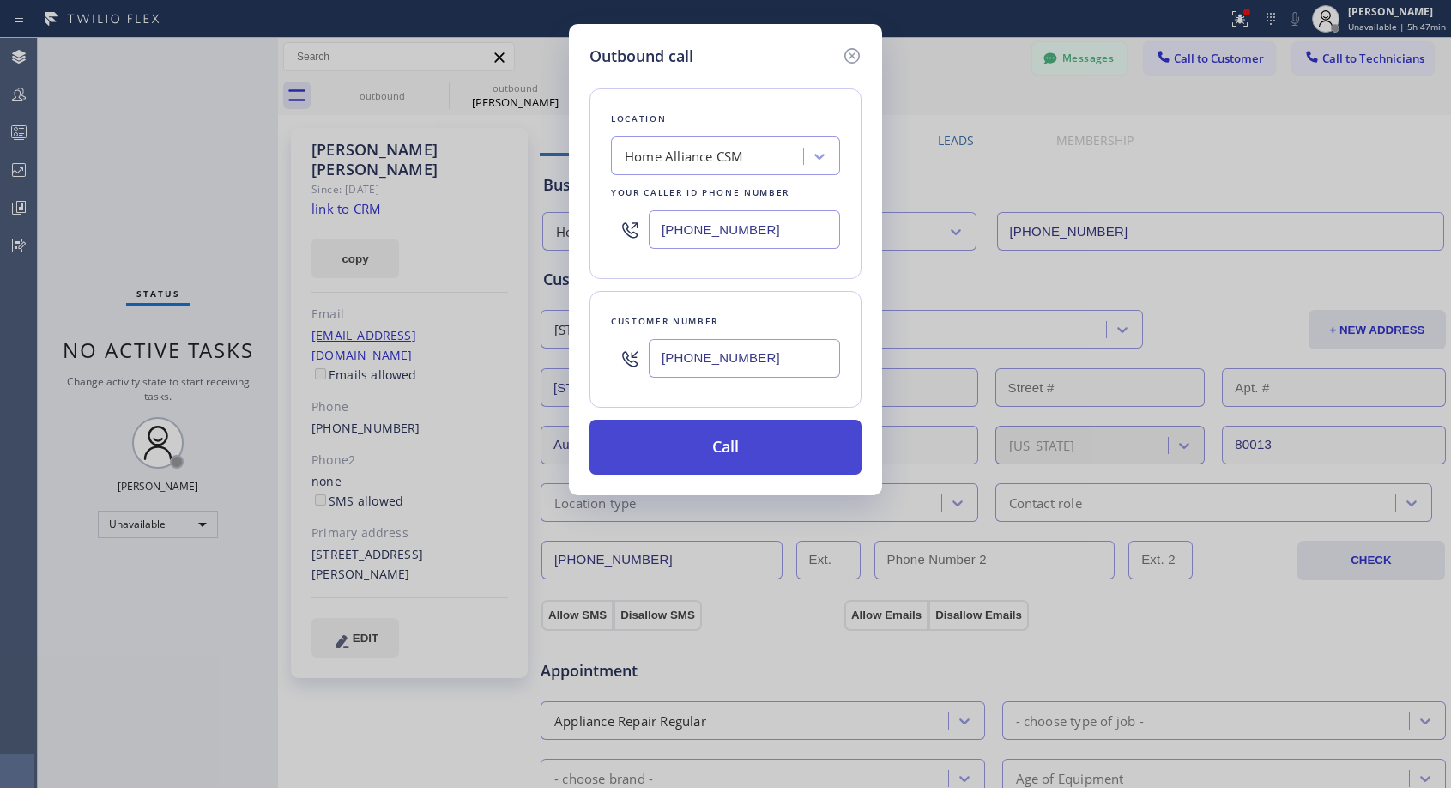
type input "[PHONE_NUMBER]"
click at [774, 431] on button "Call" at bounding box center [726, 447] width 272 height 55
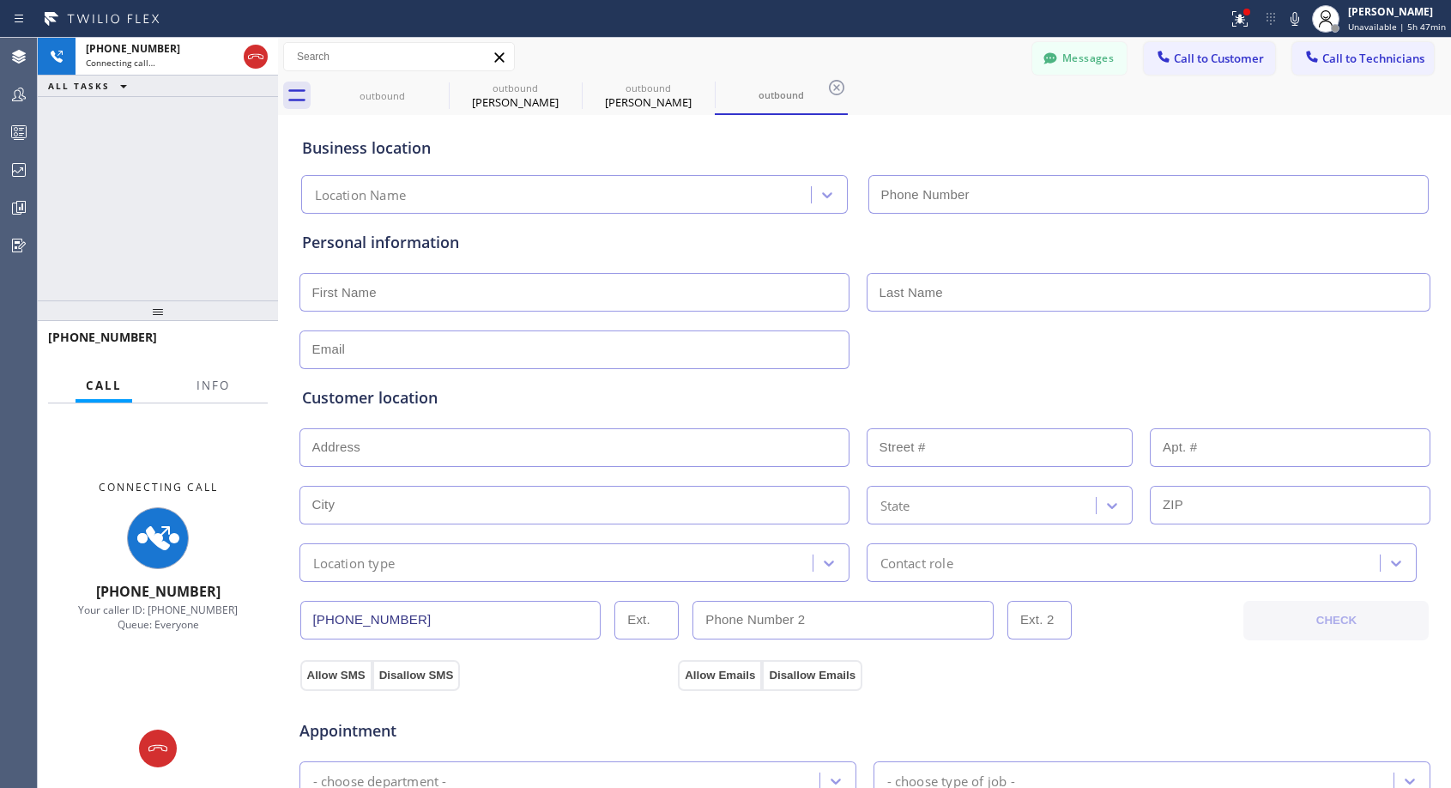
type input "[PHONE_NUMBER]"
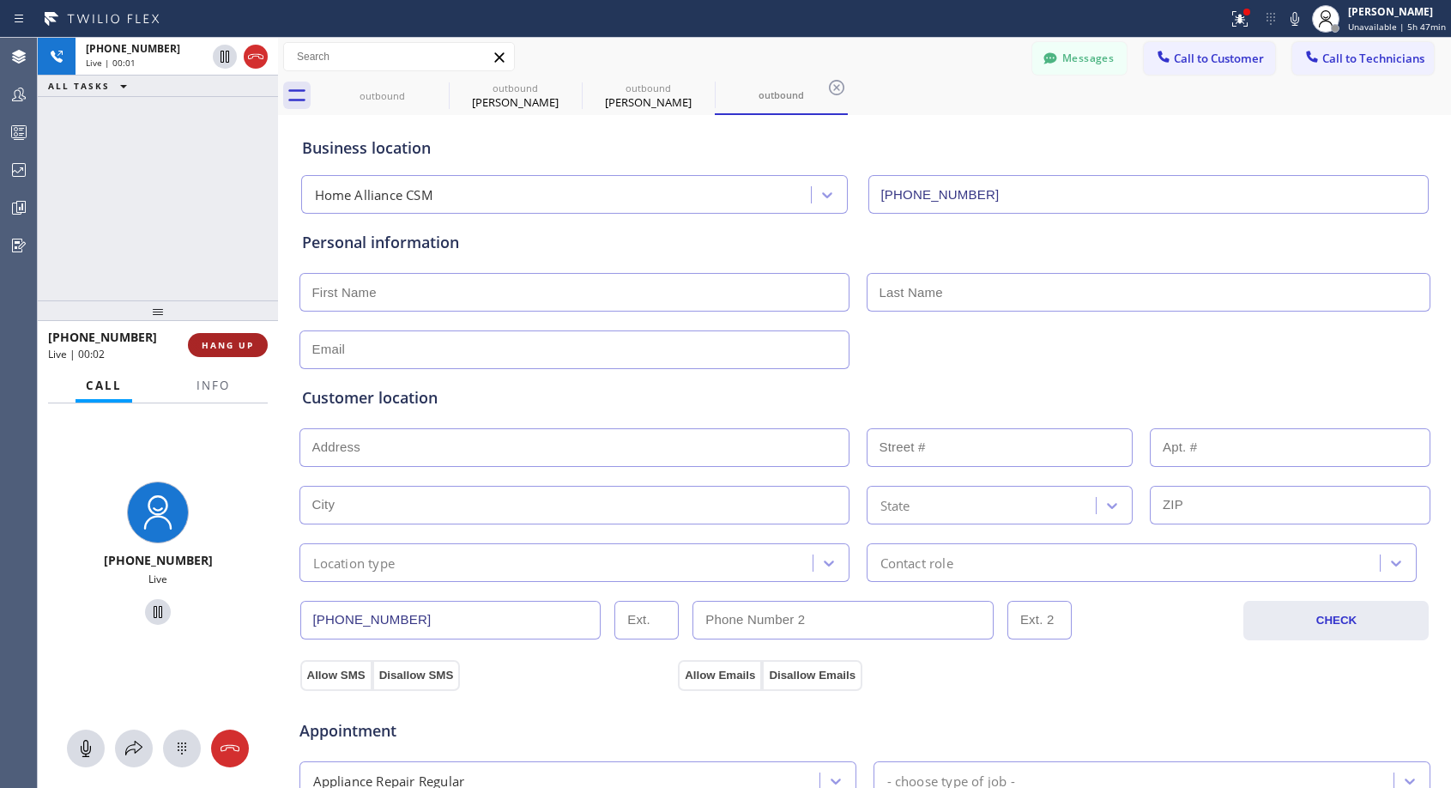
click at [214, 343] on span "HANG UP" at bounding box center [228, 345] width 52 height 12
click at [209, 342] on span "HANG UP" at bounding box center [228, 345] width 52 height 12
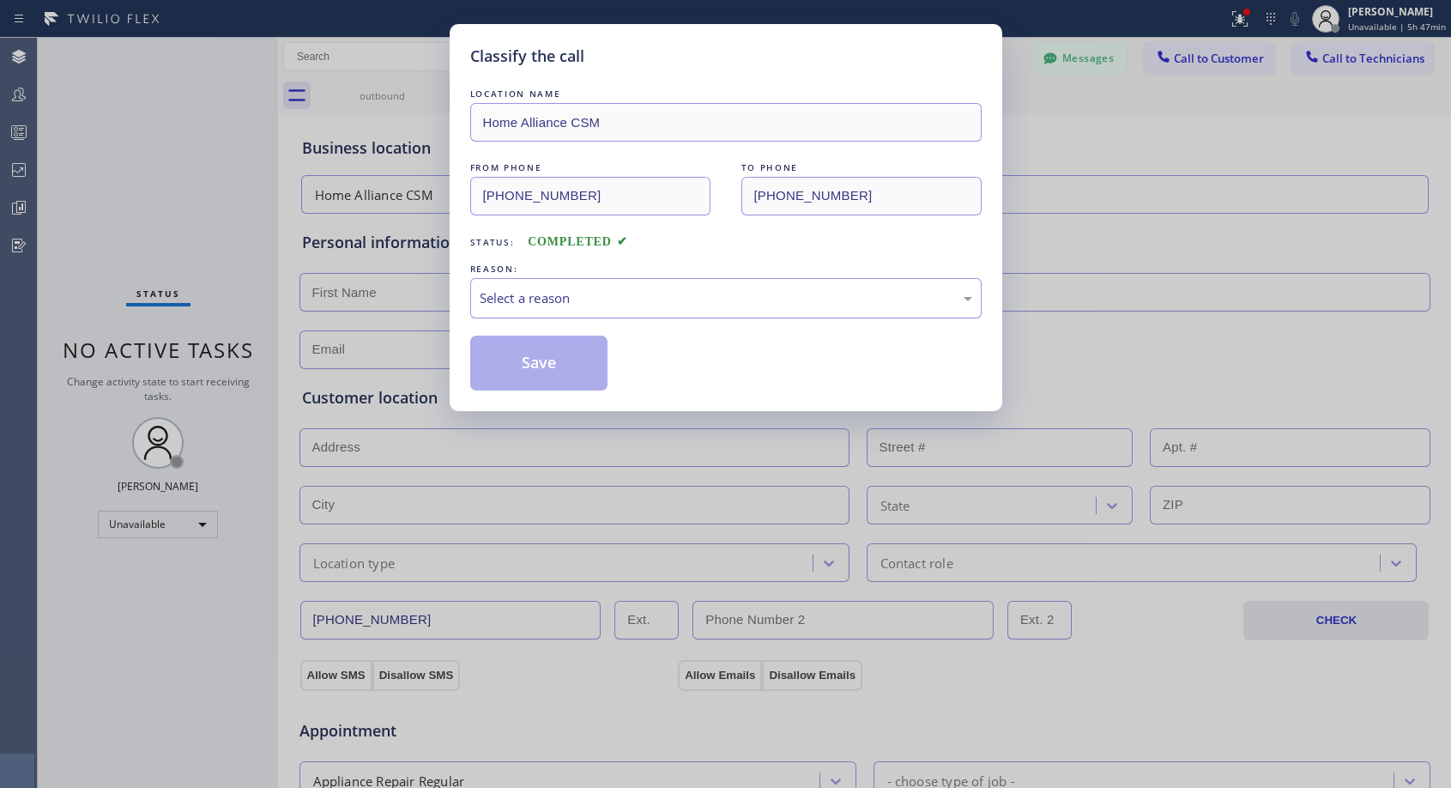
click at [620, 288] on div "Select a reason" at bounding box center [726, 298] width 493 height 20
click at [598, 369] on button "Save" at bounding box center [539, 363] width 138 height 55
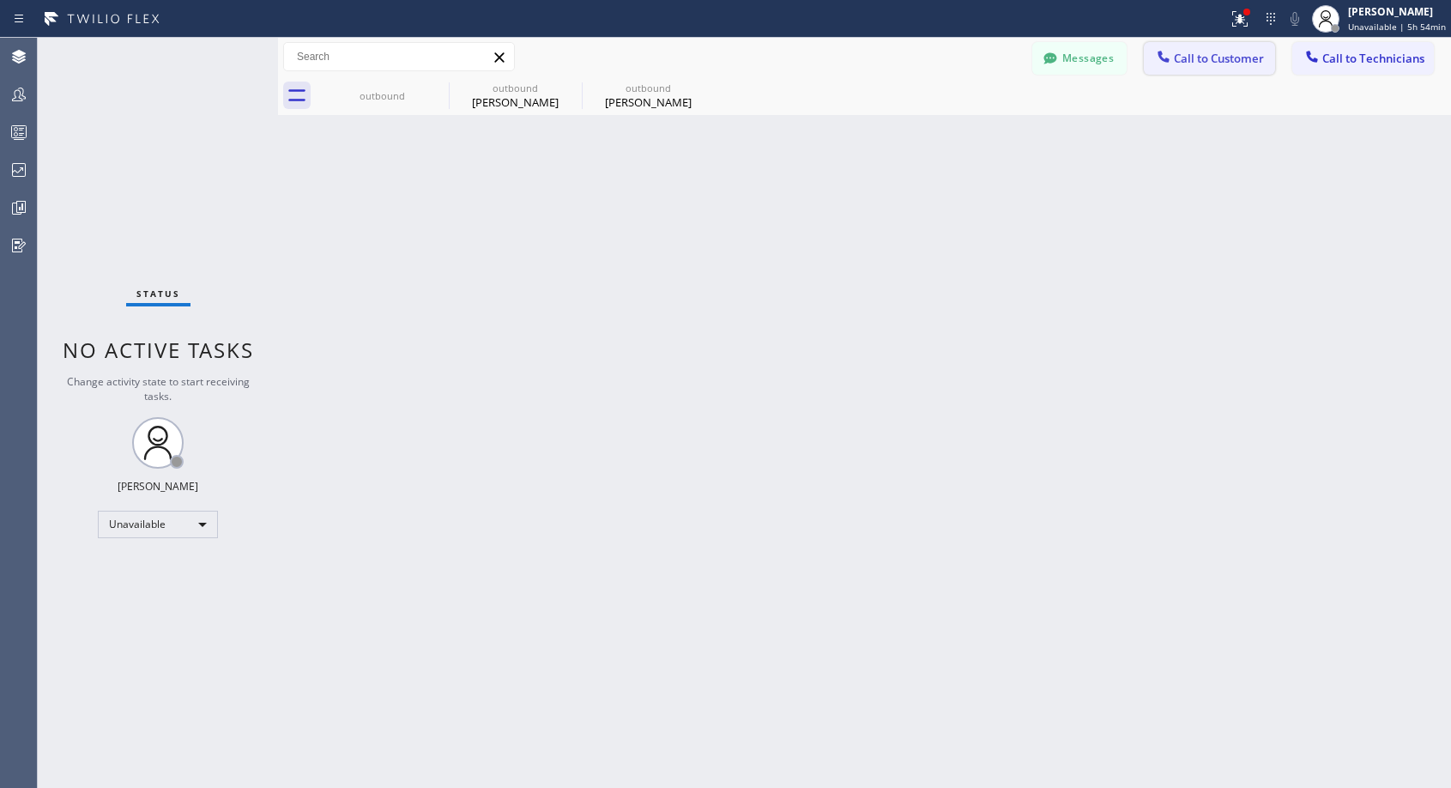
click at [1193, 59] on span "Call to Customer" at bounding box center [1219, 58] width 90 height 15
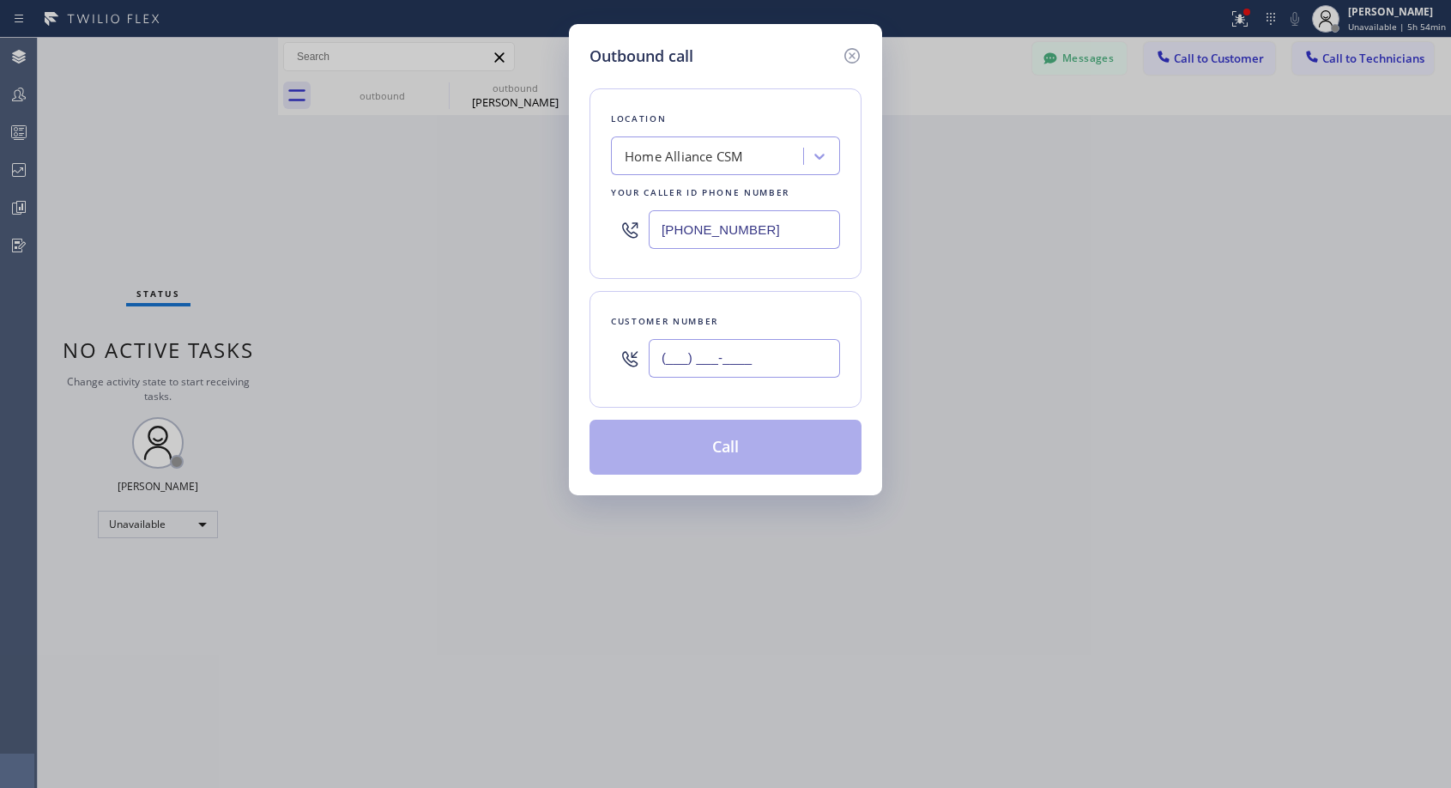
click at [794, 359] on input "(___) ___-____" at bounding box center [744, 358] width 191 height 39
paste input "305) 965-1615"
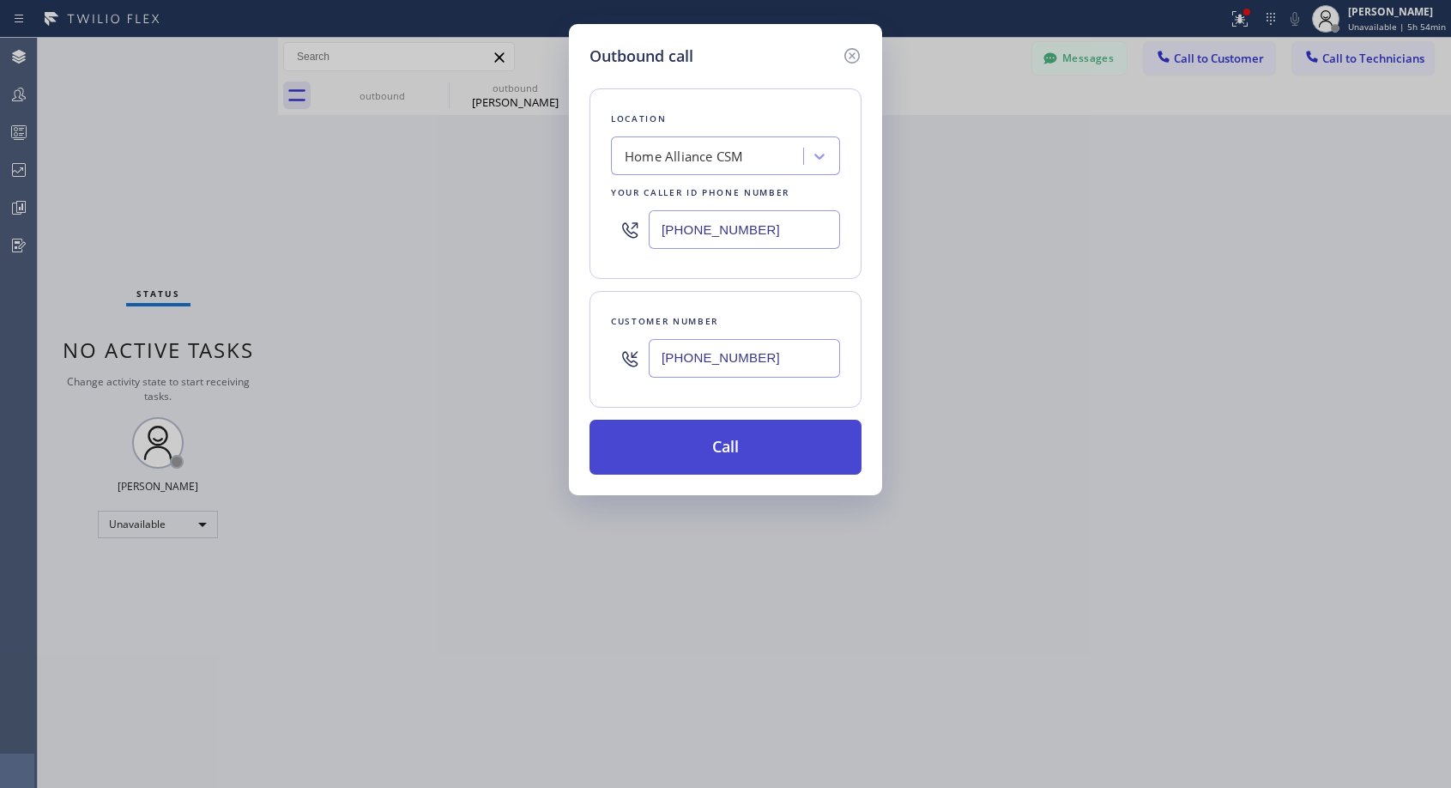
type input "[PHONE_NUMBER]"
click at [725, 451] on button "Call" at bounding box center [726, 447] width 272 height 55
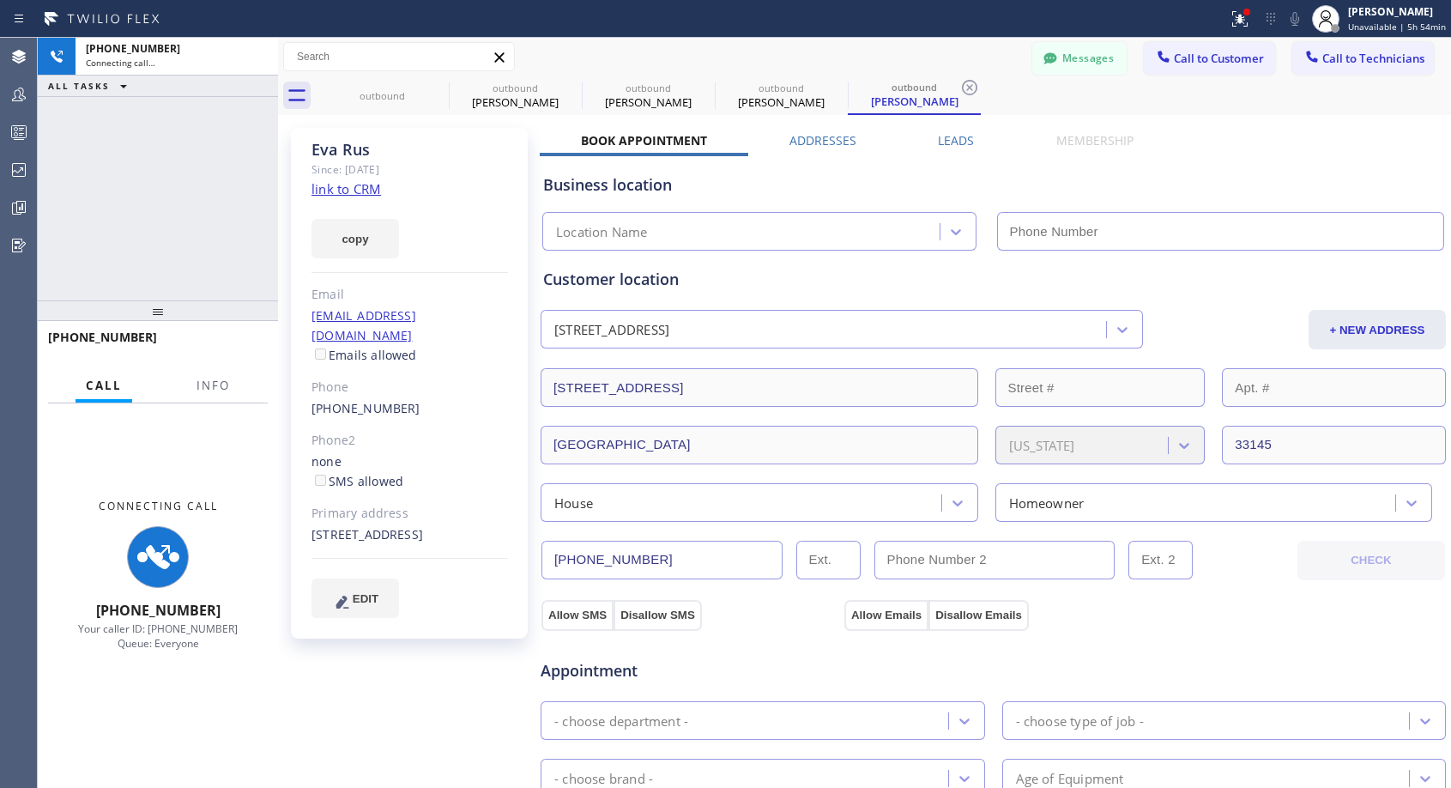
type input "[PHONE_NUMBER]"
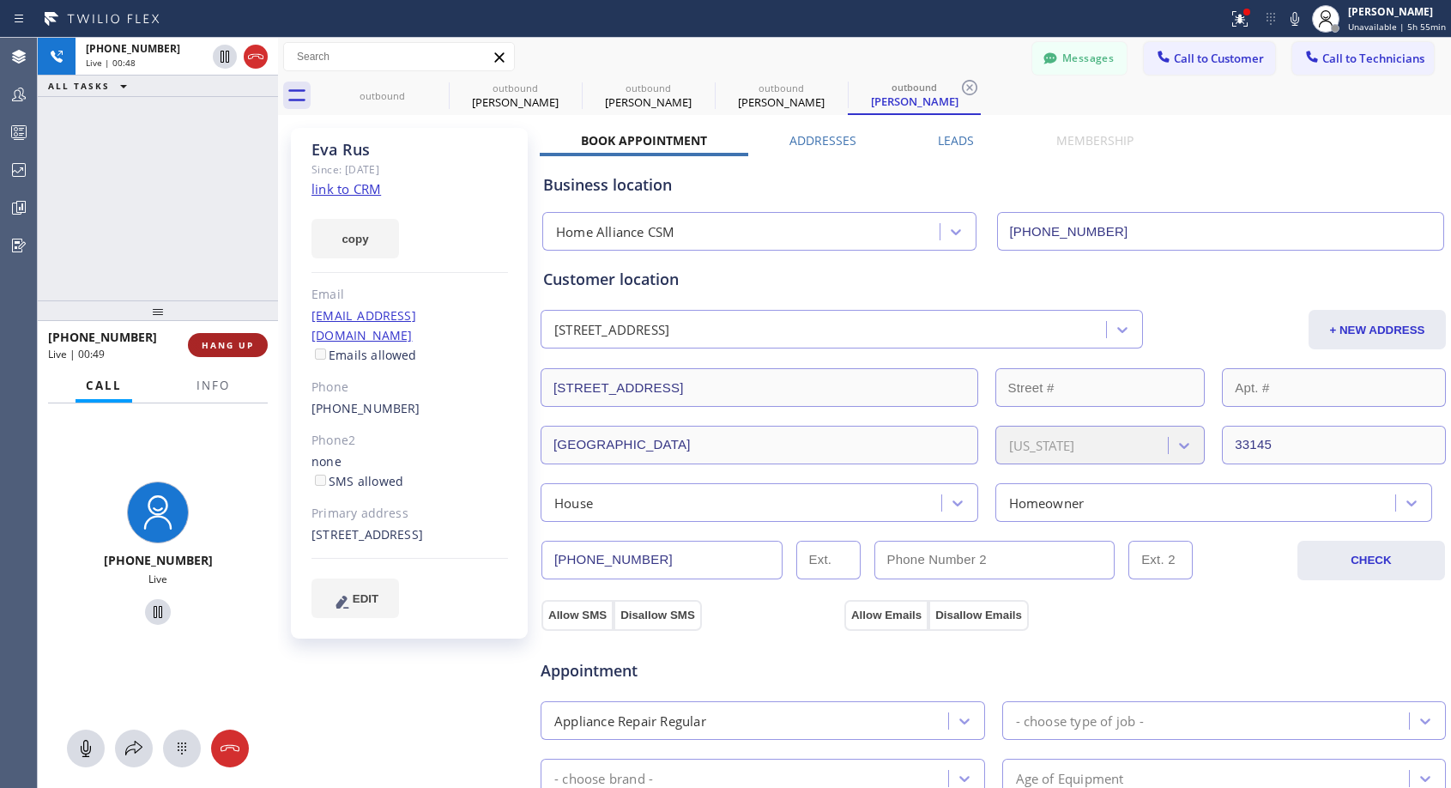
click at [233, 343] on span "HANG UP" at bounding box center [228, 345] width 52 height 12
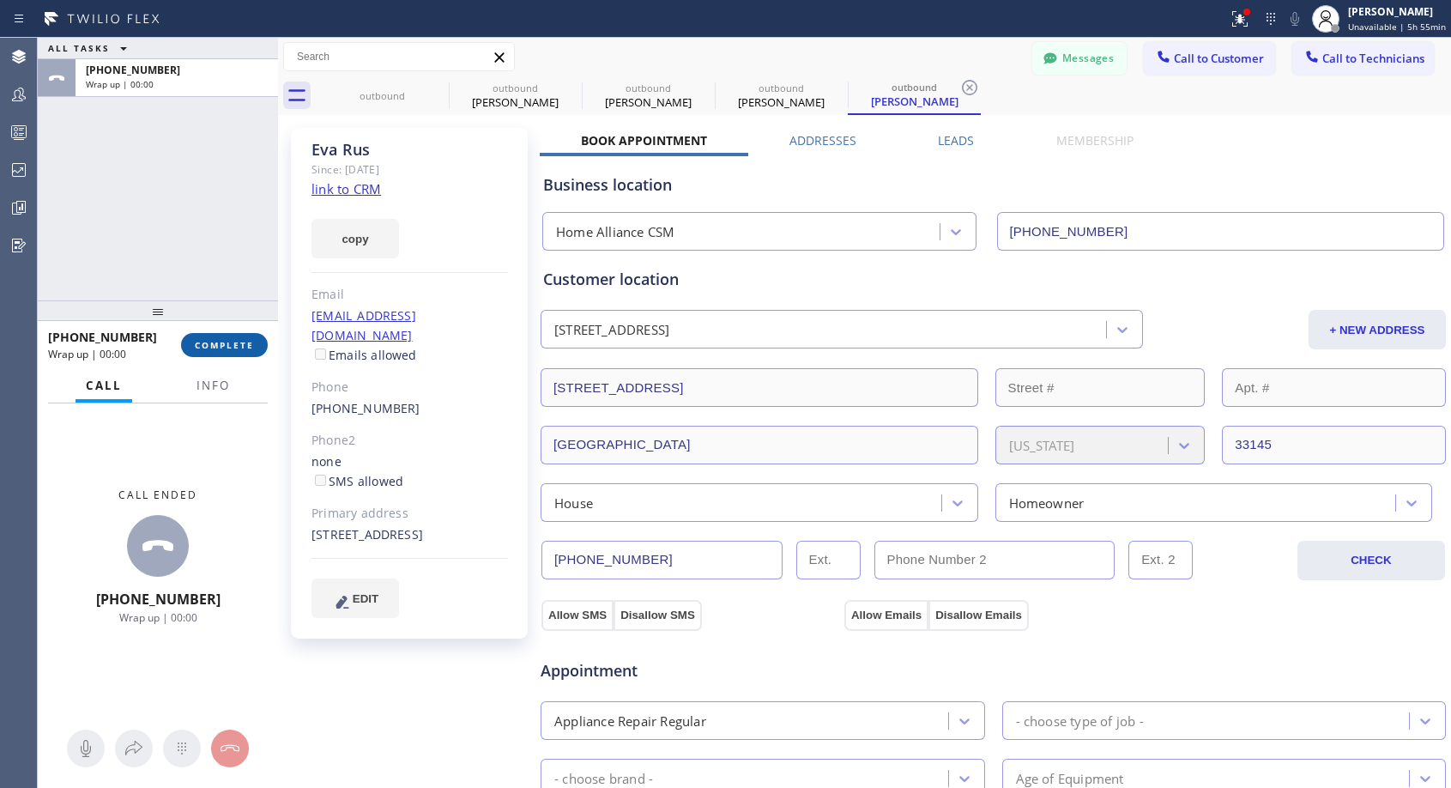
click at [233, 343] on span "COMPLETE" at bounding box center [224, 345] width 59 height 12
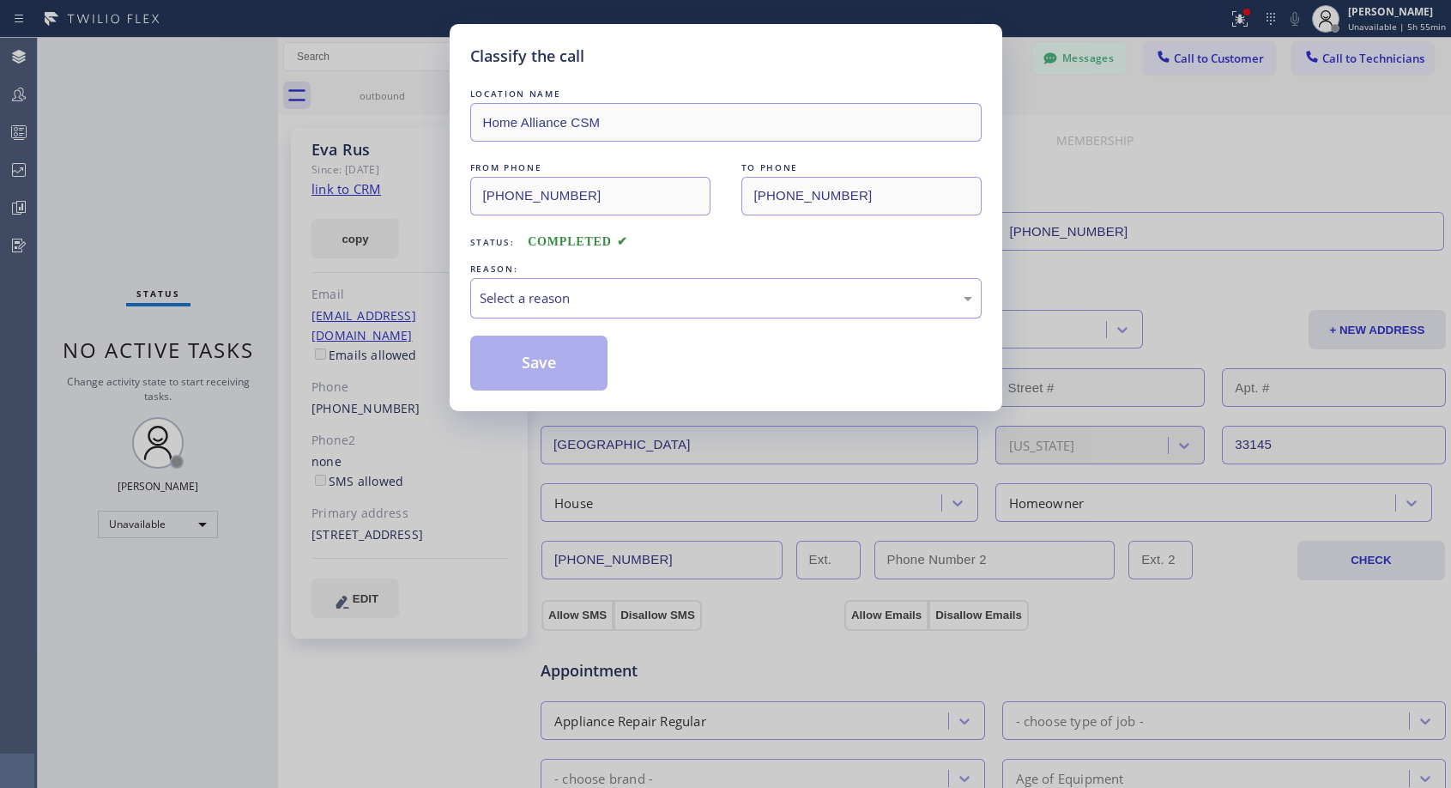
click at [626, 303] on div "Select a reason" at bounding box center [726, 298] width 493 height 20
click at [543, 367] on button "Save" at bounding box center [539, 363] width 138 height 55
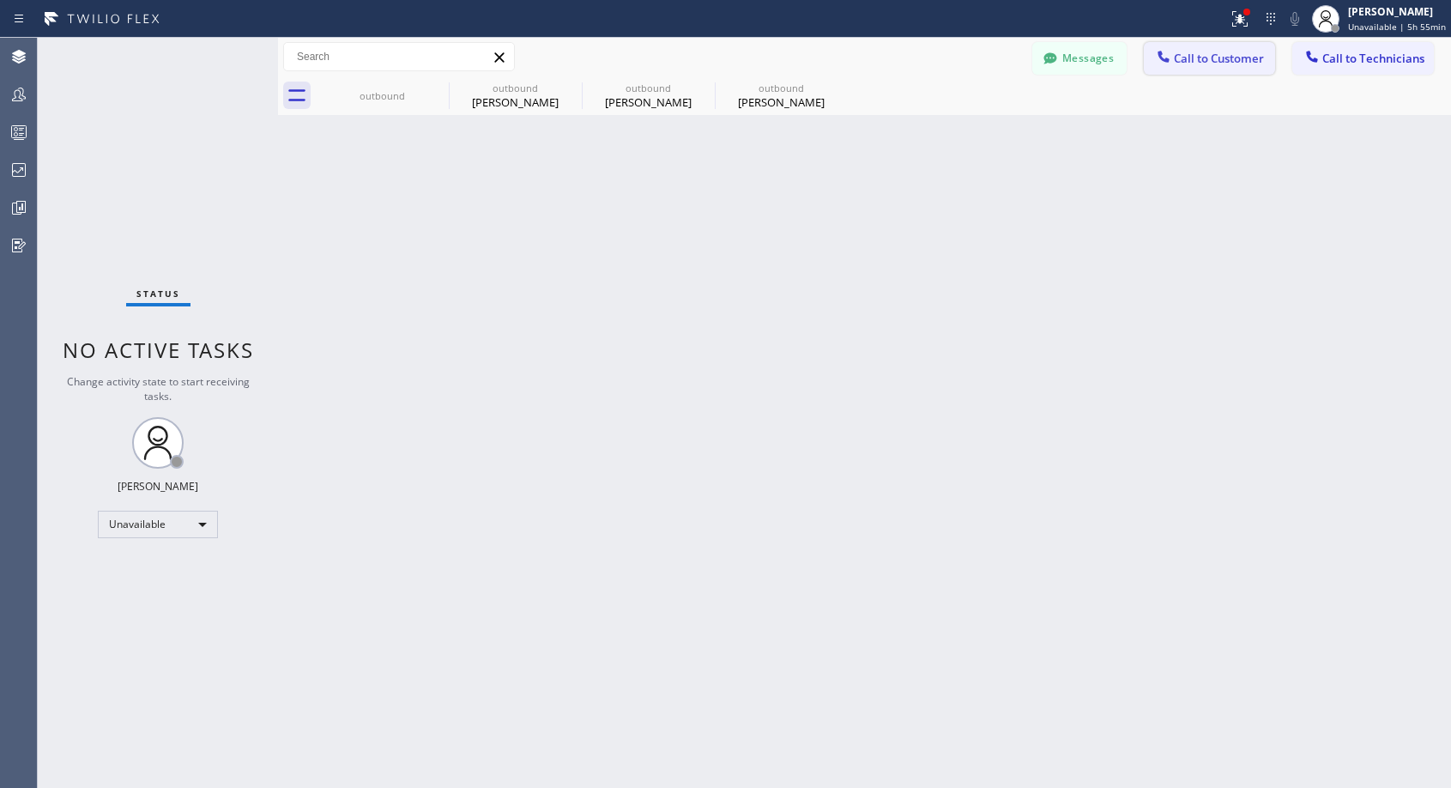
click at [1177, 67] on button "Call to Customer" at bounding box center [1209, 58] width 131 height 33
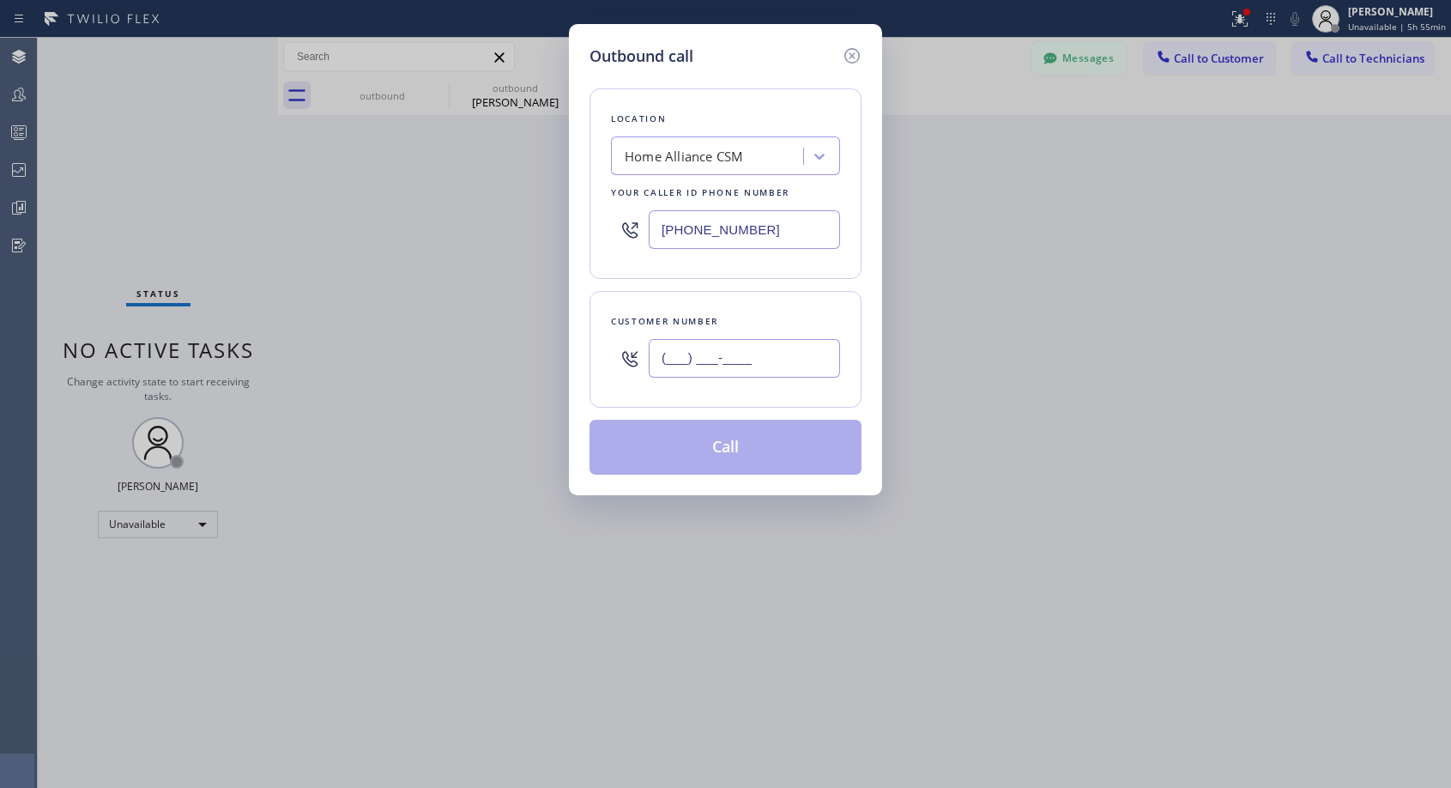
click at [707, 353] on input "(___) ___-____" at bounding box center [744, 358] width 191 height 39
paste input "082) 120-25"
click at [712, 354] on input "(082) 120-25__" at bounding box center [744, 358] width 191 height 39
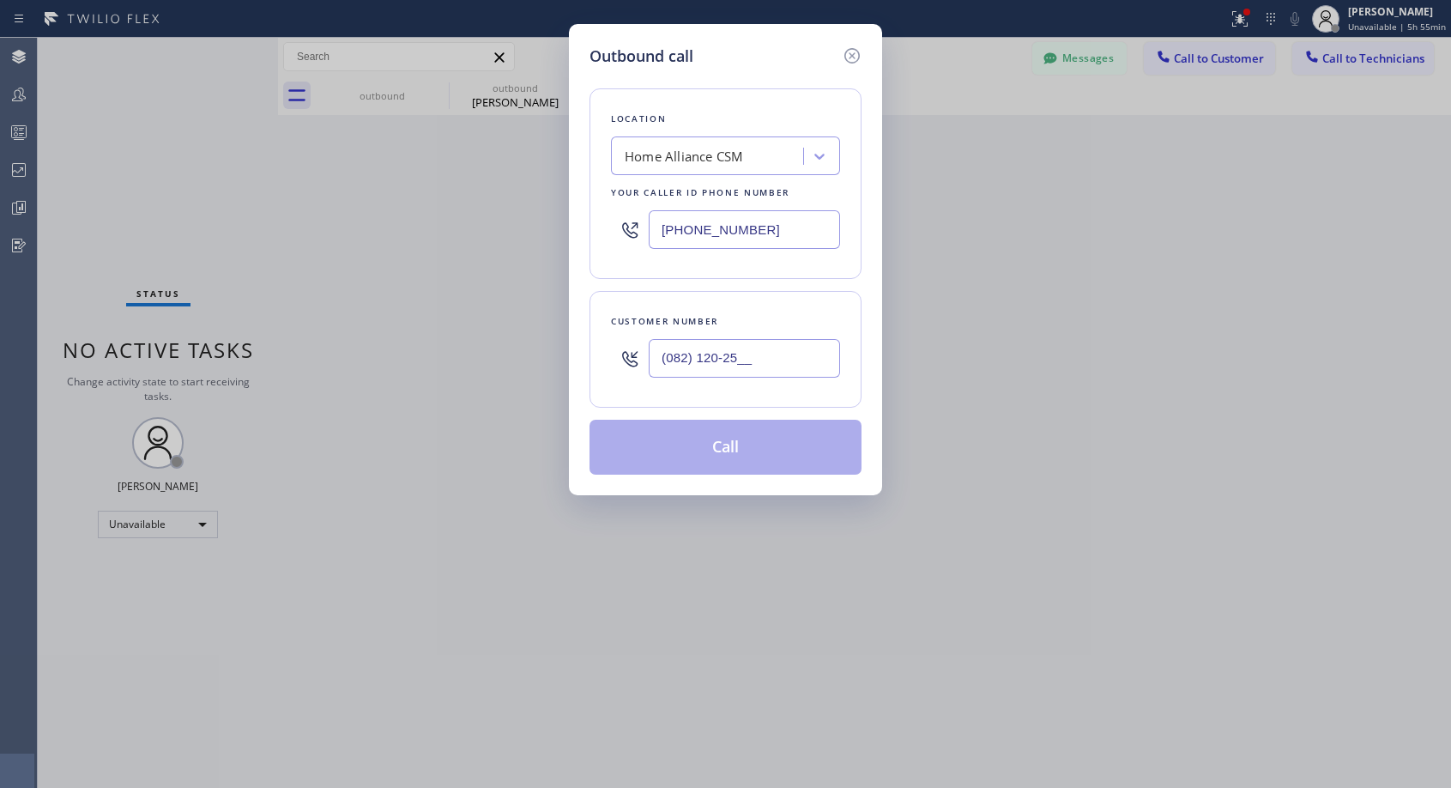
type input "(___) ___-____"
click at [790, 360] on input "(___) ___-____" at bounding box center [744, 358] width 191 height 39
paste input "text"
click at [672, 356] on input "(___) ___-____" at bounding box center [744, 358] width 191 height 39
paste input "83) 124-6079"
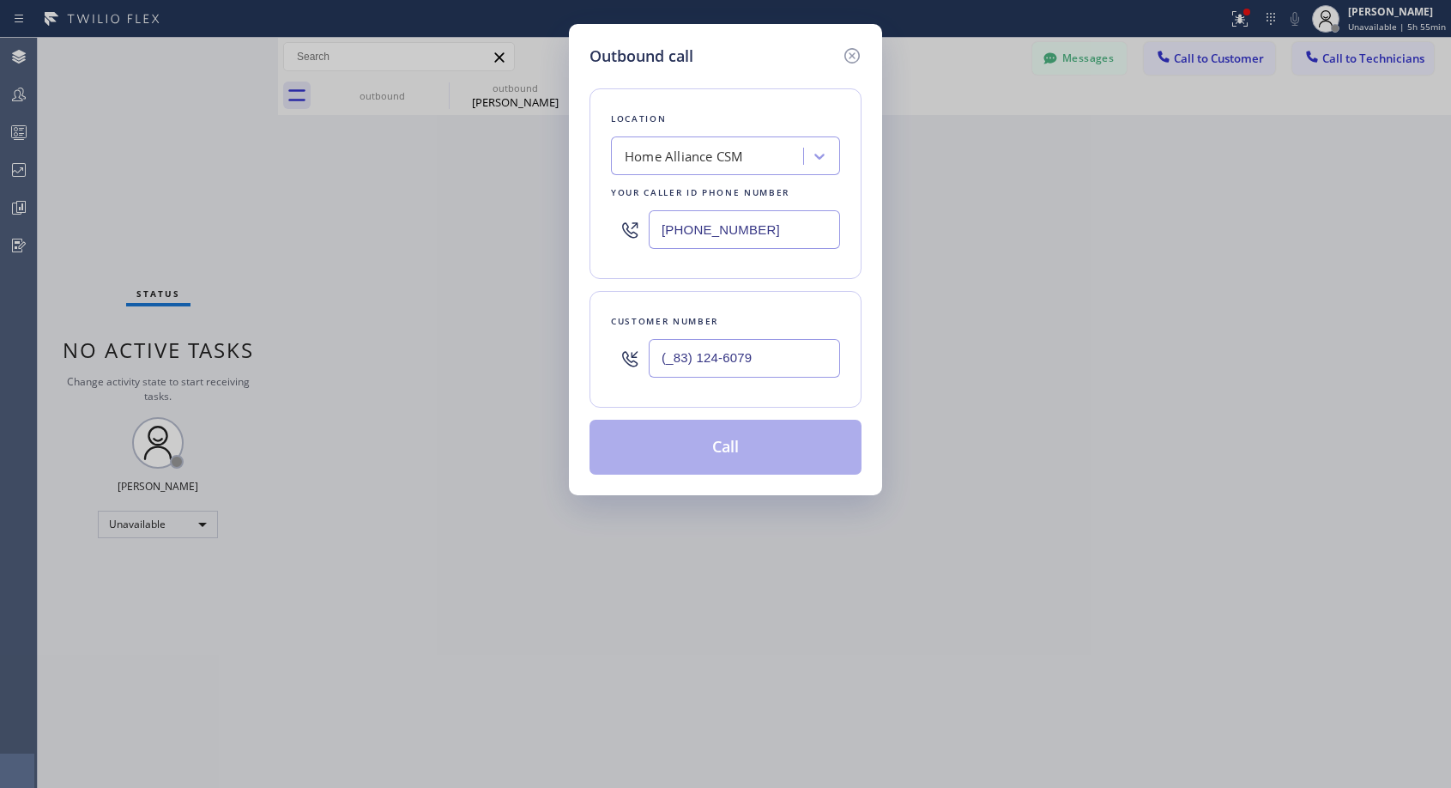
click at [652, 354] on input "(_83) 124-6079" at bounding box center [744, 358] width 191 height 39
paste input "831) 246-0793"
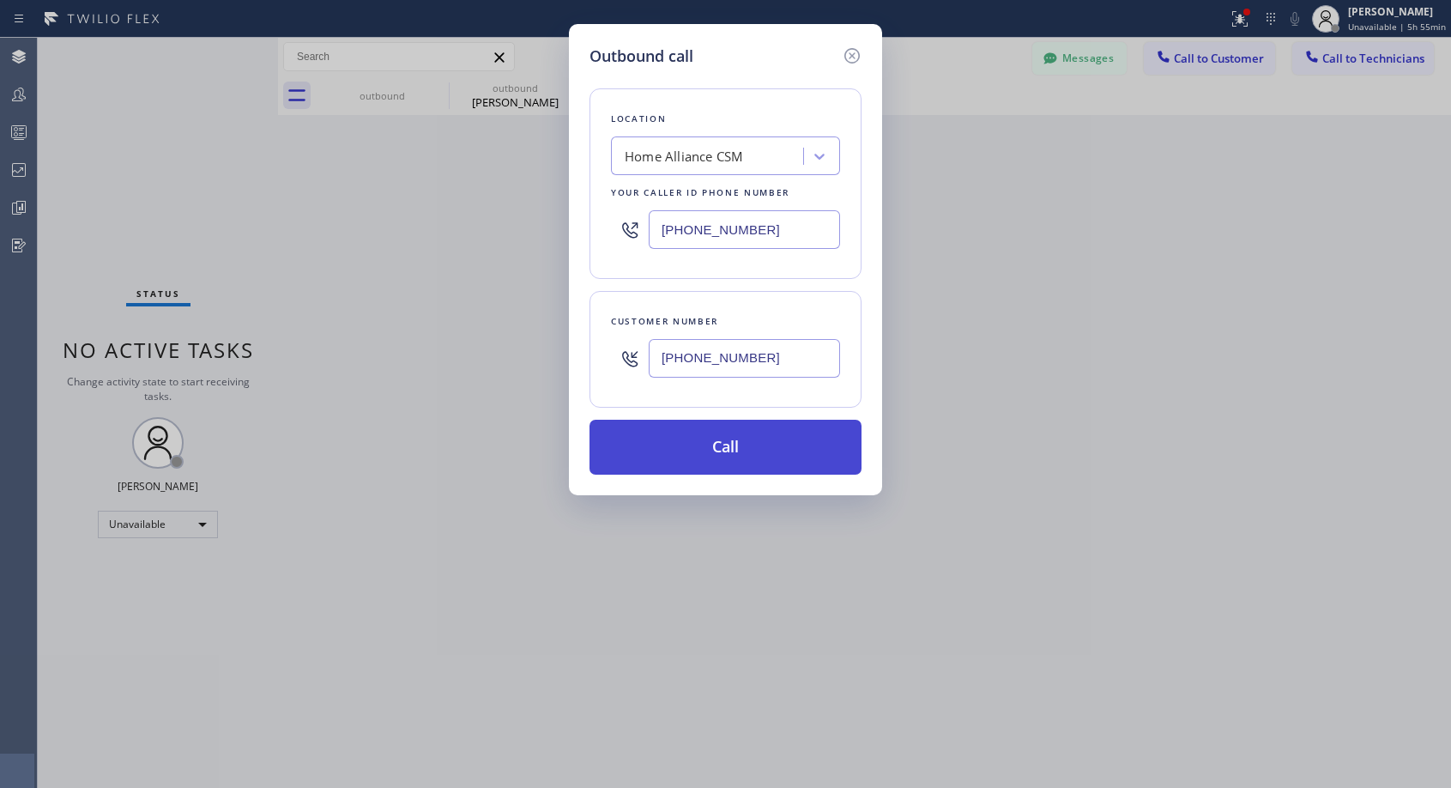
type input "[PHONE_NUMBER]"
click at [726, 445] on button "Call" at bounding box center [726, 447] width 272 height 55
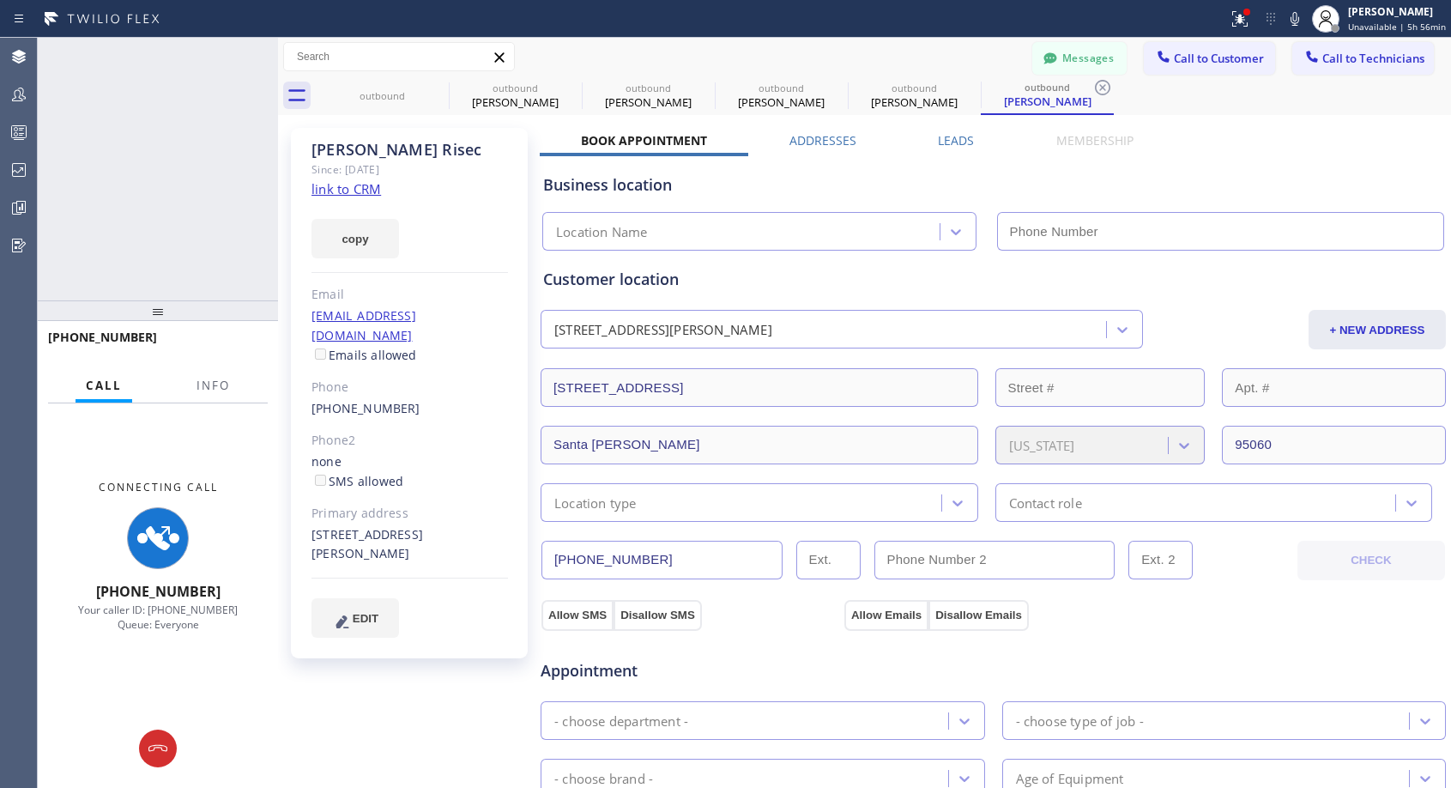
type input "[PHONE_NUMBER]"
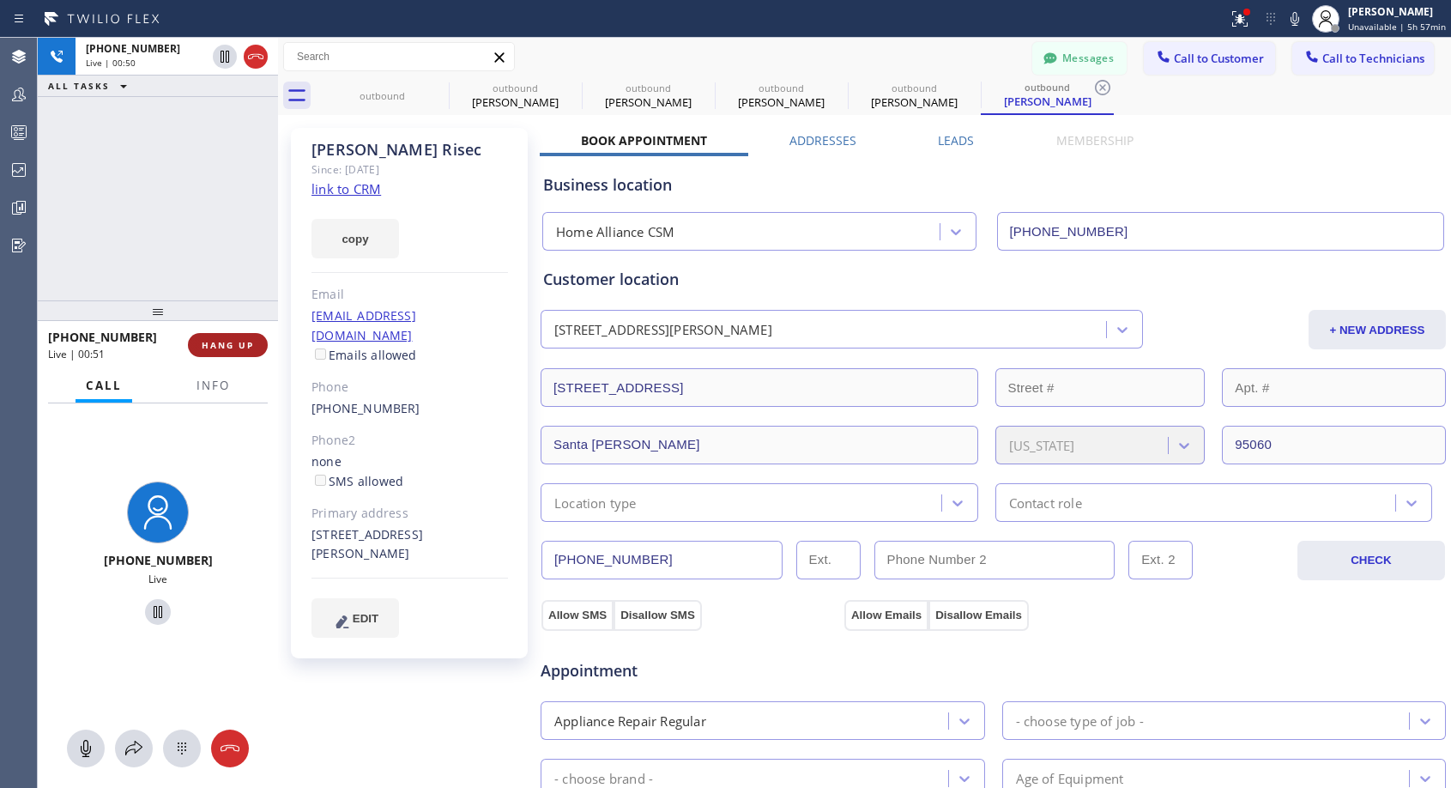
click at [235, 342] on span "HANG UP" at bounding box center [228, 345] width 52 height 12
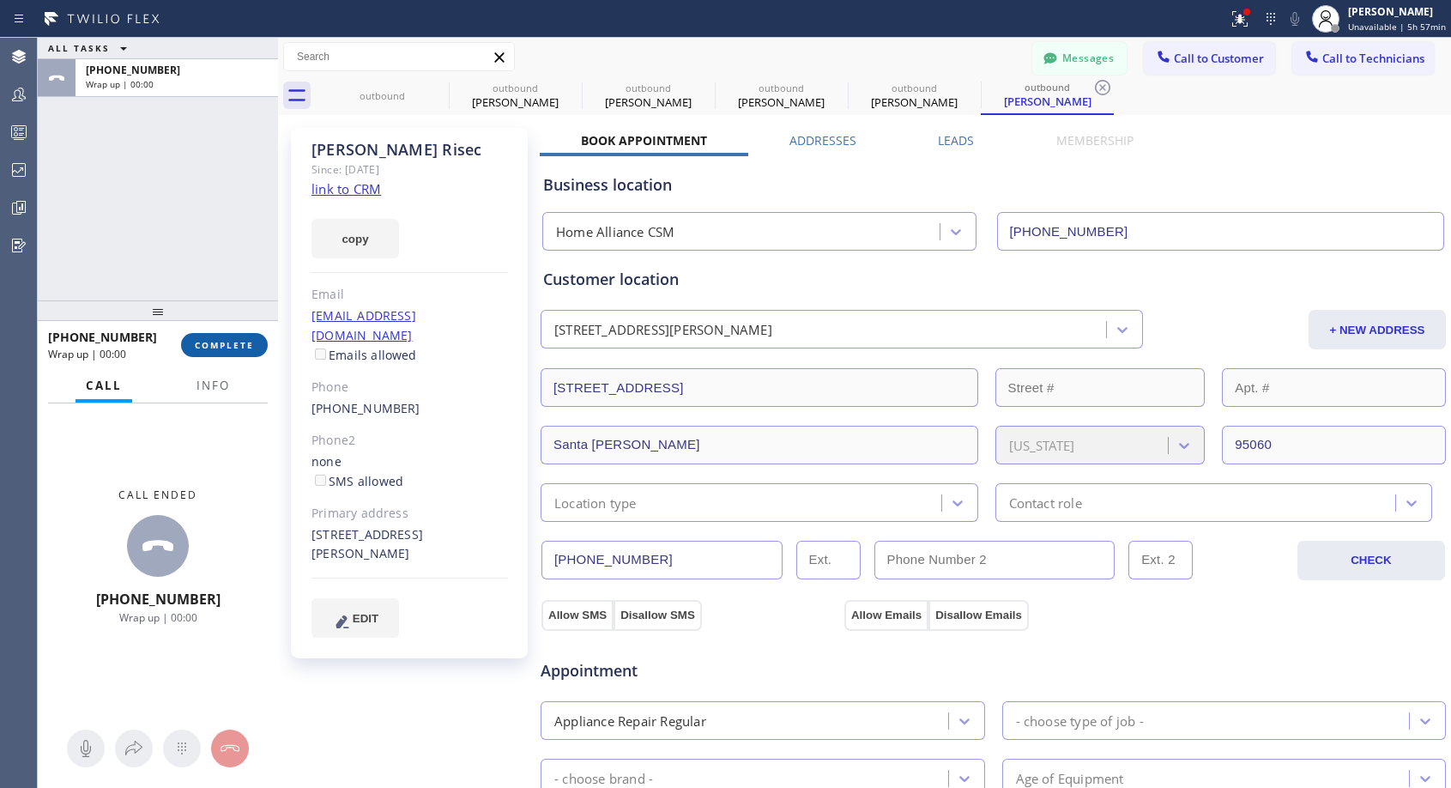
click at [235, 342] on span "COMPLETE" at bounding box center [224, 345] width 59 height 12
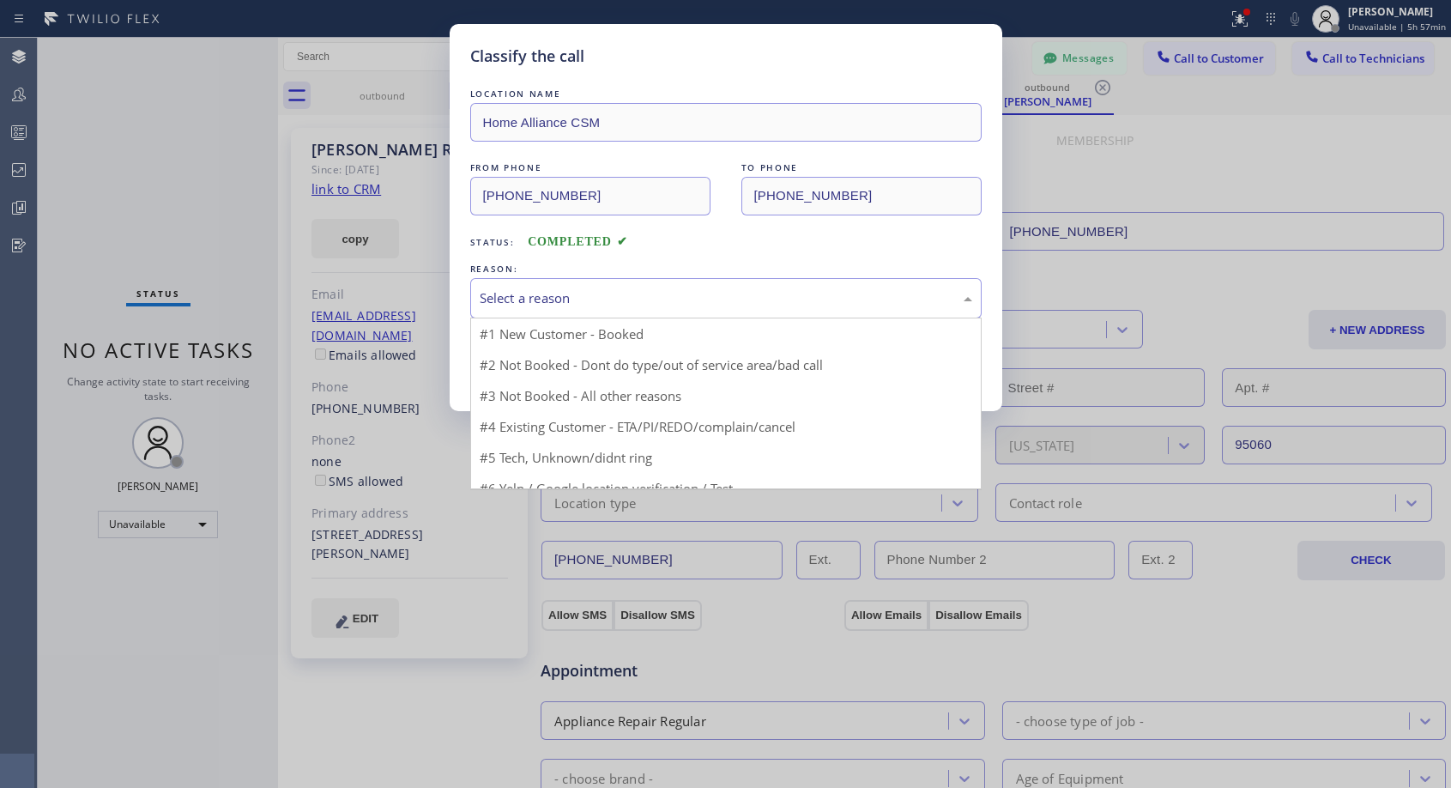
drag, startPoint x: 625, startPoint y: 293, endPoint x: 548, endPoint y: 362, distance: 103.3
click at [625, 295] on div "Select a reason" at bounding box center [726, 298] width 493 height 20
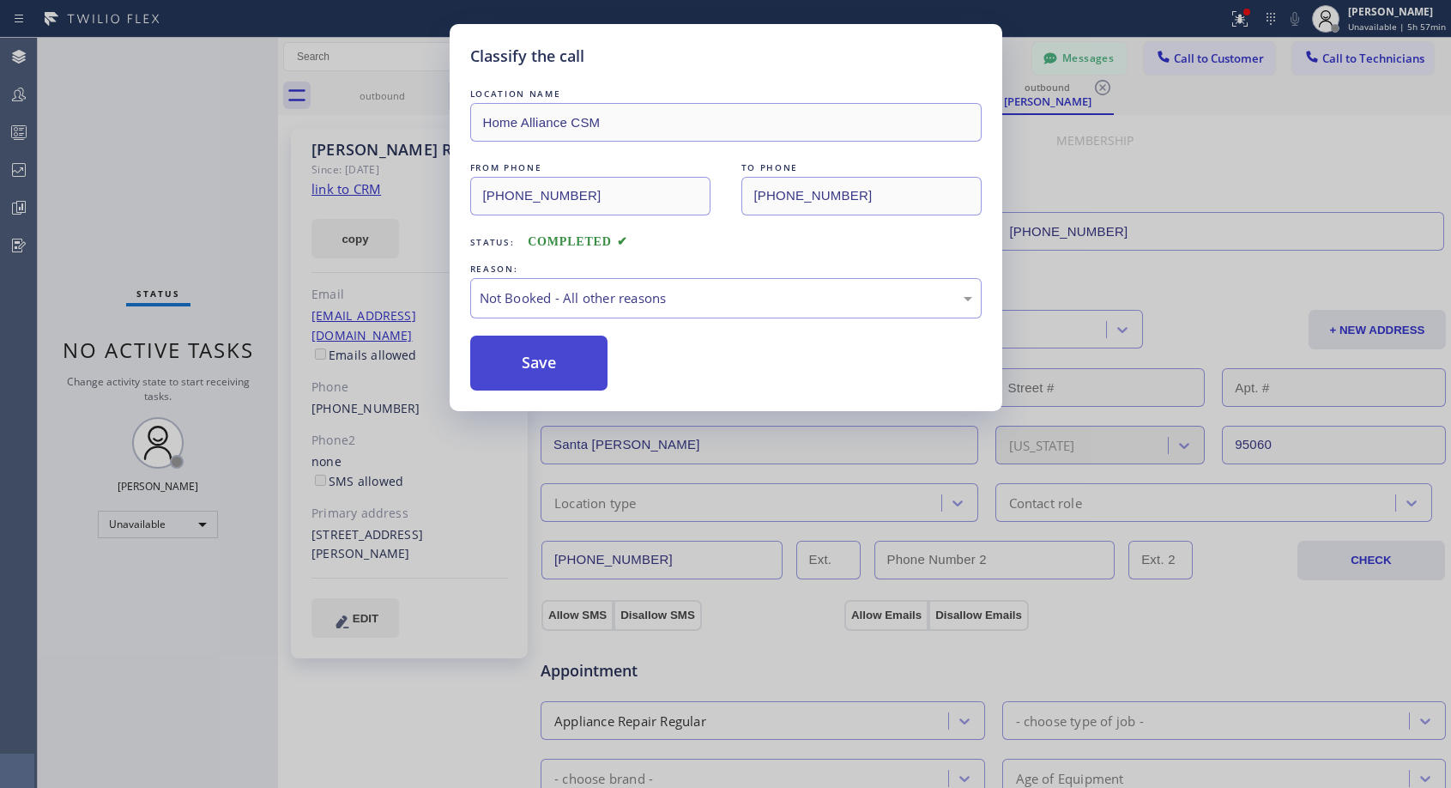
click at [544, 366] on button "Save" at bounding box center [539, 363] width 138 height 55
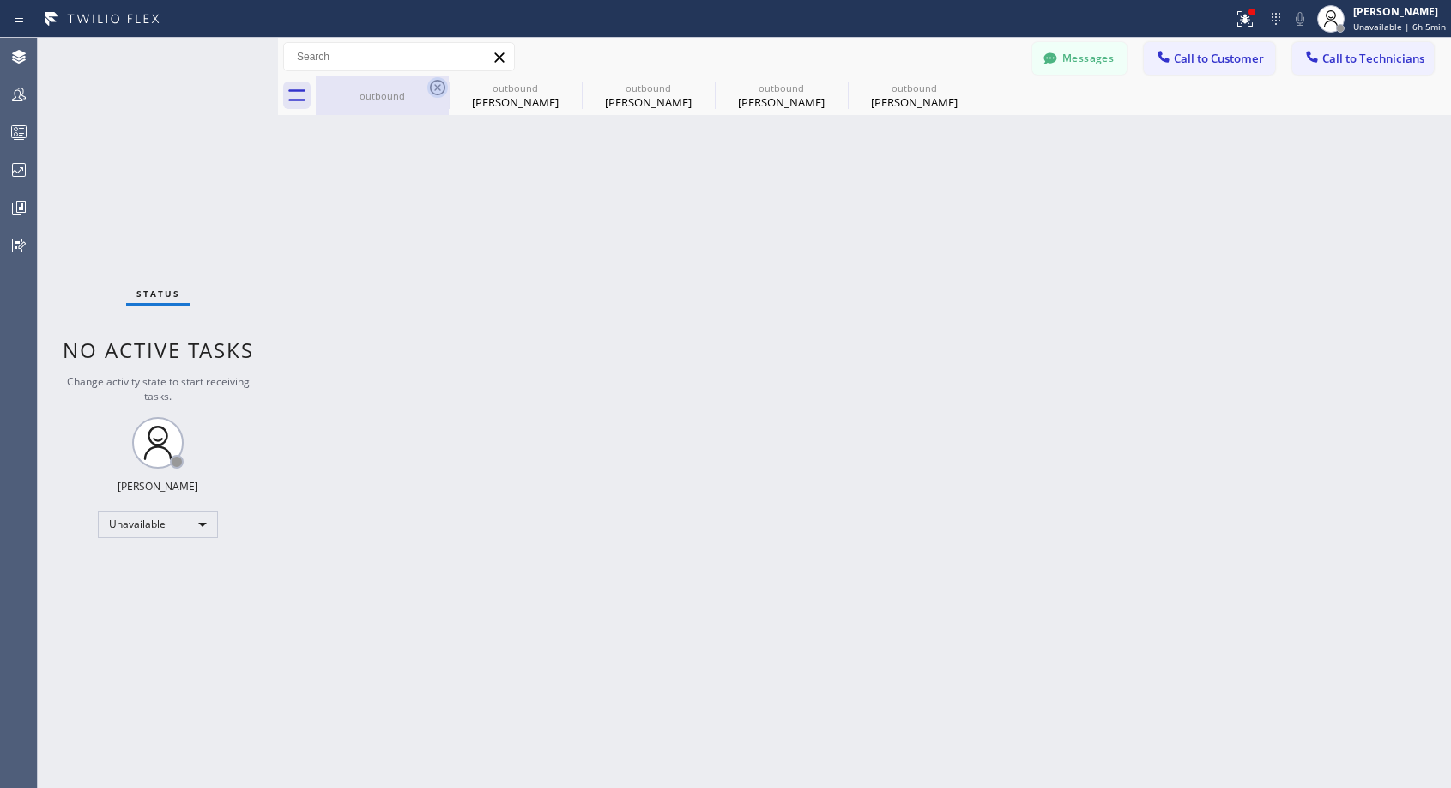
click at [437, 87] on icon at bounding box center [437, 87] width 15 height 15
click at [0, 0] on icon at bounding box center [0, 0] width 0 height 0
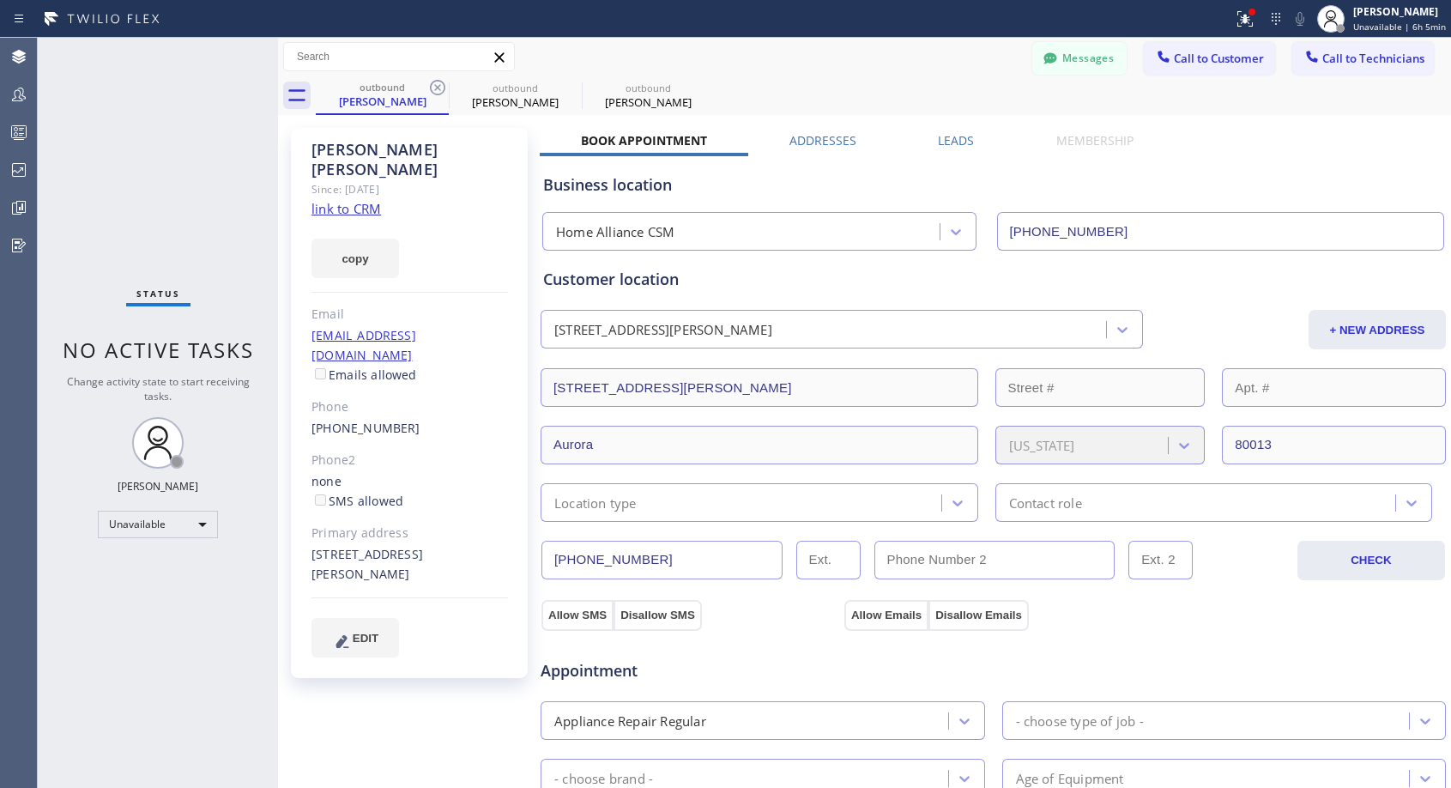
click at [437, 87] on icon at bounding box center [437, 87] width 15 height 15
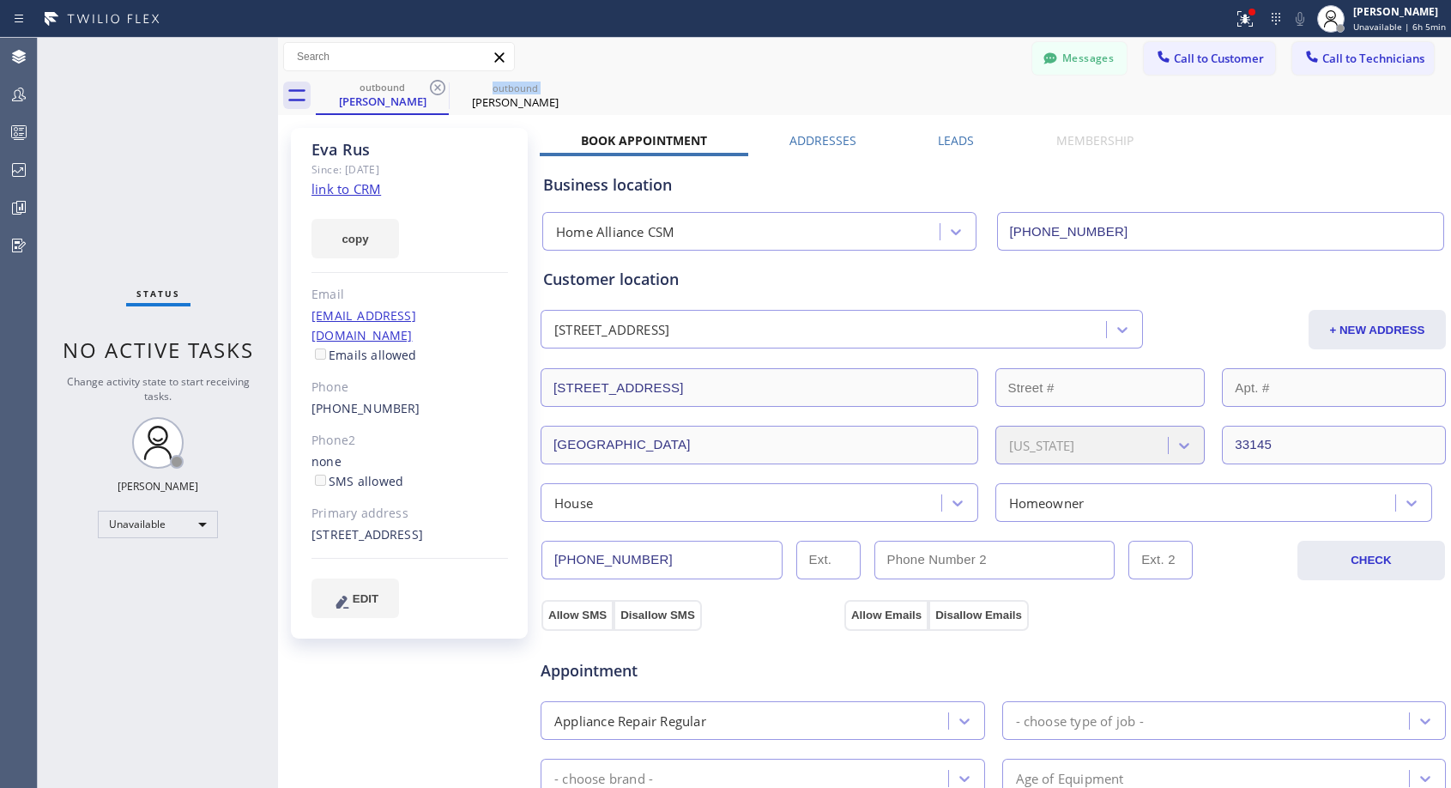
click at [437, 87] on icon at bounding box center [437, 87] width 15 height 15
click at [0, 0] on icon at bounding box center [0, 0] width 0 height 0
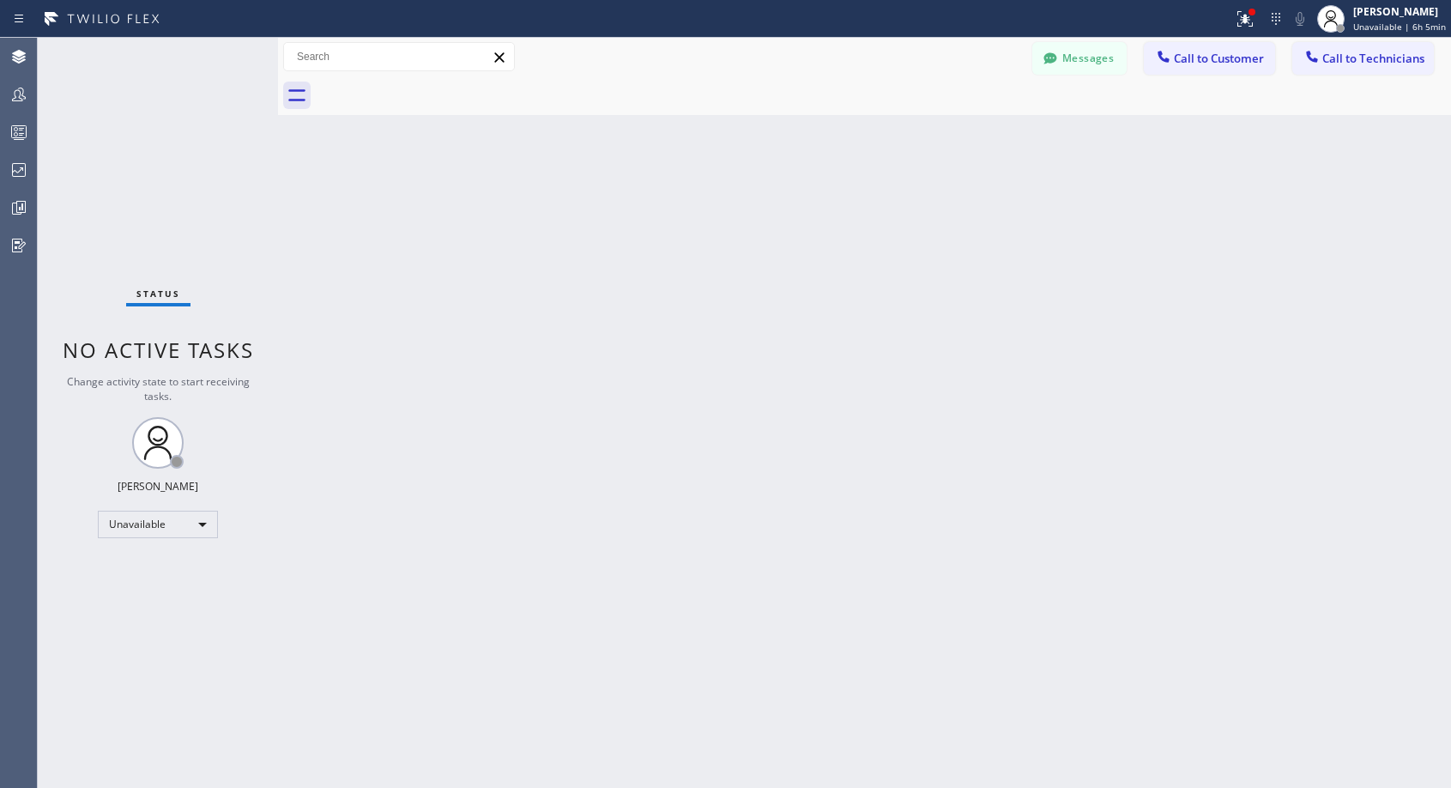
click at [437, 87] on div at bounding box center [883, 95] width 1135 height 39
click at [1183, 71] on button "Call to Customer" at bounding box center [1209, 58] width 131 height 33
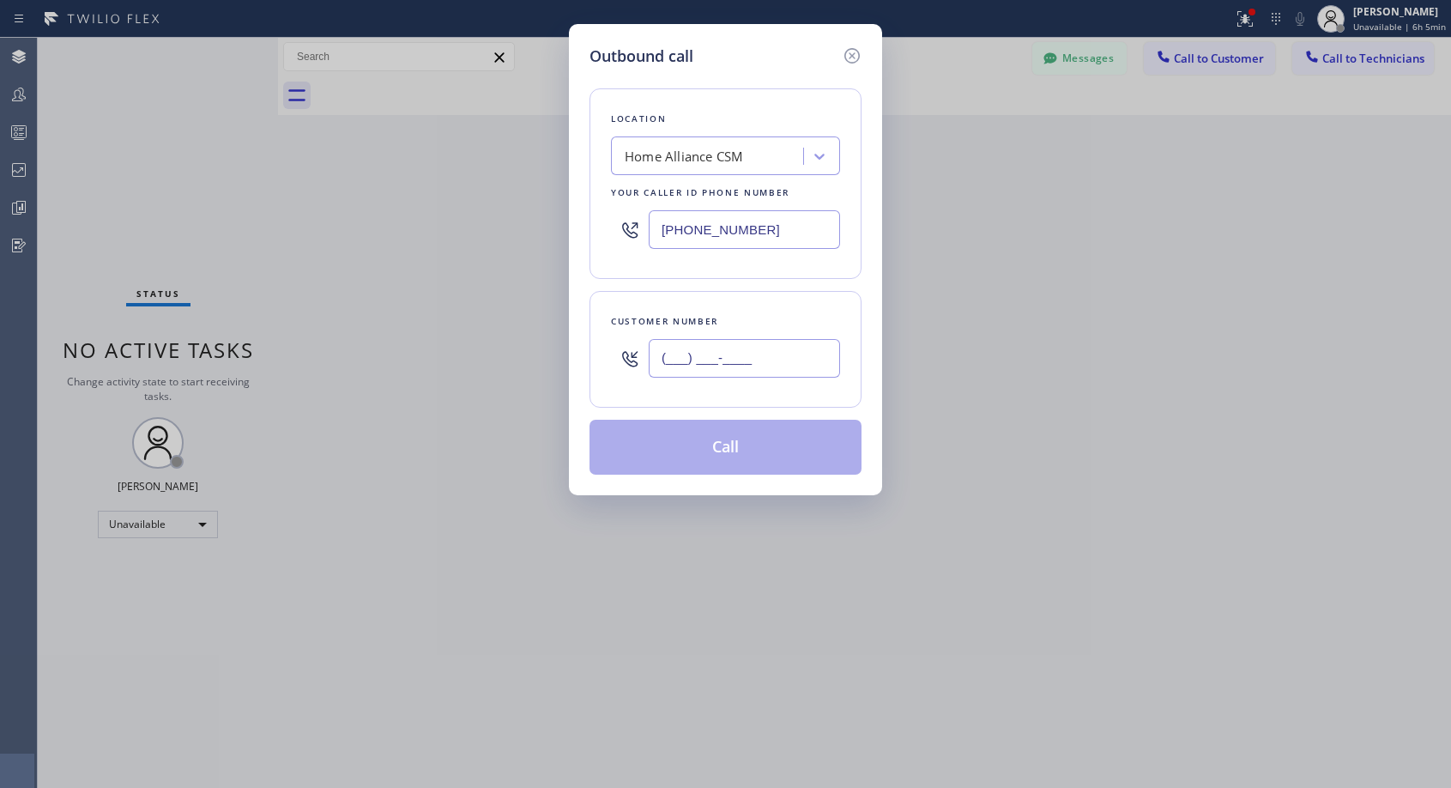
click at [762, 355] on input "(___) ___-____" at bounding box center [744, 358] width 191 height 39
paste input "603) 667-5535"
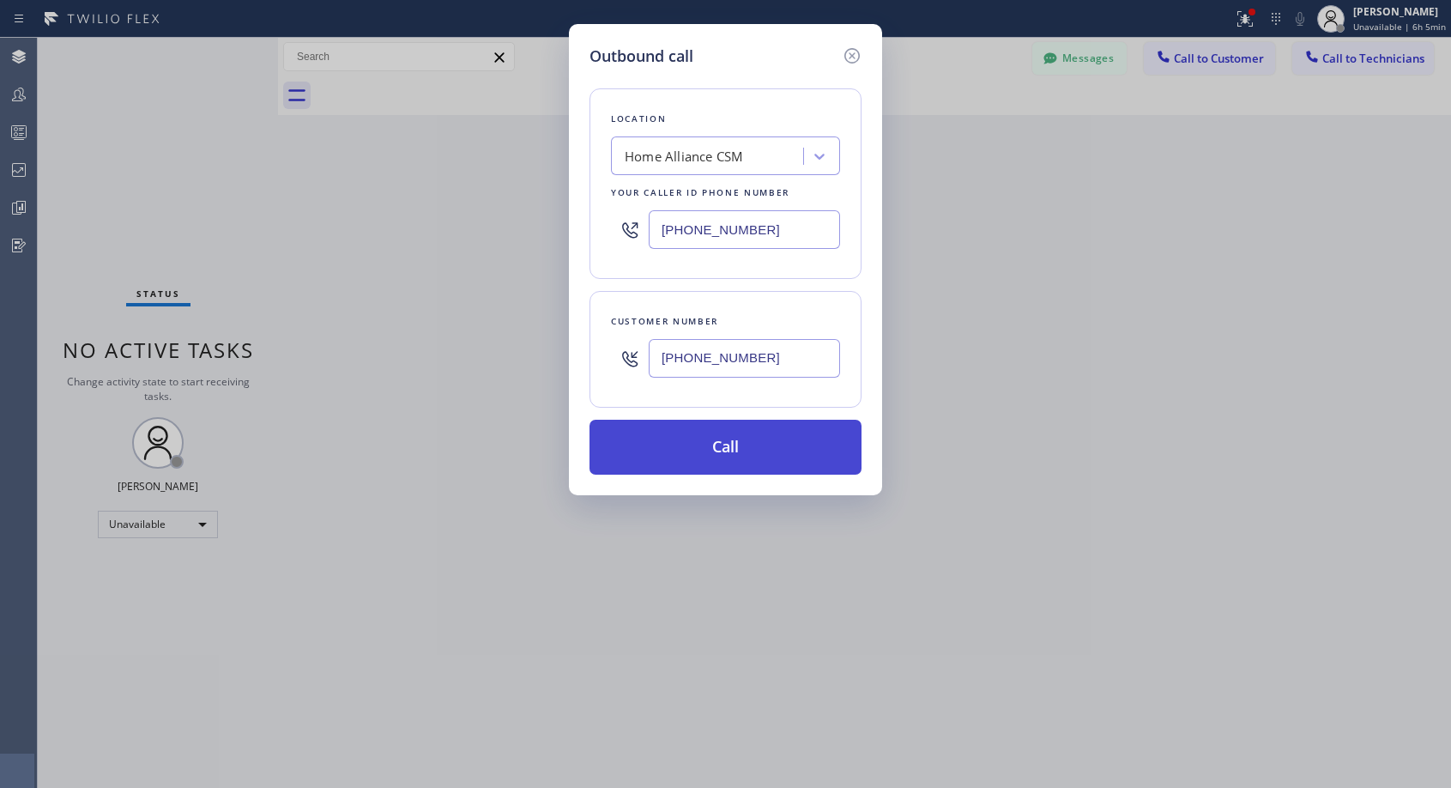
type input "[PHONE_NUMBER]"
click at [745, 455] on button "Call" at bounding box center [726, 447] width 272 height 55
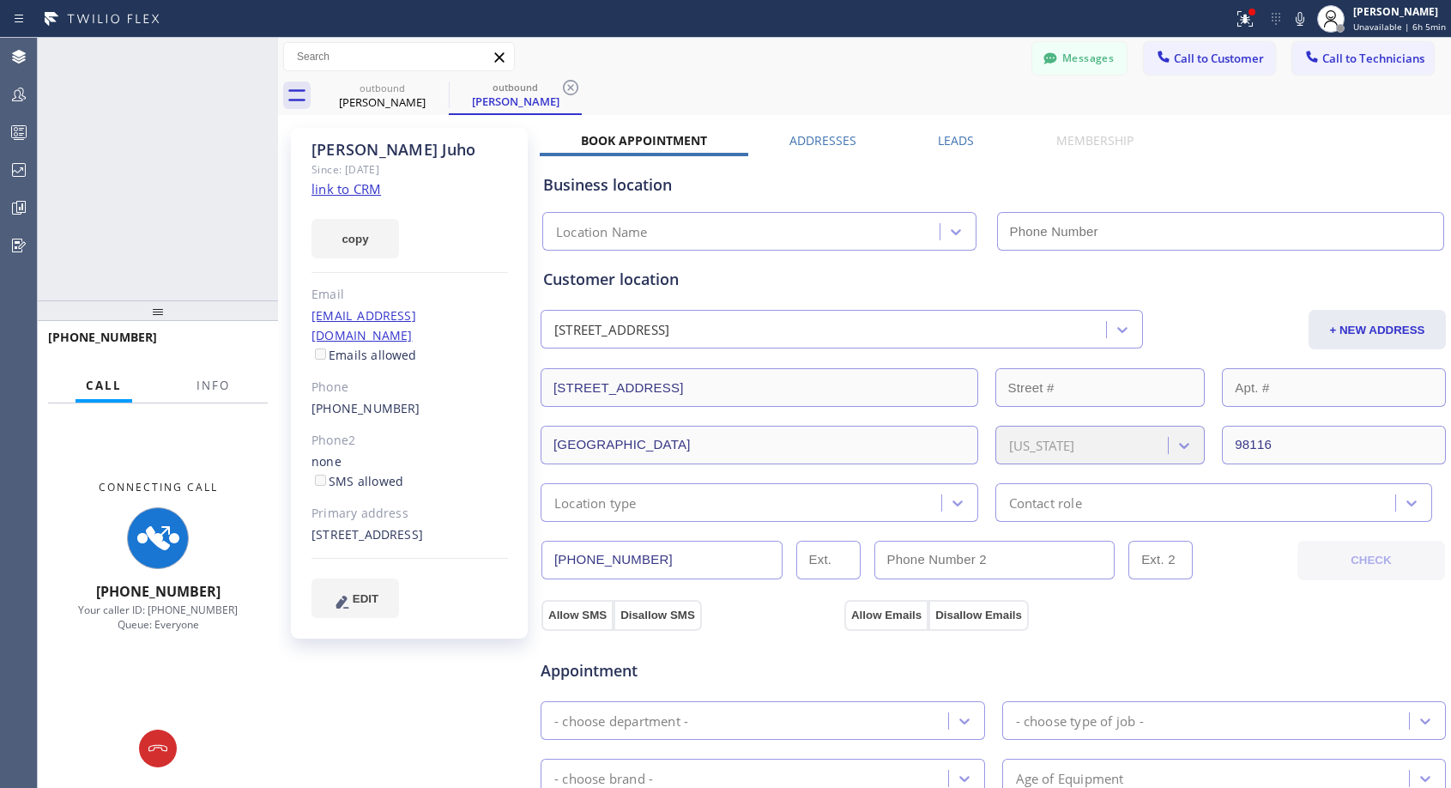
type input "[PHONE_NUMBER]"
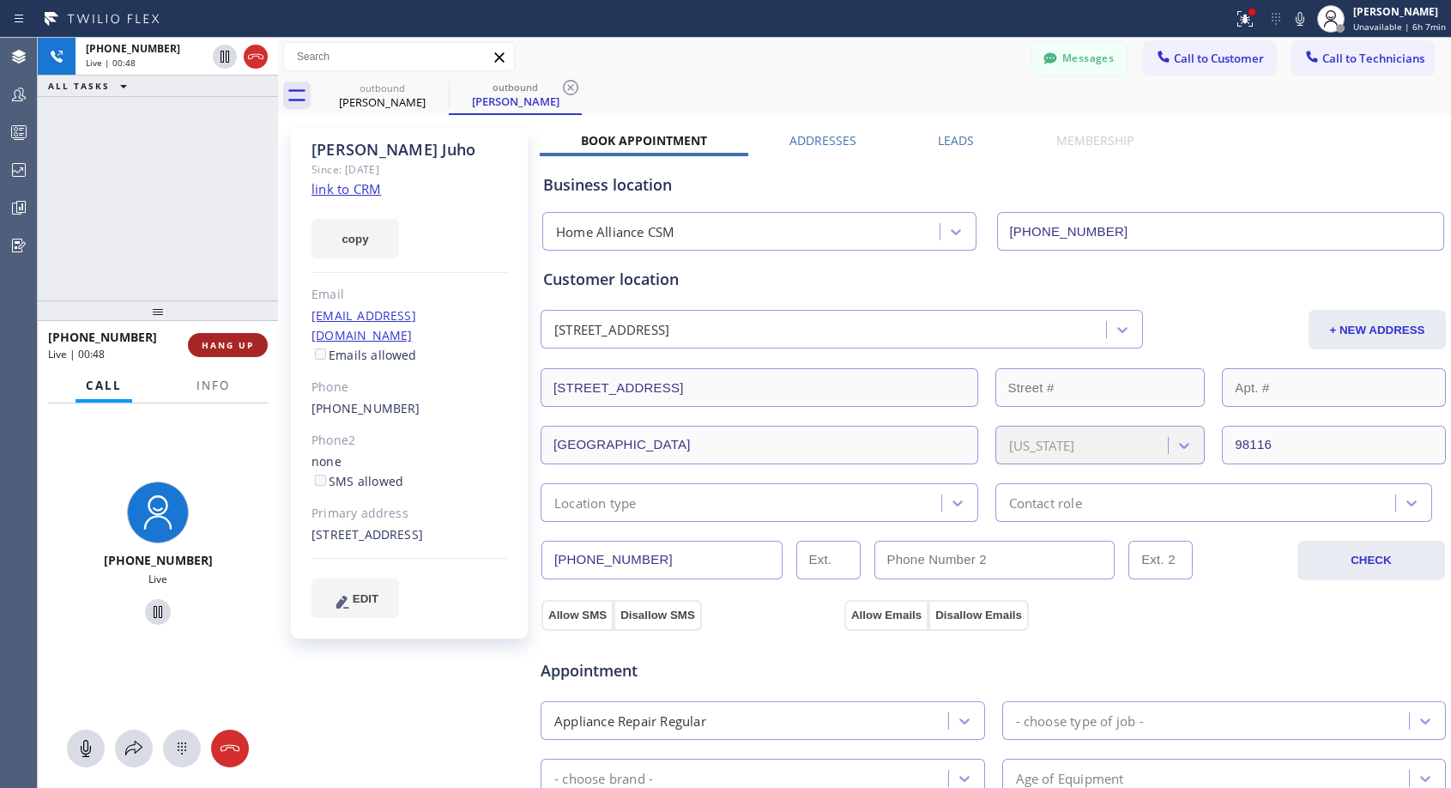
click at [230, 340] on span "HANG UP" at bounding box center [228, 345] width 52 height 12
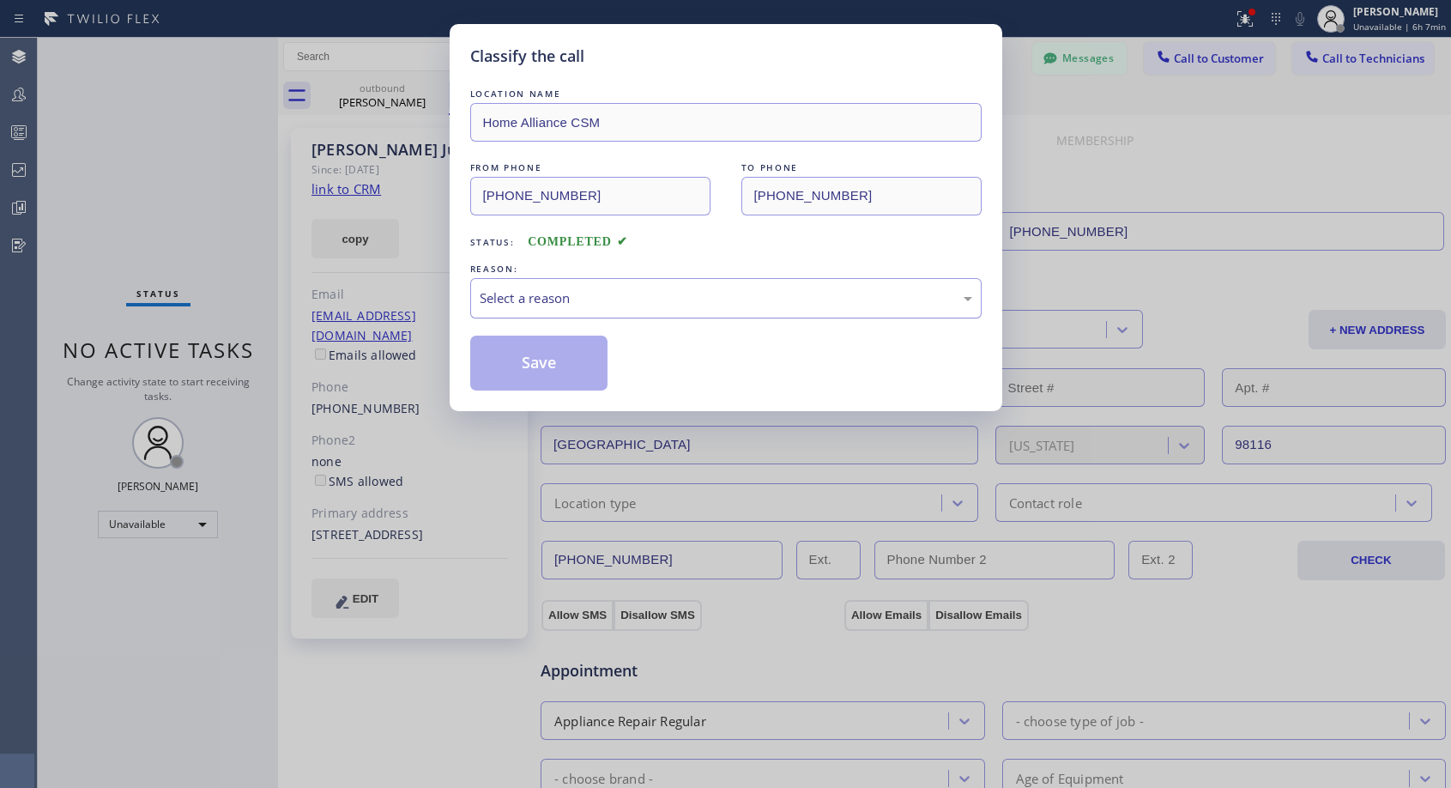
click at [515, 301] on div "Select a reason" at bounding box center [726, 298] width 493 height 20
click at [511, 365] on button "Save" at bounding box center [539, 363] width 138 height 55
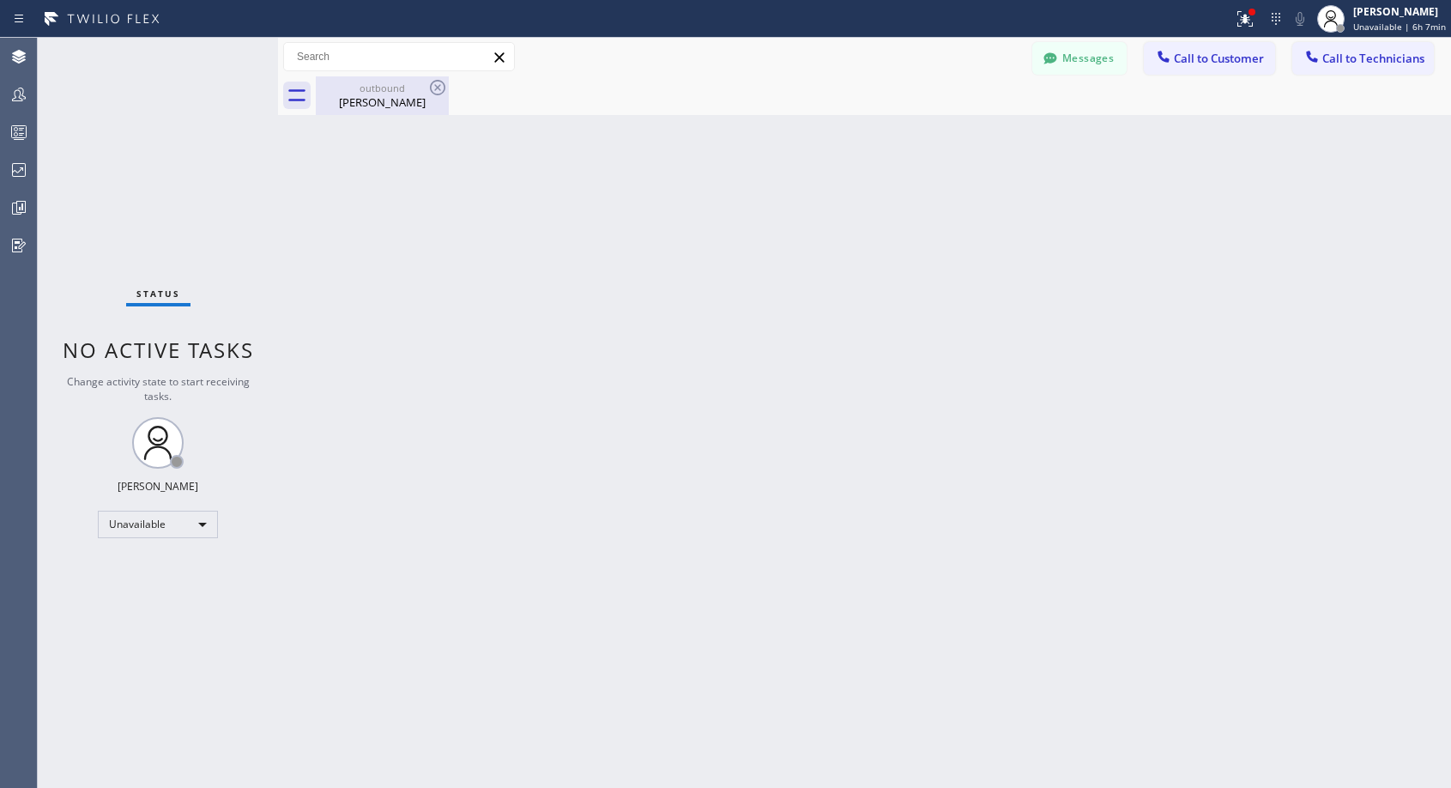
click at [364, 101] on div "[PERSON_NAME]" at bounding box center [383, 101] width 130 height 15
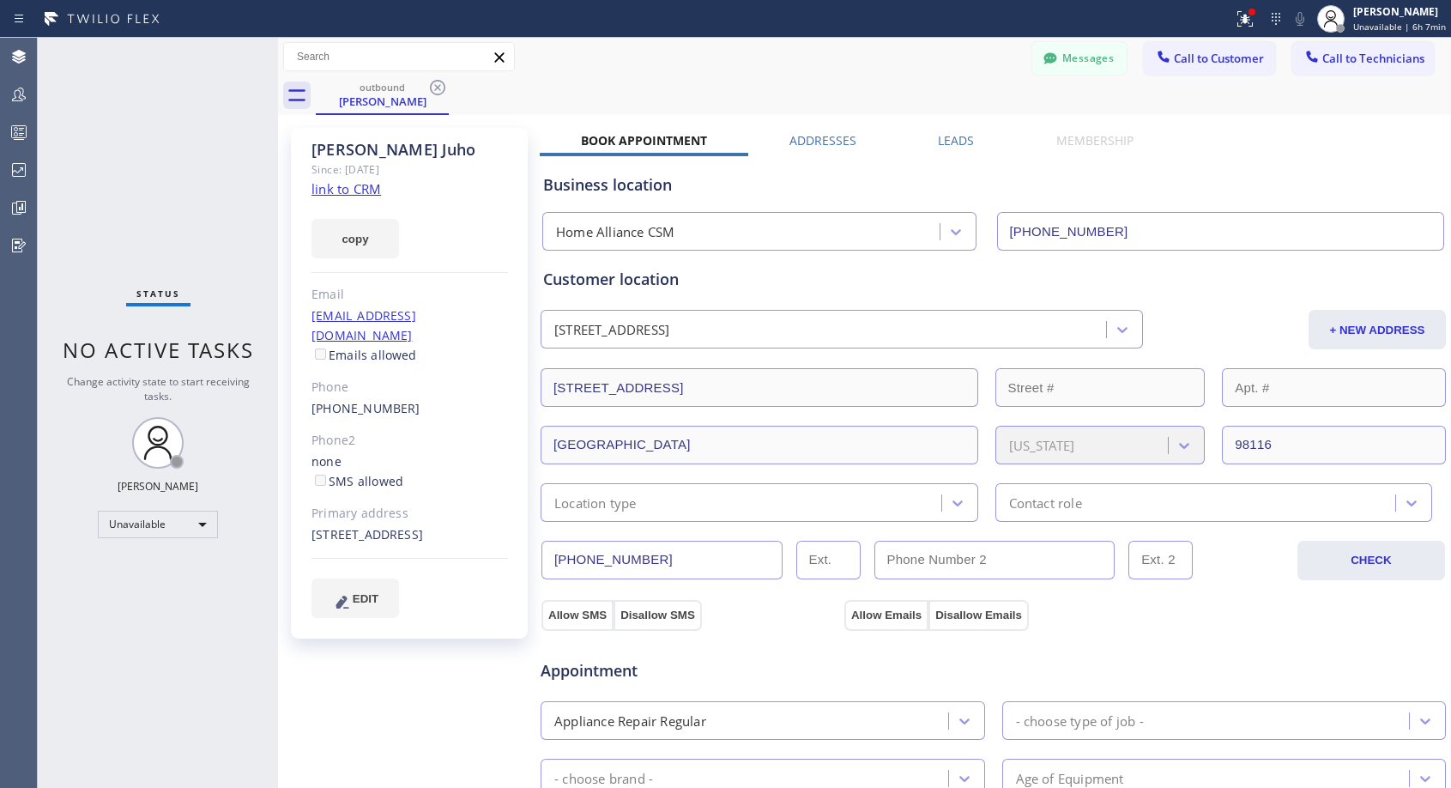
click at [438, 399] on div "[PHONE_NUMBER]" at bounding box center [410, 409] width 197 height 20
copy div "[PHONE_NUMBER]"
click at [1217, 65] on span "Call to Customer" at bounding box center [1219, 58] width 90 height 15
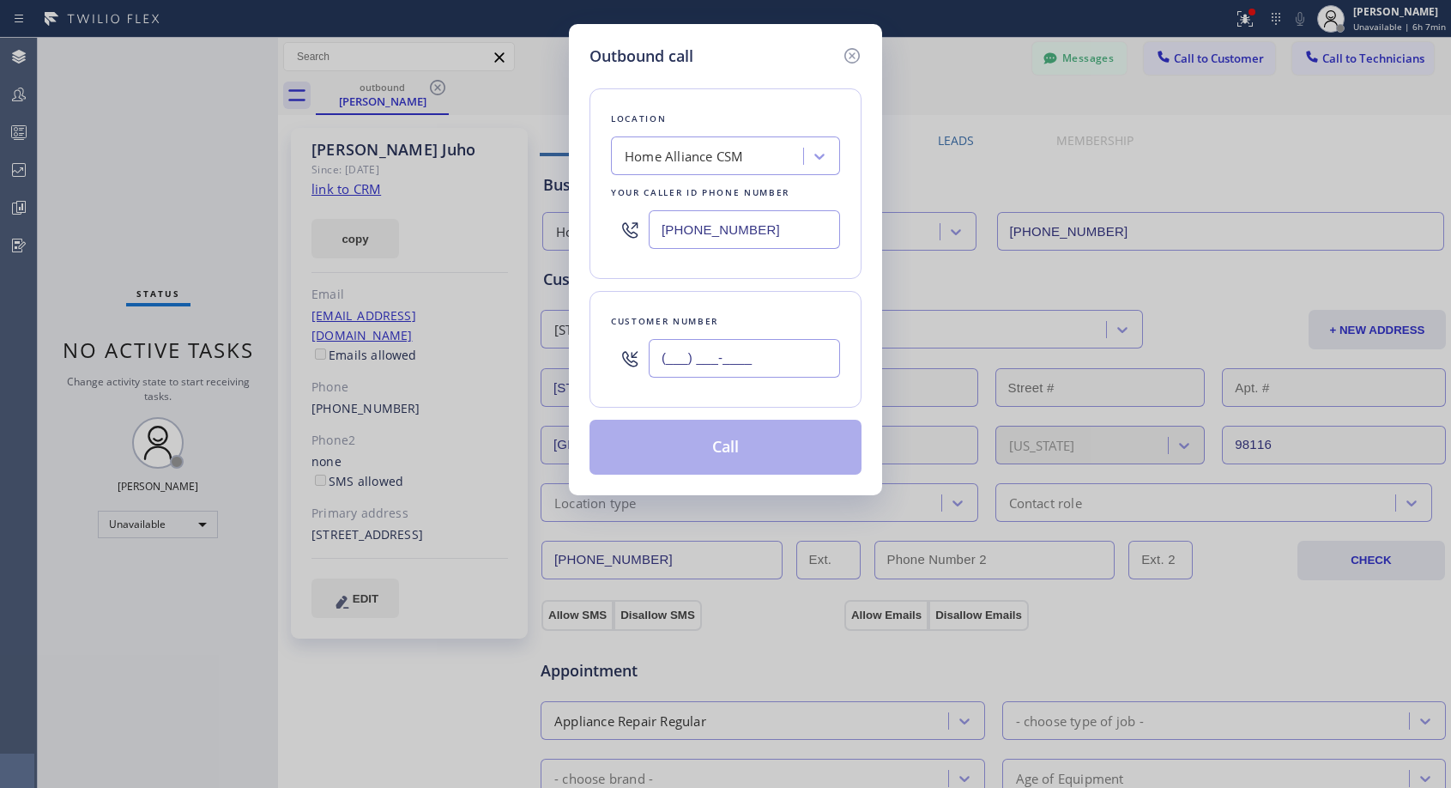
click at [805, 346] on input "(___) ___-____" at bounding box center [744, 358] width 191 height 39
paste input "603) 667-5535"
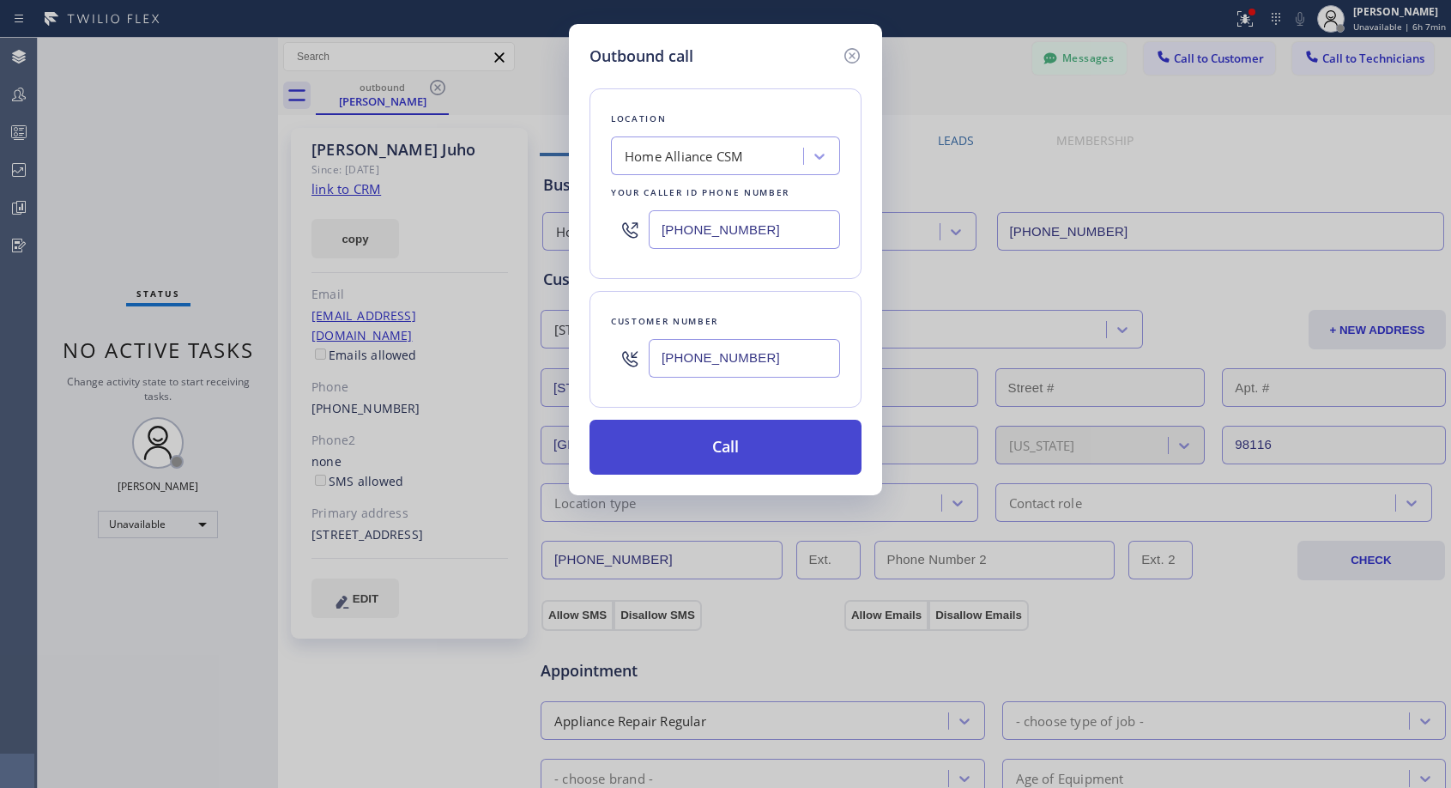
type input "[PHONE_NUMBER]"
click at [765, 455] on button "Call" at bounding box center [726, 447] width 272 height 55
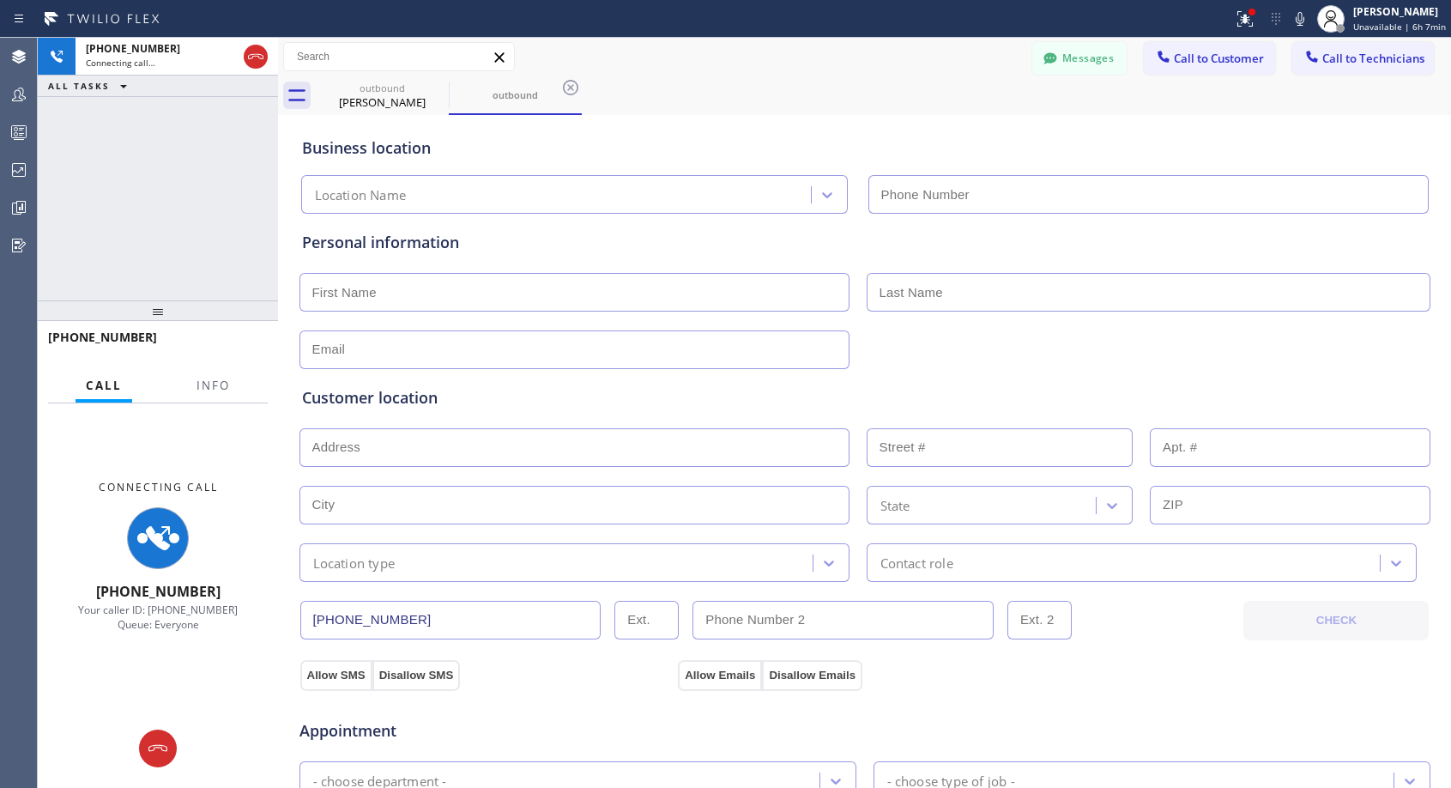
type input "[PHONE_NUMBER]"
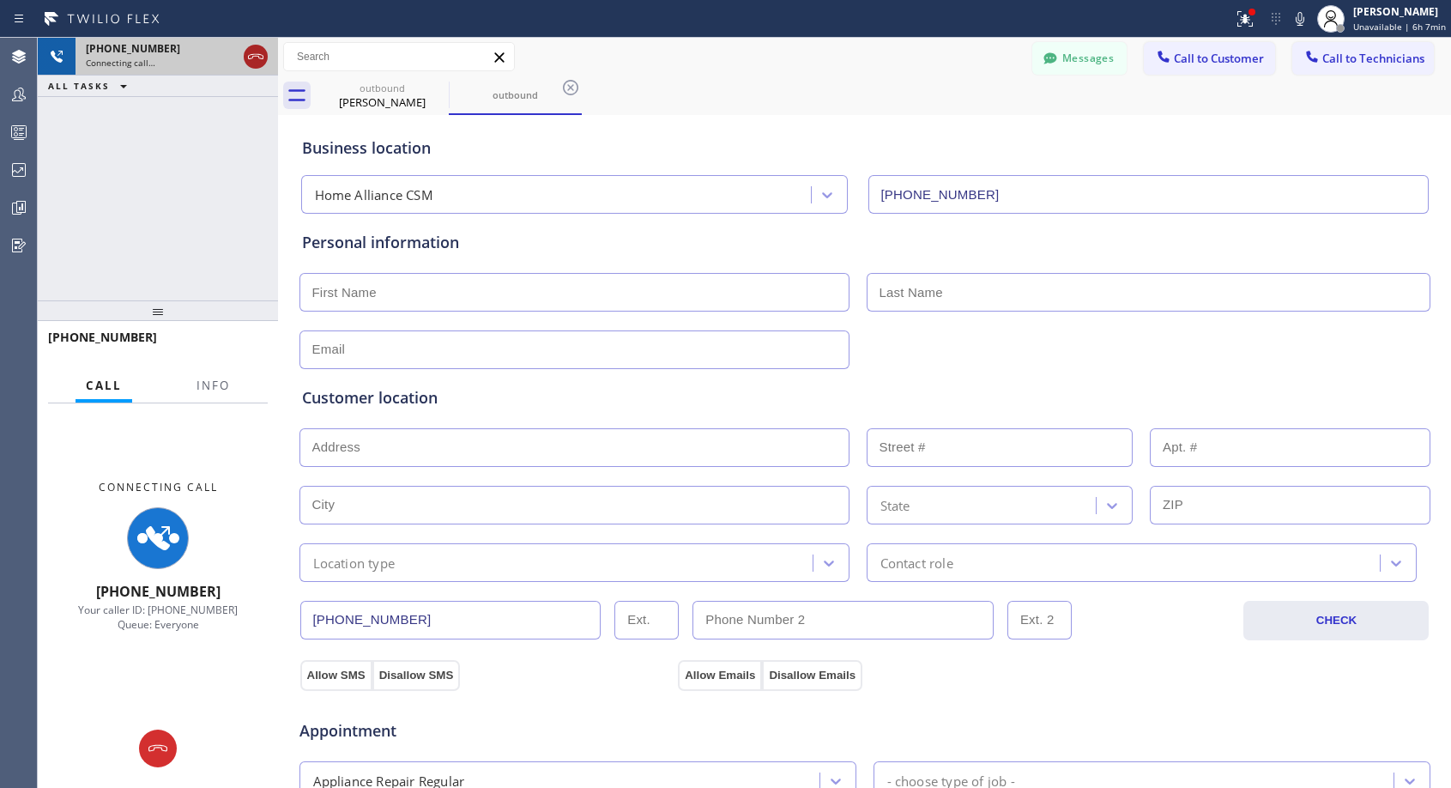
click at [255, 57] on icon at bounding box center [255, 56] width 21 height 21
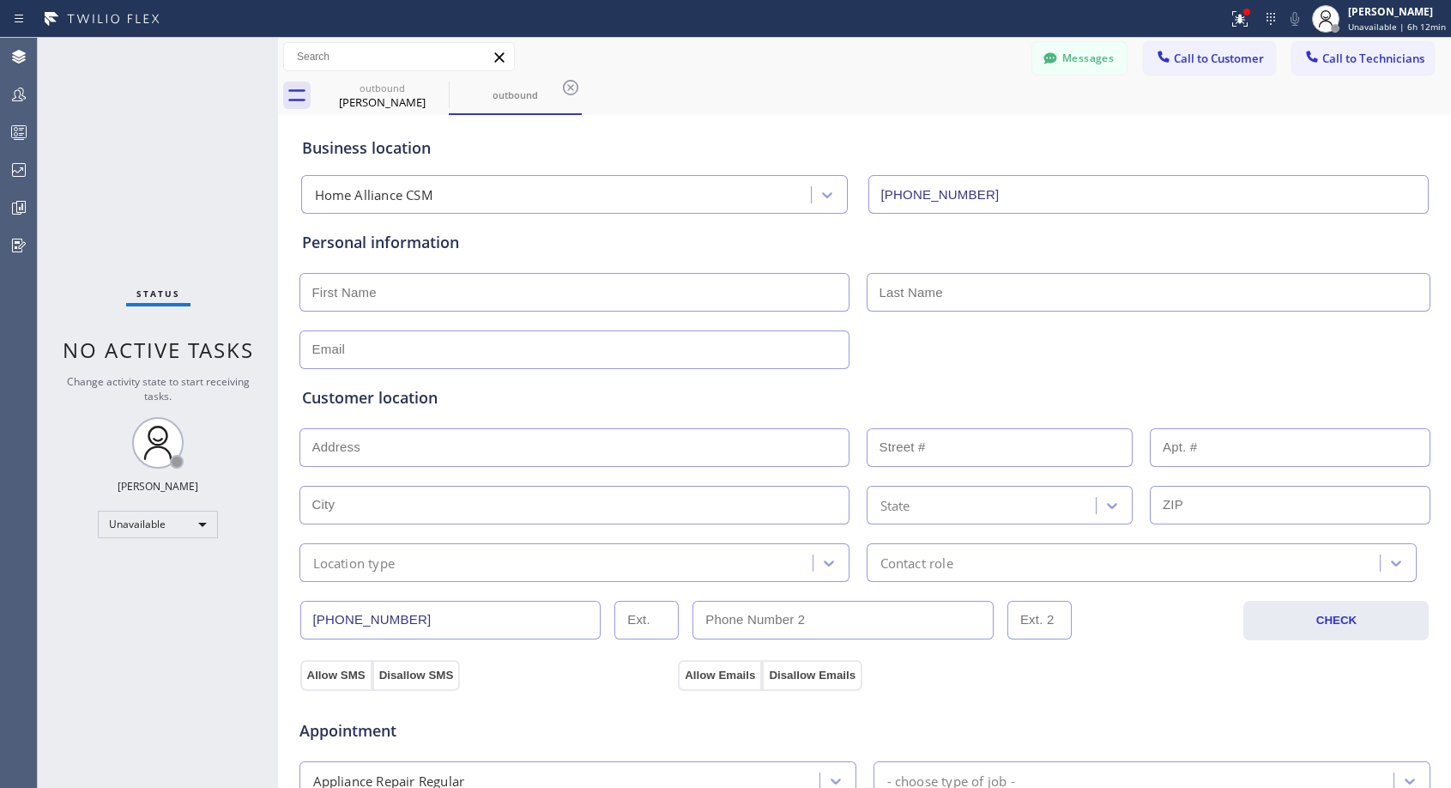
drag, startPoint x: 1201, startPoint y: 57, endPoint x: 993, endPoint y: 162, distance: 232.6
click at [1201, 57] on span "Call to Customer" at bounding box center [1219, 58] width 90 height 15
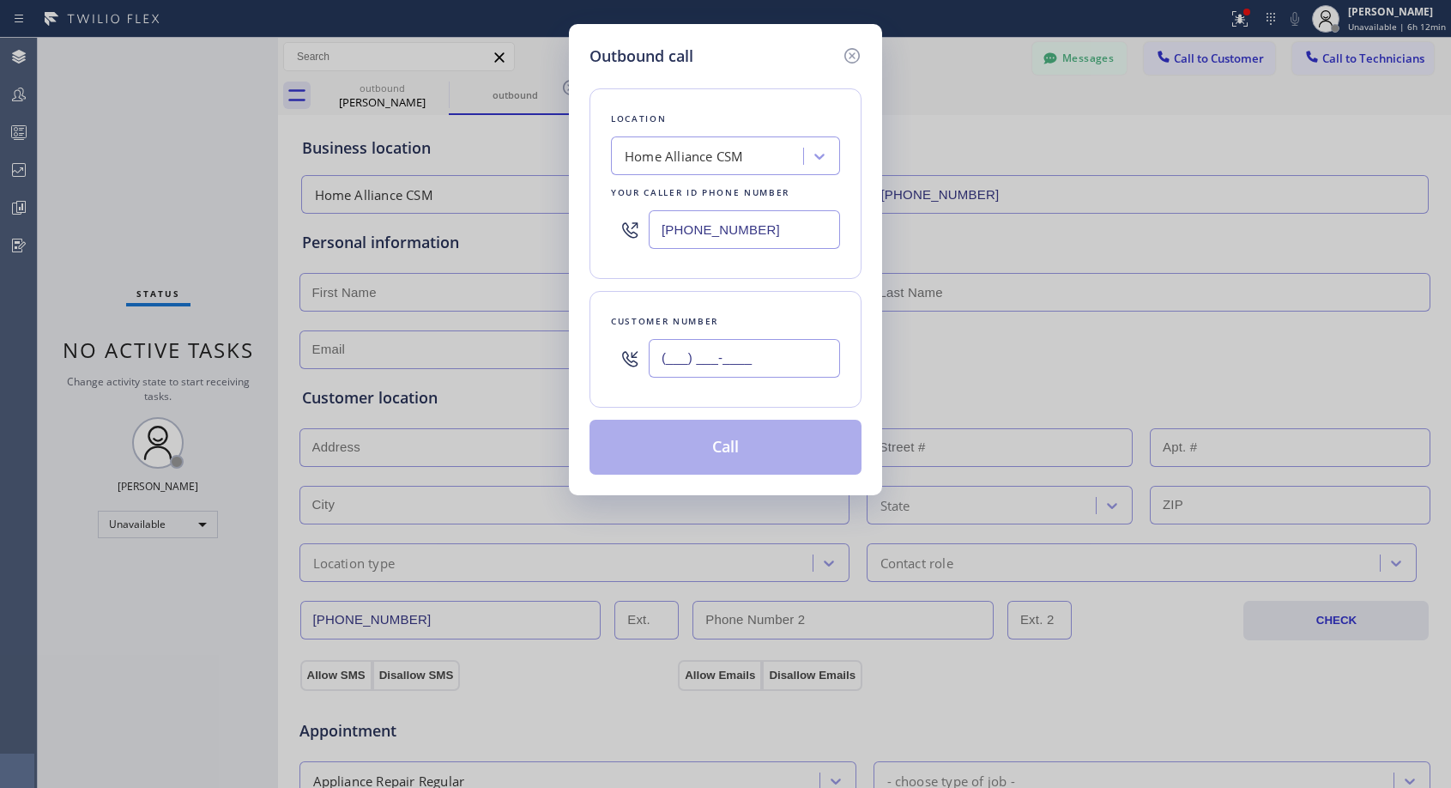
click at [753, 366] on input "(___) ___-____" at bounding box center [744, 358] width 191 height 39
paste input "206) 251-1444"
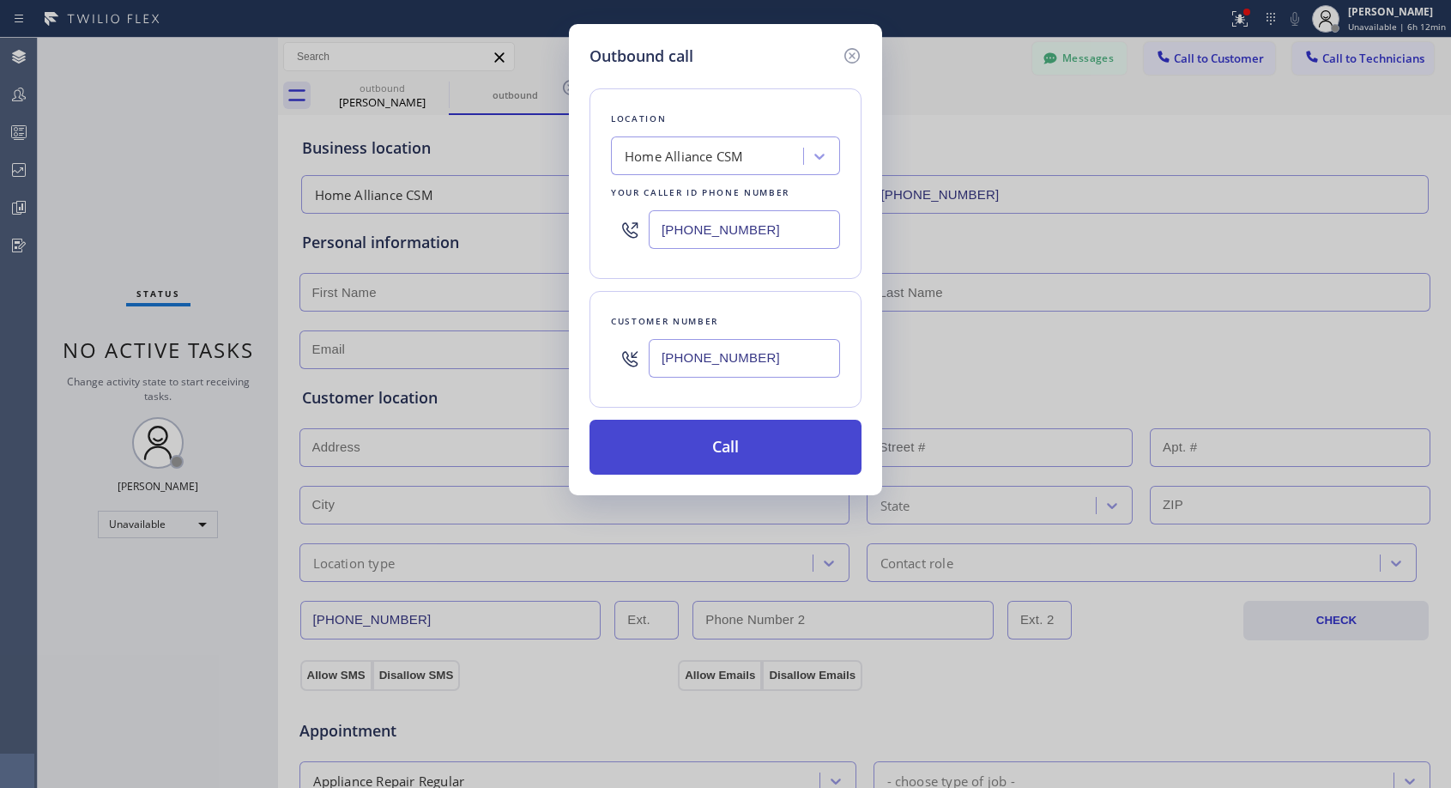
type input "[PHONE_NUMBER]"
click at [732, 443] on button "Call" at bounding box center [726, 447] width 272 height 55
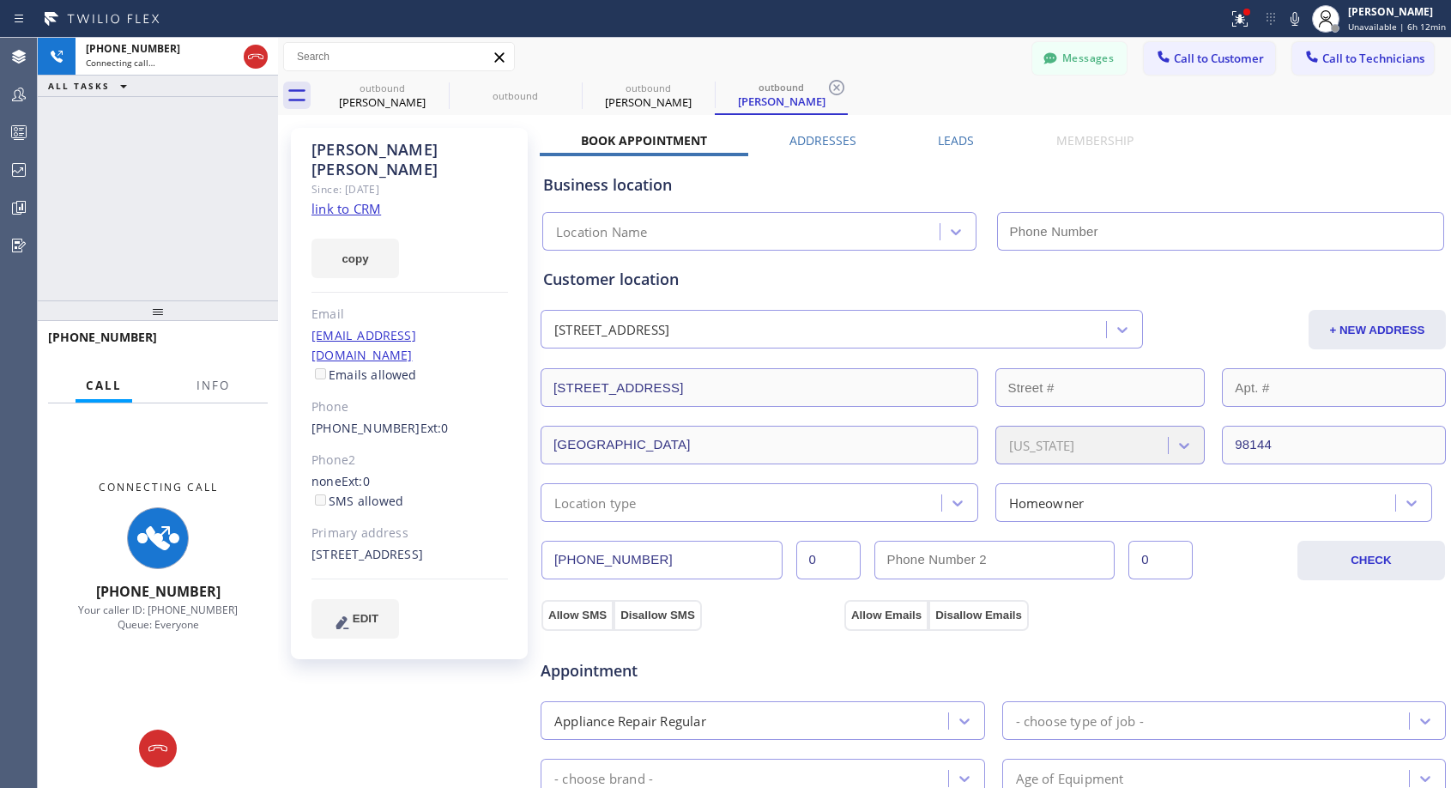
type input "[PHONE_NUMBER]"
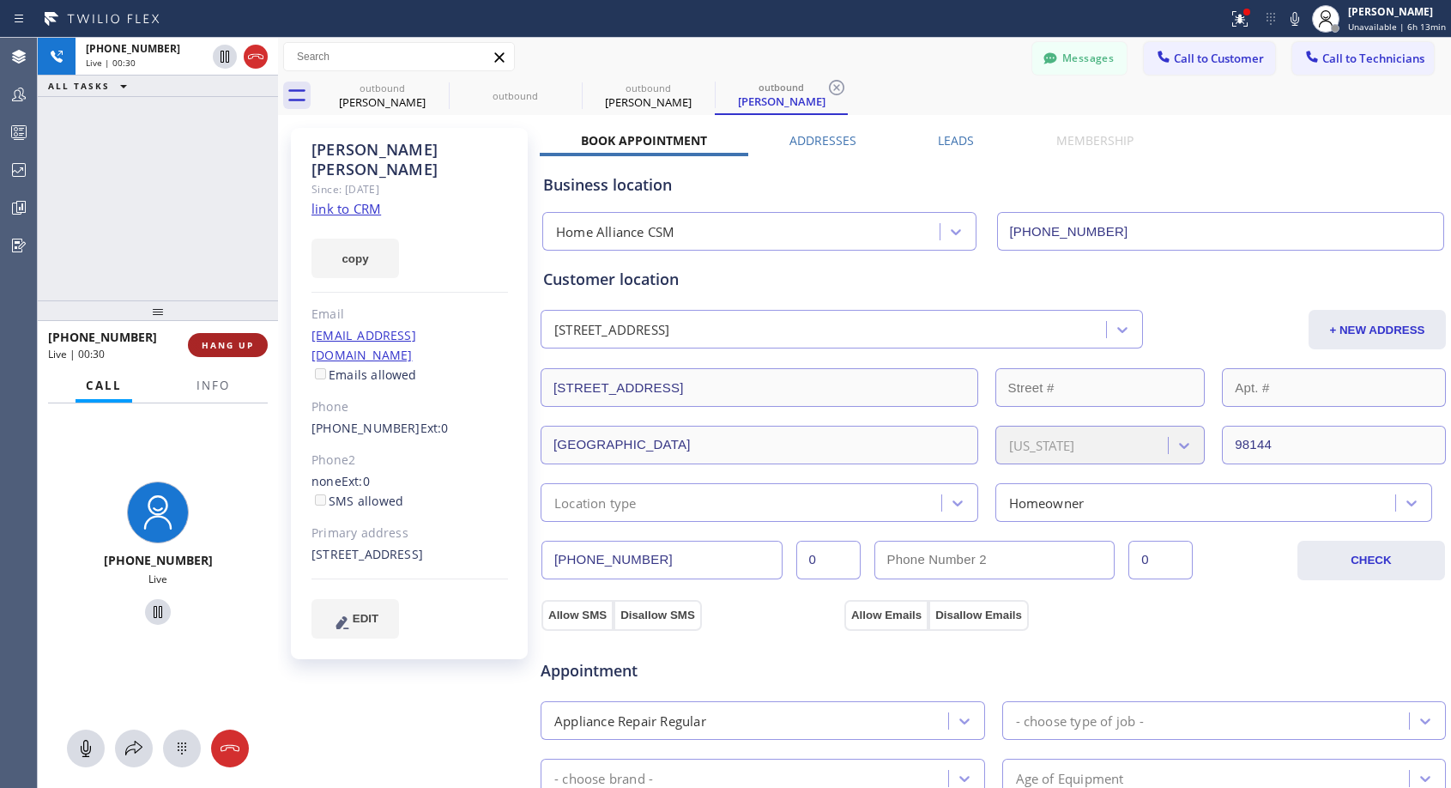
click at [220, 350] on span "HANG UP" at bounding box center [228, 345] width 52 height 12
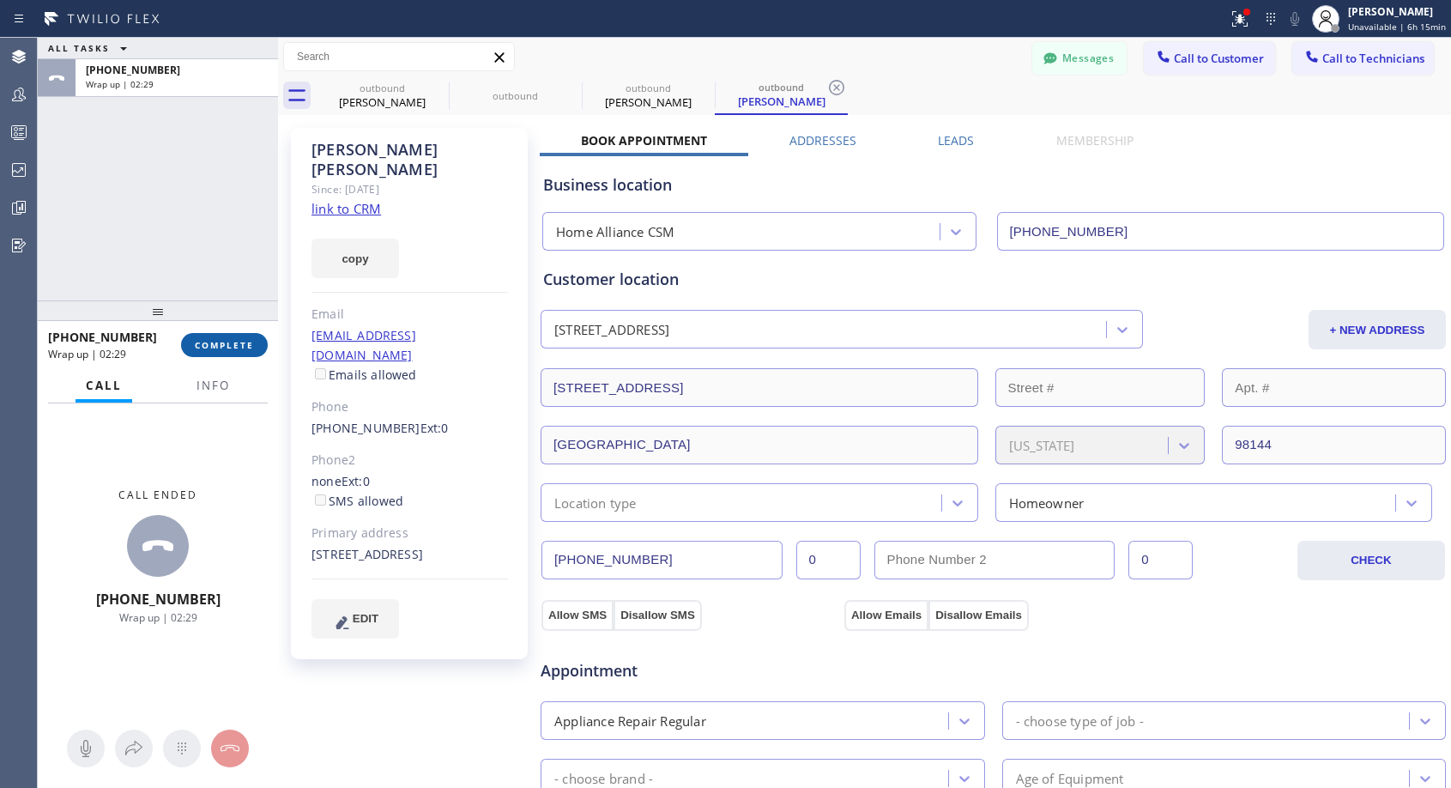
click at [219, 346] on span "COMPLETE" at bounding box center [224, 345] width 59 height 12
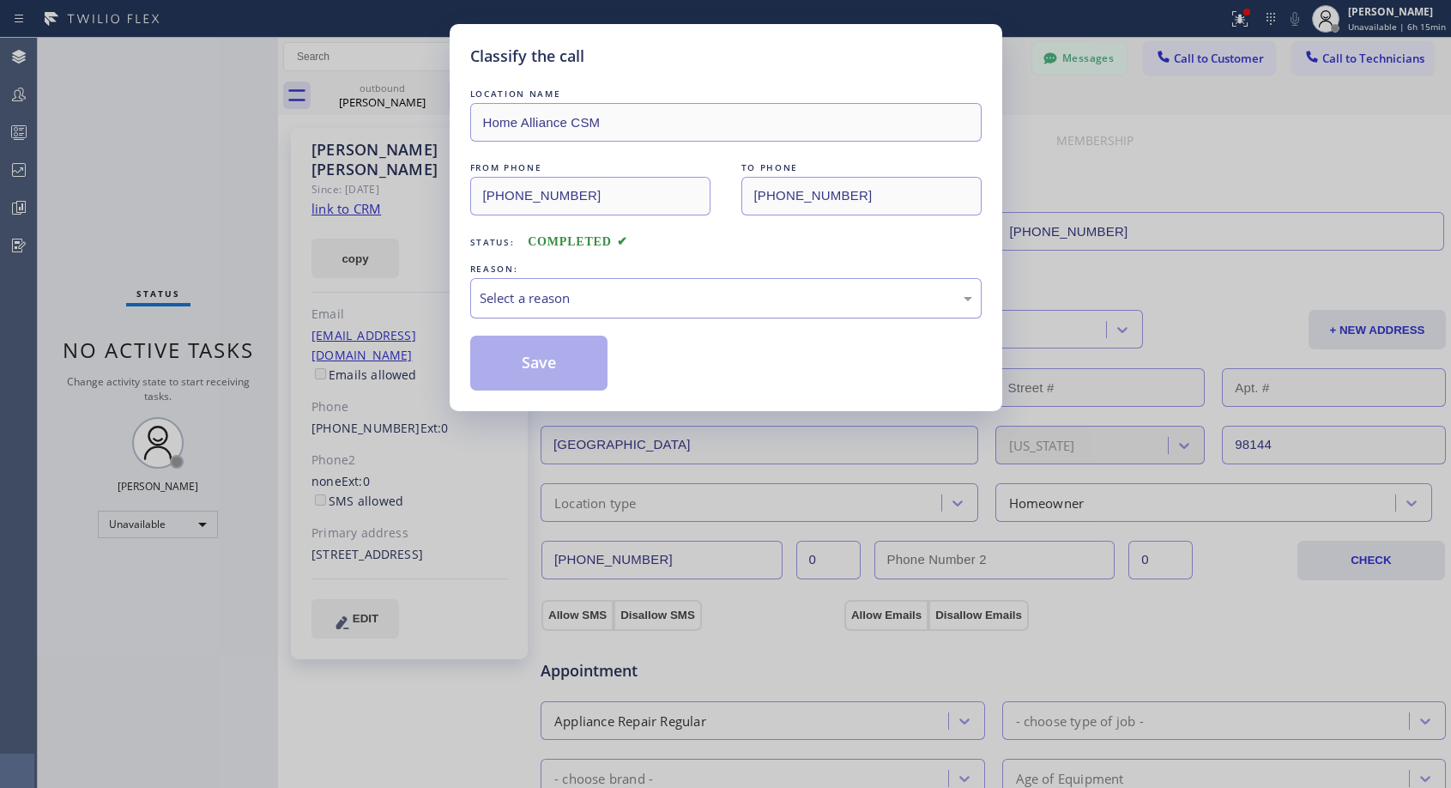
click at [652, 307] on div "Select a reason" at bounding box center [726, 298] width 493 height 20
click at [563, 359] on button "Save" at bounding box center [539, 363] width 138 height 55
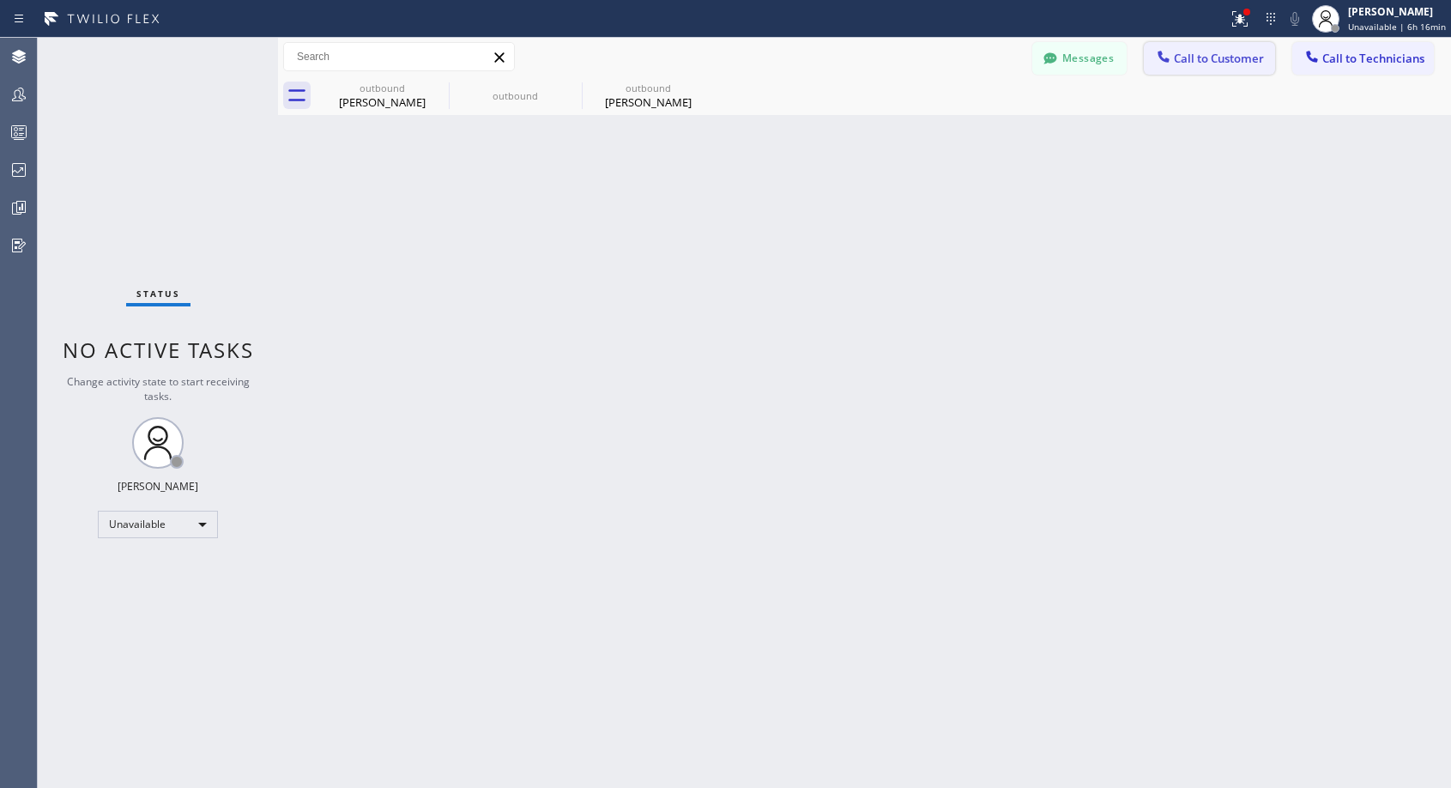
click at [1159, 55] on icon at bounding box center [1163, 56] width 11 height 11
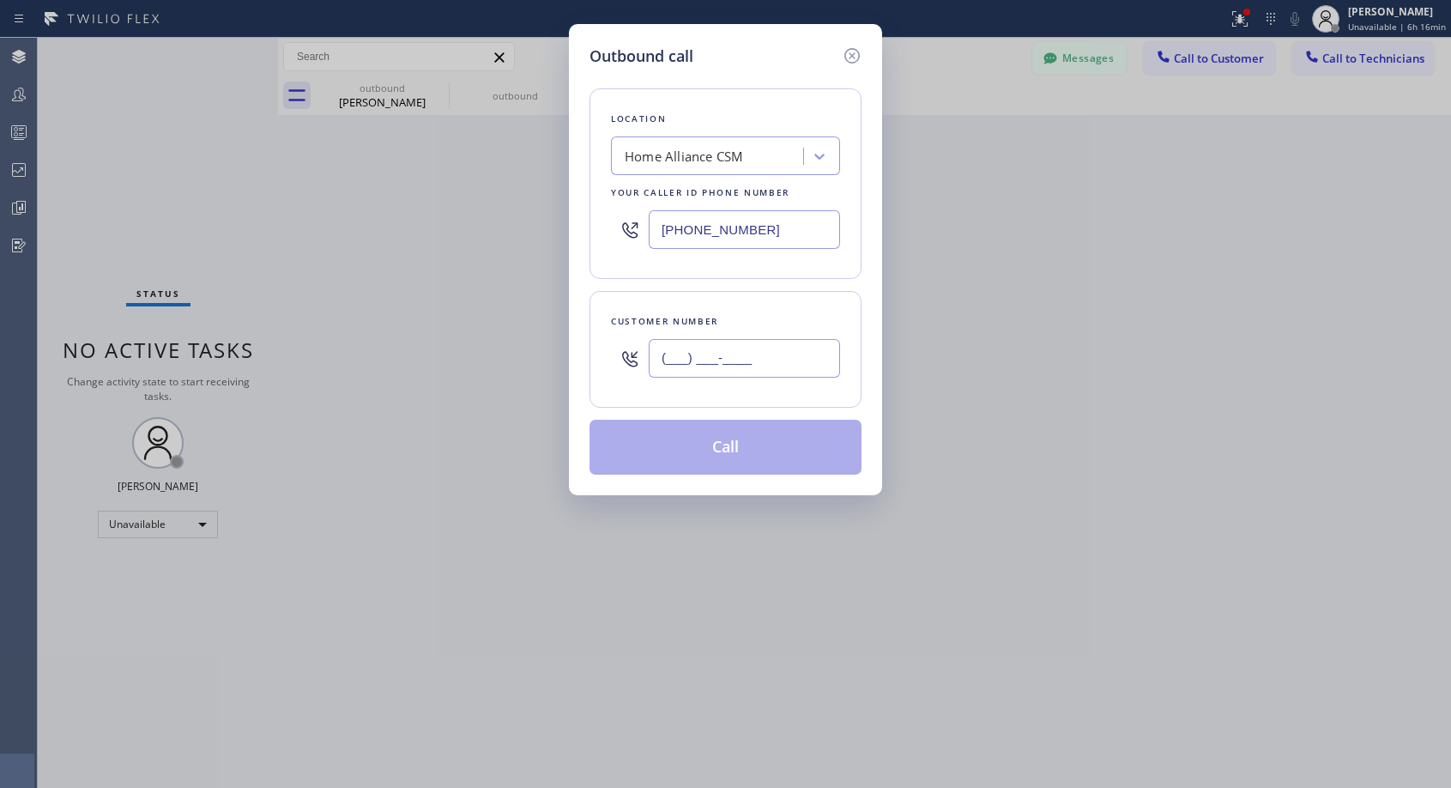
click at [792, 352] on input "(___) ___-____" at bounding box center [744, 358] width 191 height 39
paste input "616) 540-2106"
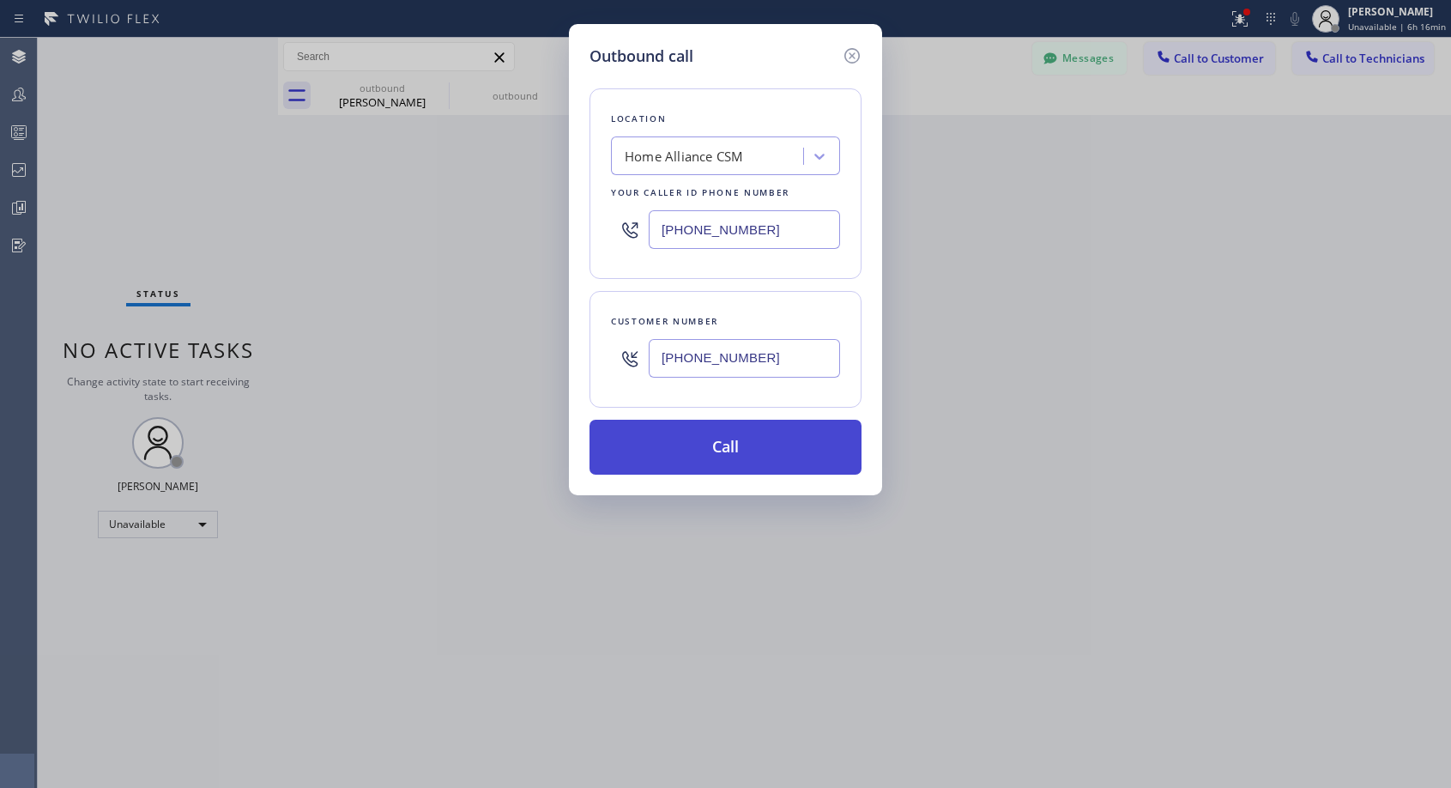
type input "[PHONE_NUMBER]"
click at [765, 451] on button "Call" at bounding box center [726, 447] width 272 height 55
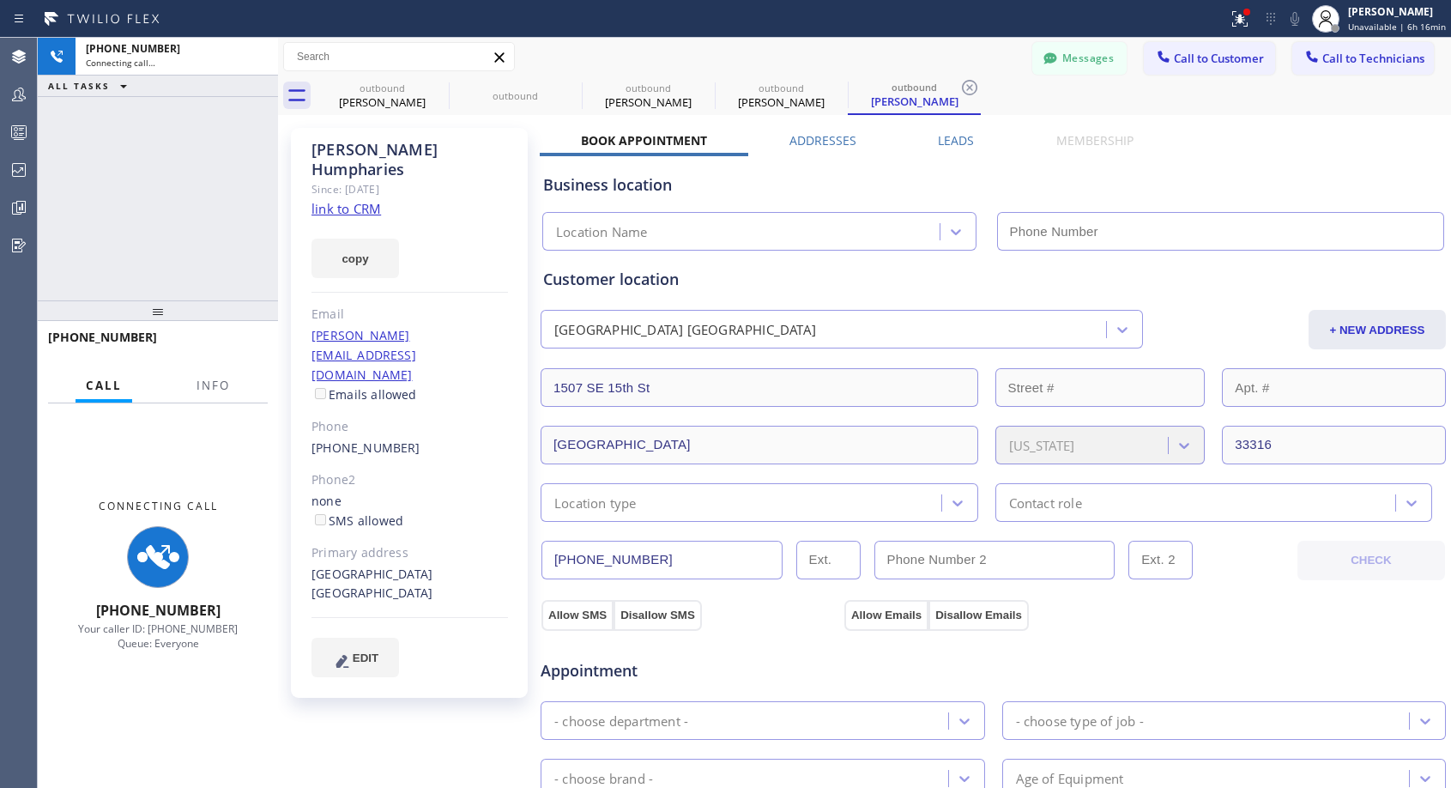
type input "[PHONE_NUMBER]"
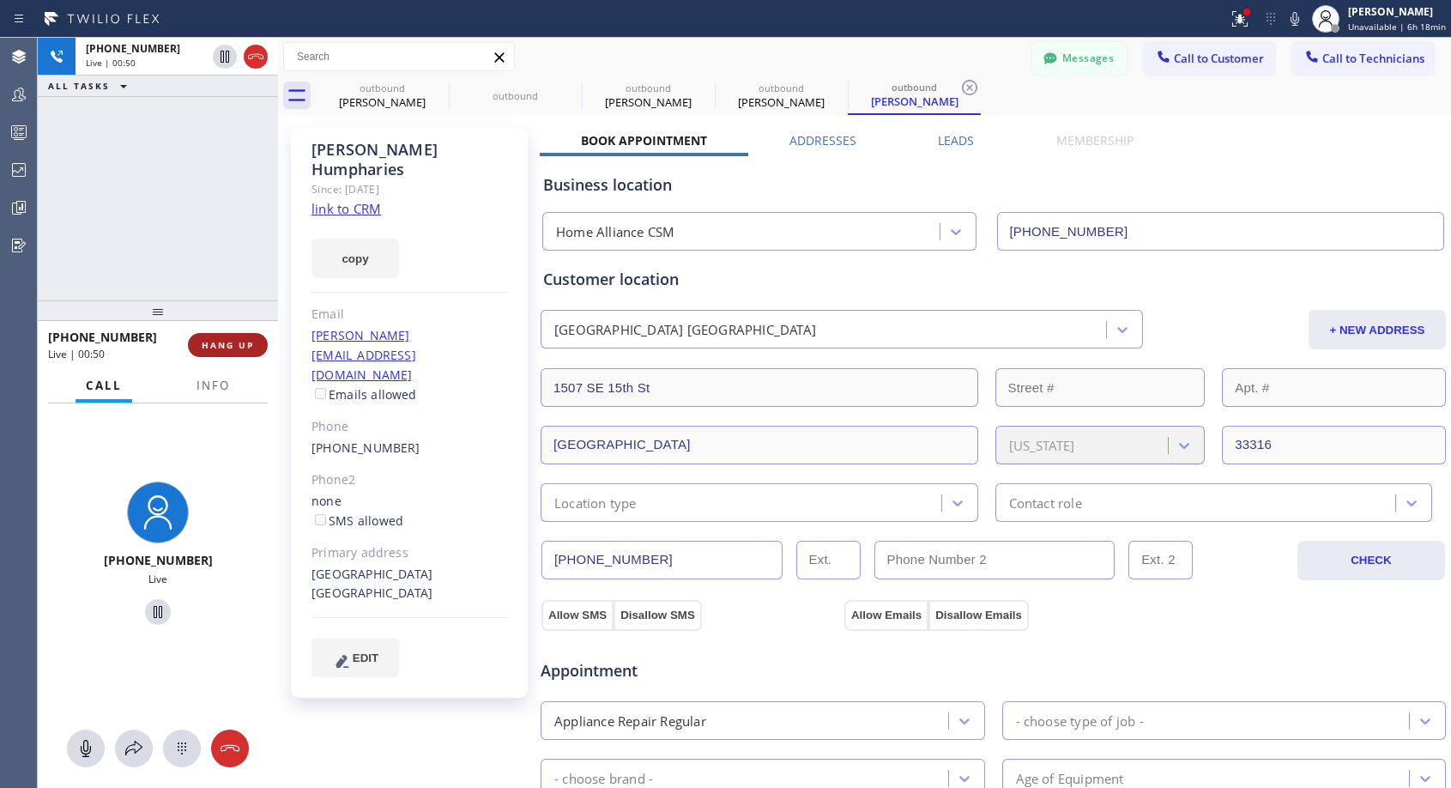
click at [234, 349] on span "HANG UP" at bounding box center [228, 345] width 52 height 12
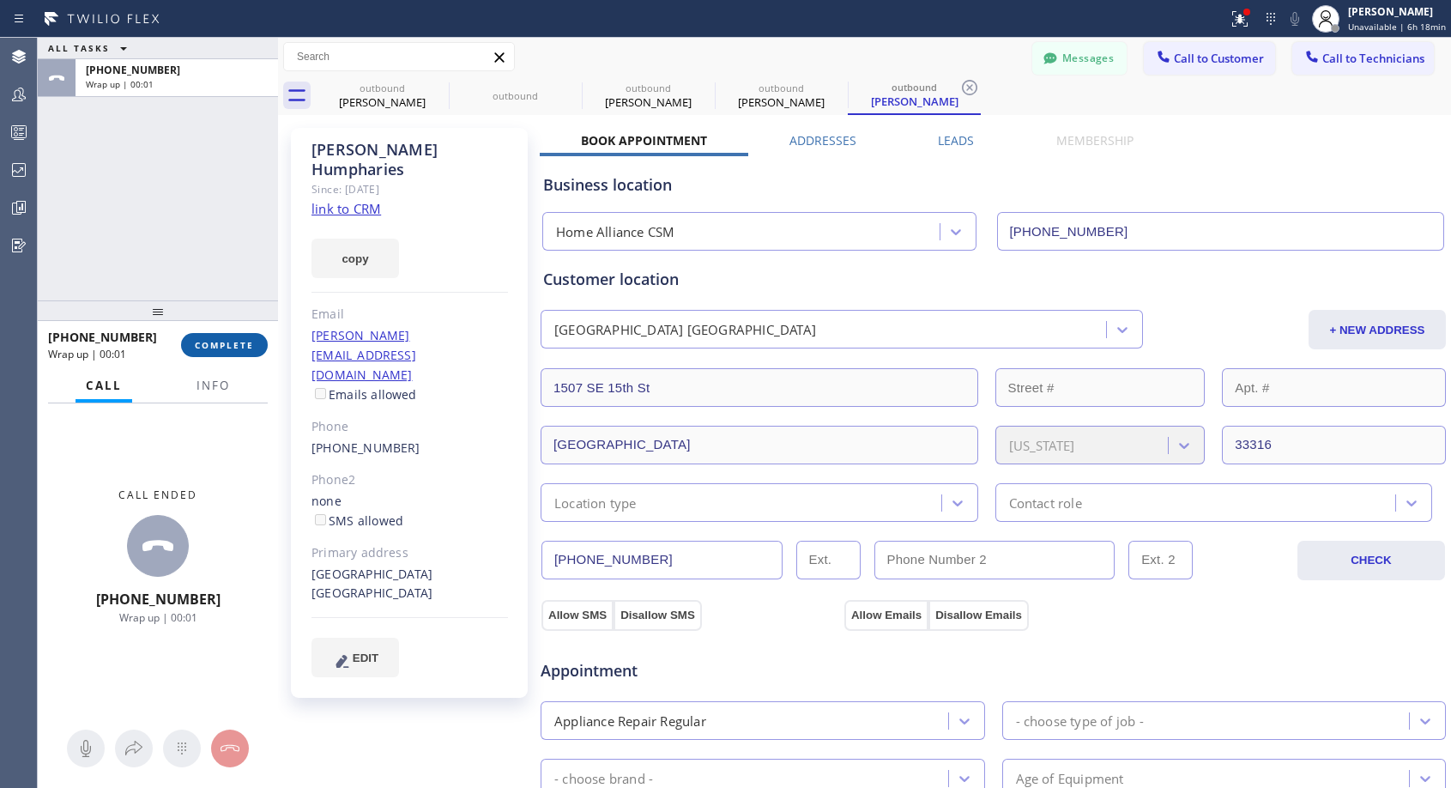
click at [234, 349] on span "COMPLETE" at bounding box center [224, 345] width 59 height 12
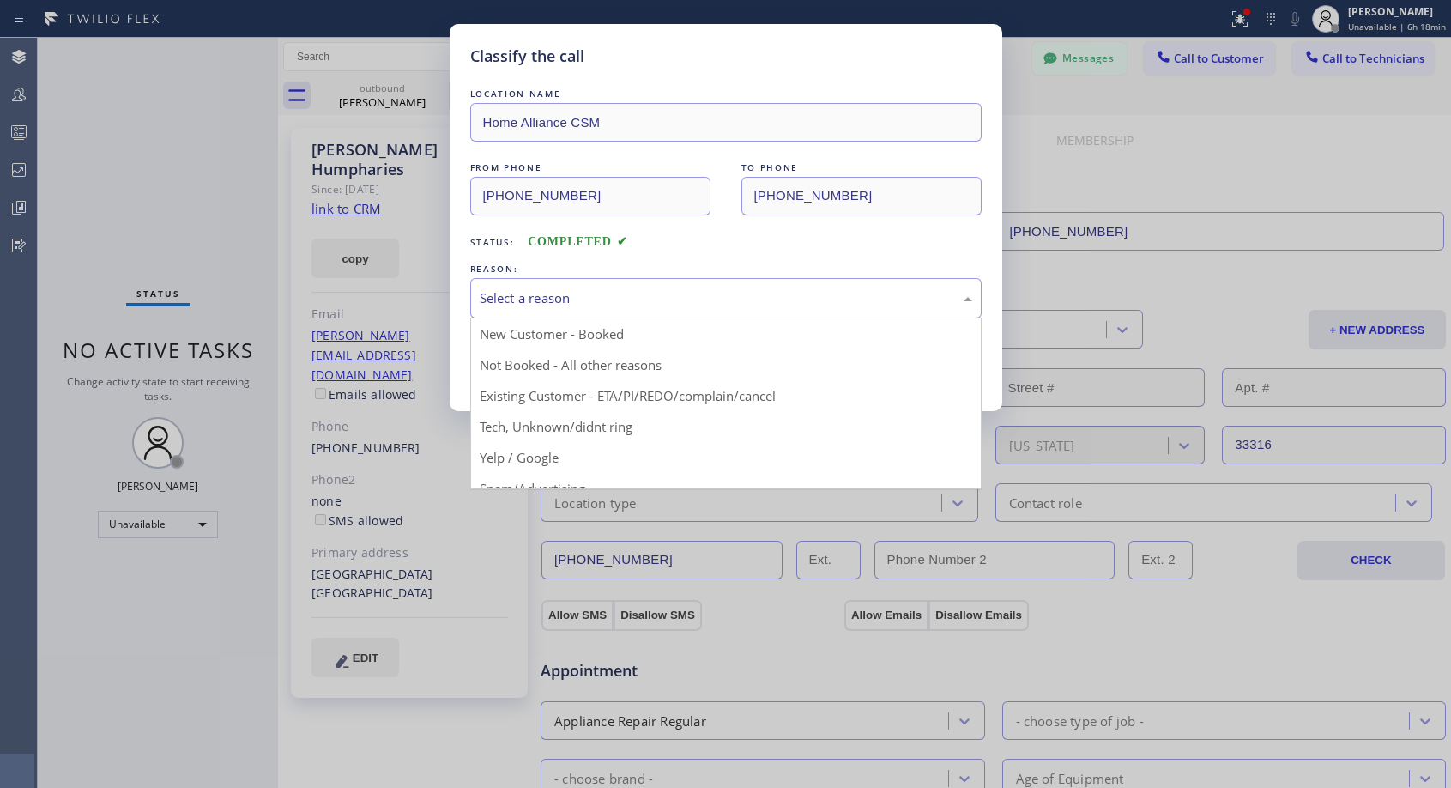
click at [607, 303] on div "Select a reason" at bounding box center [726, 298] width 493 height 20
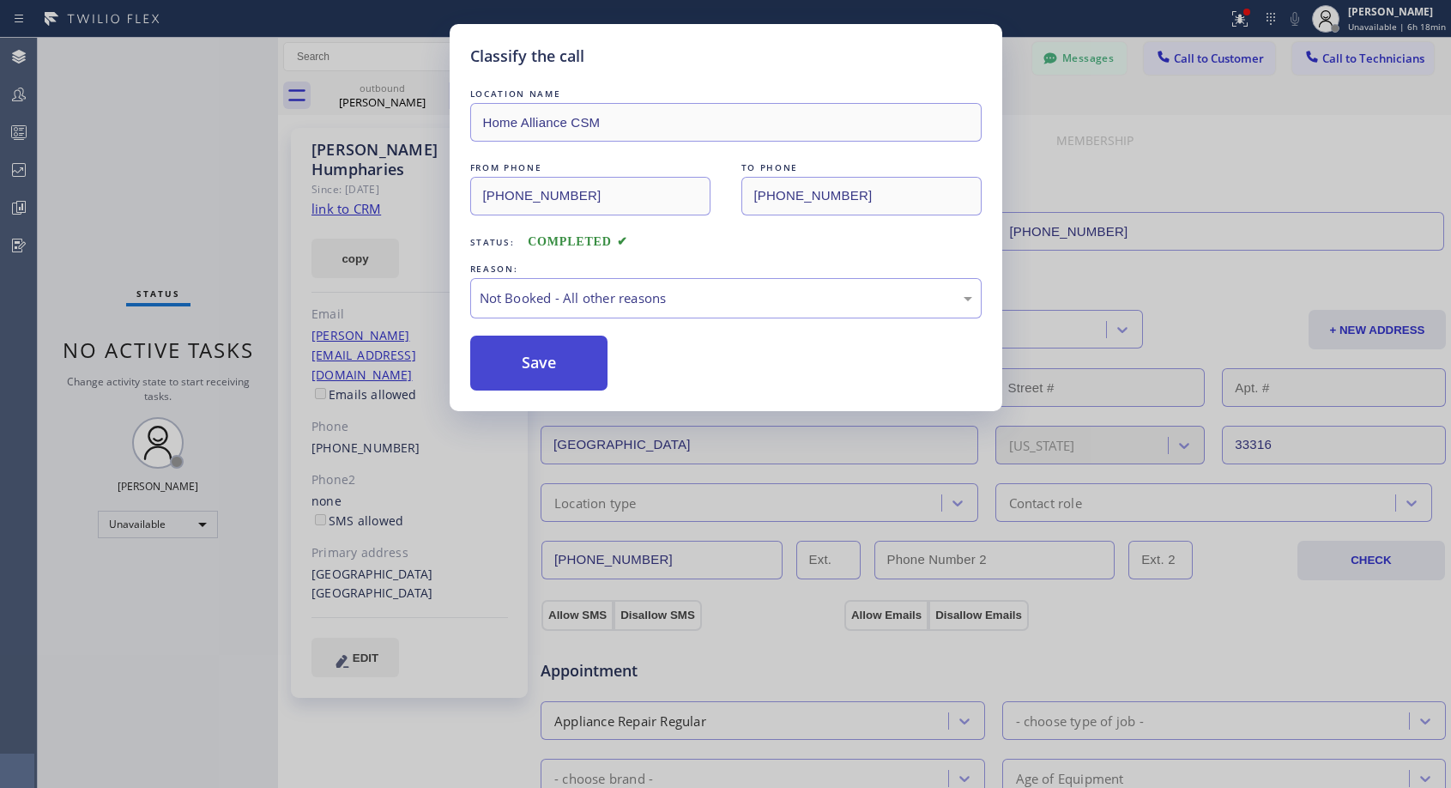
click at [560, 359] on button "Save" at bounding box center [539, 363] width 138 height 55
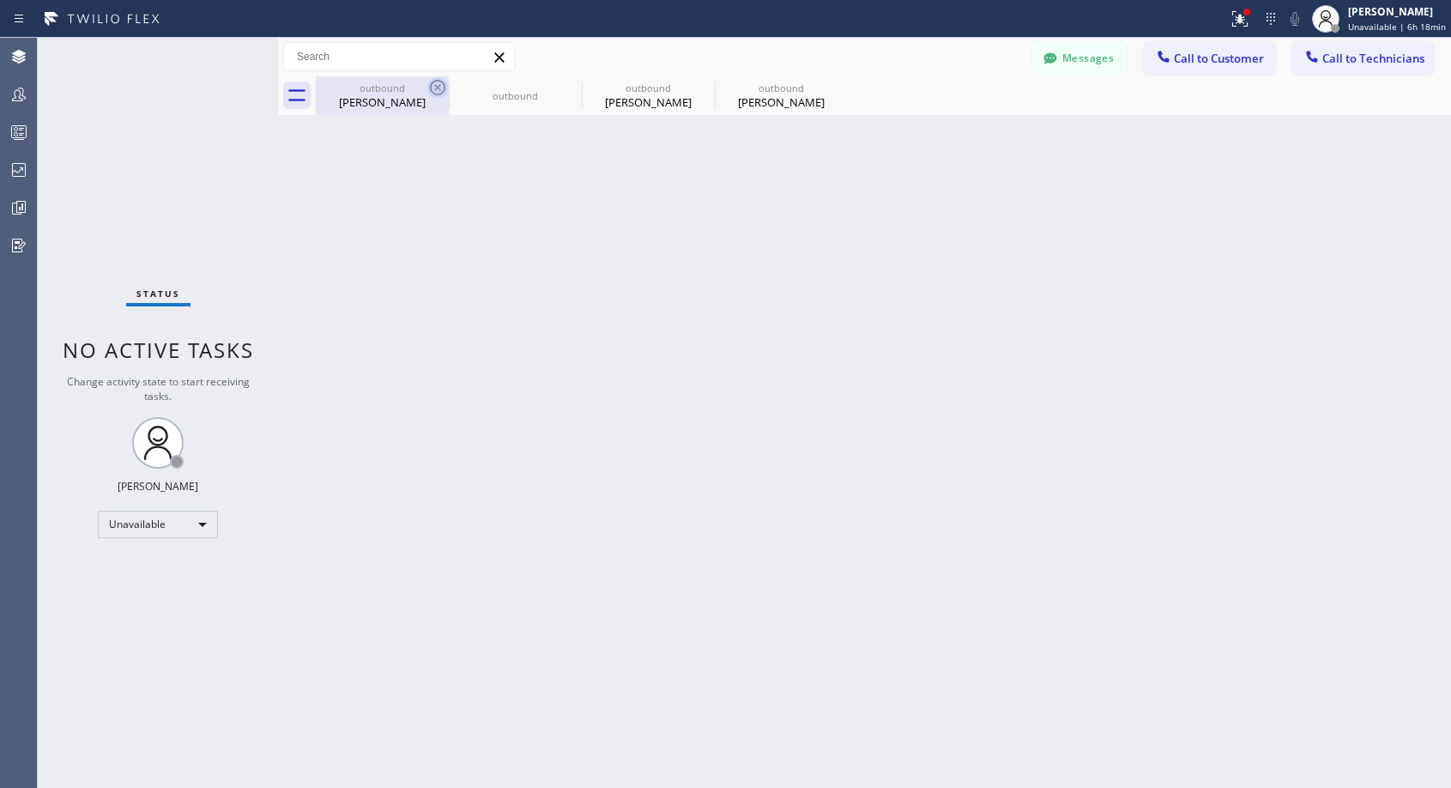
click at [440, 90] on icon at bounding box center [437, 87] width 15 height 15
click at [563, 90] on icon at bounding box center [570, 87] width 15 height 15
click at [0, 0] on icon at bounding box center [0, 0] width 0 height 0
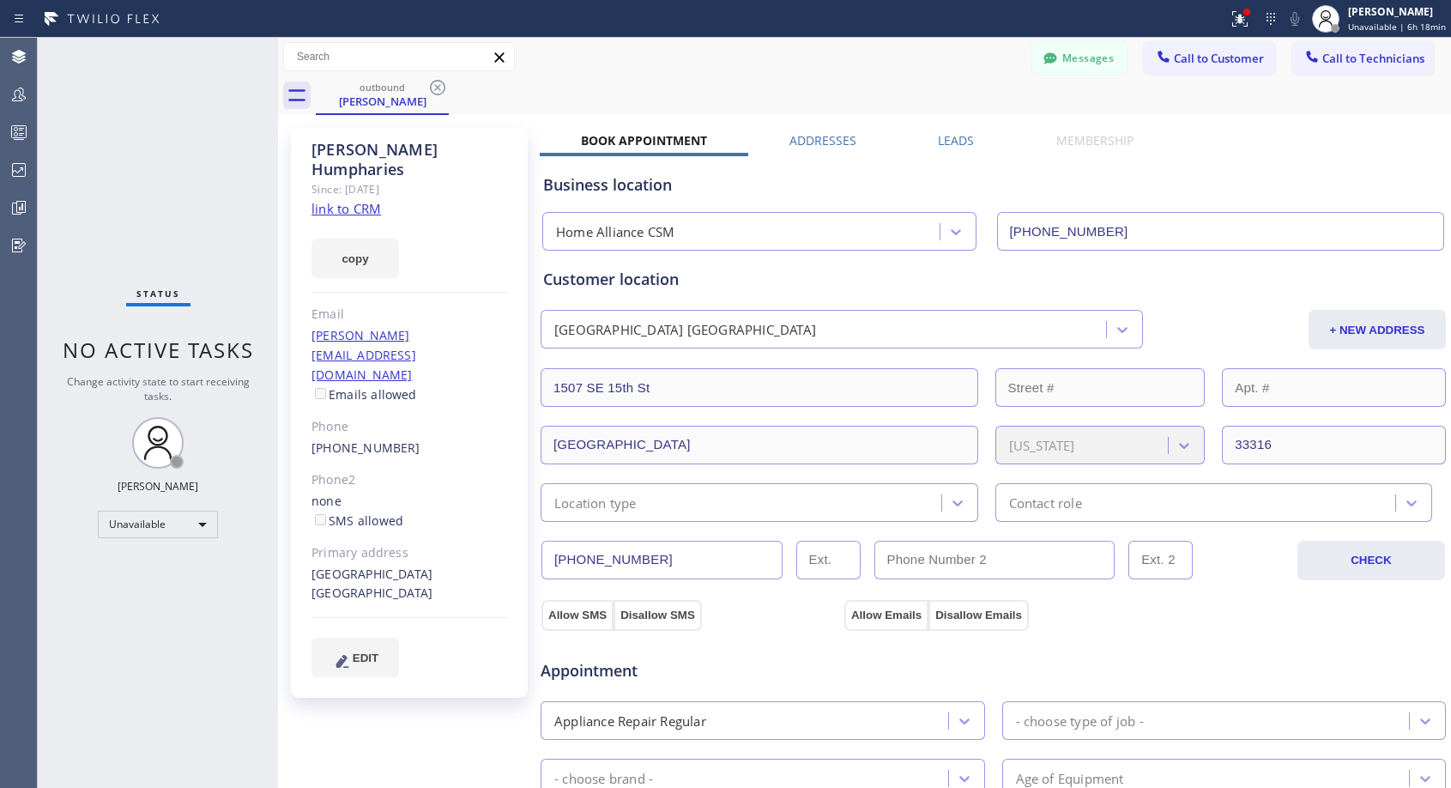
click at [440, 90] on icon at bounding box center [437, 87] width 15 height 15
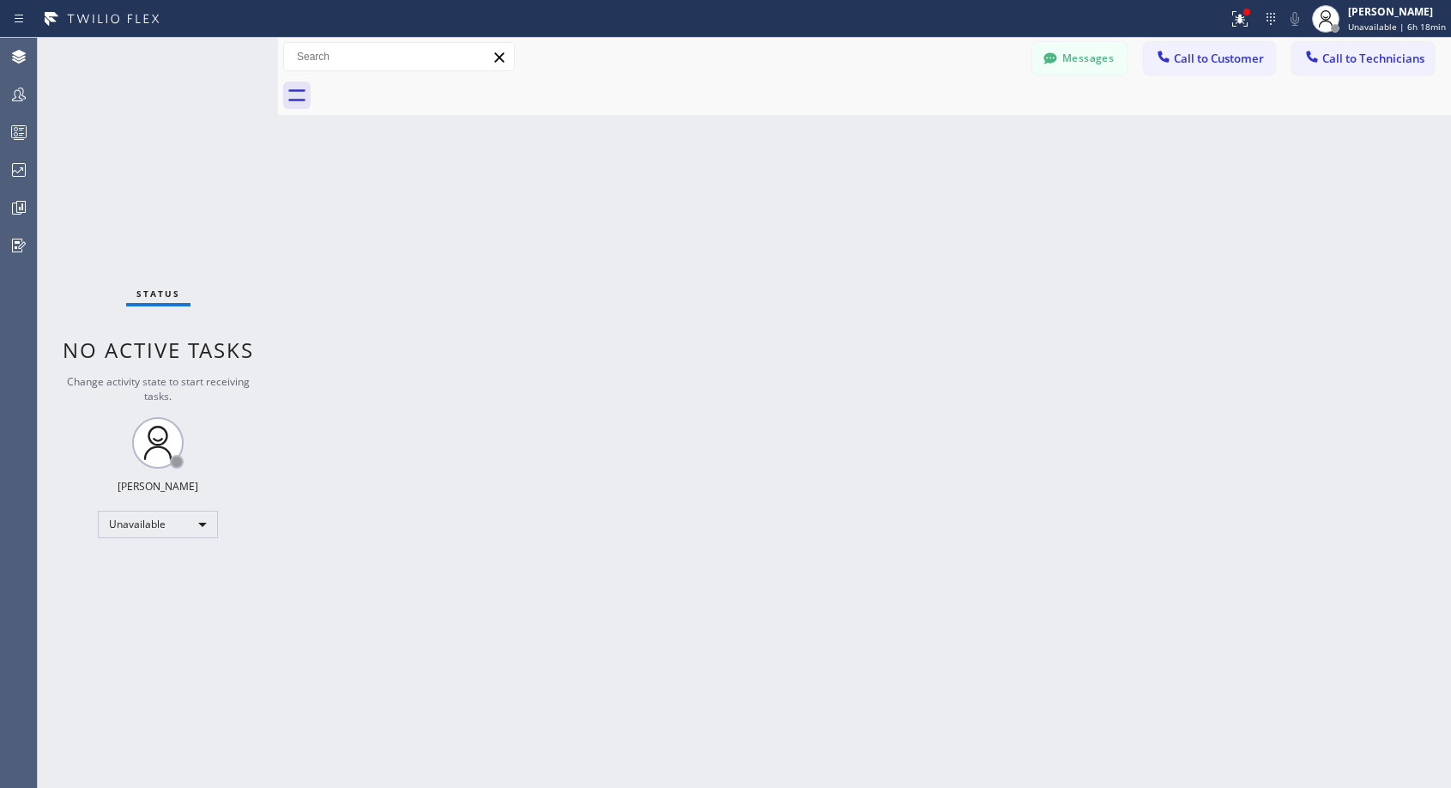
click at [440, 90] on div at bounding box center [883, 95] width 1135 height 39
click at [1200, 59] on span "Call to Customer" at bounding box center [1219, 58] width 90 height 15
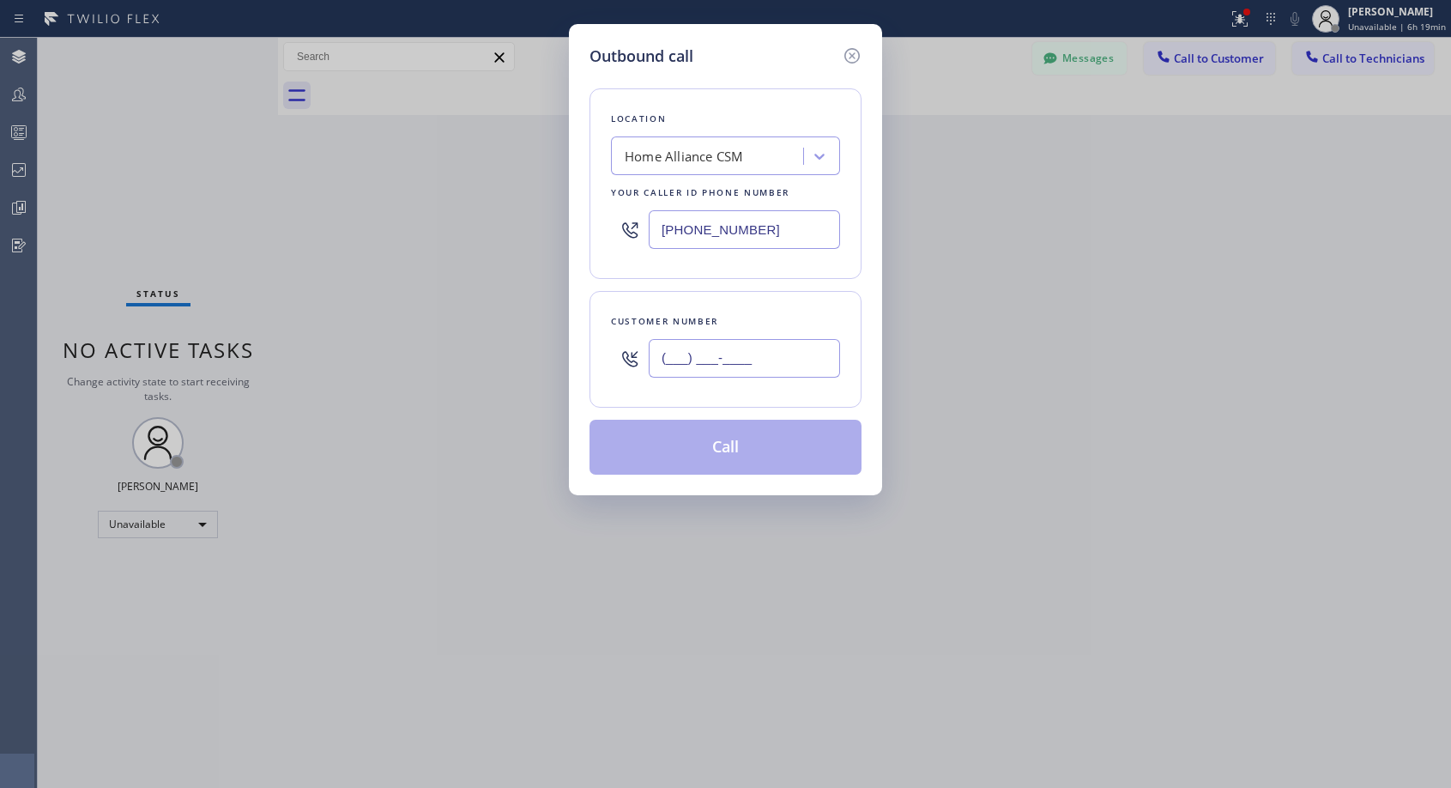
click at [748, 354] on input "(___) ___-____" at bounding box center [744, 358] width 191 height 39
paste input "714) 476-1362"
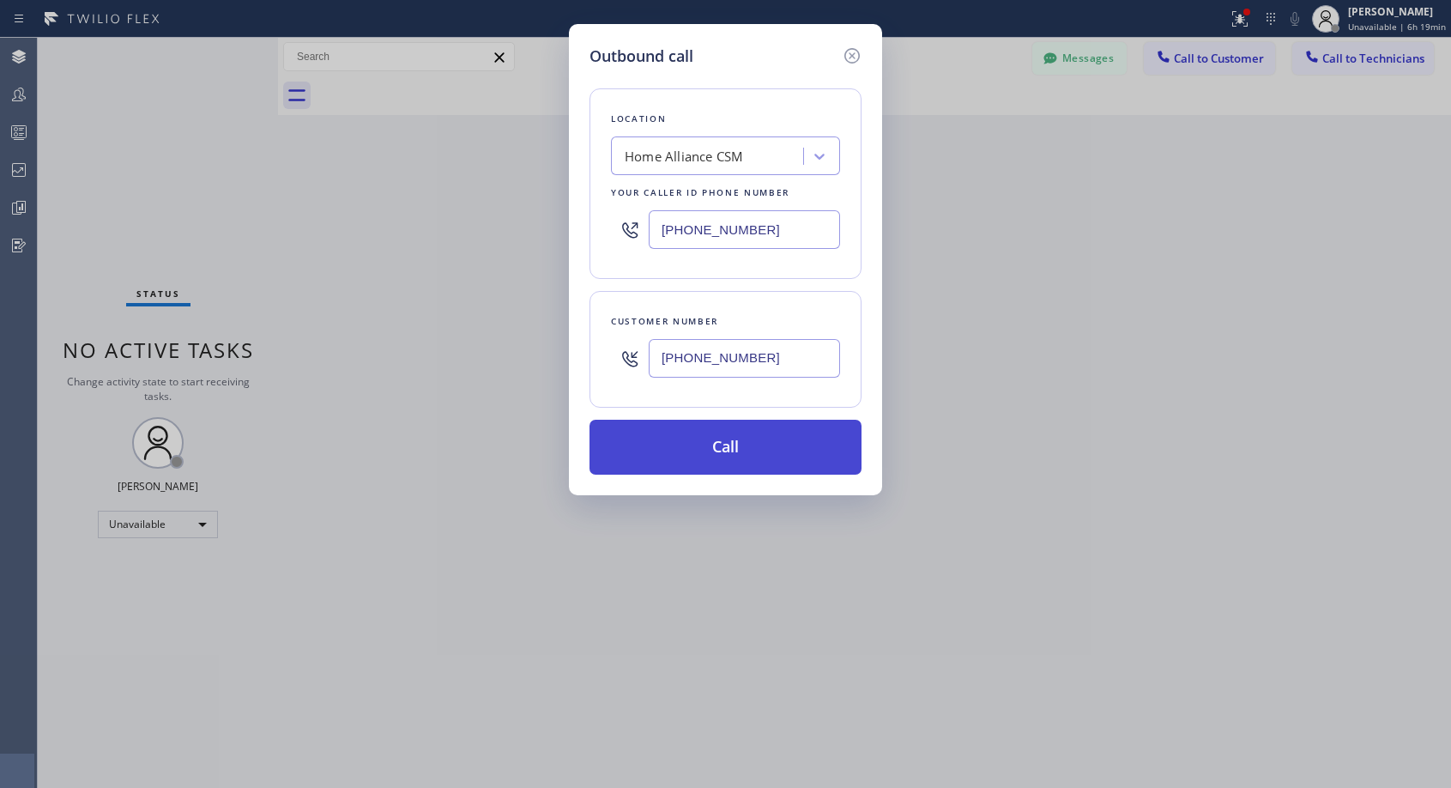
type input "[PHONE_NUMBER]"
click at [745, 456] on button "Call" at bounding box center [726, 447] width 272 height 55
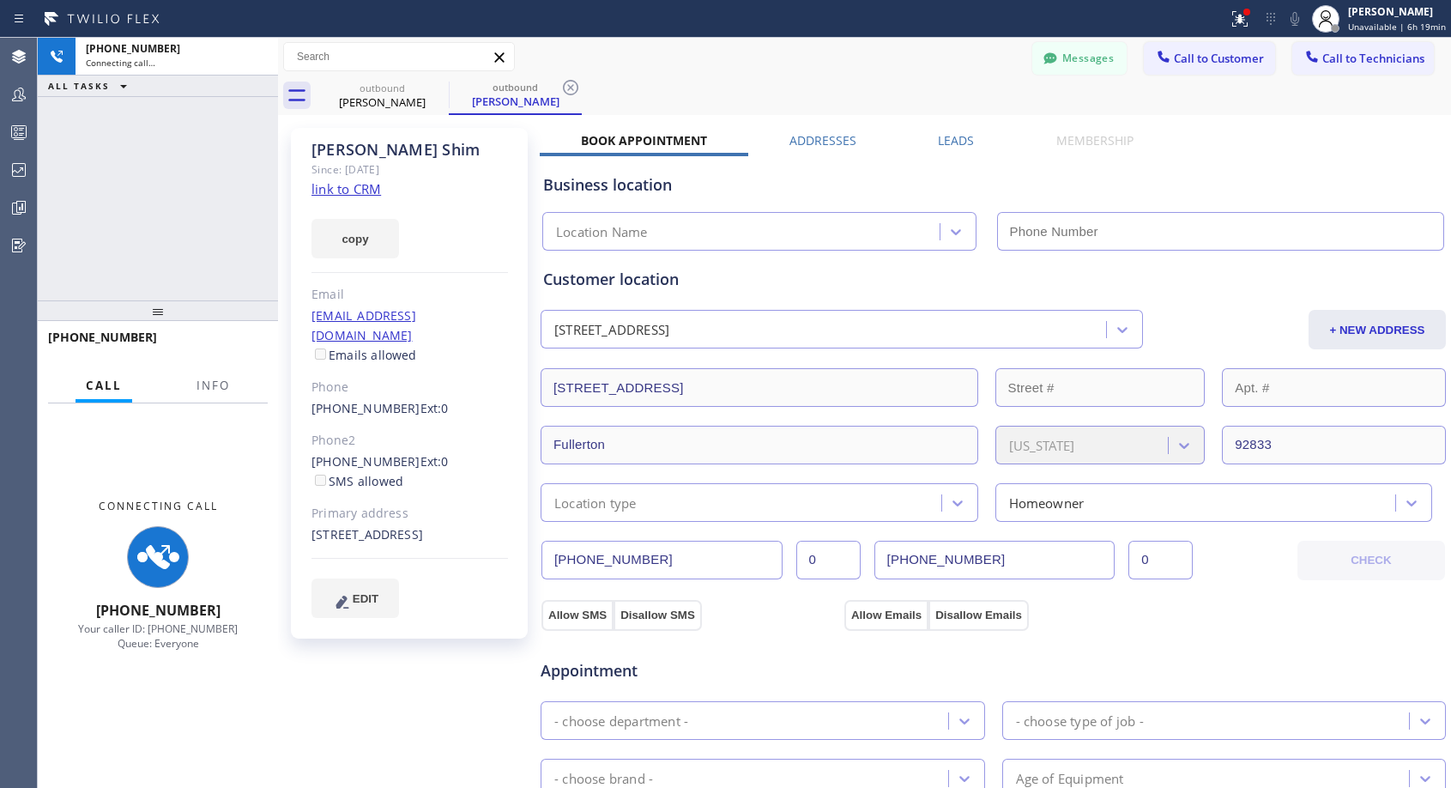
type input "[PHONE_NUMBER]"
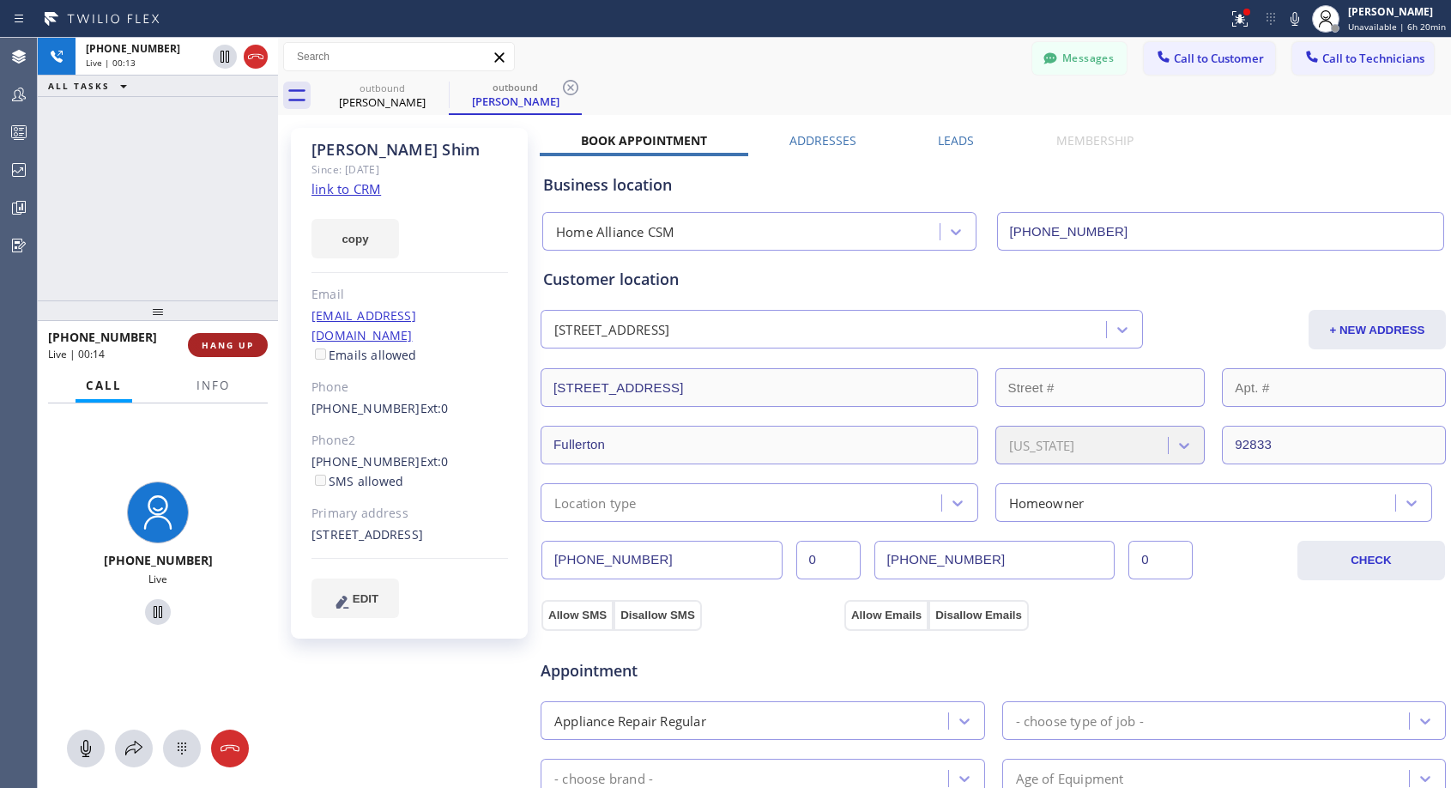
click at [217, 345] on span "HANG UP" at bounding box center [228, 345] width 52 height 12
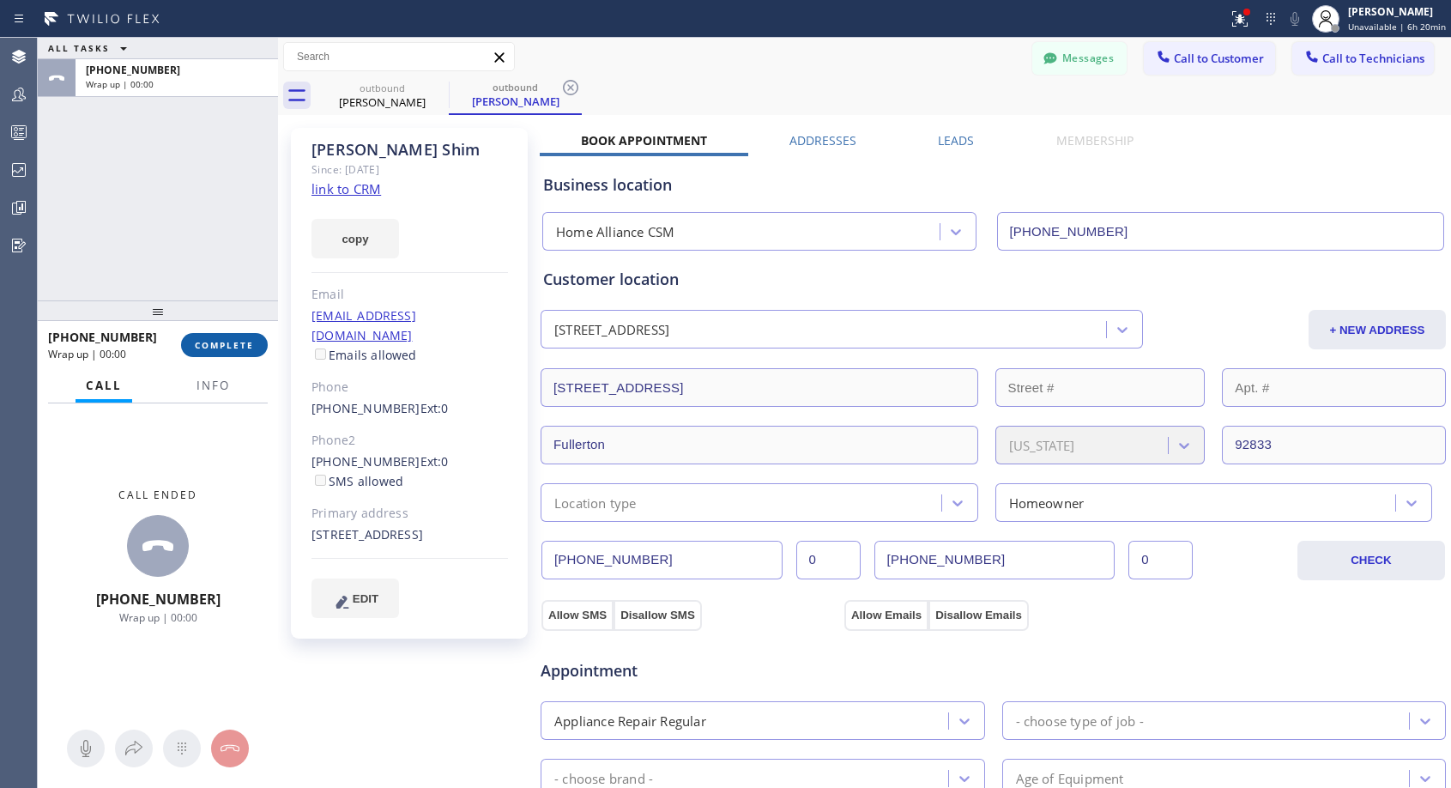
click at [217, 345] on span "COMPLETE" at bounding box center [224, 345] width 59 height 12
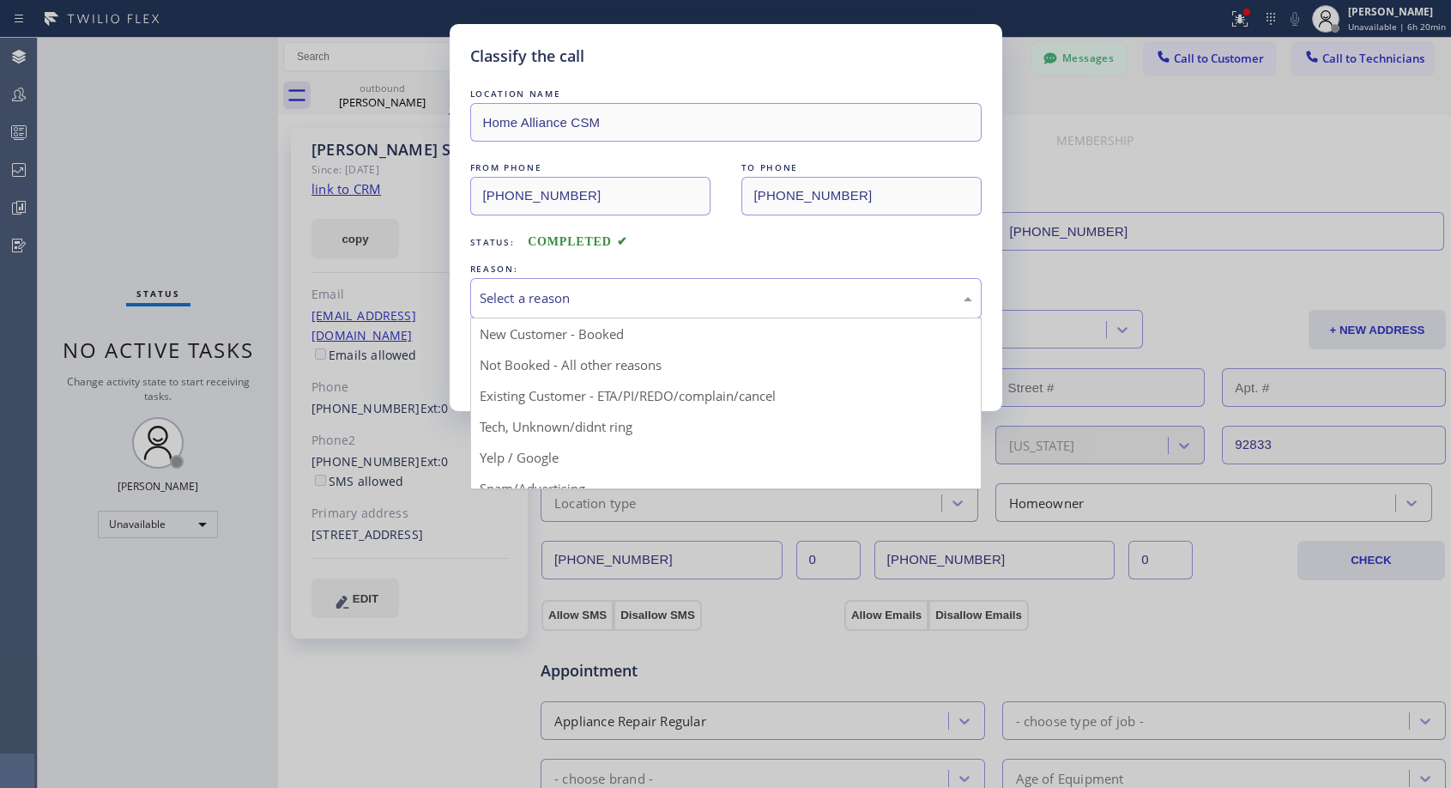
click at [646, 303] on div "Select a reason" at bounding box center [726, 298] width 493 height 20
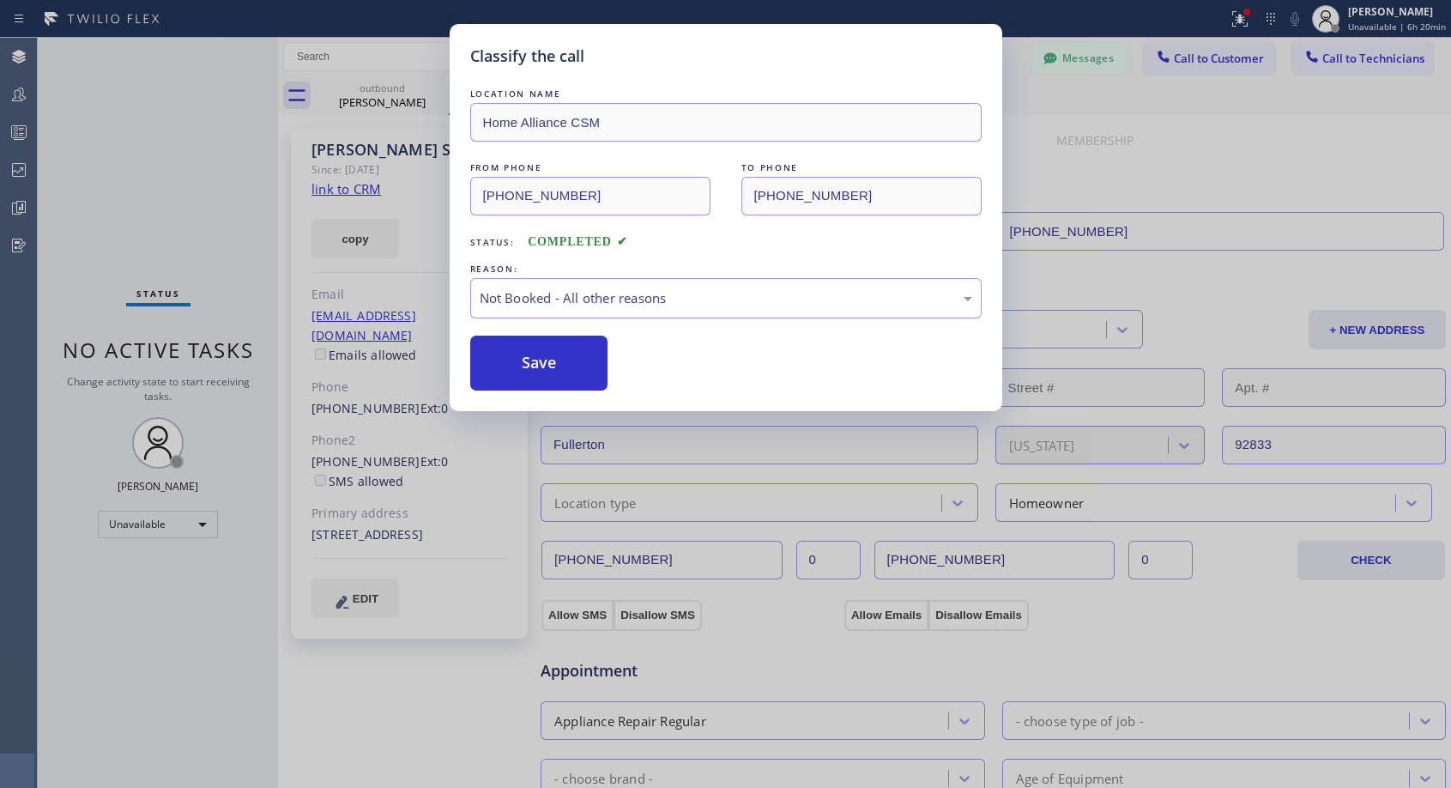
click at [593, 368] on button "Save" at bounding box center [539, 363] width 138 height 55
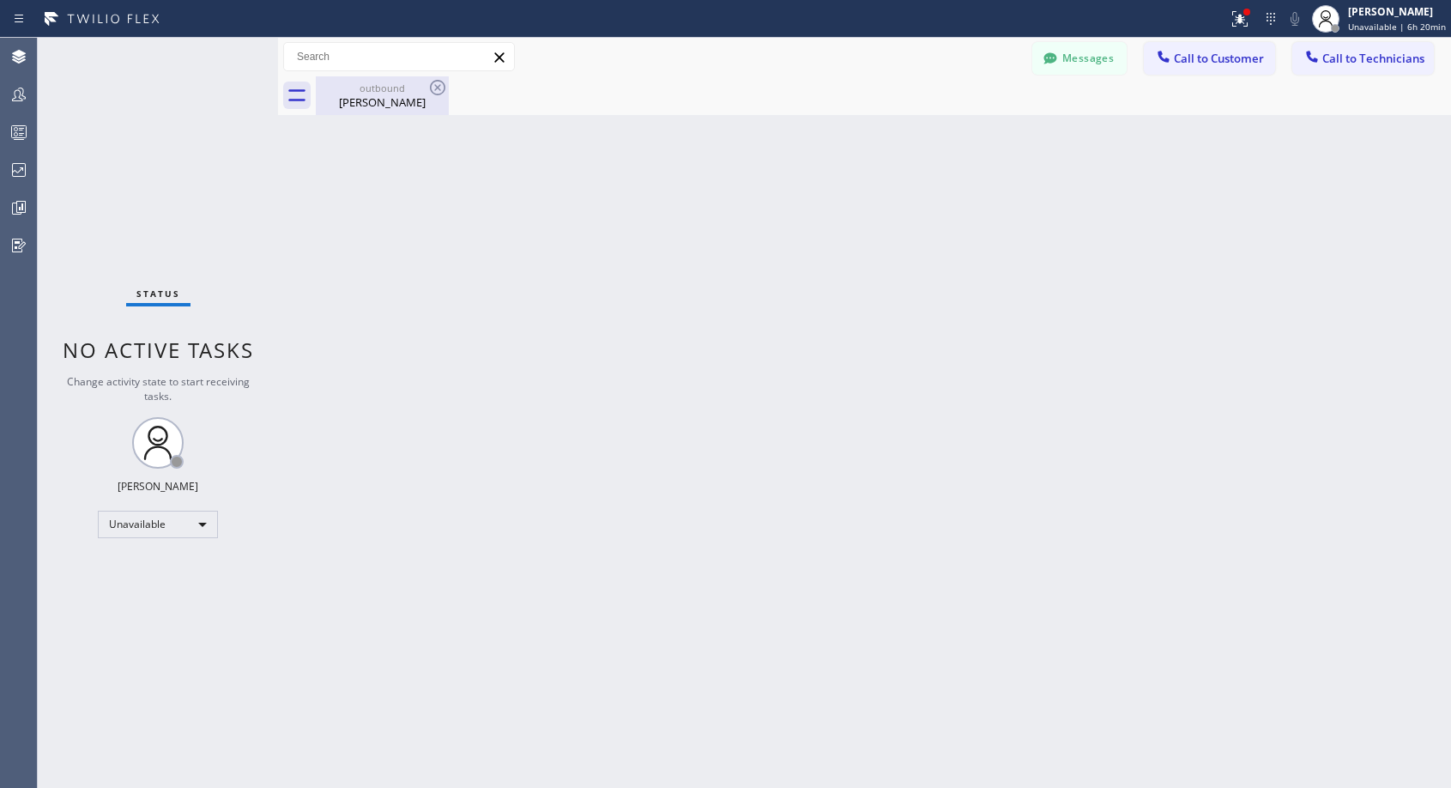
click at [393, 99] on div "[PERSON_NAME]" at bounding box center [383, 101] width 130 height 15
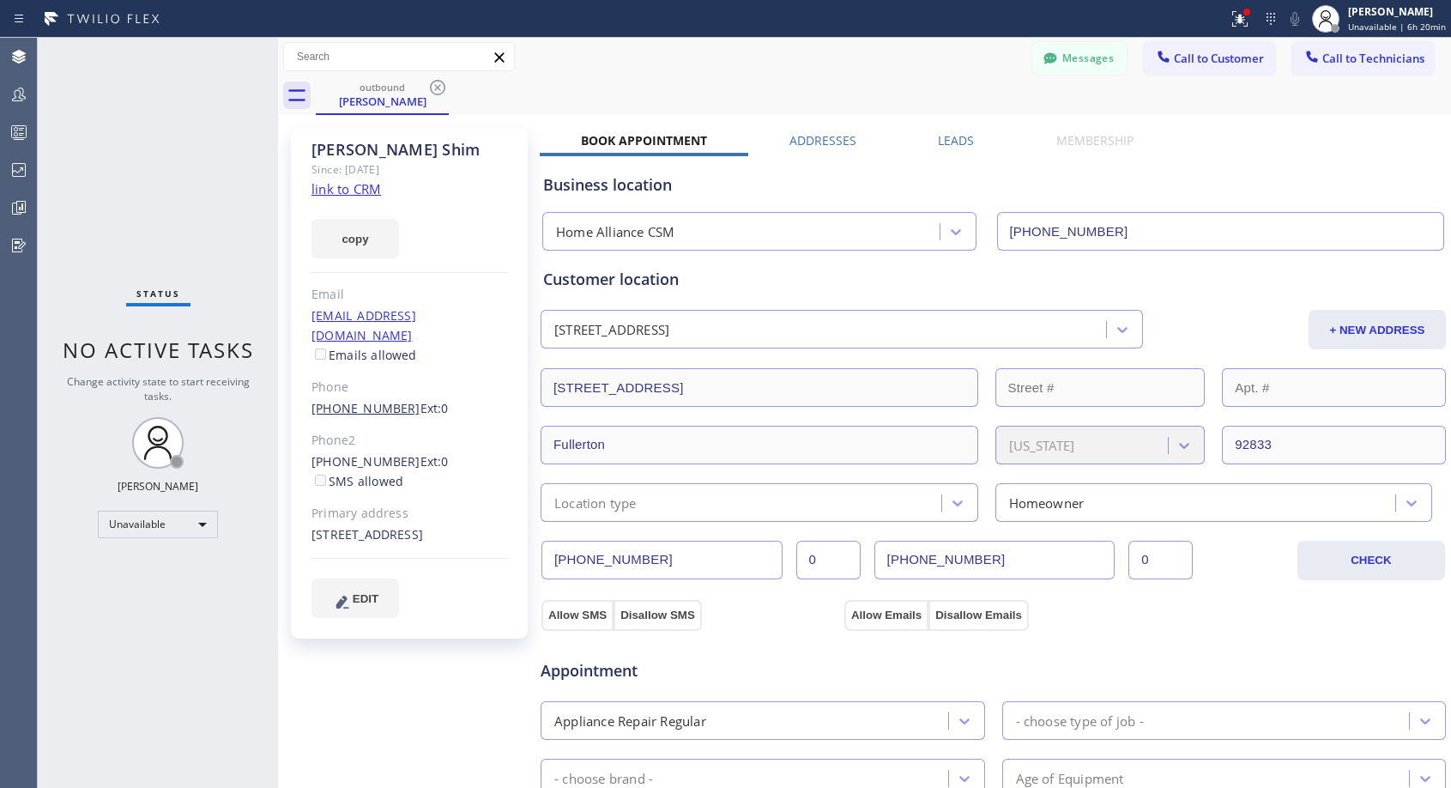
click at [382, 400] on link "[PHONE_NUMBER]" at bounding box center [366, 408] width 109 height 16
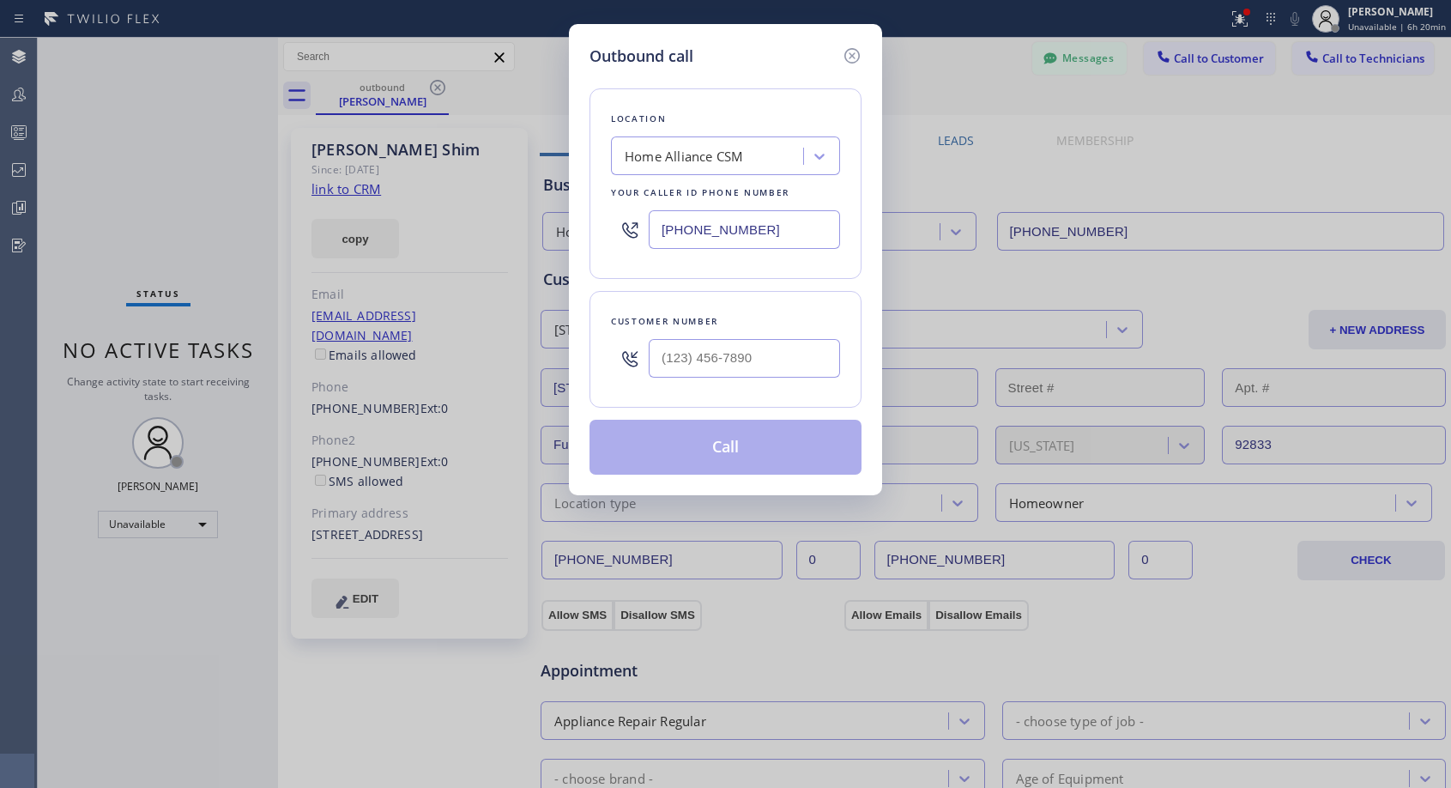
type input "[PHONE_NUMBER]"
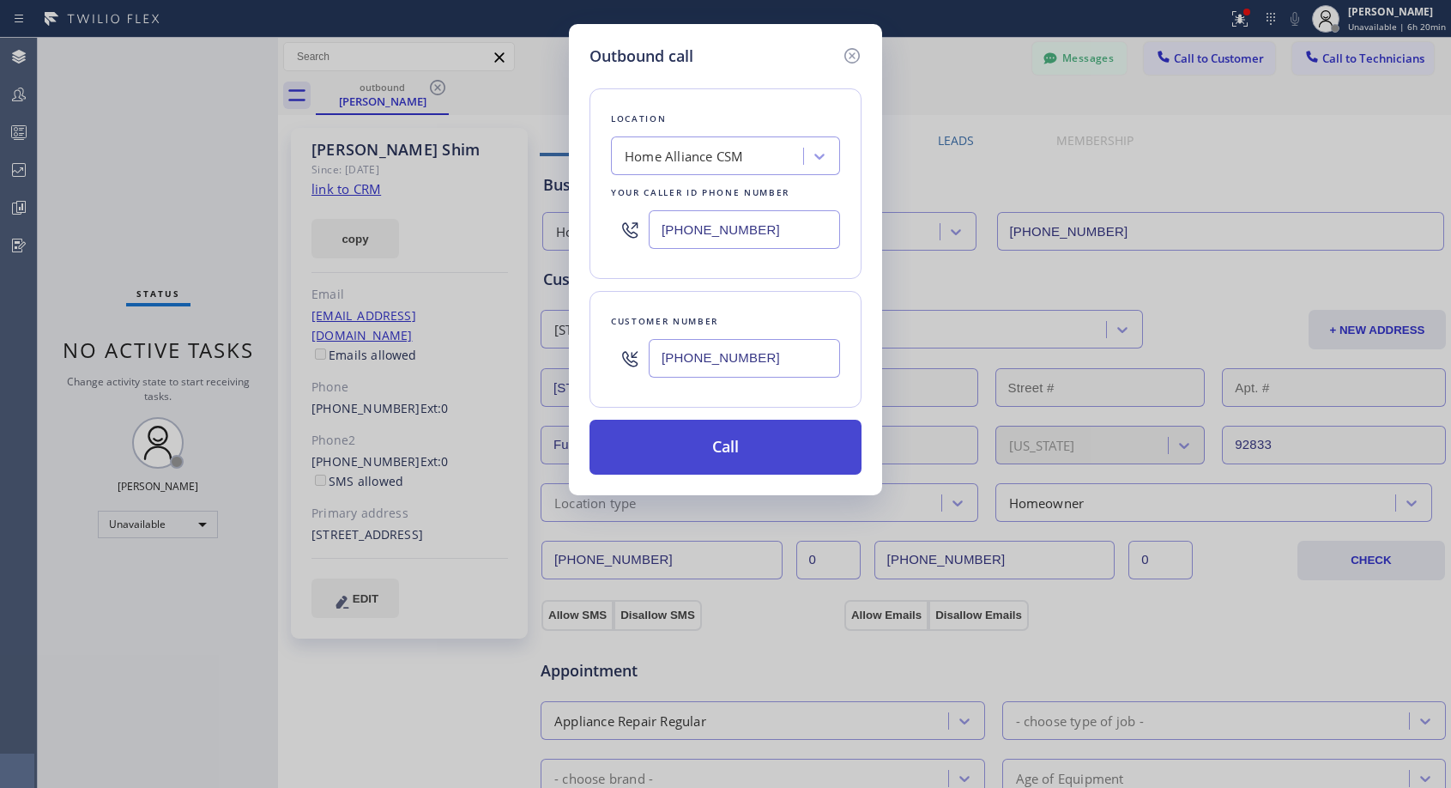
click at [708, 434] on button "Call" at bounding box center [726, 447] width 272 height 55
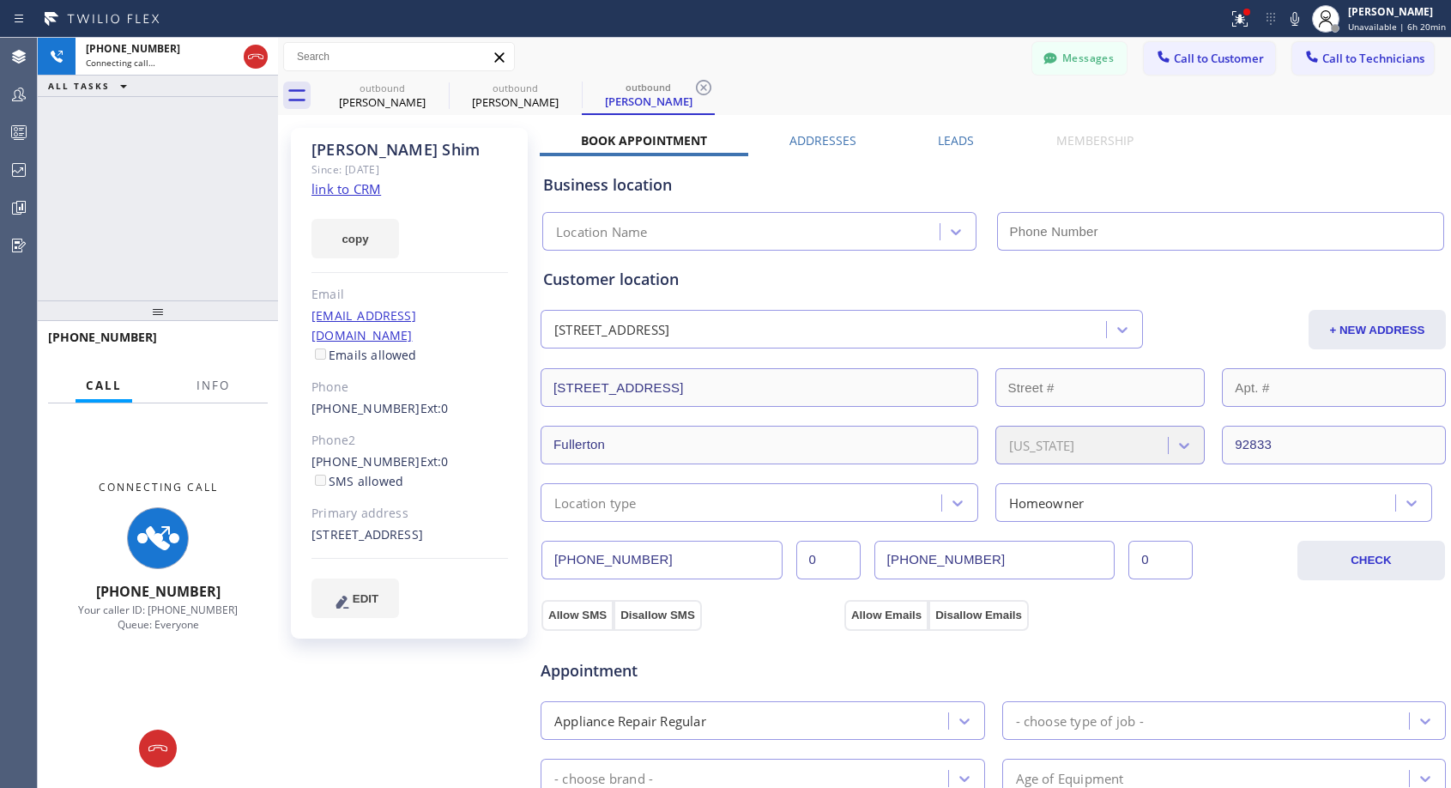
type input "[PHONE_NUMBER]"
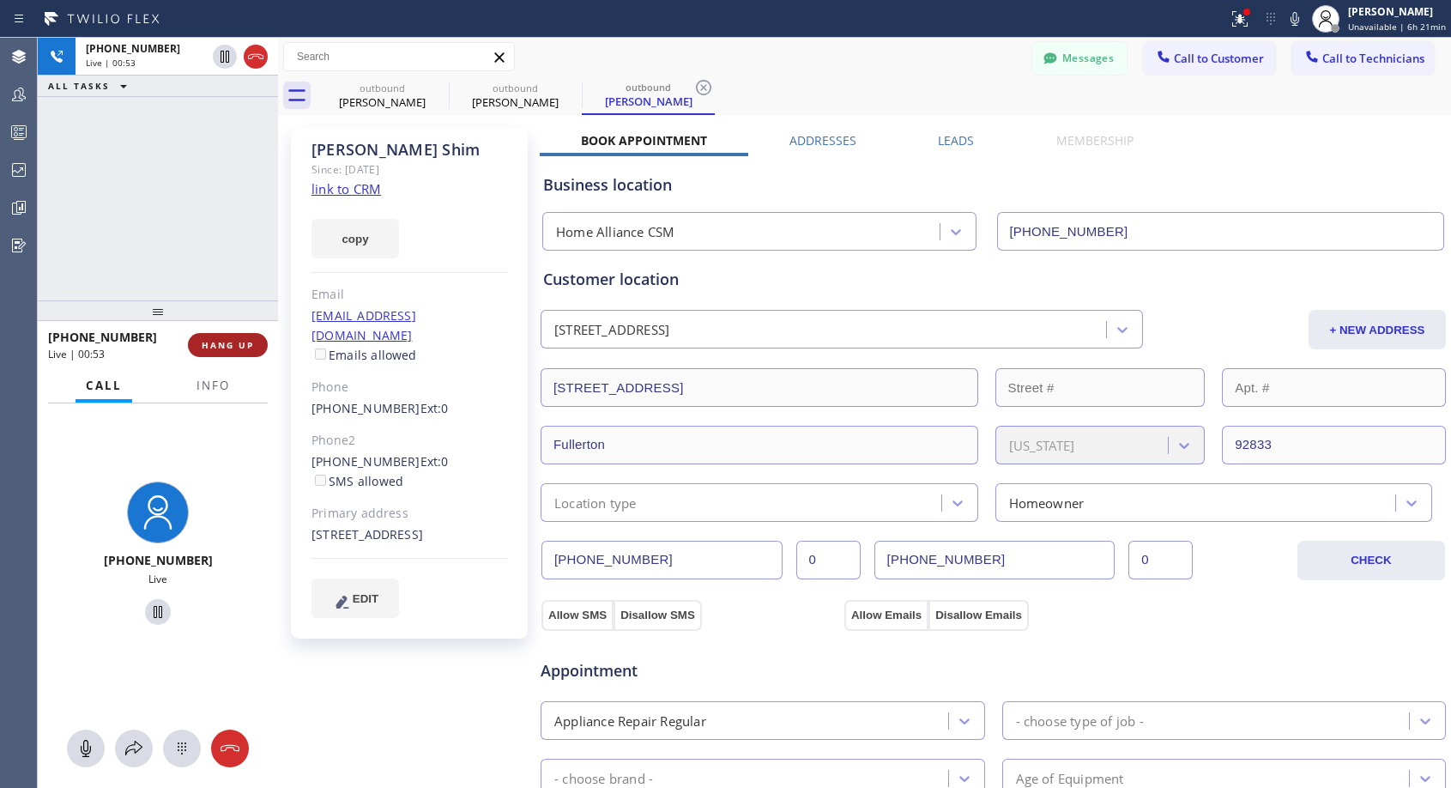
click at [244, 344] on span "HANG UP" at bounding box center [228, 345] width 52 height 12
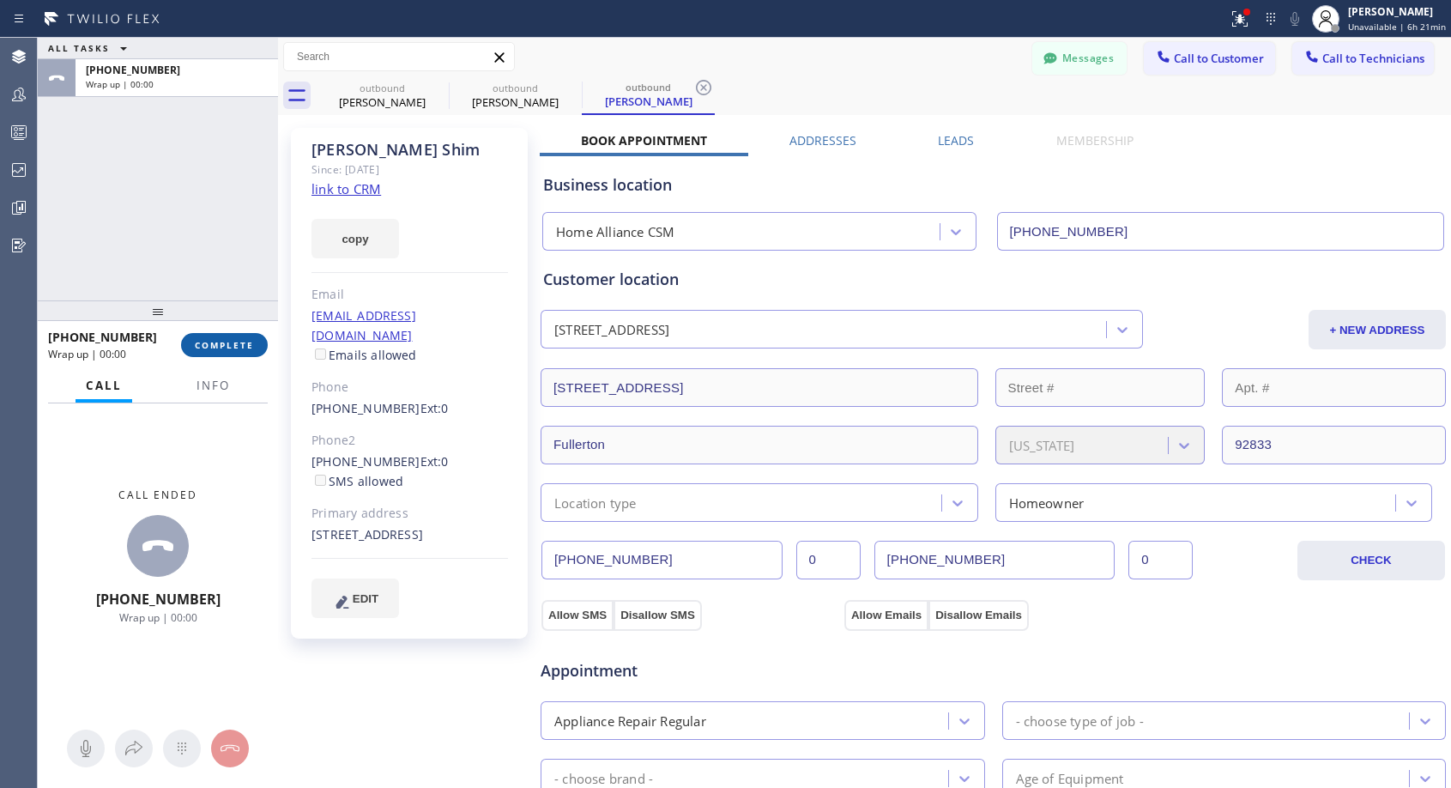
click at [244, 344] on span "COMPLETE" at bounding box center [224, 345] width 59 height 12
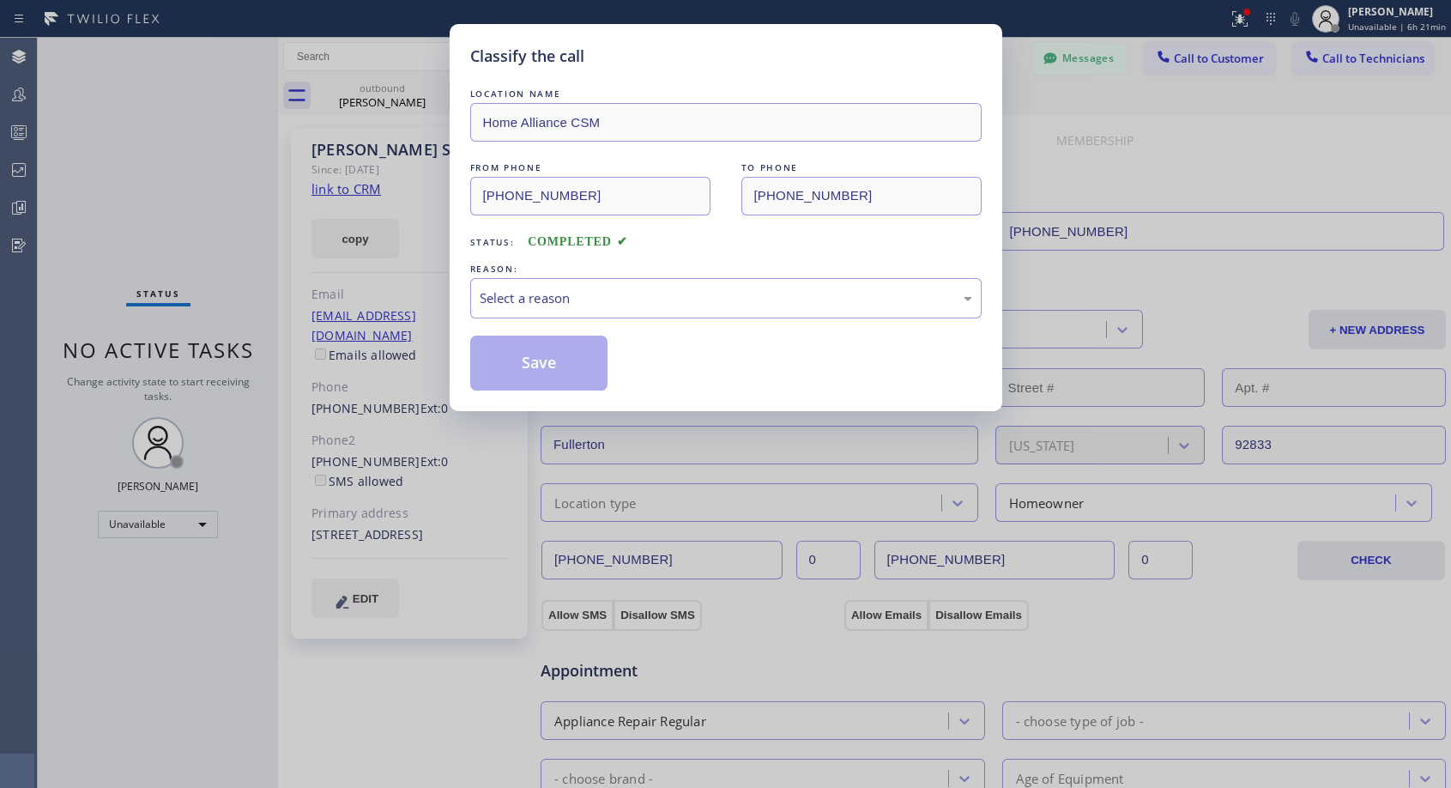
click at [606, 303] on div "Select a reason" at bounding box center [726, 298] width 493 height 20
click at [575, 356] on button "Save" at bounding box center [539, 363] width 138 height 55
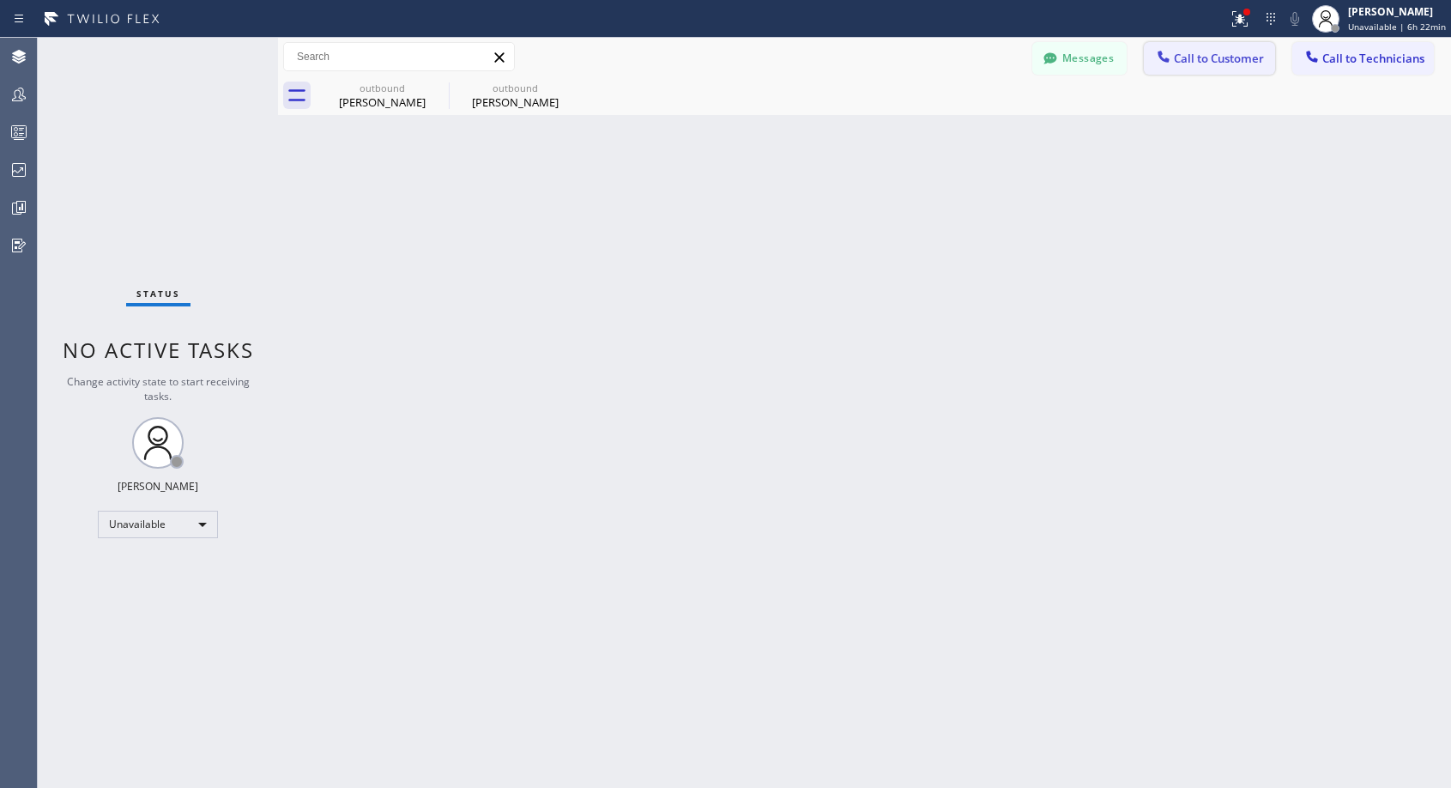
click at [1197, 61] on span "Call to Customer" at bounding box center [1219, 58] width 90 height 15
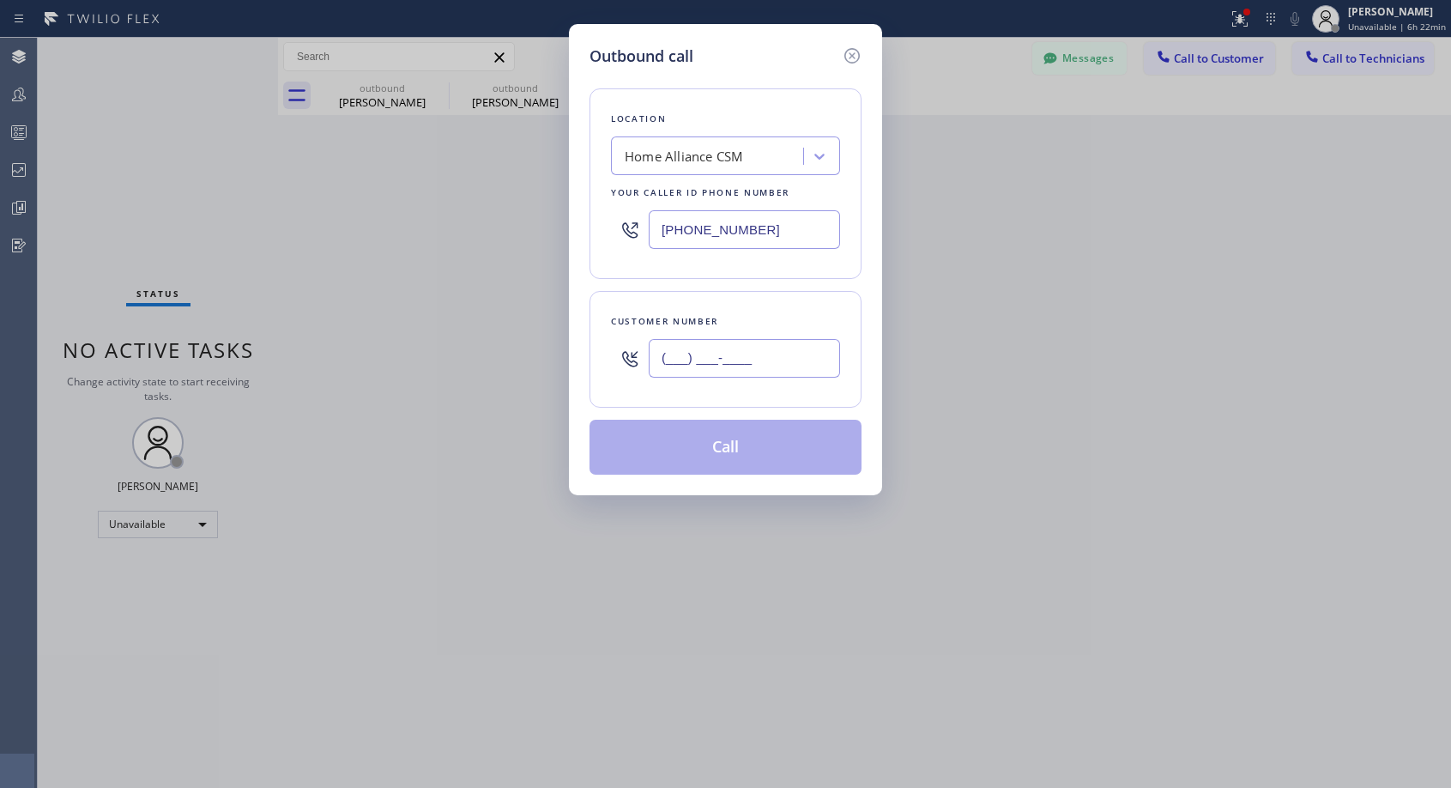
click at [767, 356] on input "(___) ___-____" at bounding box center [744, 358] width 191 height 39
paste input "626) 590-1945"
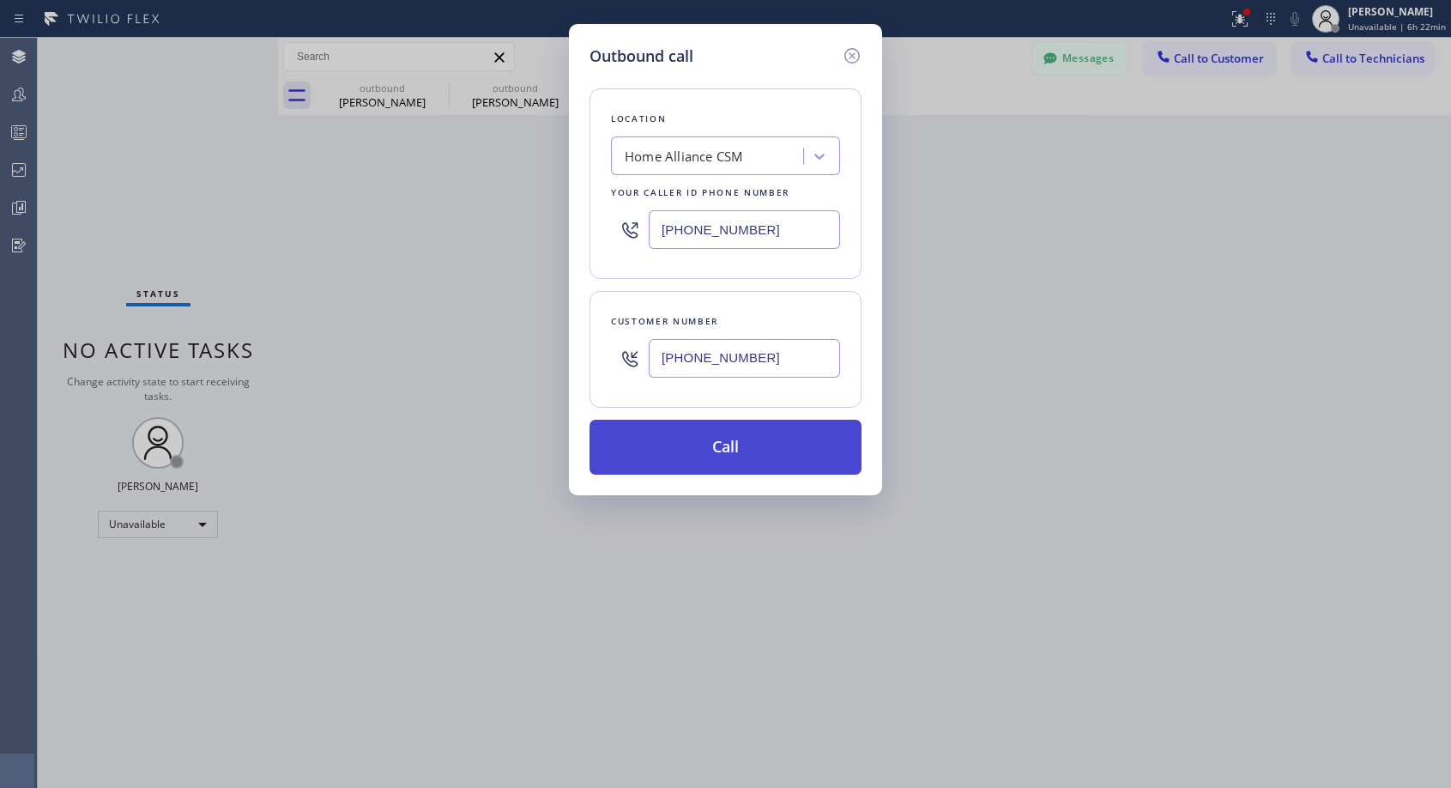
type input "[PHONE_NUMBER]"
click at [744, 448] on button "Call" at bounding box center [726, 447] width 272 height 55
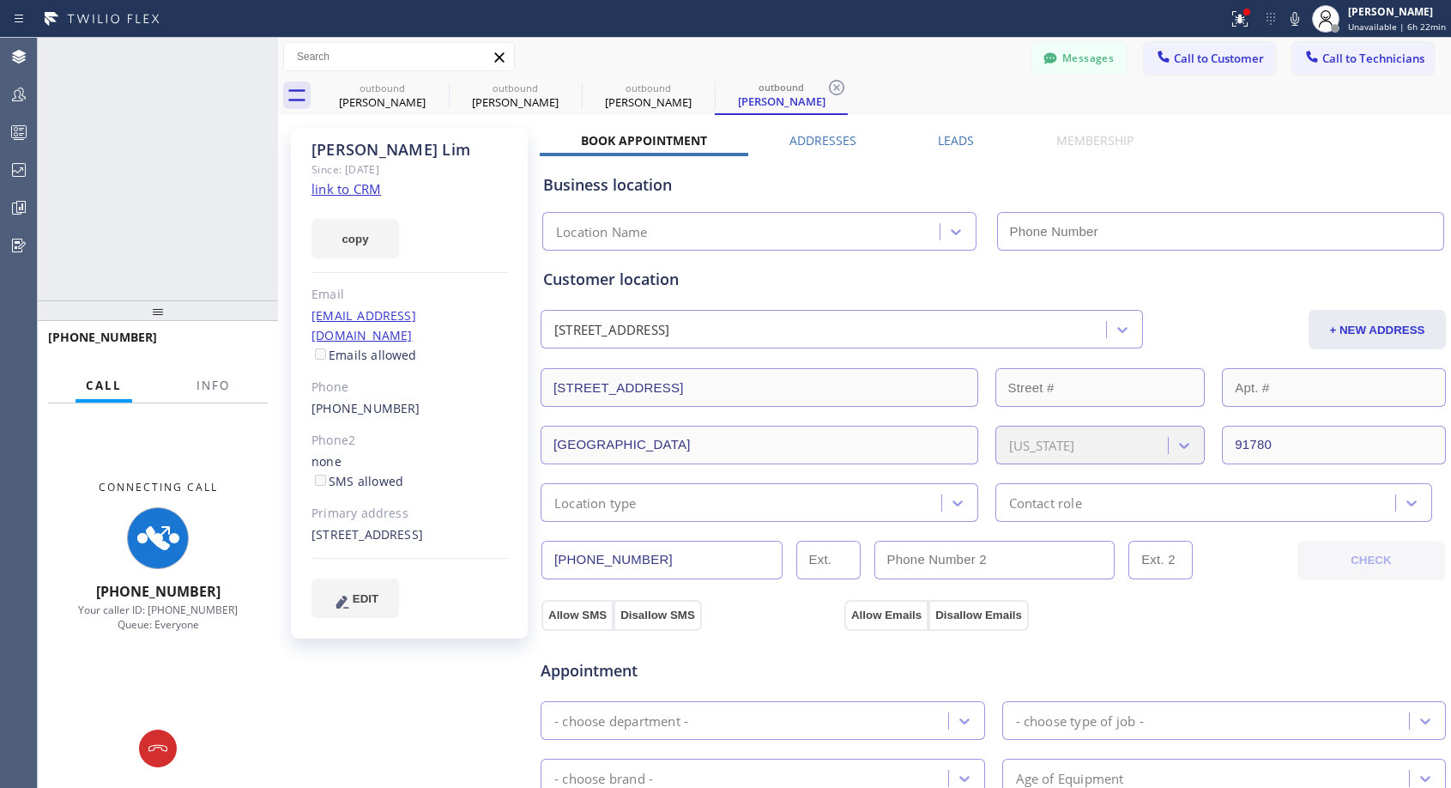
type input "[PHONE_NUMBER]"
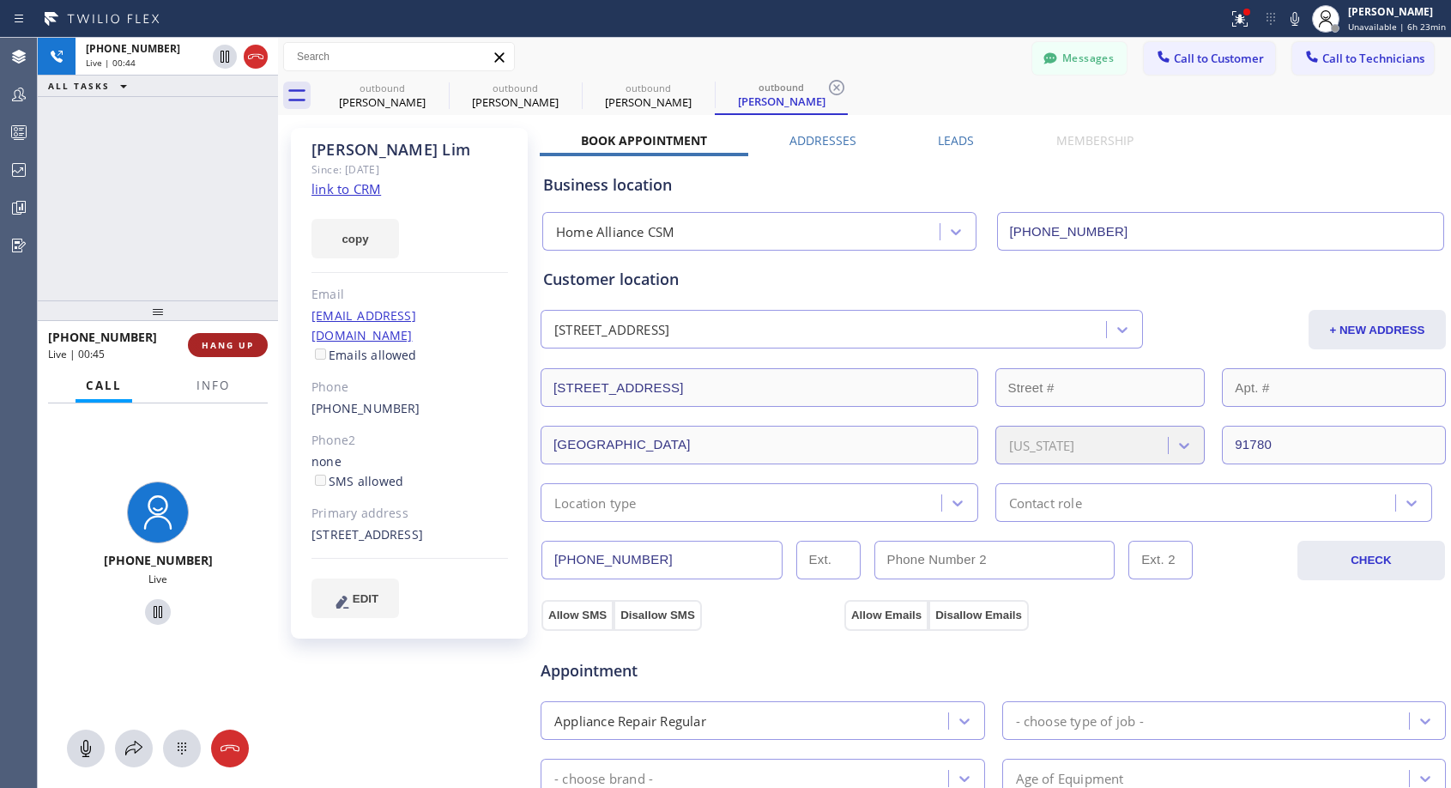
click at [251, 339] on span "HANG UP" at bounding box center [228, 345] width 52 height 12
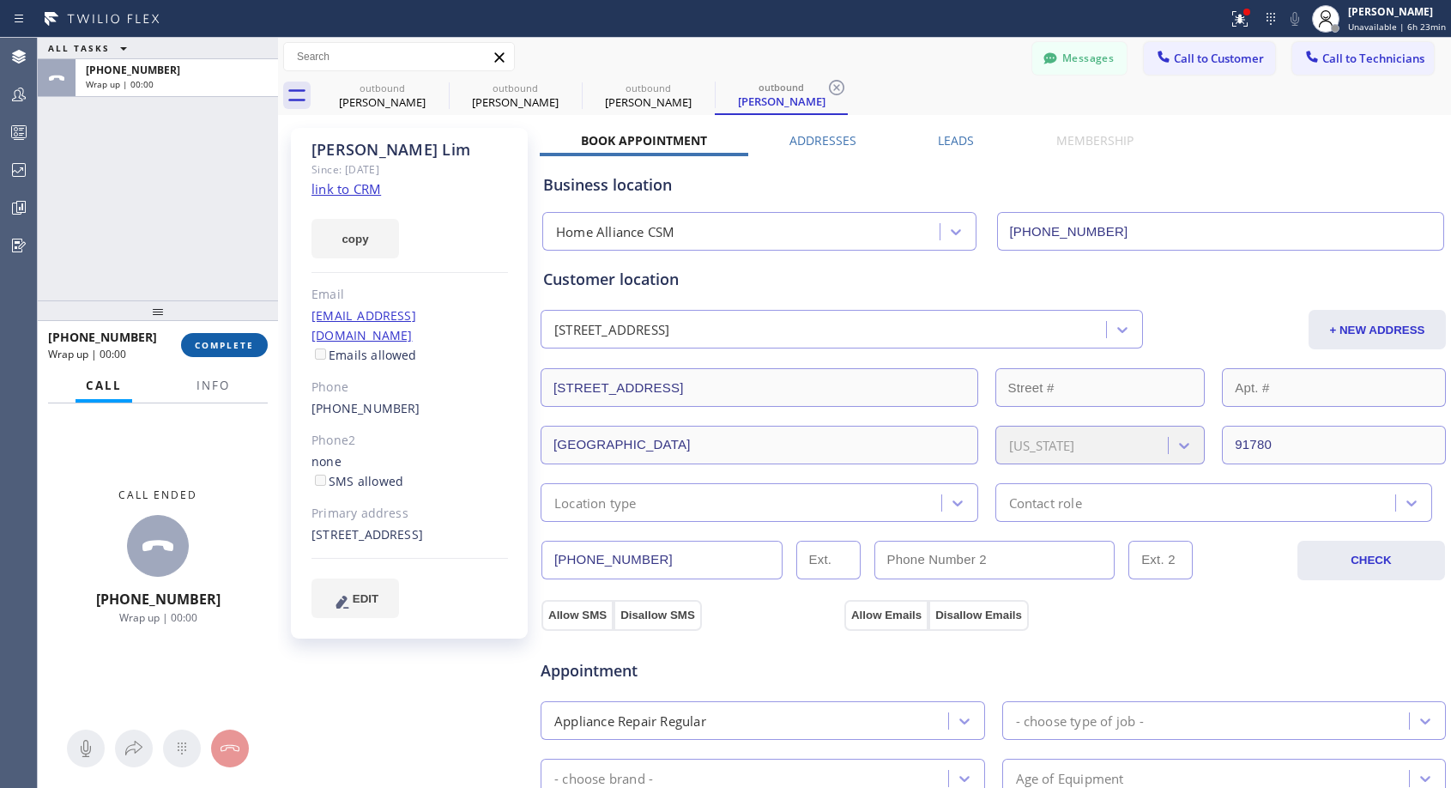
click at [251, 339] on span "COMPLETE" at bounding box center [224, 345] width 59 height 12
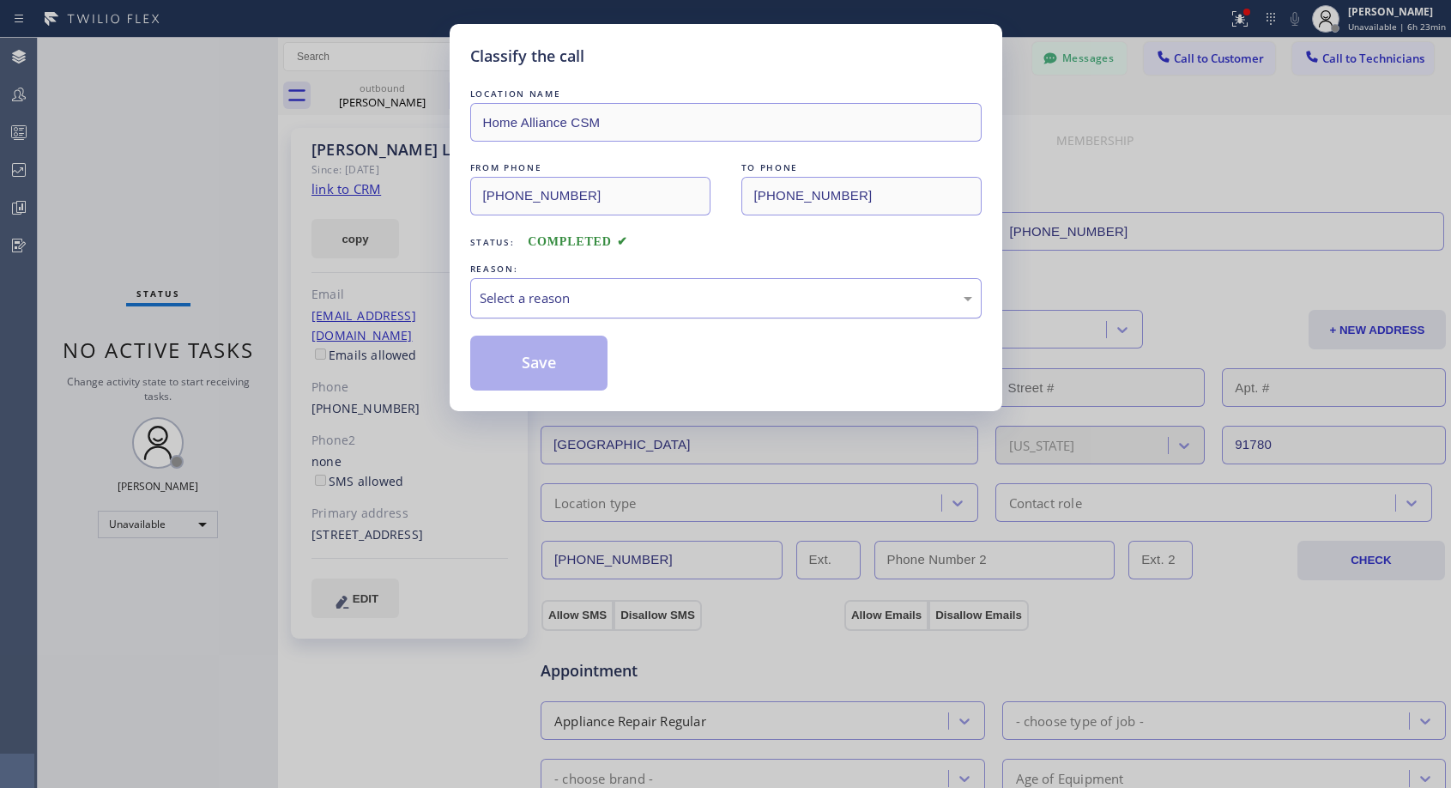
click at [503, 297] on div "Select a reason" at bounding box center [726, 298] width 493 height 20
click at [512, 366] on button "Save" at bounding box center [539, 363] width 138 height 55
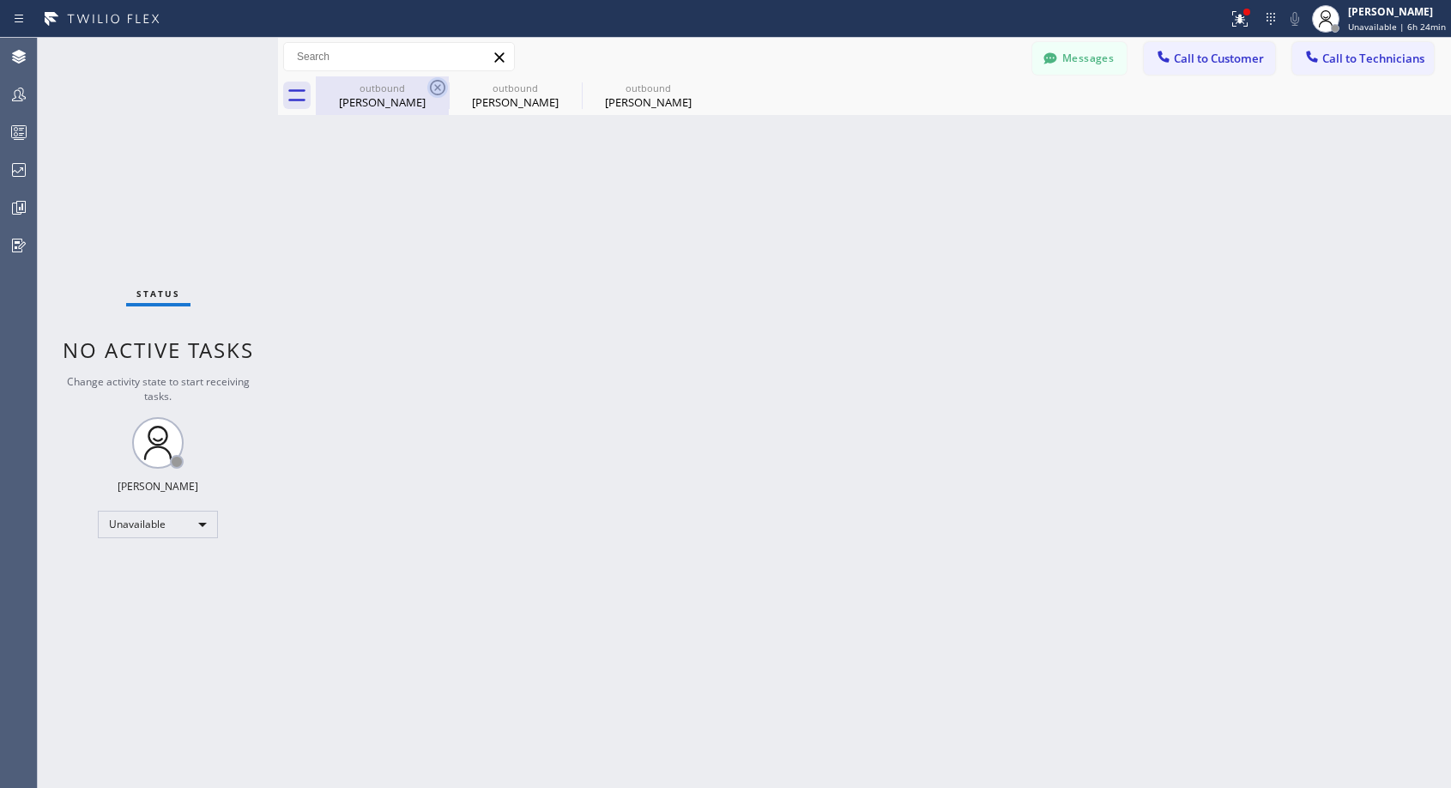
click at [437, 87] on icon at bounding box center [437, 87] width 15 height 15
click at [0, 0] on icon at bounding box center [0, 0] width 0 height 0
click at [1163, 51] on icon at bounding box center [1163, 56] width 17 height 17
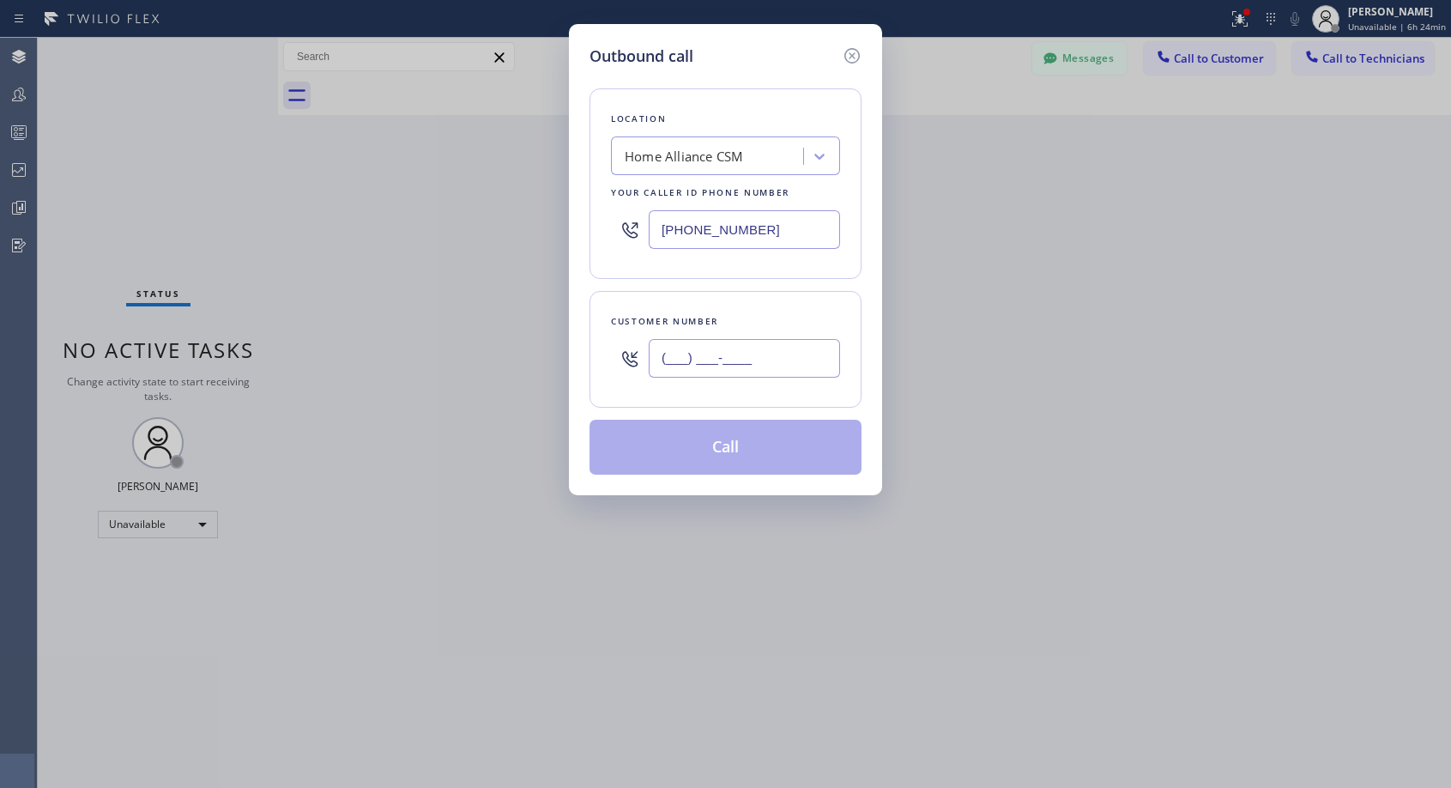
click at [784, 355] on input "(___) ___-____" at bounding box center [744, 358] width 191 height 39
paste input "510) 557-4157"
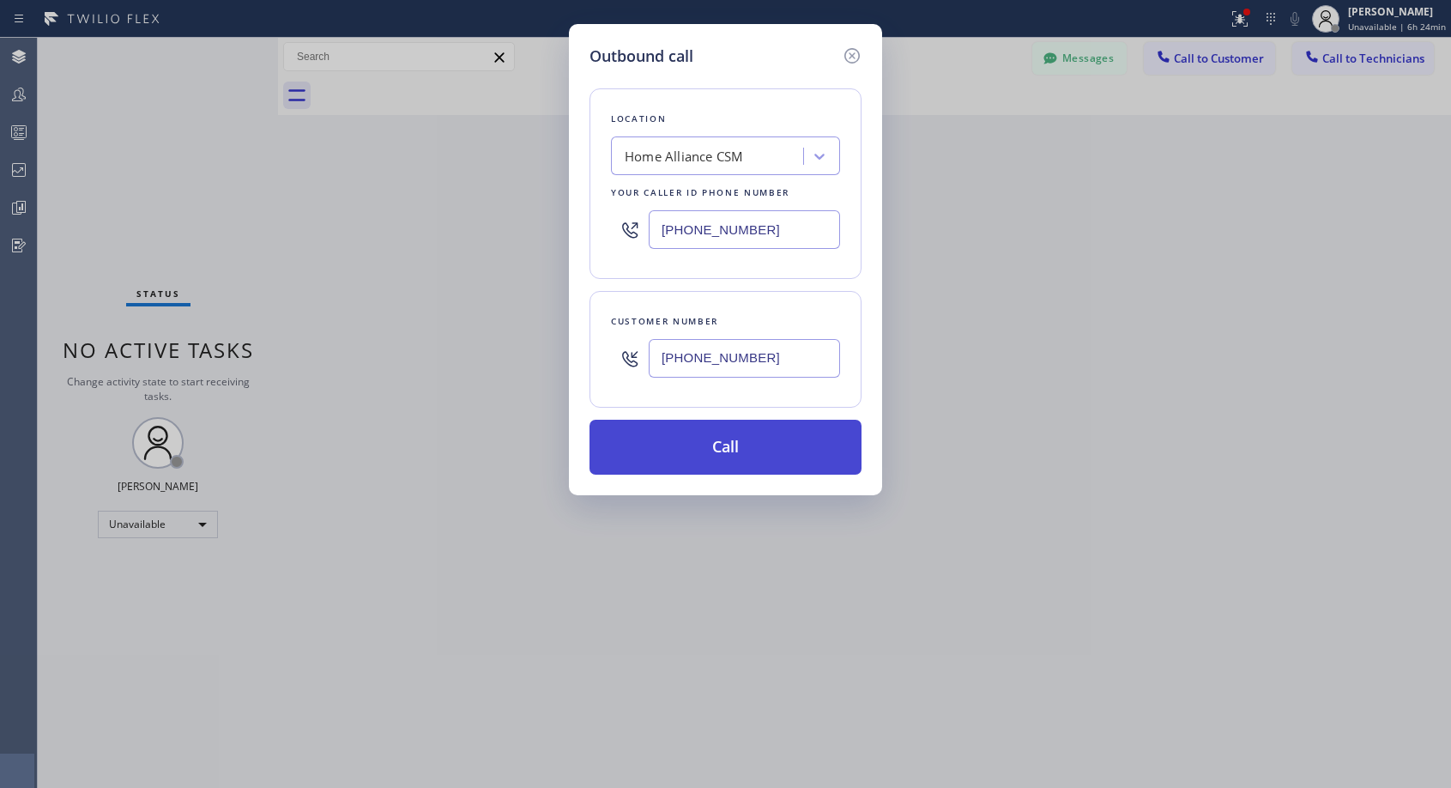
type input "[PHONE_NUMBER]"
click at [735, 448] on button "Call" at bounding box center [726, 447] width 272 height 55
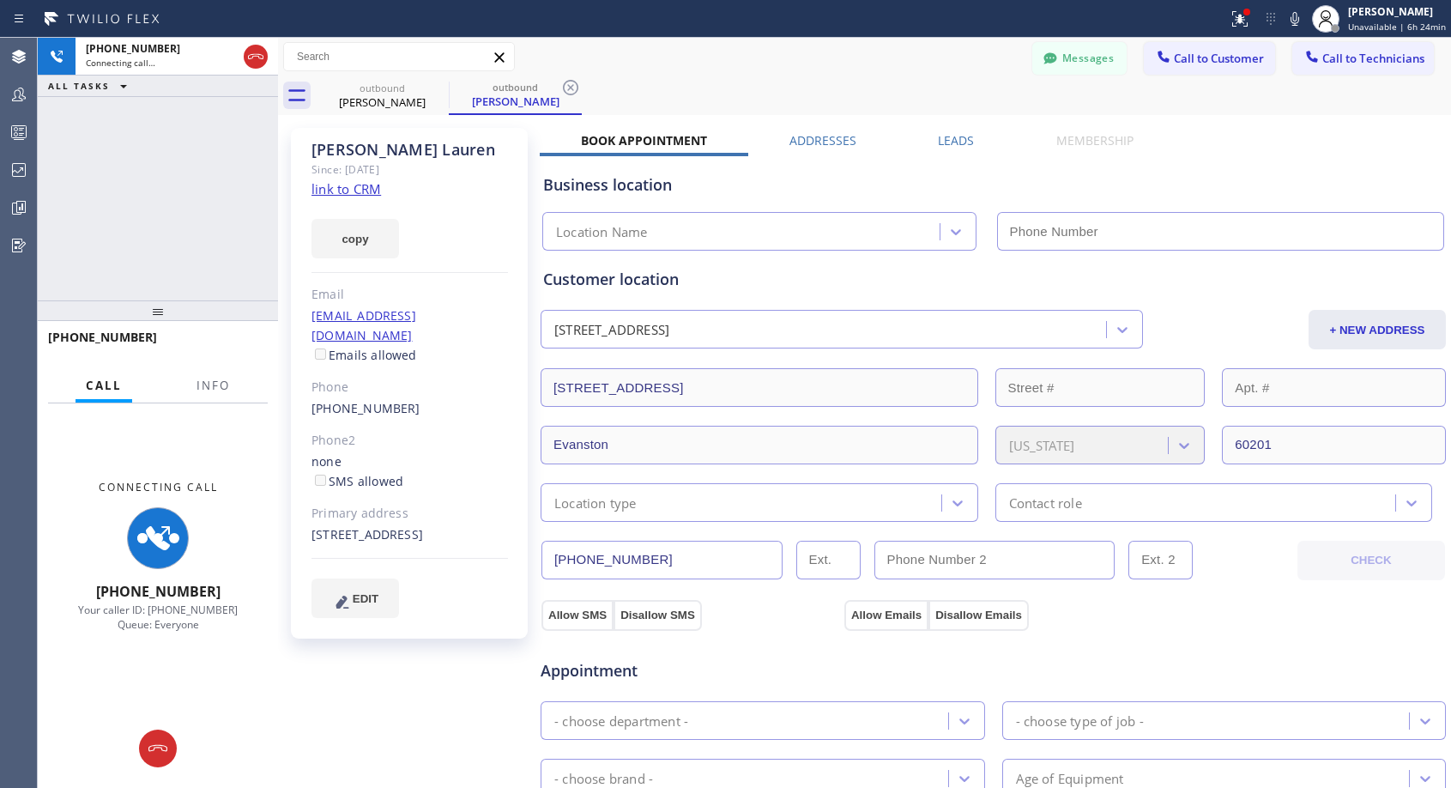
type input "[PHONE_NUMBER]"
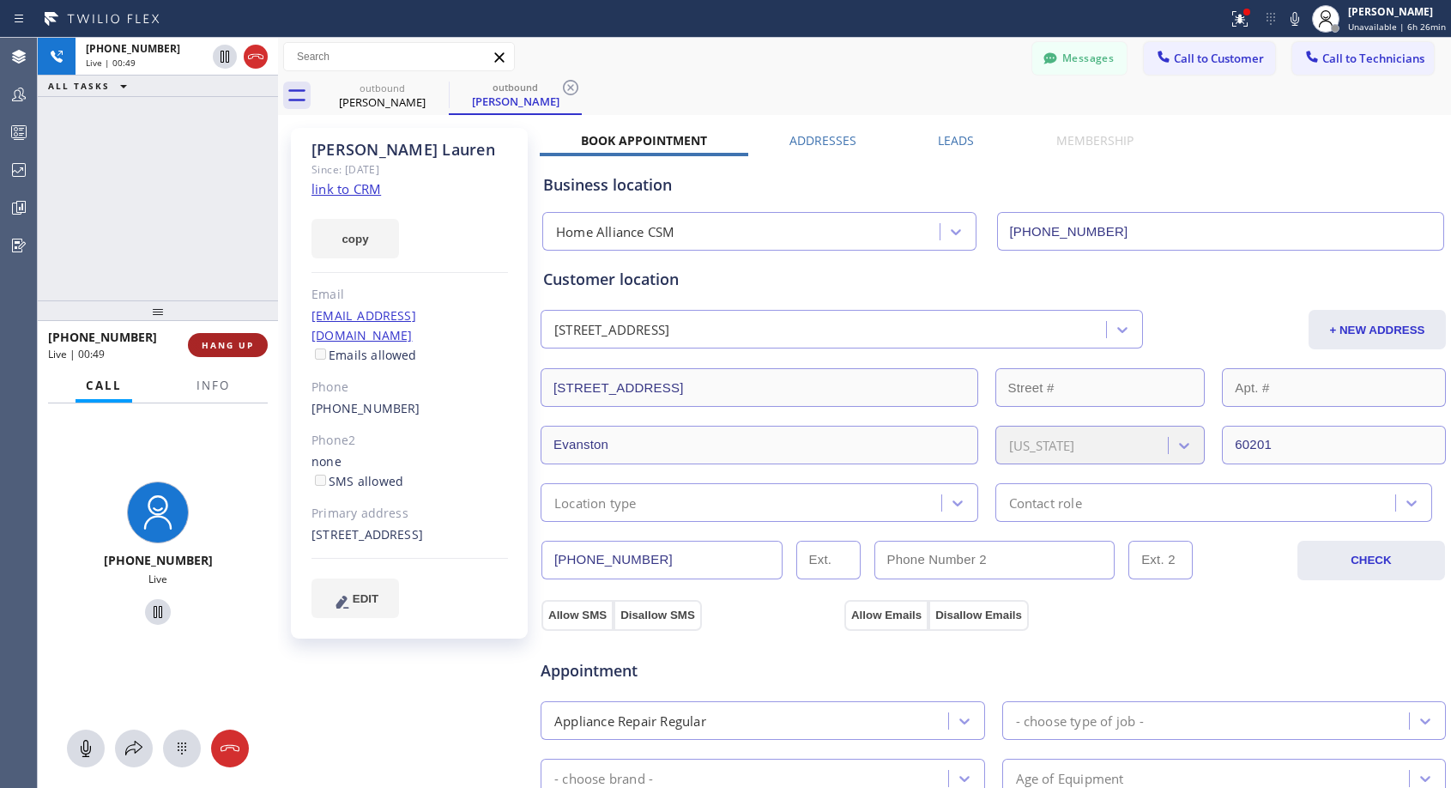
click at [218, 340] on span "HANG UP" at bounding box center [228, 345] width 52 height 12
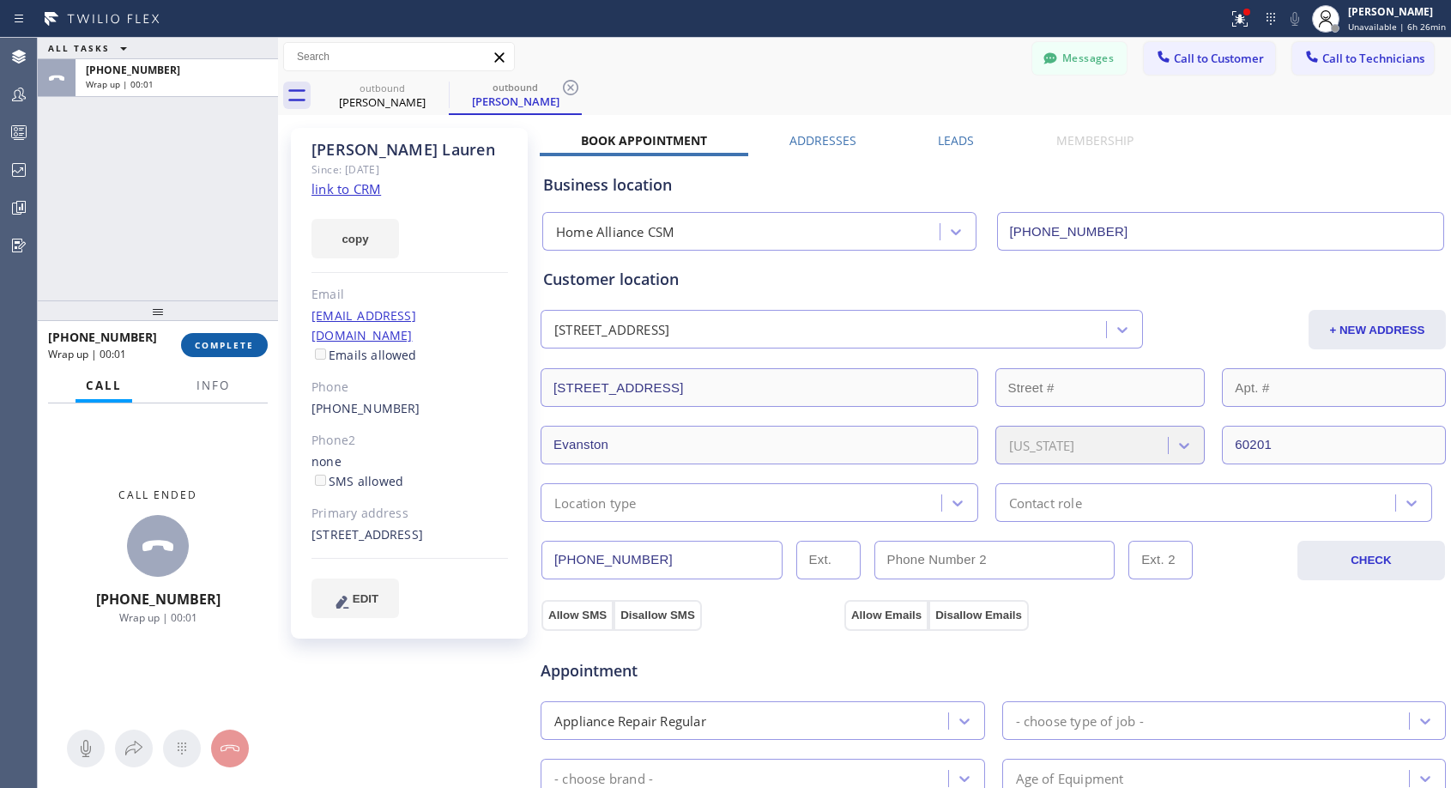
click at [218, 340] on span "COMPLETE" at bounding box center [224, 345] width 59 height 12
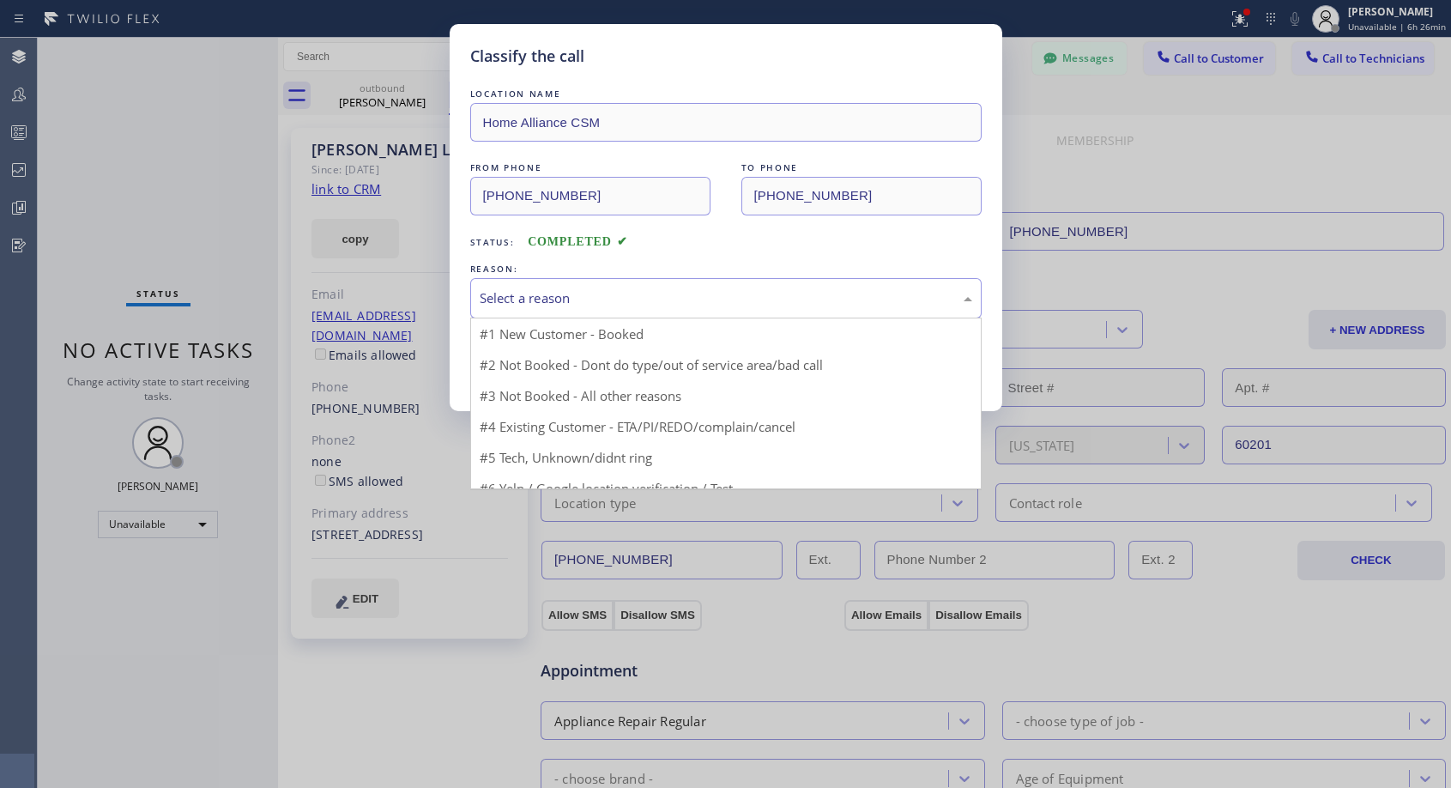
click at [613, 296] on div "Select a reason" at bounding box center [726, 298] width 493 height 20
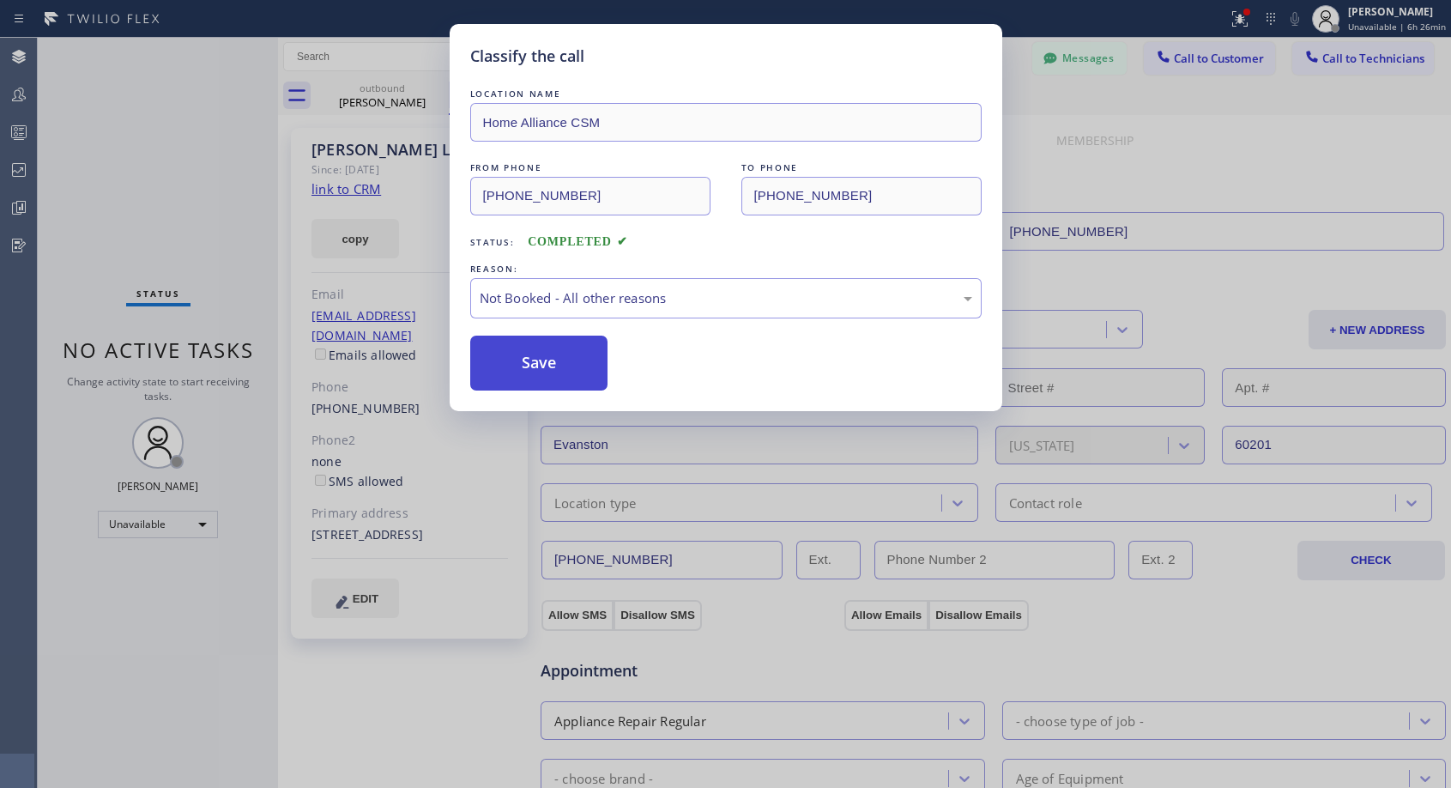
click at [511, 369] on button "Save" at bounding box center [539, 363] width 138 height 55
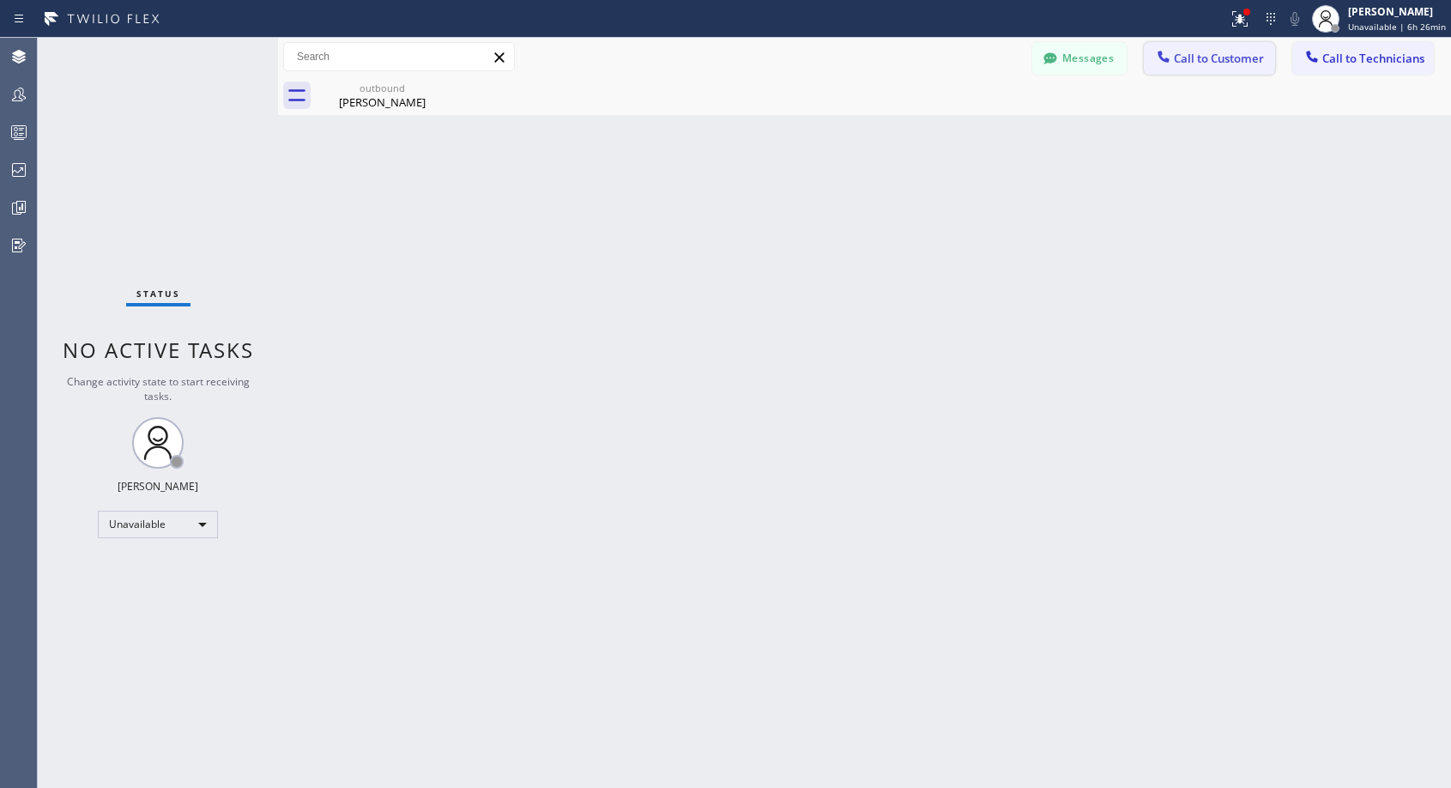
click at [1167, 51] on icon at bounding box center [1163, 56] width 17 height 17
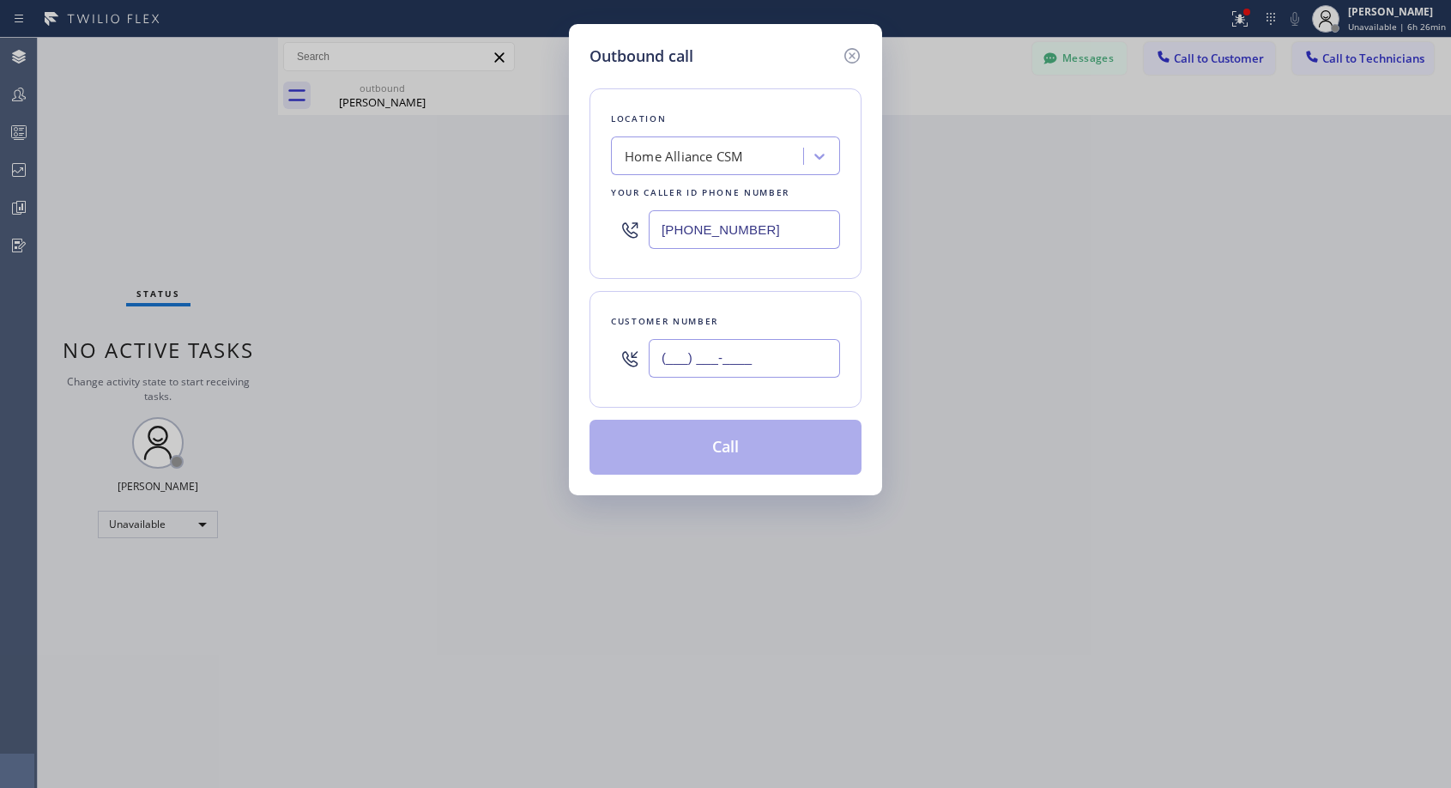
click at [778, 371] on input "(___) ___-____" at bounding box center [744, 358] width 191 height 39
paste input "206) 249-6507"
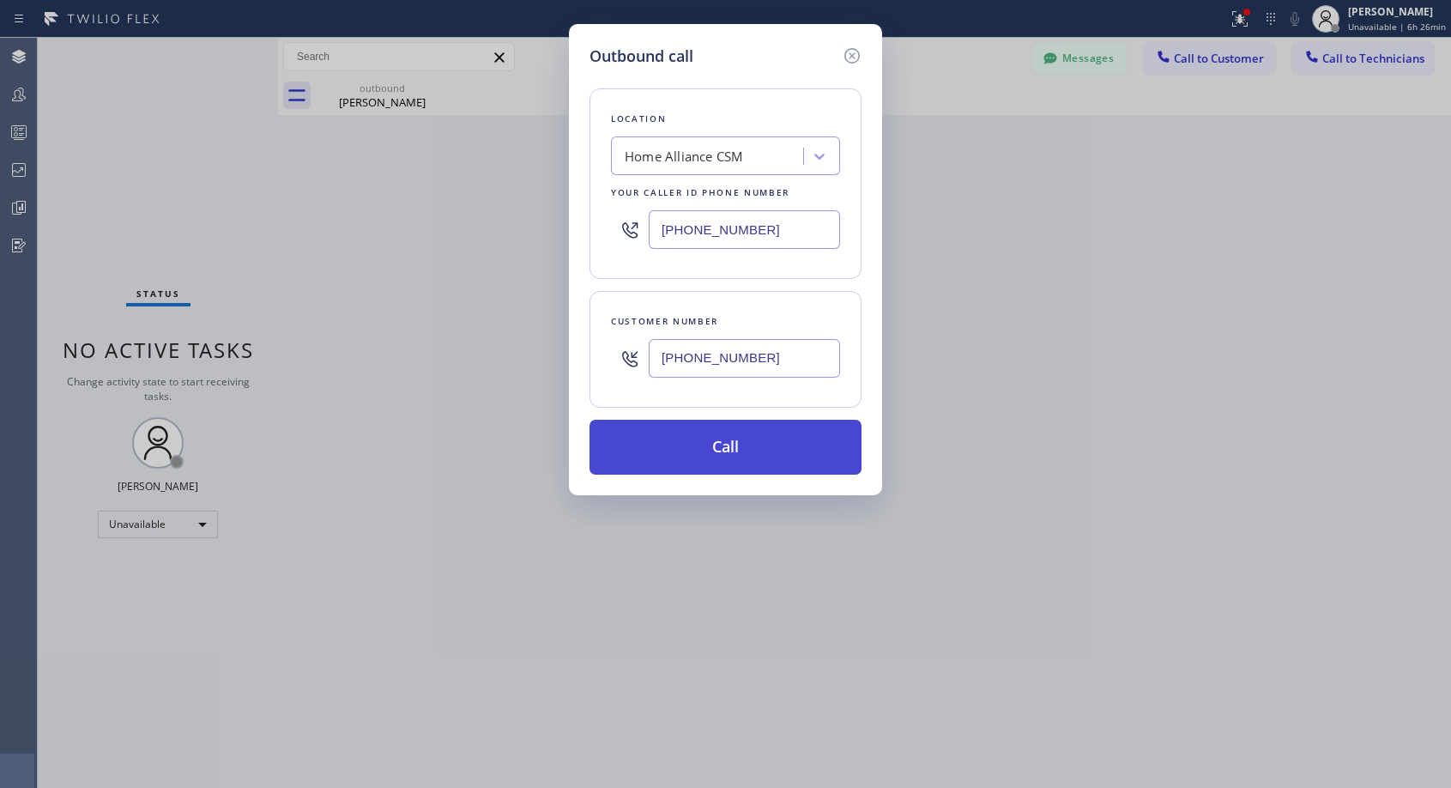
type input "[PHONE_NUMBER]"
click at [742, 448] on button "Call" at bounding box center [726, 447] width 272 height 55
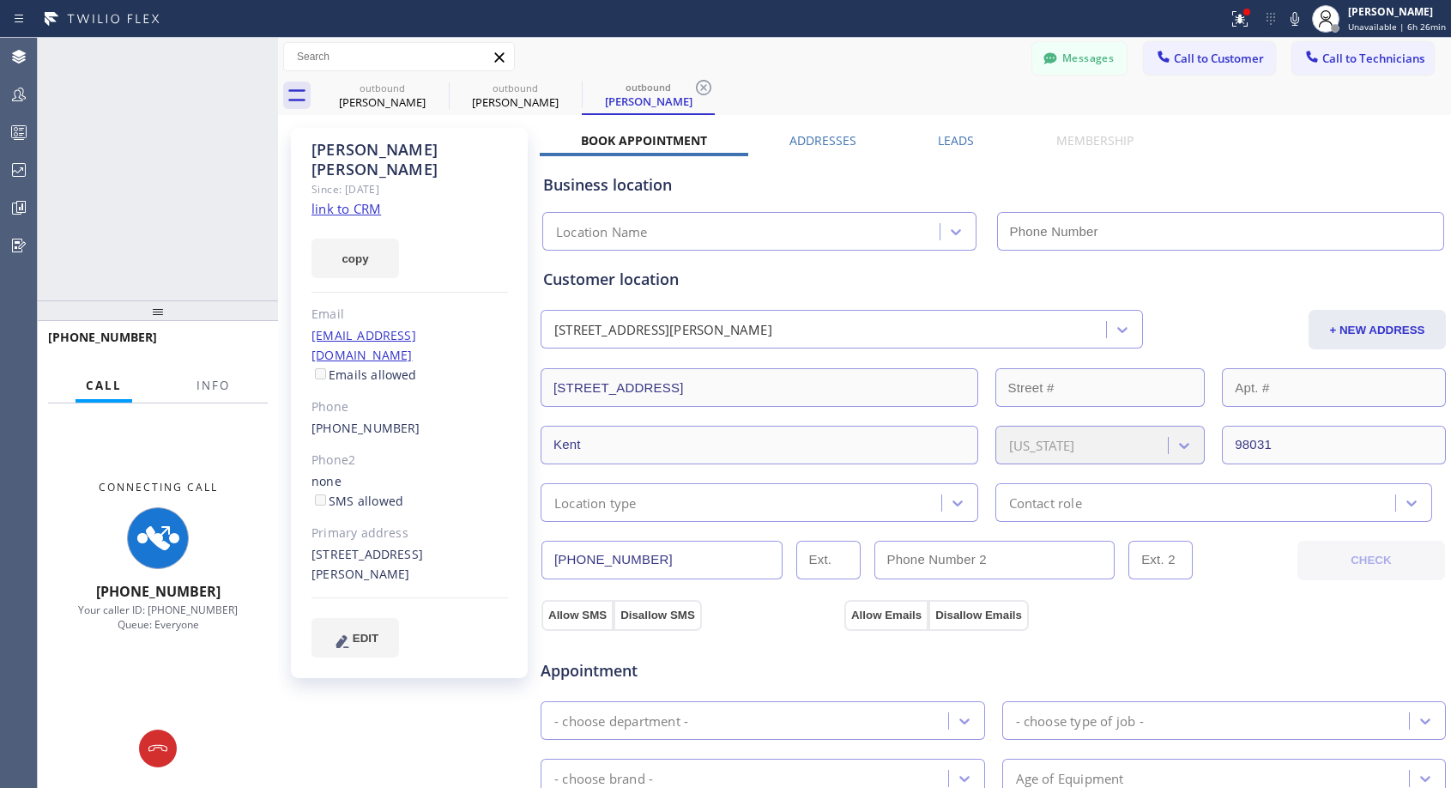
type input "[PHONE_NUMBER]"
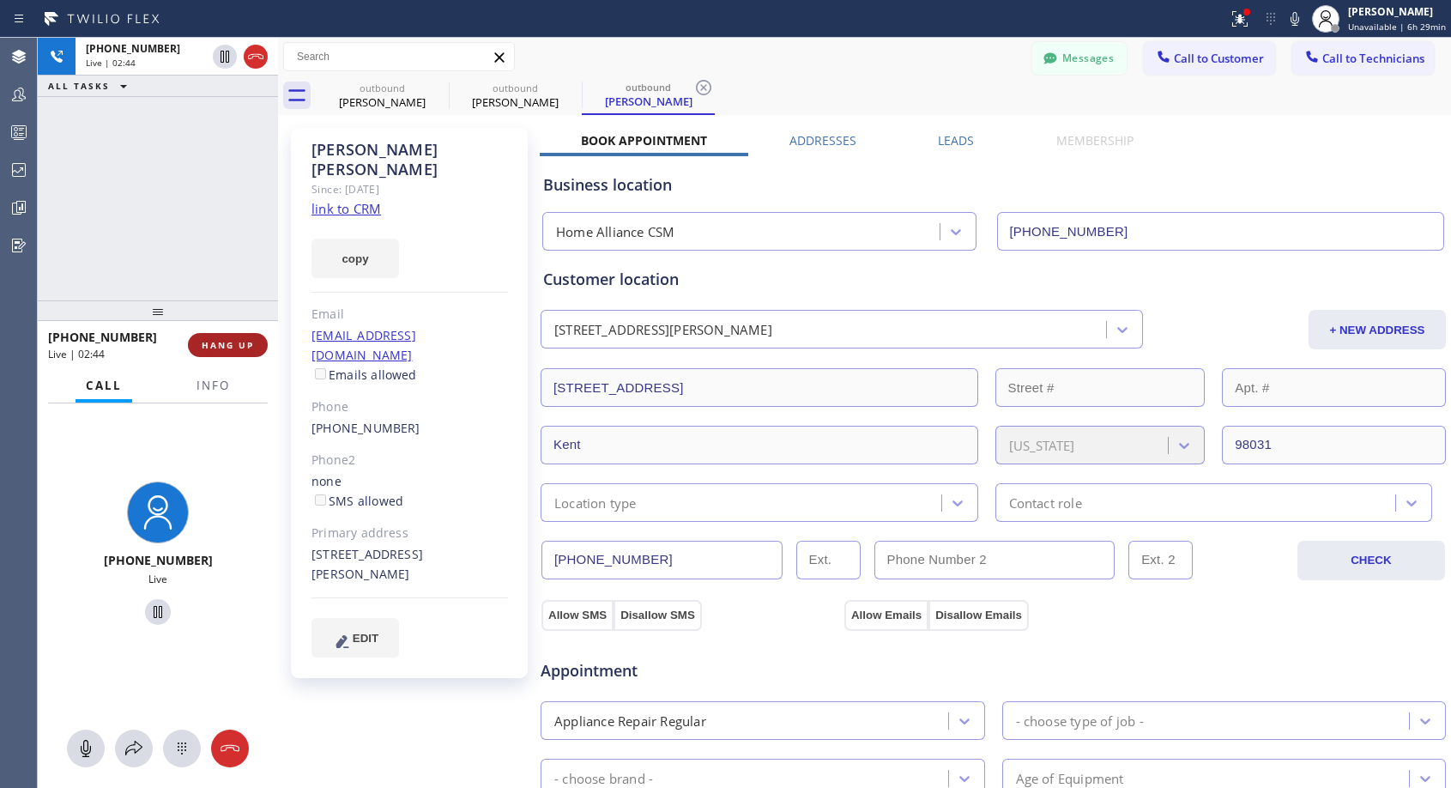
click at [246, 345] on span "HANG UP" at bounding box center [228, 345] width 52 height 12
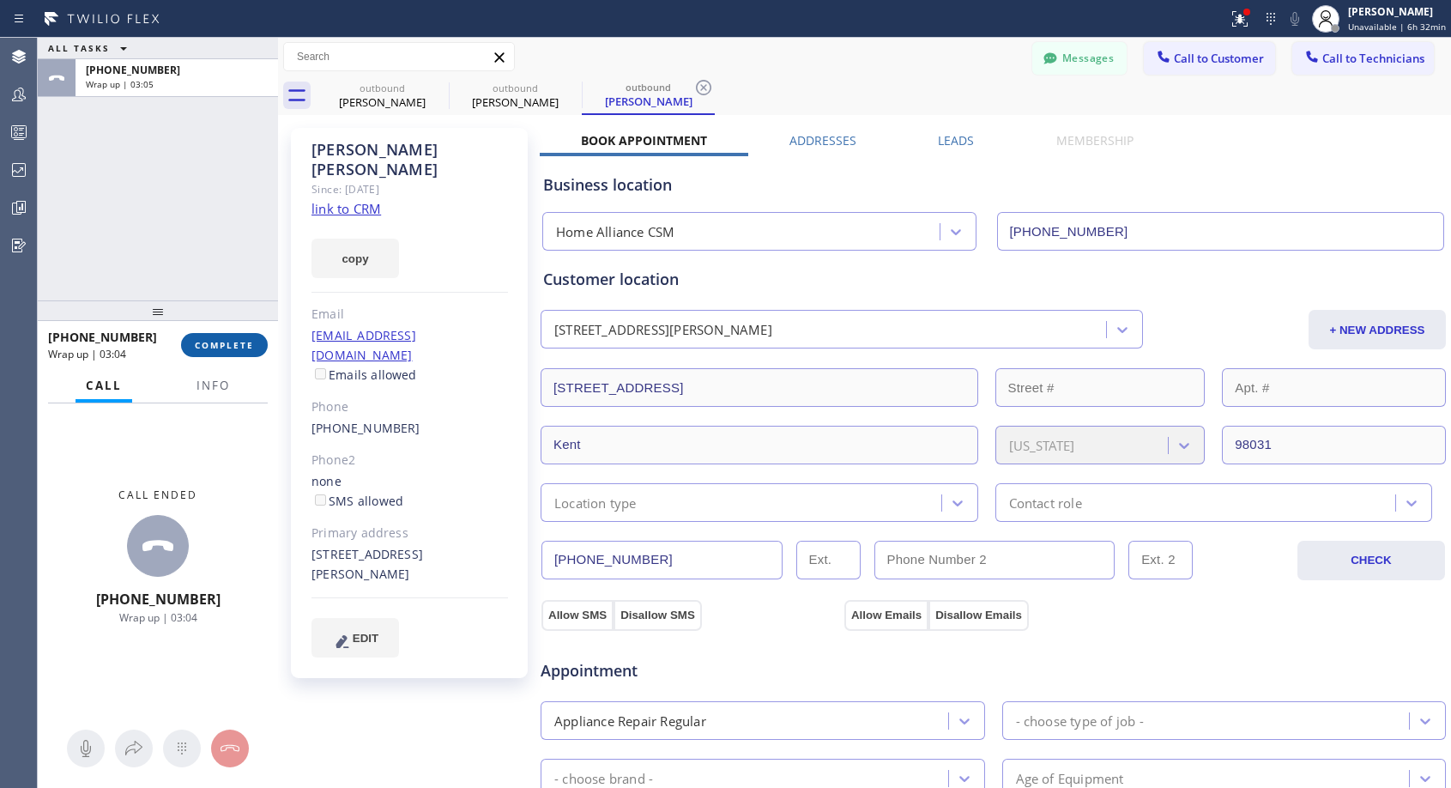
click at [230, 353] on button "COMPLETE" at bounding box center [224, 345] width 87 height 24
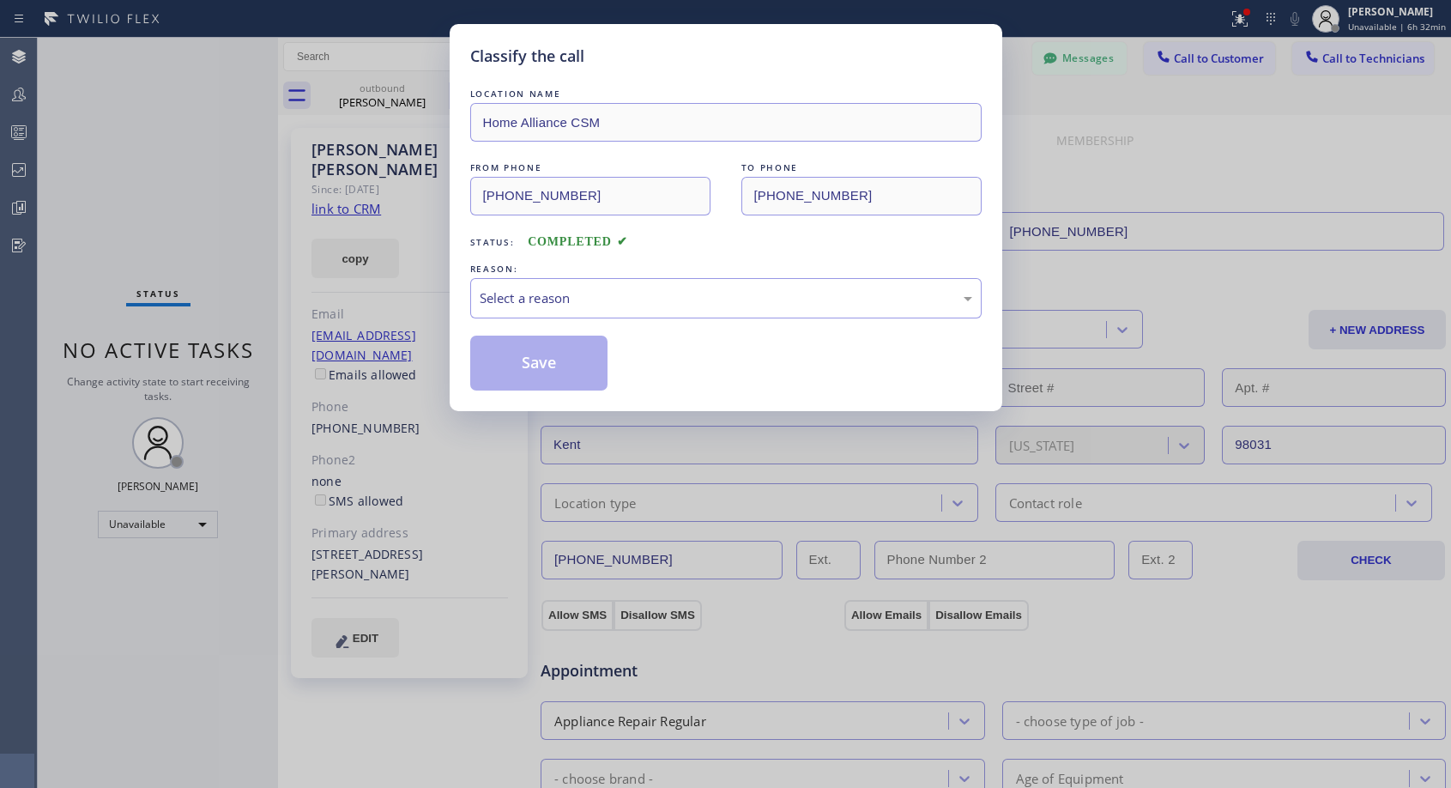
click at [568, 262] on div "REASON:" at bounding box center [725, 269] width 511 height 18
click at [558, 301] on div "Select a reason" at bounding box center [726, 298] width 493 height 20
click at [533, 366] on button "Save" at bounding box center [539, 363] width 138 height 55
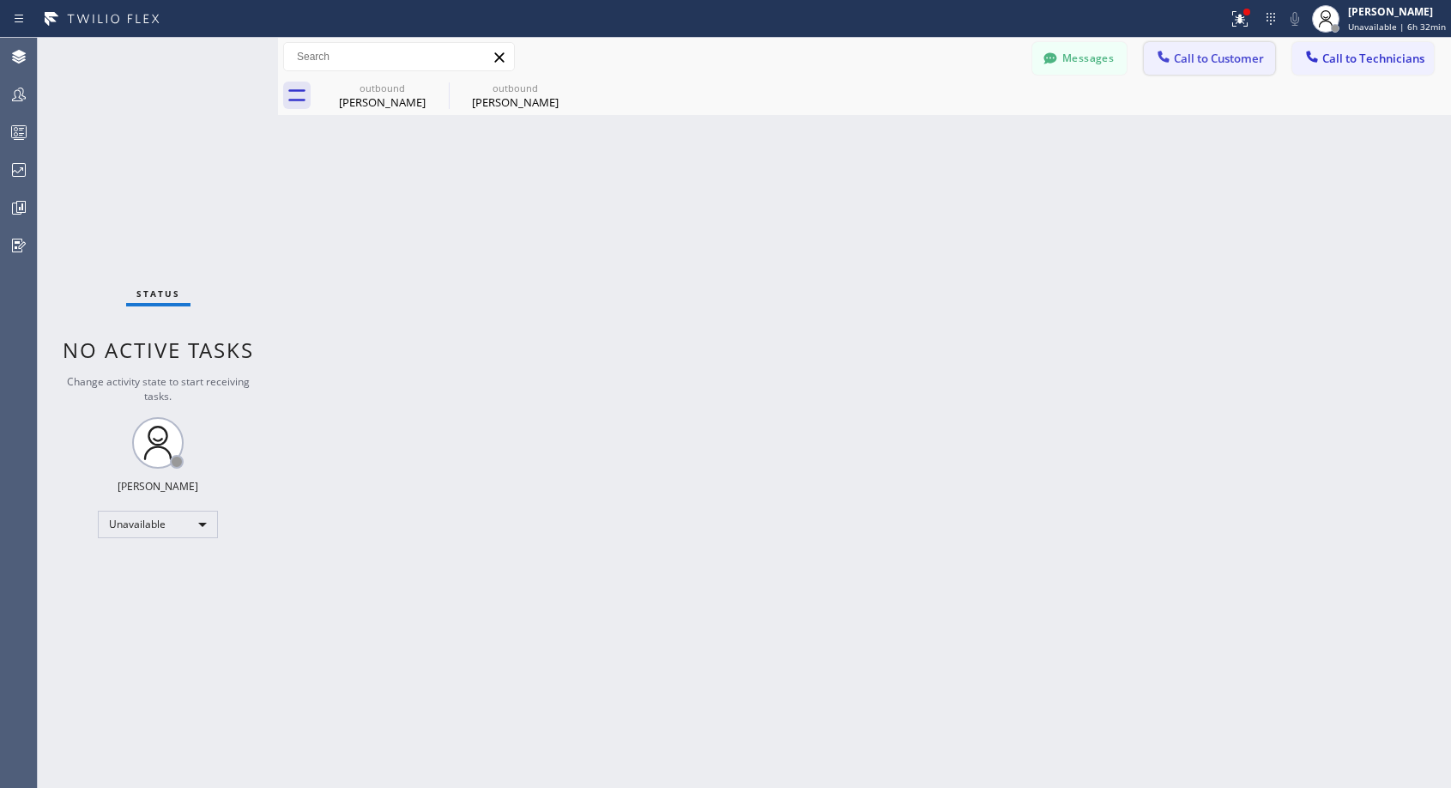
click at [1192, 60] on span "Call to Customer" at bounding box center [1219, 58] width 90 height 15
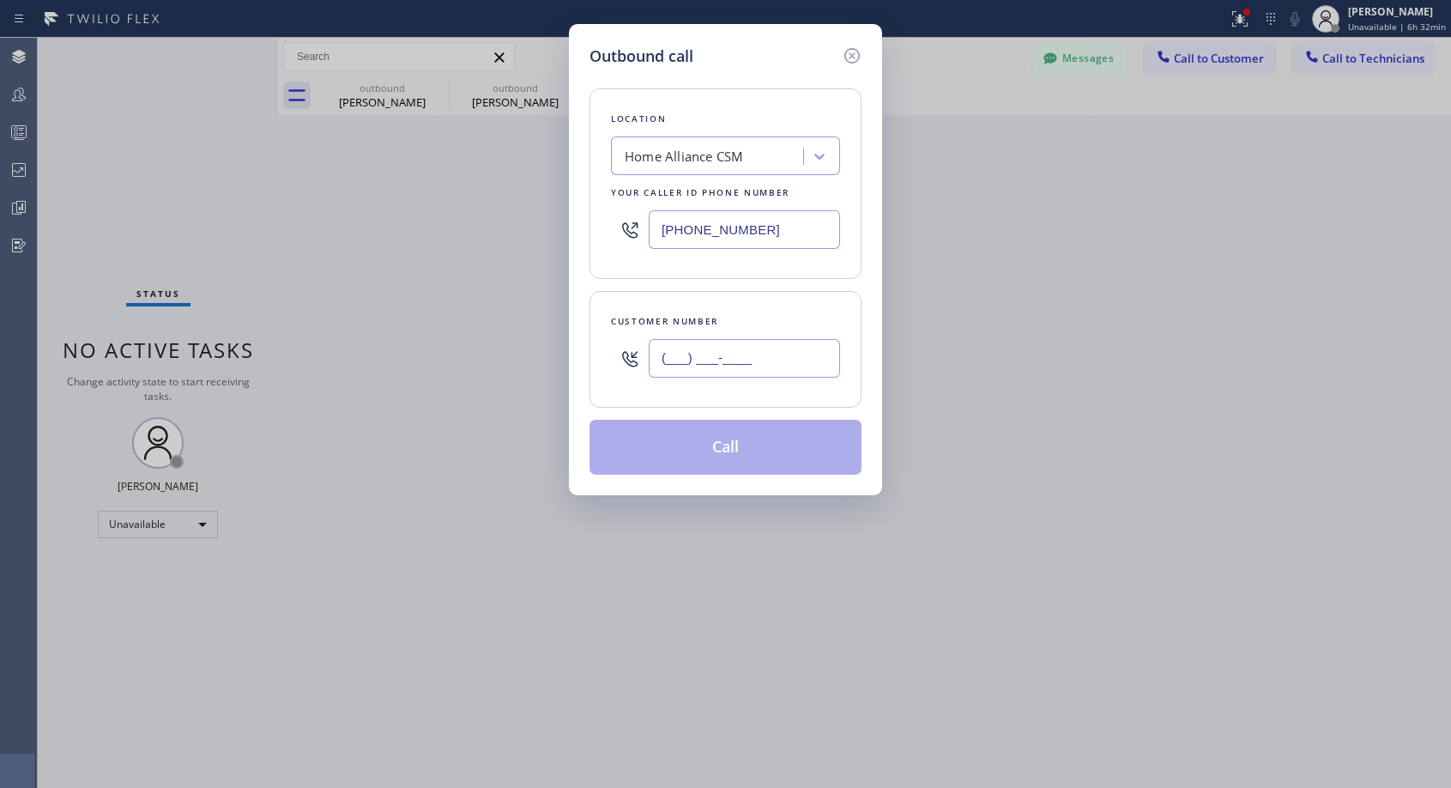
click at [707, 341] on input "(___) ___-____" at bounding box center [744, 358] width 191 height 39
paste input "714) 200-4342"
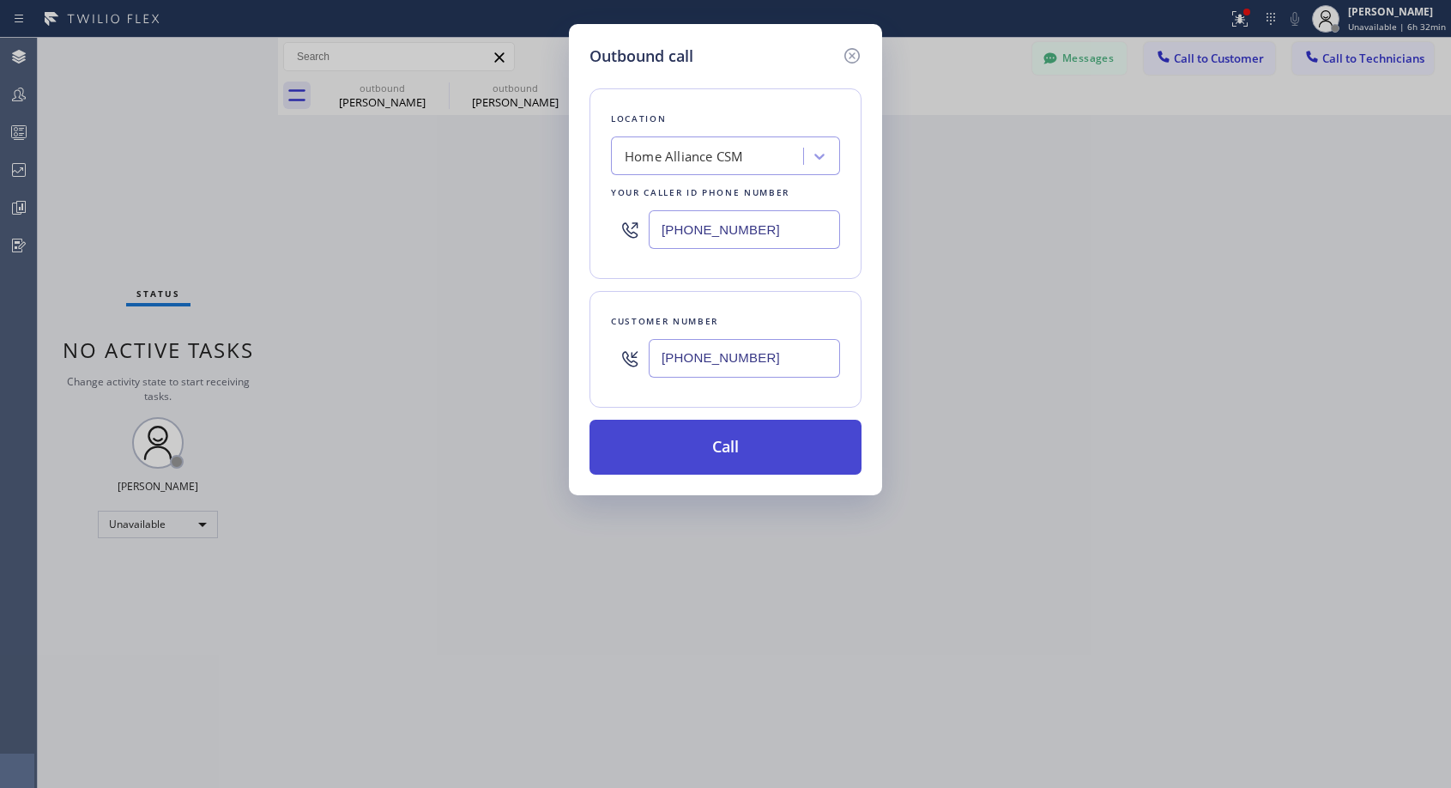
type input "[PHONE_NUMBER]"
click at [732, 442] on button "Call" at bounding box center [726, 447] width 272 height 55
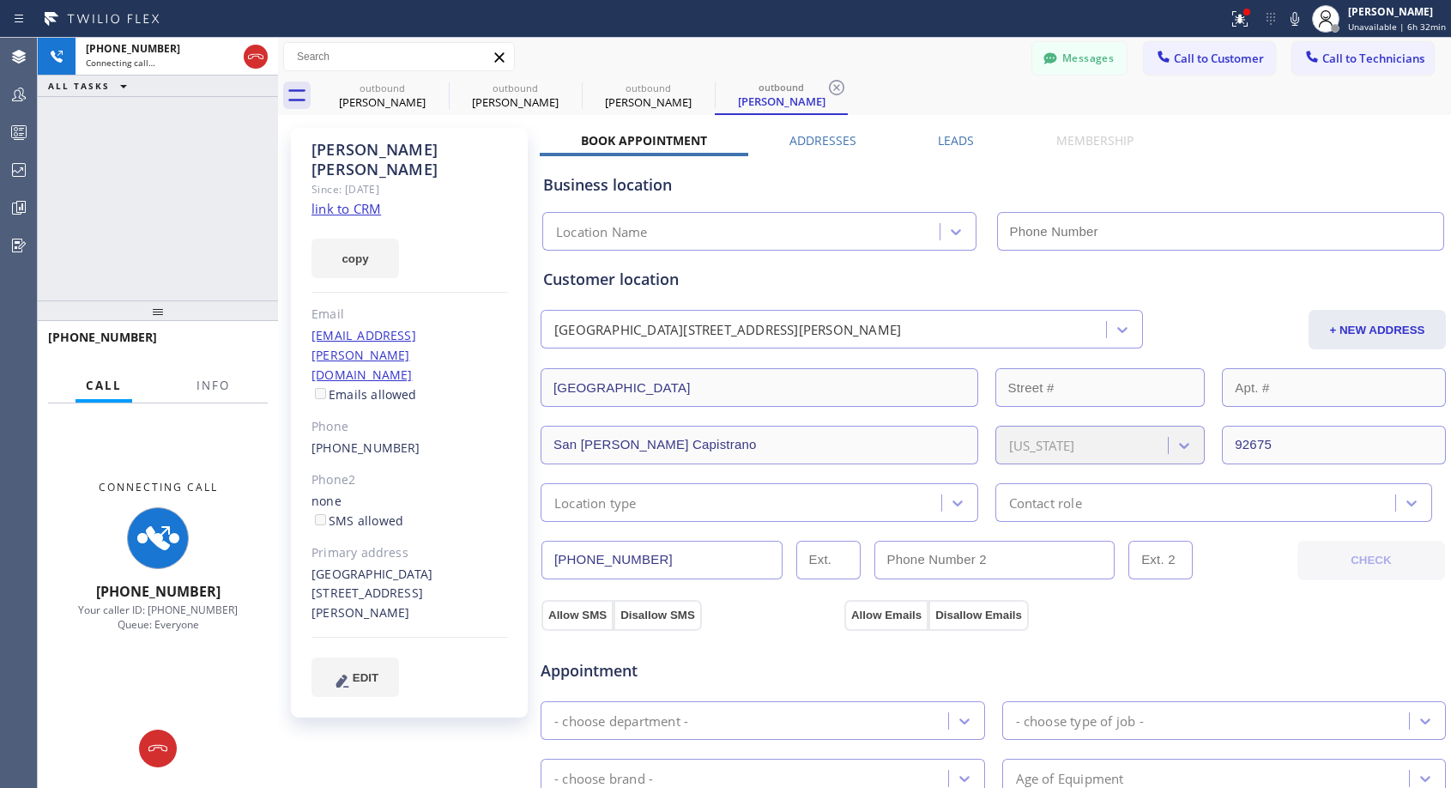
type input "[PHONE_NUMBER]"
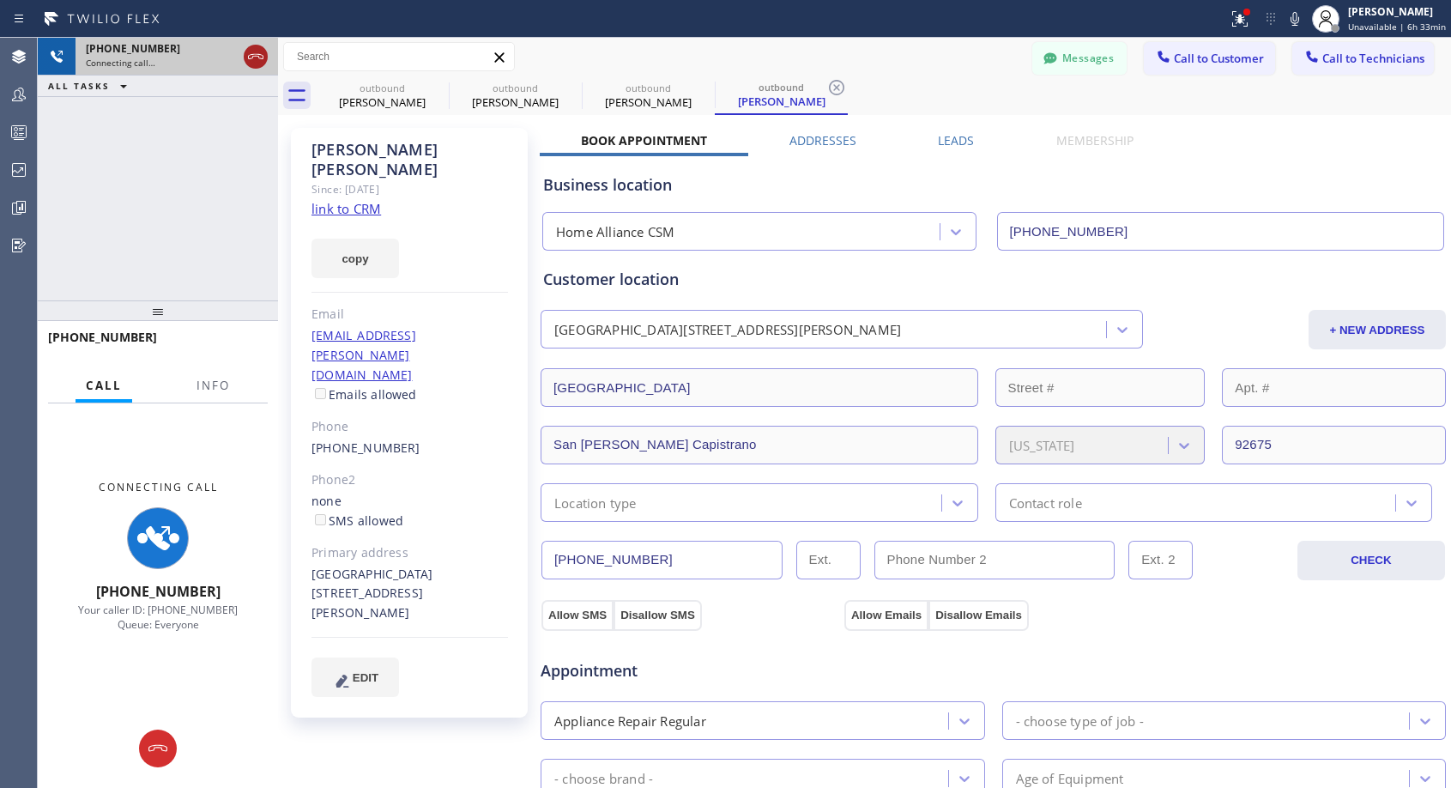
click at [258, 57] on icon at bounding box center [255, 56] width 21 height 21
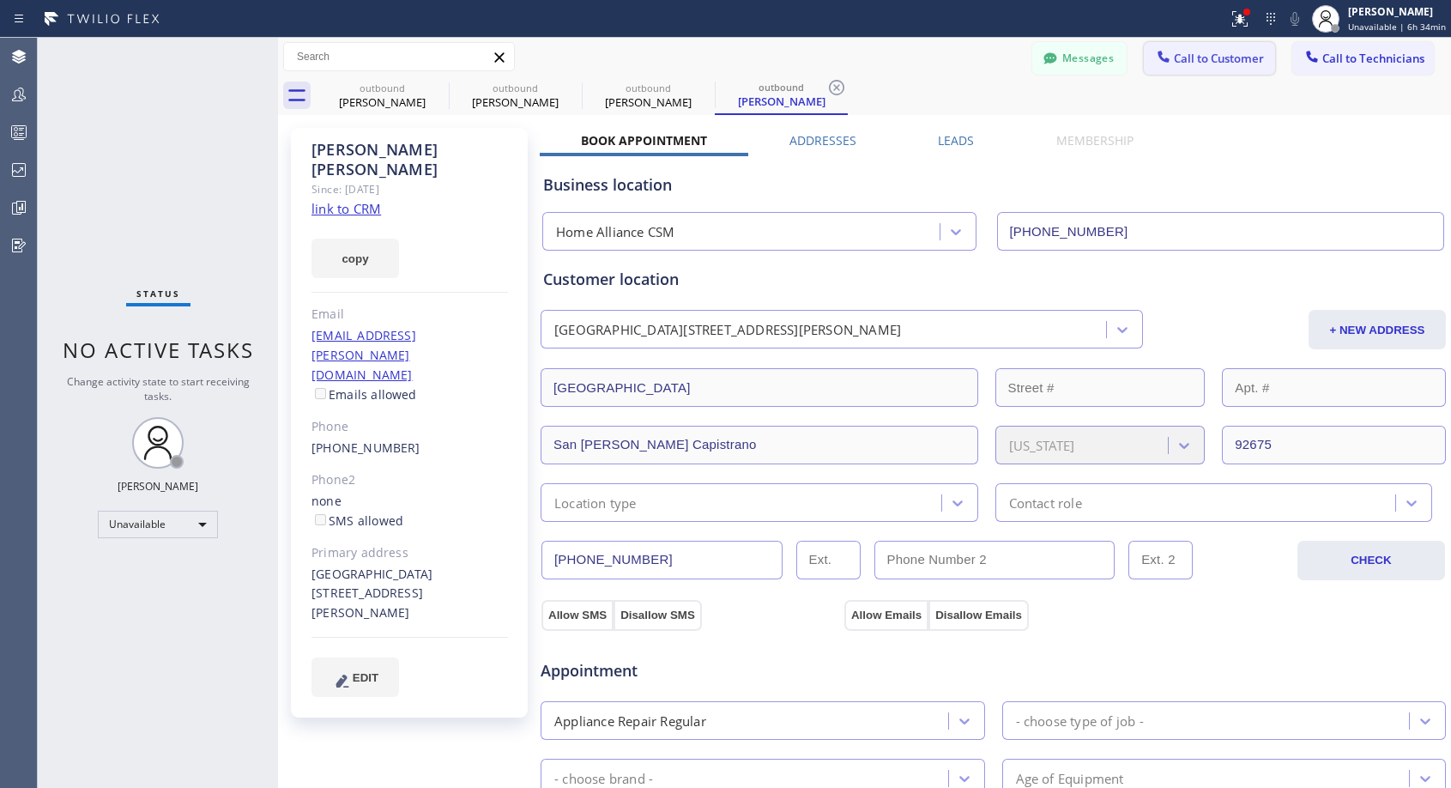
click at [1195, 58] on span "Call to Customer" at bounding box center [1219, 58] width 90 height 15
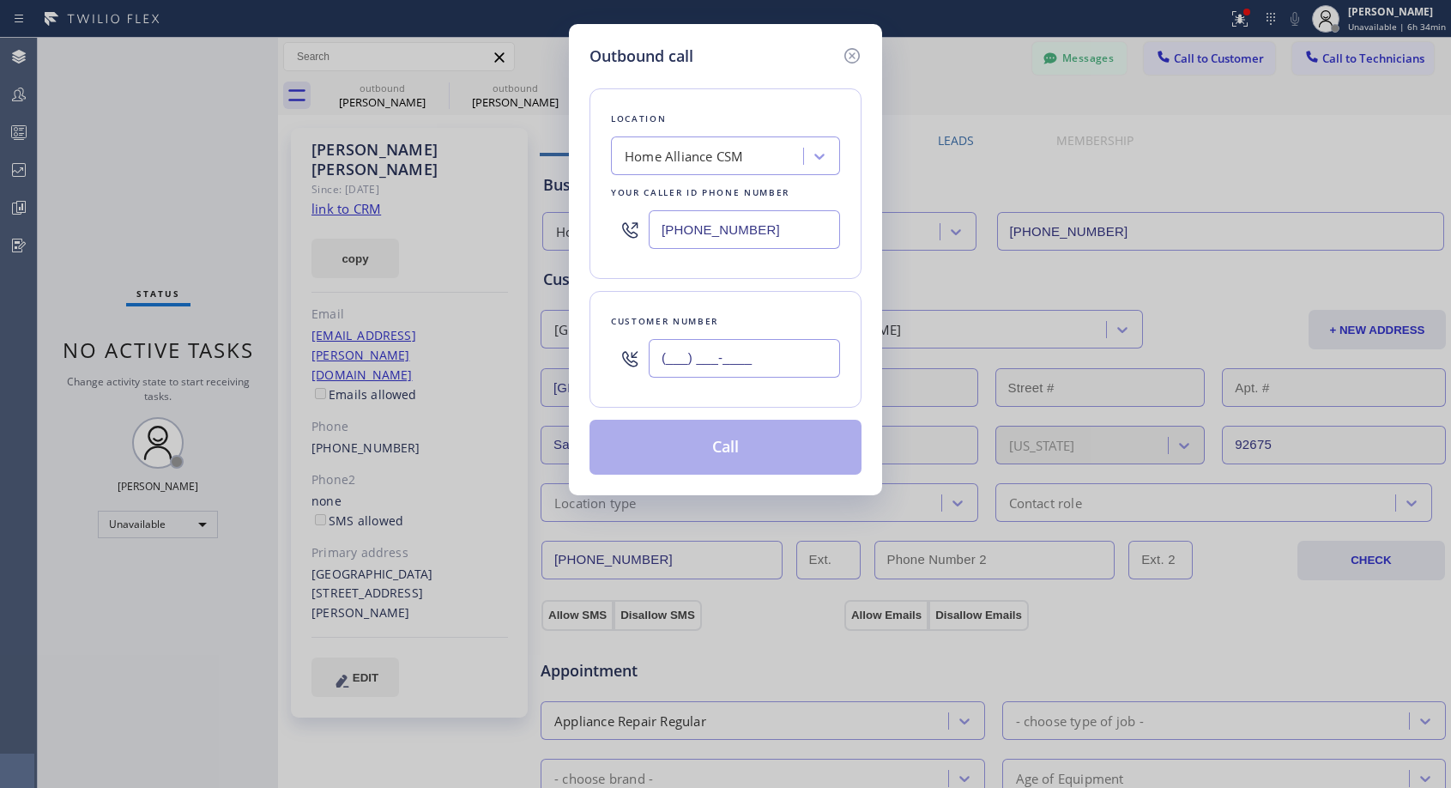
click at [819, 359] on input "(___) ___-____" at bounding box center [744, 358] width 191 height 39
paste input "818) 300-9800"
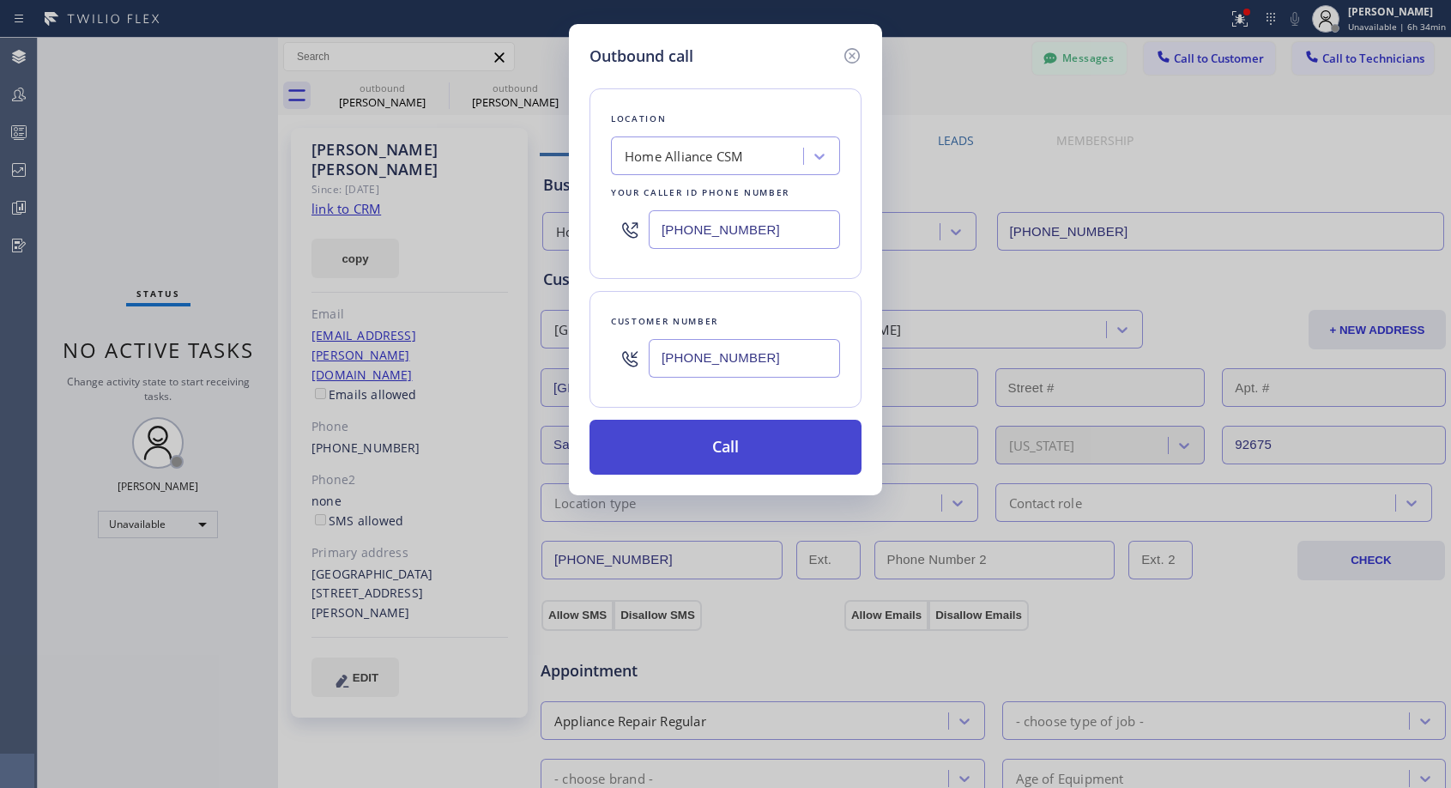
type input "[PHONE_NUMBER]"
click at [754, 450] on button "Call" at bounding box center [726, 447] width 272 height 55
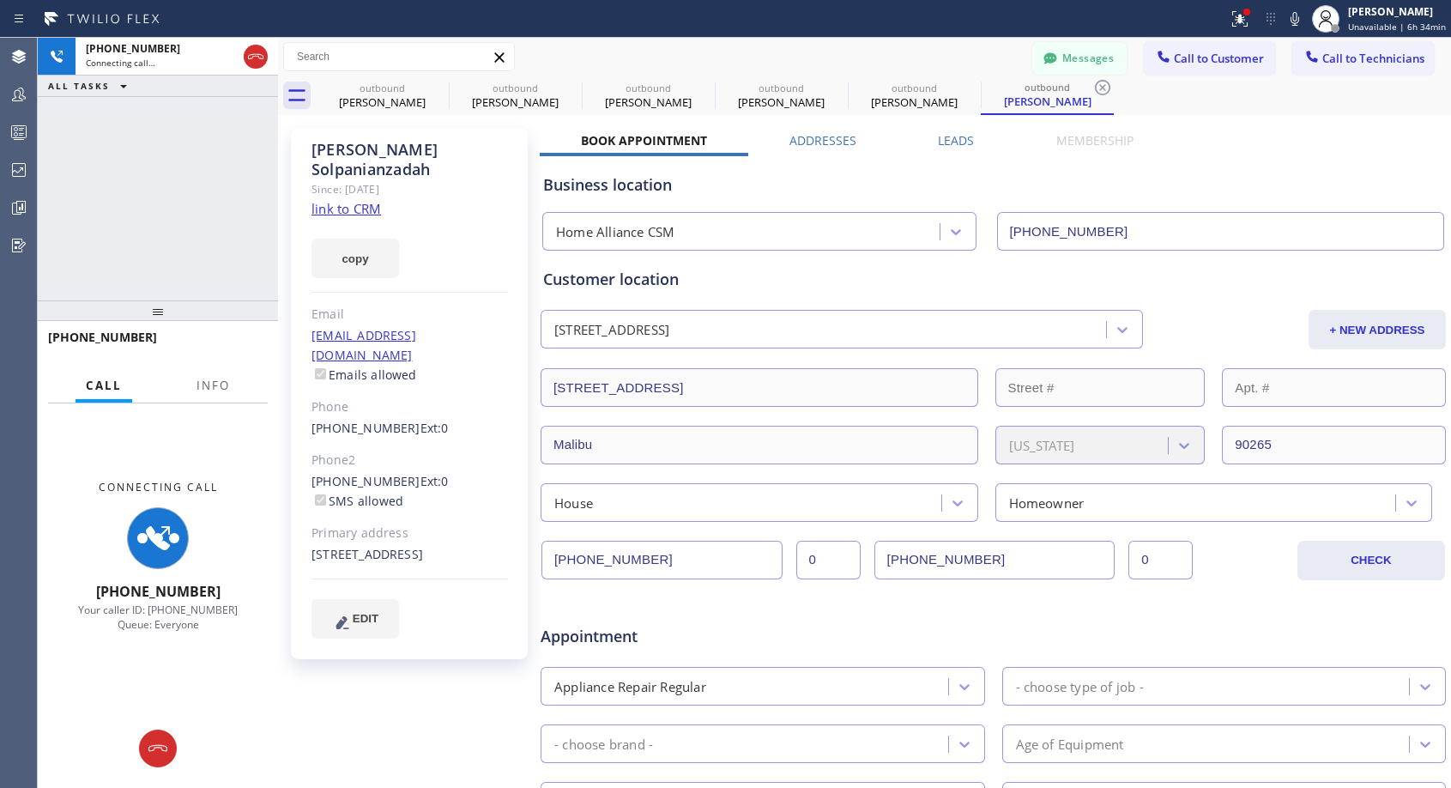
type input "[PHONE_NUMBER]"
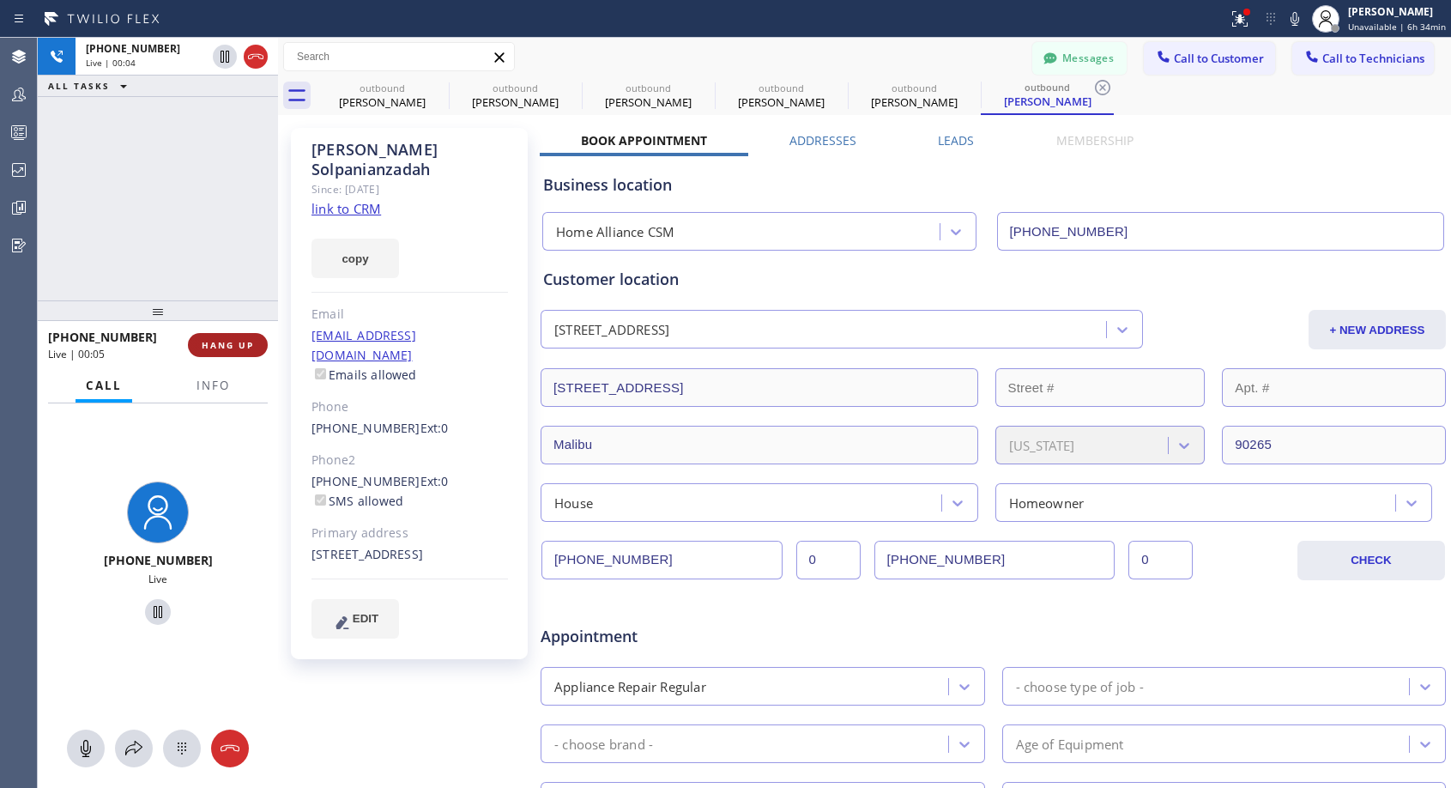
click at [254, 342] on button "HANG UP" at bounding box center [228, 345] width 80 height 24
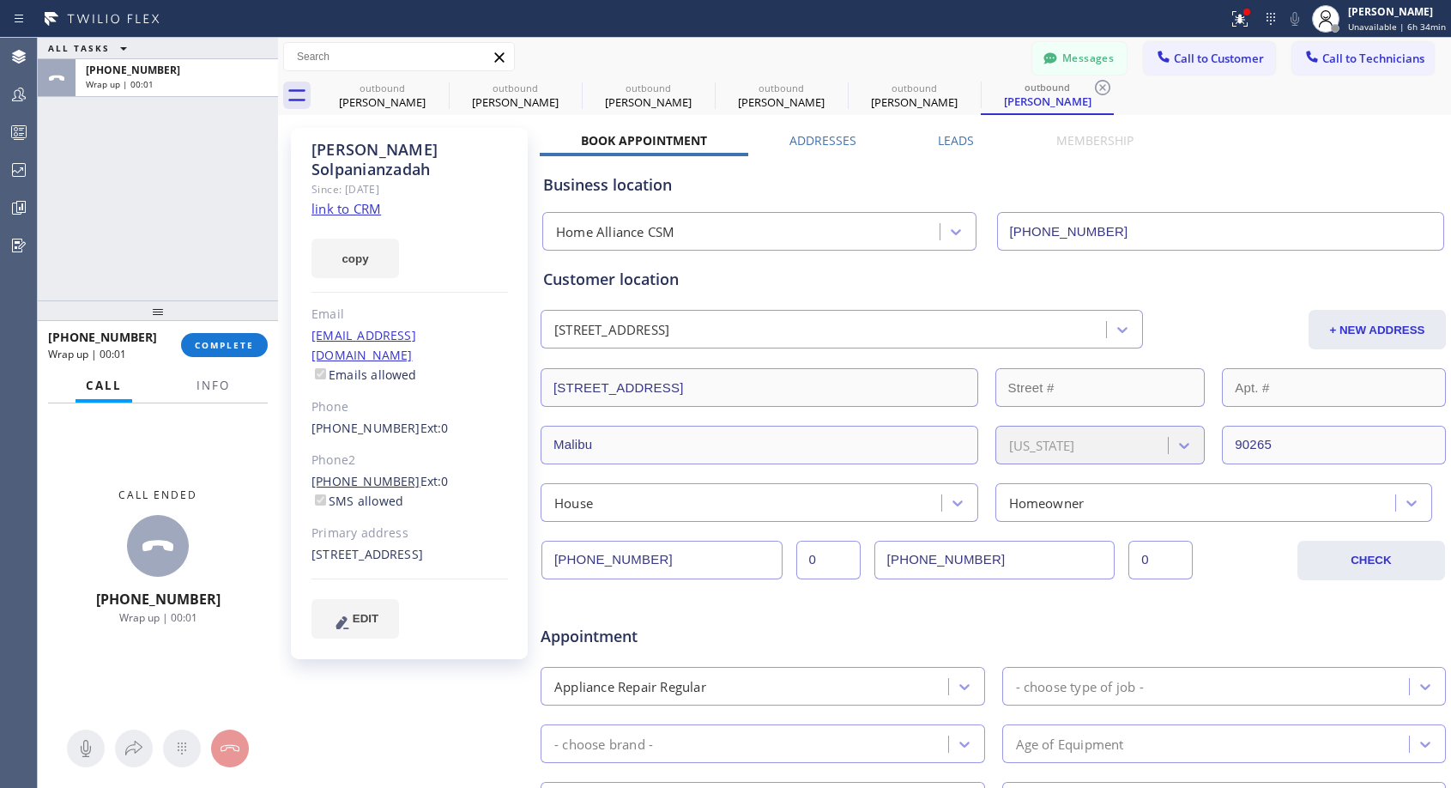
click at [390, 473] on link "[PHONE_NUMBER]" at bounding box center [366, 481] width 109 height 16
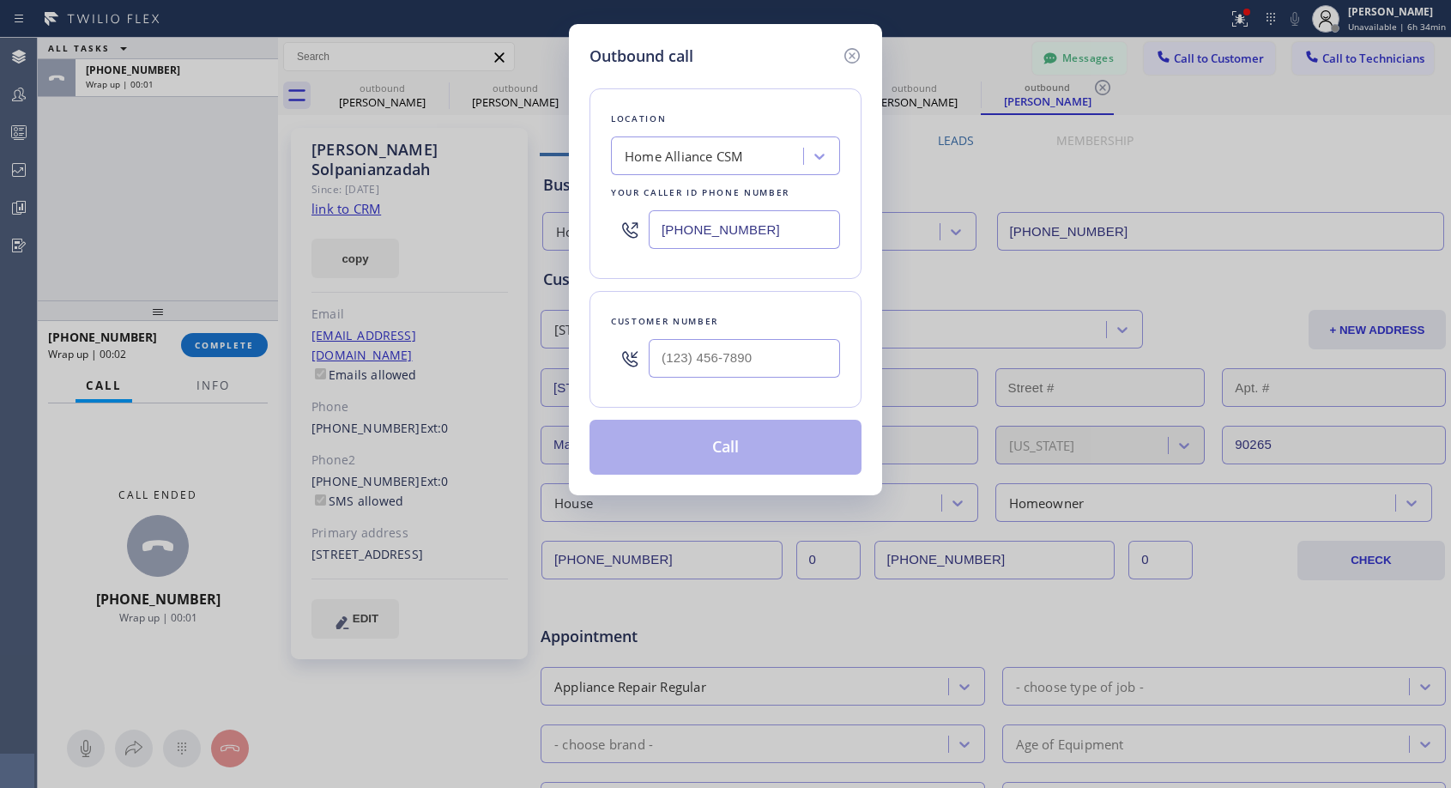
type input "[PHONE_NUMBER]"
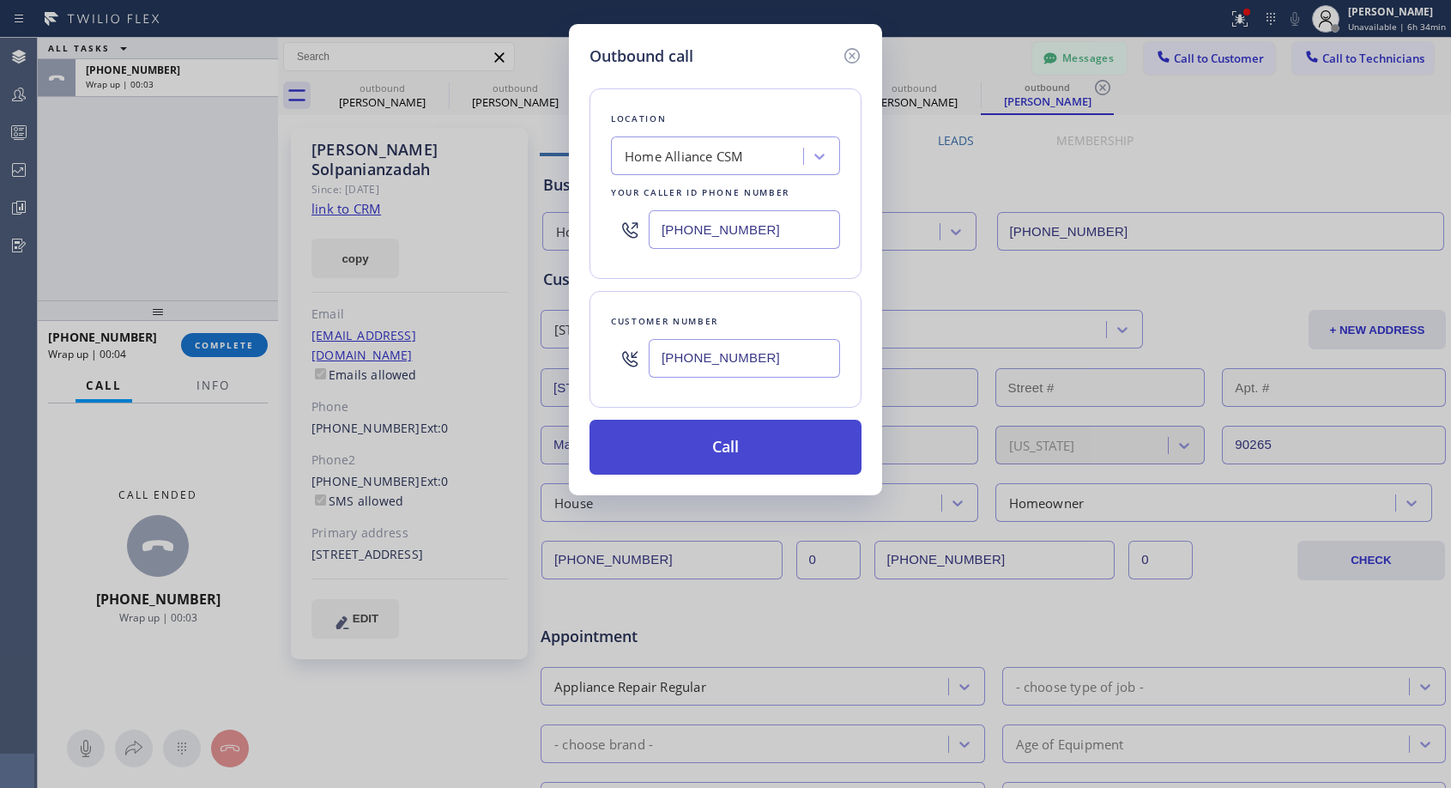
click at [697, 440] on button "Call" at bounding box center [726, 447] width 272 height 55
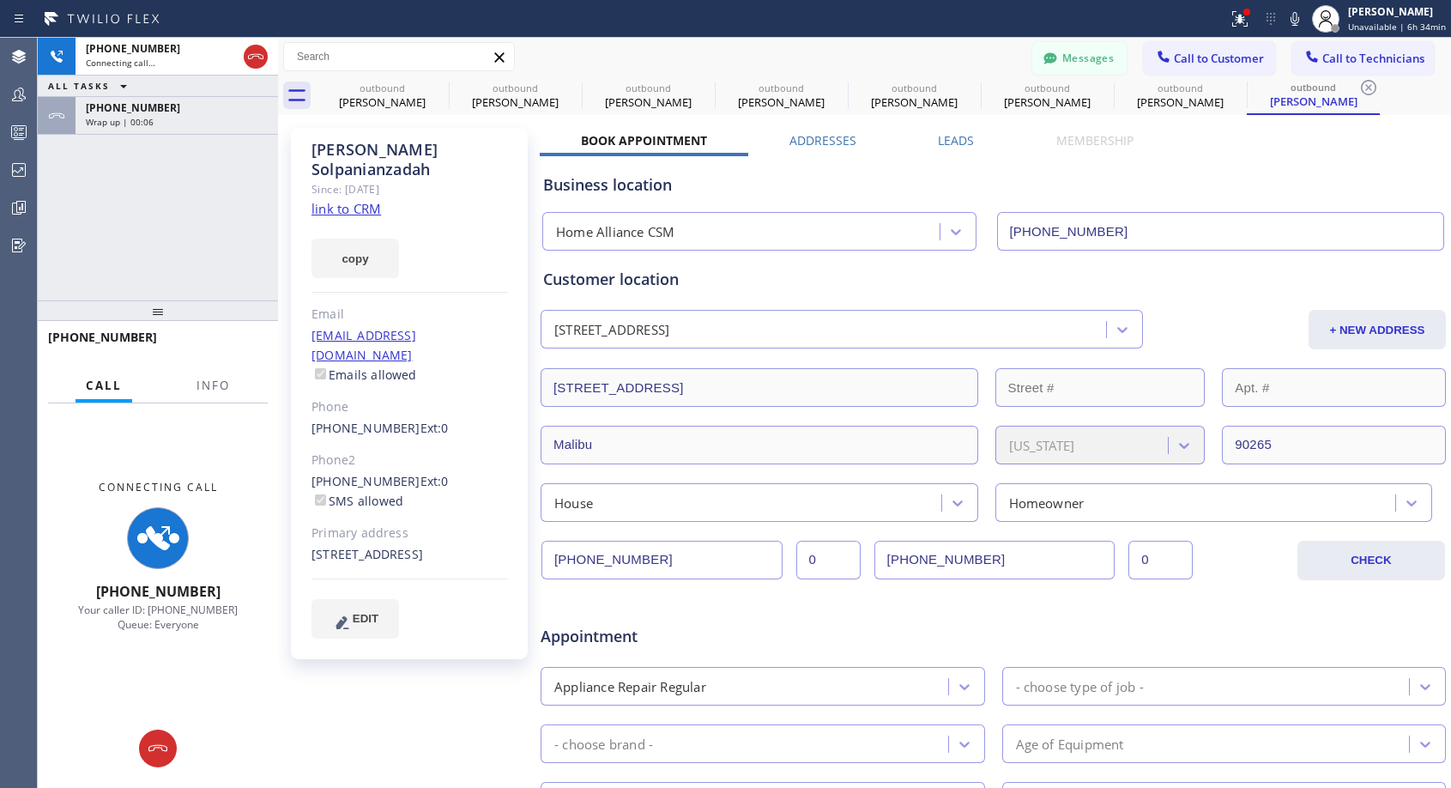
type input "[PHONE_NUMBER]"
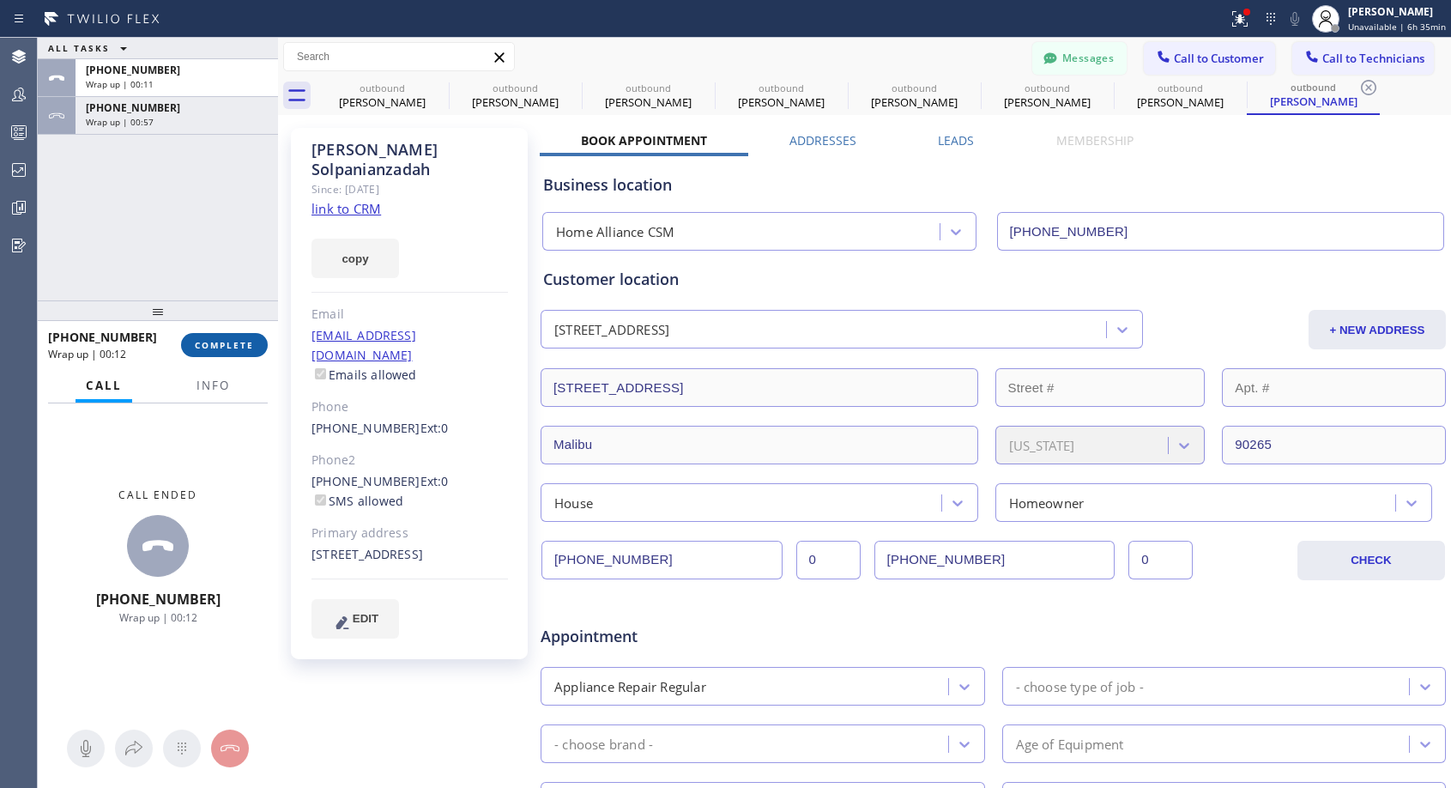
click at [245, 342] on span "COMPLETE" at bounding box center [224, 345] width 59 height 12
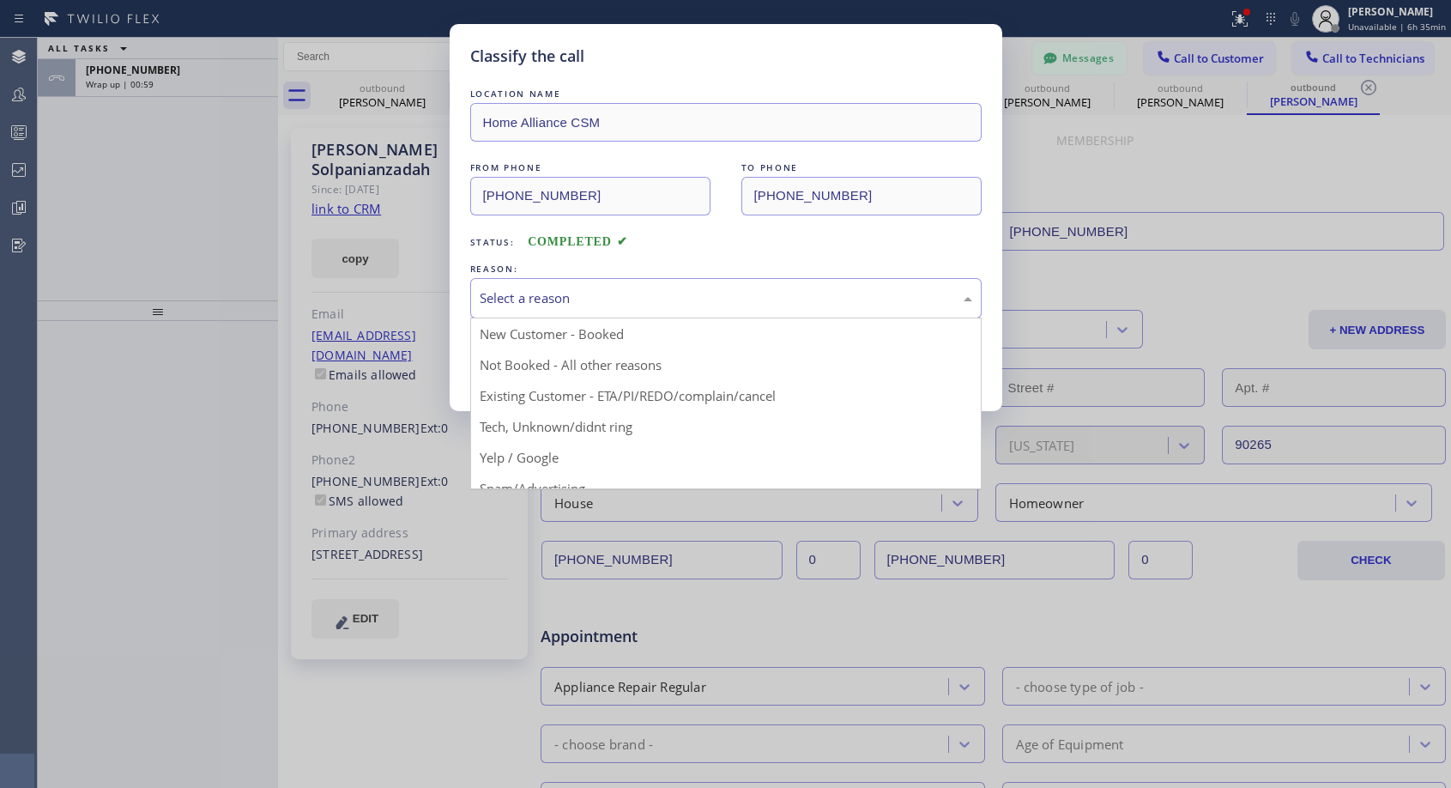
click at [626, 283] on div "Select a reason" at bounding box center [725, 298] width 511 height 40
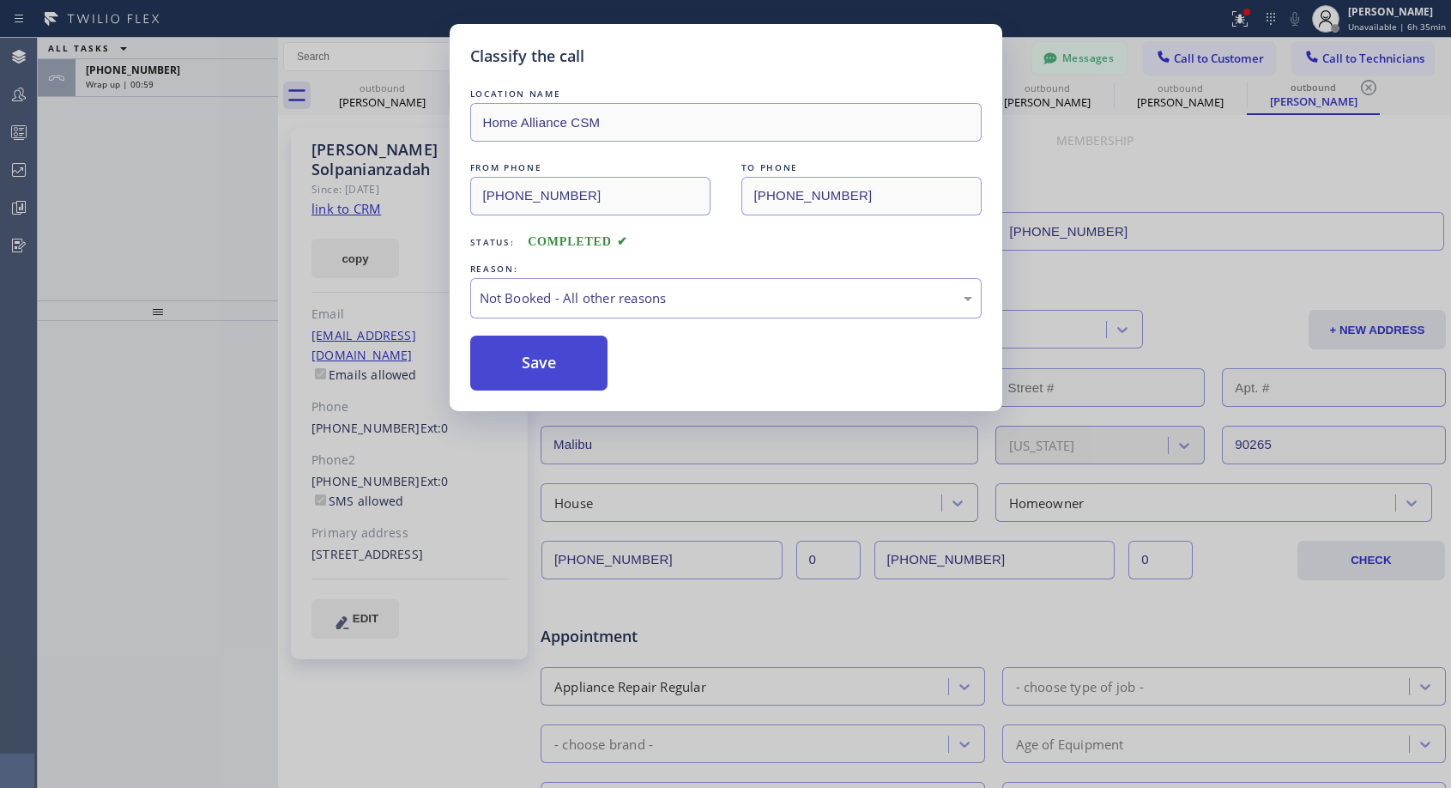
click at [549, 361] on button "Save" at bounding box center [539, 363] width 138 height 55
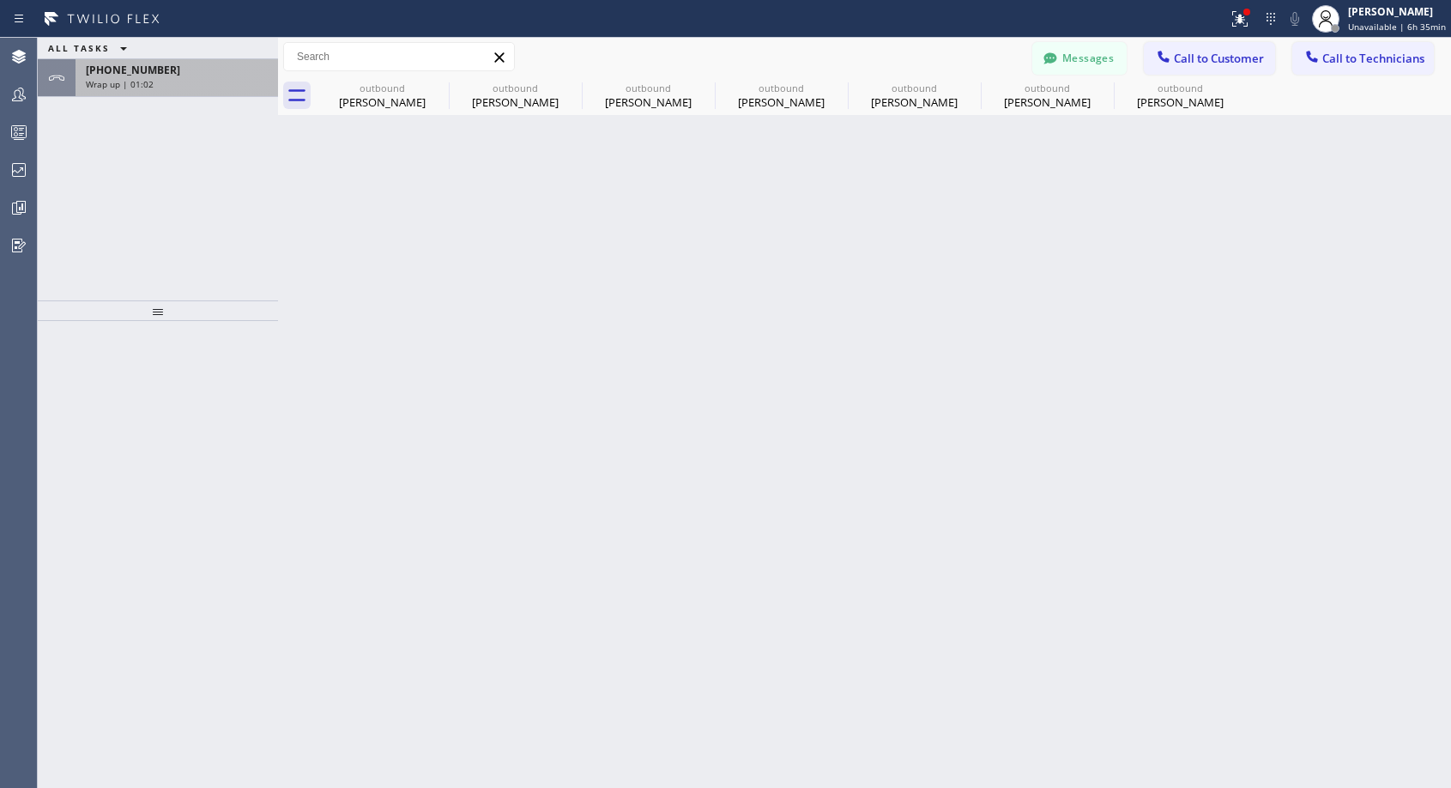
click at [189, 81] on div "Wrap up | 01:02" at bounding box center [177, 84] width 182 height 12
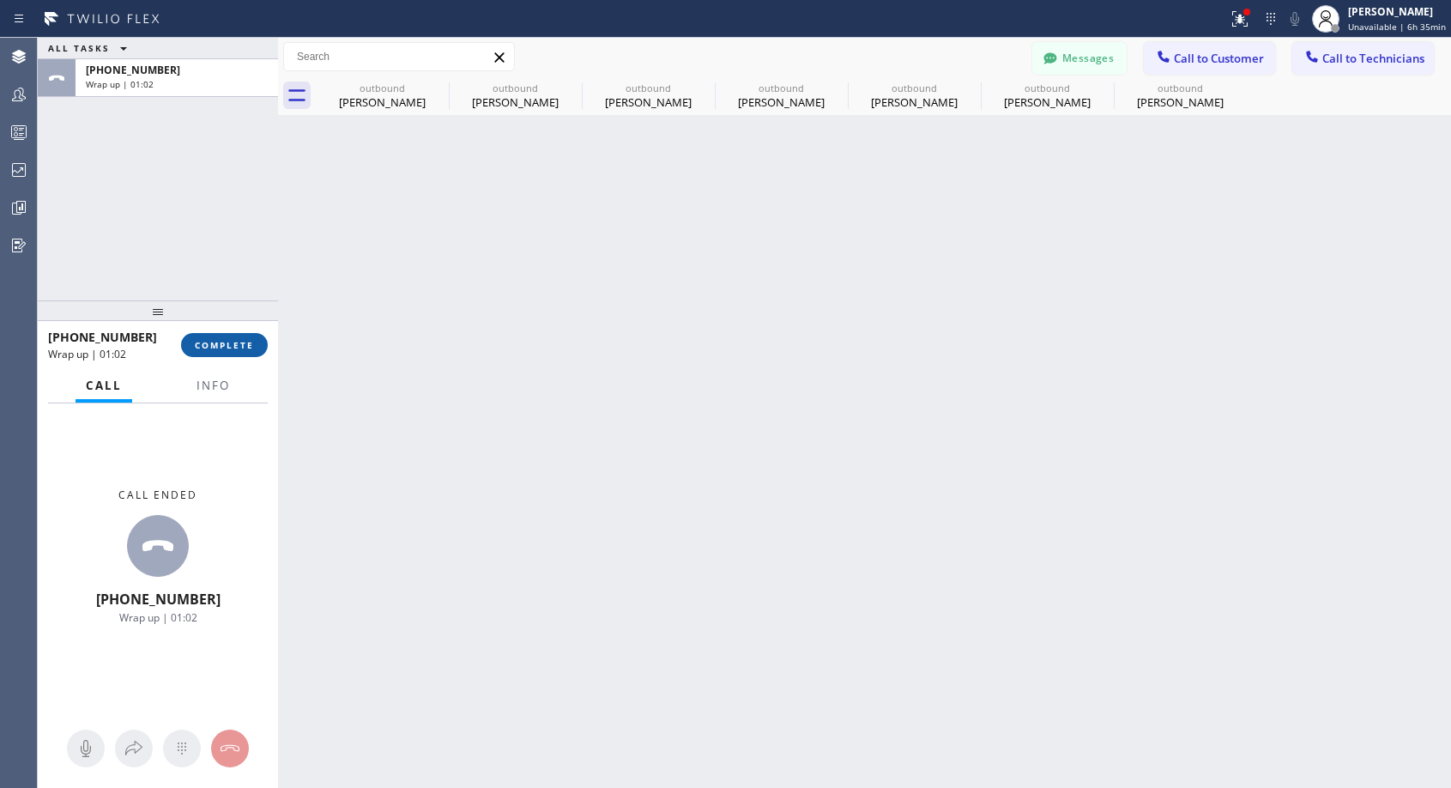
click at [230, 339] on span "COMPLETE" at bounding box center [224, 345] width 59 height 12
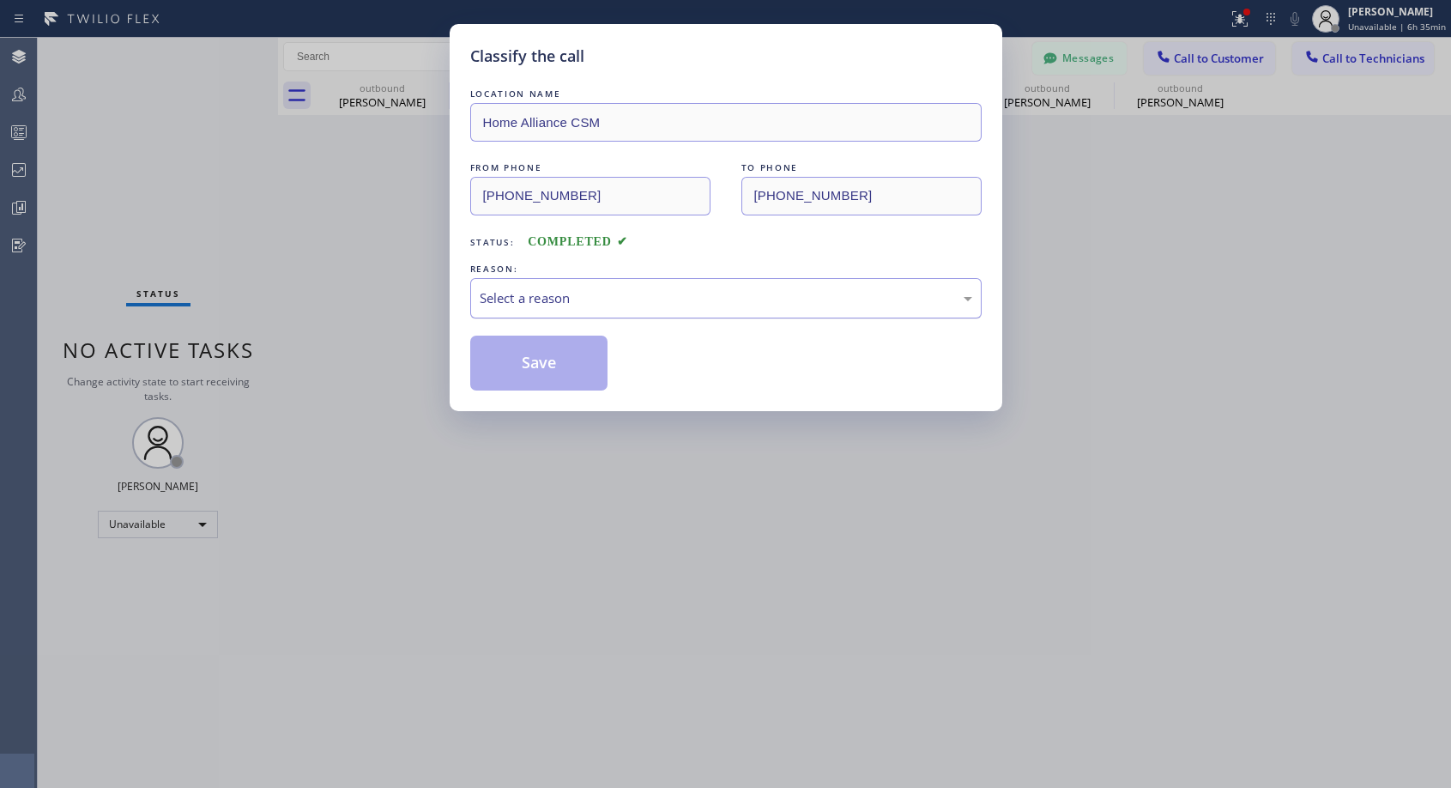
click at [673, 290] on div "Select a reason" at bounding box center [726, 298] width 493 height 20
click at [542, 360] on button "Save" at bounding box center [539, 363] width 138 height 55
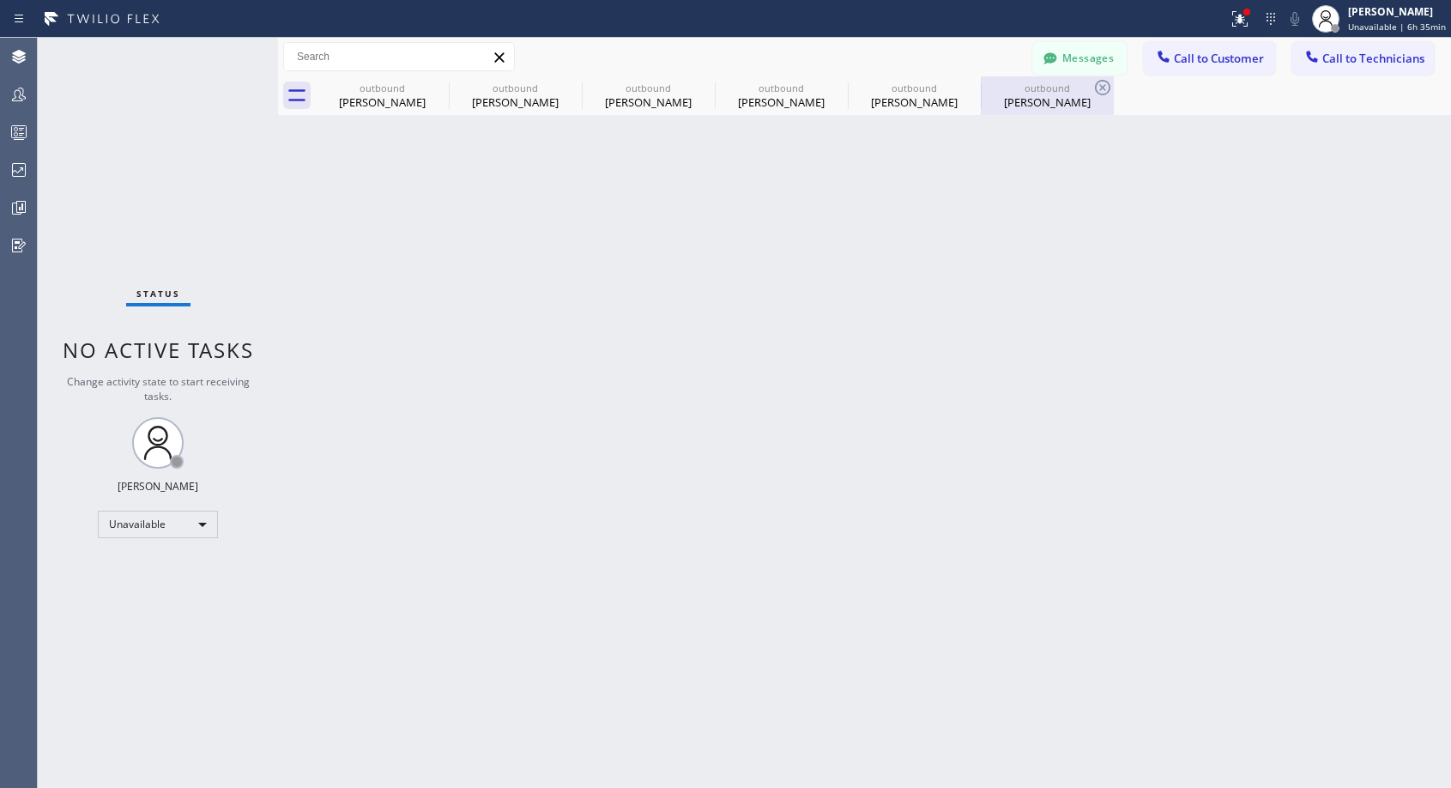
click at [1020, 100] on div "[PERSON_NAME]" at bounding box center [1048, 101] width 130 height 15
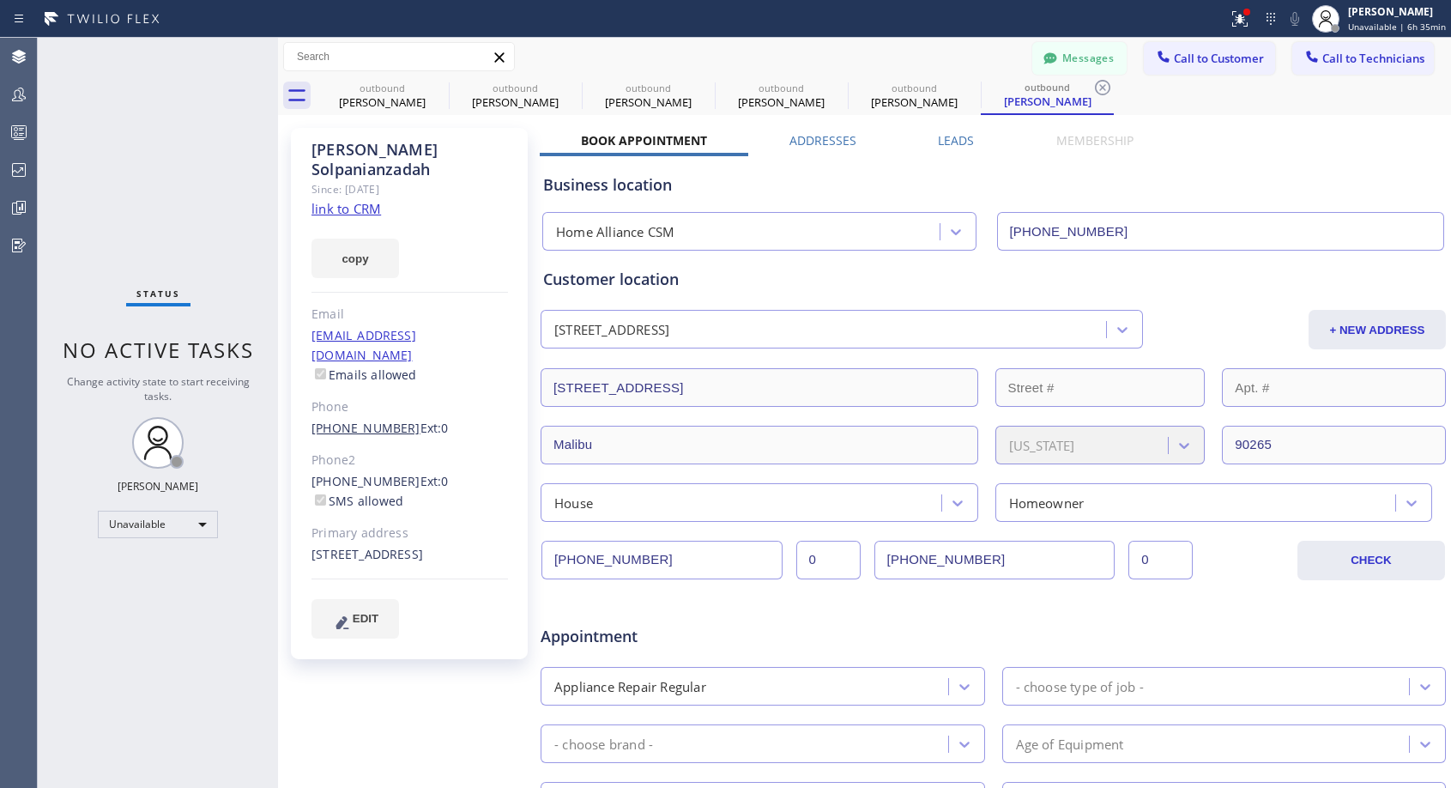
click at [384, 420] on link "[PHONE_NUMBER]" at bounding box center [366, 428] width 109 height 16
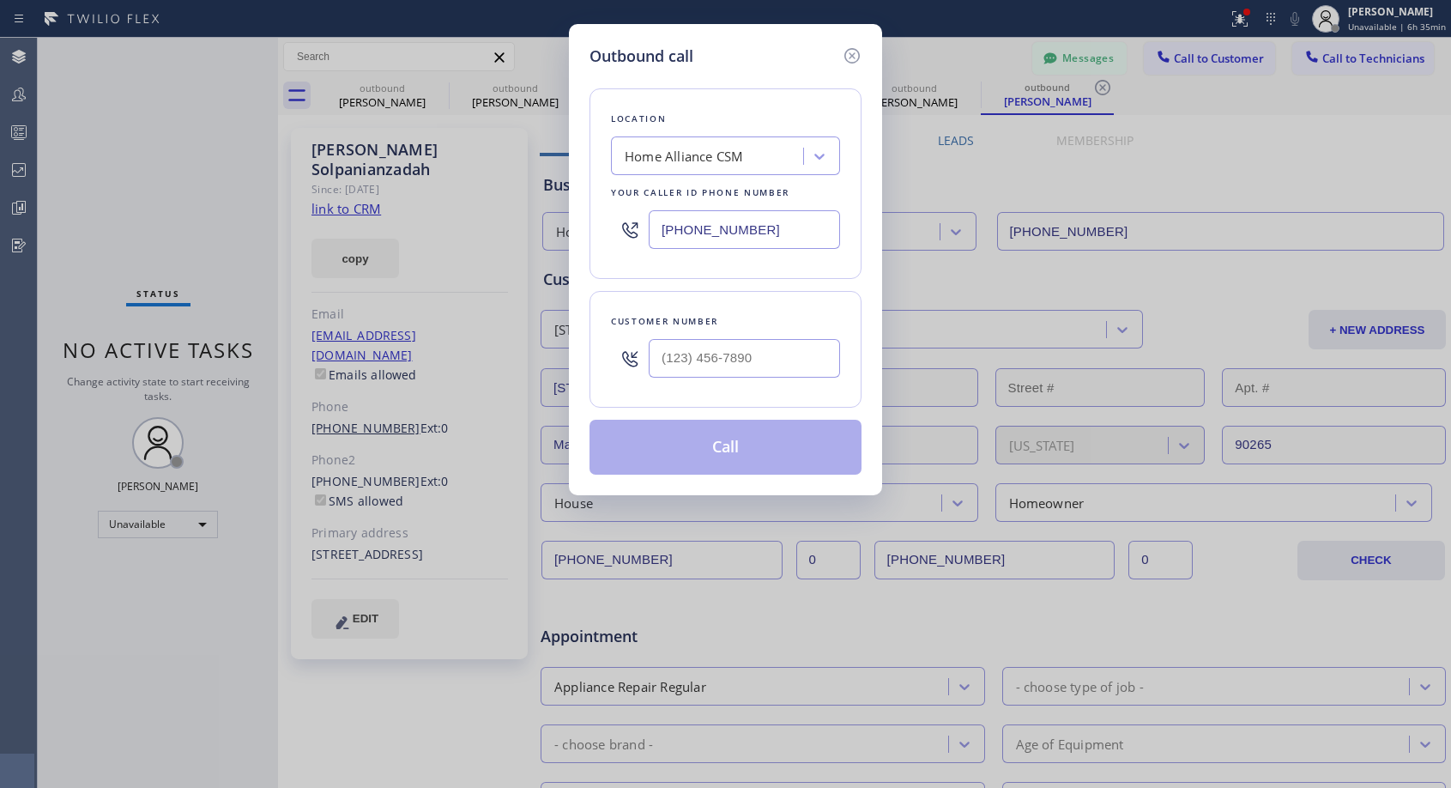
type input "[PHONE_NUMBER]"
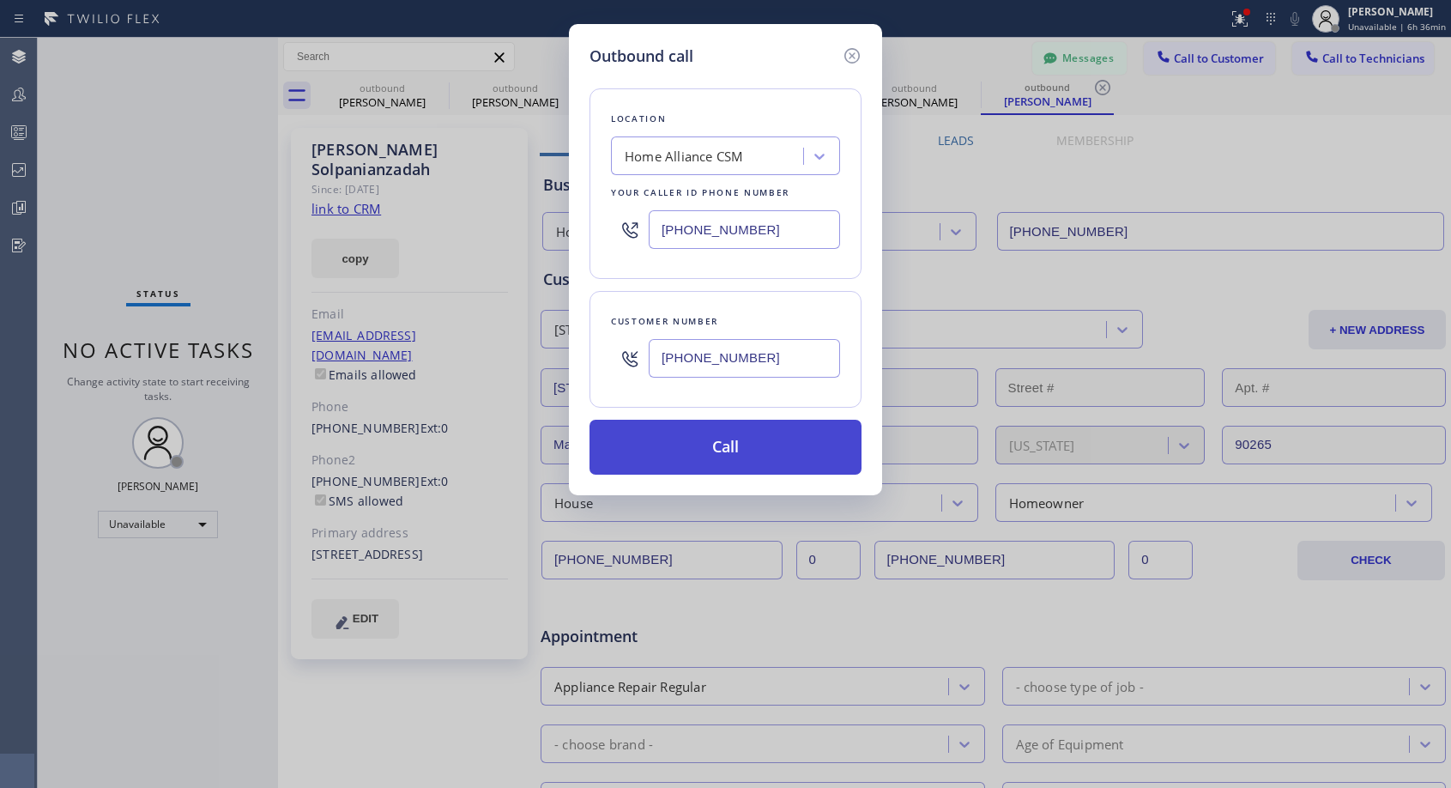
click at [664, 453] on button "Call" at bounding box center [726, 447] width 272 height 55
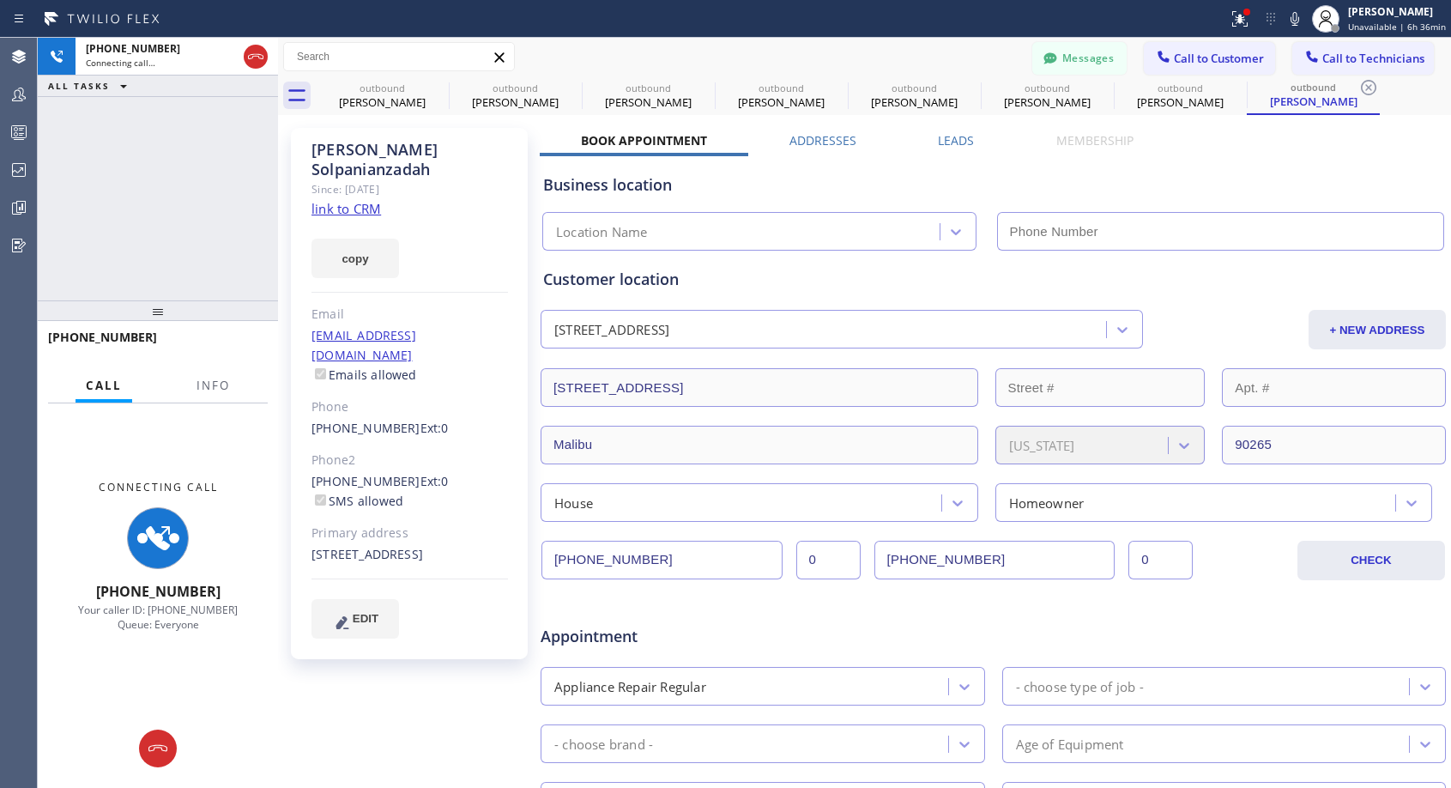
type input "[PHONE_NUMBER]"
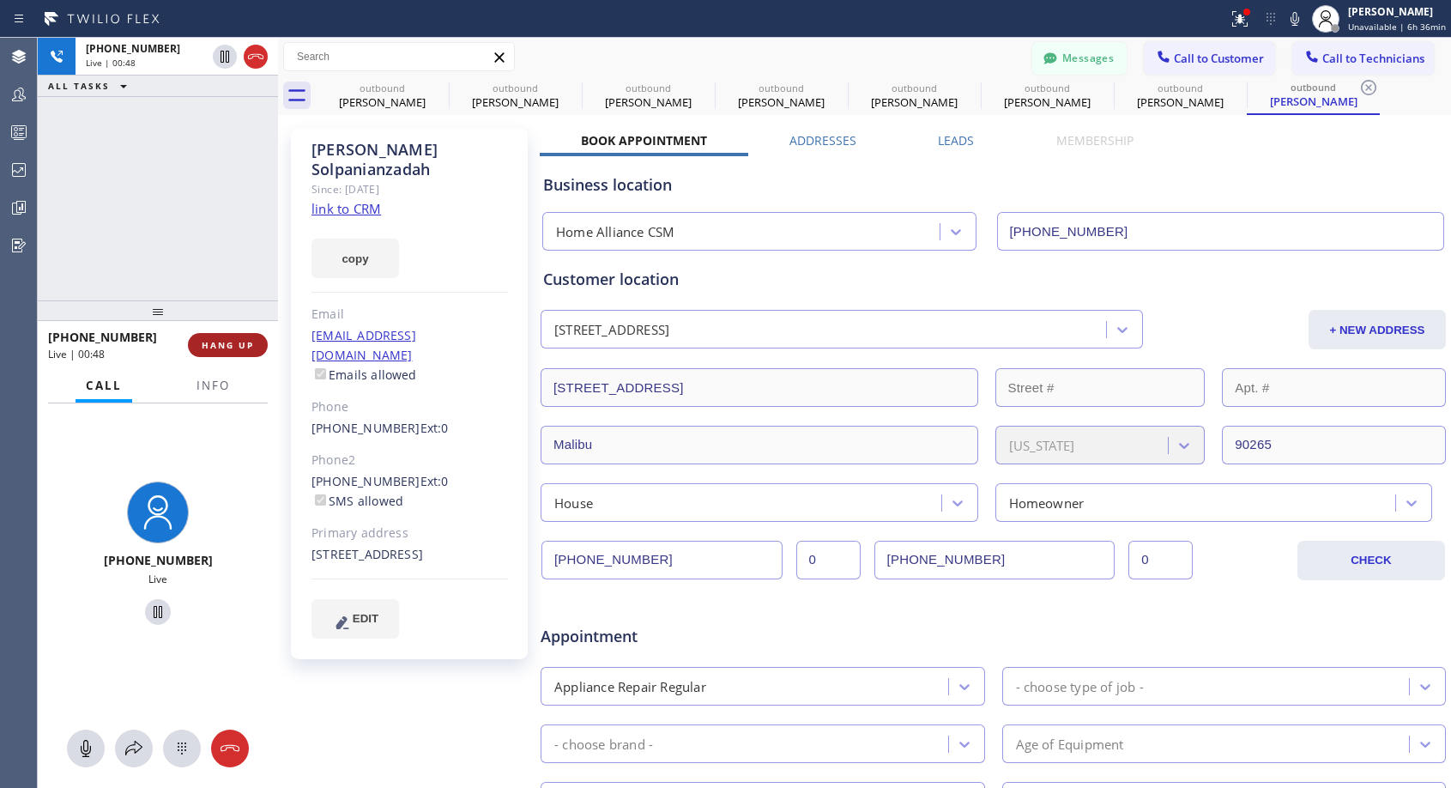
click at [242, 335] on button "HANG UP" at bounding box center [228, 345] width 80 height 24
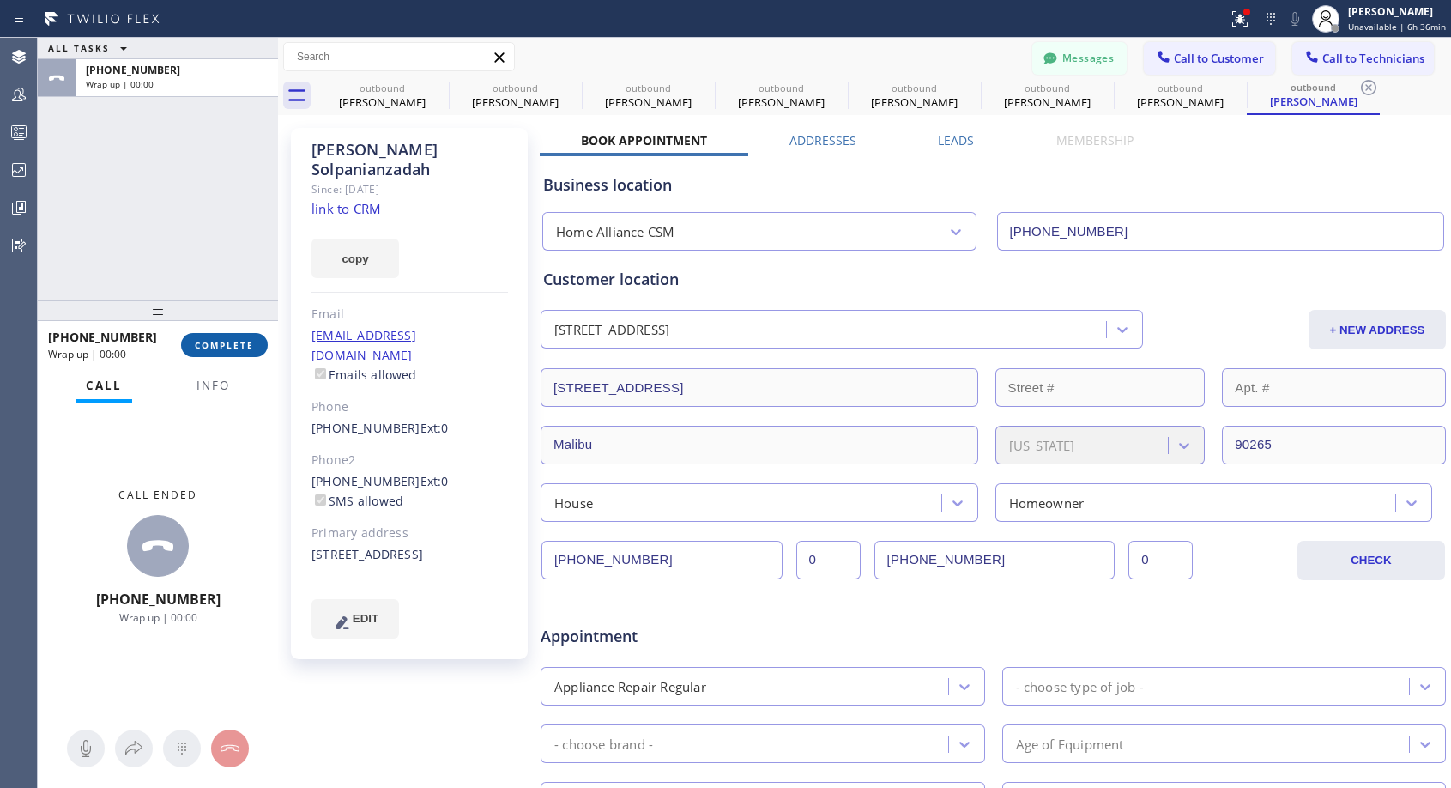
click at [247, 344] on span "COMPLETE" at bounding box center [224, 345] width 59 height 12
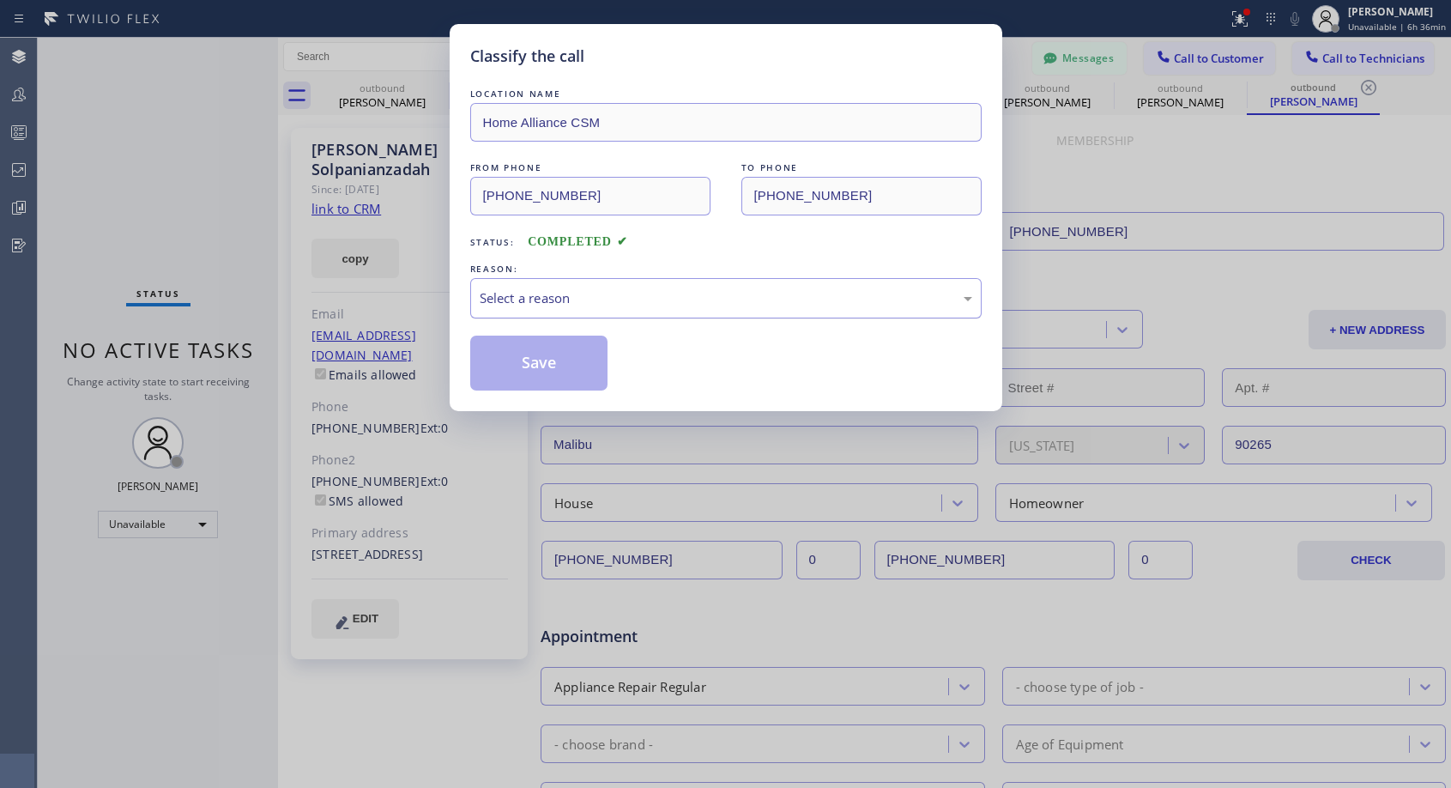
click at [737, 300] on div "Select a reason" at bounding box center [726, 298] width 493 height 20
click at [562, 372] on button "Save" at bounding box center [539, 363] width 138 height 55
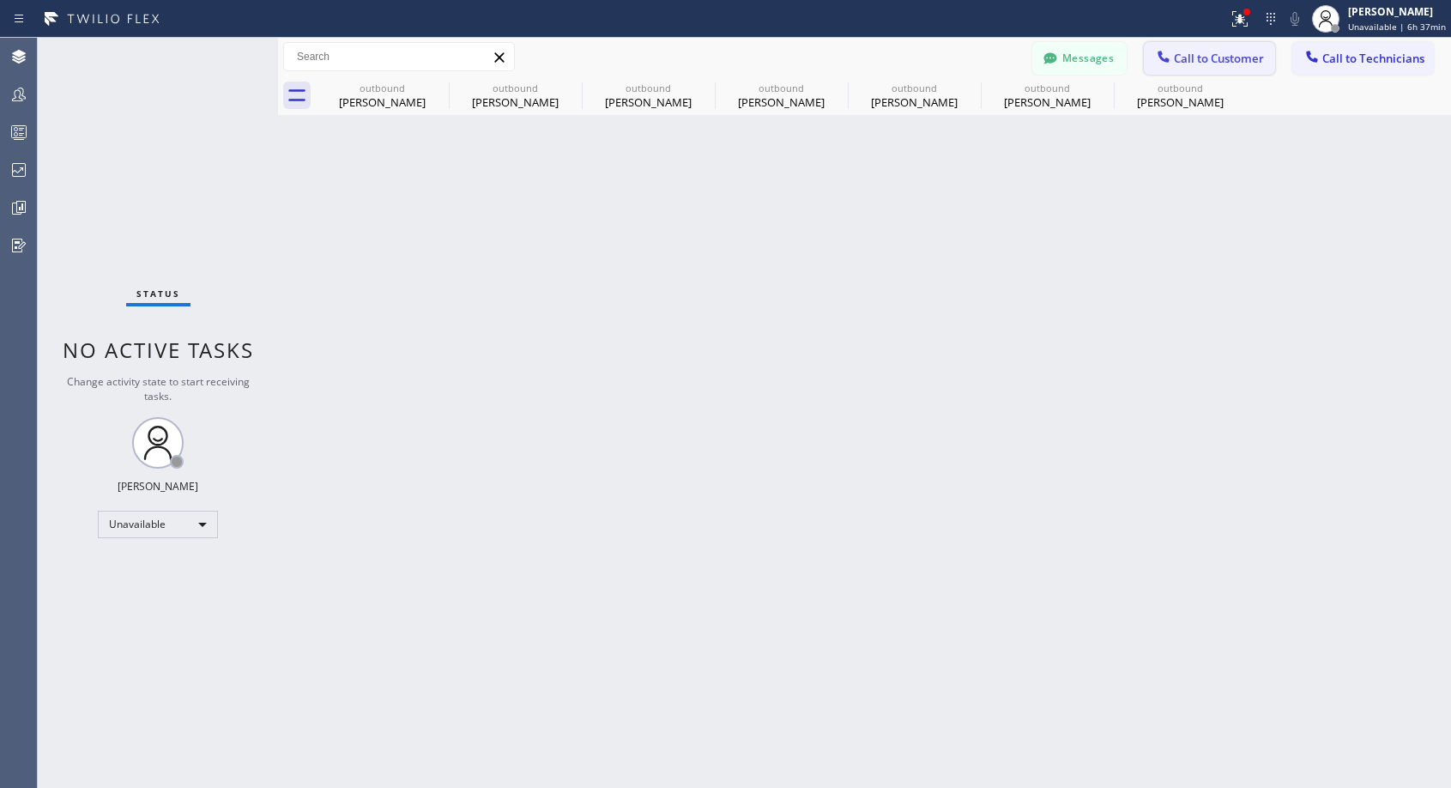
click at [1207, 66] on button "Call to Customer" at bounding box center [1209, 58] width 131 height 33
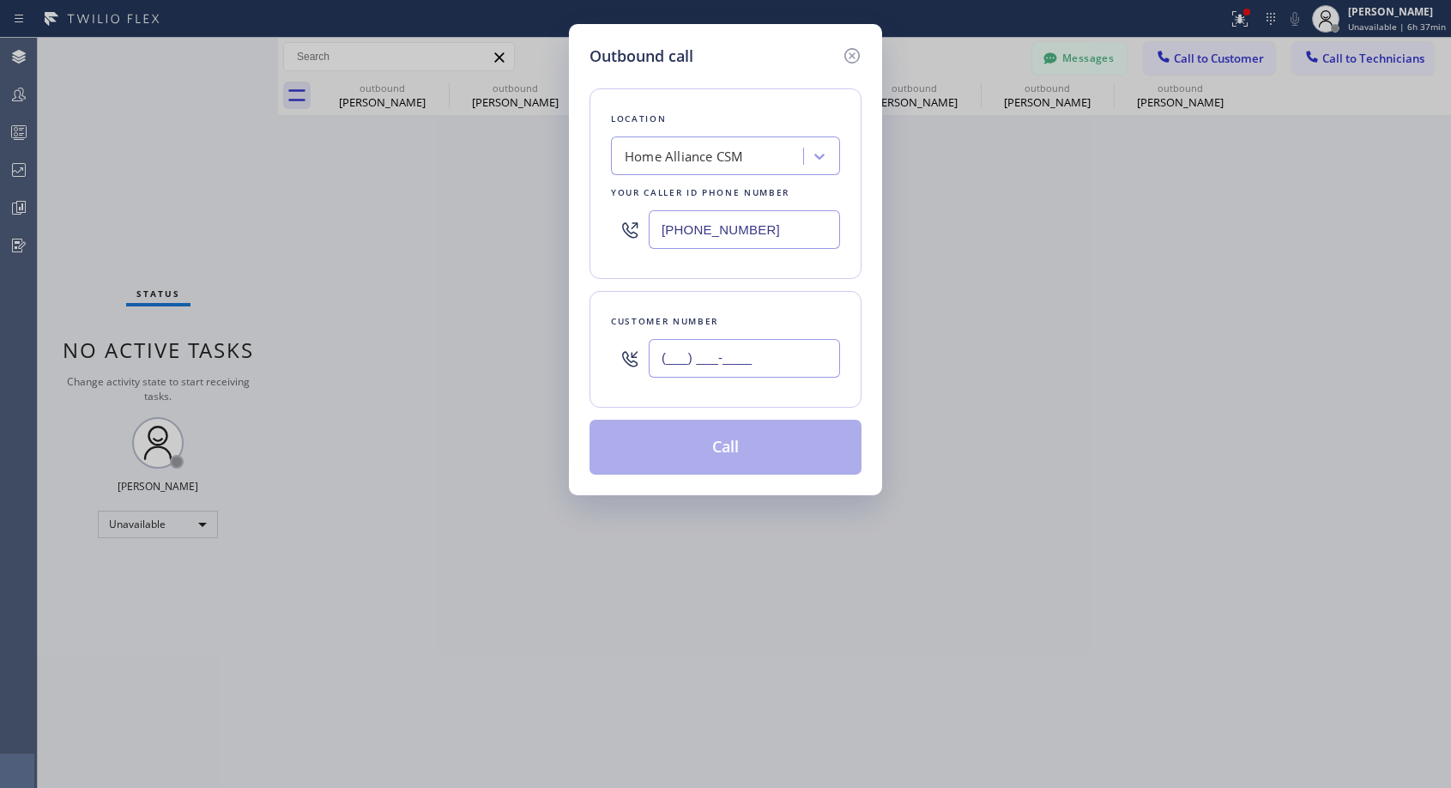
click at [723, 354] on input "(___) ___-____" at bounding box center [744, 358] width 191 height 39
paste input "718) 791-4818"
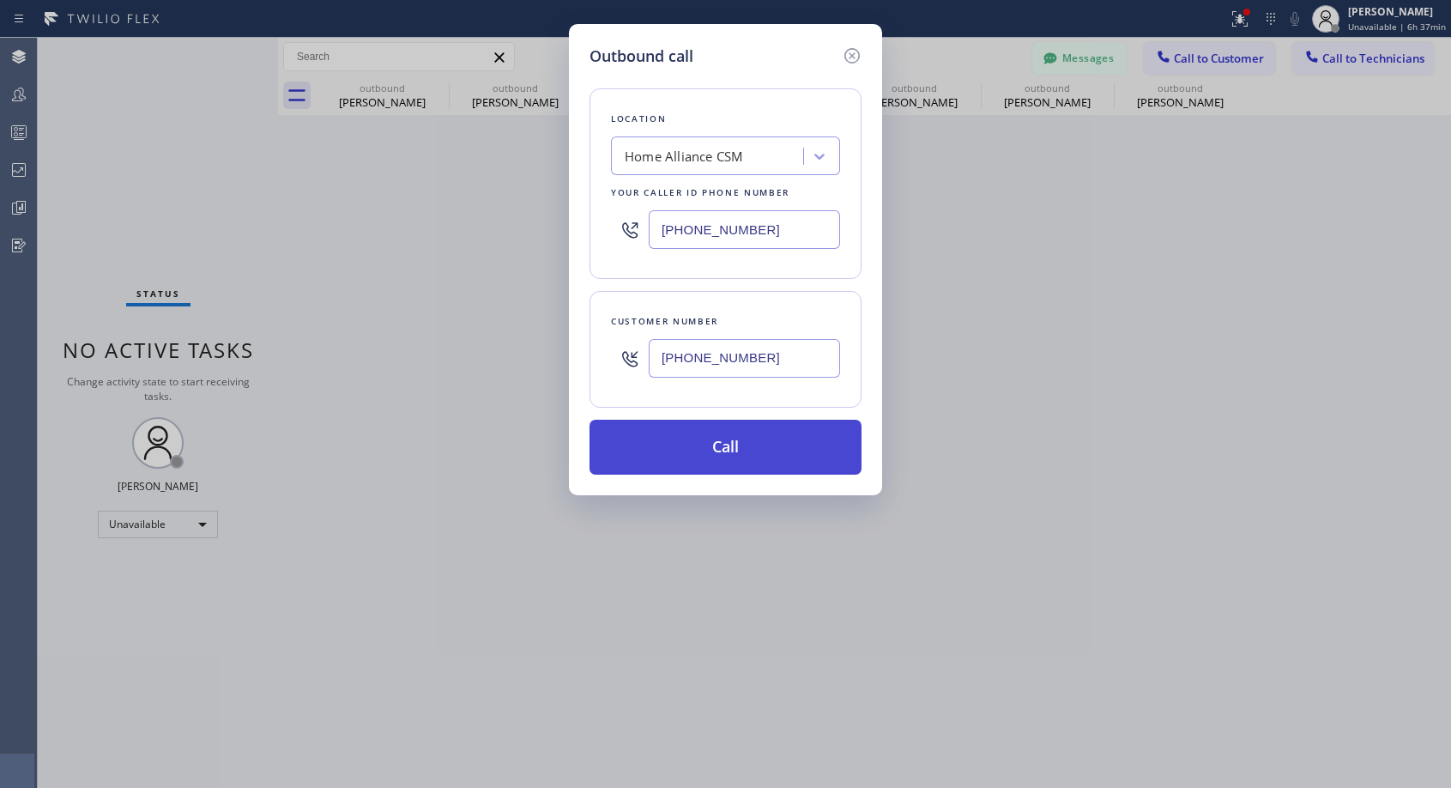
type input "[PHONE_NUMBER]"
click at [711, 450] on button "Call" at bounding box center [726, 447] width 272 height 55
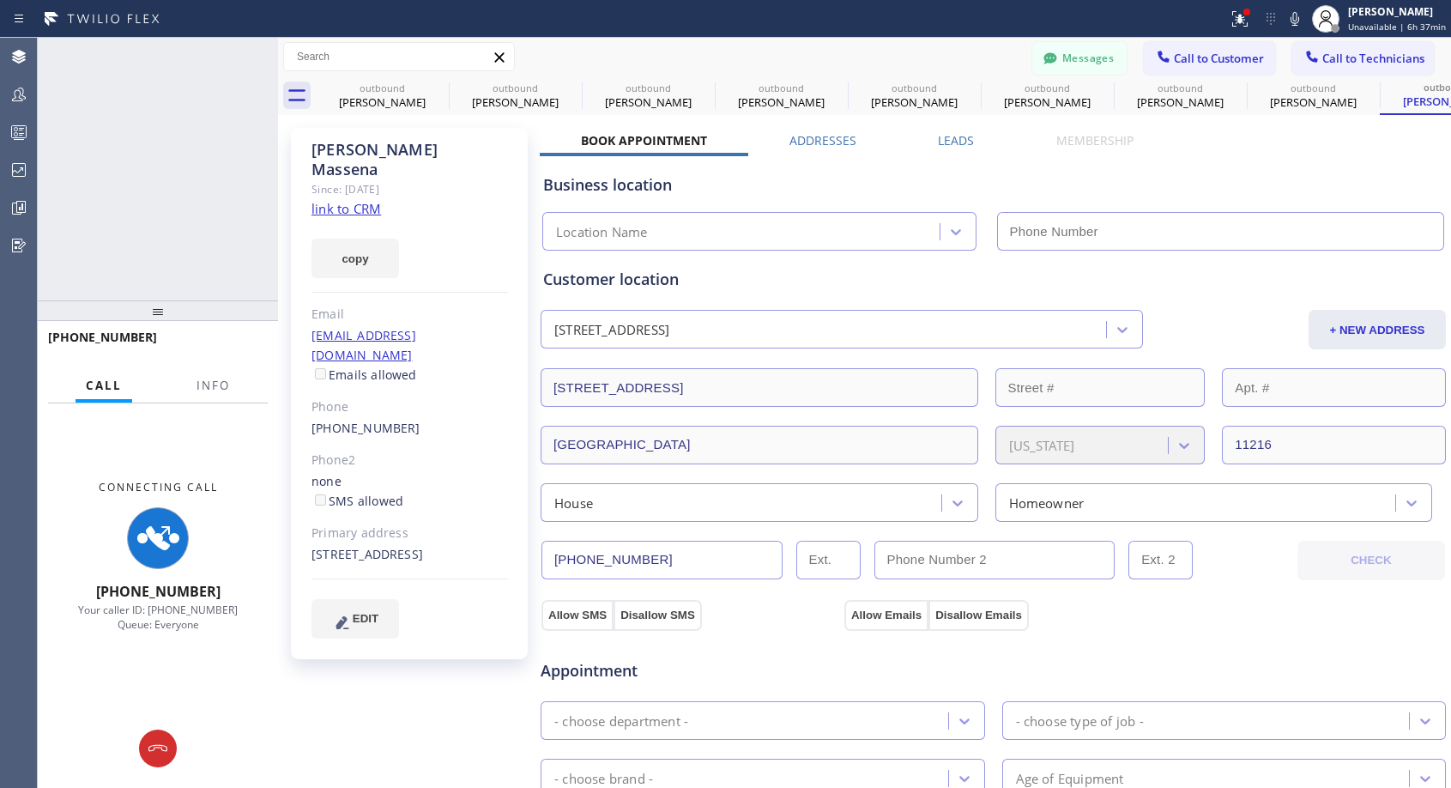
type input "[PHONE_NUMBER]"
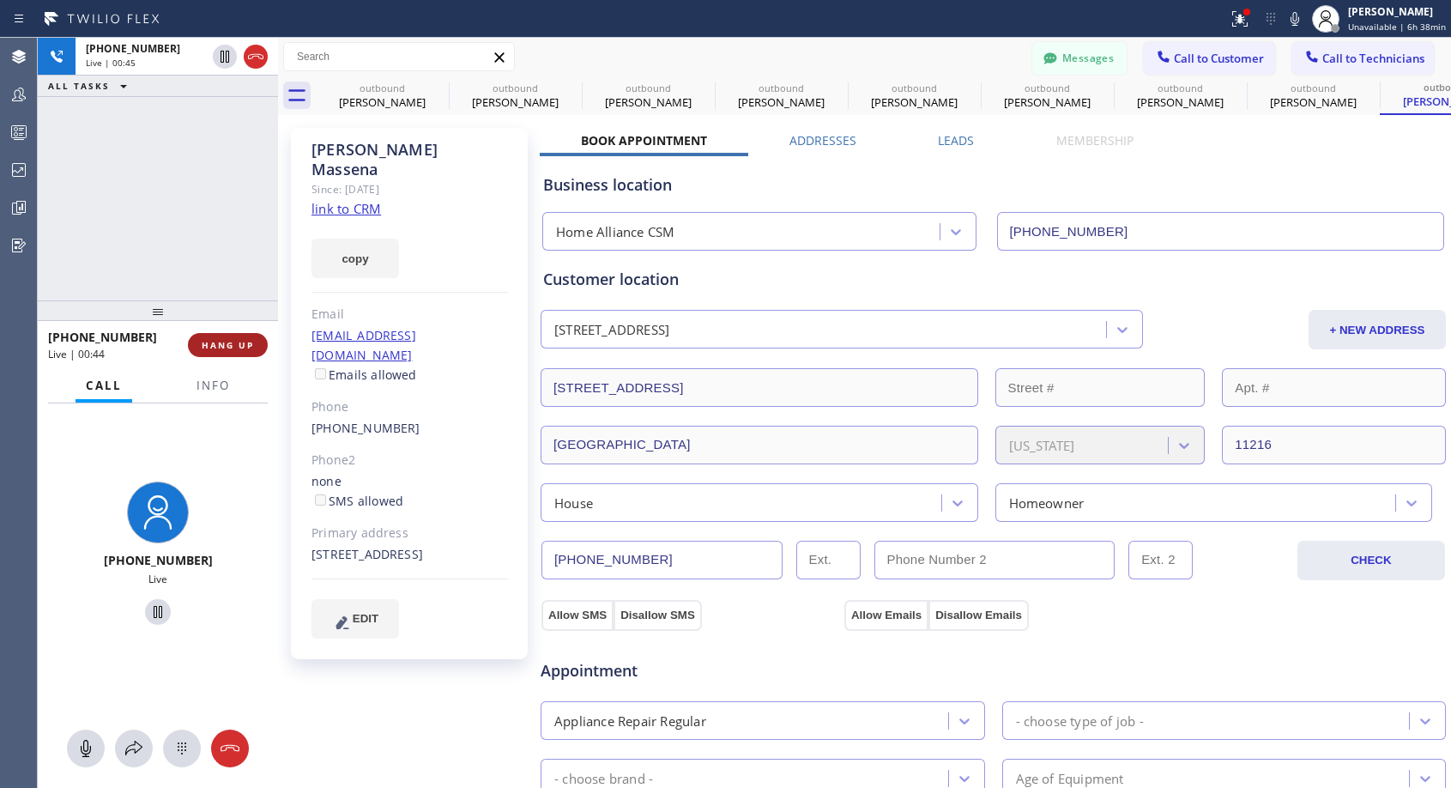
click at [233, 341] on span "HANG UP" at bounding box center [228, 345] width 52 height 12
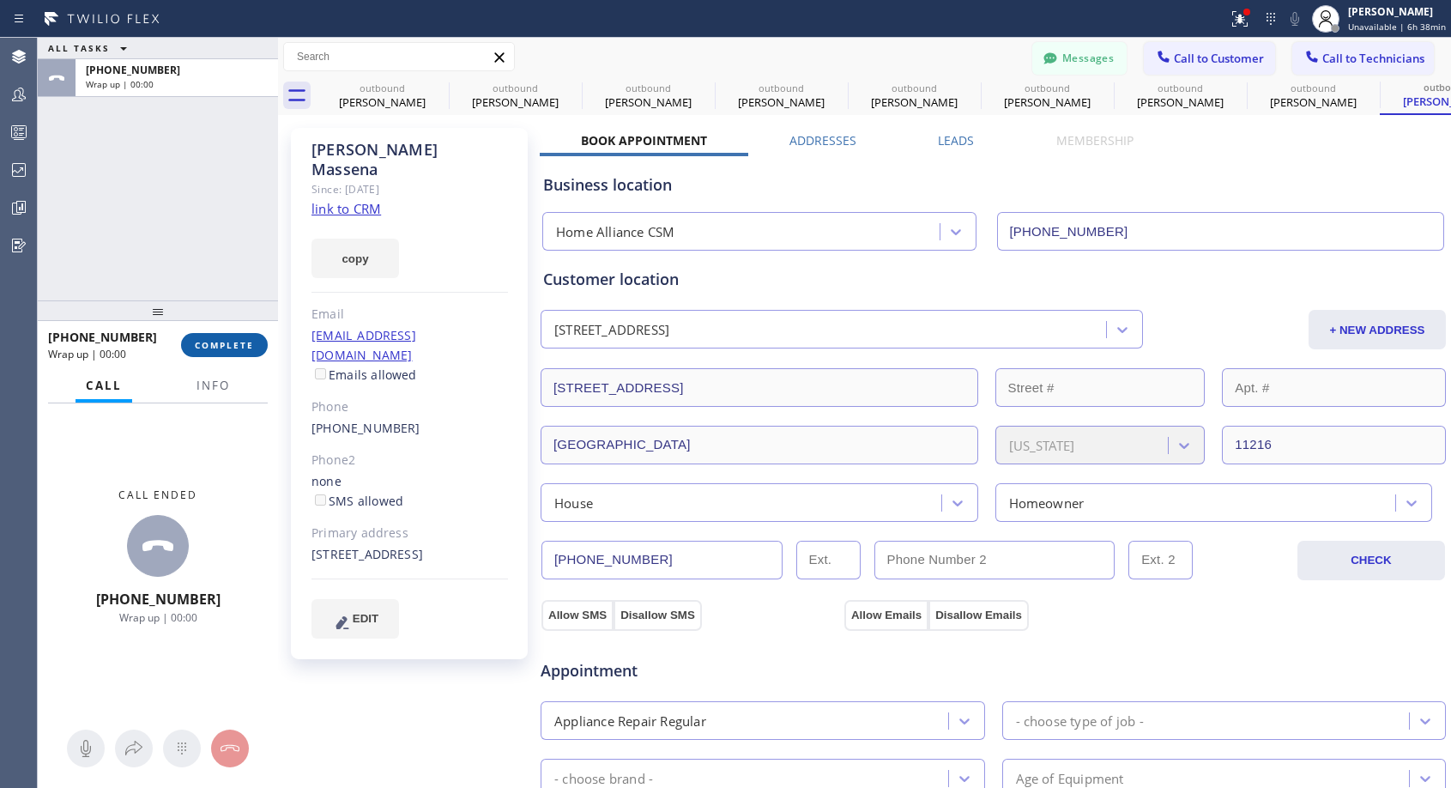
click at [233, 341] on span "COMPLETE" at bounding box center [224, 345] width 59 height 12
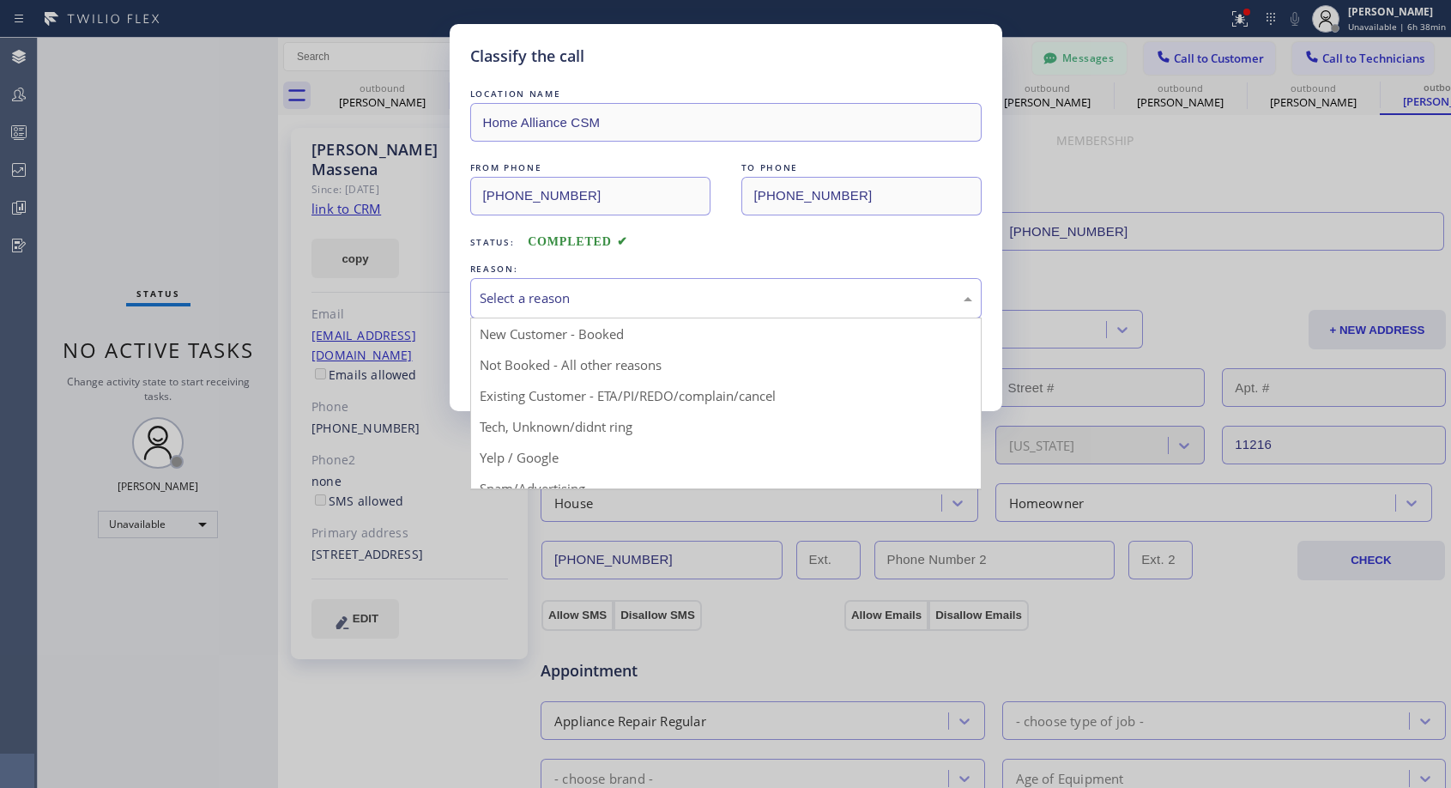
click at [552, 309] on div "Select a reason" at bounding box center [725, 298] width 511 height 40
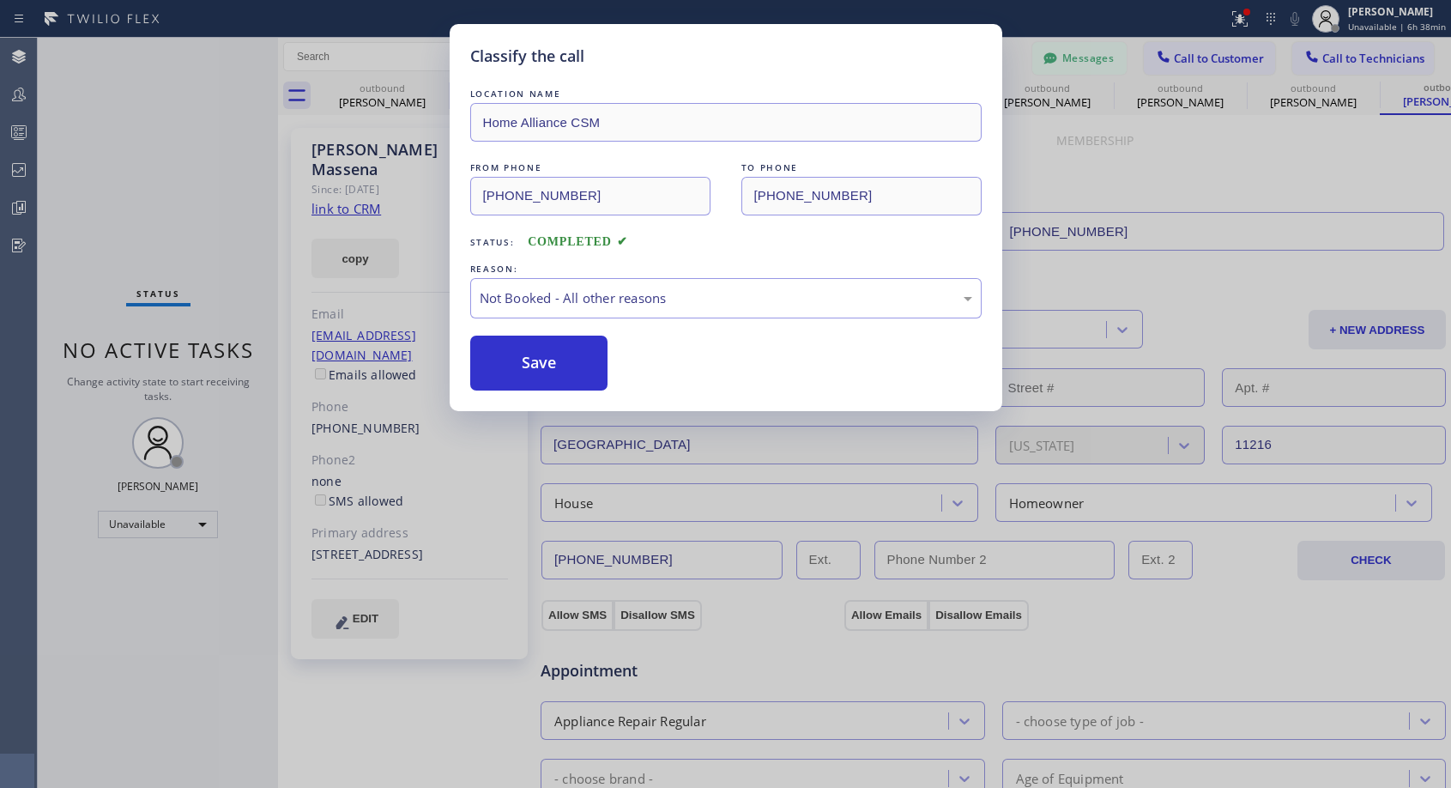
click at [539, 360] on button "Save" at bounding box center [539, 363] width 138 height 55
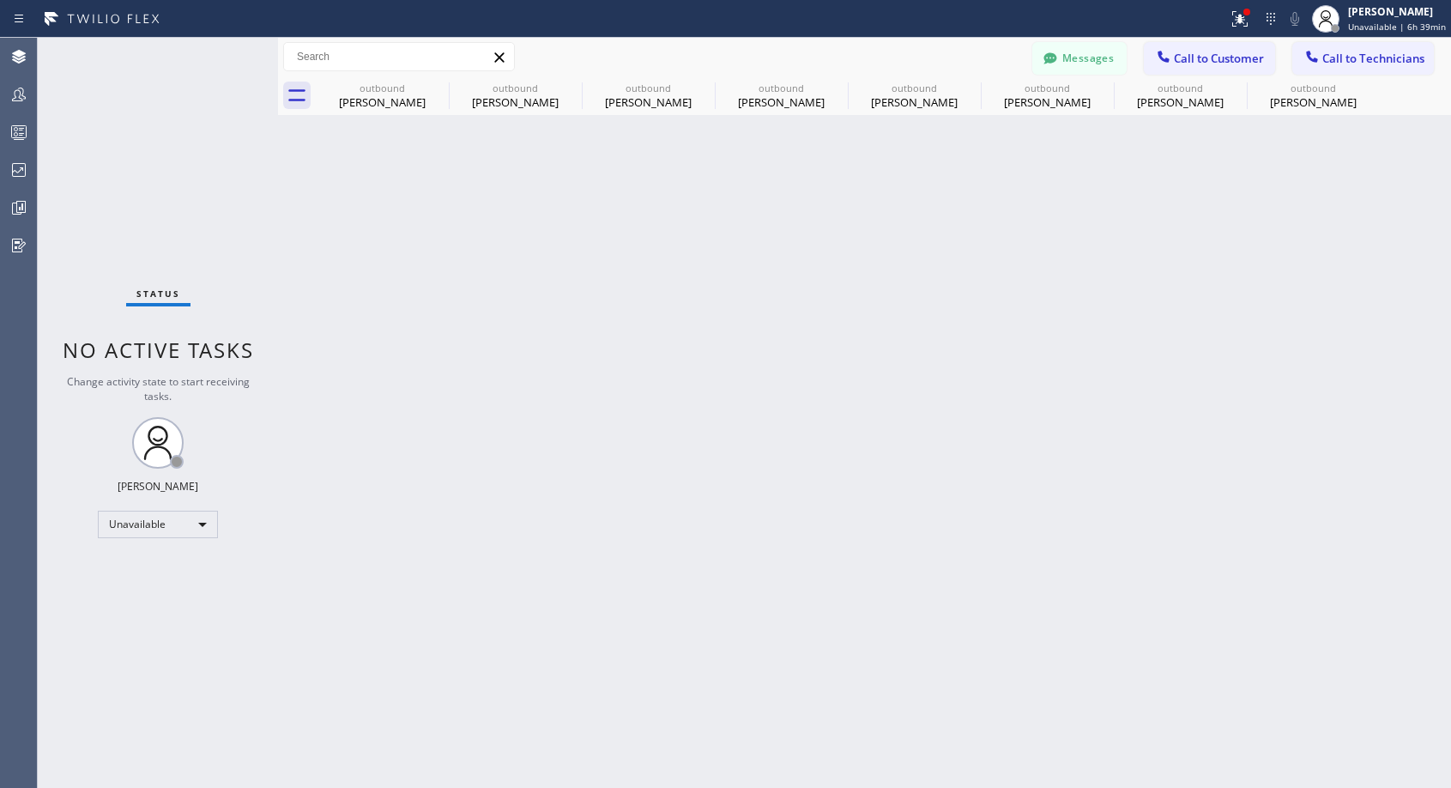
click at [546, 220] on div "Back to Dashboard Change Sender ID Customers Technicians NH [PERSON_NAME] [DATE…" at bounding box center [864, 413] width 1173 height 750
click at [443, 88] on icon at bounding box center [437, 87] width 21 height 21
click at [0, 0] on icon at bounding box center [0, 0] width 0 height 0
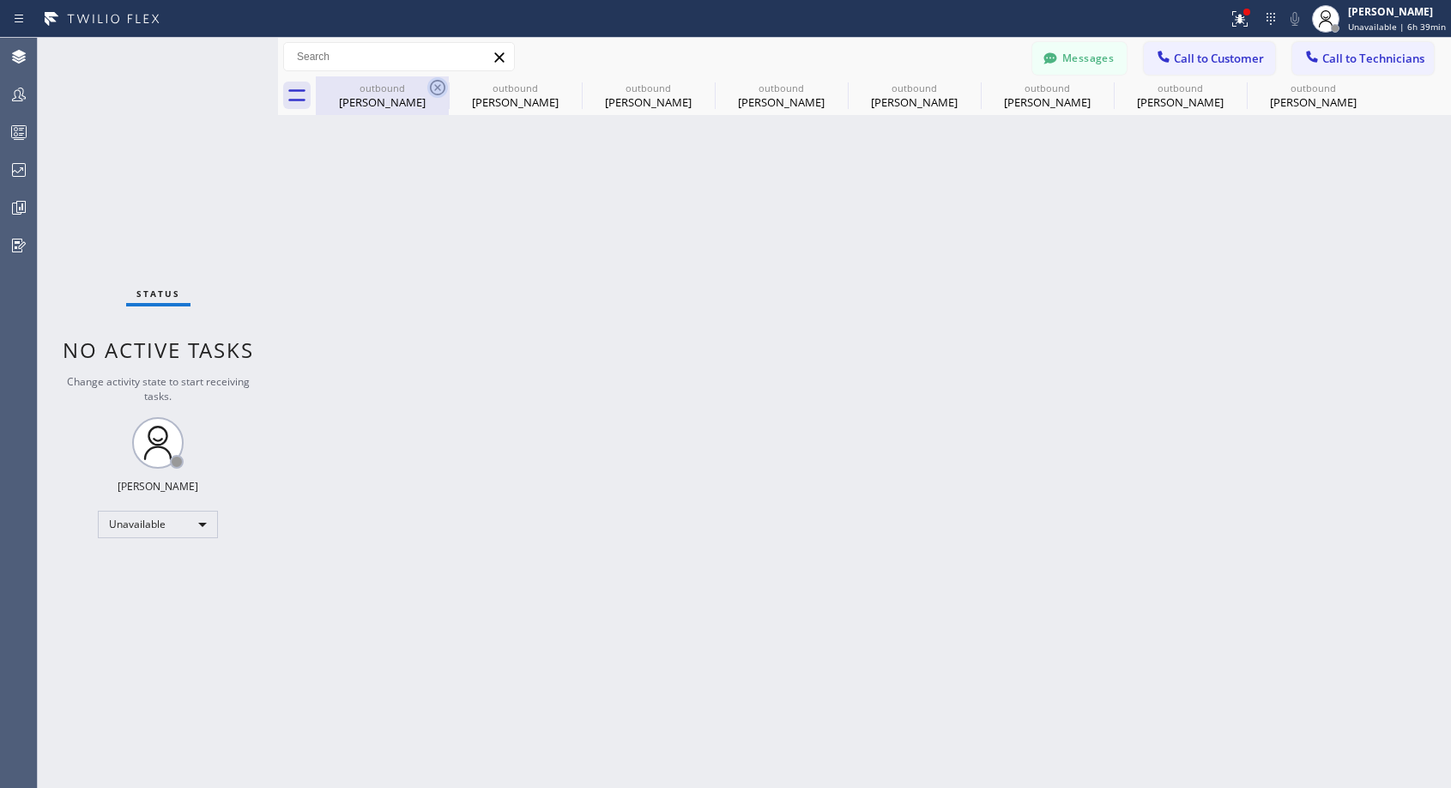
click at [0, 0] on icon at bounding box center [0, 0] width 0 height 0
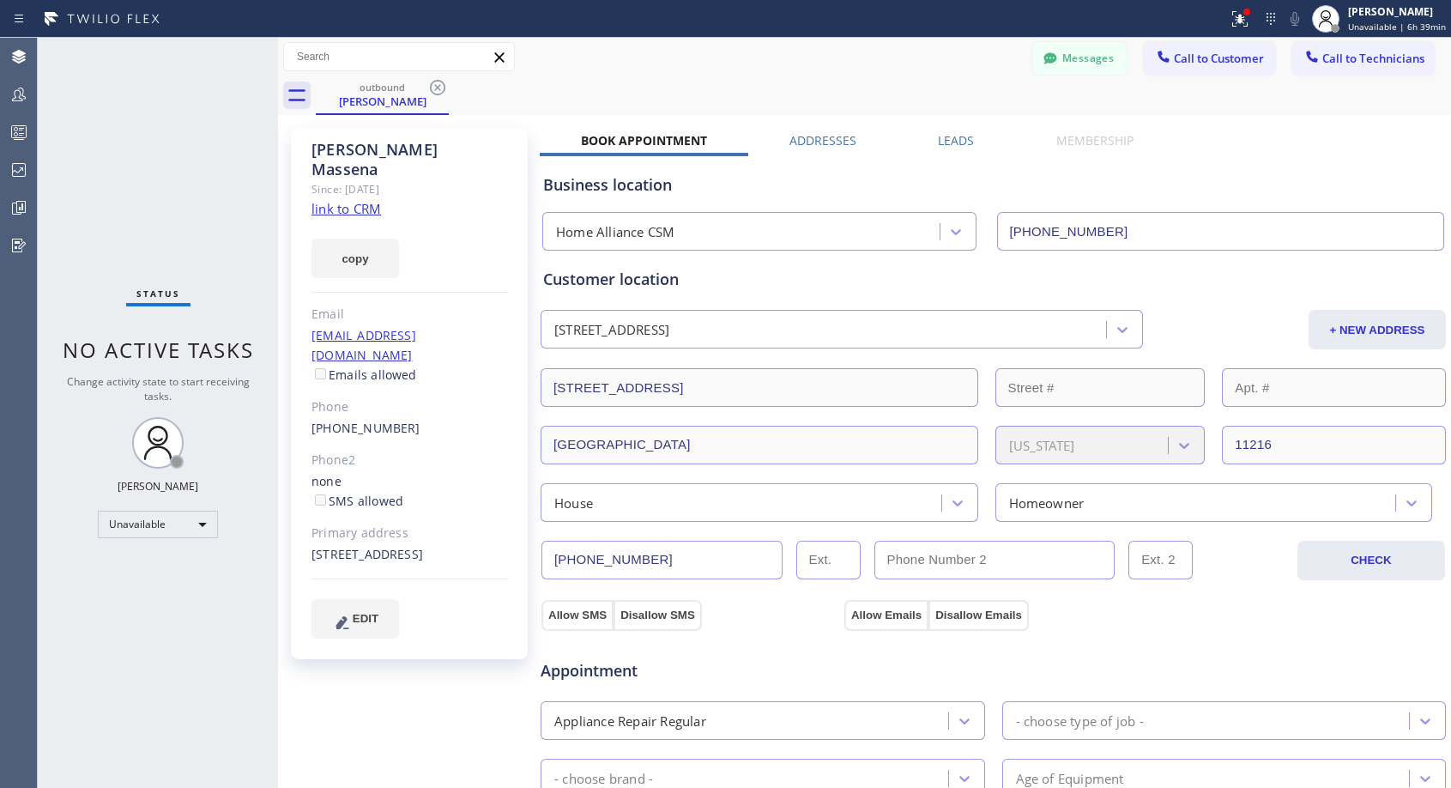
click at [443, 88] on icon at bounding box center [437, 87] width 21 height 21
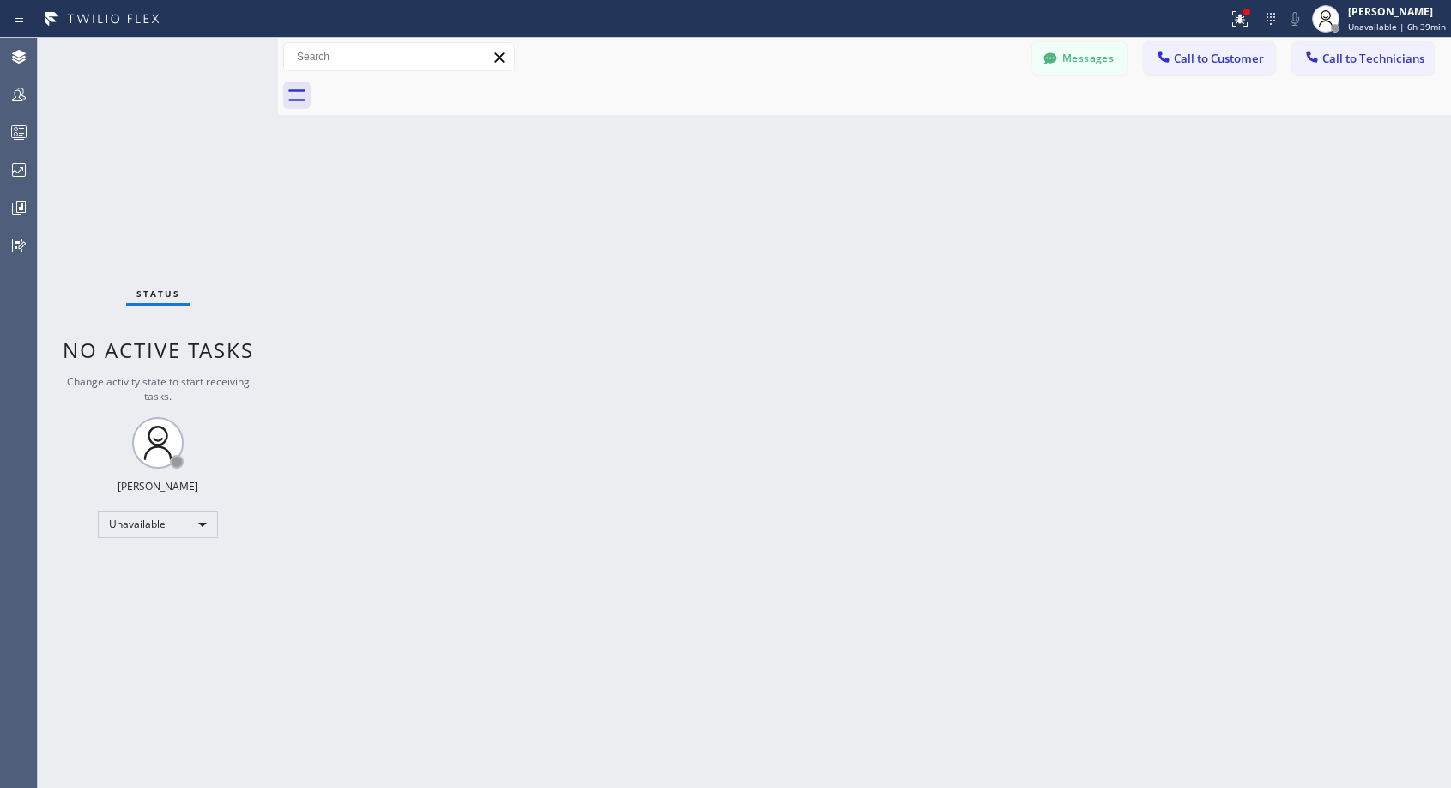
click at [443, 88] on div at bounding box center [883, 95] width 1135 height 39
click at [1189, 53] on span "Call to Customer" at bounding box center [1219, 58] width 90 height 15
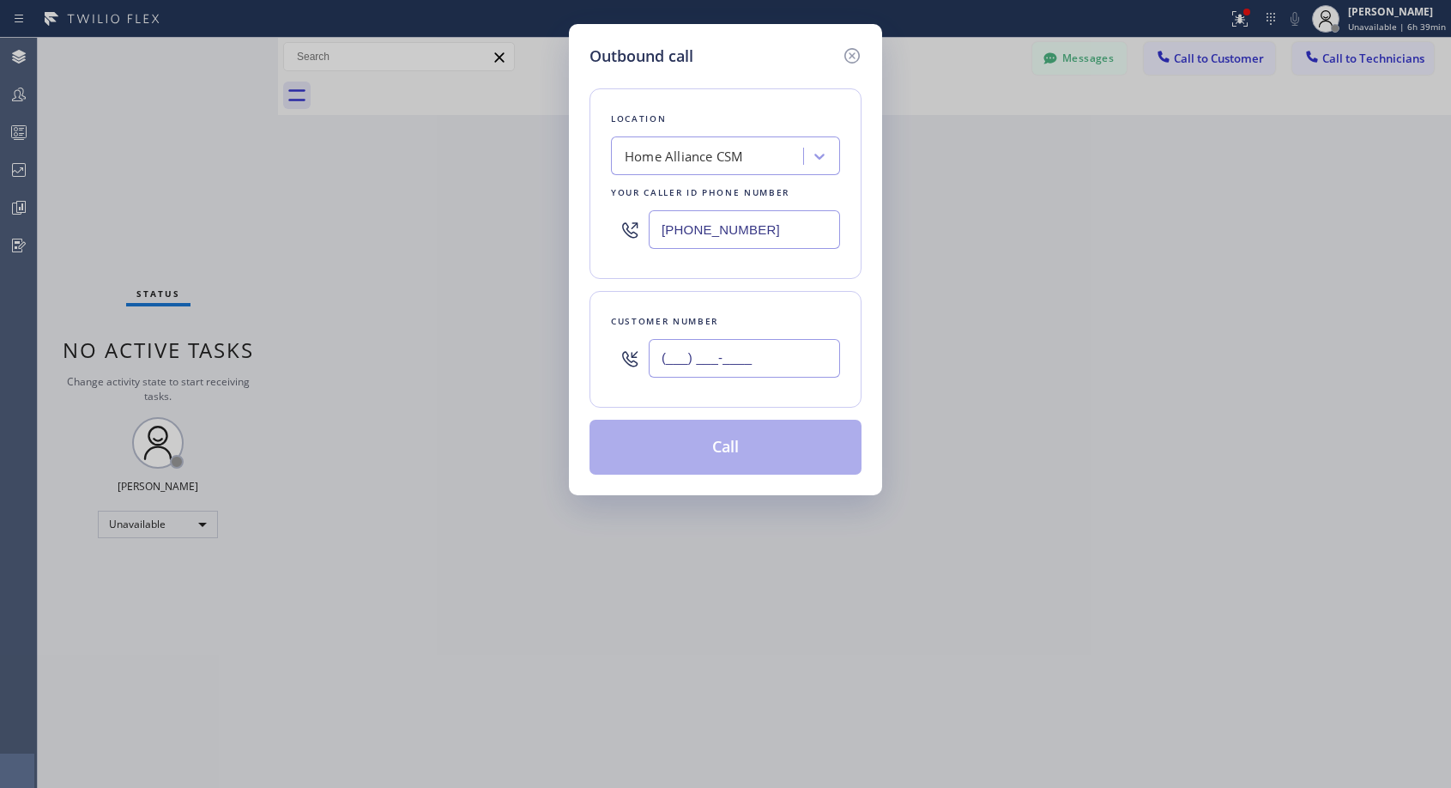
click at [675, 359] on input "(___) ___-____" at bounding box center [744, 358] width 191 height 39
paste input "310) 617-8833"
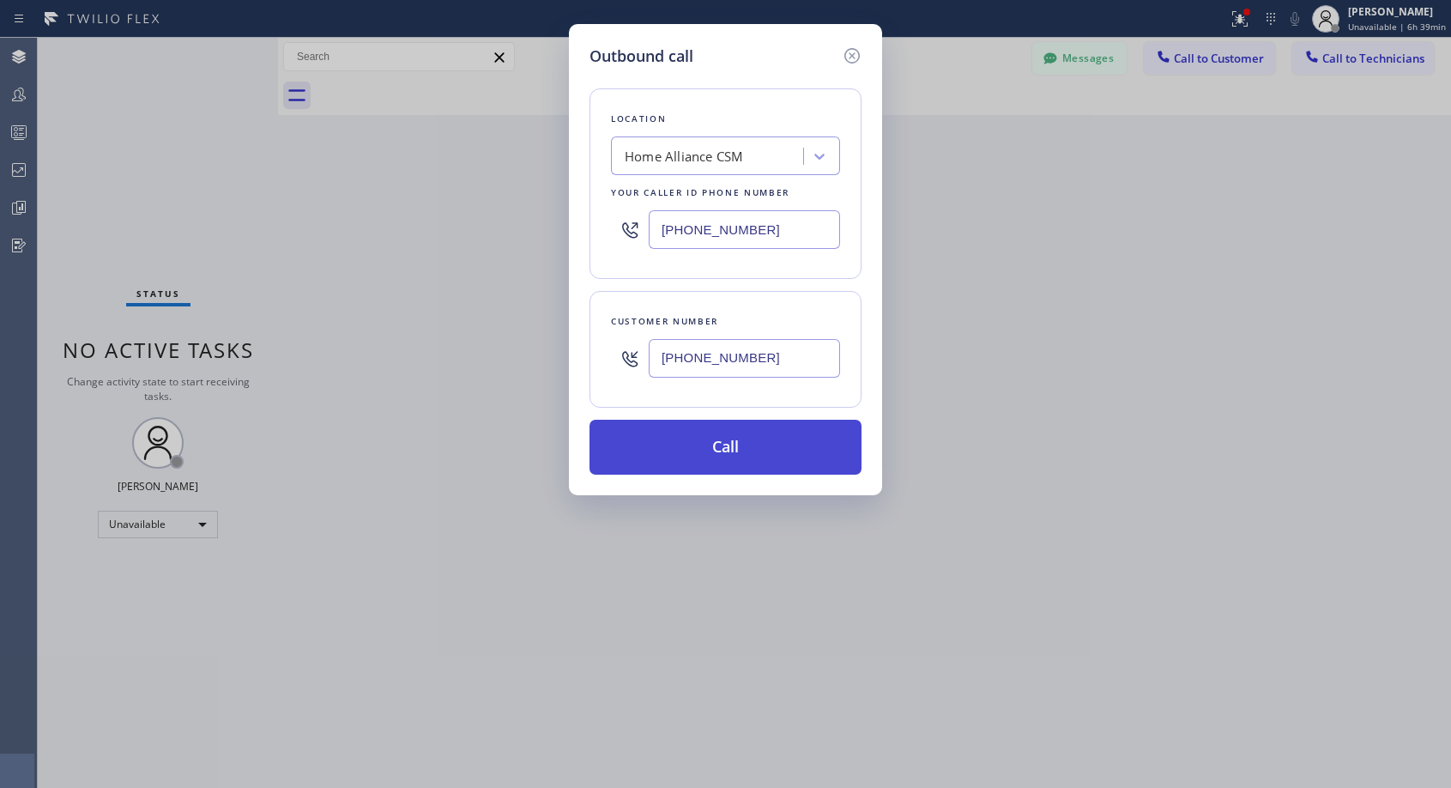
type input "[PHONE_NUMBER]"
click at [709, 452] on button "Call" at bounding box center [726, 447] width 272 height 55
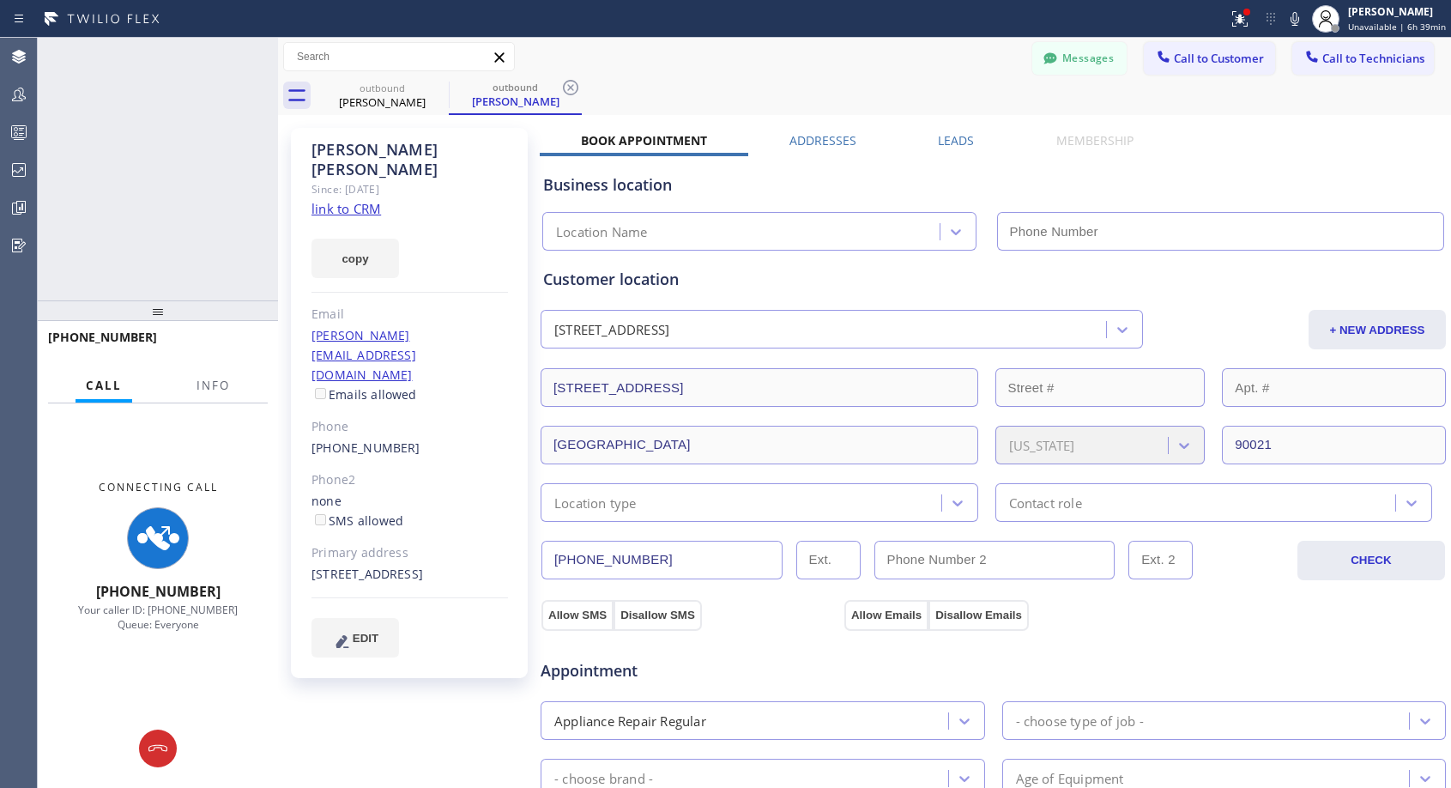
type input "[PHONE_NUMBER]"
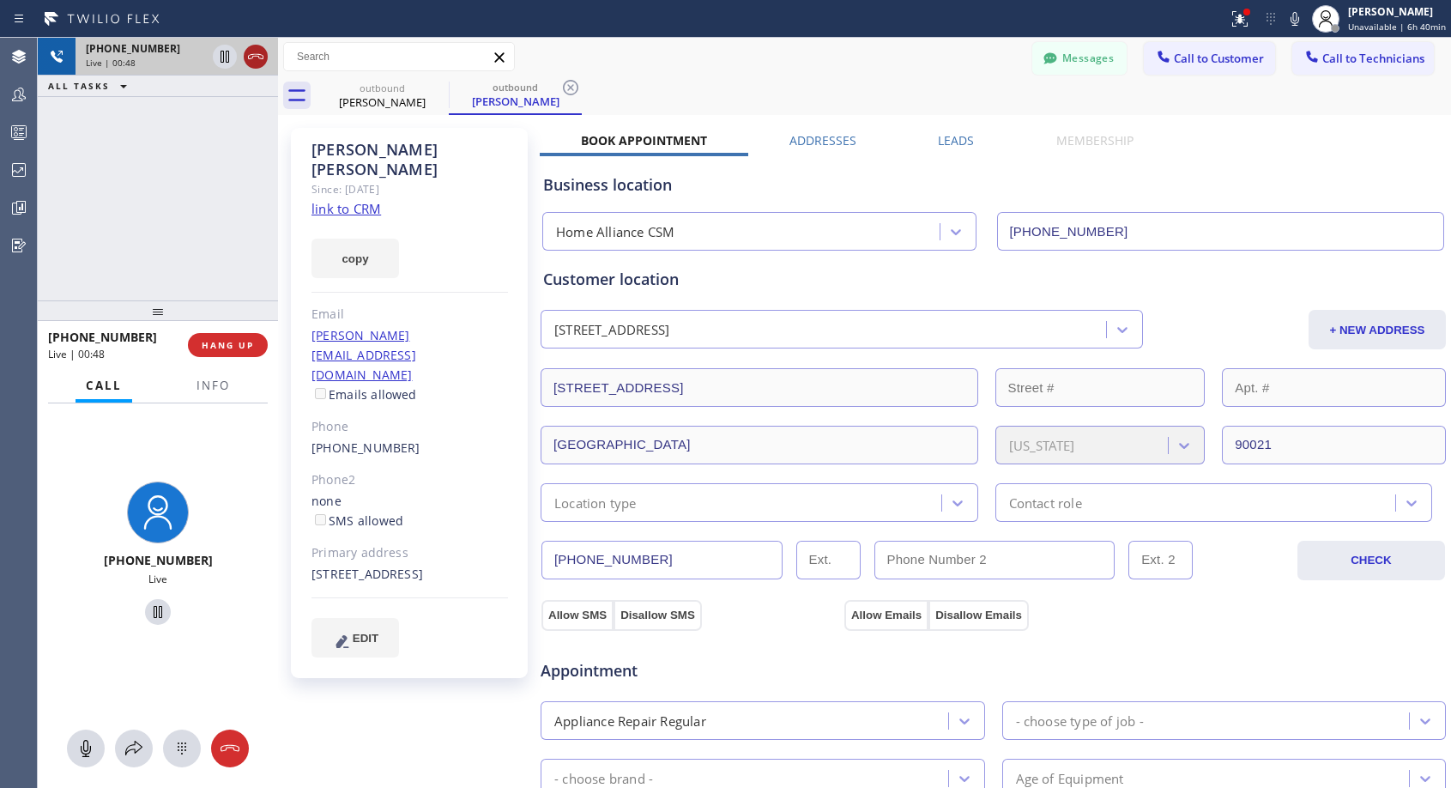
click at [254, 57] on icon at bounding box center [255, 56] width 21 height 21
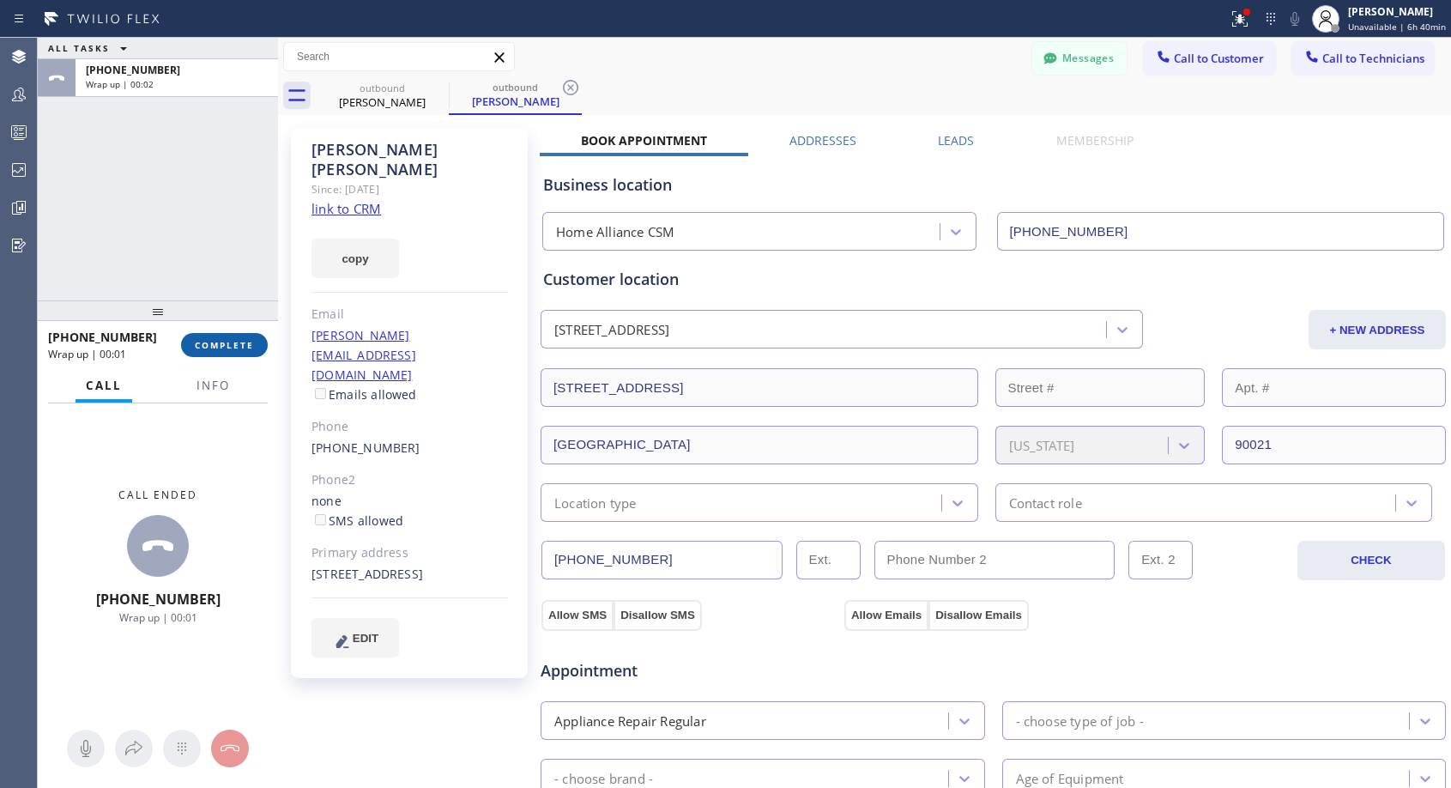
click at [240, 346] on span "COMPLETE" at bounding box center [224, 345] width 59 height 12
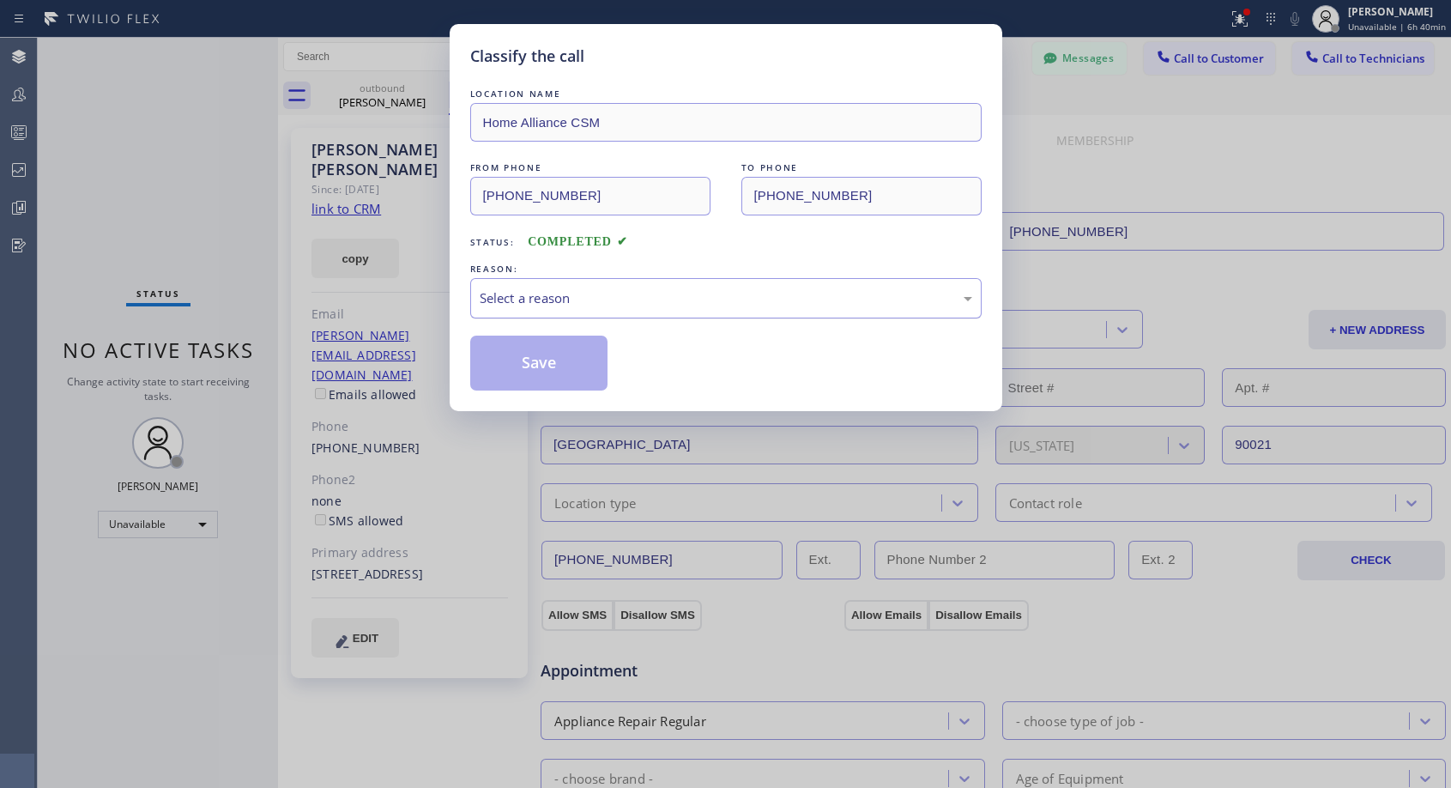
click at [670, 293] on div "Select a reason" at bounding box center [726, 298] width 493 height 20
click at [559, 365] on button "Save" at bounding box center [539, 363] width 138 height 55
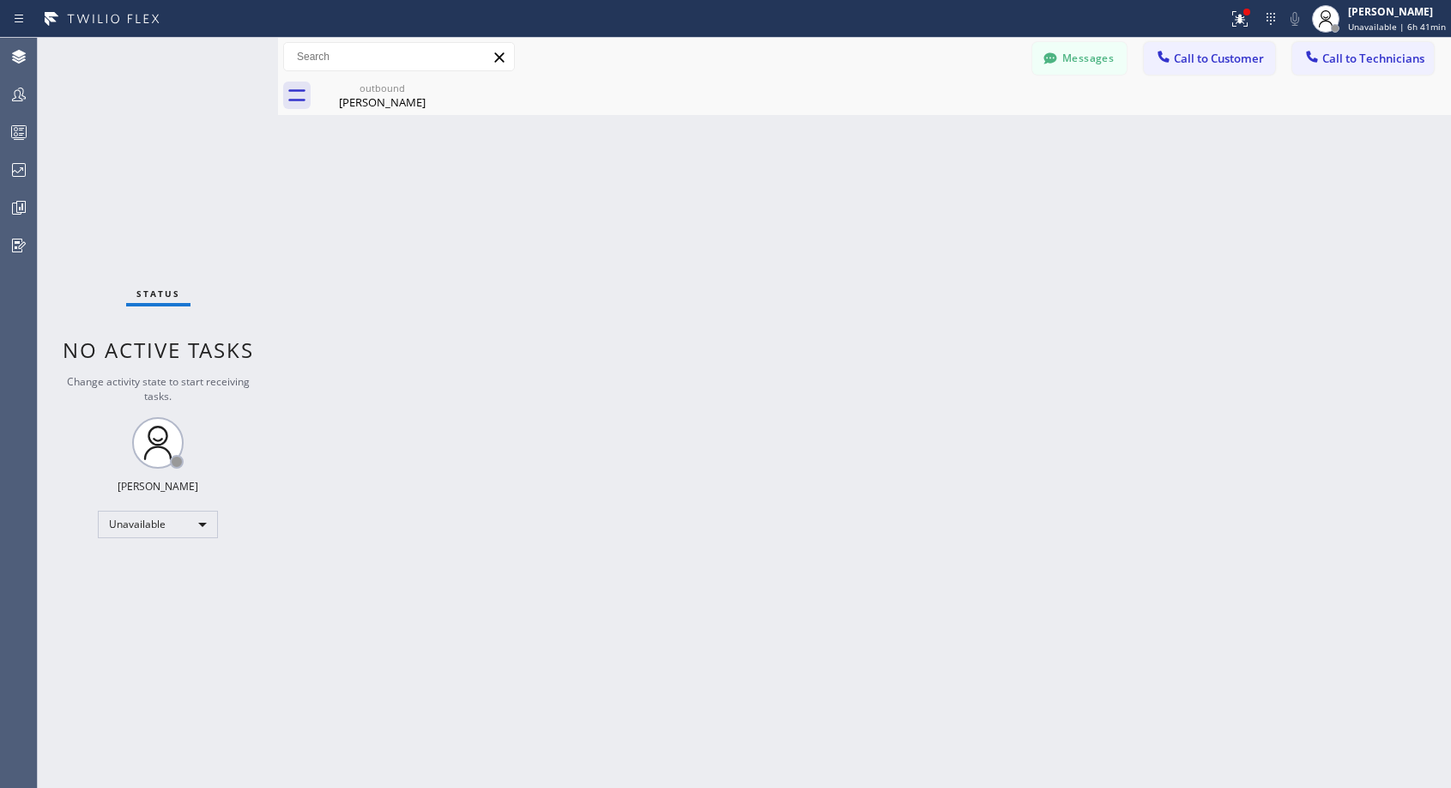
click at [1171, 62] on icon at bounding box center [1163, 56] width 17 height 17
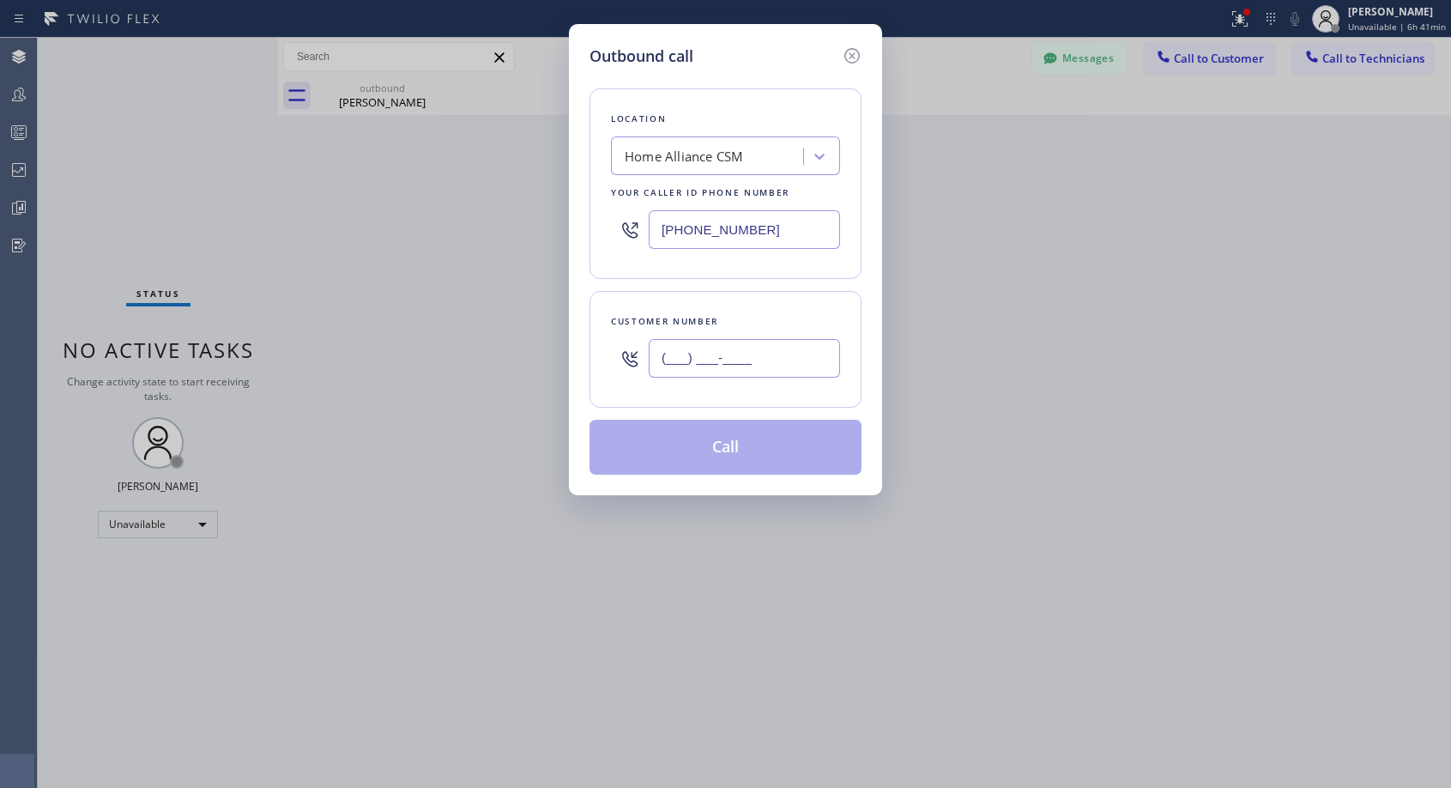
click at [804, 362] on input "(___) ___-____" at bounding box center [744, 358] width 191 height 39
paste input "408) 202-1536"
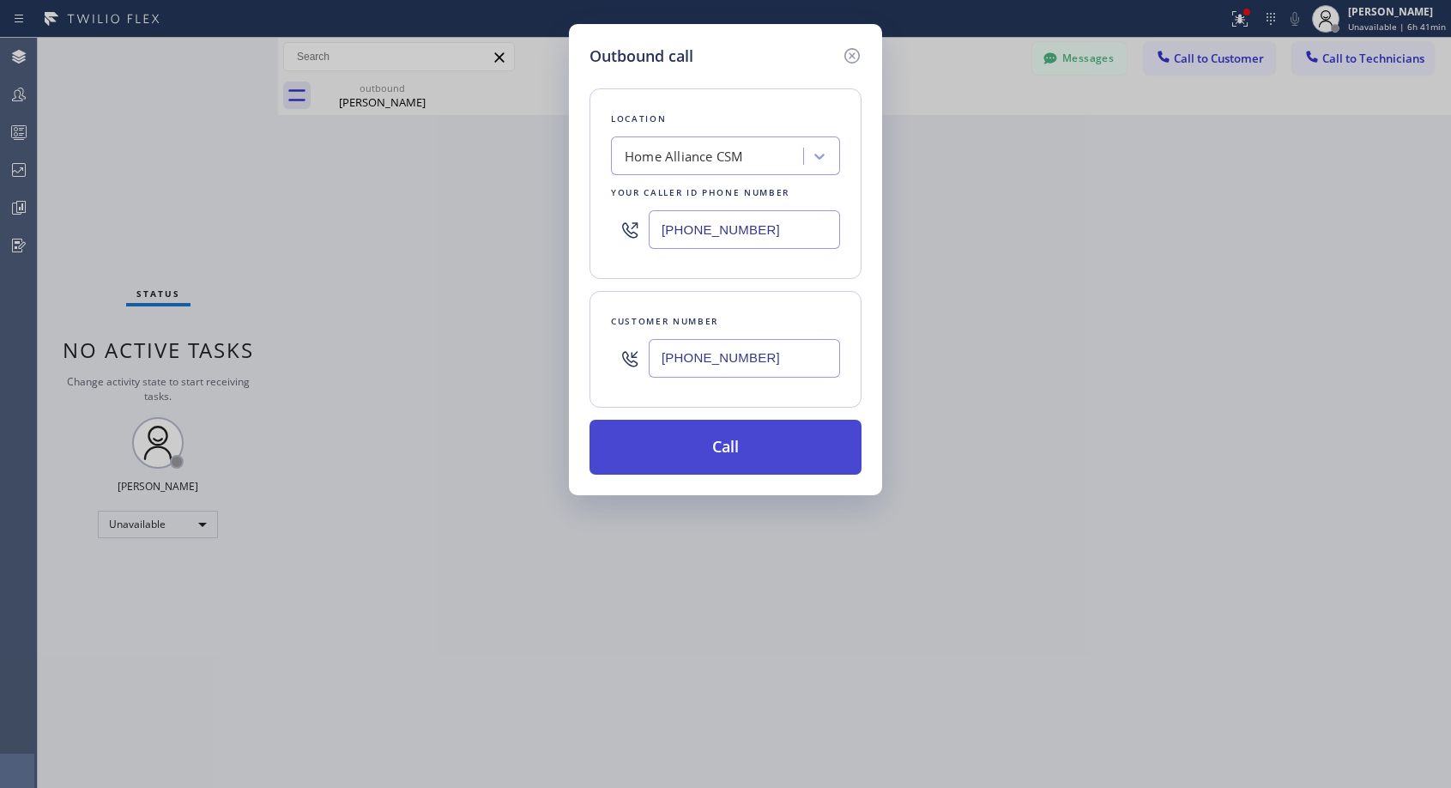
type input "[PHONE_NUMBER]"
drag, startPoint x: 740, startPoint y: 458, endPoint x: 759, endPoint y: 45, distance: 413.3
click at [741, 457] on button "Call" at bounding box center [726, 447] width 272 height 55
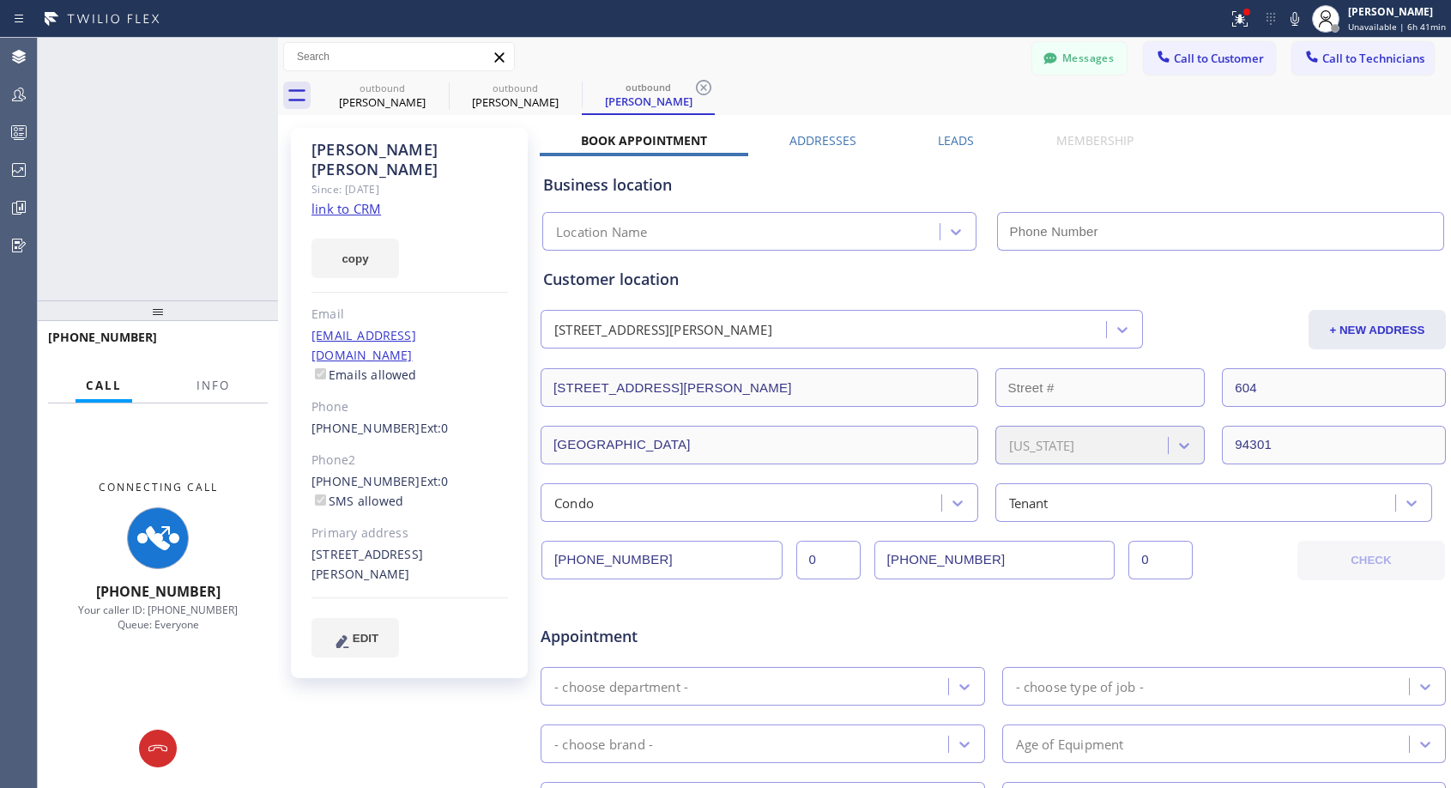
type input "[PHONE_NUMBER]"
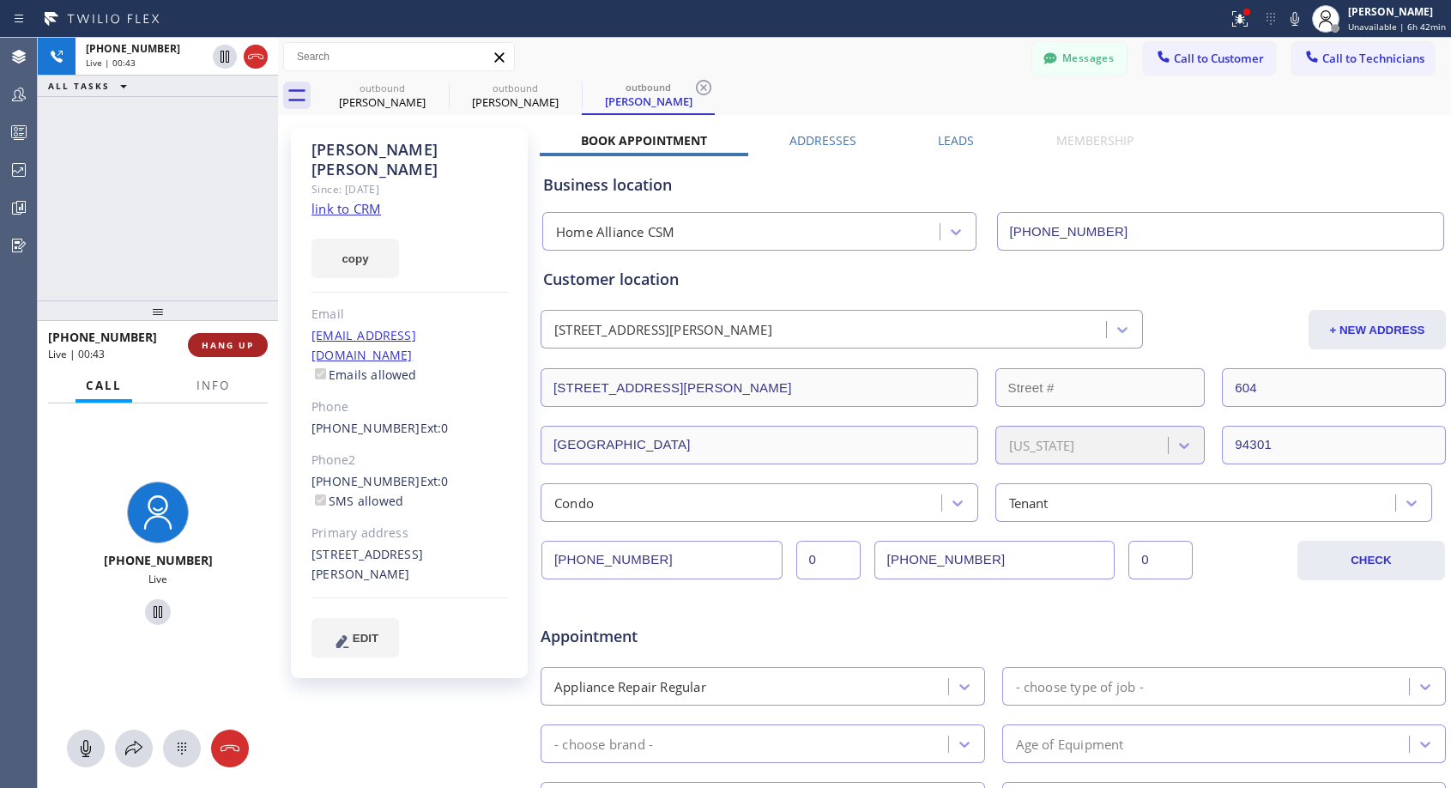
click at [220, 345] on span "HANG UP" at bounding box center [228, 345] width 52 height 12
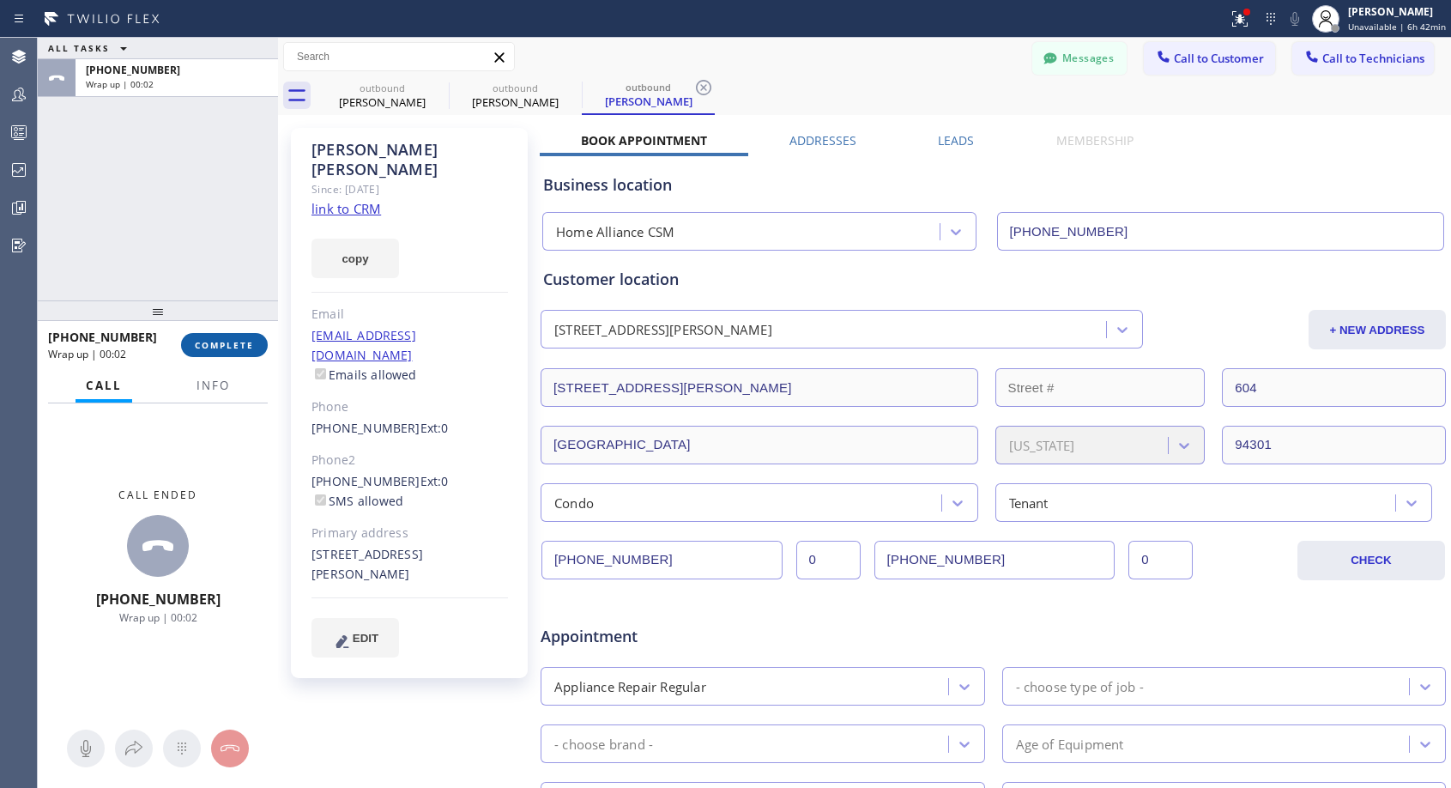
click at [250, 336] on button "COMPLETE" at bounding box center [224, 345] width 87 height 24
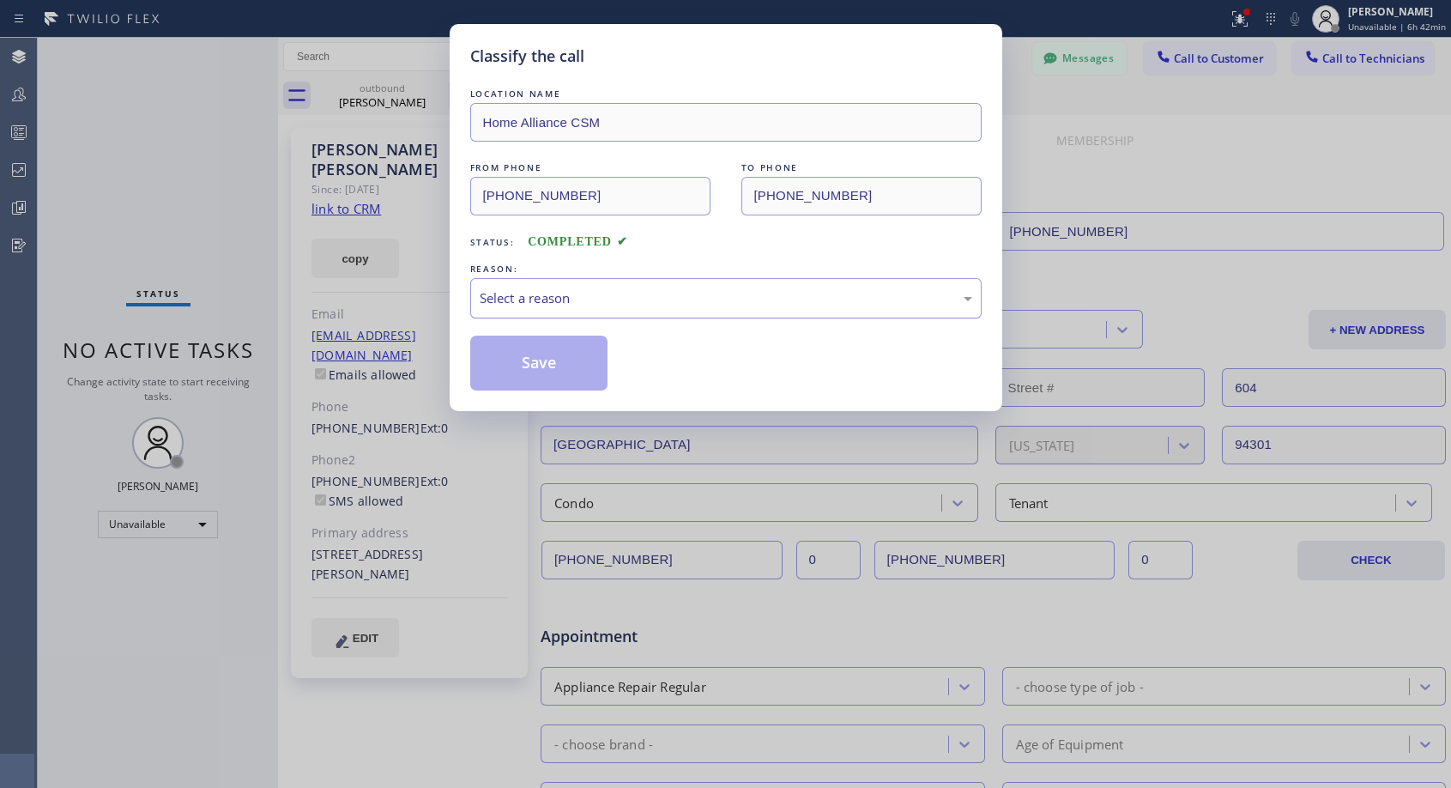
click at [556, 302] on div "Select a reason" at bounding box center [726, 298] width 493 height 20
click at [534, 360] on button "Save" at bounding box center [539, 363] width 138 height 55
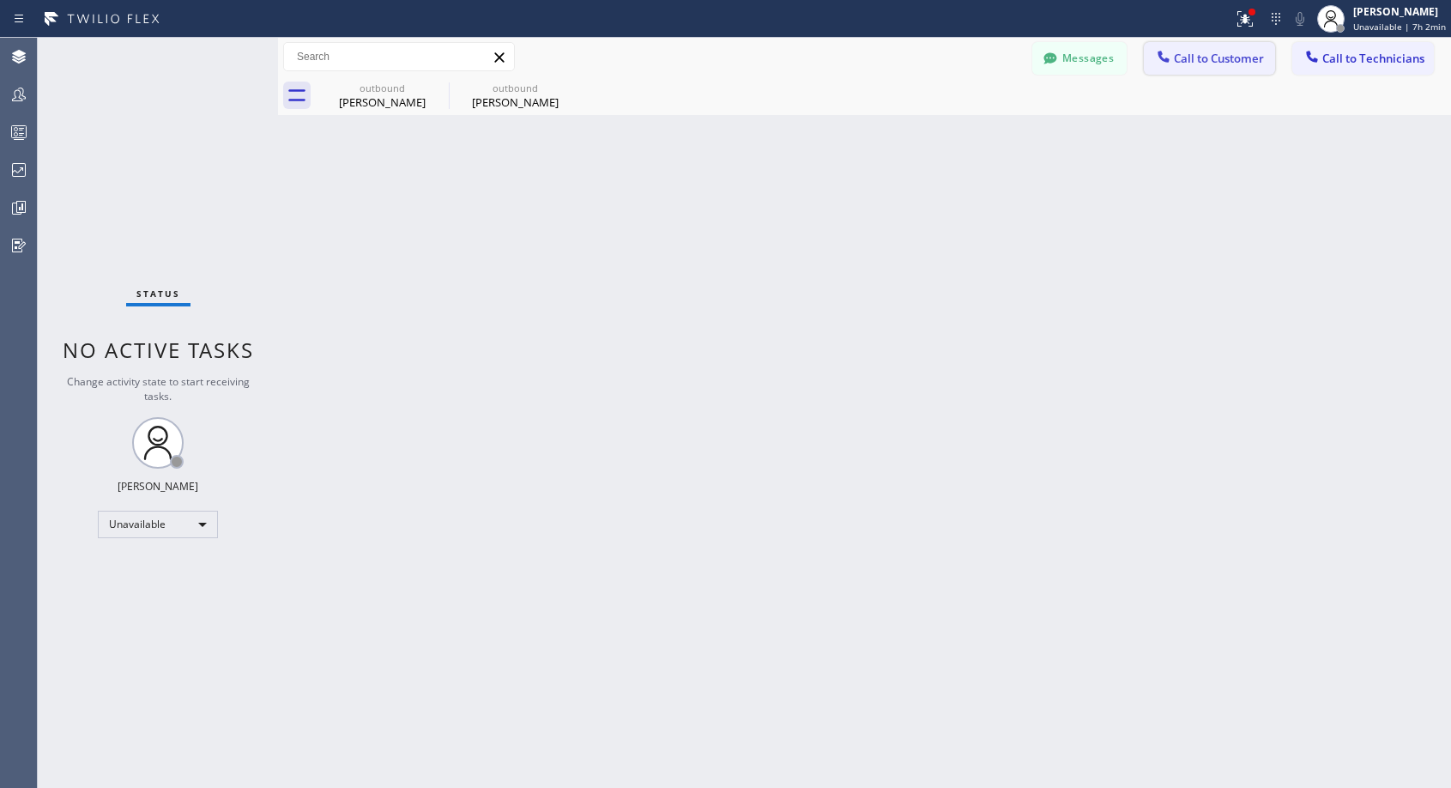
click at [1169, 55] on icon at bounding box center [1163, 56] width 17 height 17
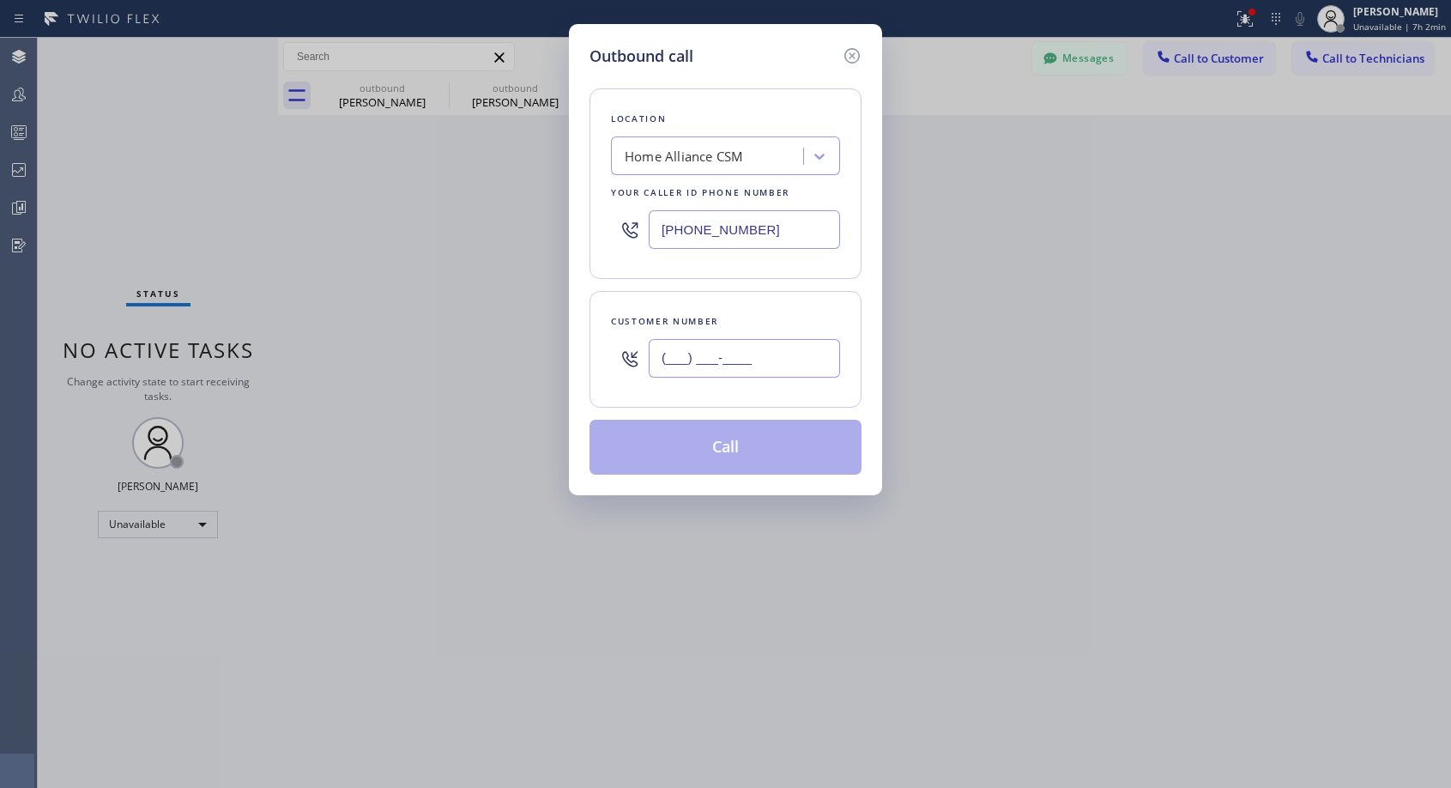
click at [779, 344] on input "(___) ___-____" at bounding box center [744, 358] width 191 height 39
paste input "714) 904-6704"
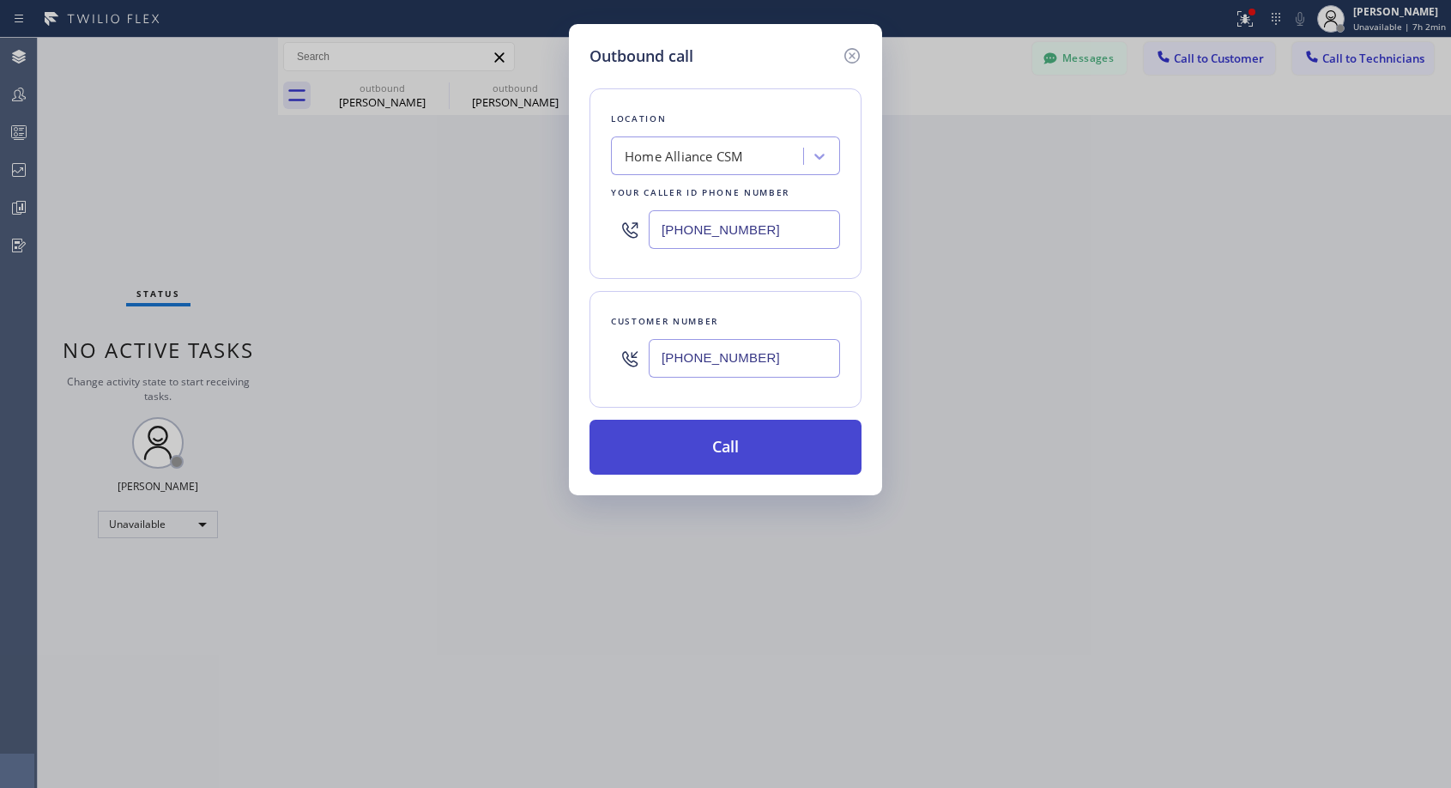
type input "[PHONE_NUMBER]"
click at [722, 451] on button "Call" at bounding box center [726, 447] width 272 height 55
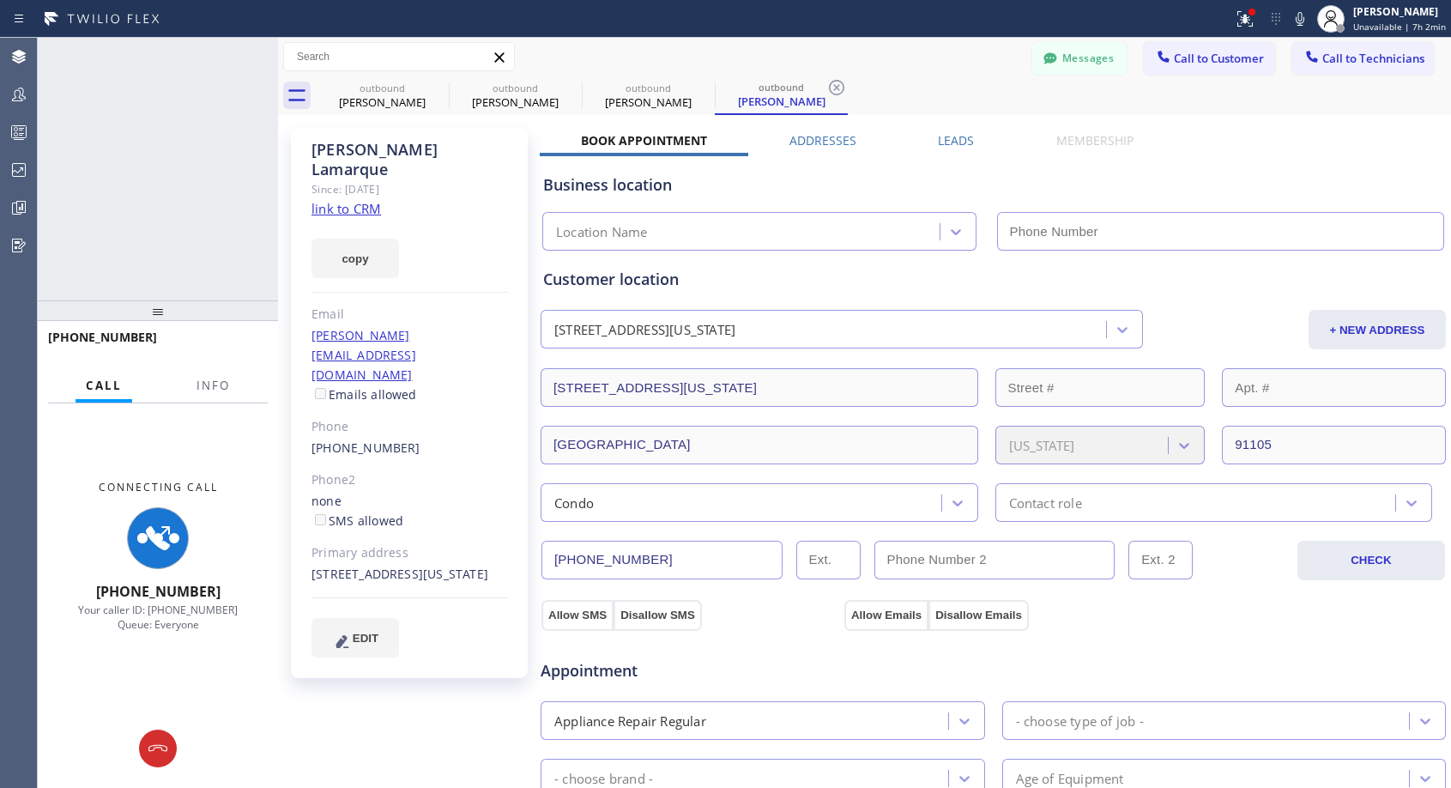
type input "[PHONE_NUMBER]"
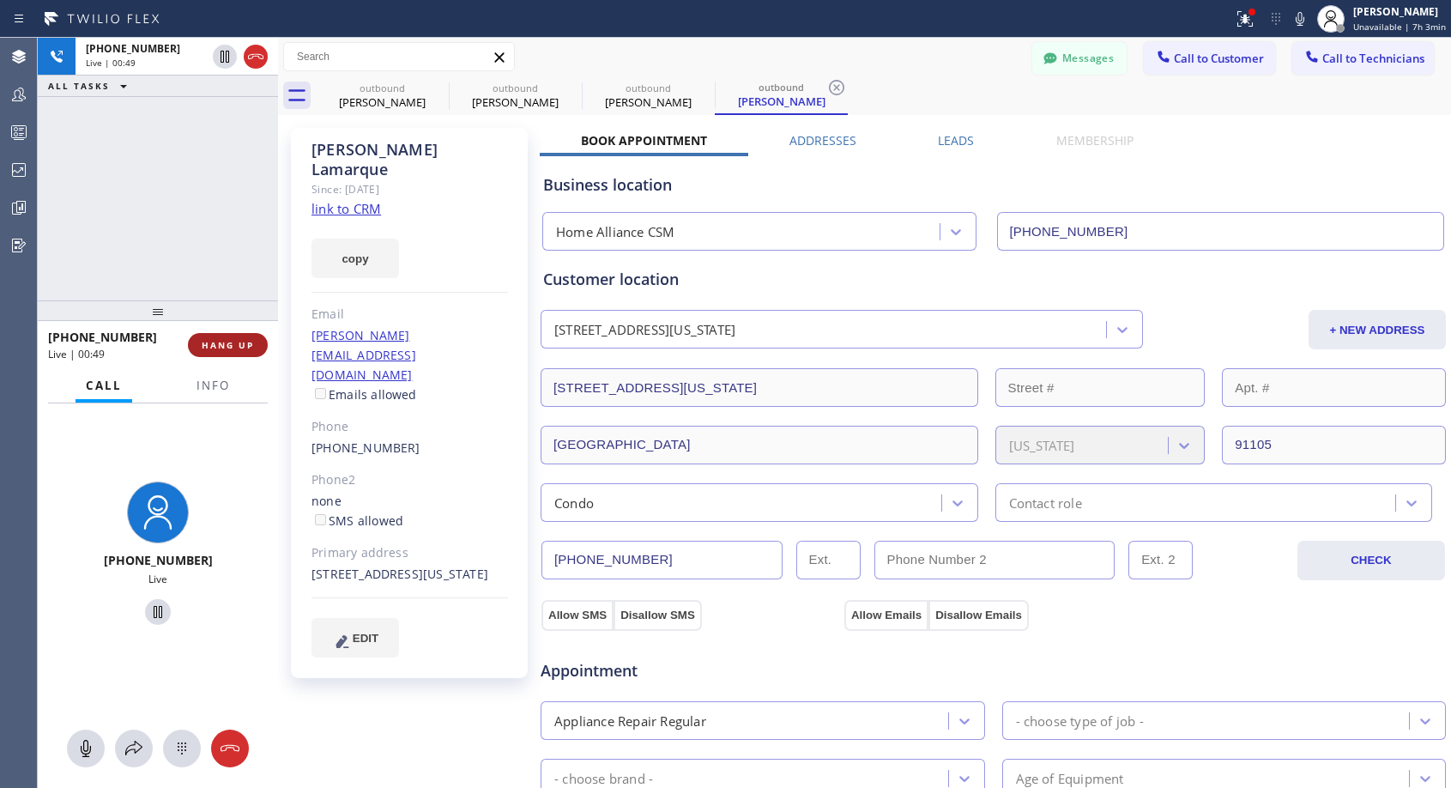
click at [238, 342] on span "HANG UP" at bounding box center [228, 345] width 52 height 12
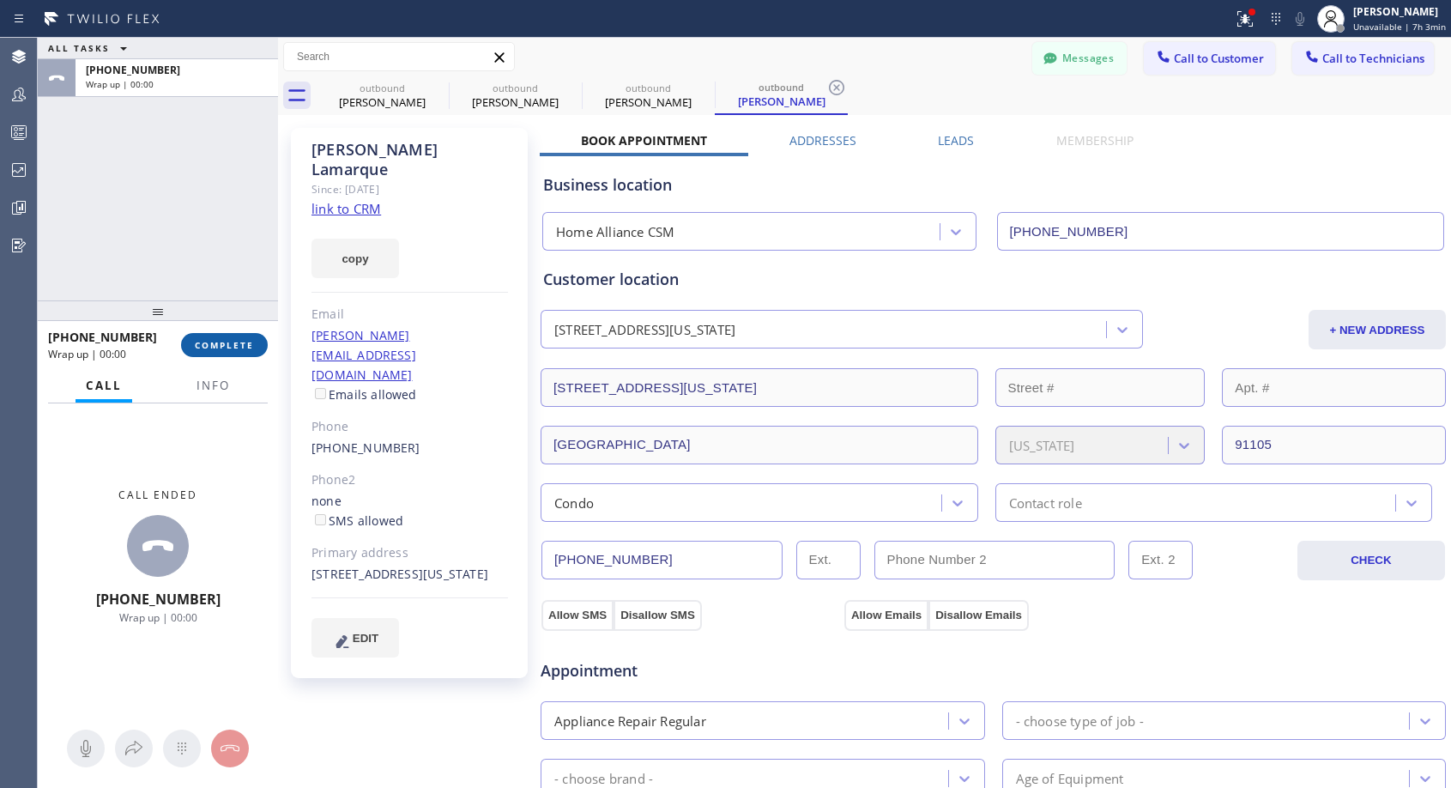
click at [247, 336] on button "COMPLETE" at bounding box center [224, 345] width 87 height 24
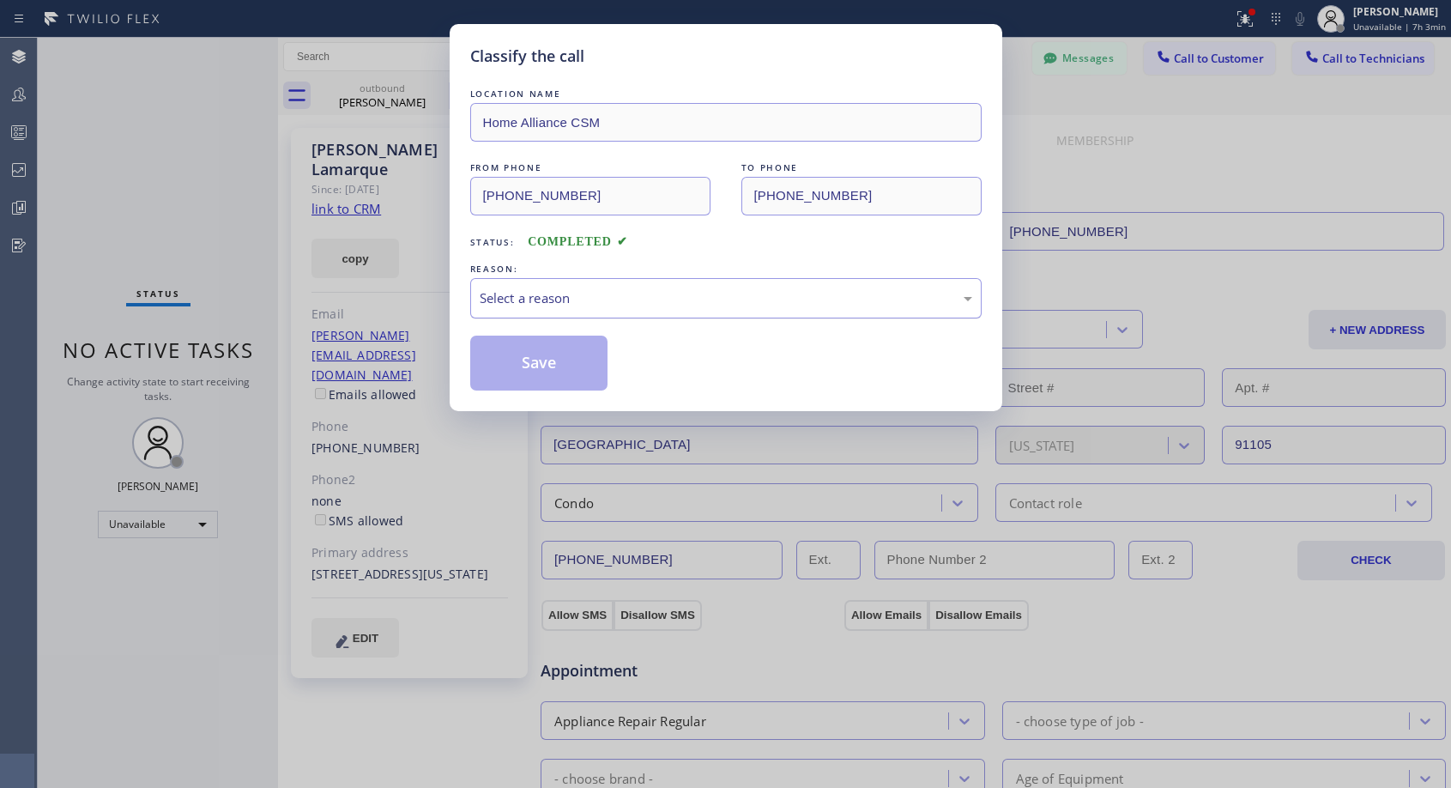
click at [587, 287] on div "Select a reason" at bounding box center [725, 298] width 511 height 40
click at [559, 360] on button "Save" at bounding box center [539, 363] width 138 height 55
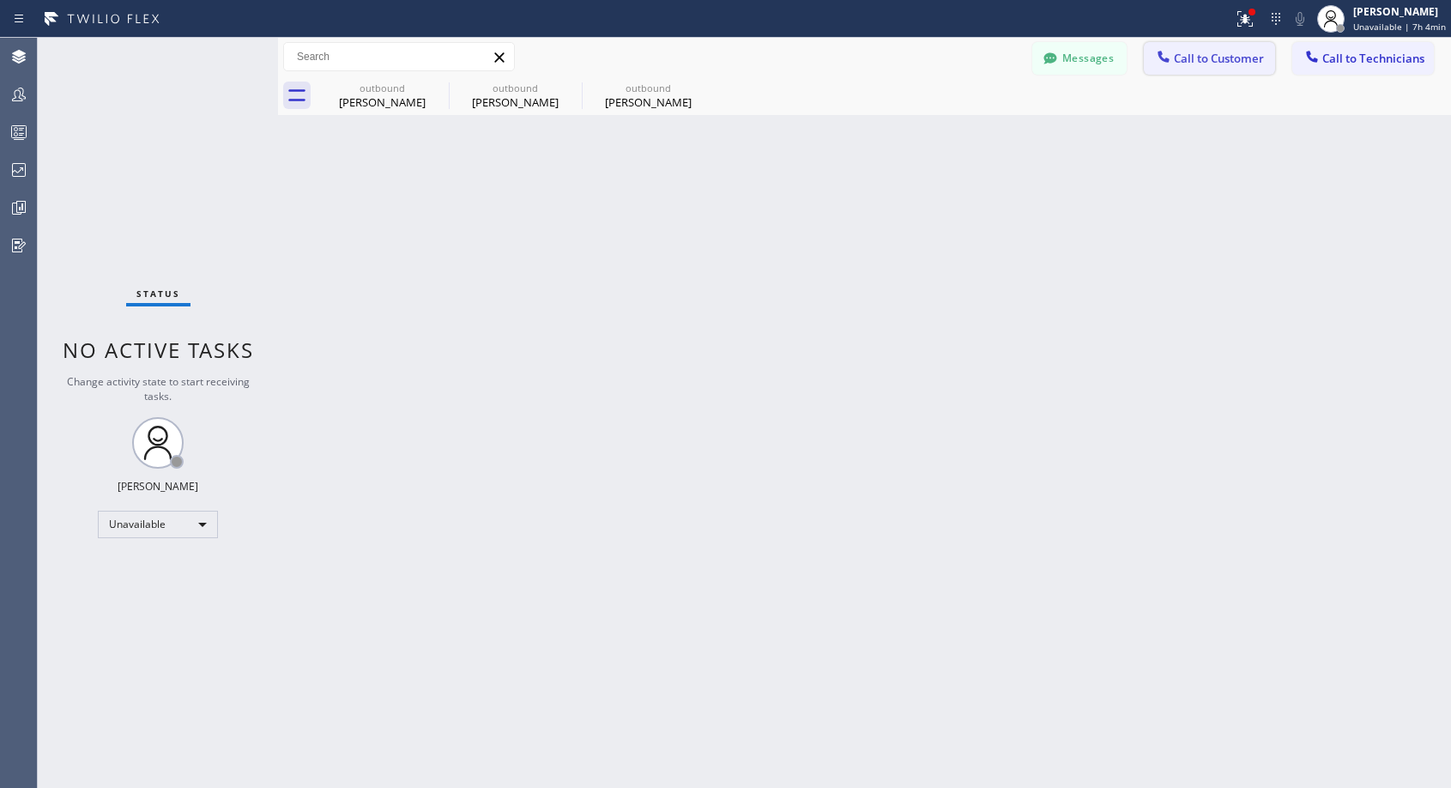
click at [1176, 47] on button "Call to Customer" at bounding box center [1209, 58] width 131 height 33
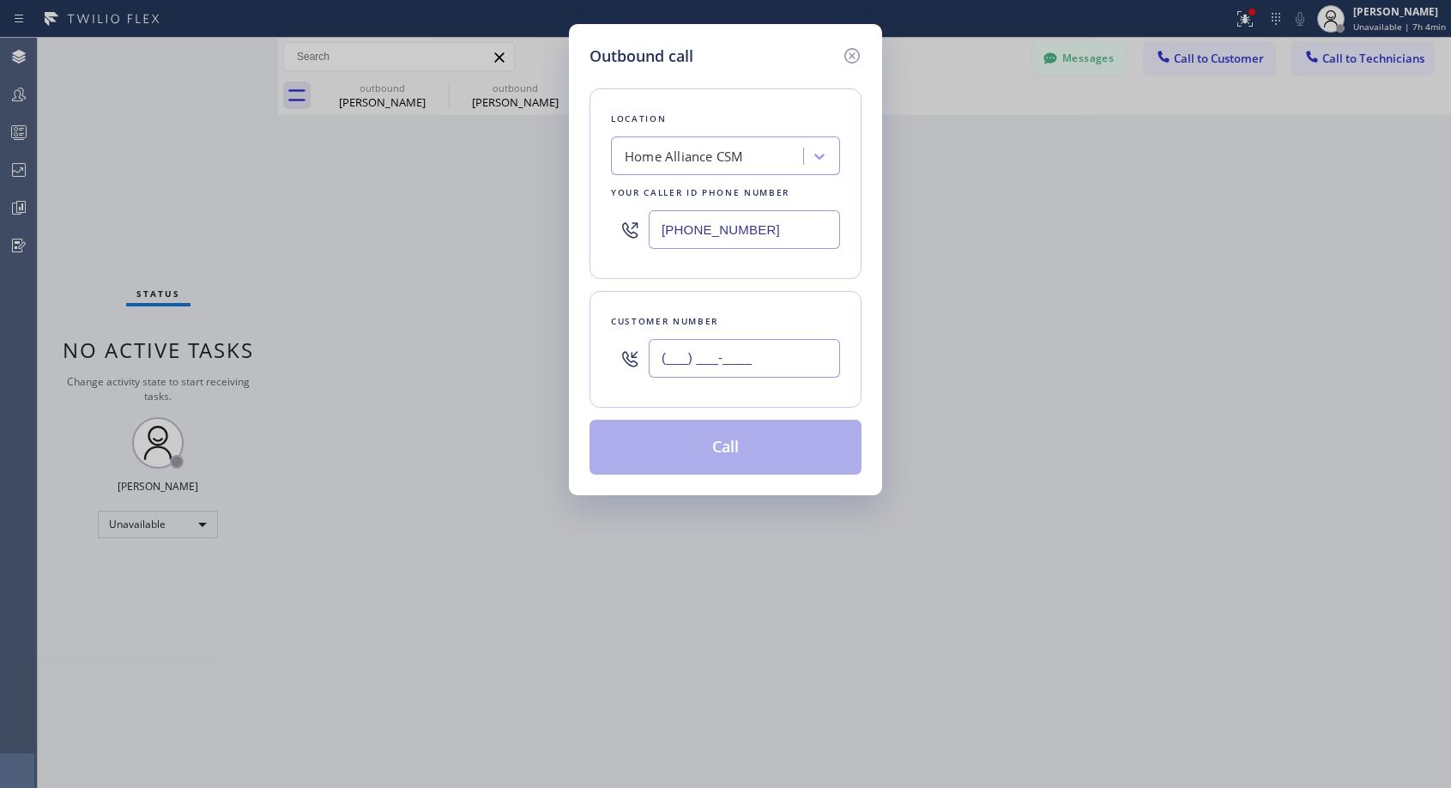
click at [812, 359] on input "(___) ___-____" at bounding box center [744, 358] width 191 height 39
paste input "310) 780-9965"
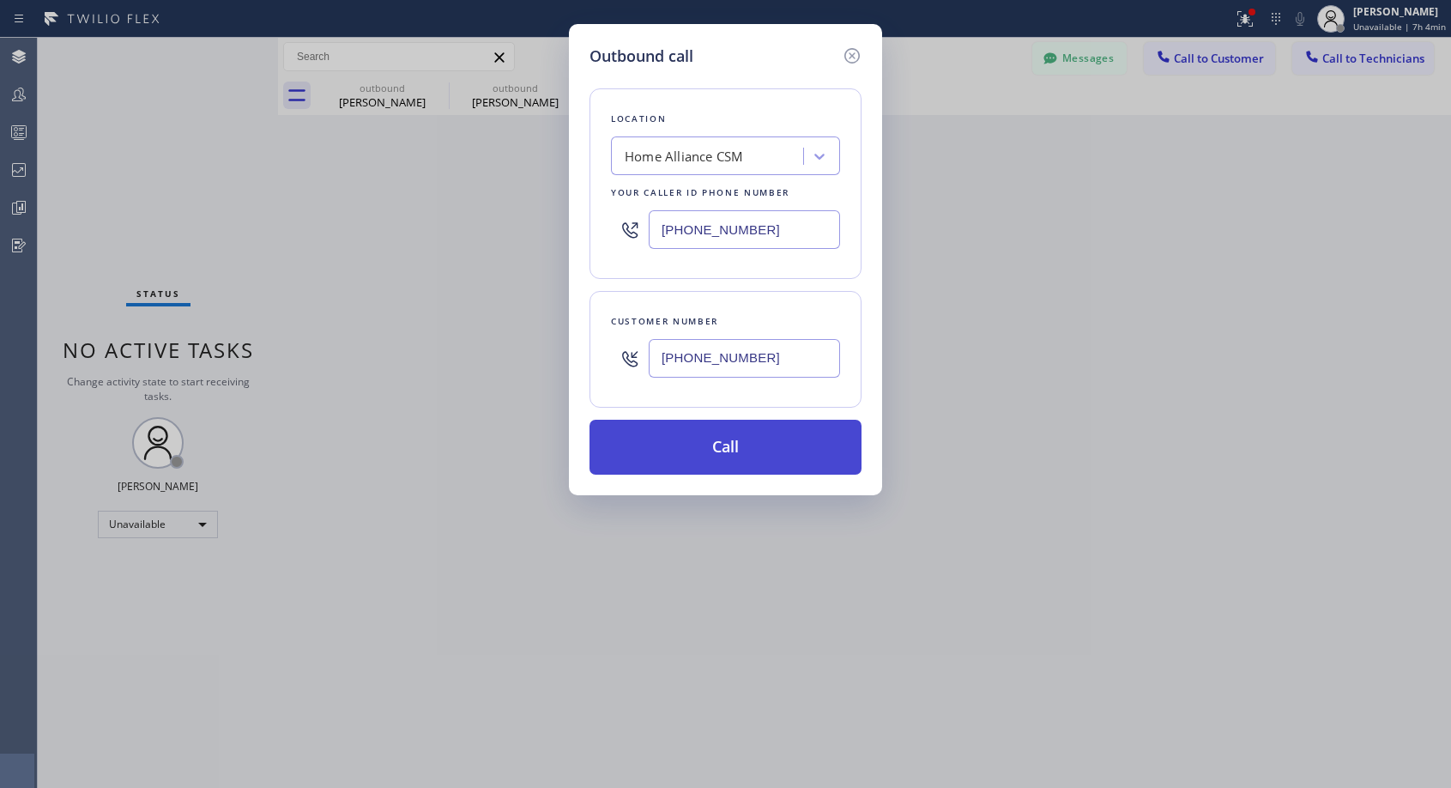
type input "[PHONE_NUMBER]"
click at [750, 446] on button "Call" at bounding box center [726, 447] width 272 height 55
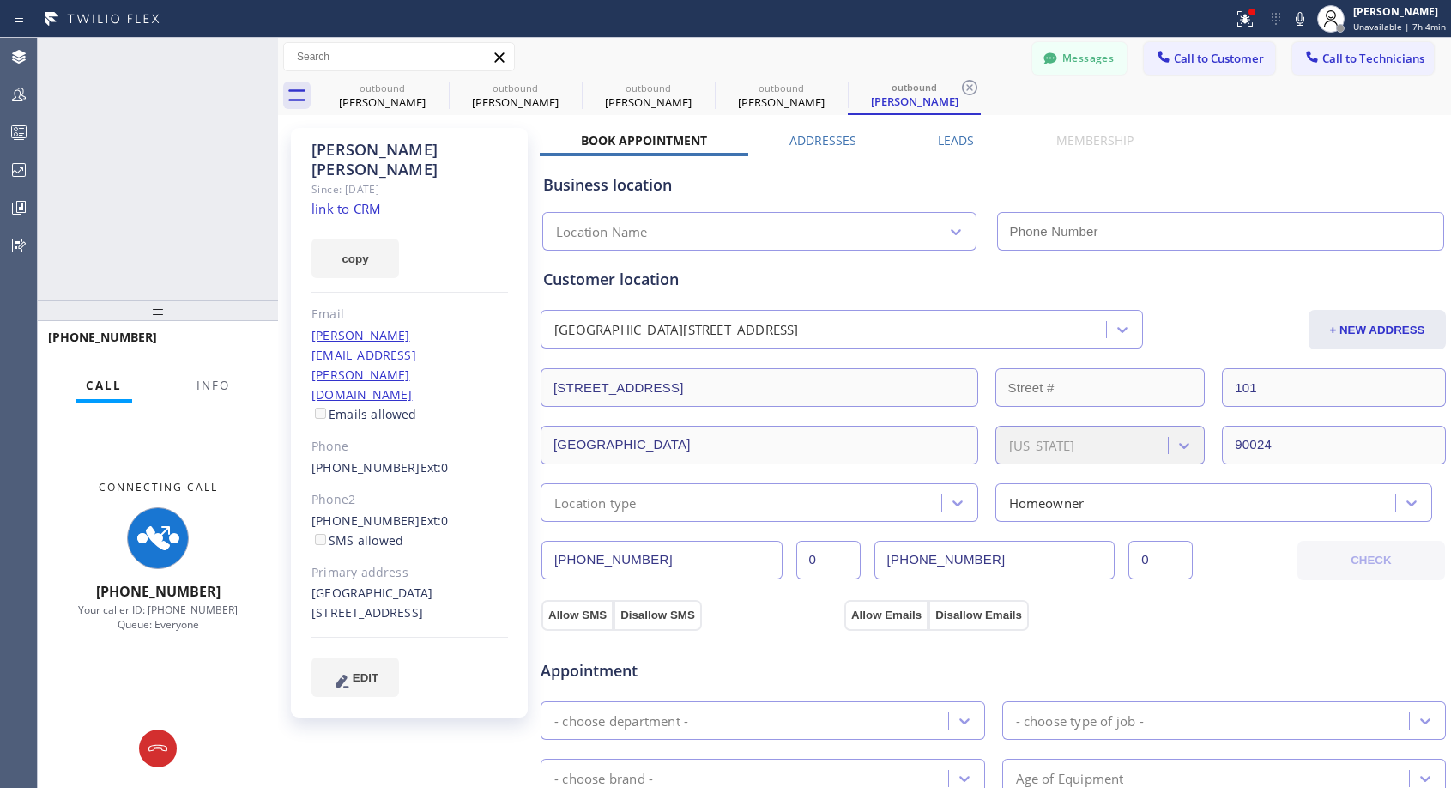
type input "[PHONE_NUMBER]"
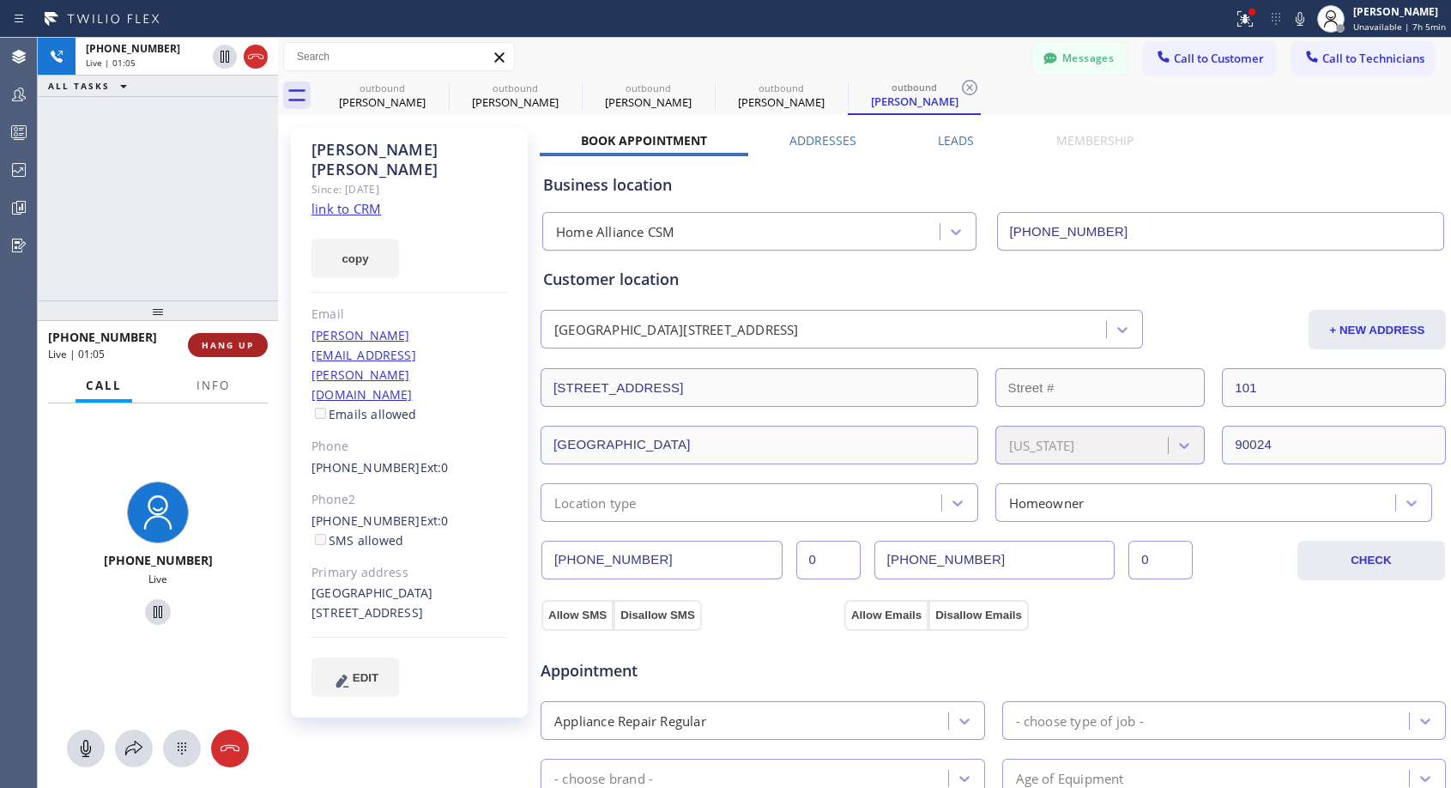
click at [241, 339] on span "HANG UP" at bounding box center [228, 345] width 52 height 12
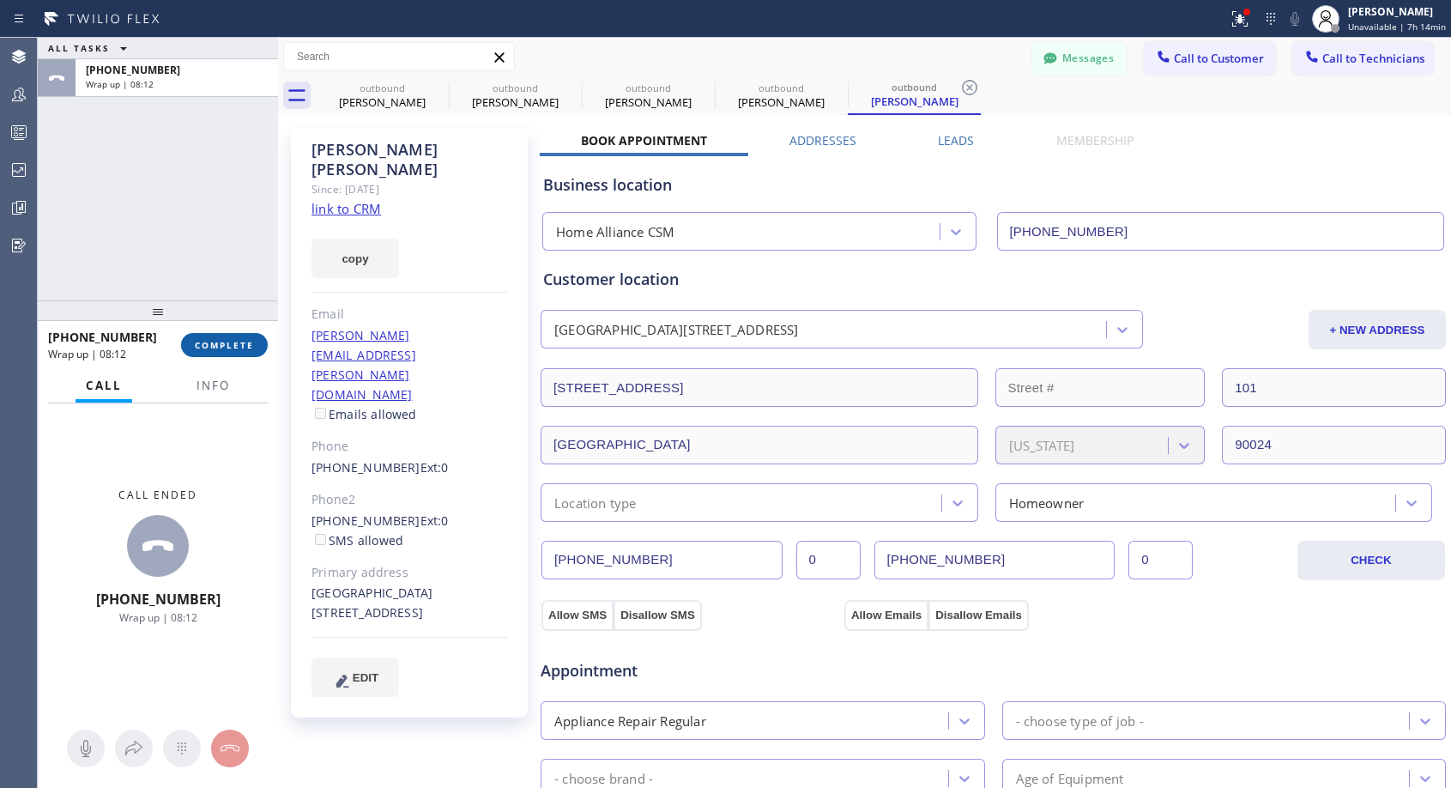
click at [214, 345] on span "COMPLETE" at bounding box center [224, 345] width 59 height 12
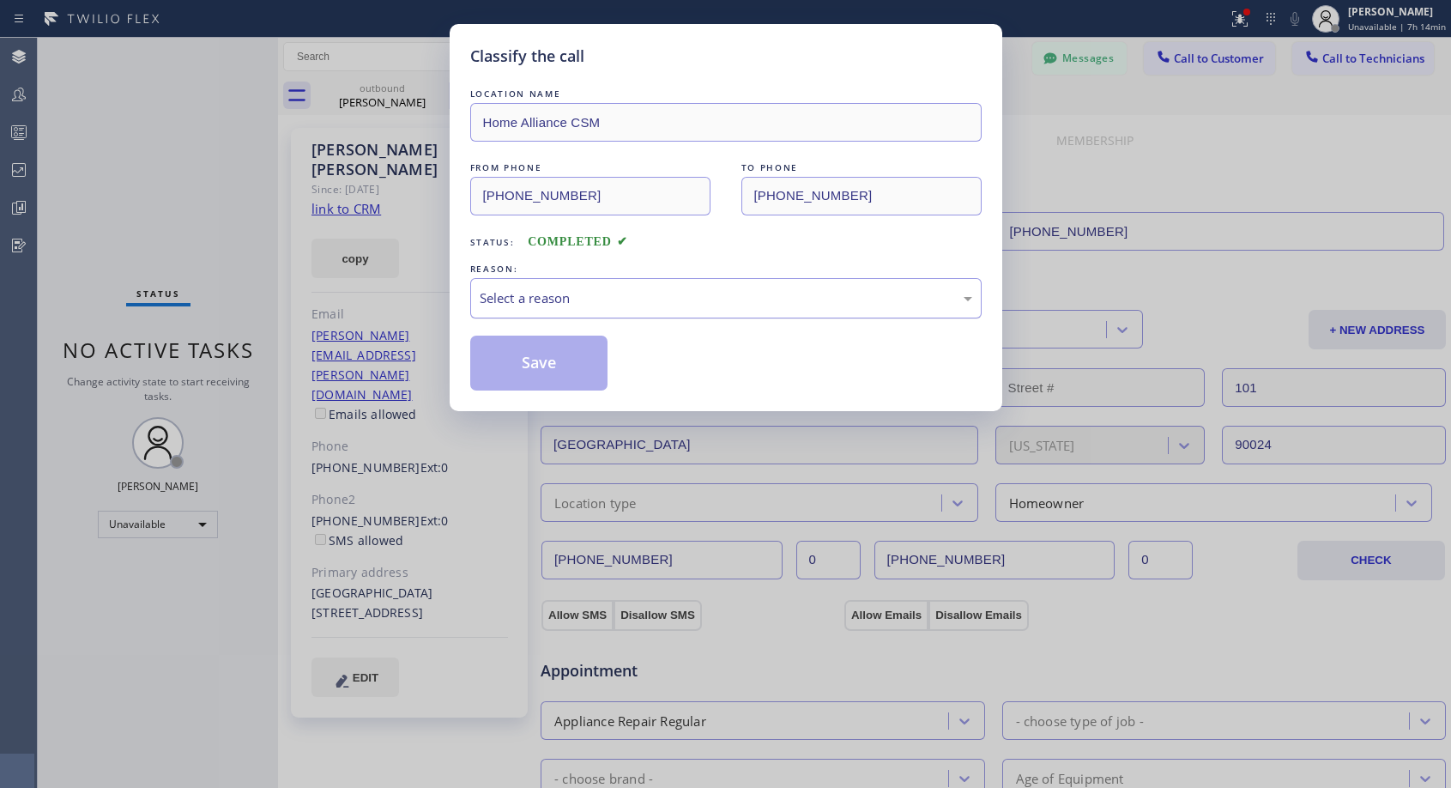
click at [635, 296] on div "Select a reason" at bounding box center [726, 298] width 493 height 20
click at [528, 352] on button "Save" at bounding box center [539, 363] width 138 height 55
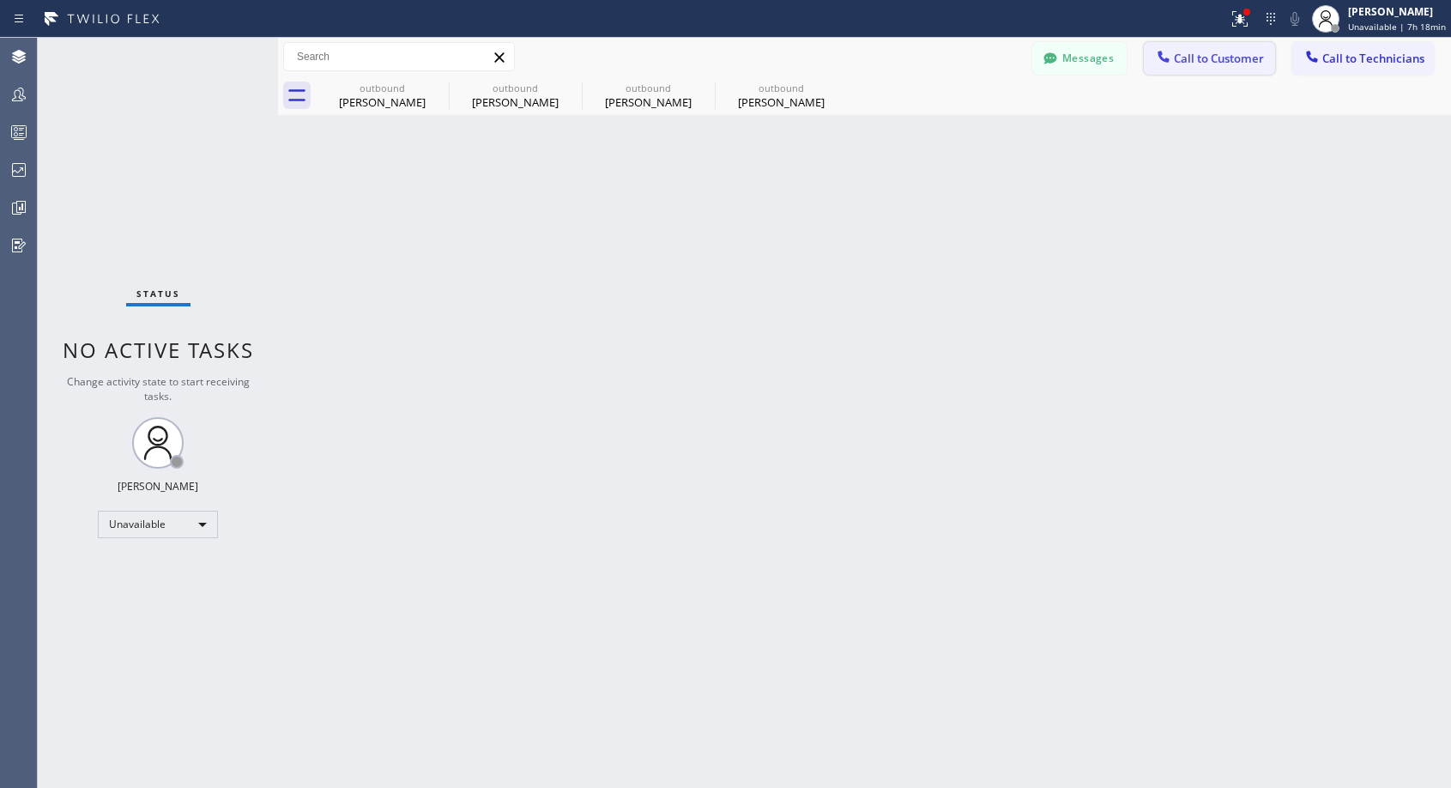
click at [1218, 56] on span "Call to Customer" at bounding box center [1219, 58] width 90 height 15
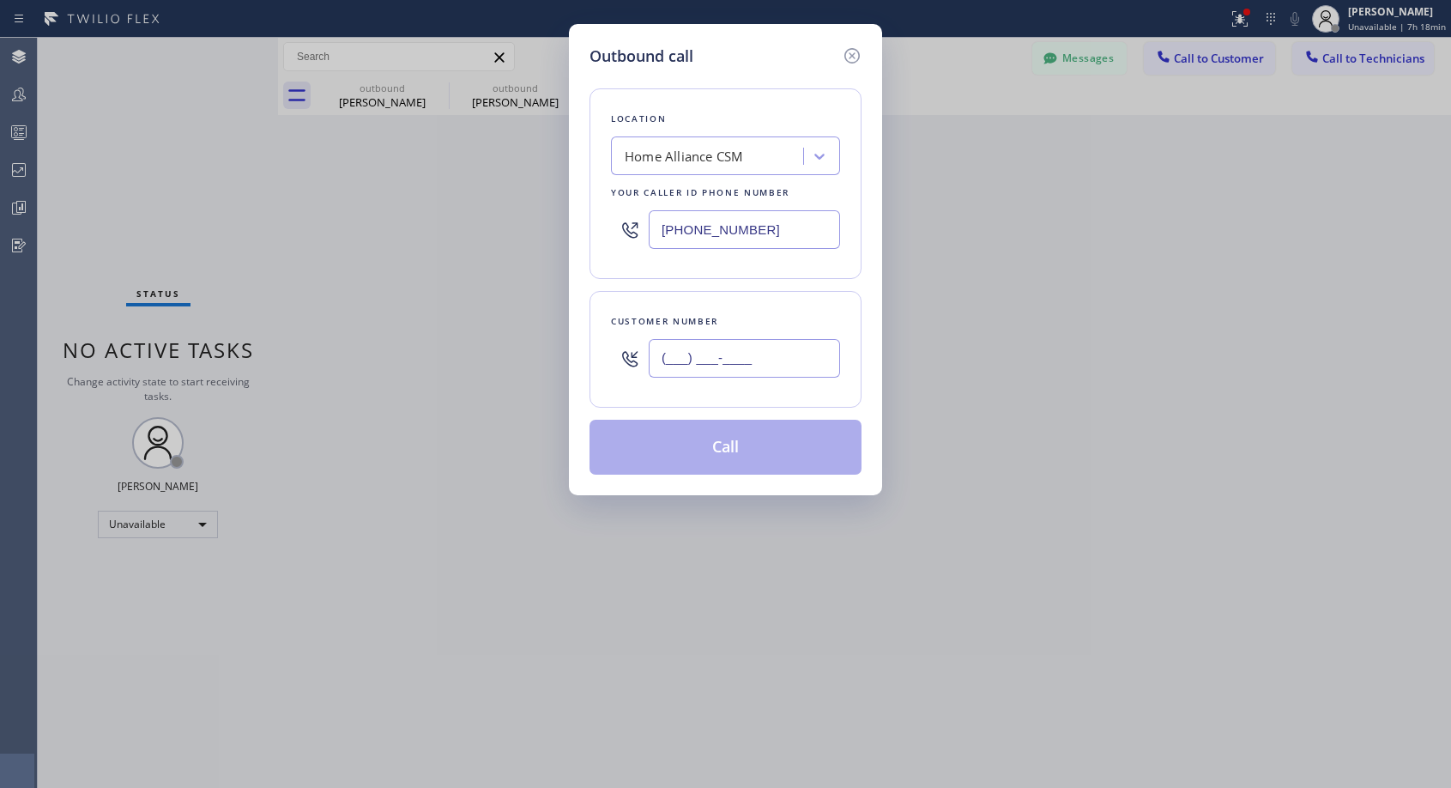
click at [743, 357] on input "(___) ___-____" at bounding box center [744, 358] width 191 height 39
paste input "626) 441-4030"
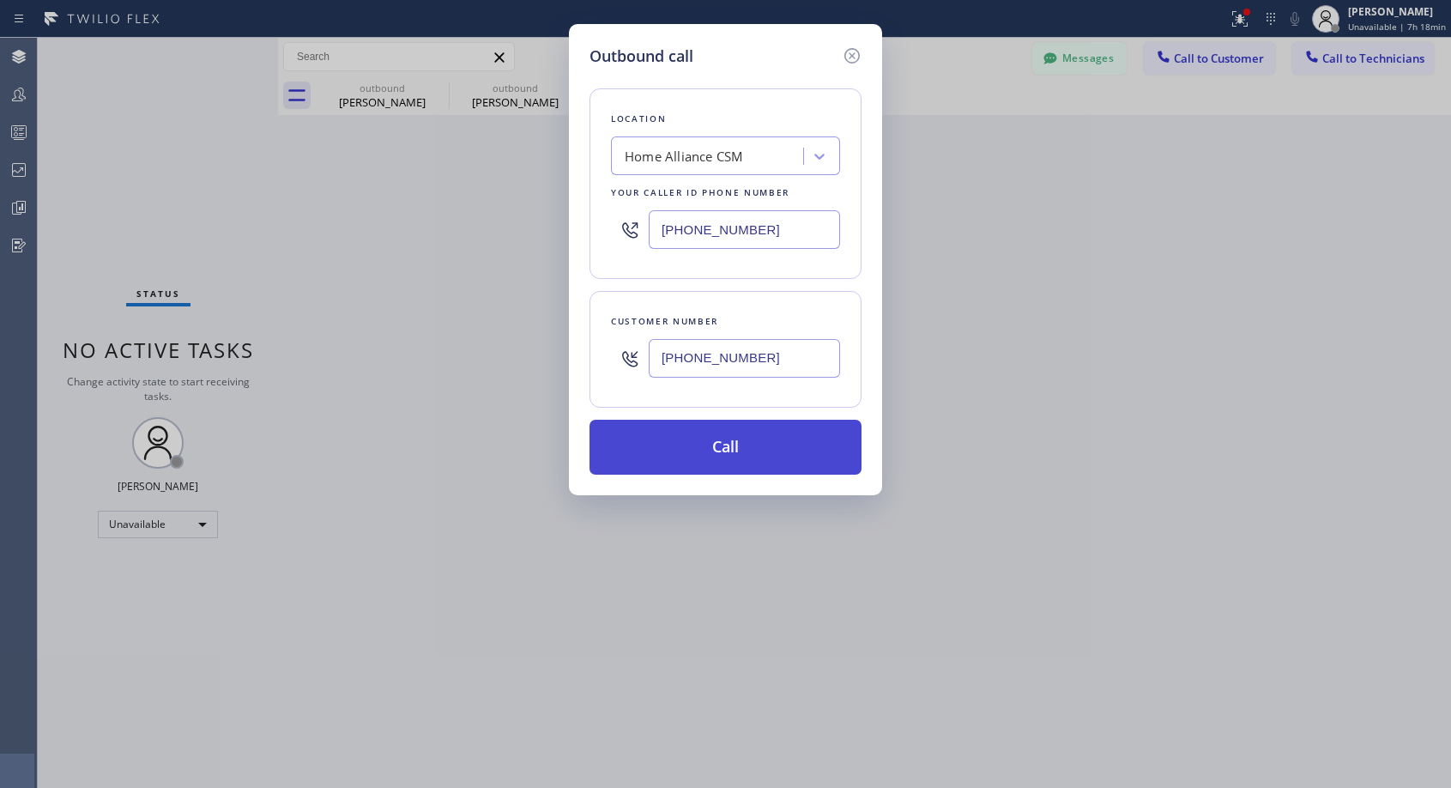
type input "[PHONE_NUMBER]"
click at [727, 456] on button "Call" at bounding box center [726, 447] width 272 height 55
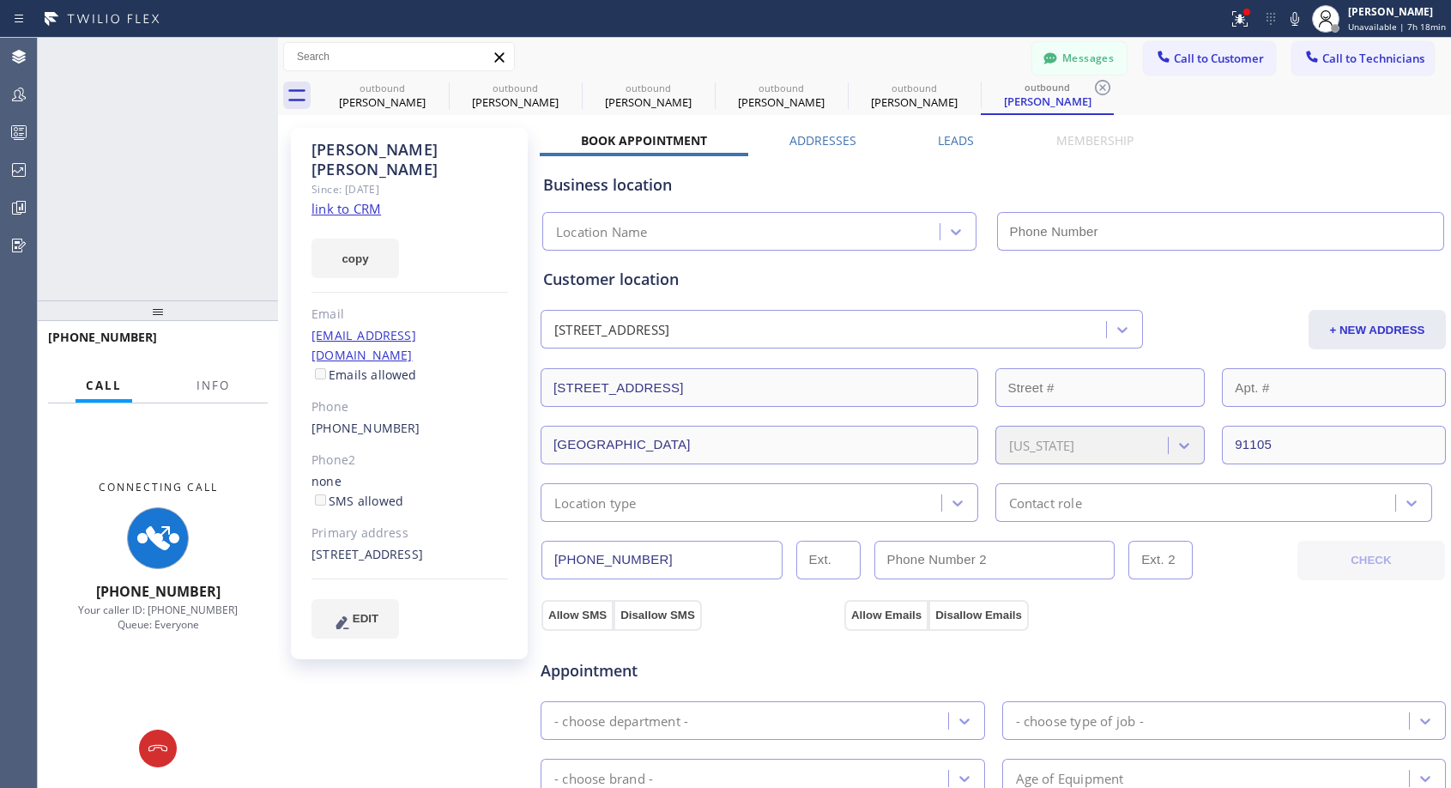
type input "[PHONE_NUMBER]"
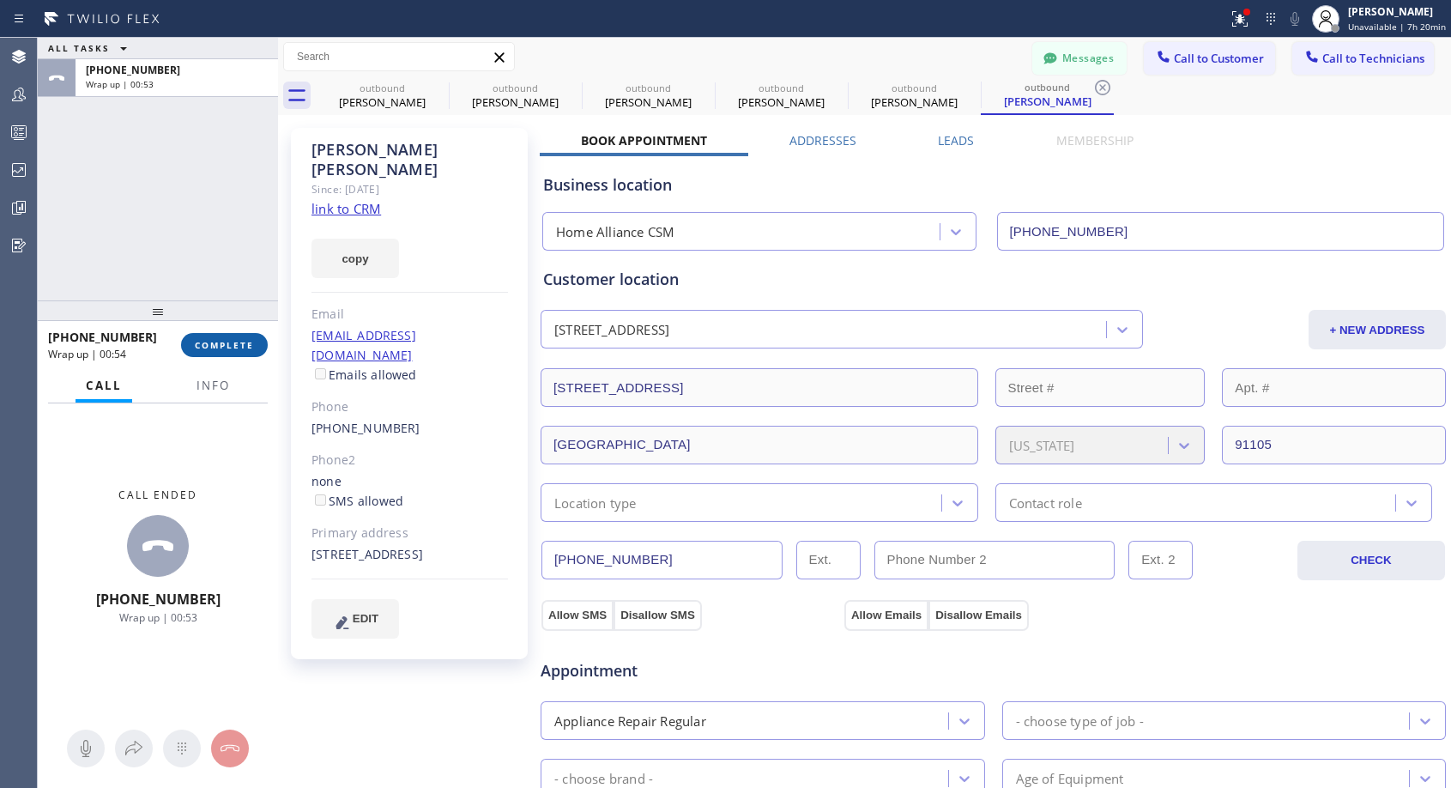
click at [236, 344] on span "COMPLETE" at bounding box center [224, 345] width 59 height 12
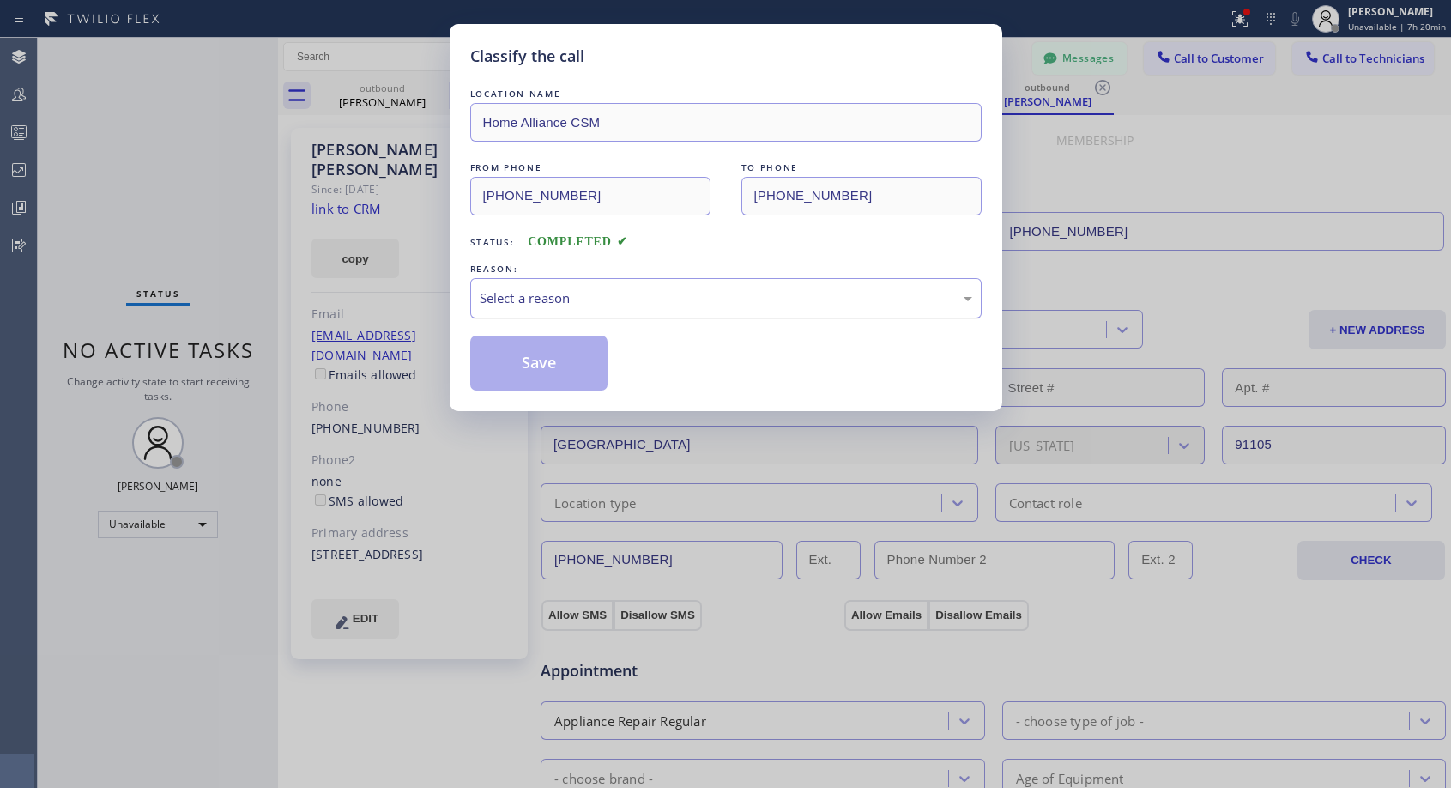
click at [610, 288] on div "Select a reason" at bounding box center [726, 298] width 493 height 20
click at [515, 359] on button "Save" at bounding box center [539, 363] width 138 height 55
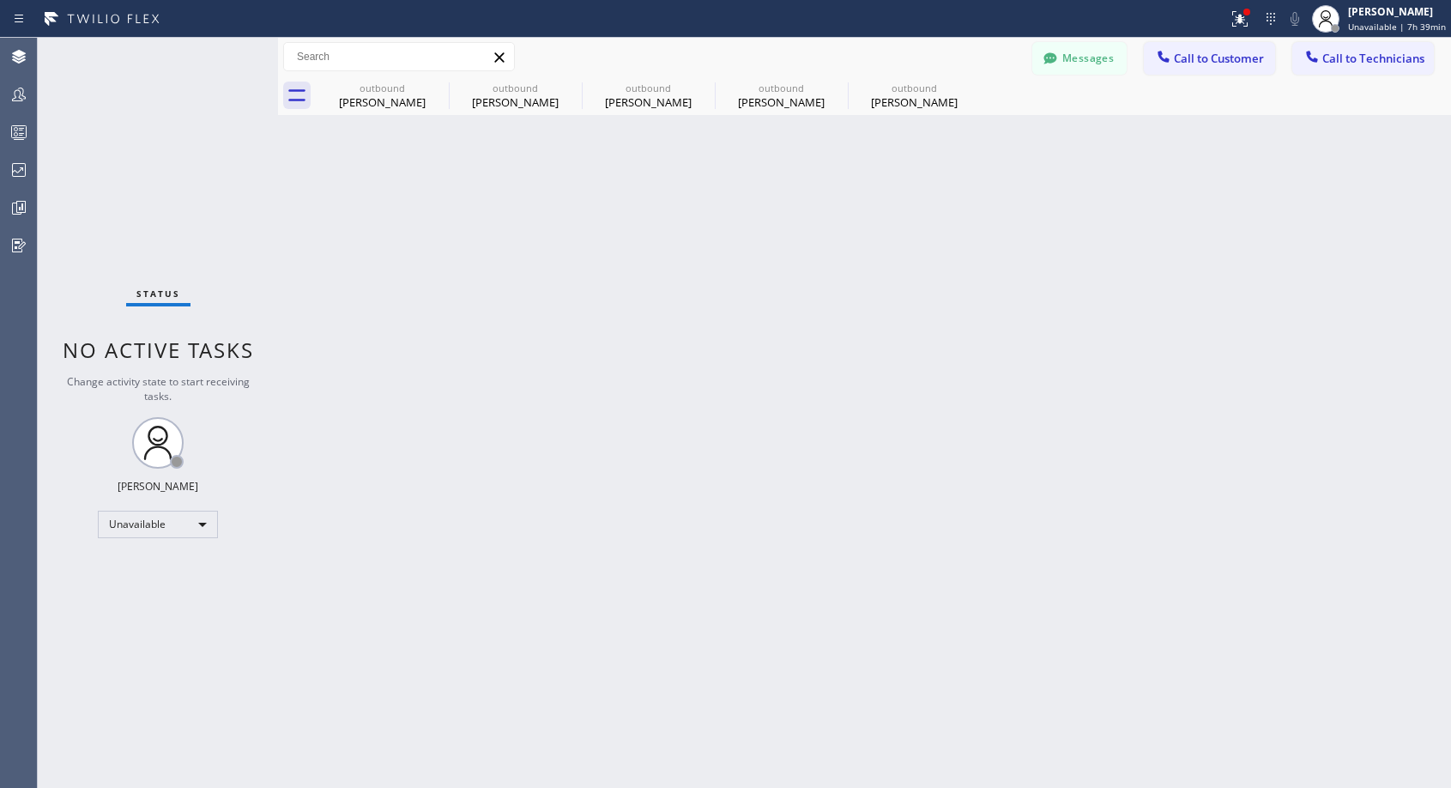
click at [1180, 64] on span "Call to Customer" at bounding box center [1219, 58] width 90 height 15
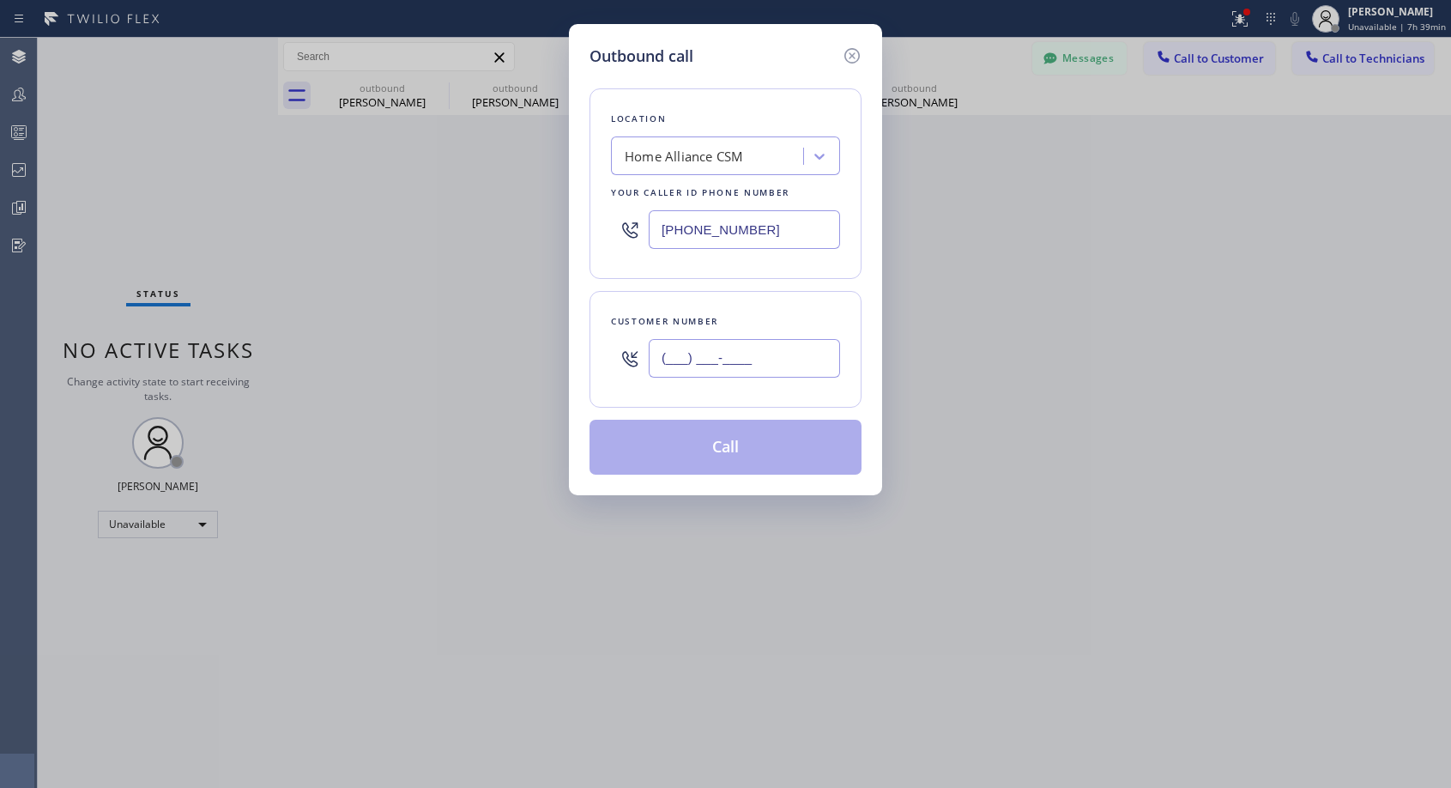
click at [697, 363] on input "(___) ___-____" at bounding box center [744, 358] width 191 height 39
paste input "310) 721-2900"
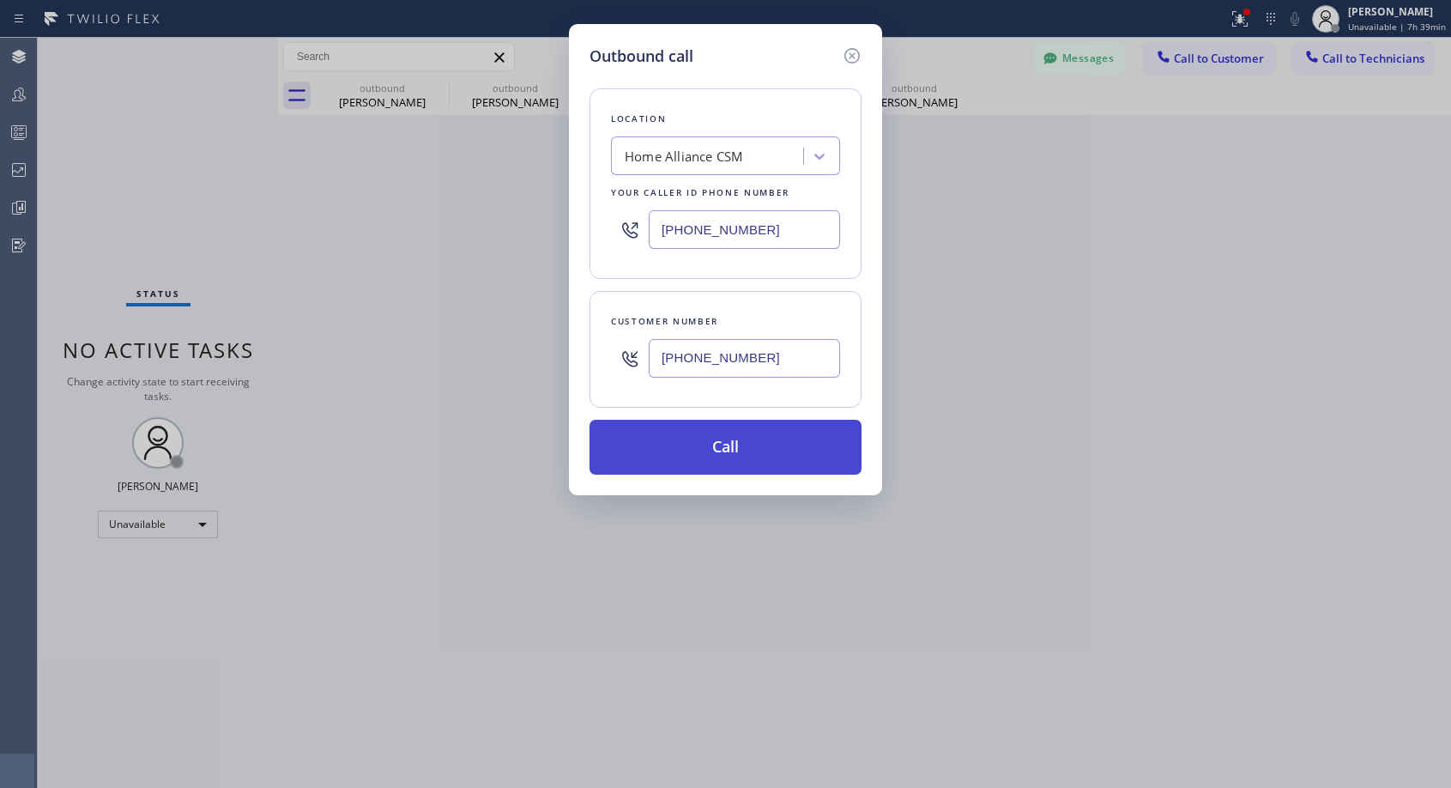
type input "[PHONE_NUMBER]"
click at [736, 445] on button "Call" at bounding box center [726, 447] width 272 height 55
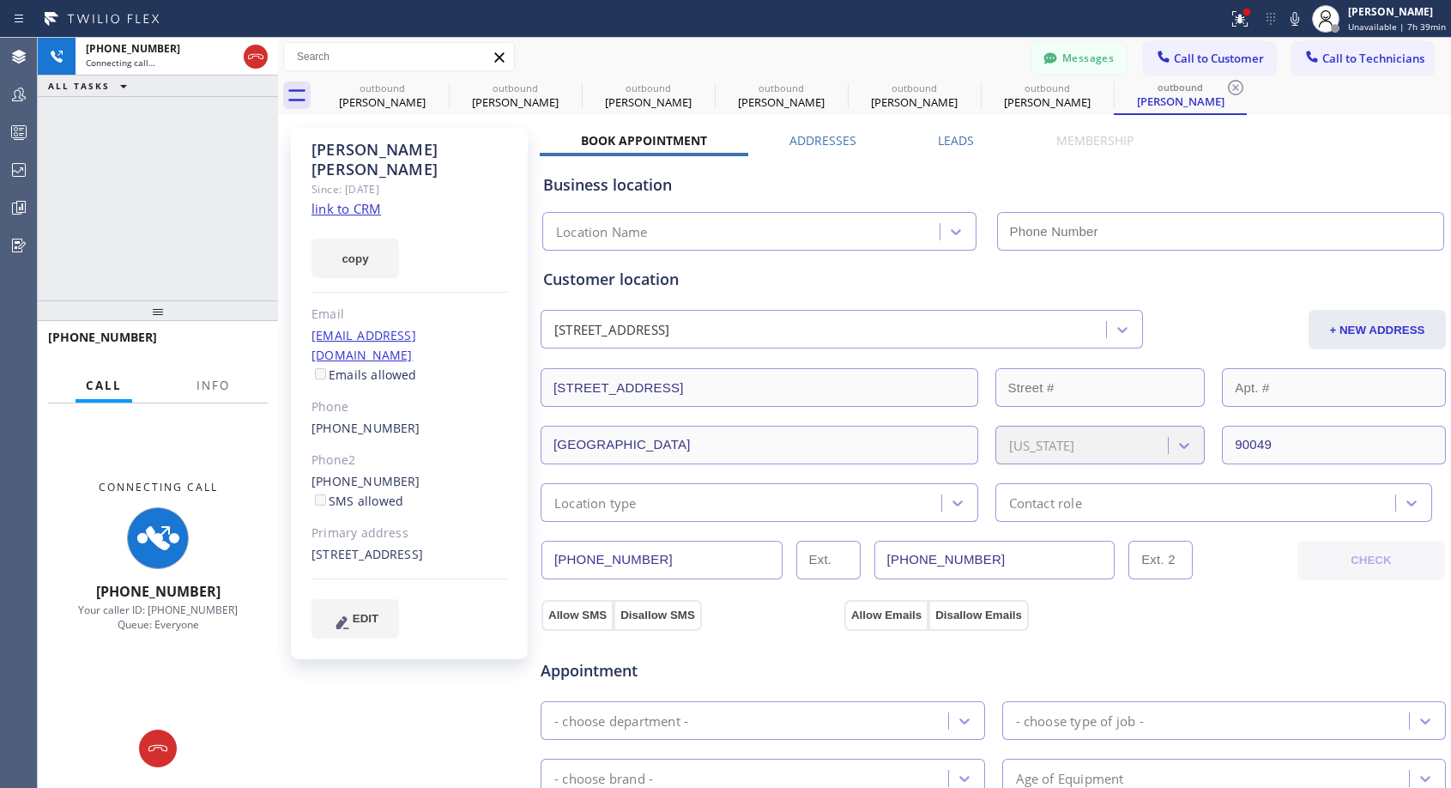
type input "[PHONE_NUMBER]"
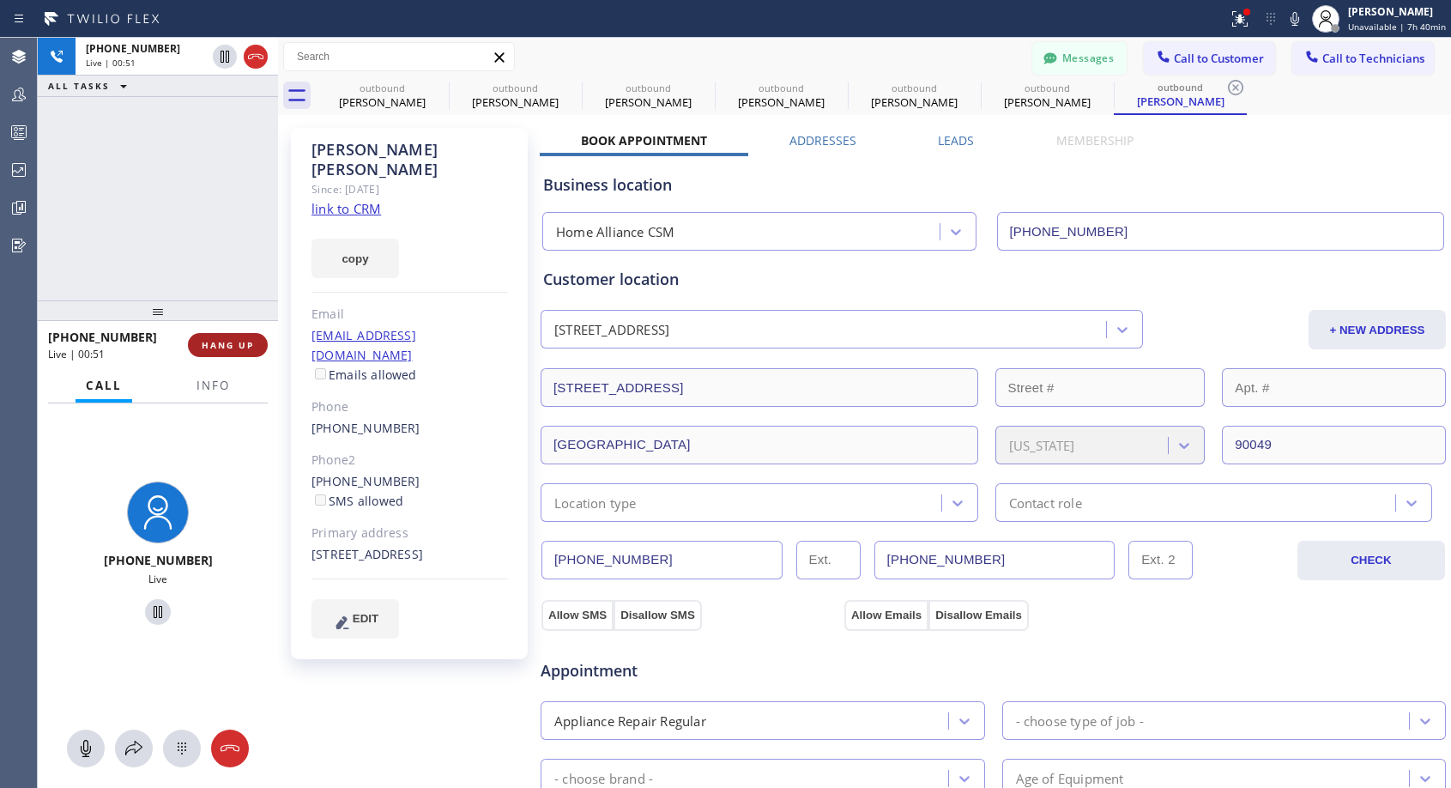
click at [249, 348] on span "HANG UP" at bounding box center [228, 345] width 52 height 12
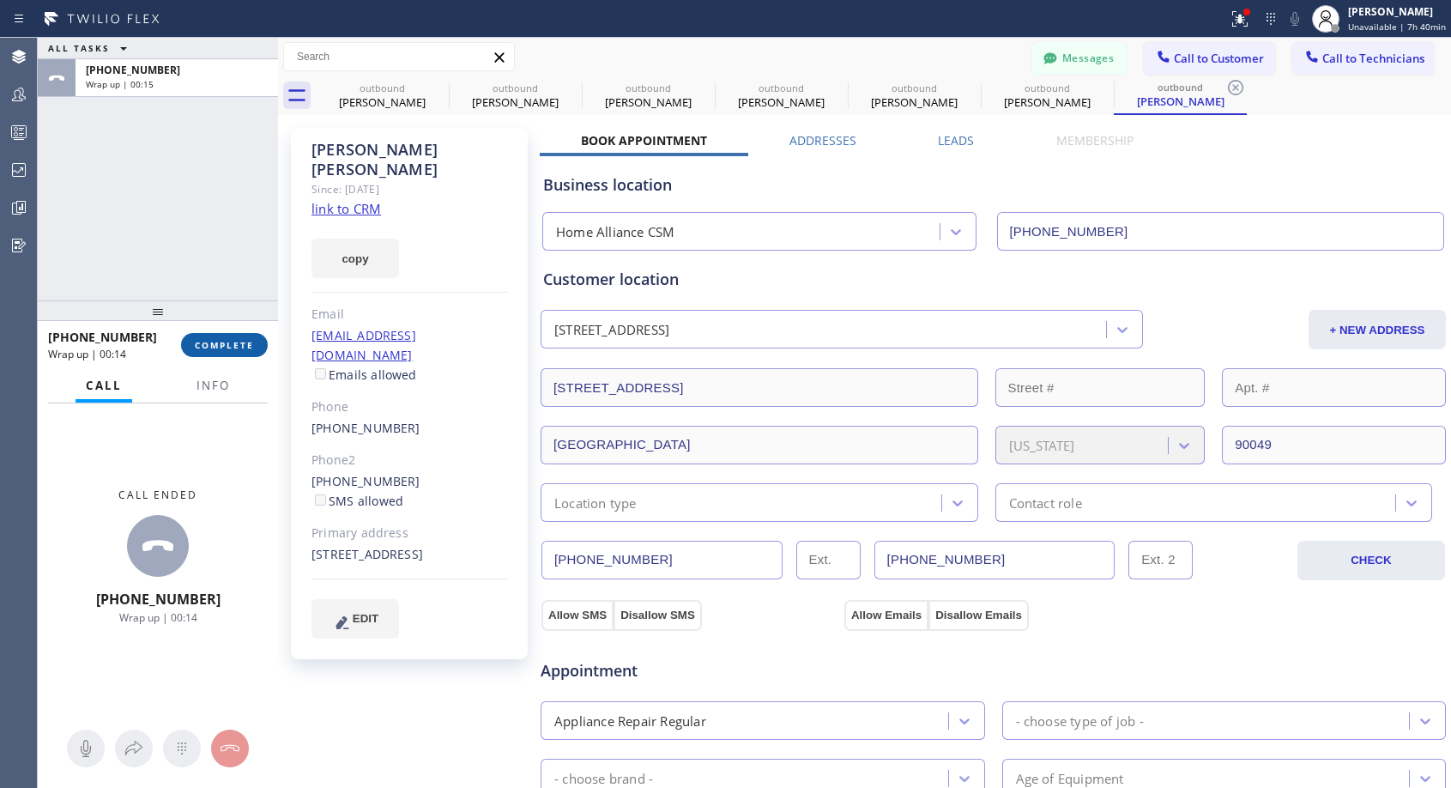
click at [228, 346] on span "COMPLETE" at bounding box center [224, 345] width 59 height 12
click at [222, 340] on span "COMPLETE" at bounding box center [224, 345] width 59 height 12
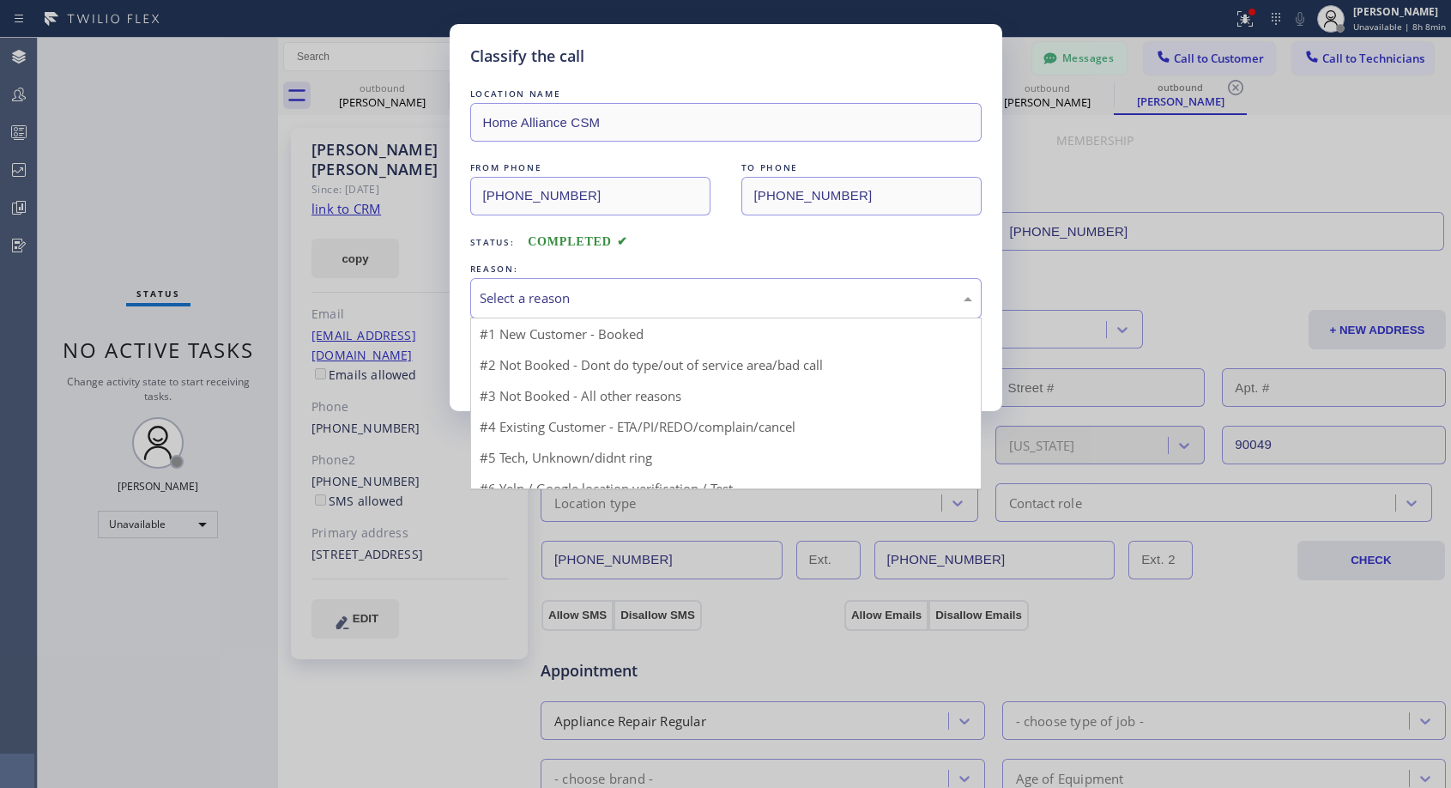
click at [548, 296] on div "Select a reason" at bounding box center [726, 298] width 493 height 20
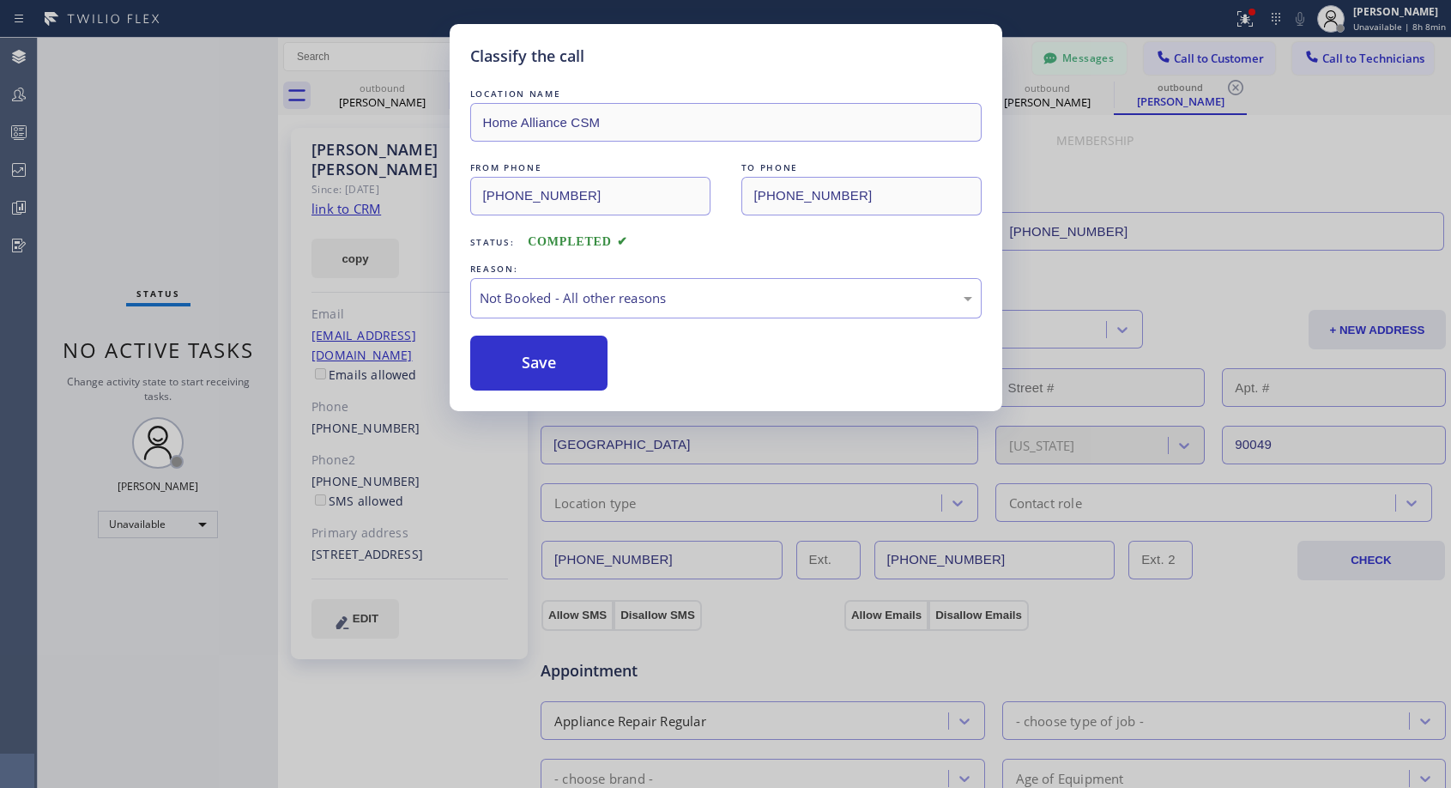
click at [532, 362] on button "Save" at bounding box center [539, 363] width 138 height 55
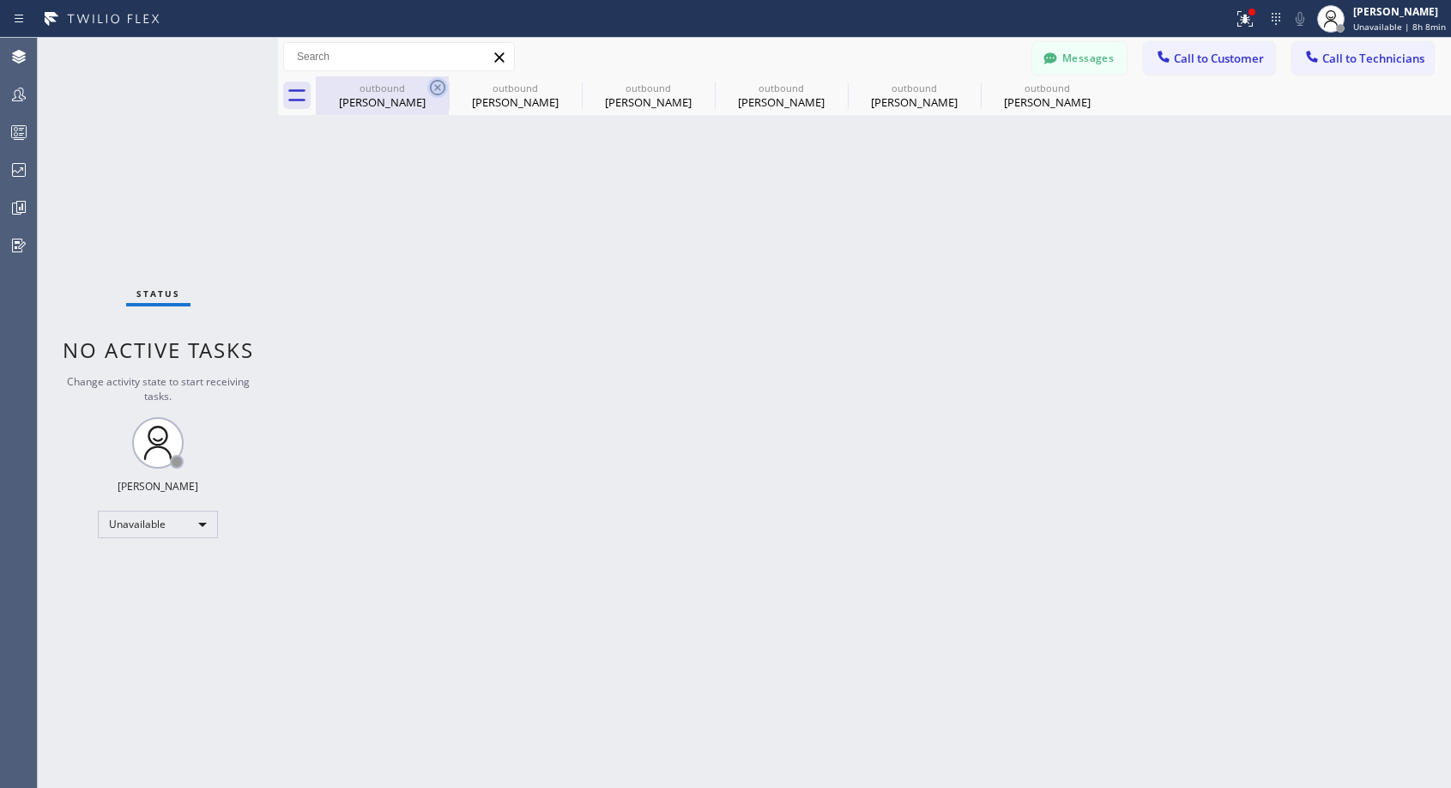
click at [438, 85] on icon at bounding box center [437, 87] width 21 height 21
click at [0, 0] on icon at bounding box center [0, 0] width 0 height 0
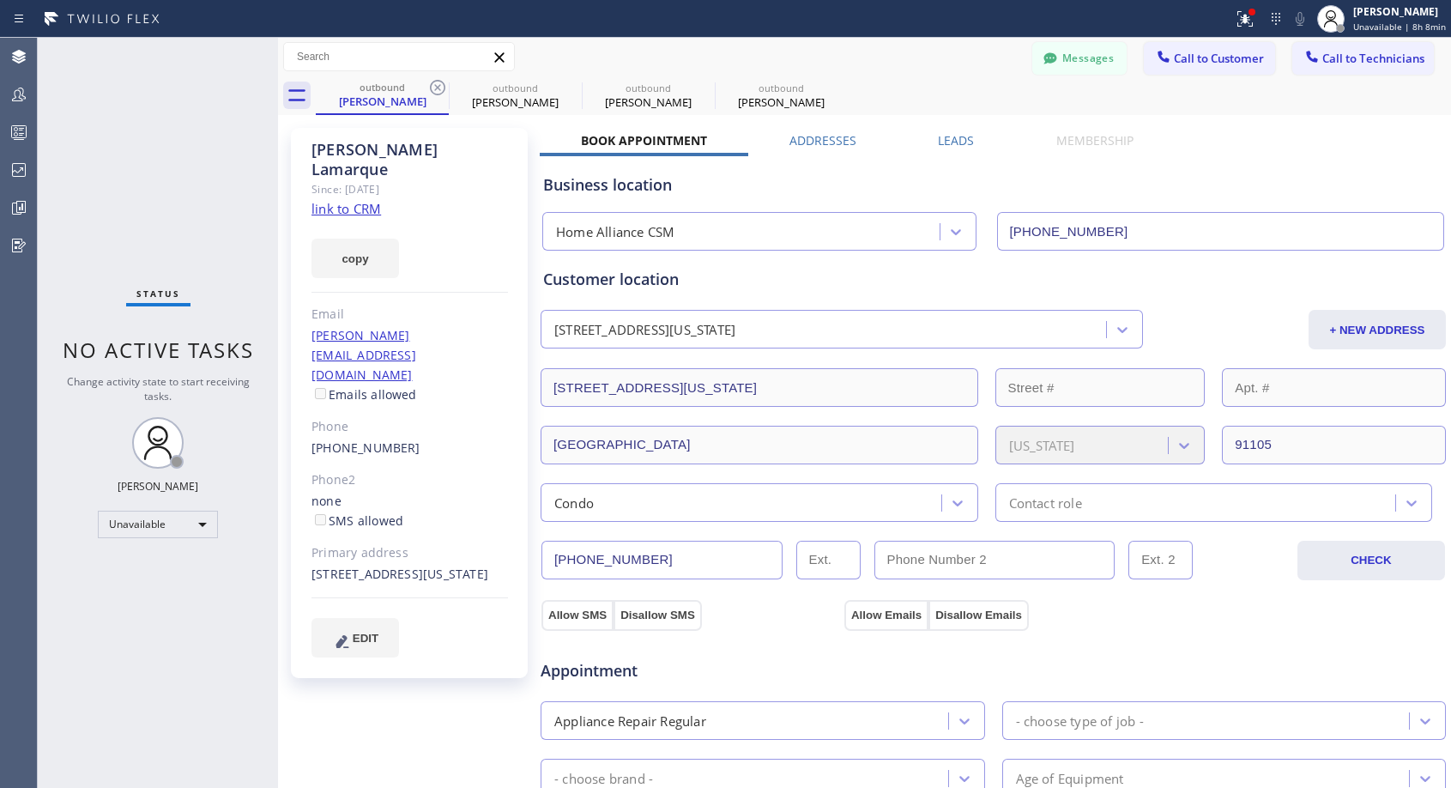
click at [438, 85] on icon at bounding box center [437, 87] width 21 height 21
click at [0, 0] on icon at bounding box center [0, 0] width 0 height 0
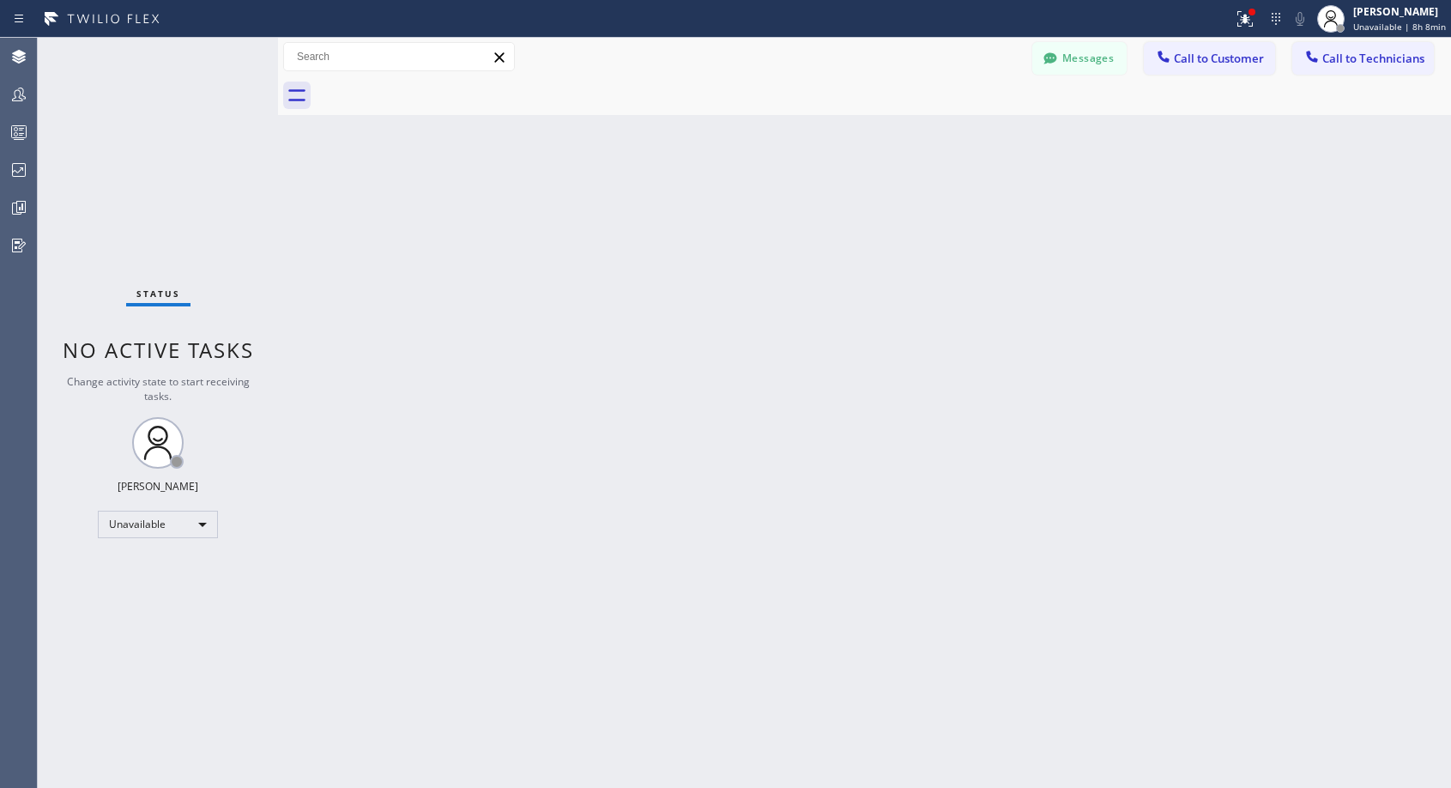
click at [438, 85] on div at bounding box center [883, 95] width 1135 height 39
click at [1362, 22] on span "Unavailable | 8h 8min" at bounding box center [1399, 27] width 93 height 12
click at [1329, 73] on button "Offline" at bounding box center [1366, 69] width 172 height 22
click at [1405, 30] on span "Offline | 1s" at bounding box center [1384, 27] width 47 height 12
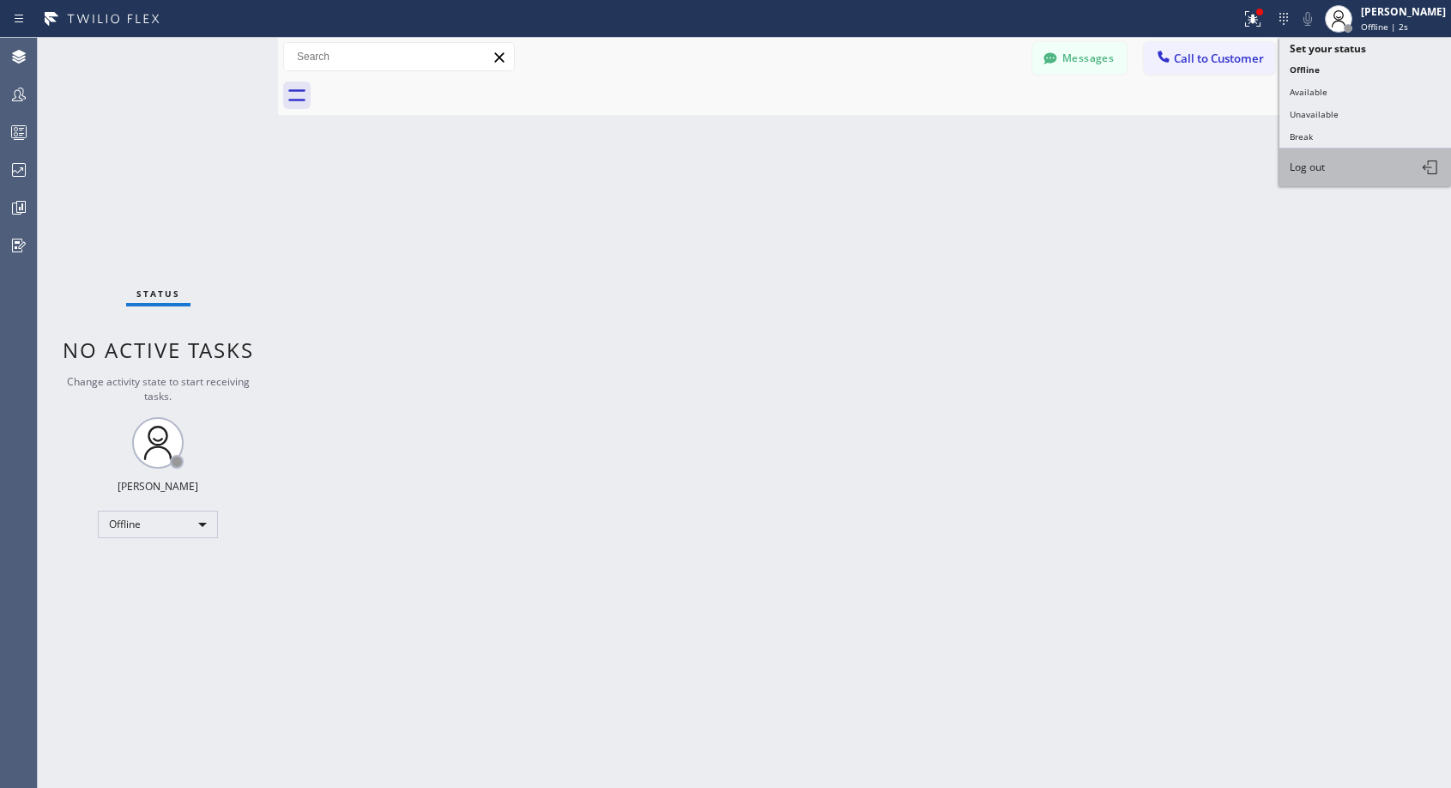
click at [1317, 169] on span "Log out" at bounding box center [1307, 167] width 35 height 15
